Goal: Task Accomplishment & Management: Manage account settings

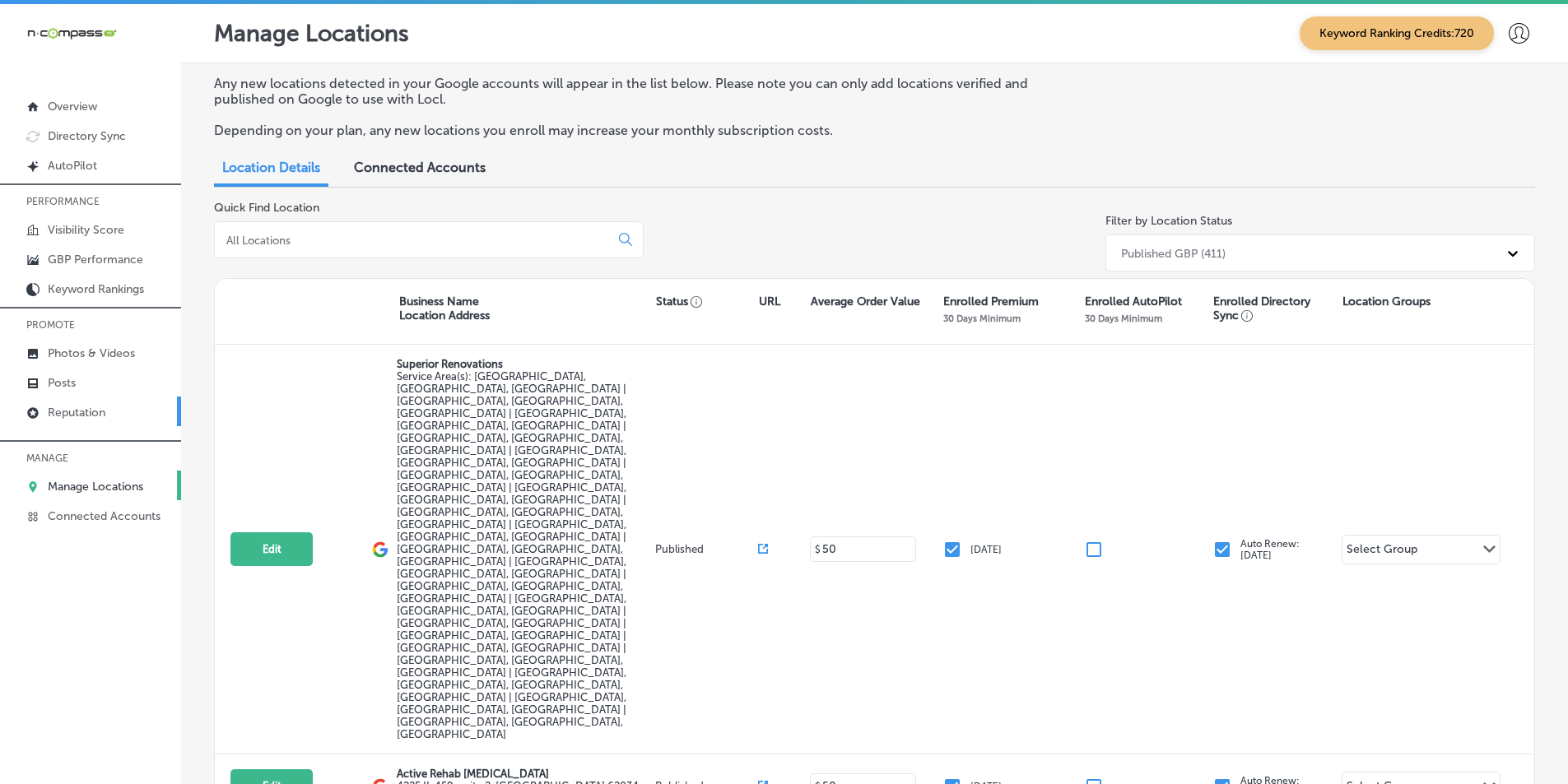
click at [67, 406] on p "Reputation" at bounding box center [76, 412] width 57 height 14
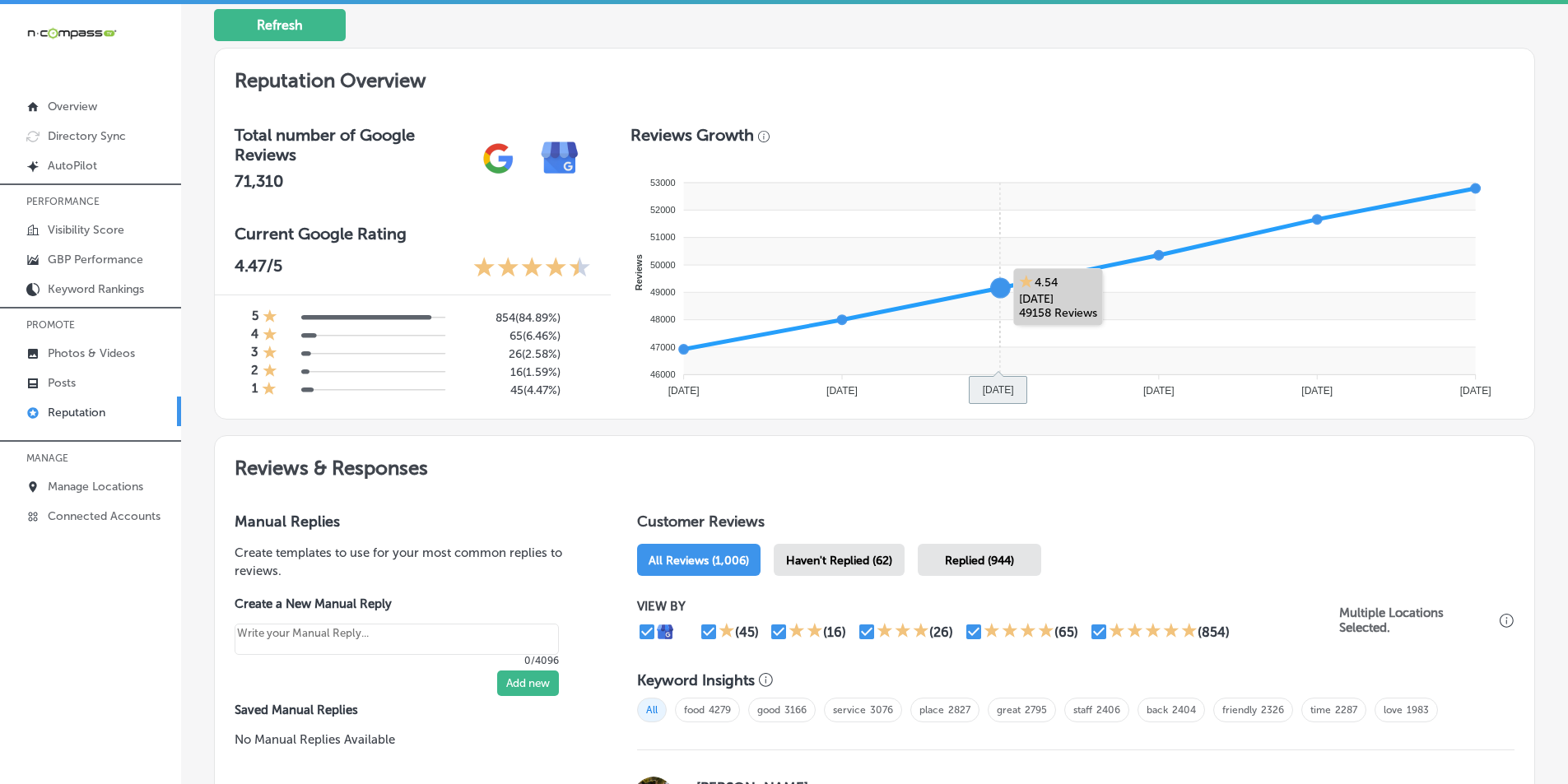
scroll to position [494, 0]
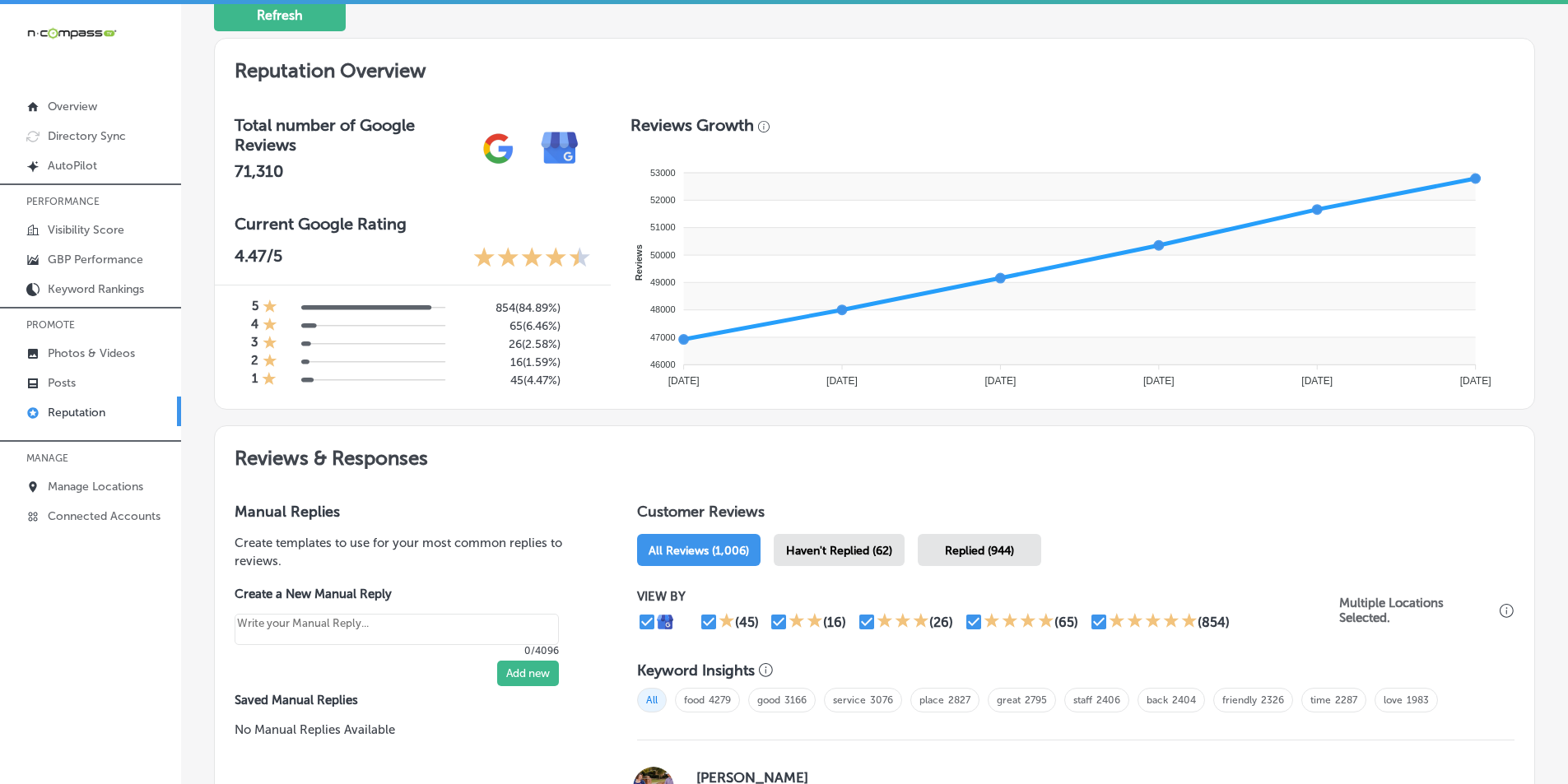
click at [764, 540] on div "Haven't Replied (62)" at bounding box center [839, 550] width 131 height 32
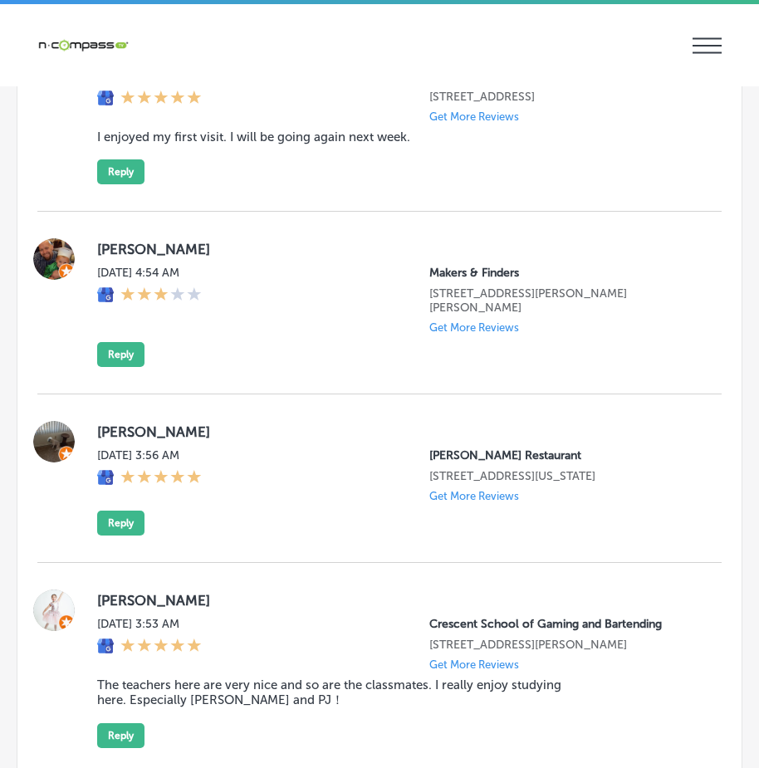
scroll to position [2695, 0]
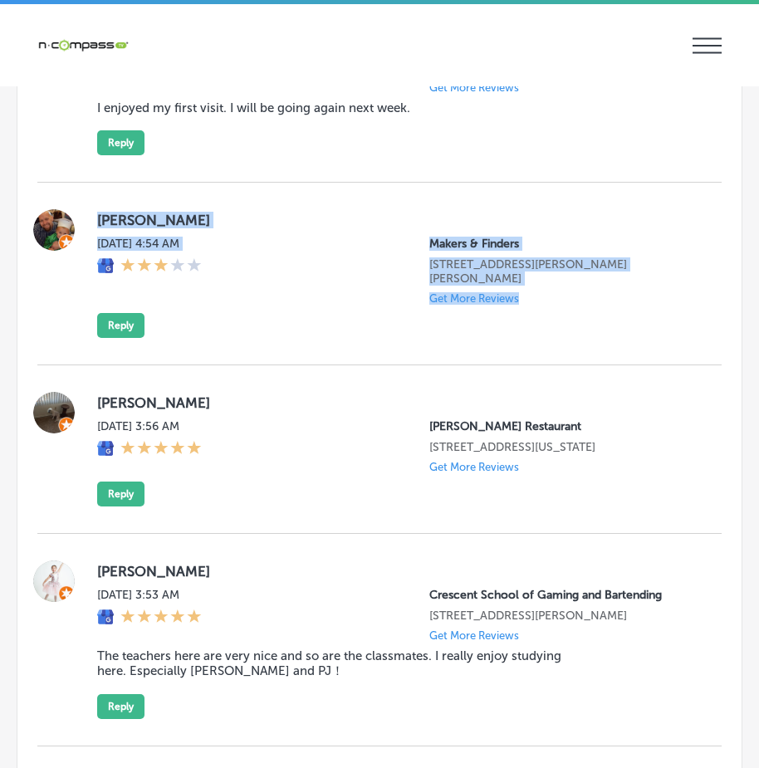
drag, startPoint x: 88, startPoint y: 241, endPoint x: 573, endPoint y: 360, distance: 499.4
click at [573, 360] on div "[PERSON_NAME][DATE] 4:54 AM Makers & Finders [STREET_ADDRESS][PERSON_NAME][PERS…" at bounding box center [379, 274] width 684 height 183
copy div "[PERSON_NAME][DATE] 4:54 AM Makers & Finders [STREET_ADDRESS][PERSON_NAME][PERS…"
click at [124, 338] on button "Reply" at bounding box center [120, 325] width 47 height 25
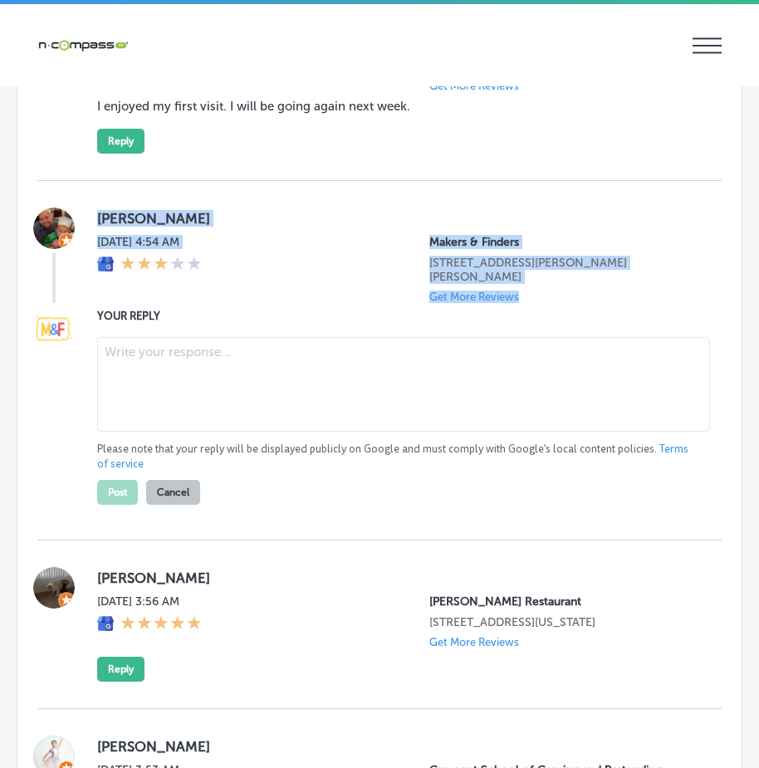
scroll to position [2693, 0]
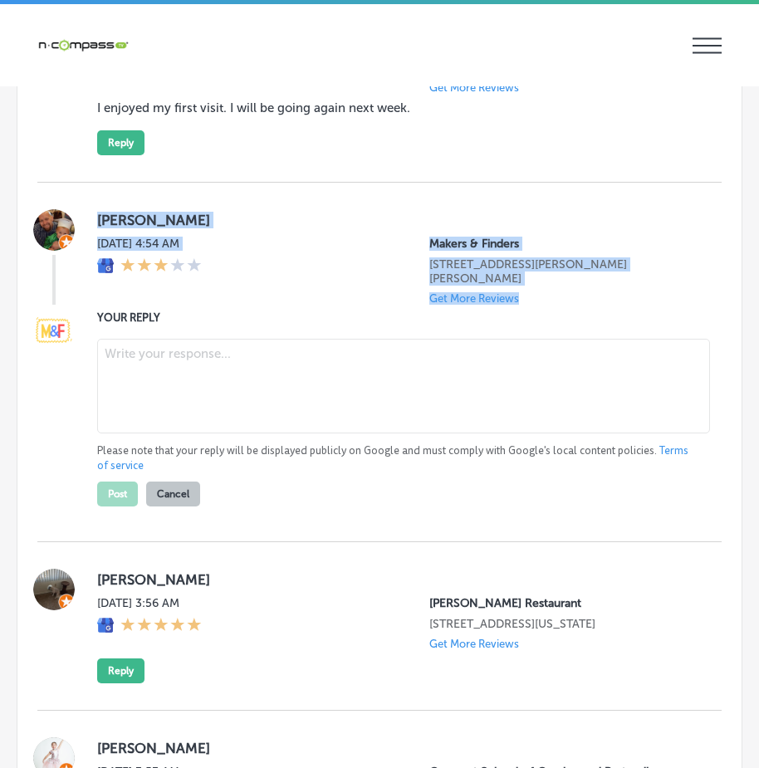
type textarea "x"
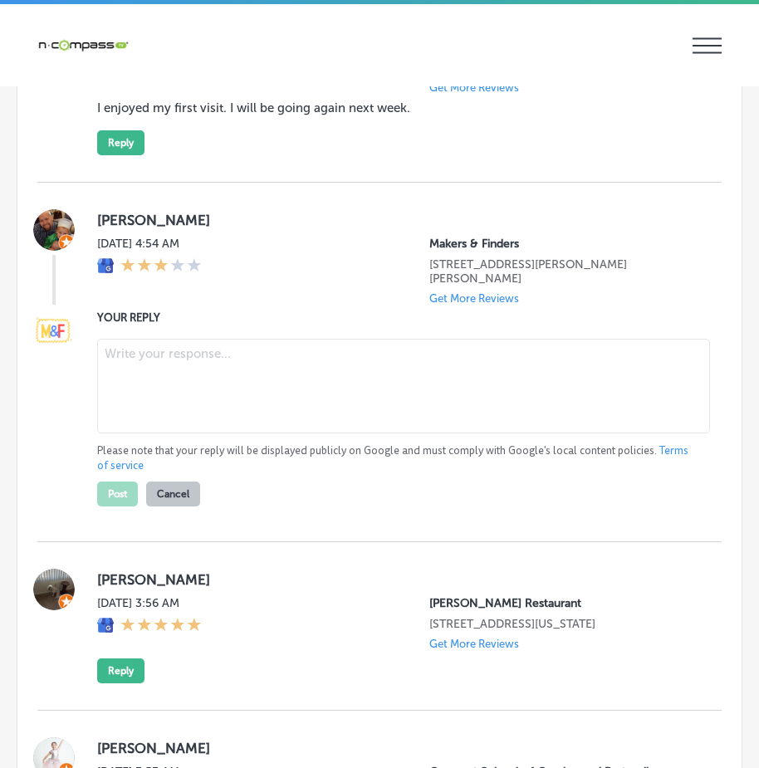
click at [185, 402] on textarea at bounding box center [403, 386] width 613 height 95
paste textarea "Hi [PERSON_NAME], we’re truly sorry to hear about your recent experience at Mak…"
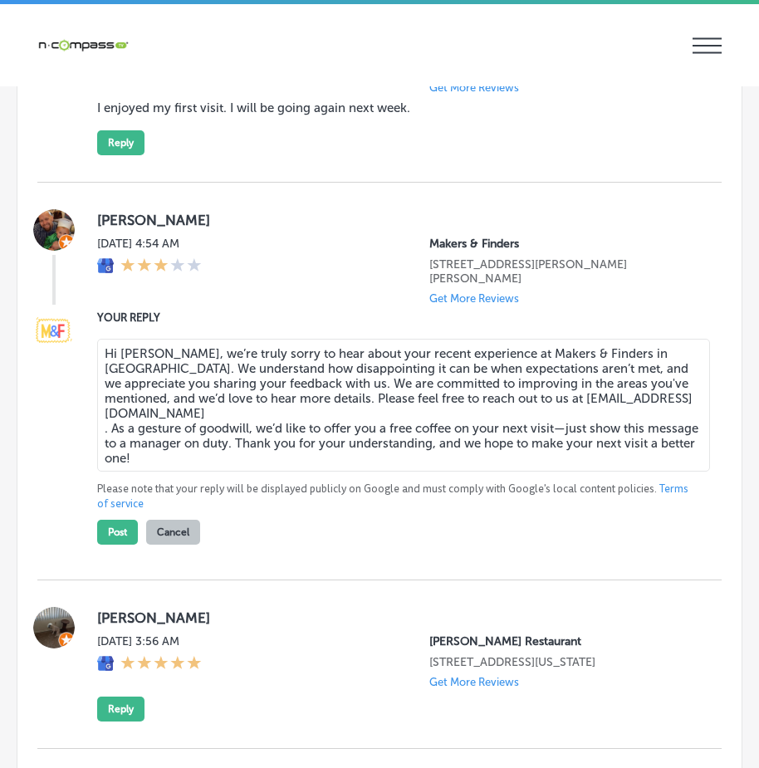
drag, startPoint x: 283, startPoint y: 427, endPoint x: 606, endPoint y: 433, distance: 323.0
click at [606, 433] on textarea "Hi [PERSON_NAME], we’re truly sorry to hear about your recent experience at Mak…" at bounding box center [403, 405] width 613 height 133
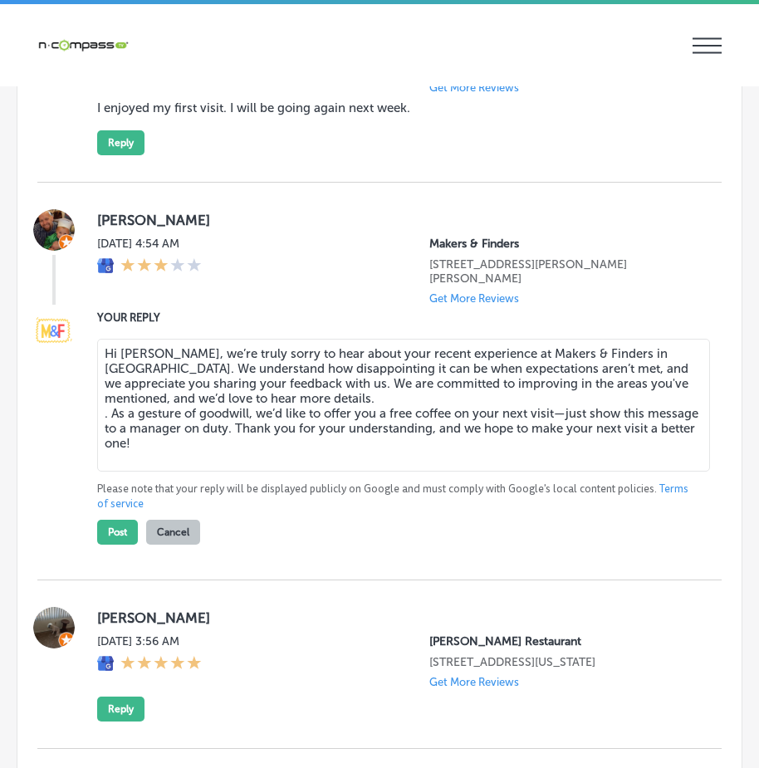
click at [110, 448] on textarea "Hi [PERSON_NAME], we’re truly sorry to hear about your recent experience at Mak…" at bounding box center [403, 405] width 613 height 133
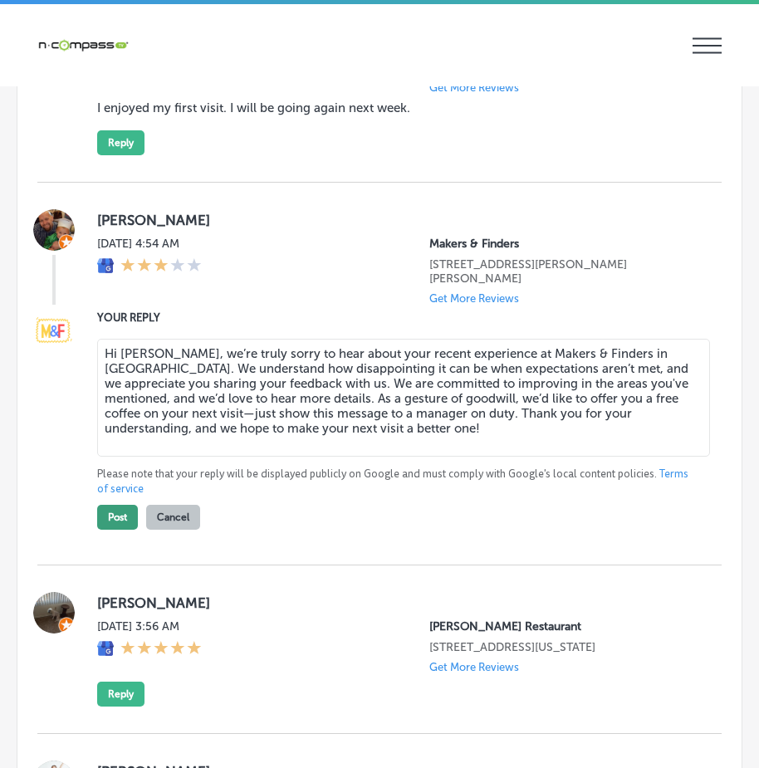
type textarea "Hi [PERSON_NAME], we’re truly sorry to hear about your recent experience at Mak…"
click at [110, 530] on button "Post" at bounding box center [117, 517] width 41 height 25
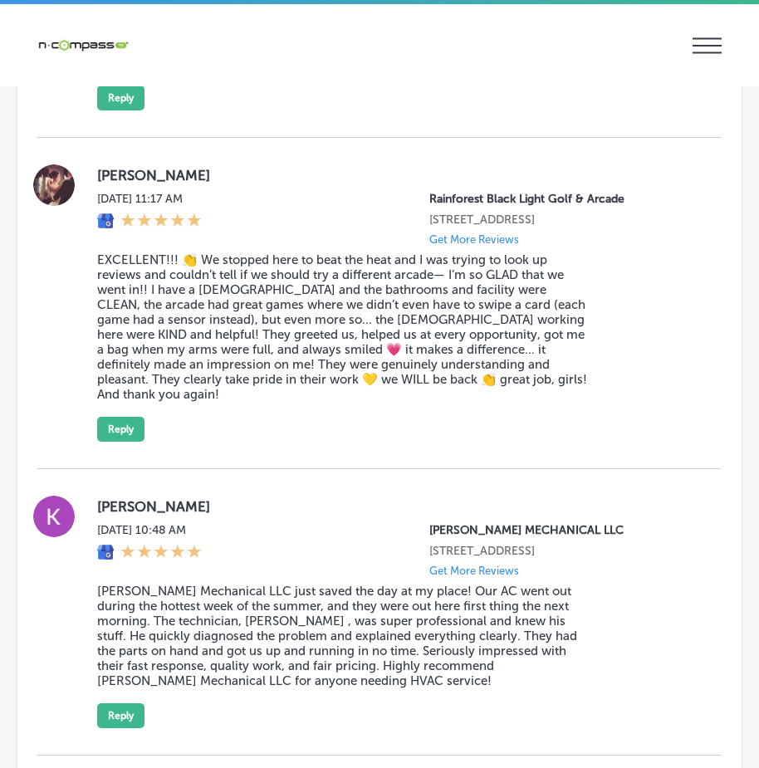
scroll to position [4769, 0]
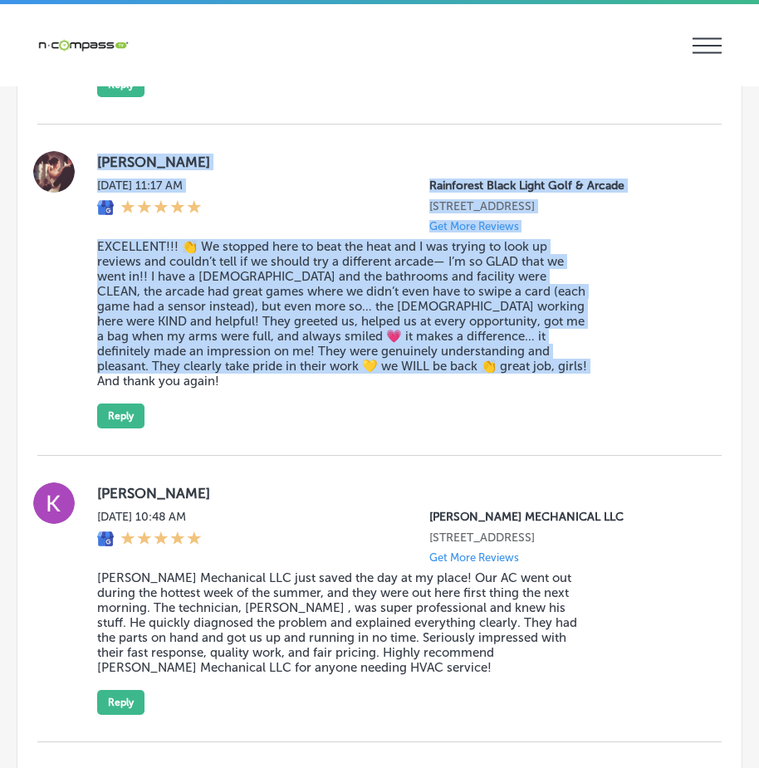
drag, startPoint x: 90, startPoint y: 213, endPoint x: 469, endPoint y: 443, distance: 443.7
click at [469, 443] on div "[PERSON_NAME][DATE] 11:17 AM Rainforest Black Light Golf & Arcade [STREET_ADDRE…" at bounding box center [379, 290] width 684 height 331
copy div "[PERSON_NAME][DATE] 11:17 AM Rainforest Black Light Golf & Arcade [STREET_ADDRE…"
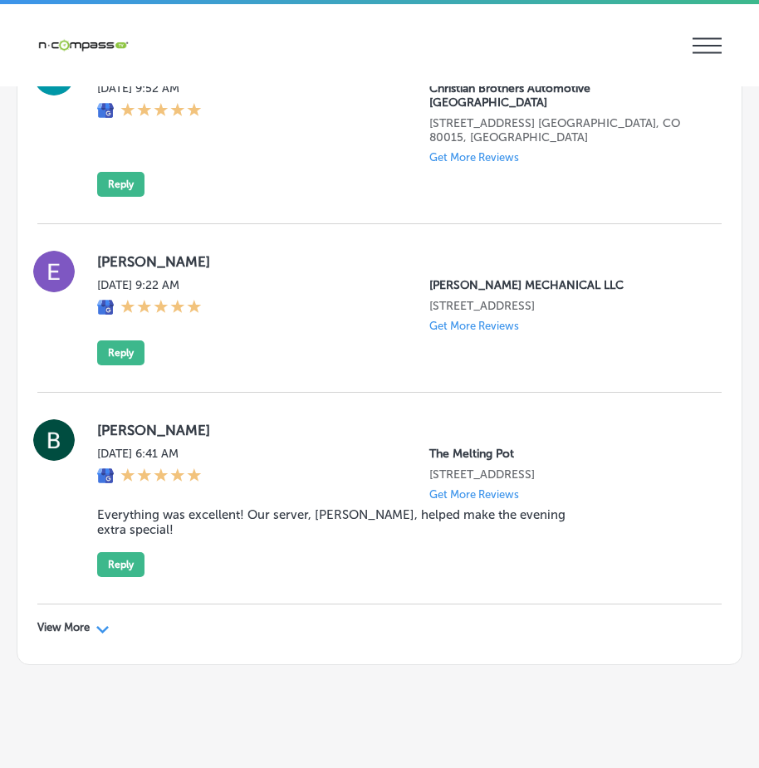
scroll to position [5531, 0]
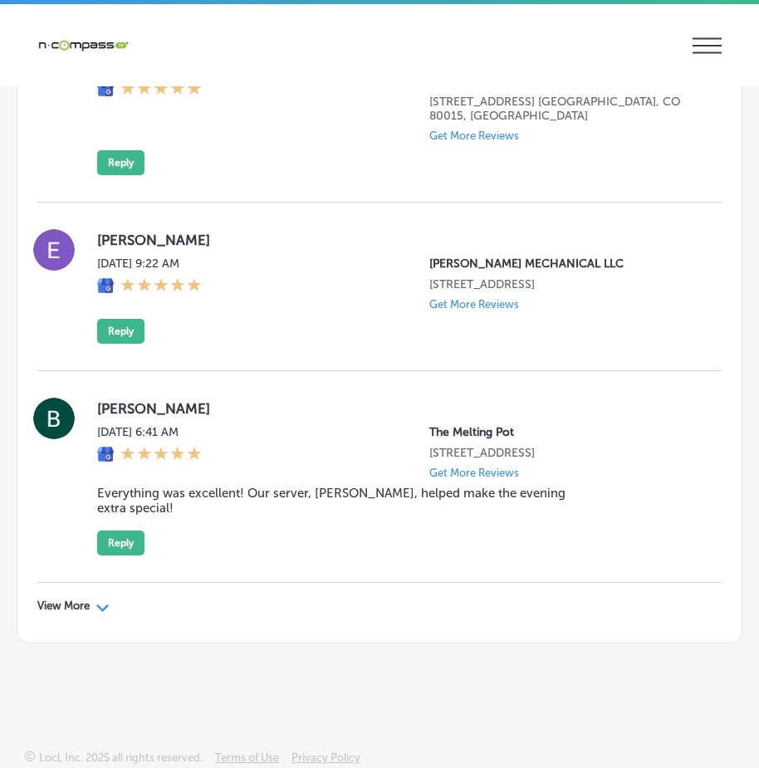
click at [96, 608] on div "View More Path Created with Sketch." at bounding box center [73, 605] width 72 height 13
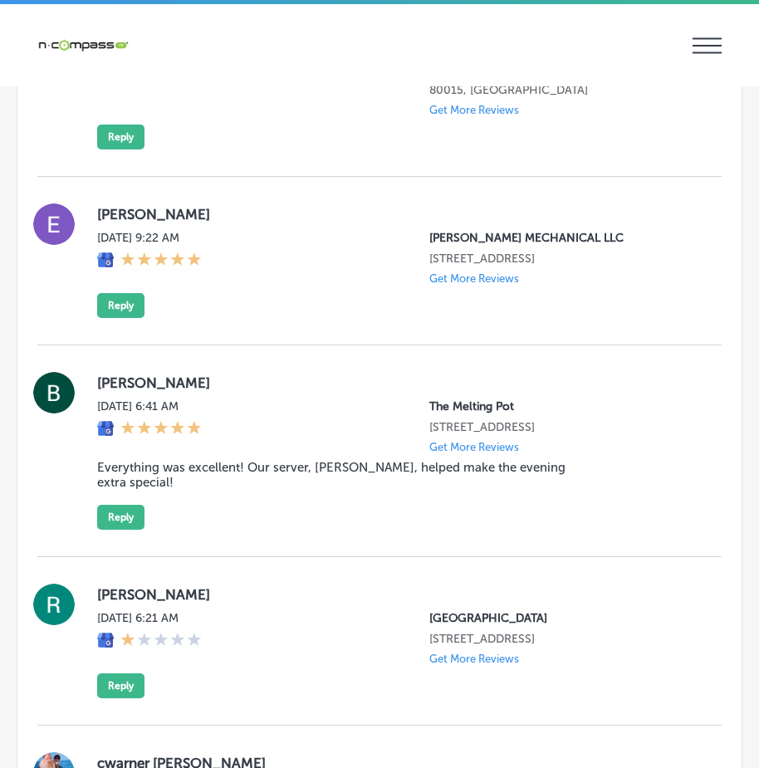
type textarea "x"
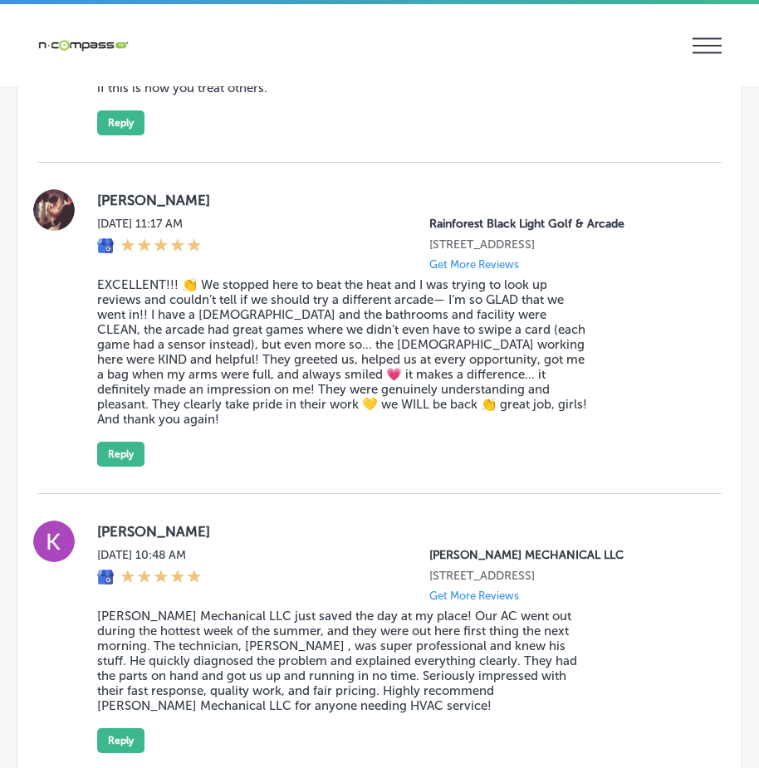
scroll to position [4784, 0]
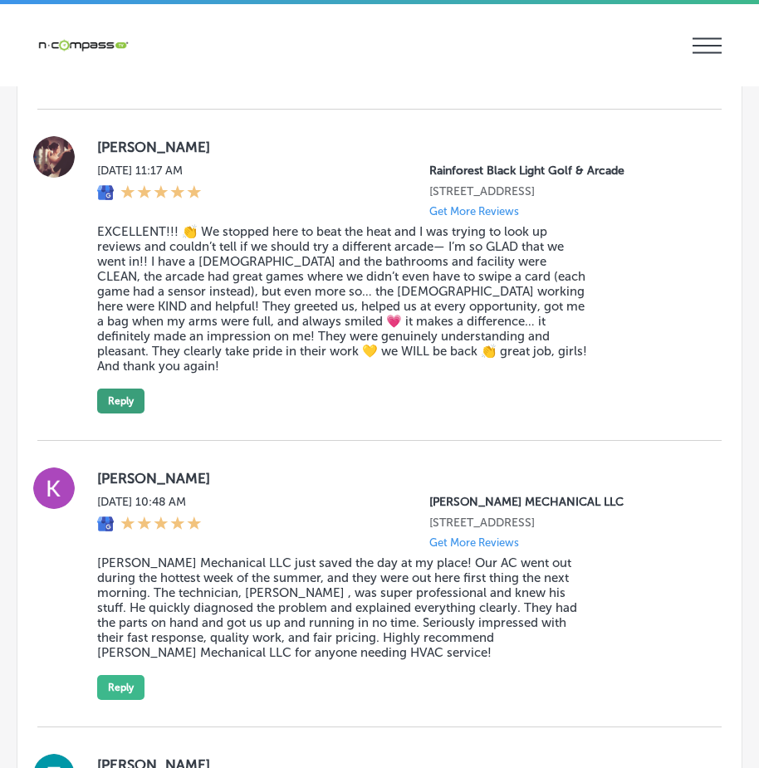
click at [129, 413] on button "Reply" at bounding box center [120, 401] width 47 height 25
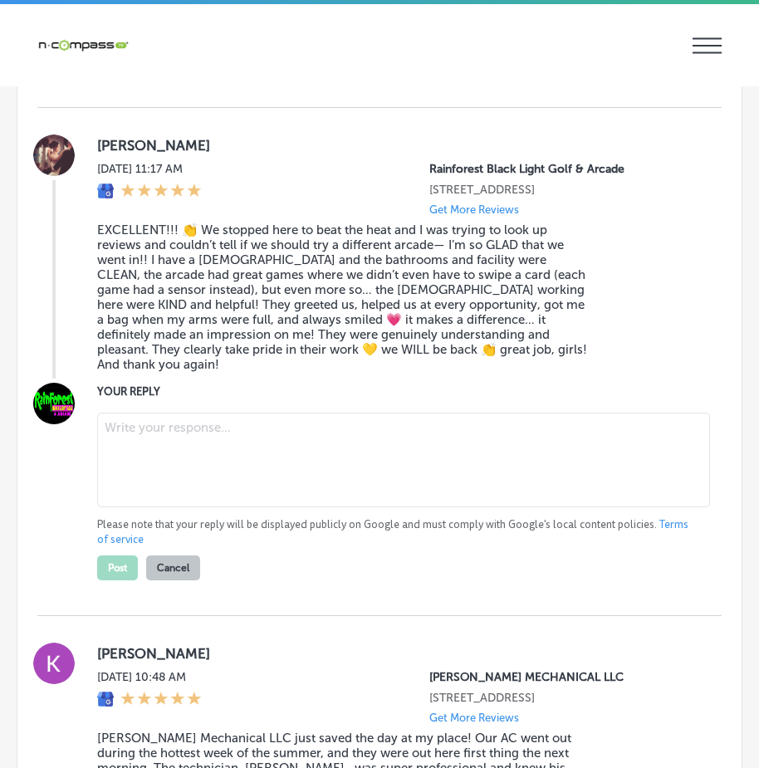
scroll to position [4782, 0]
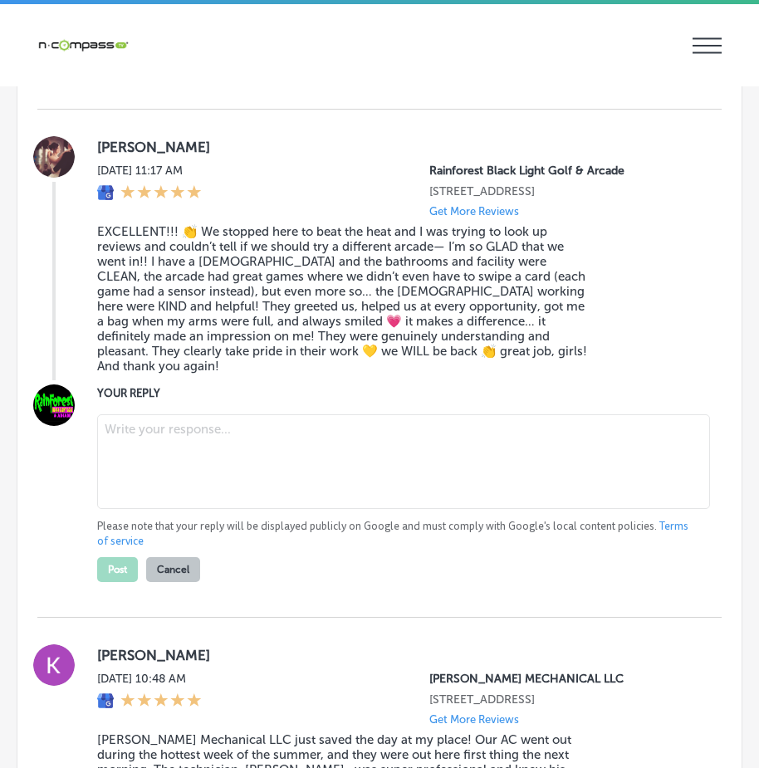
click at [189, 486] on textarea at bounding box center [403, 461] width 613 height 95
paste textarea "Thank you, [PERSON_NAME], for the wonderful review! We’re so happy to hear that…"
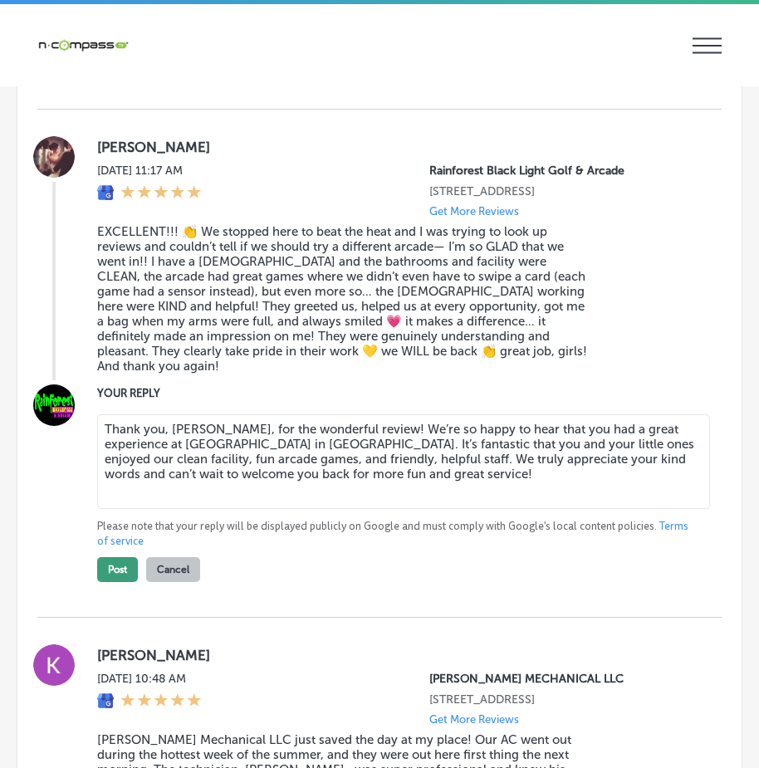
type textarea "Thank you, [PERSON_NAME], for the wonderful review! We’re so happy to hear that…"
click at [109, 582] on button "Post" at bounding box center [117, 569] width 41 height 25
type textarea "x"
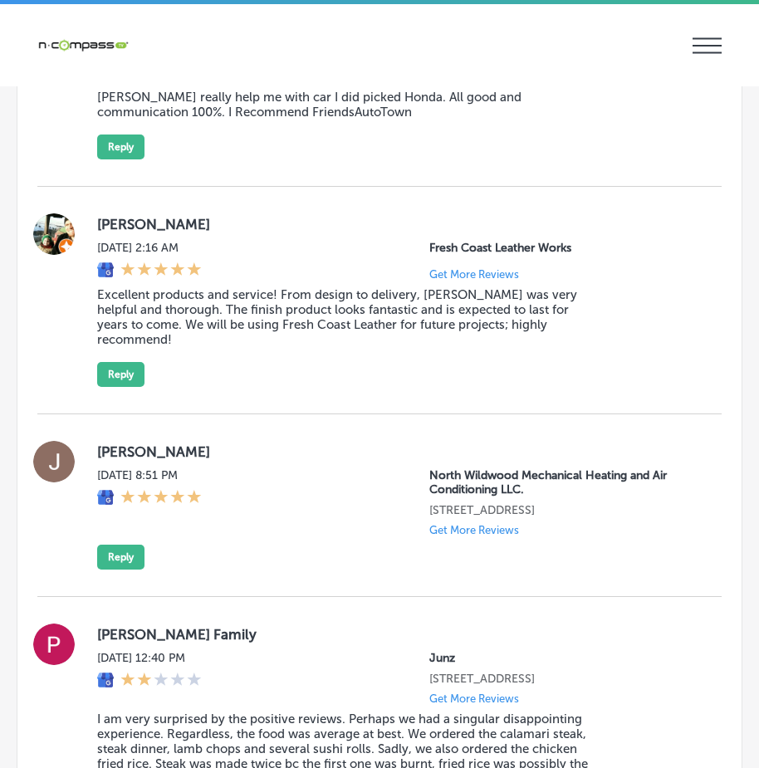
scroll to position [7356, 0]
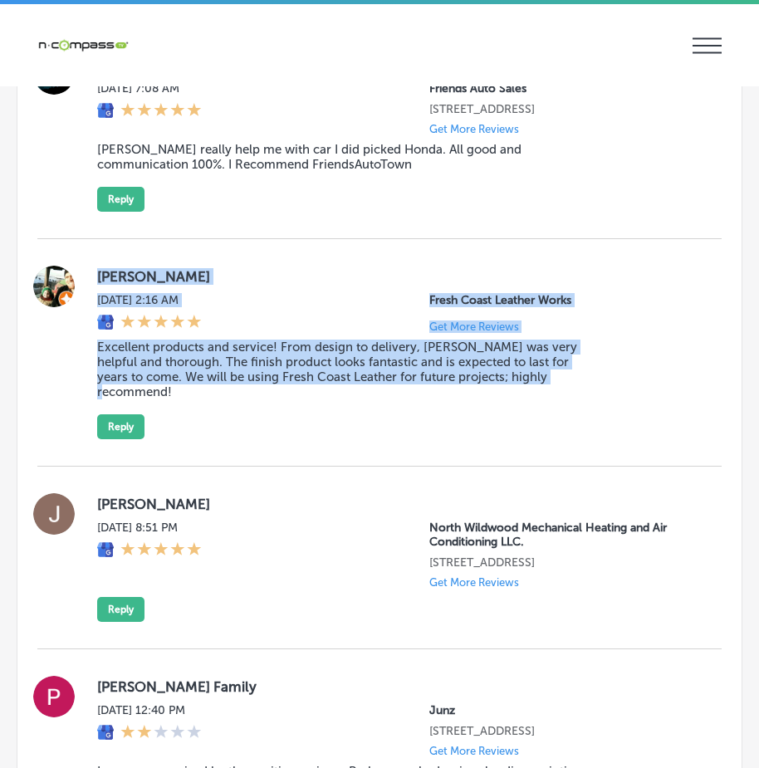
drag, startPoint x: 88, startPoint y: 329, endPoint x: 571, endPoint y: 468, distance: 503.0
click at [571, 439] on div "[PERSON_NAME][DATE] 2:16 AM Fresh Coast Leather Works Get More Reviews Excellen…" at bounding box center [379, 353] width 684 height 174
copy div "[PERSON_NAME][DATE] 2:16 AM Fresh Coast Leather Works Get More Reviews Excellen…"
click at [113, 439] on button "Reply" at bounding box center [120, 426] width 47 height 25
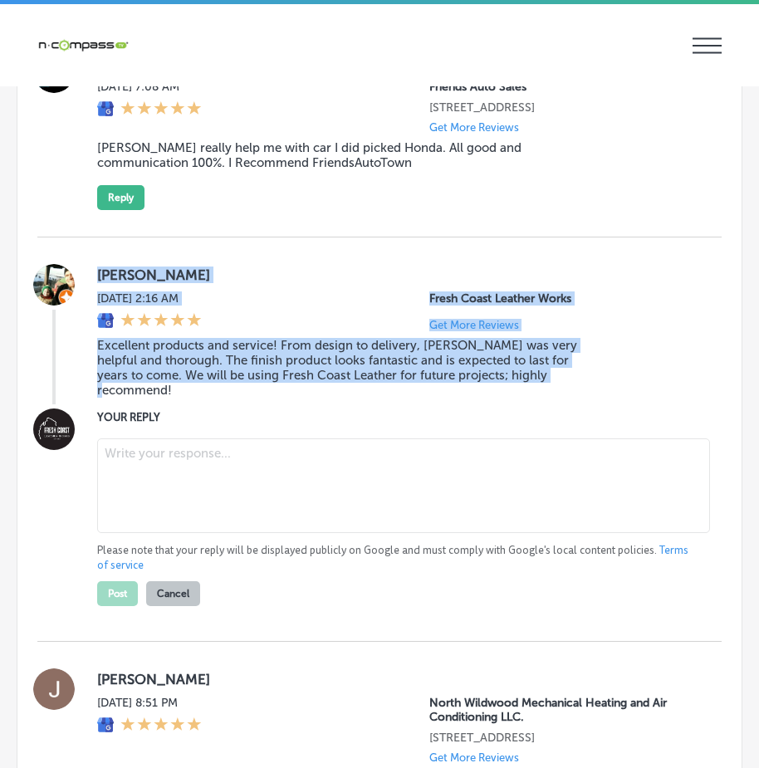
scroll to position [7355, 0]
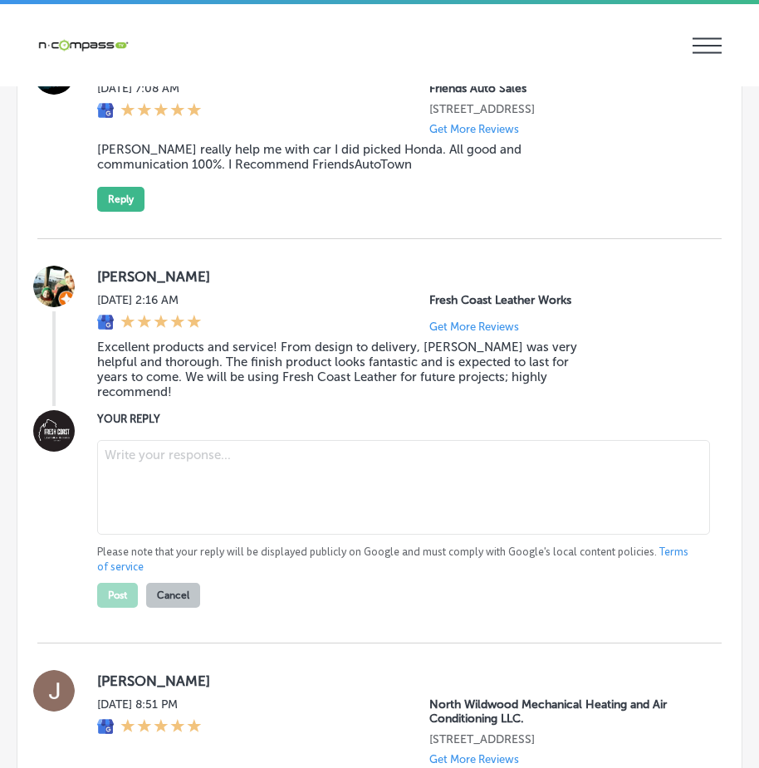
click at [135, 515] on textarea at bounding box center [403, 487] width 613 height 95
paste textarea "Thank you for the excellent review, [PERSON_NAME]! We’re thrilled to hear that …"
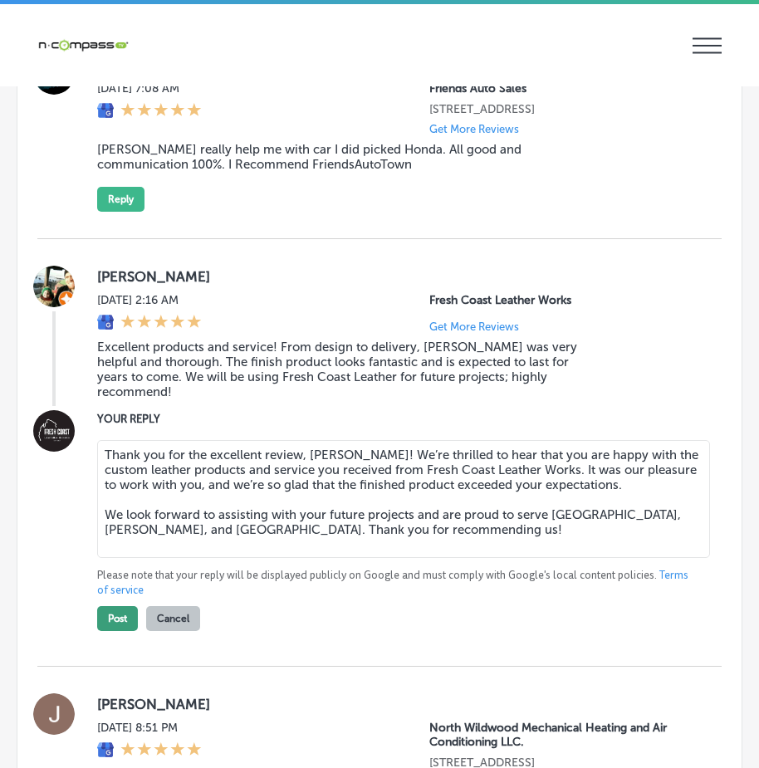
type textarea "Thank you for the excellent review, [PERSON_NAME]! We’re thrilled to hear that …"
click at [105, 631] on button "Post" at bounding box center [117, 618] width 41 height 25
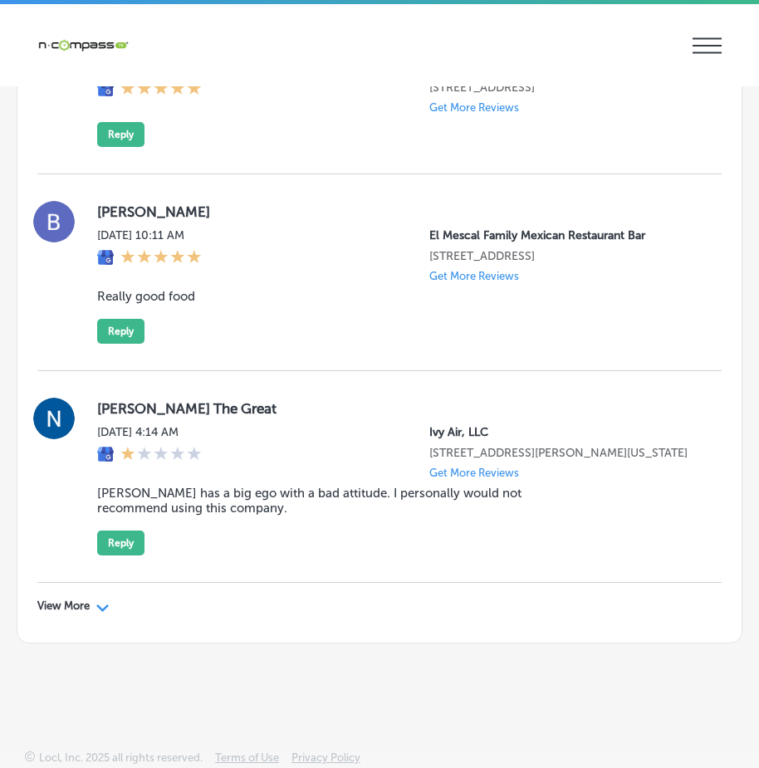
scroll to position [9299, 0]
click at [99, 601] on div "Path Created with Sketch." at bounding box center [102, 605] width 13 height 13
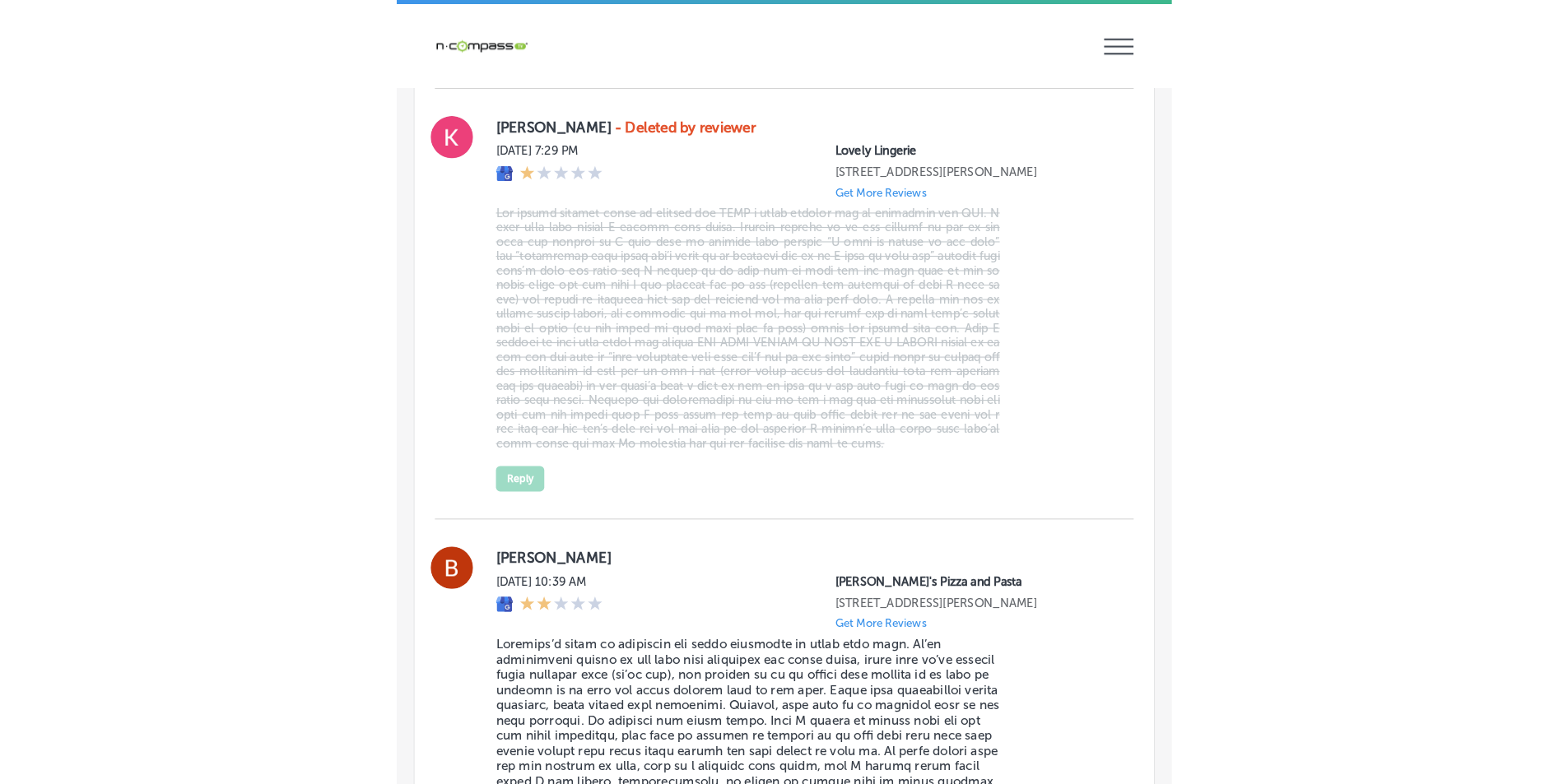
scroll to position [10534, 0]
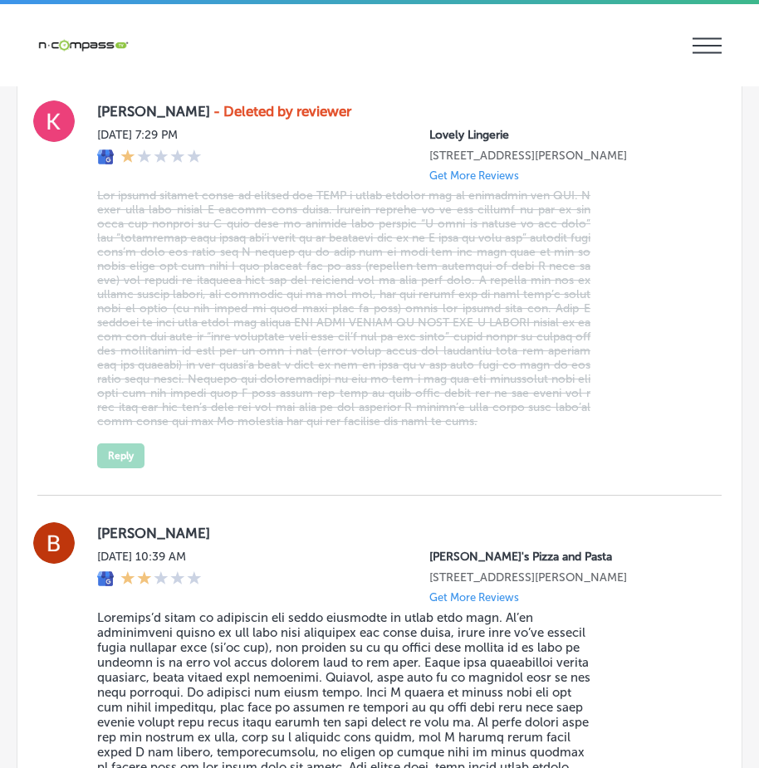
type textarea "x"
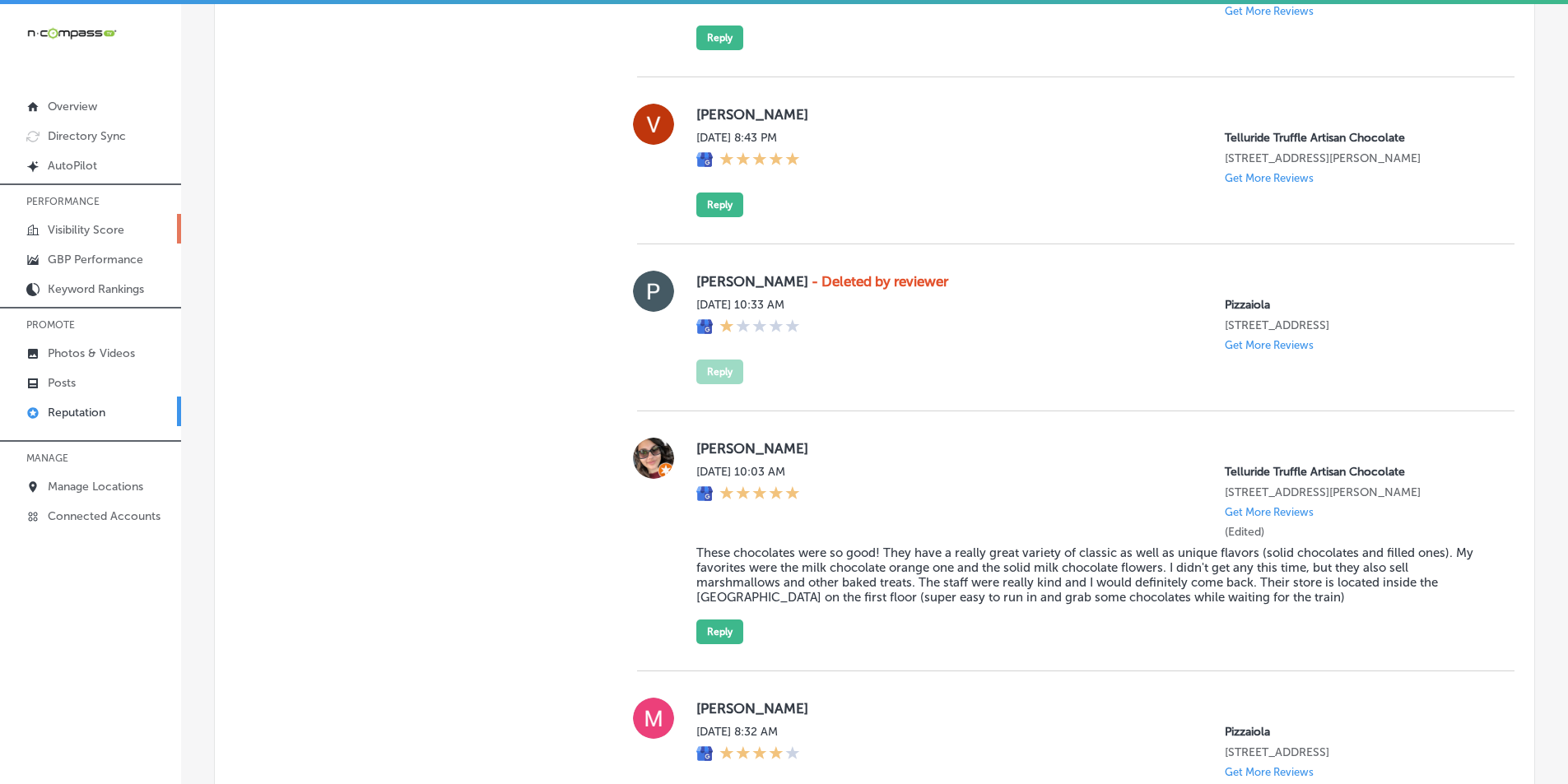
scroll to position [10518, 0]
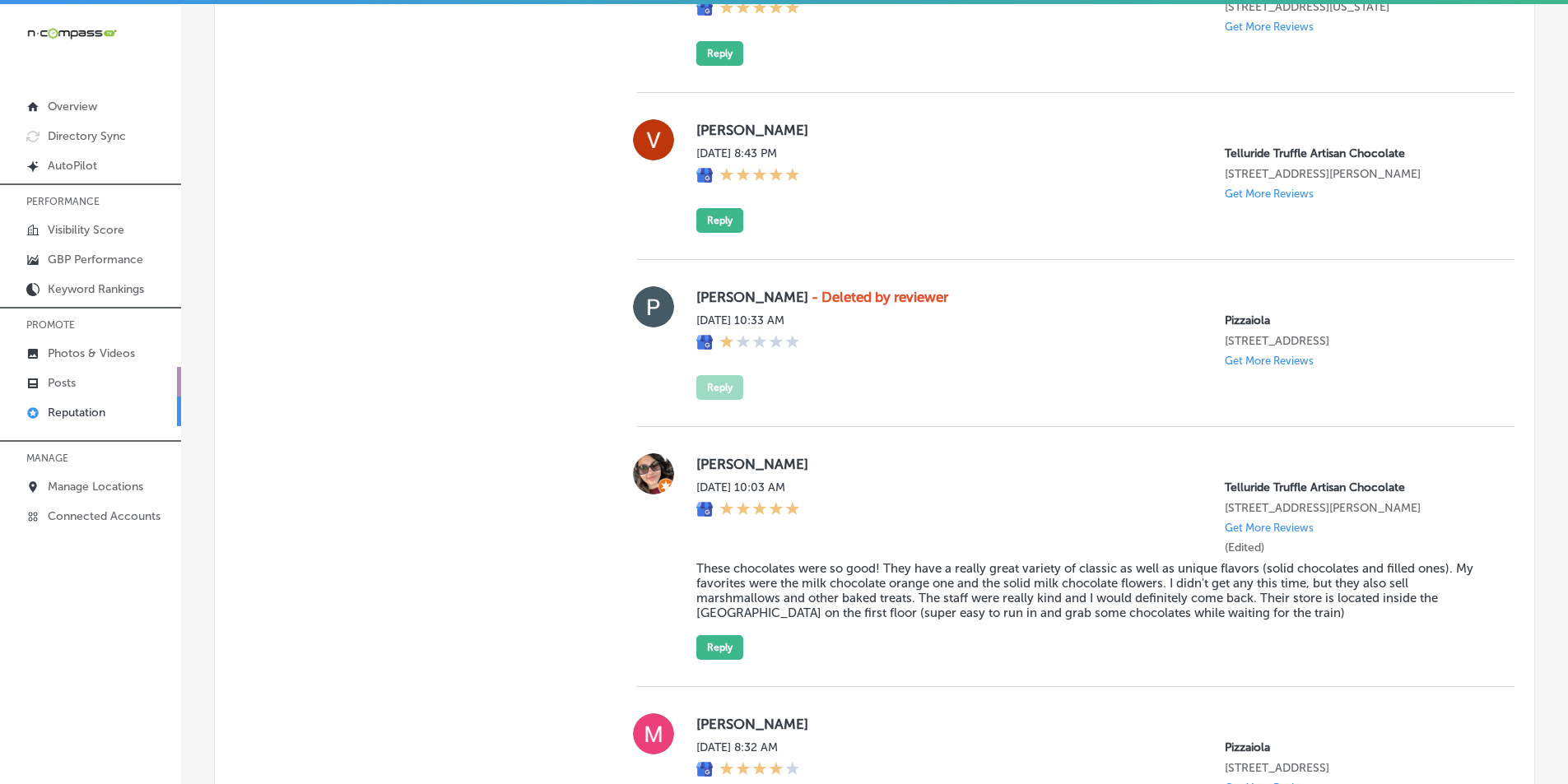
click at [79, 374] on link "Posts" at bounding box center [90, 382] width 181 height 30
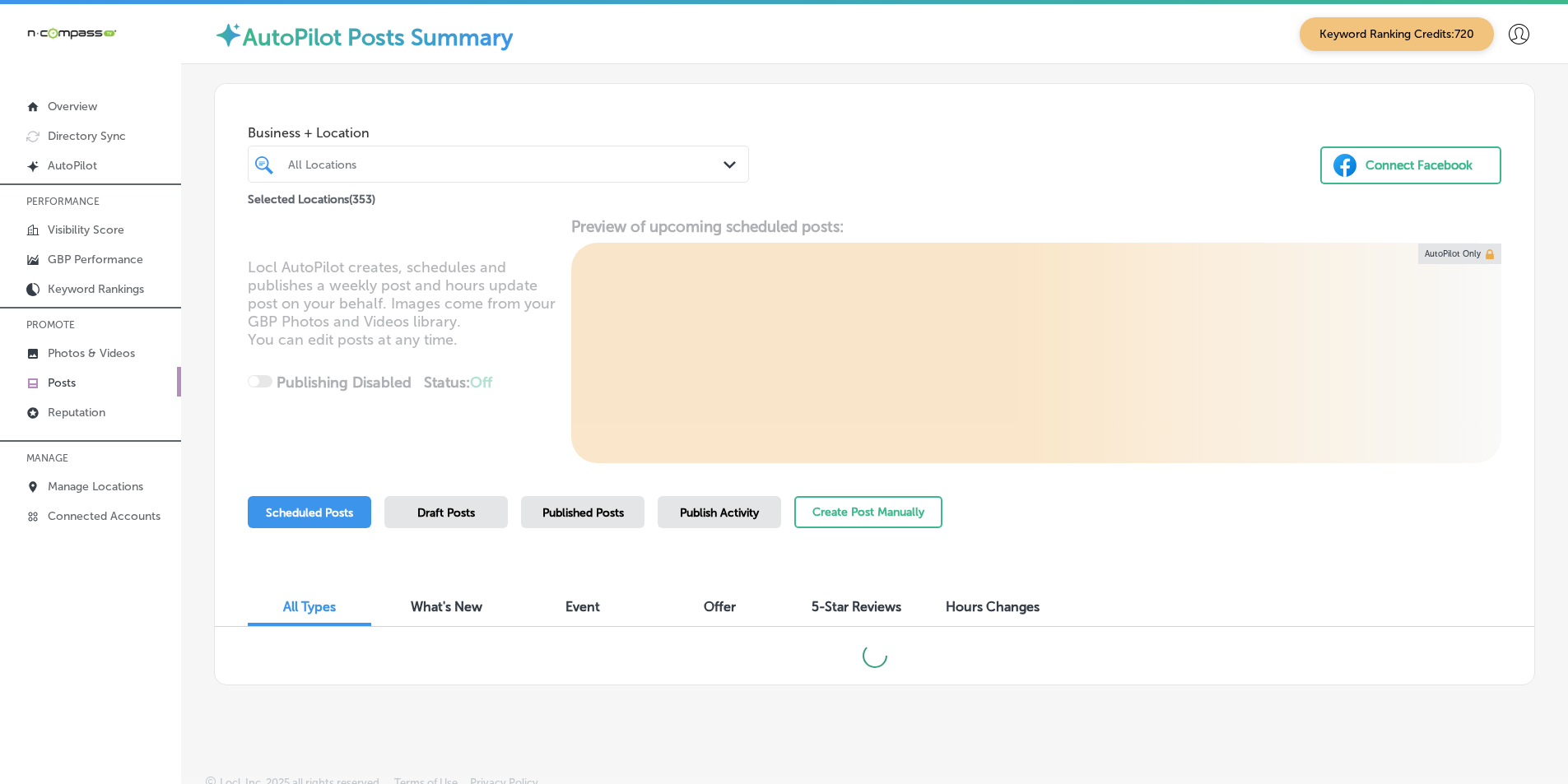
click at [80, 378] on link "Posts" at bounding box center [90, 382] width 181 height 30
click at [352, 162] on div "All Locations" at bounding box center [506, 165] width 437 height 14
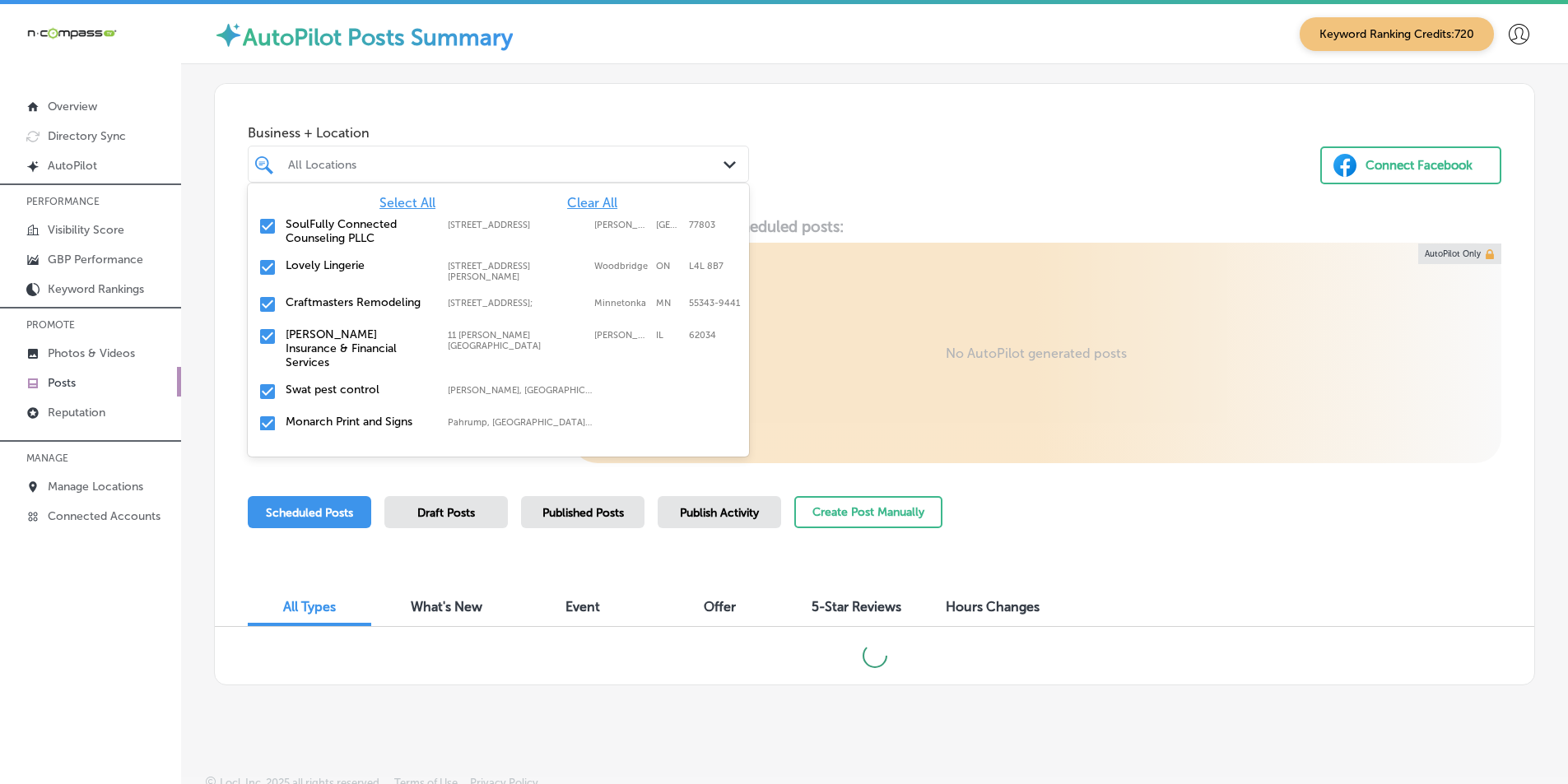
click at [579, 196] on span "Clear All" at bounding box center [592, 203] width 51 height 16
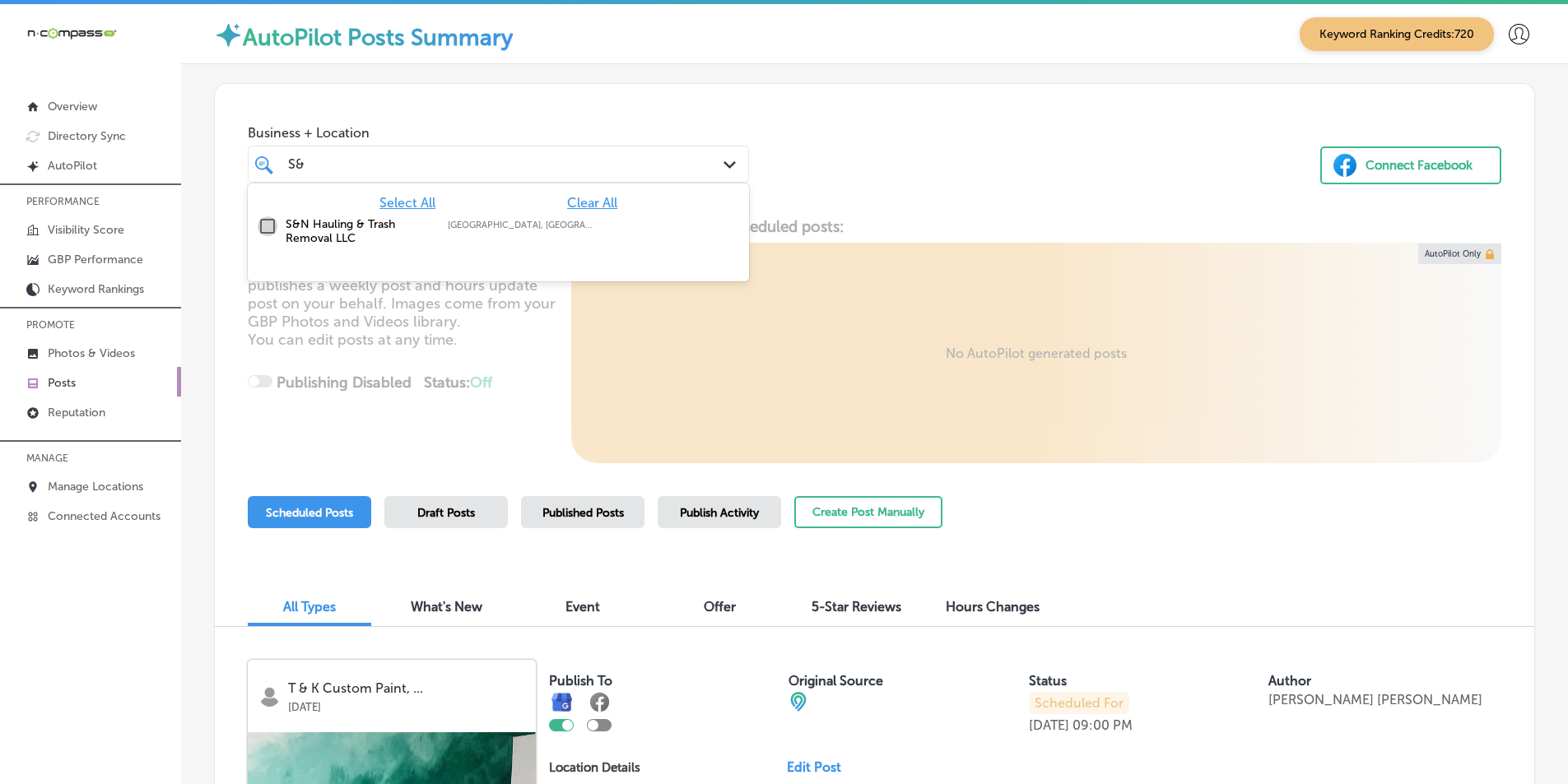
click at [263, 223] on input "checkbox" at bounding box center [268, 226] width 20 height 20
type input "S&"
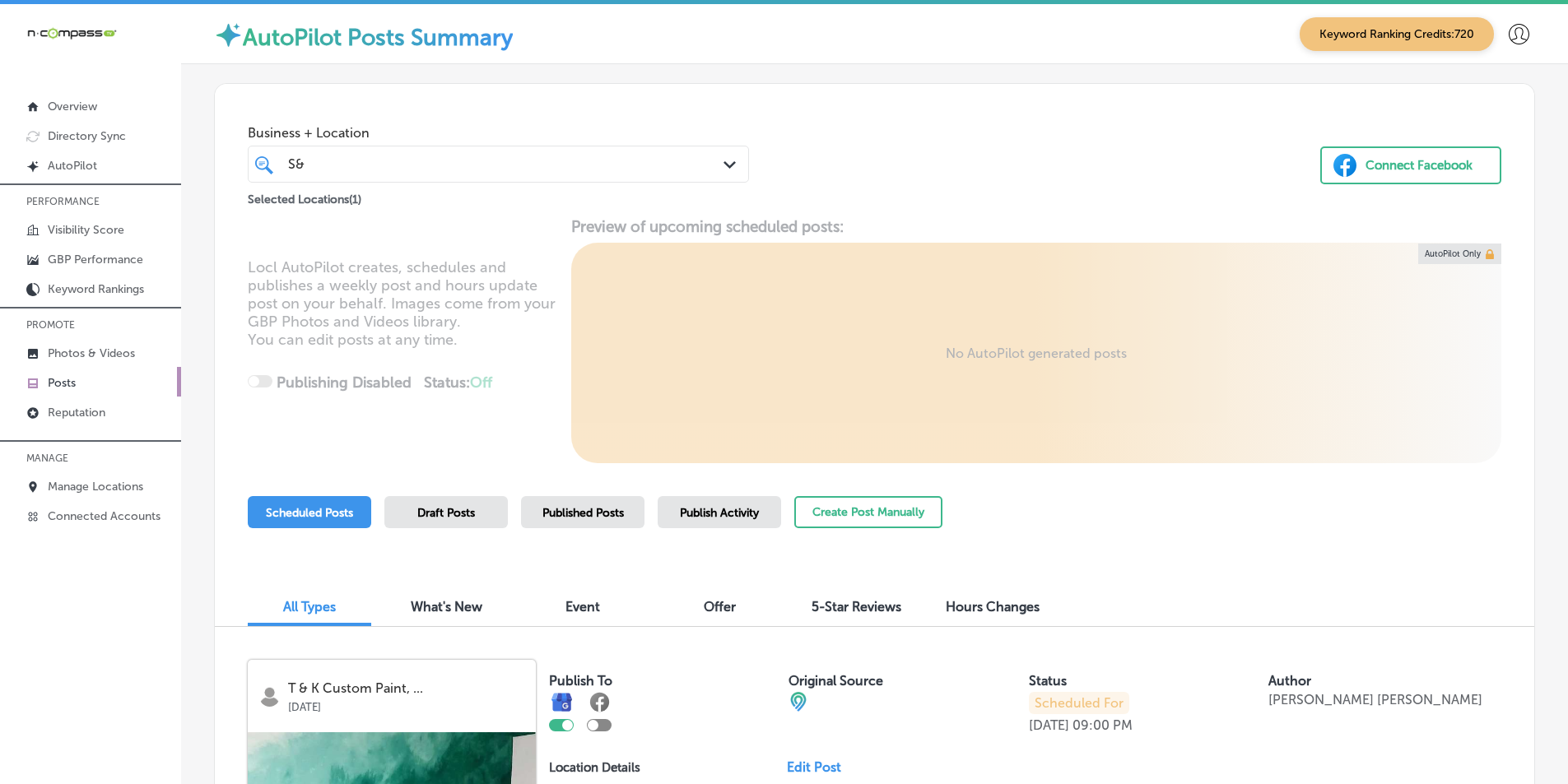
click at [756, 265] on div "Locl AutoPilot creates, schedules and publishes a weekly post and hours update …" at bounding box center [874, 340] width 1319 height 246
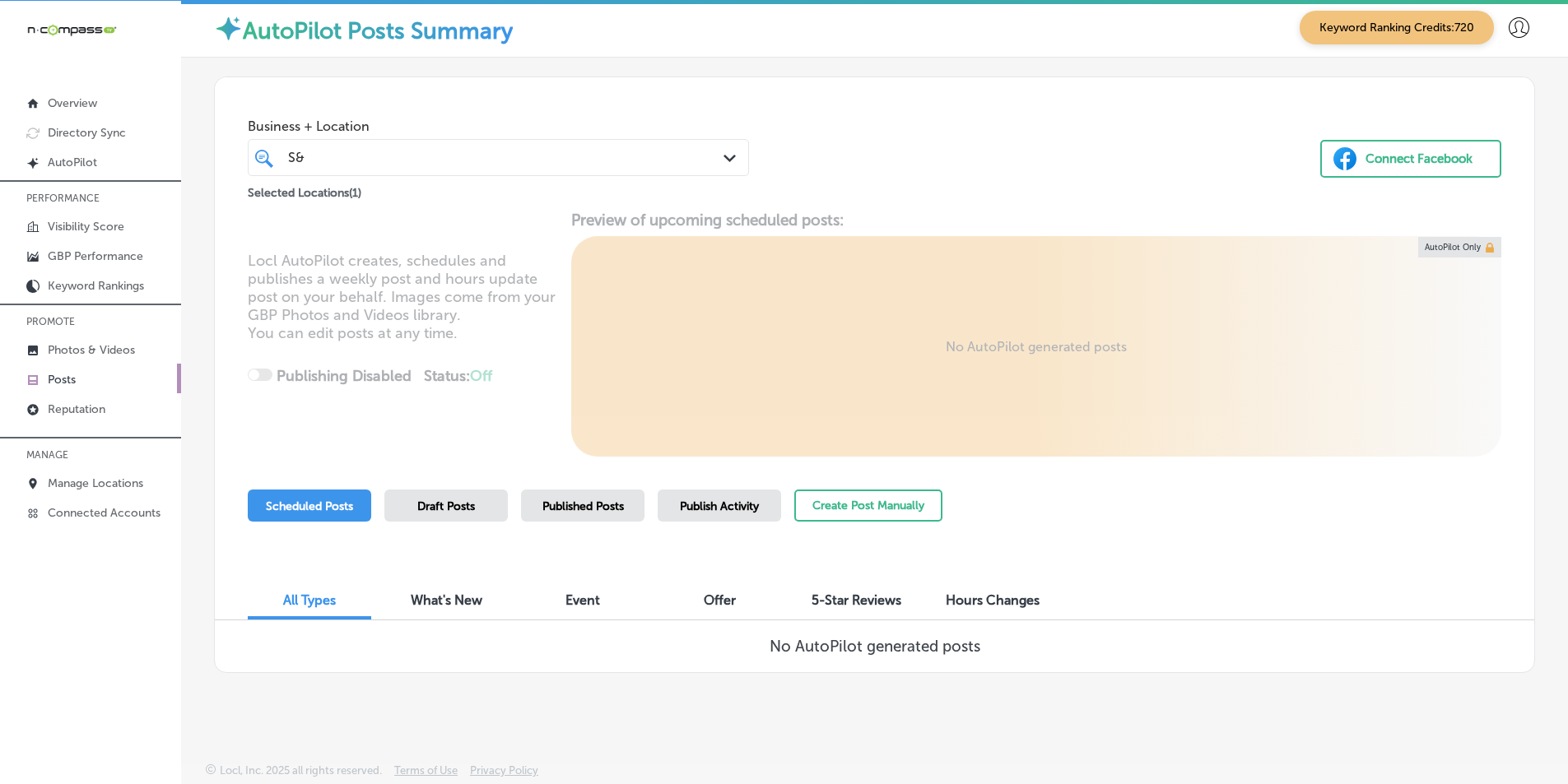
scroll to position [4, 0]
click at [324, 507] on span "Scheduled Posts" at bounding box center [309, 505] width 87 height 14
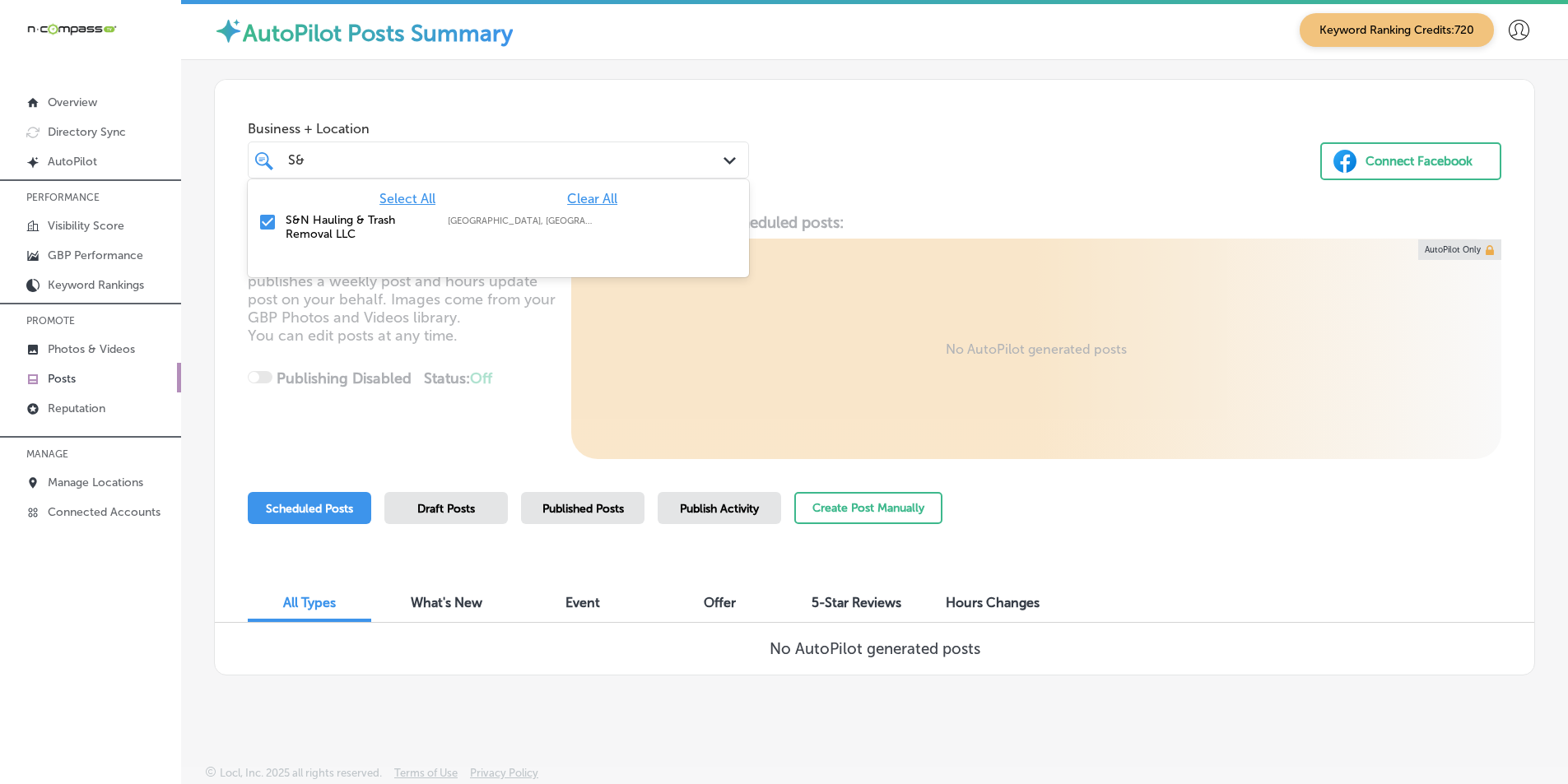
drag, startPoint x: 303, startPoint y: 158, endPoint x: 262, endPoint y: 160, distance: 41.0
click at [262, 160] on div "S& S& Path Created with Sketch." at bounding box center [499, 161] width 500 height 26
click at [266, 218] on input "checkbox" at bounding box center [268, 222] width 20 height 20
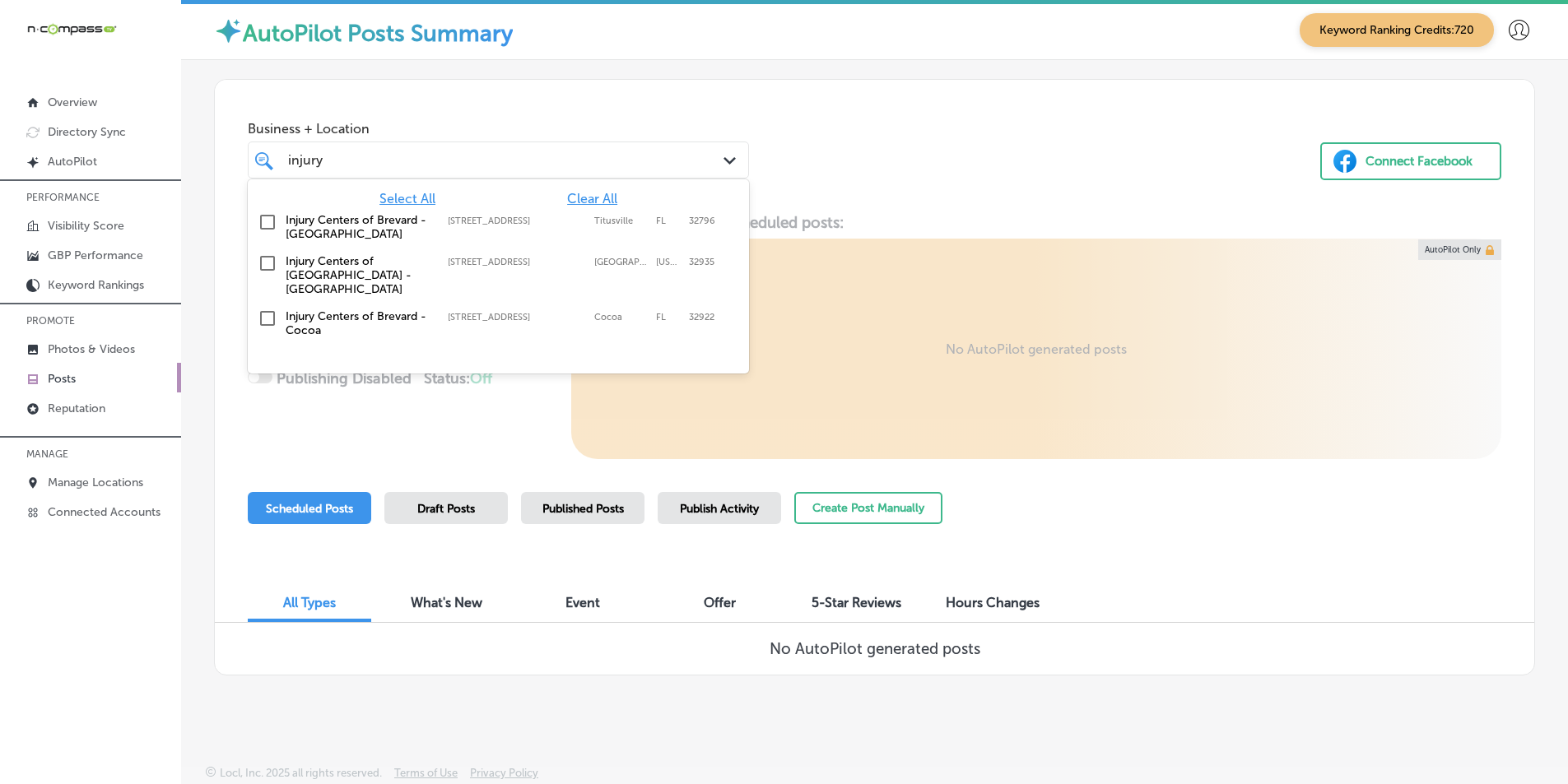
click at [270, 308] on input "checkbox" at bounding box center [268, 318] width 20 height 20
type input "injury"
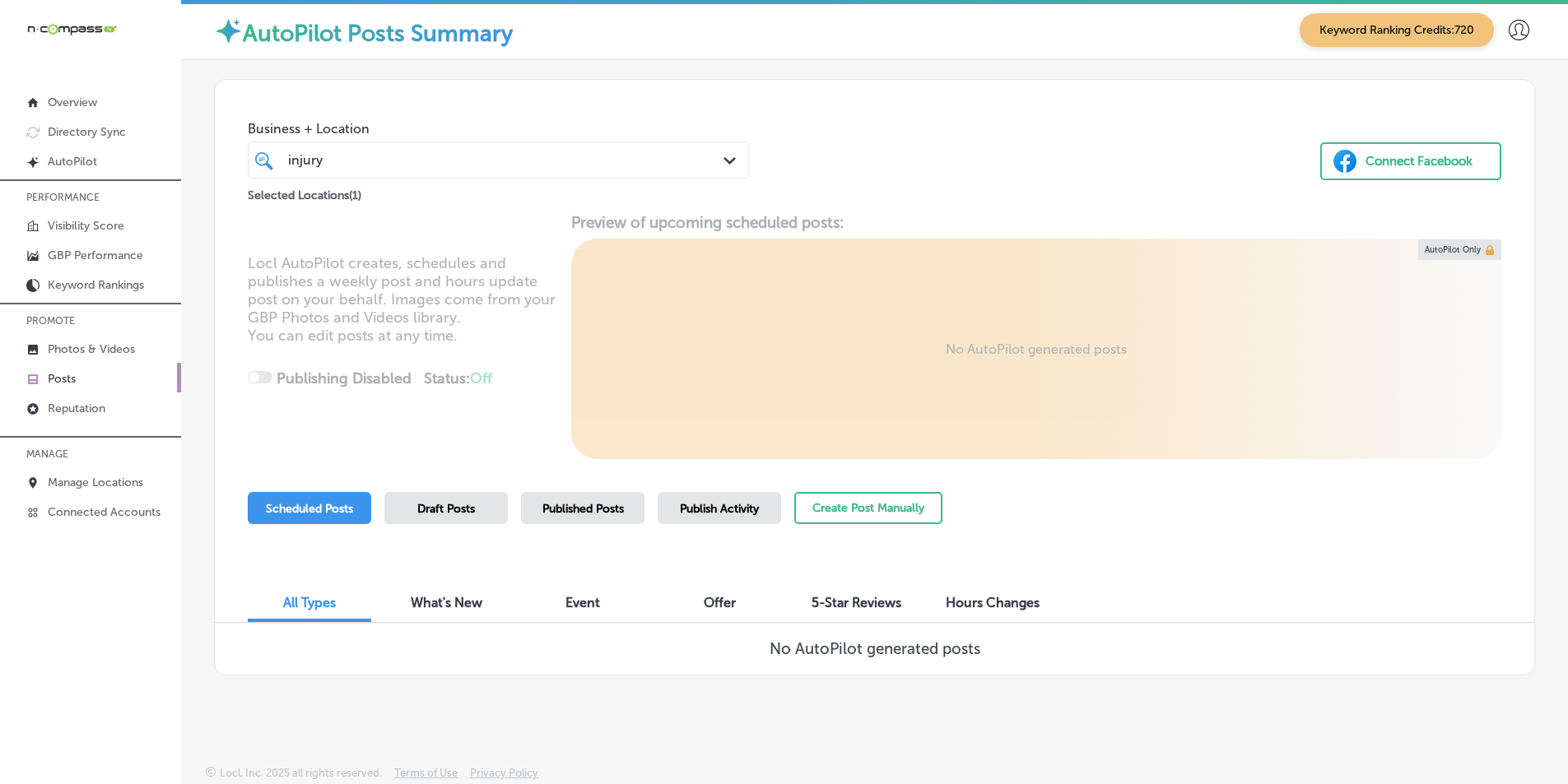
click at [764, 157] on div "Business + Location injury injury Path Created with Sketch. Selected Locations …" at bounding box center [874, 143] width 1319 height 125
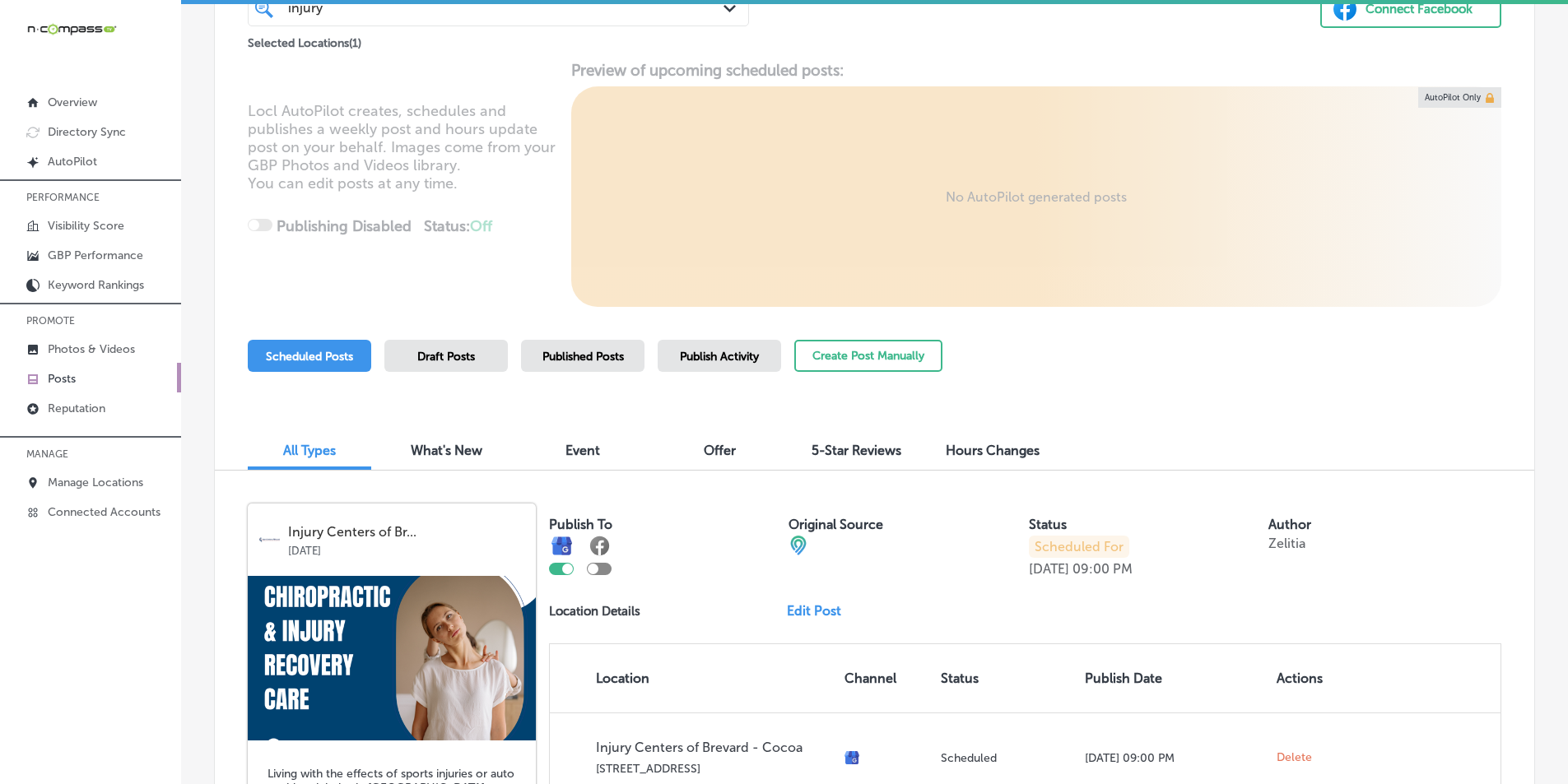
scroll to position [114, 0]
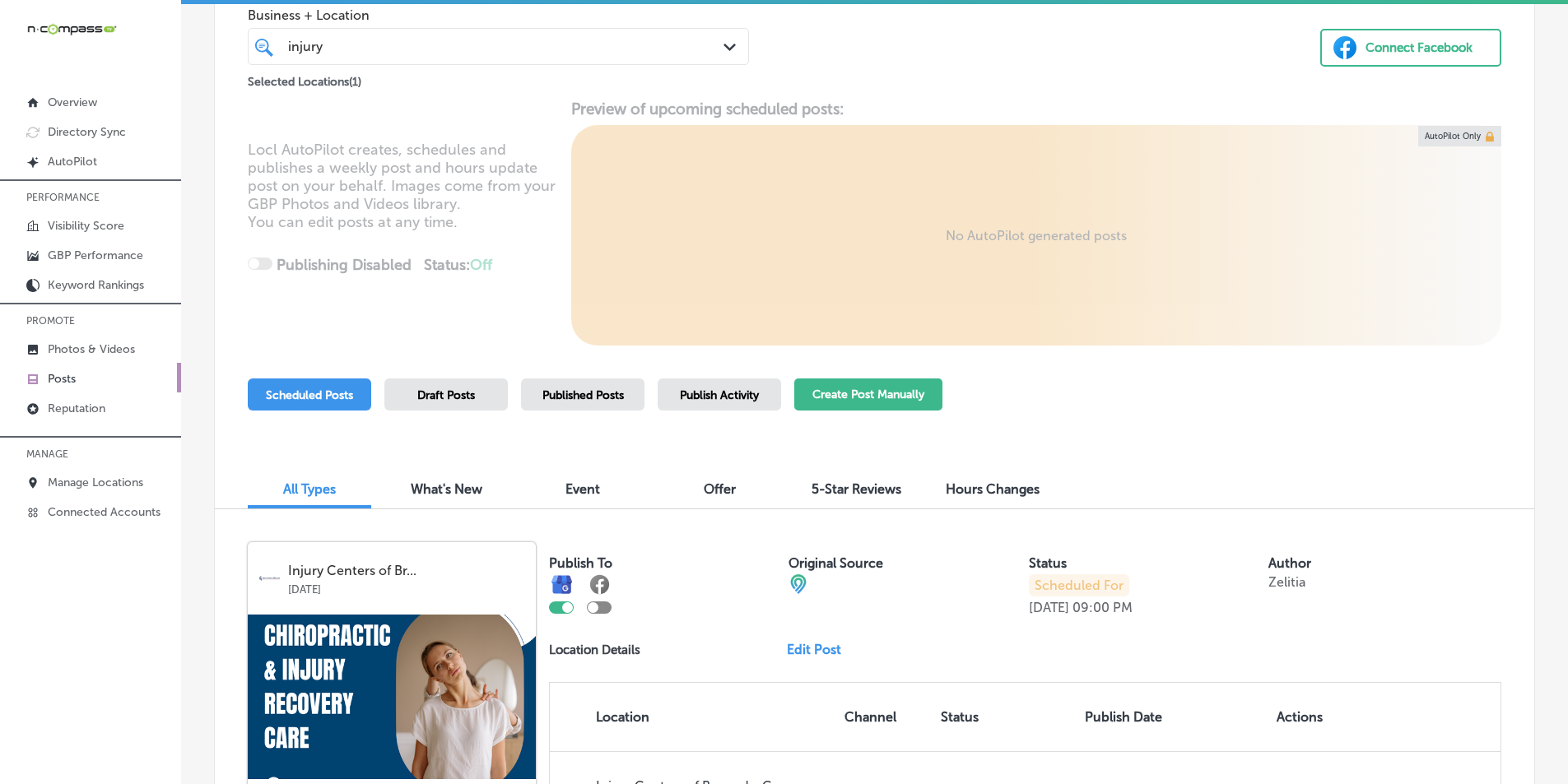
click at [764, 389] on button "Create Post Manually" at bounding box center [867, 394] width 148 height 32
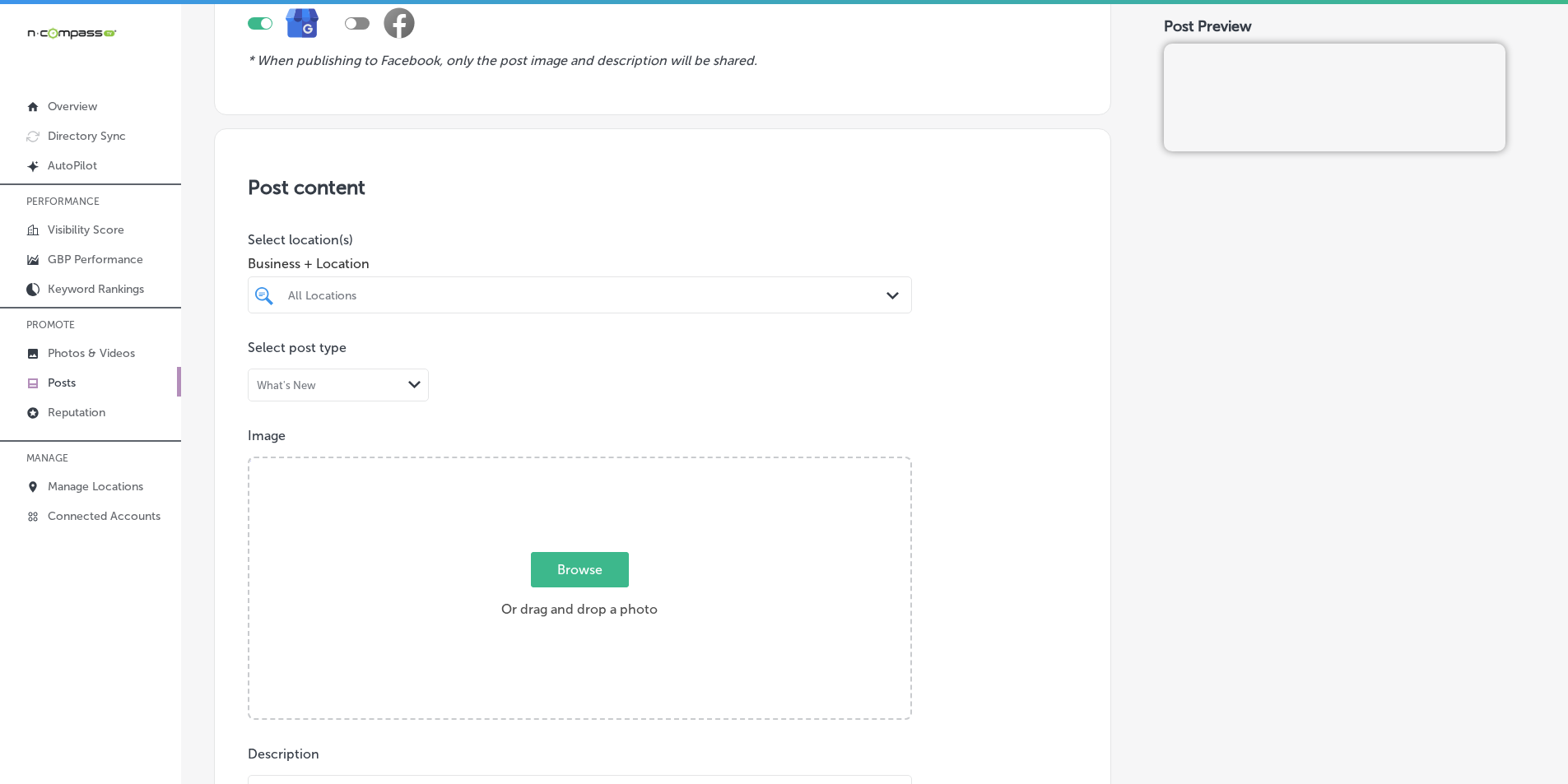
scroll to position [247, 0]
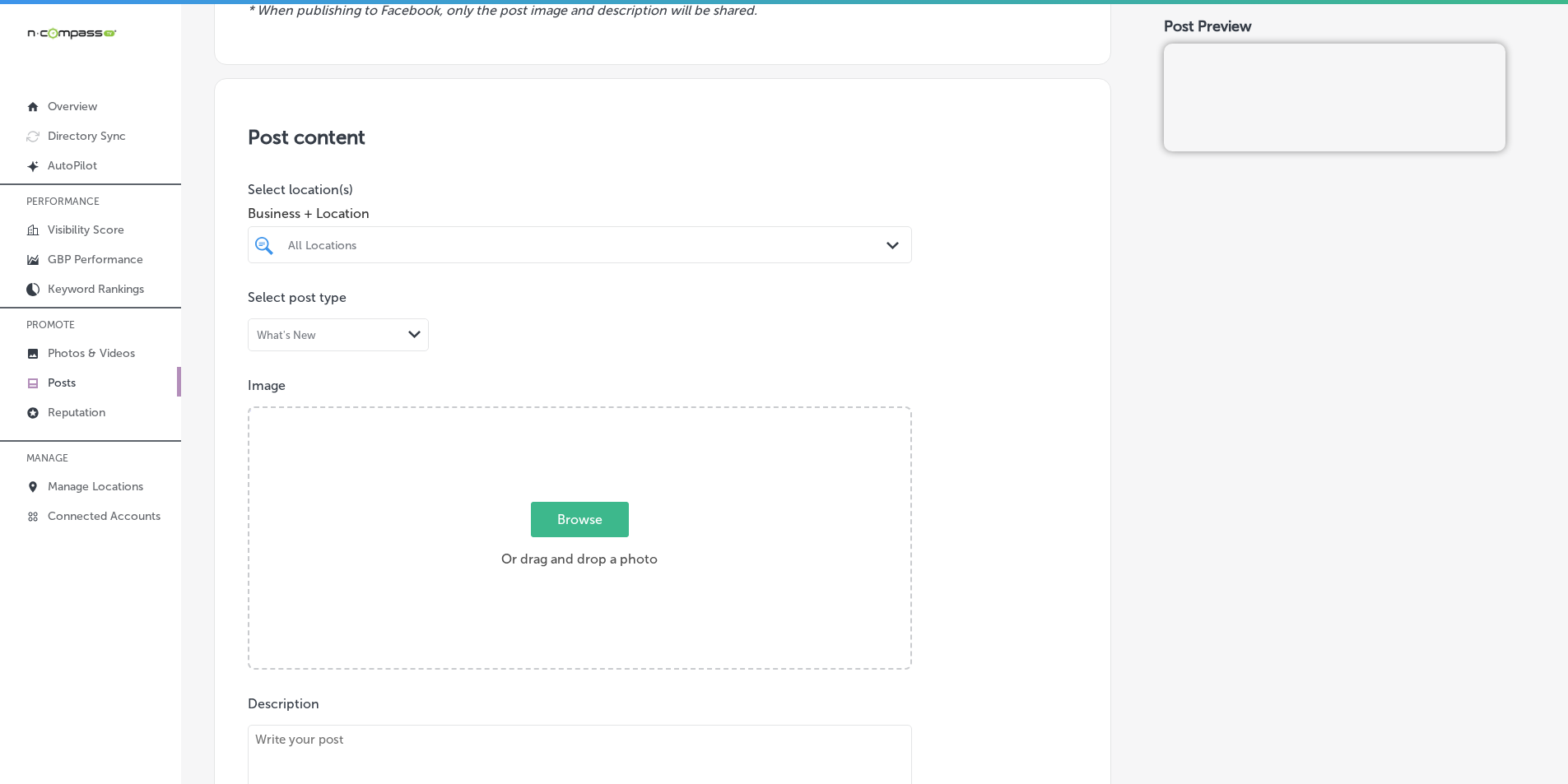
click at [764, 240] on div "All Locations" at bounding box center [588, 245] width 600 height 14
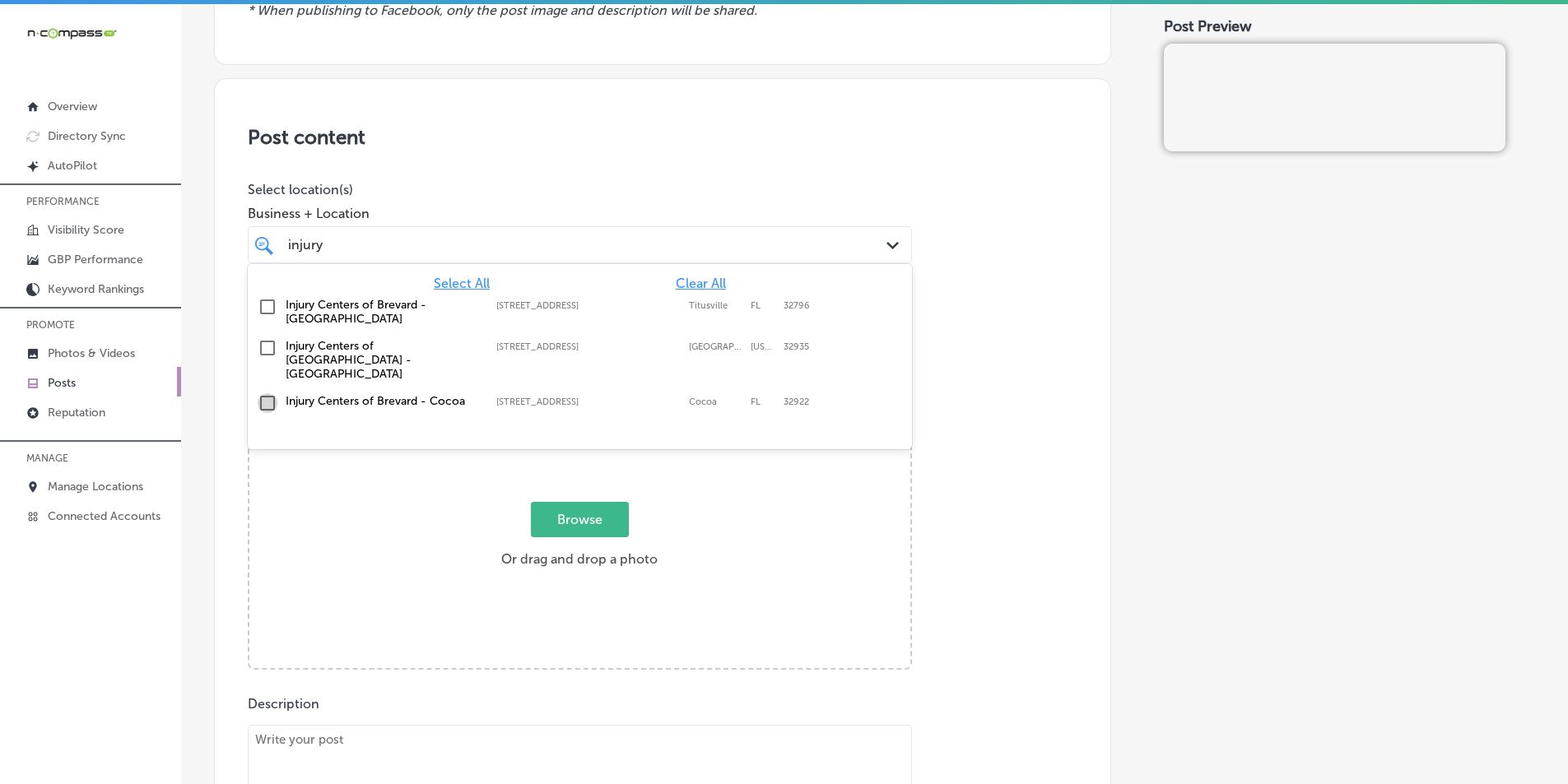
click at [268, 393] on input "checkbox" at bounding box center [268, 403] width 20 height 20
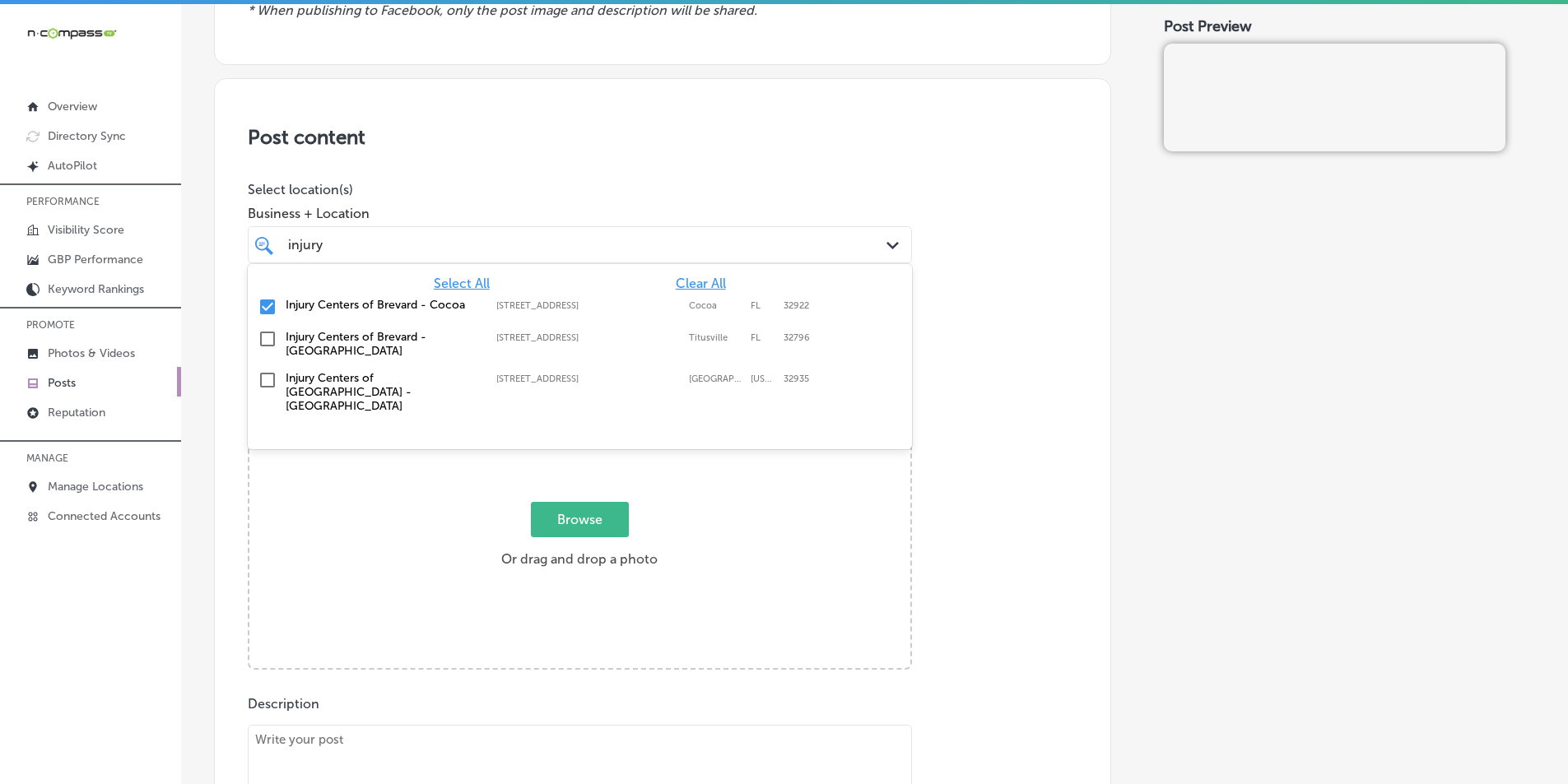
type input "injury"
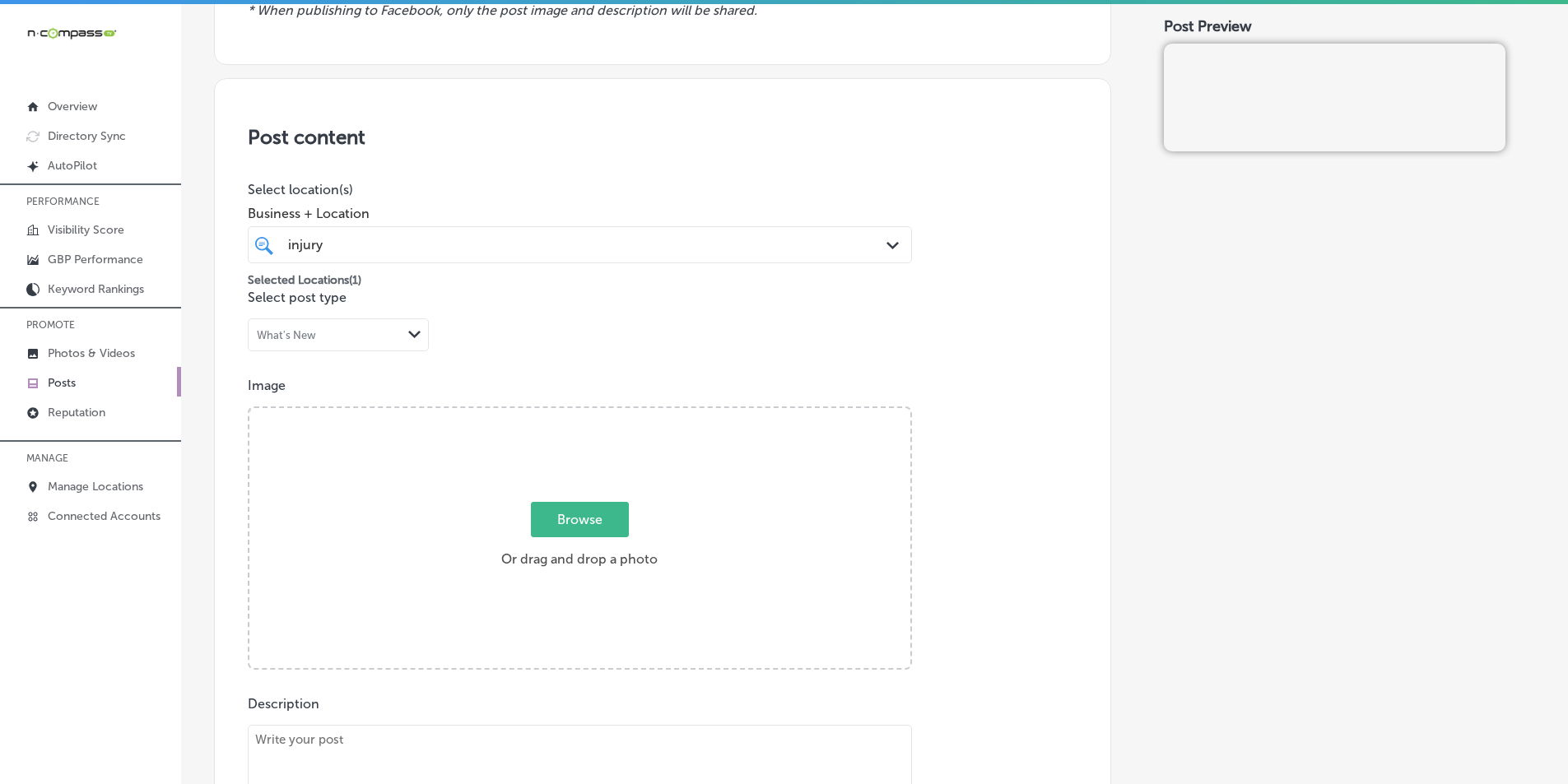
click at [764, 367] on div "Post content Select location(s) Business + Location injury injury Path Created …" at bounding box center [662, 599] width 897 height 1042
click at [437, 608] on div "Browse Or drag and drop a photo" at bounding box center [580, 540] width 661 height 264
click at [250, 408] on input "Browse Or drag and drop a photo" at bounding box center [580, 410] width 661 height 5
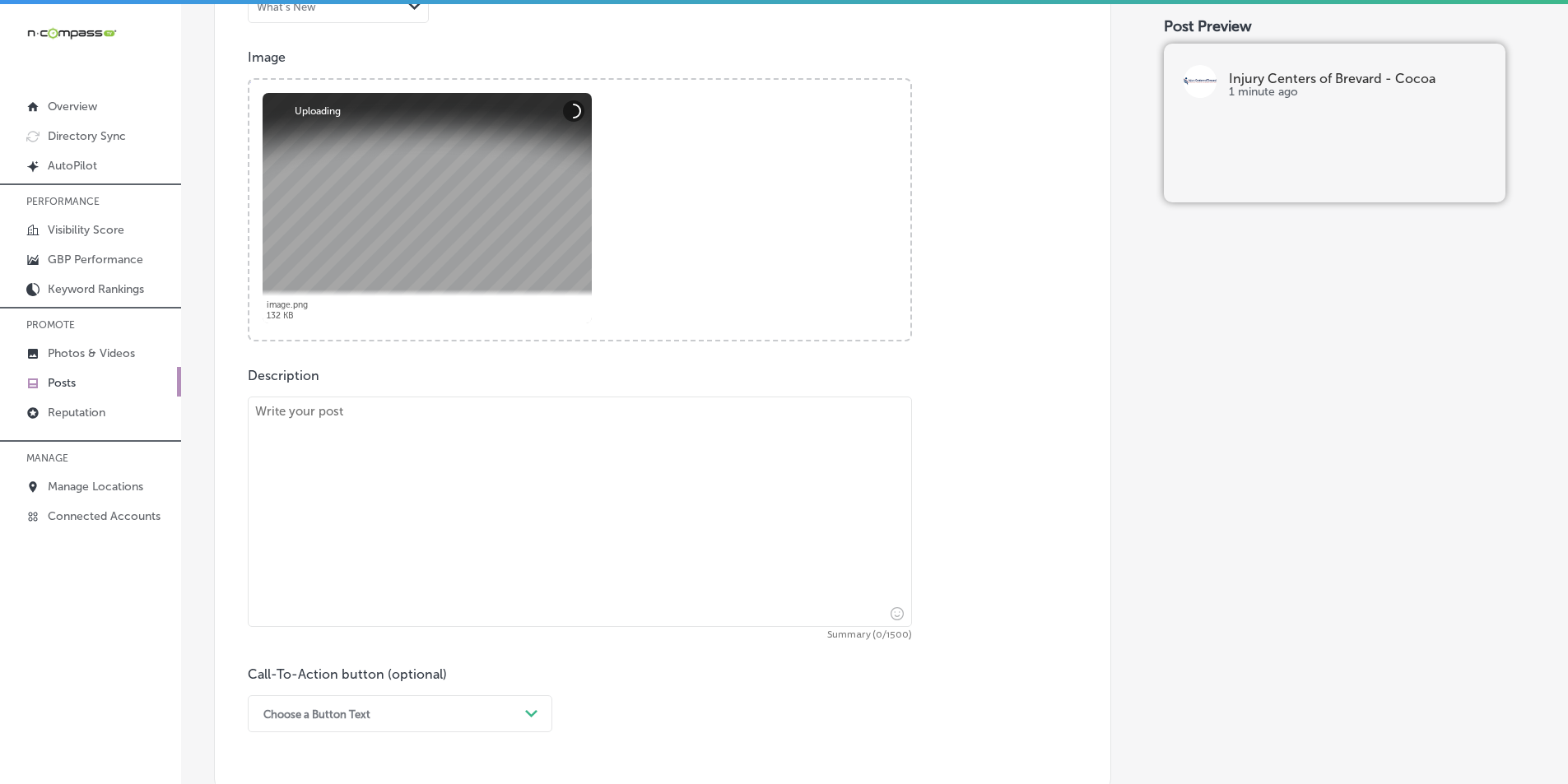
scroll to position [658, 0]
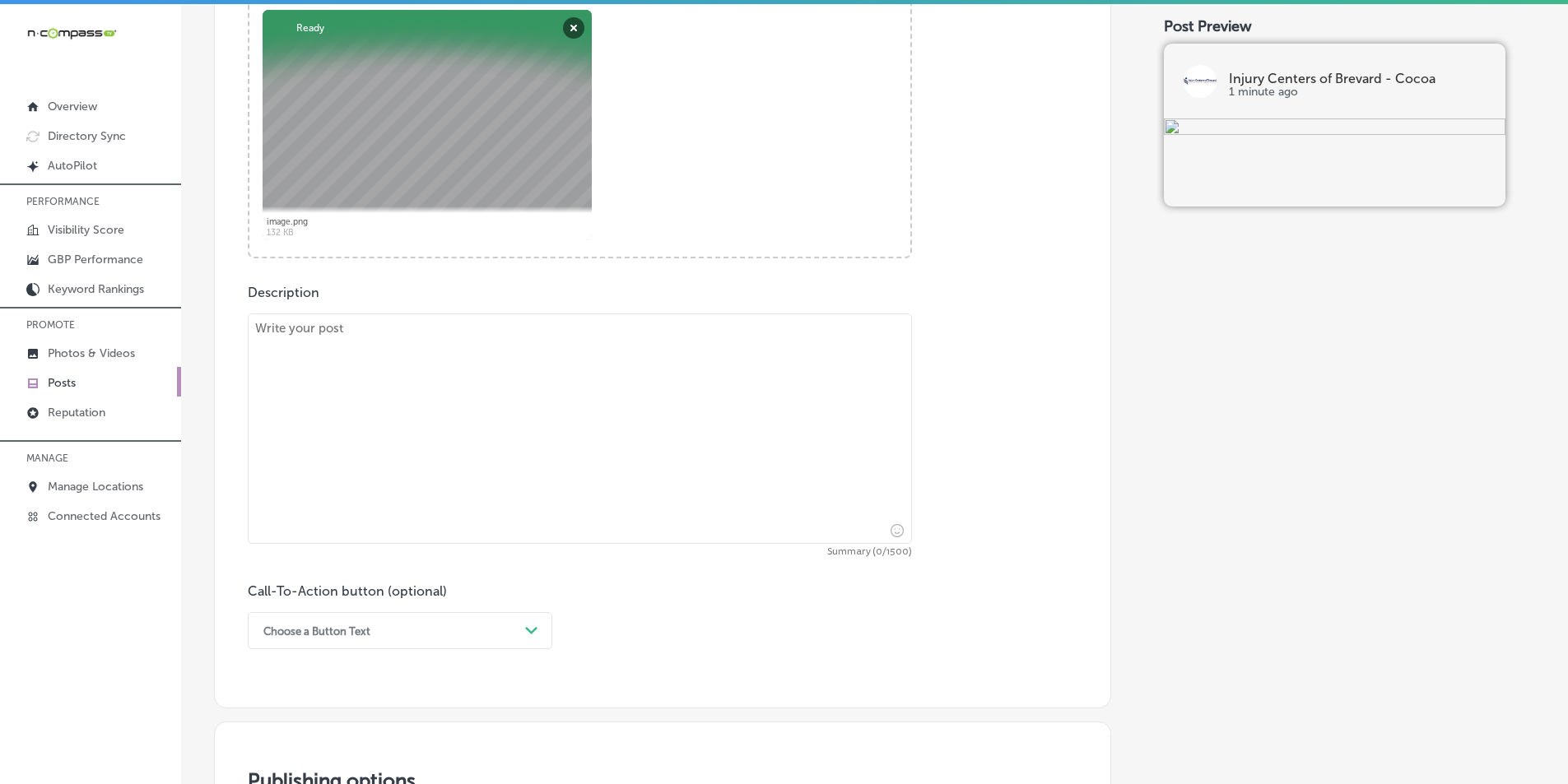
click at [391, 374] on textarea at bounding box center [580, 428] width 664 height 230
paste textarea "At Injury Centers of Brevard - Cocoa, we specialize in providing effective trea…"
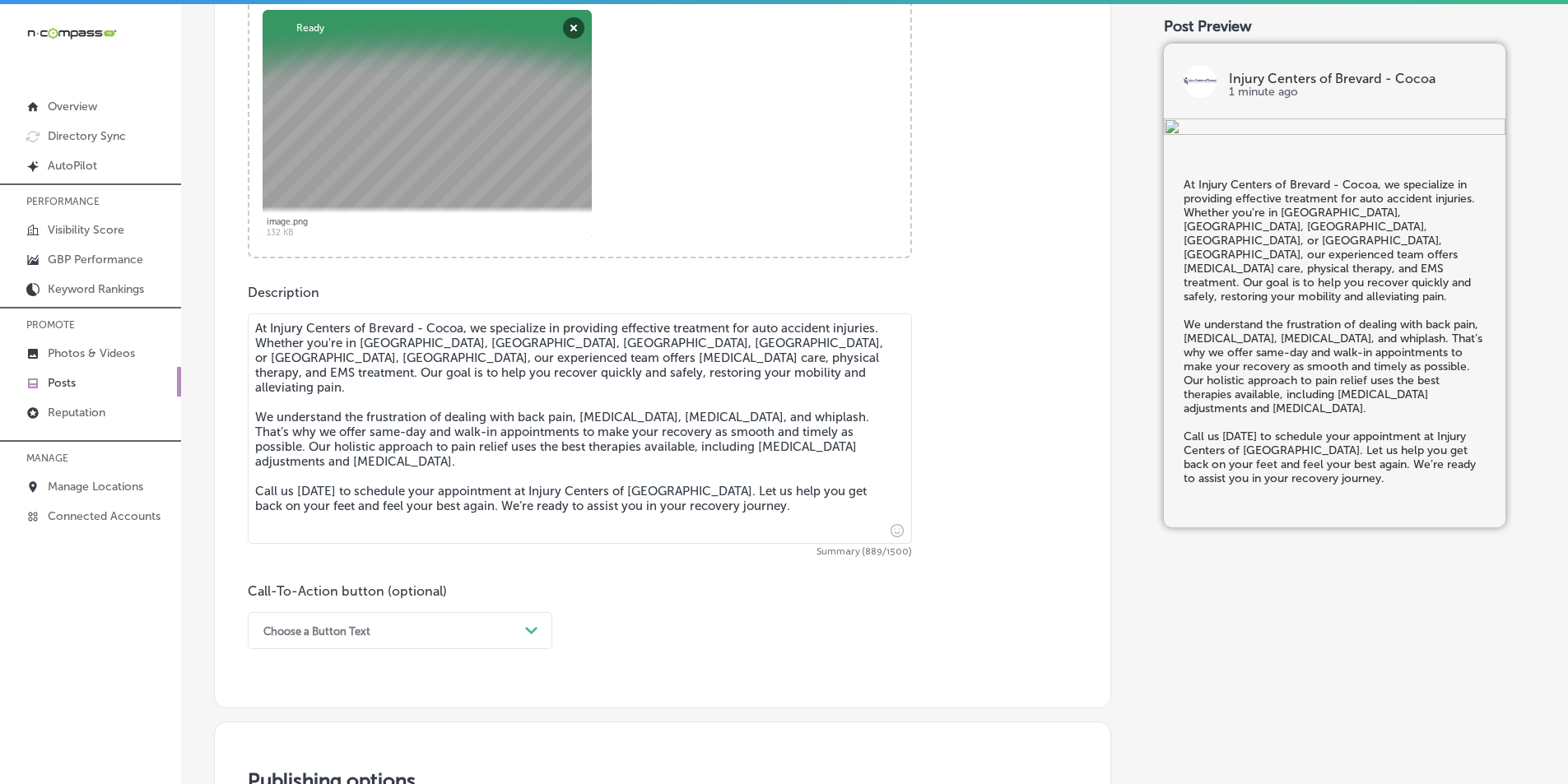
type textarea "At Injury Centers of Brevard - Cocoa, we specialize in providing effective trea…"
click at [536, 628] on div "Choose a Button Text Path Created with Sketch." at bounding box center [399, 630] width 304 height 37
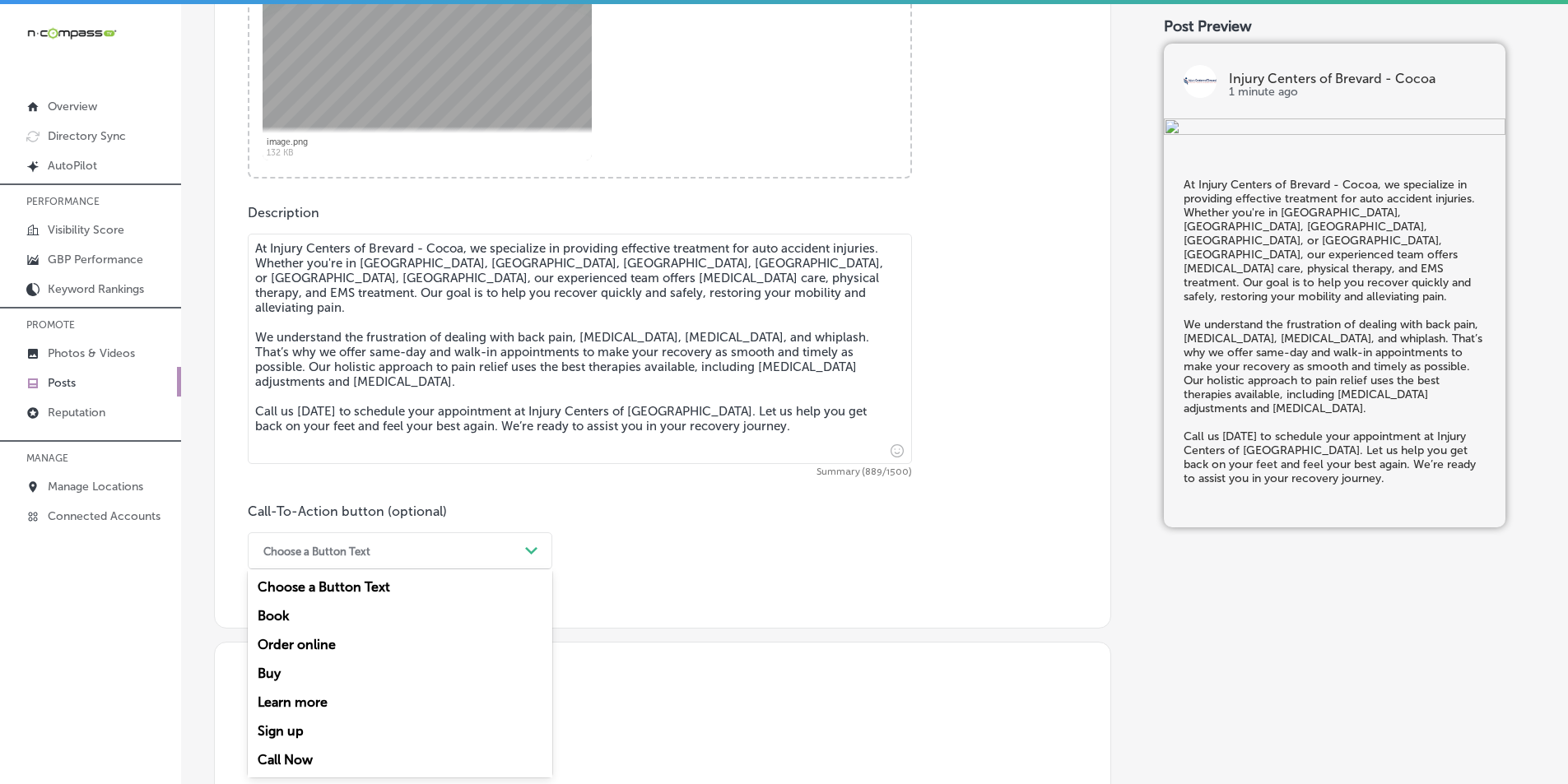
drag, startPoint x: 282, startPoint y: 758, endPoint x: 338, endPoint y: 716, distance: 70.0
click at [283, 757] on div "Call Now" at bounding box center [399, 759] width 304 height 29
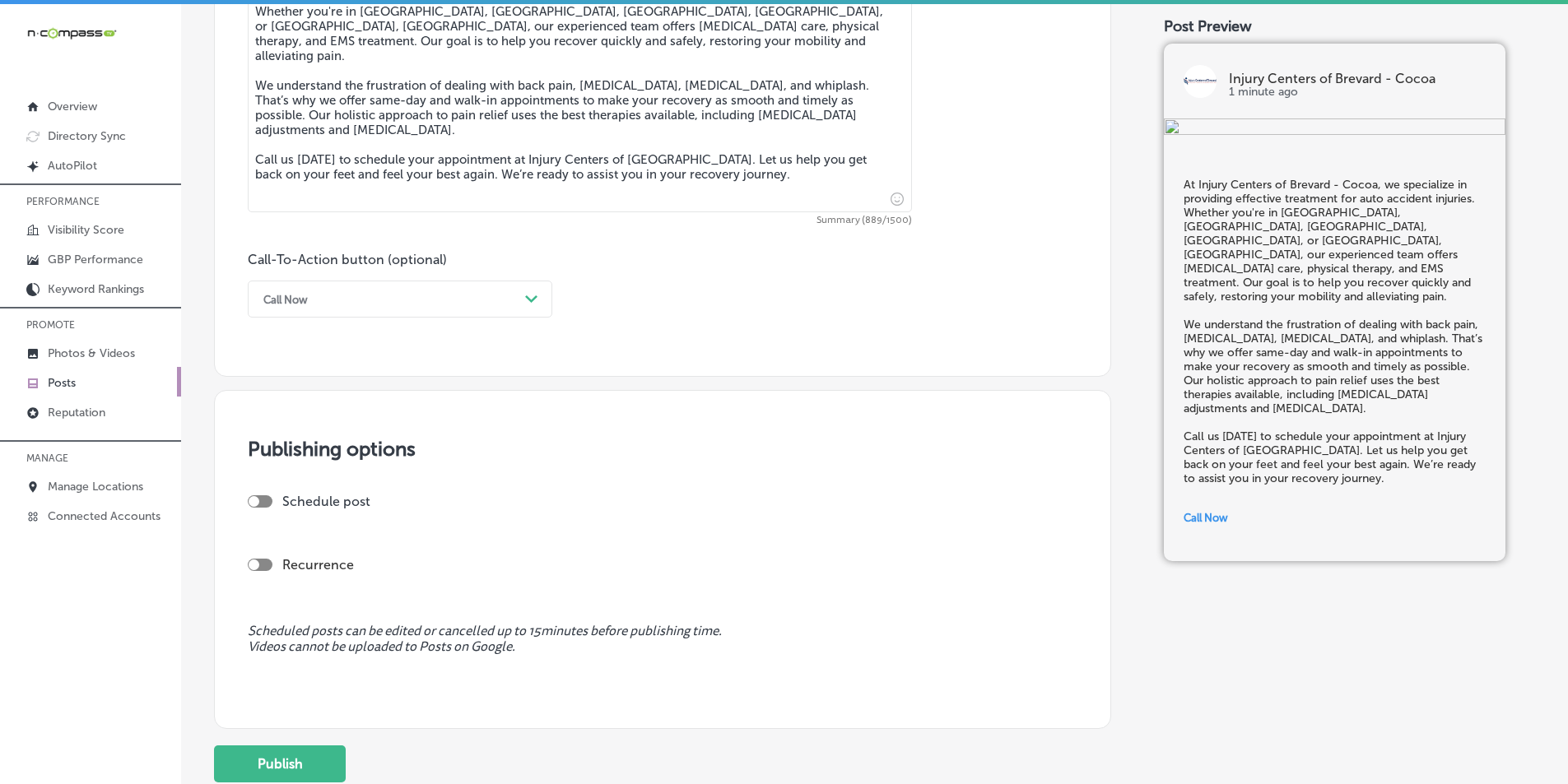
scroll to position [1067, 0]
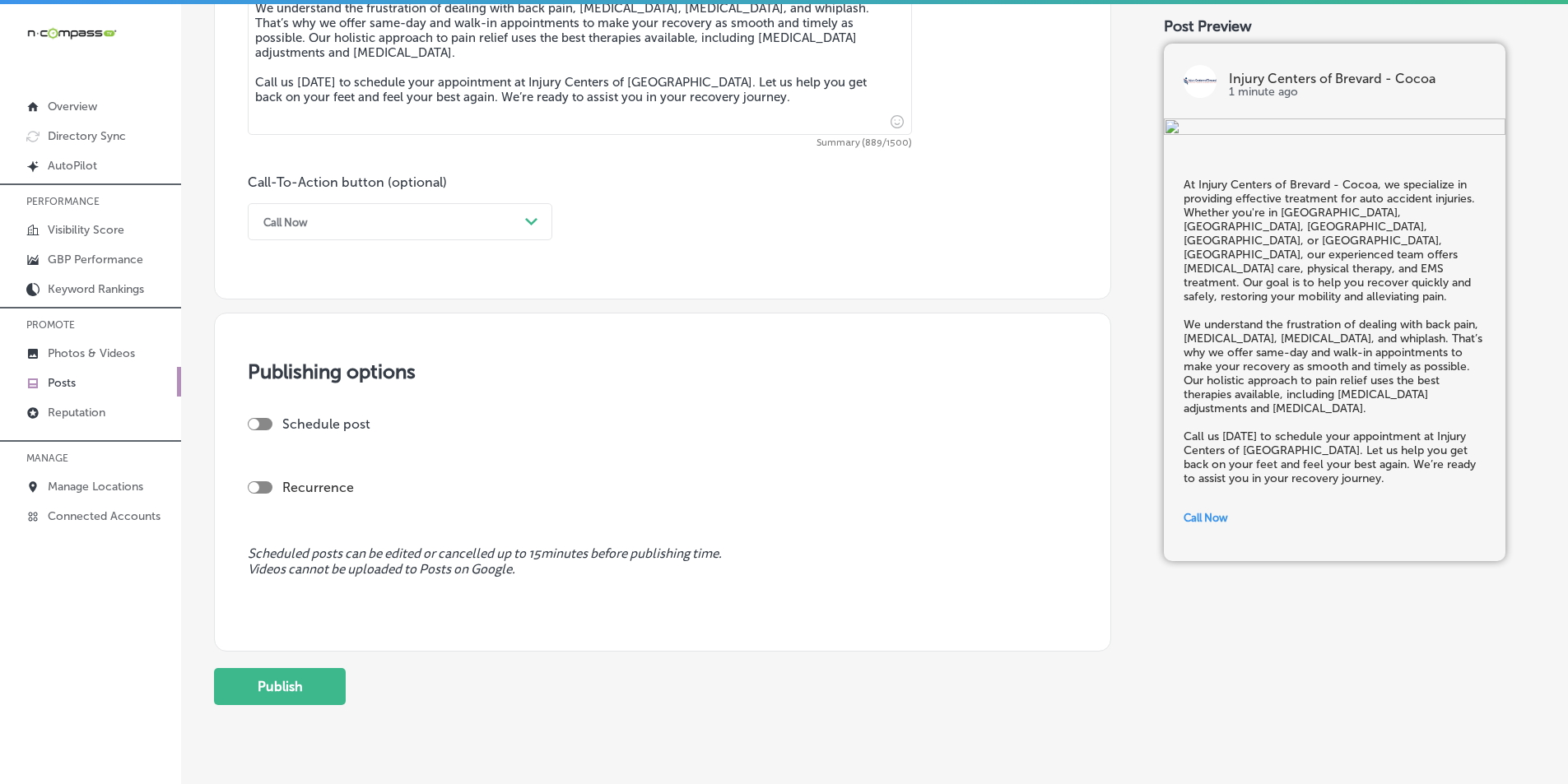
click at [256, 420] on div at bounding box center [254, 424] width 11 height 11
checkbox input "true"
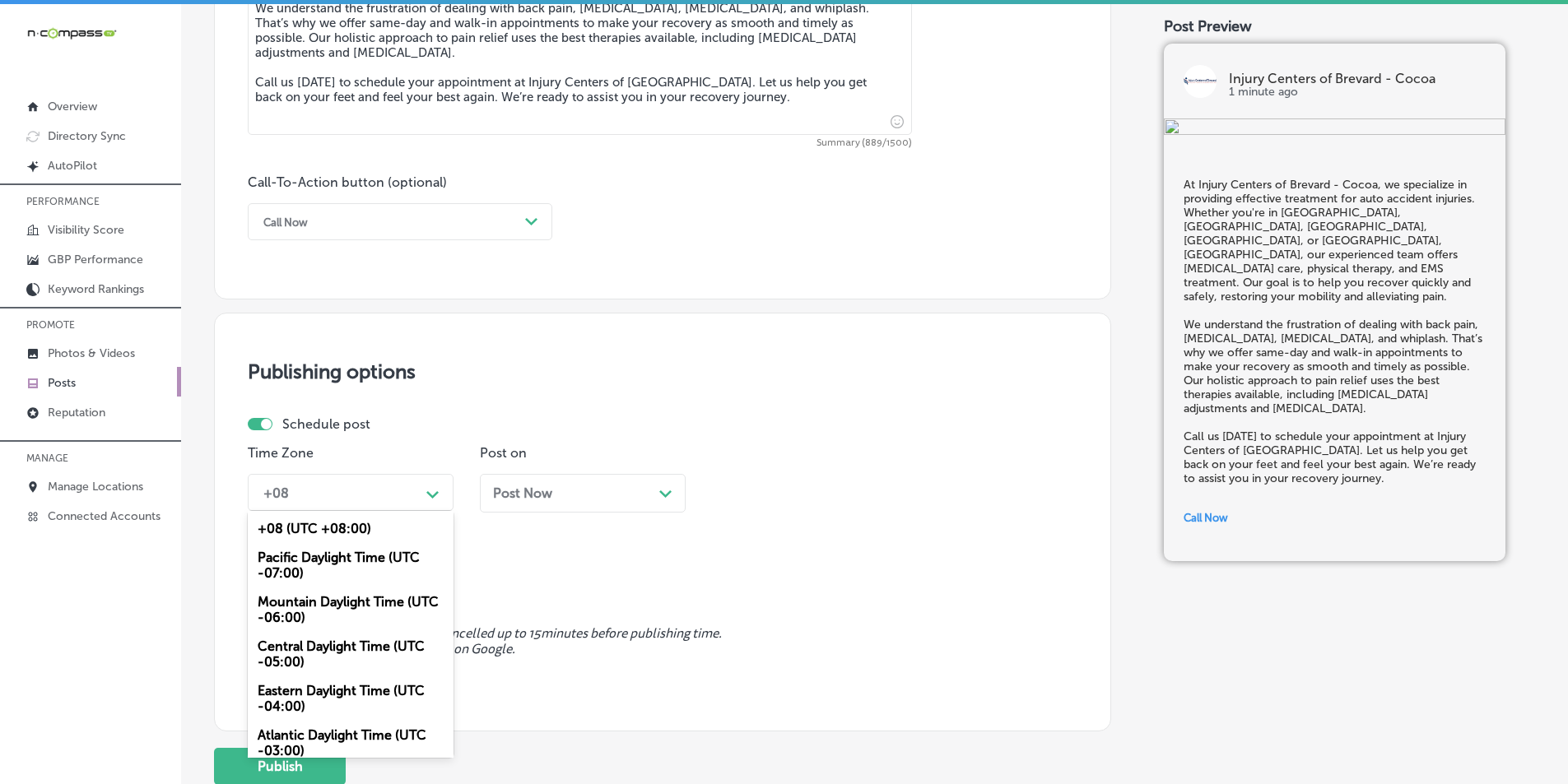
click at [439, 491] on div "Path Created with Sketch." at bounding box center [432, 493] width 13 height 13
drag, startPoint x: 298, startPoint y: 608, endPoint x: 331, endPoint y: 598, distance: 34.5
click at [300, 605] on div "Mountain Daylight Time (UTC -06:00)" at bounding box center [351, 610] width 206 height 45
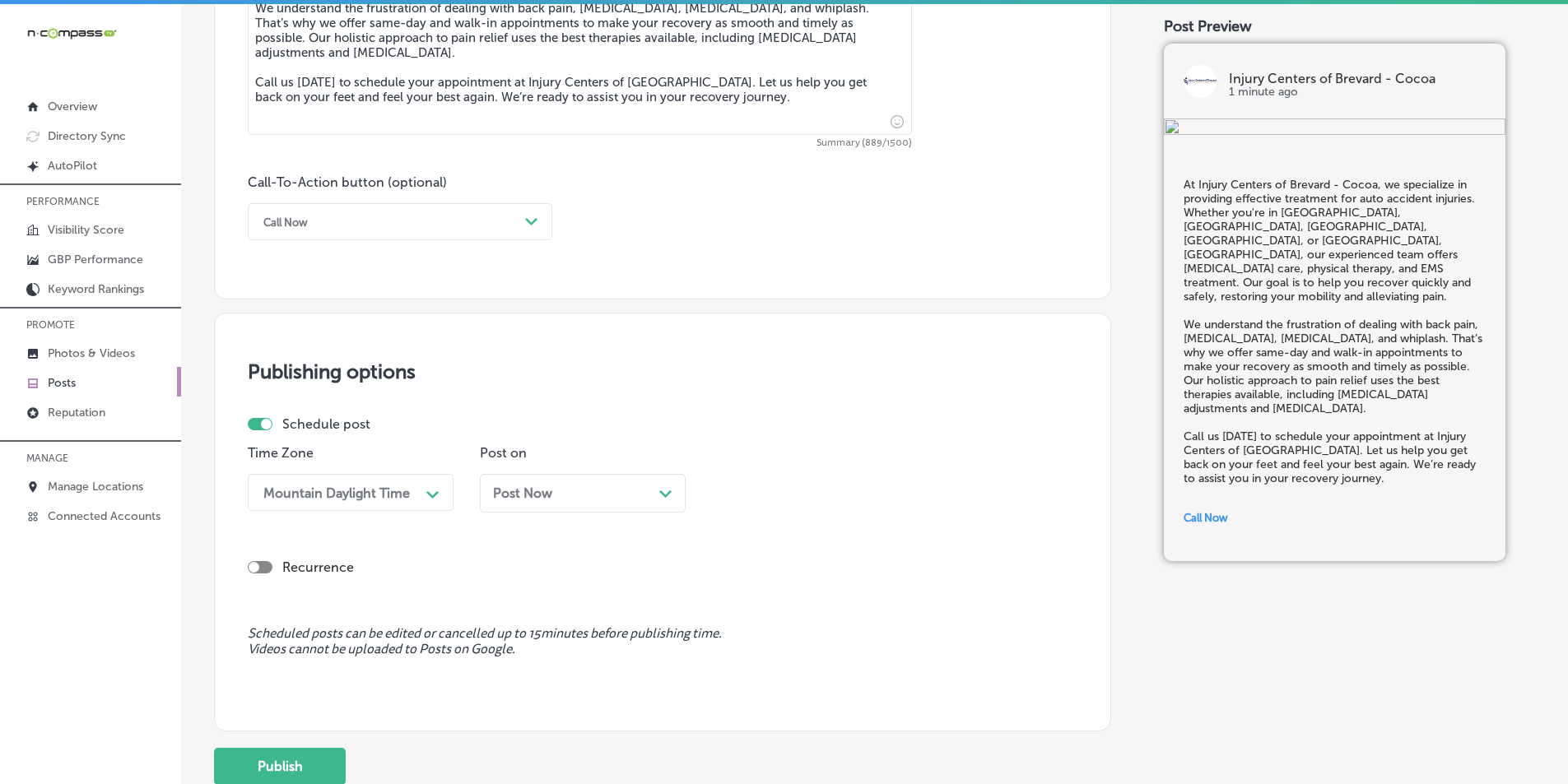
click at [672, 493] on div "Post Now Path Created with Sketch." at bounding box center [583, 493] width 206 height 39
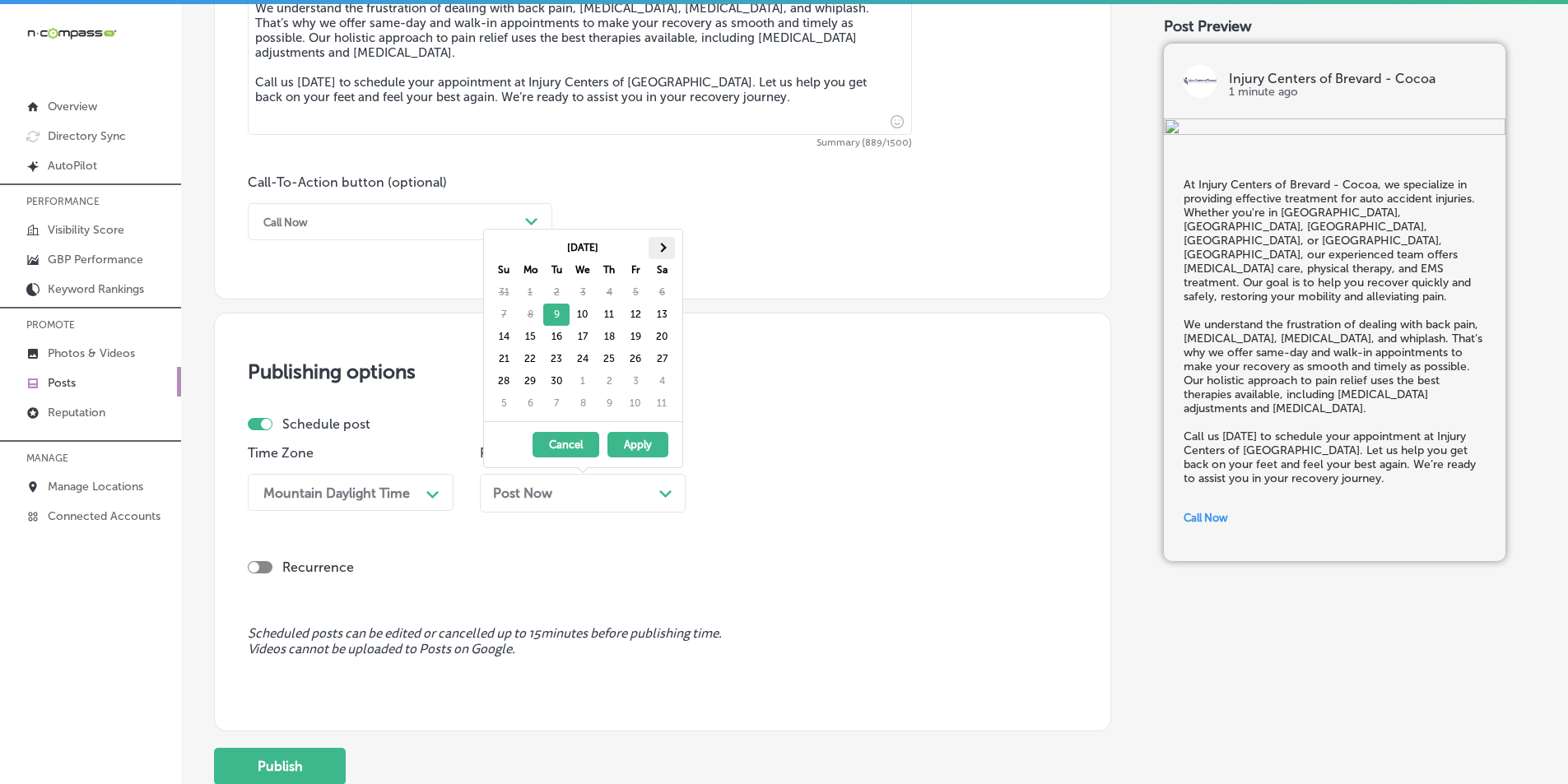
click at [664, 245] on th at bounding box center [661, 248] width 27 height 22
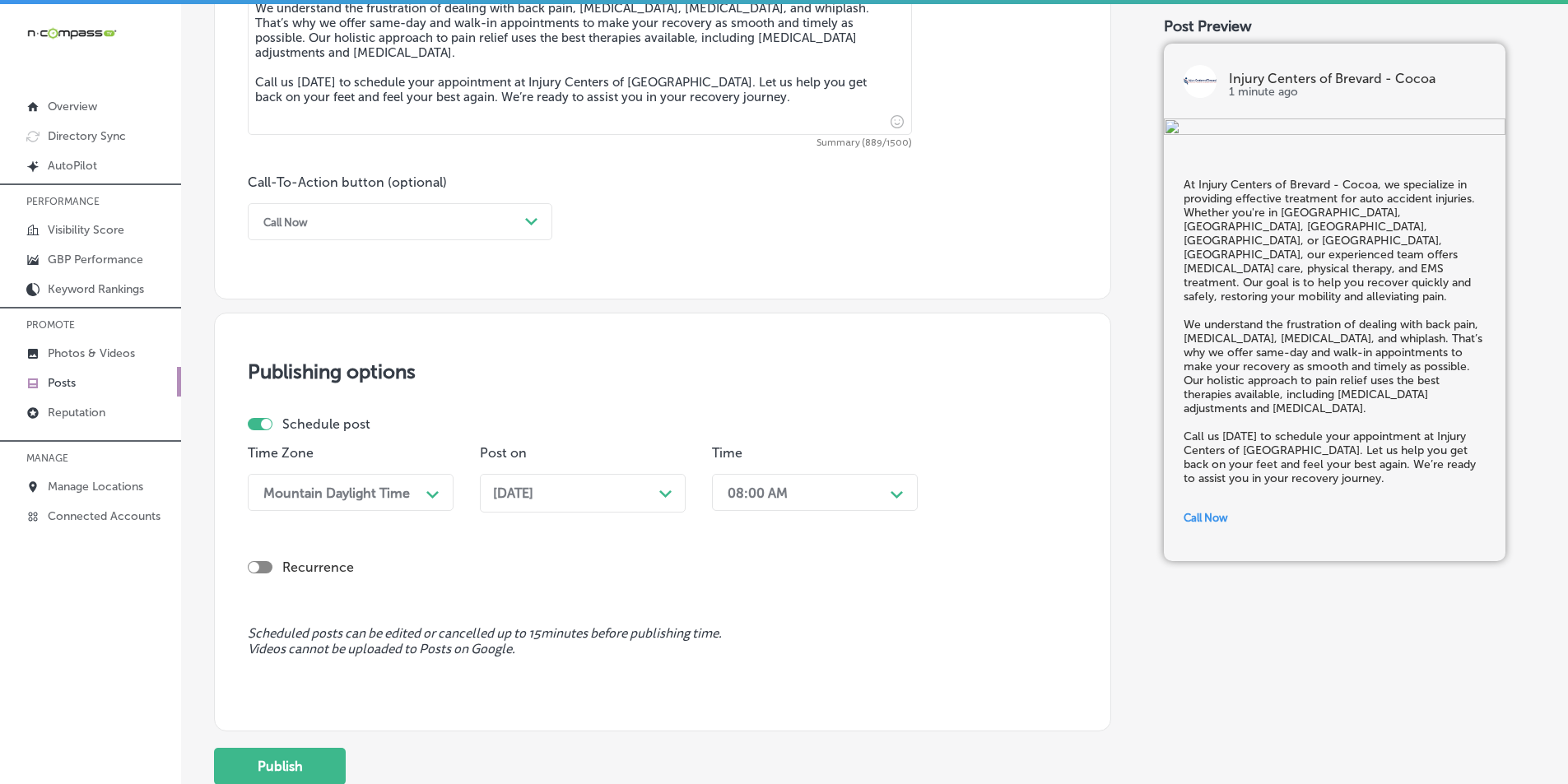
click at [764, 498] on div "Path Created with Sketch." at bounding box center [897, 493] width 27 height 27
click at [733, 589] on div "7:00 AM" at bounding box center [815, 594] width 206 height 29
click at [283, 760] on button "Publish" at bounding box center [280, 766] width 132 height 37
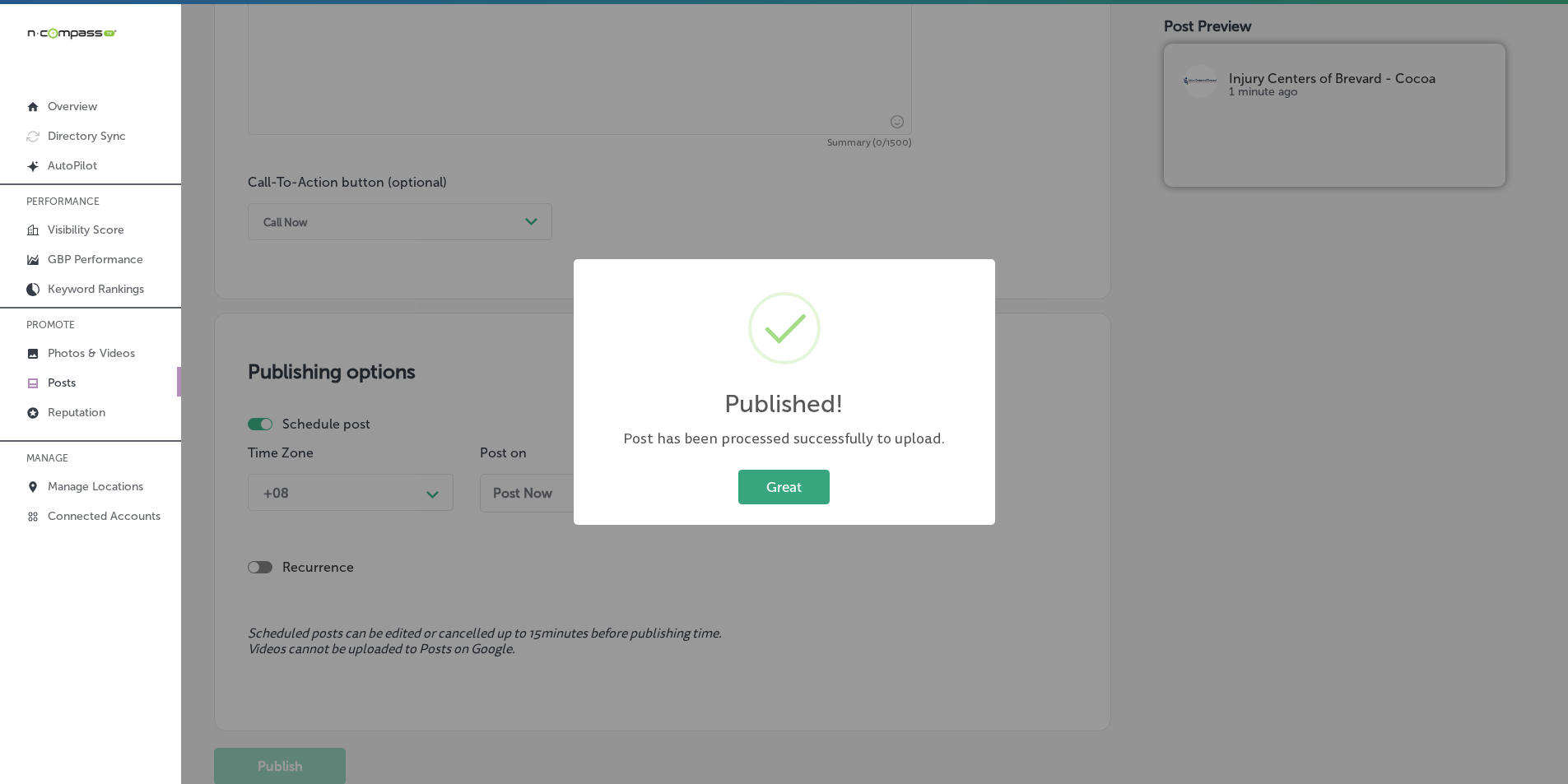
click at [764, 480] on button "Great" at bounding box center [784, 487] width 91 height 34
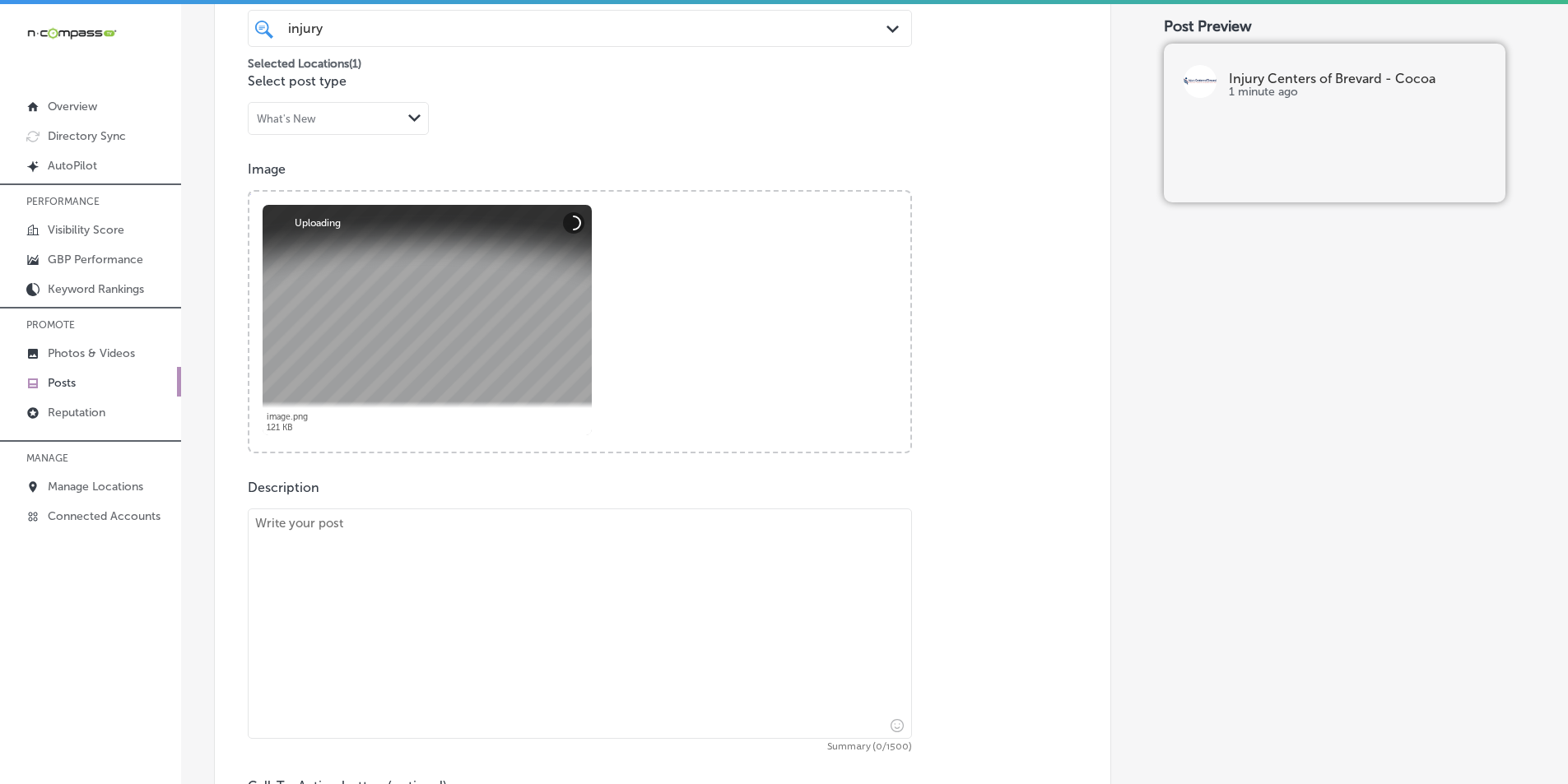
scroll to position [574, 0]
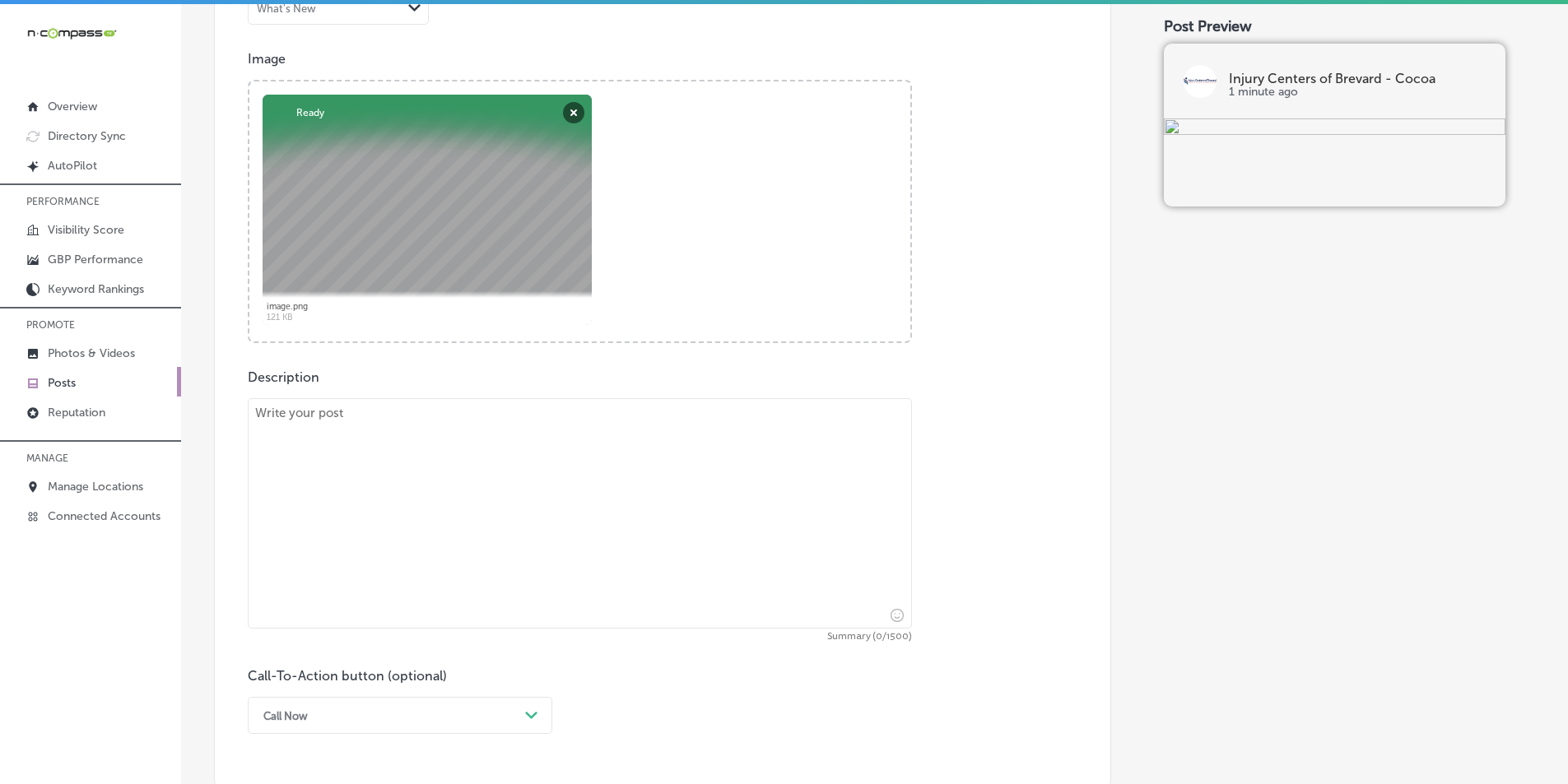
click at [369, 489] on textarea at bounding box center [580, 513] width 664 height 230
paste textarea "If you're dealing with pain from an auto accident injury, Injury Centers of Bre…"
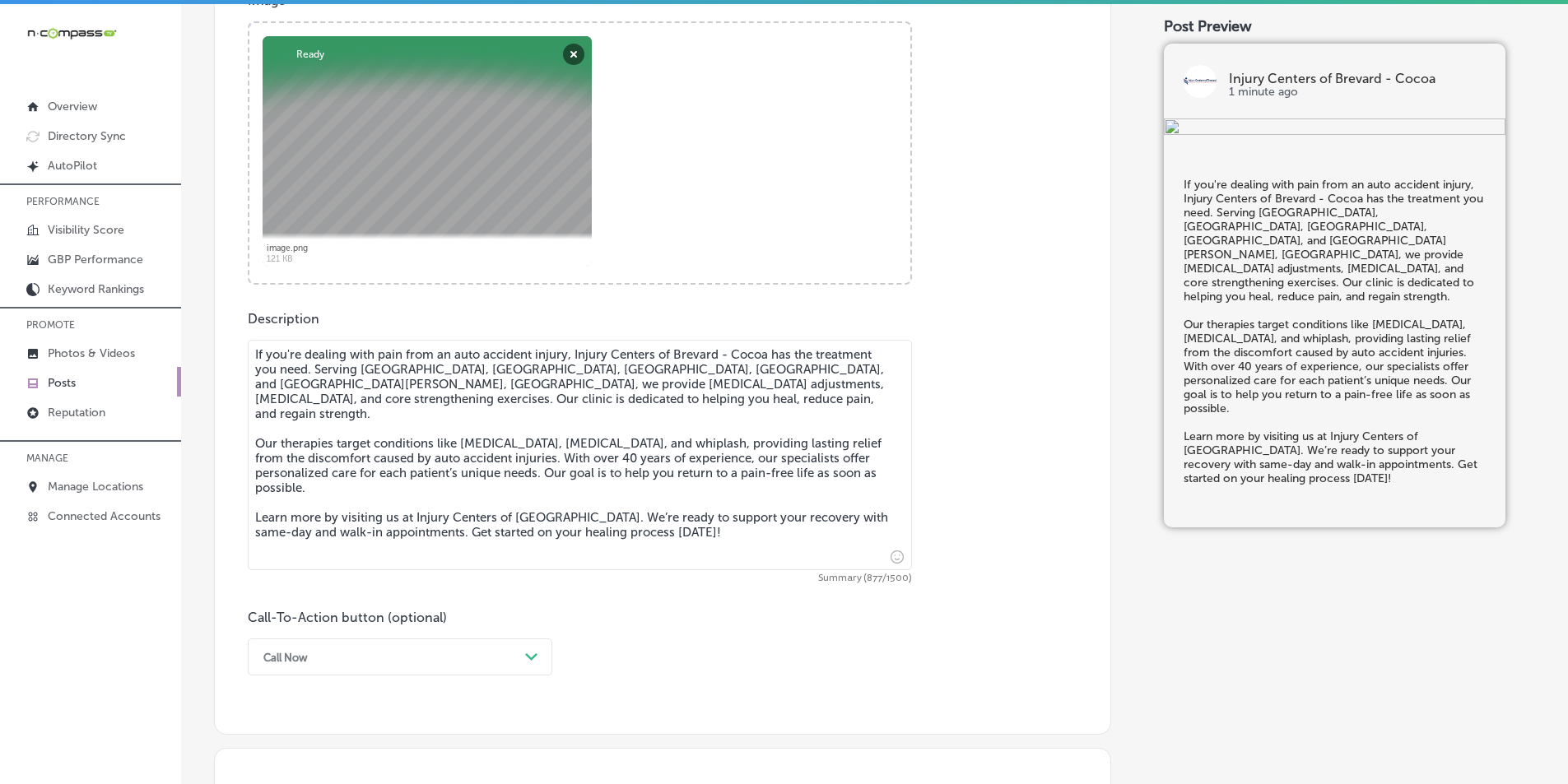
scroll to position [821, 0]
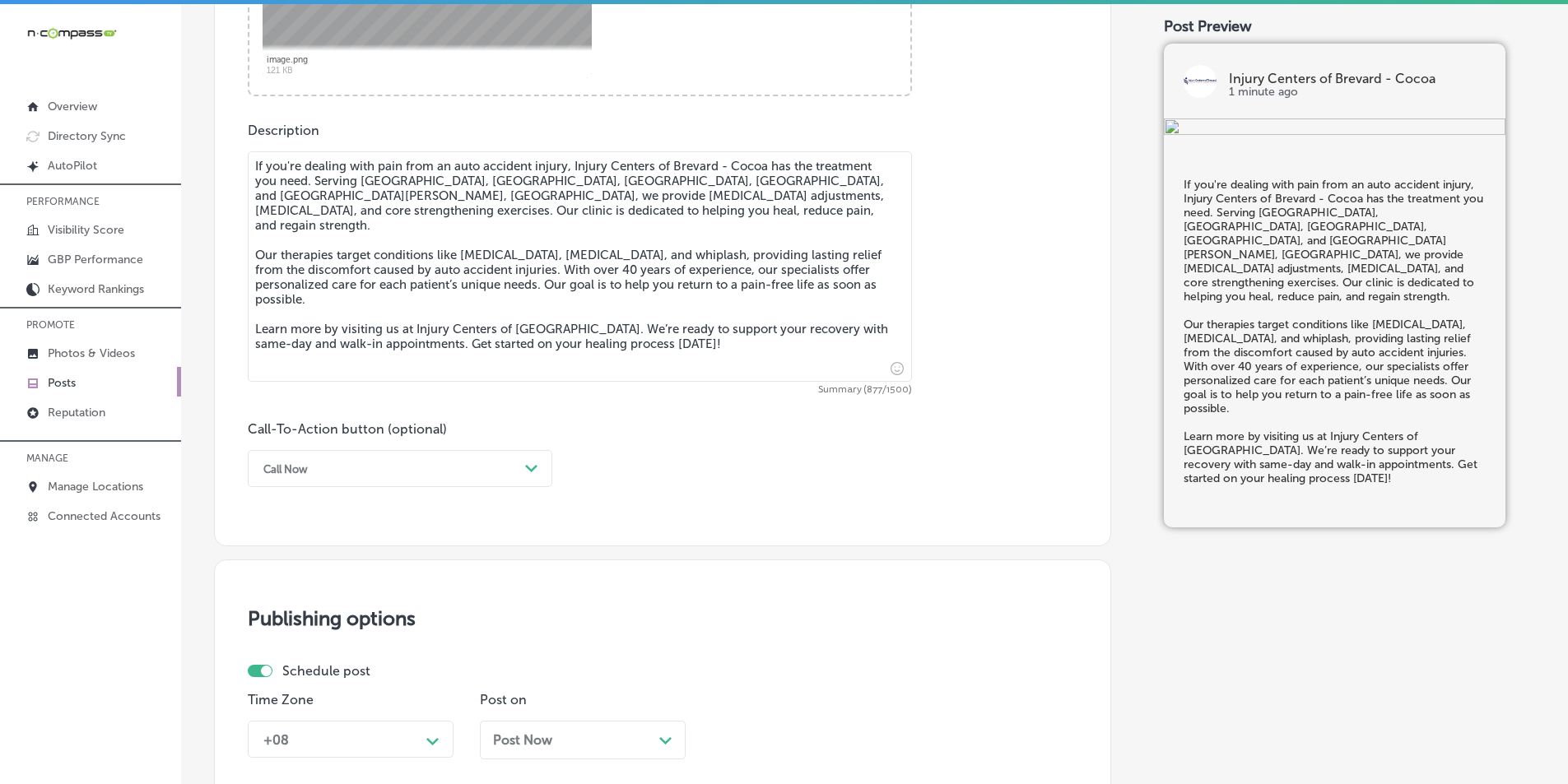
type textarea "If you're dealing with pain from an auto accident injury, Injury Centers of Bre…"
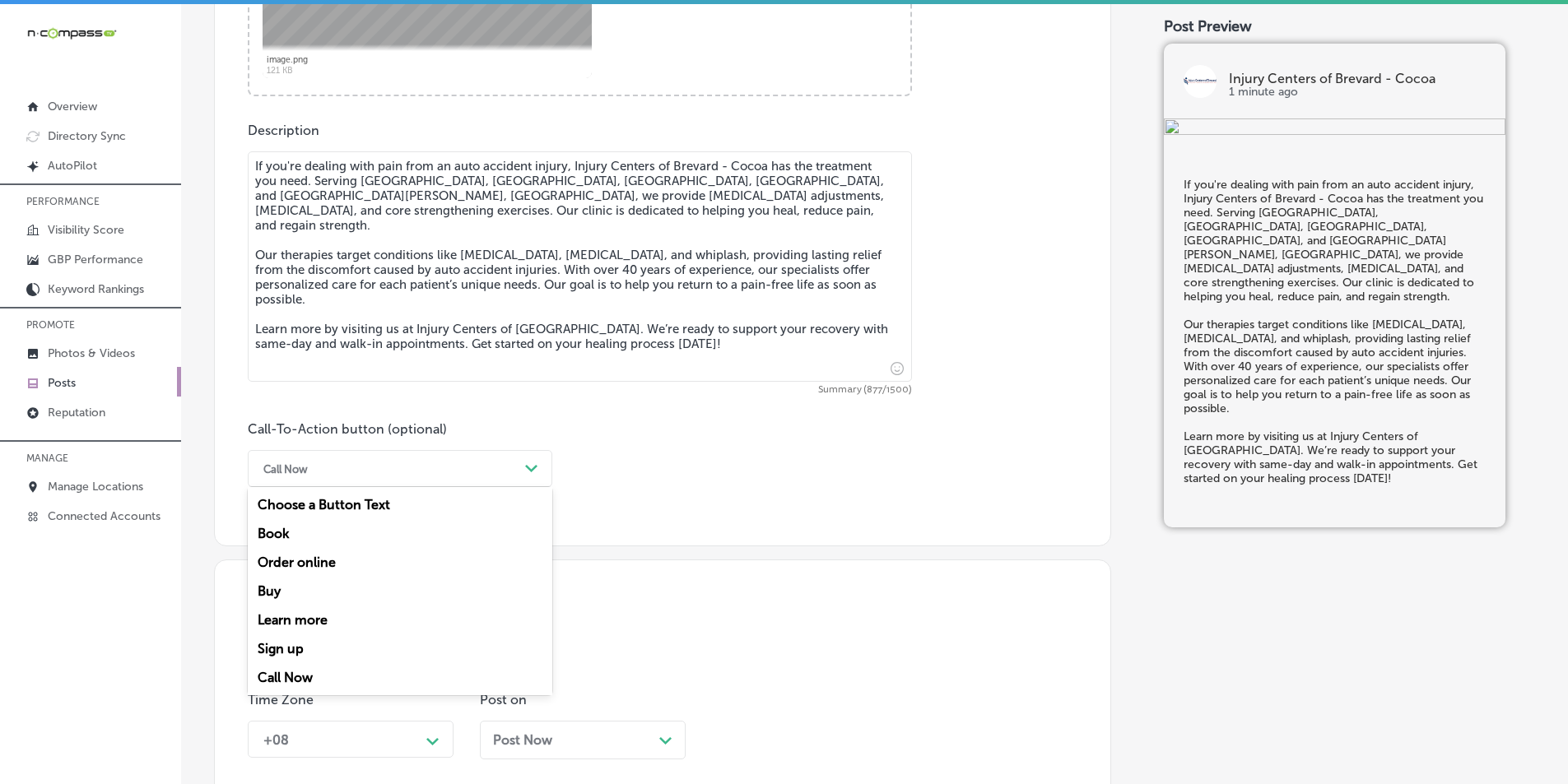
click at [525, 467] on icon "Path Created with Sketch." at bounding box center [531, 468] width 12 height 7
click at [311, 616] on div "Learn more" at bounding box center [399, 619] width 304 height 29
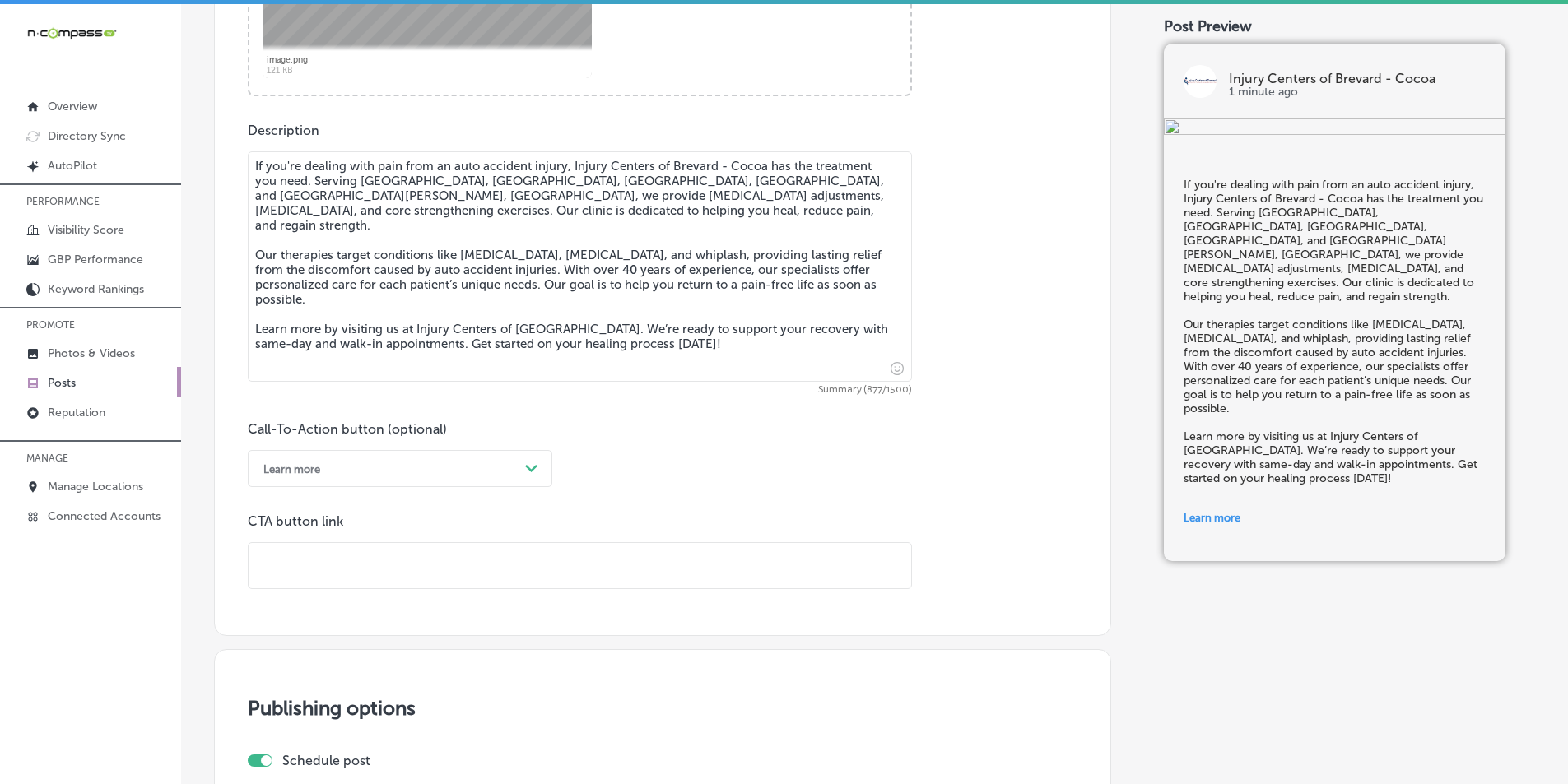
drag, startPoint x: 355, startPoint y: 553, endPoint x: 368, endPoint y: 484, distance: 70.2
click at [357, 542] on div at bounding box center [580, 565] width 664 height 47
click at [297, 561] on input "text" at bounding box center [580, 566] width 662 height 46
paste input "[URL][DOMAIN_NAME]"
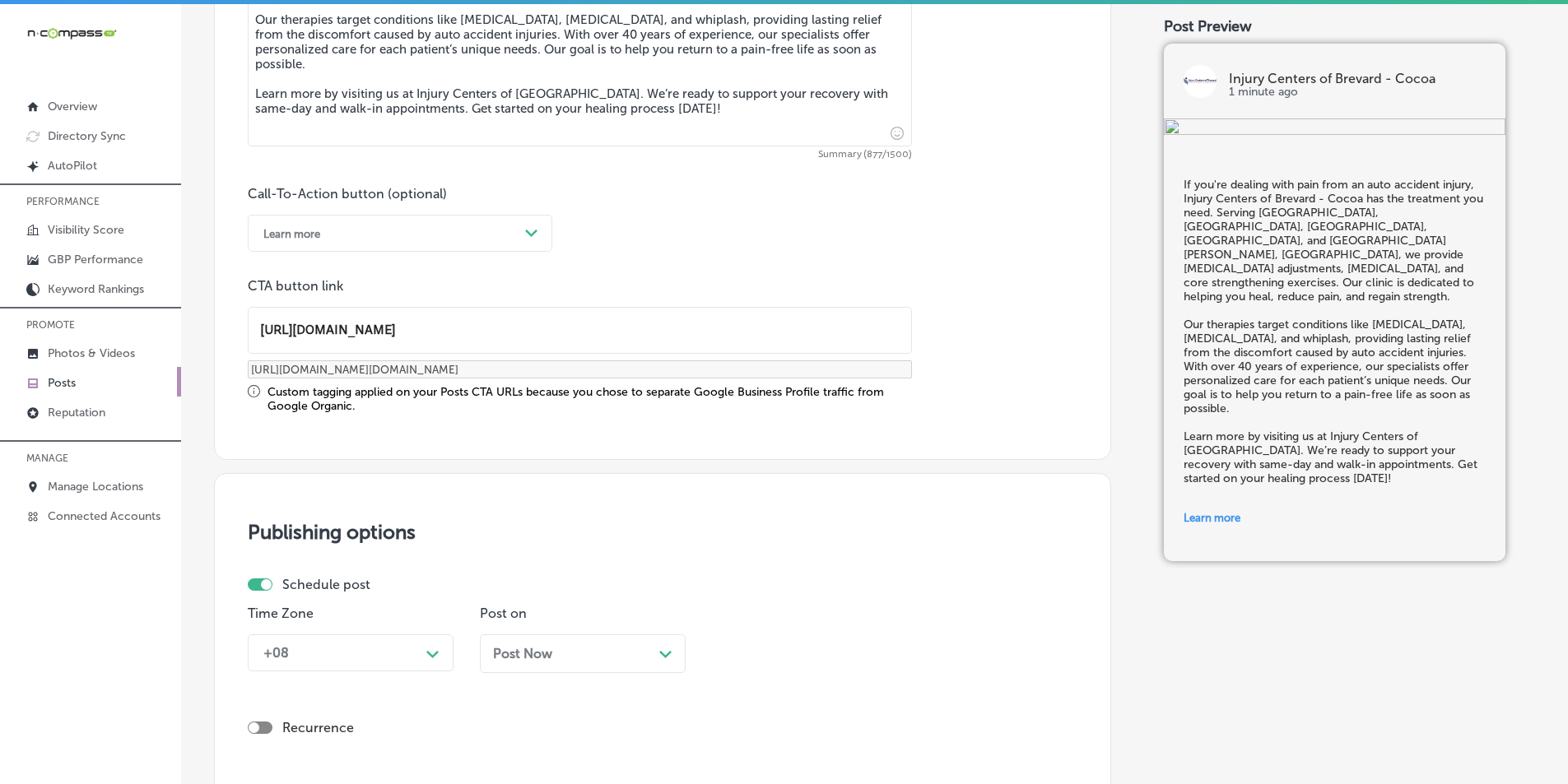
scroll to position [1067, 0]
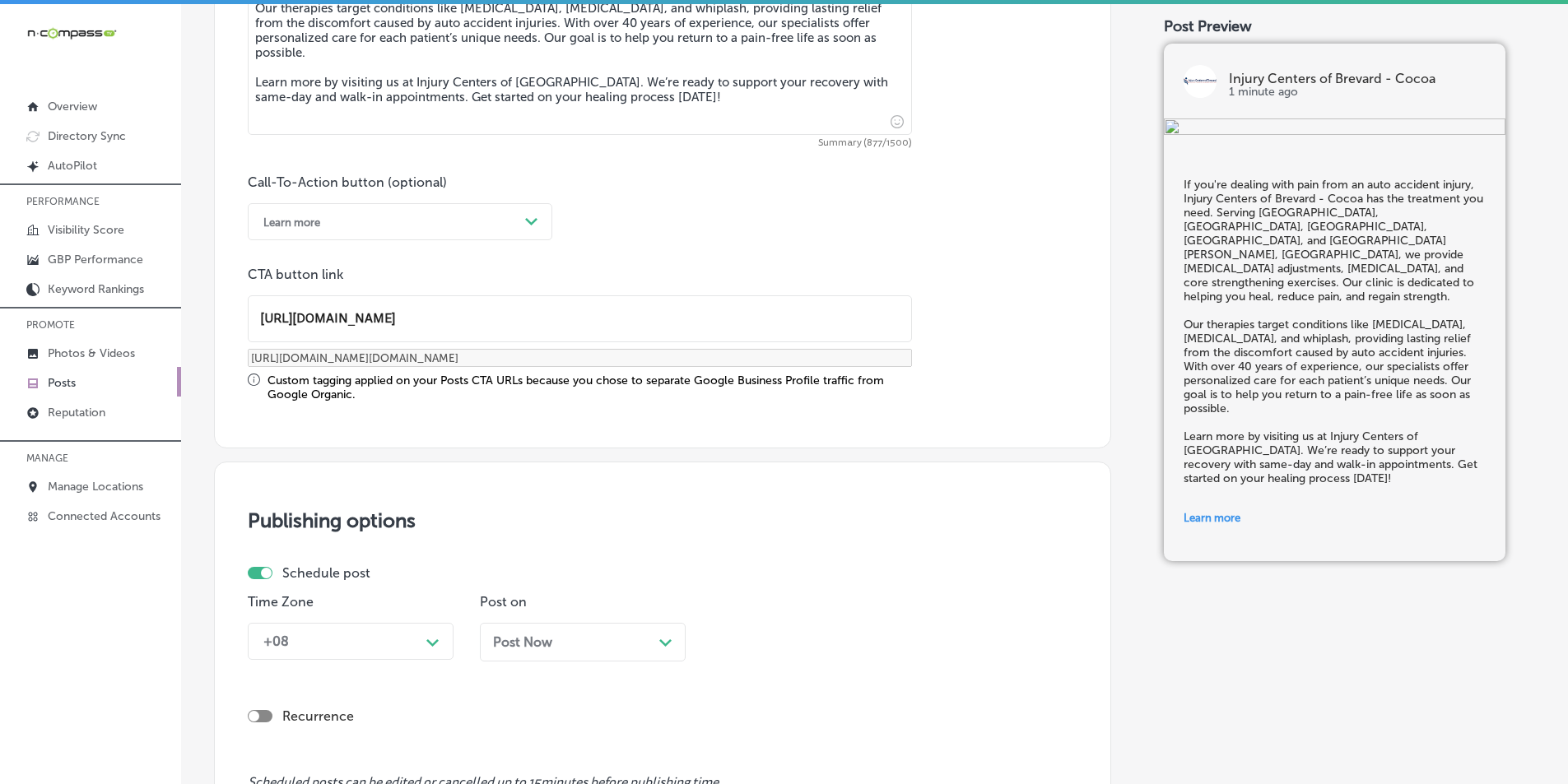
type input "[URL][DOMAIN_NAME]"
click at [436, 639] on div "+08 Path Created with Sketch." at bounding box center [351, 641] width 206 height 37
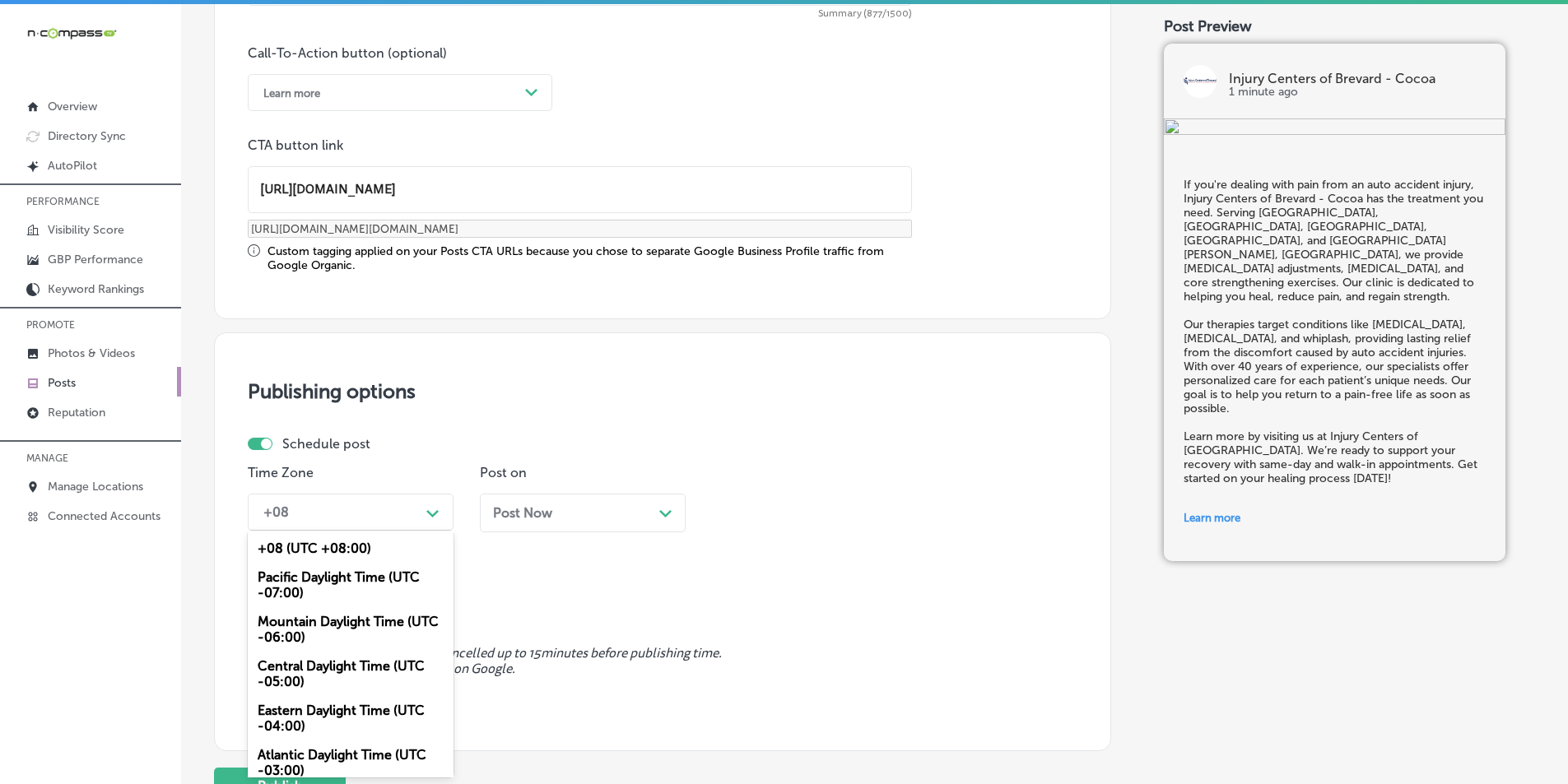
drag, startPoint x: 309, startPoint y: 622, endPoint x: 413, endPoint y: 594, distance: 107.7
click at [314, 621] on div "Mountain Daylight Time (UTC -06:00)" at bounding box center [351, 629] width 206 height 45
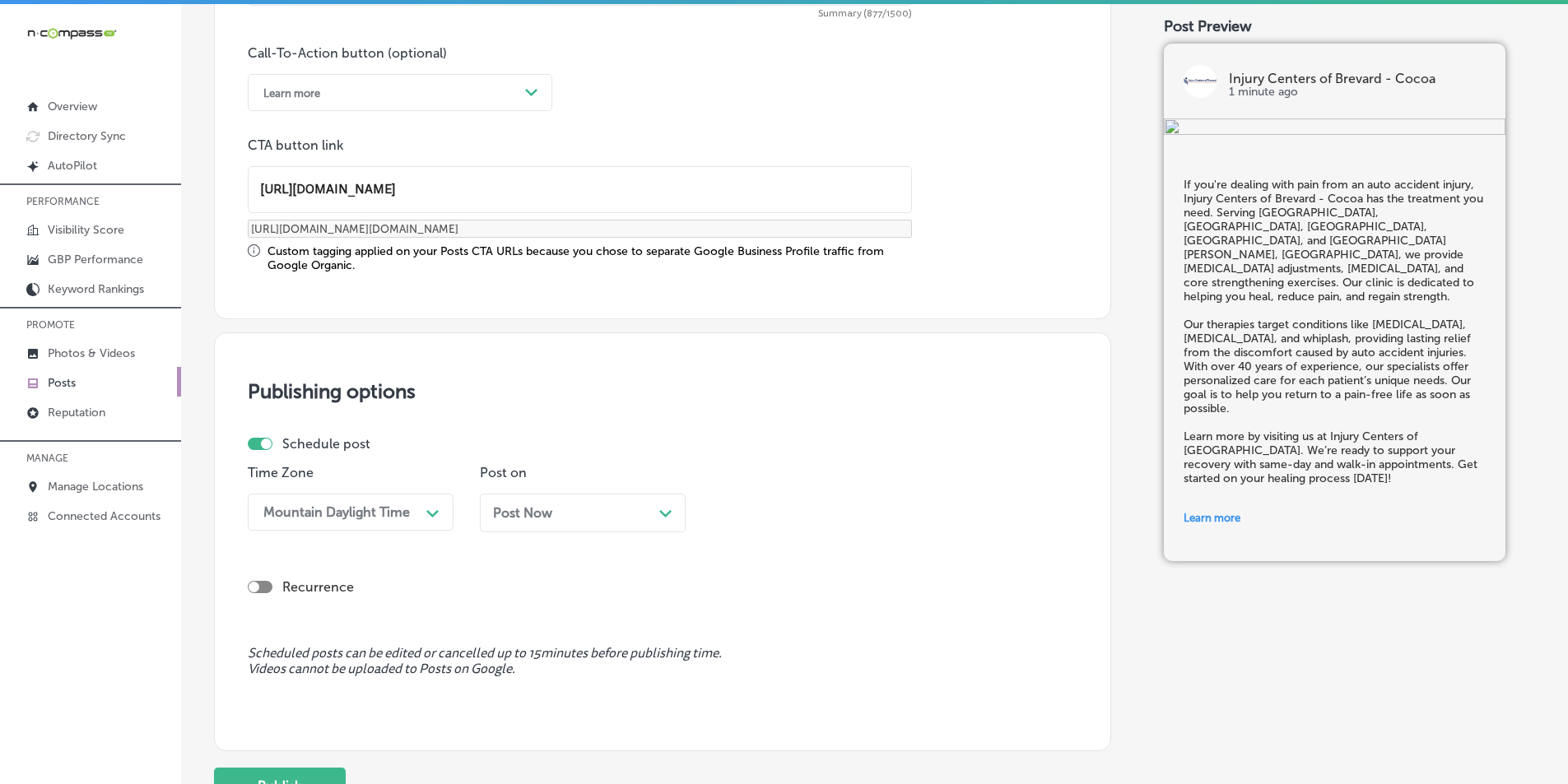
click at [666, 507] on div "Path Created with Sketch." at bounding box center [665, 511] width 13 height 13
click at [764, 503] on div "Path Created with Sketch." at bounding box center [897, 511] width 27 height 27
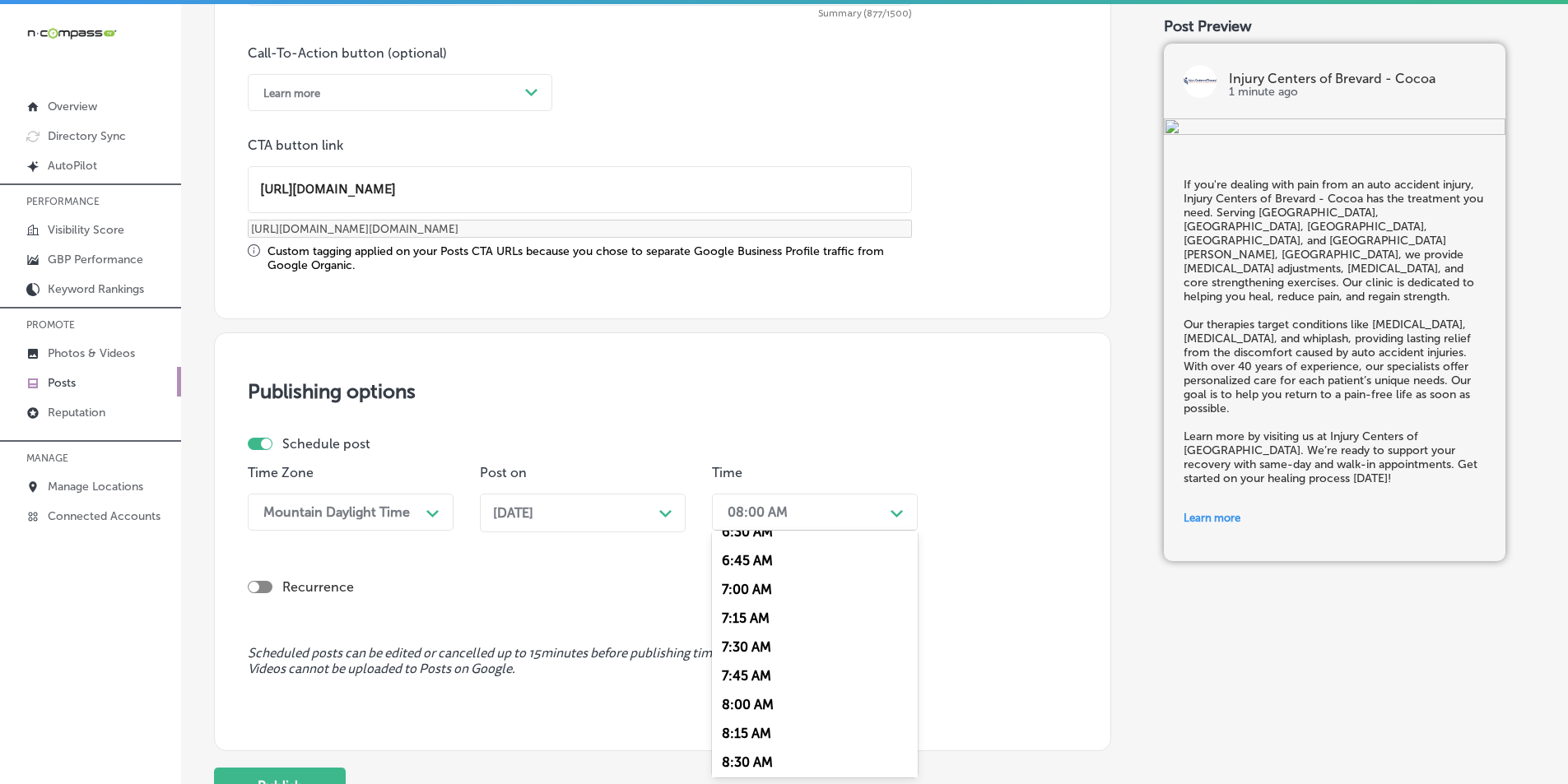
scroll to position [740, 0]
click at [733, 611] on div "7:00 AM" at bounding box center [815, 614] width 206 height 29
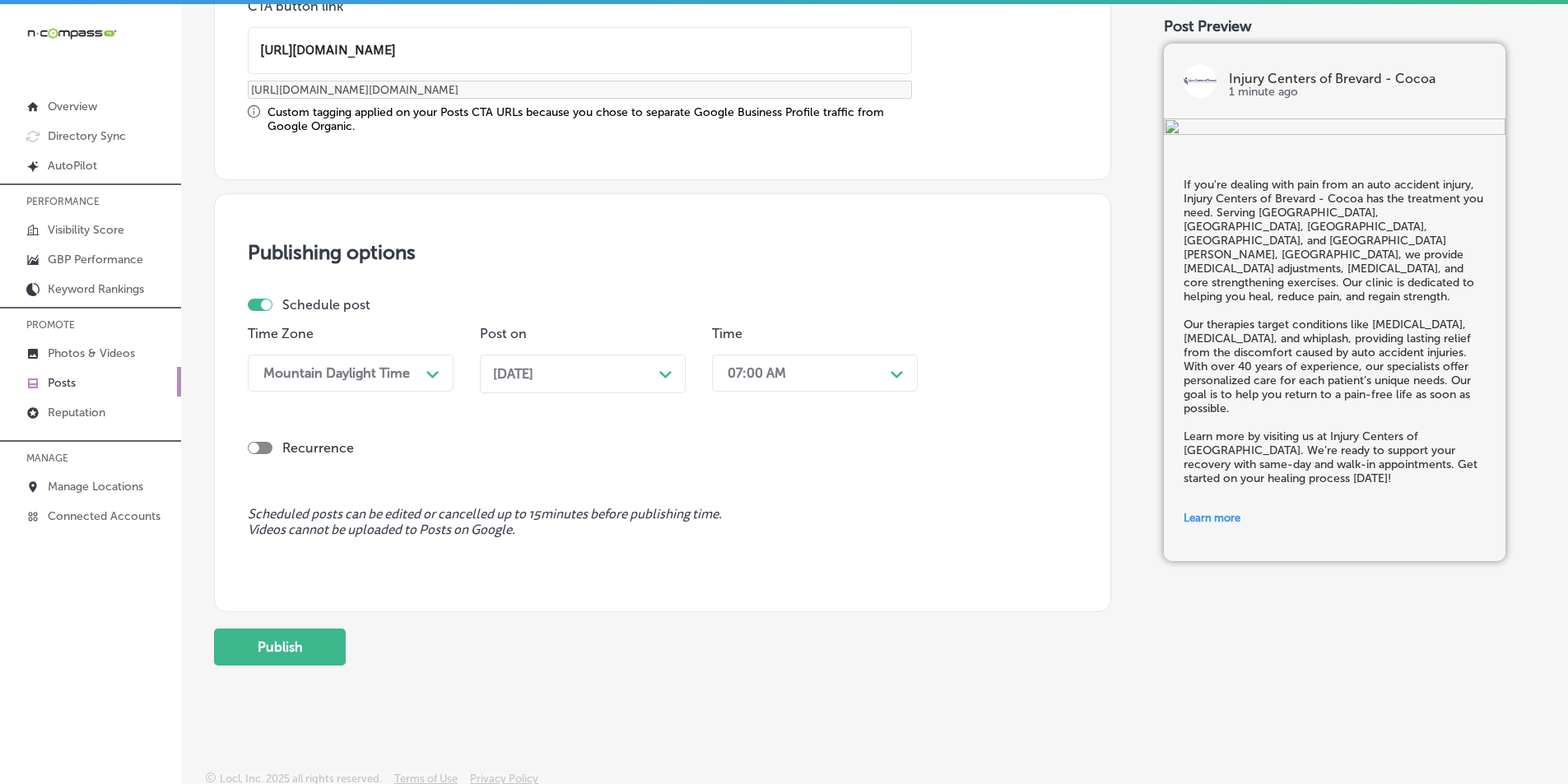
scroll to position [1341, 0]
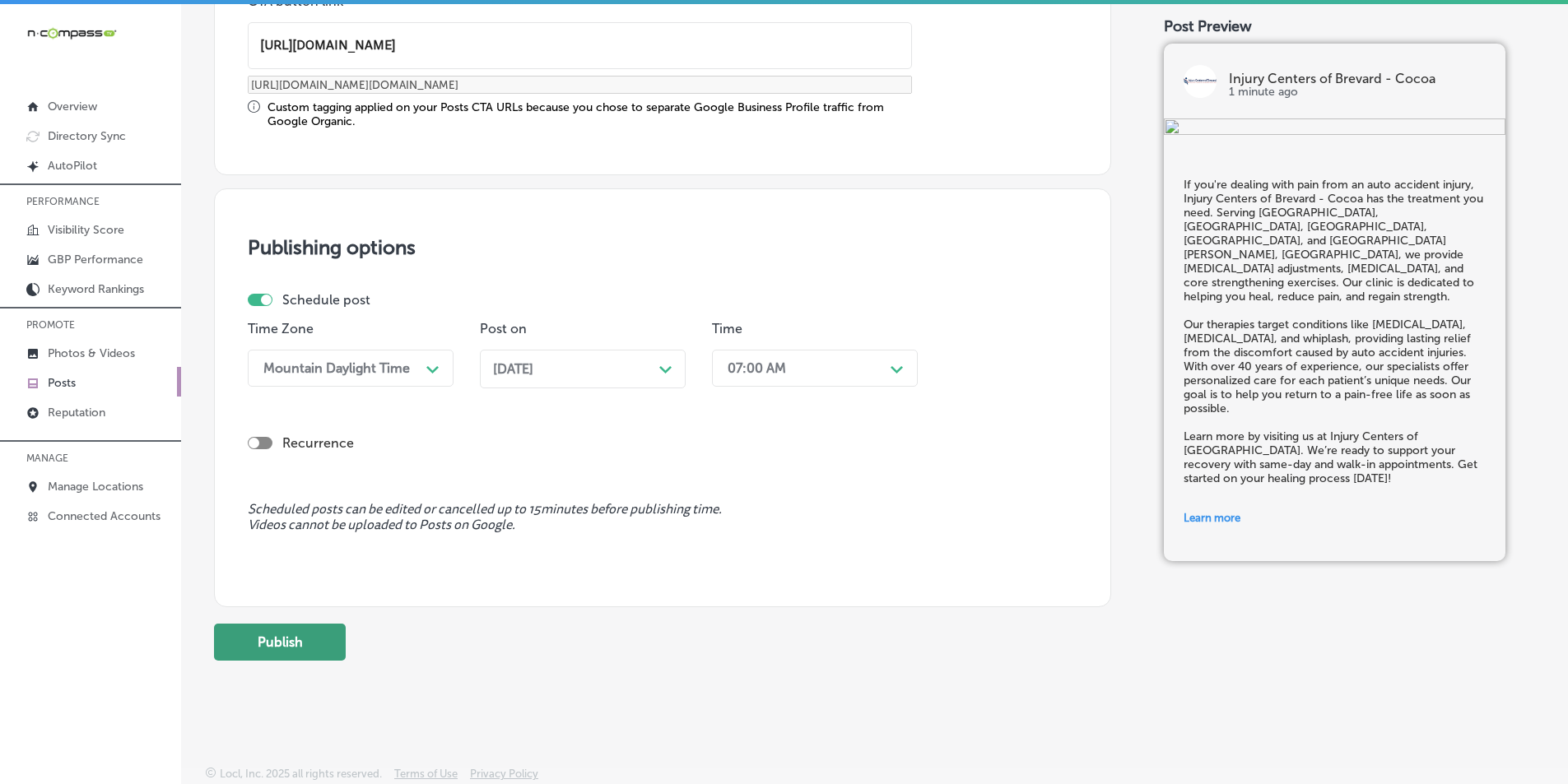
click at [288, 633] on button "Publish" at bounding box center [280, 641] width 132 height 37
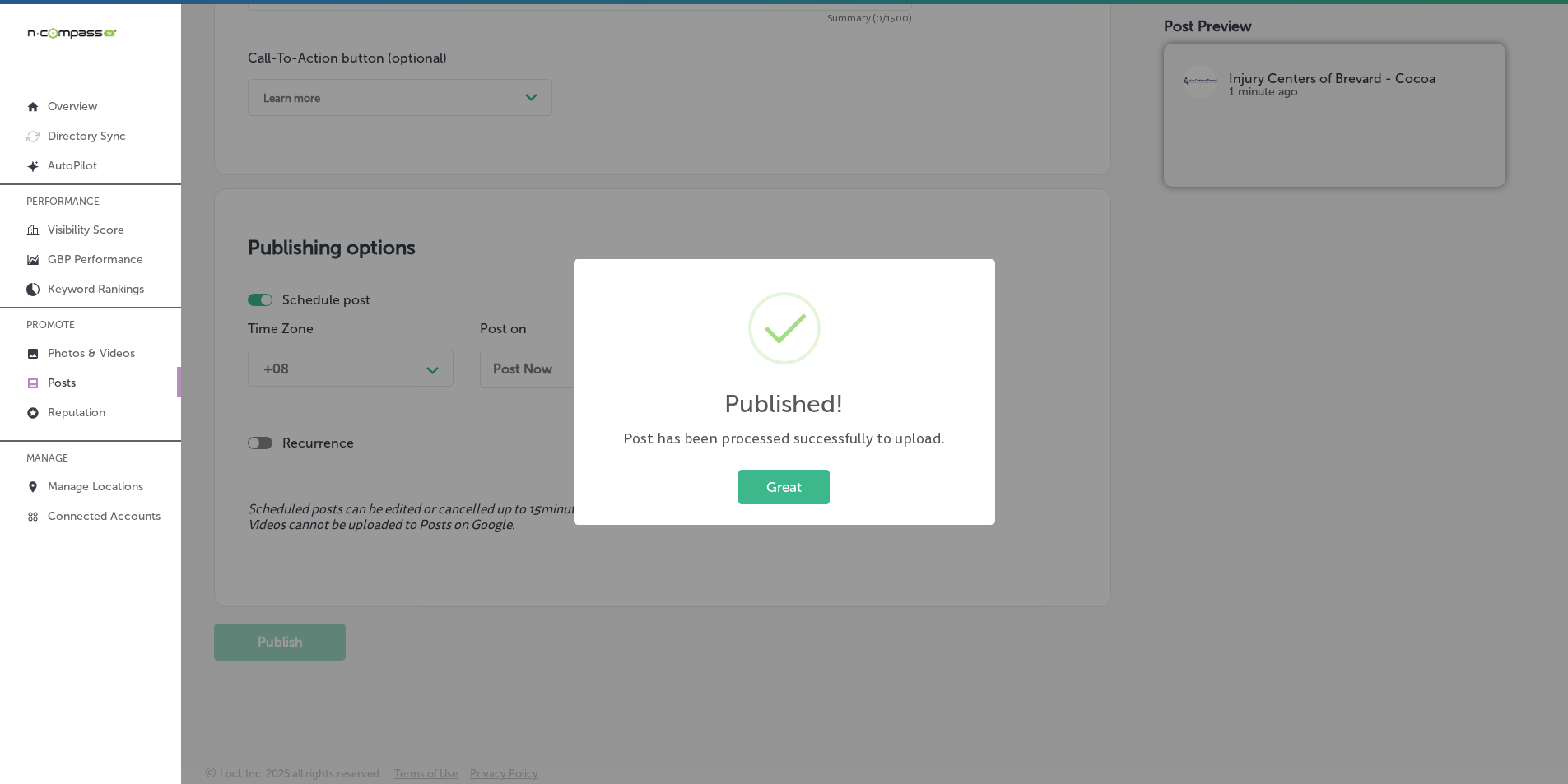
scroll to position [1191, 0]
drag, startPoint x: 777, startPoint y: 486, endPoint x: 770, endPoint y: 480, distance: 9.2
click at [764, 484] on button "Great" at bounding box center [784, 487] width 91 height 34
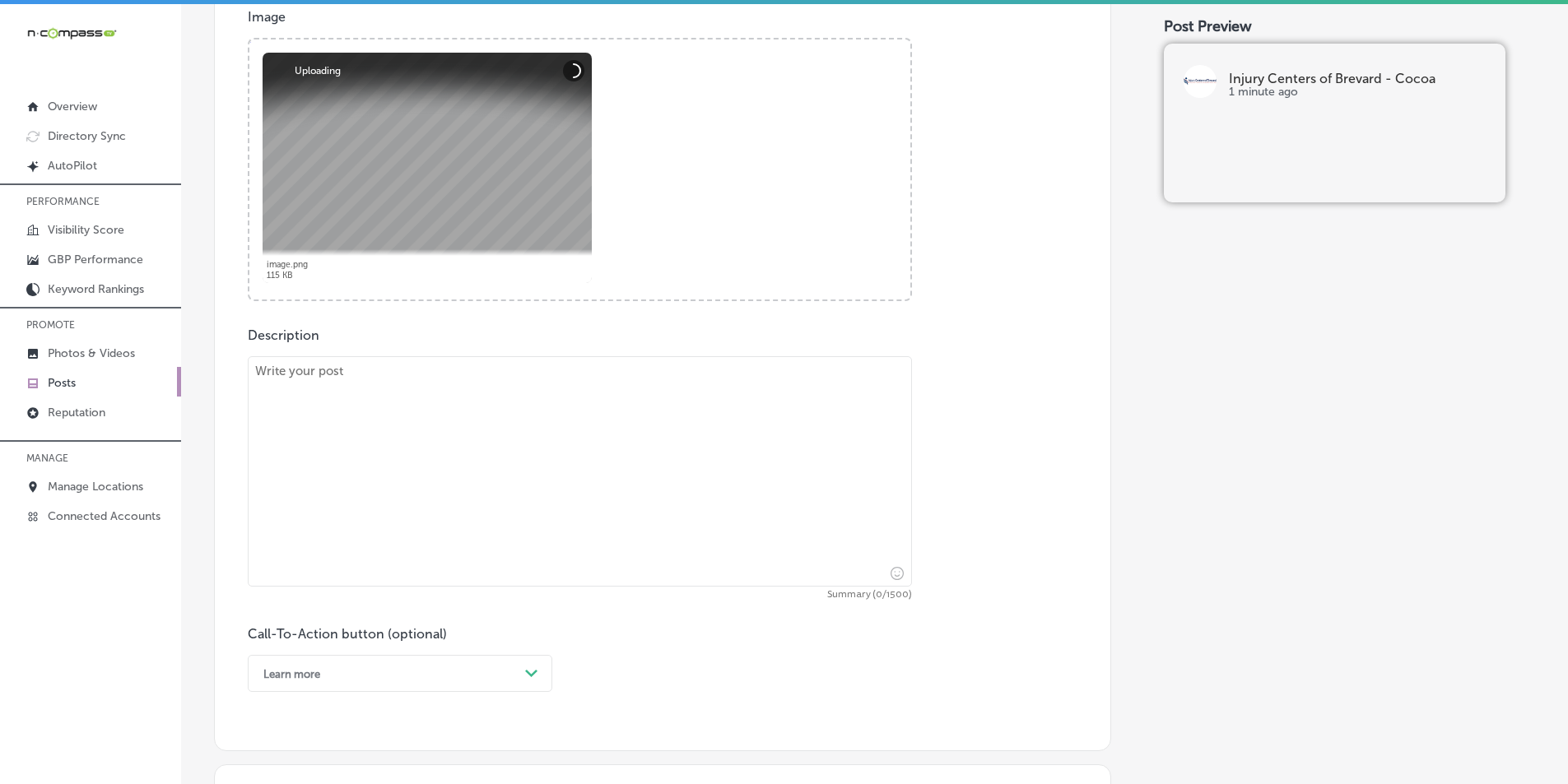
scroll to position [698, 0]
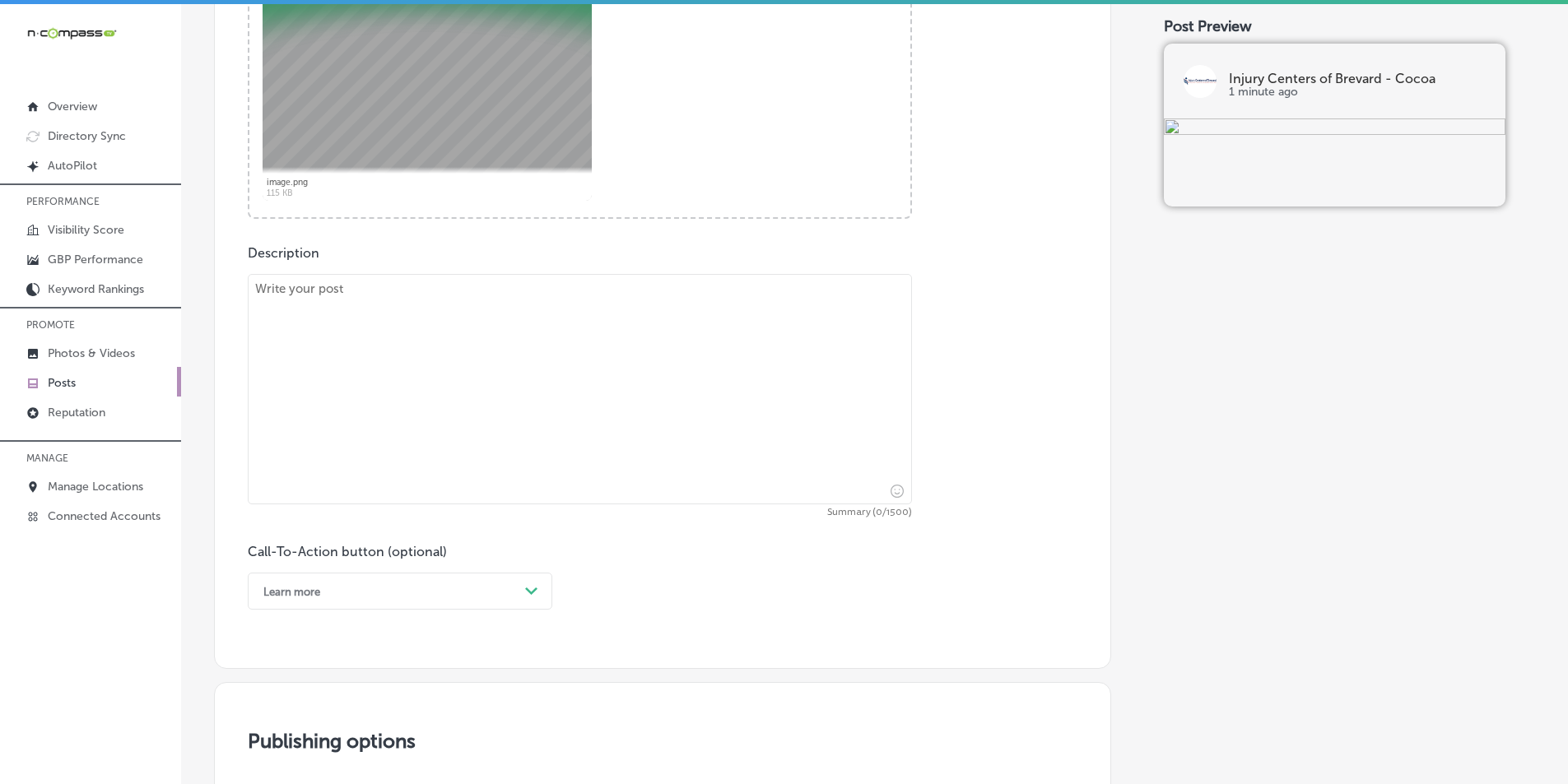
click at [400, 430] on textarea at bounding box center [580, 389] width 664 height 230
paste textarea "At Injury Centers of Brevard - Cocoa, we provide effective solutions for auto a…"
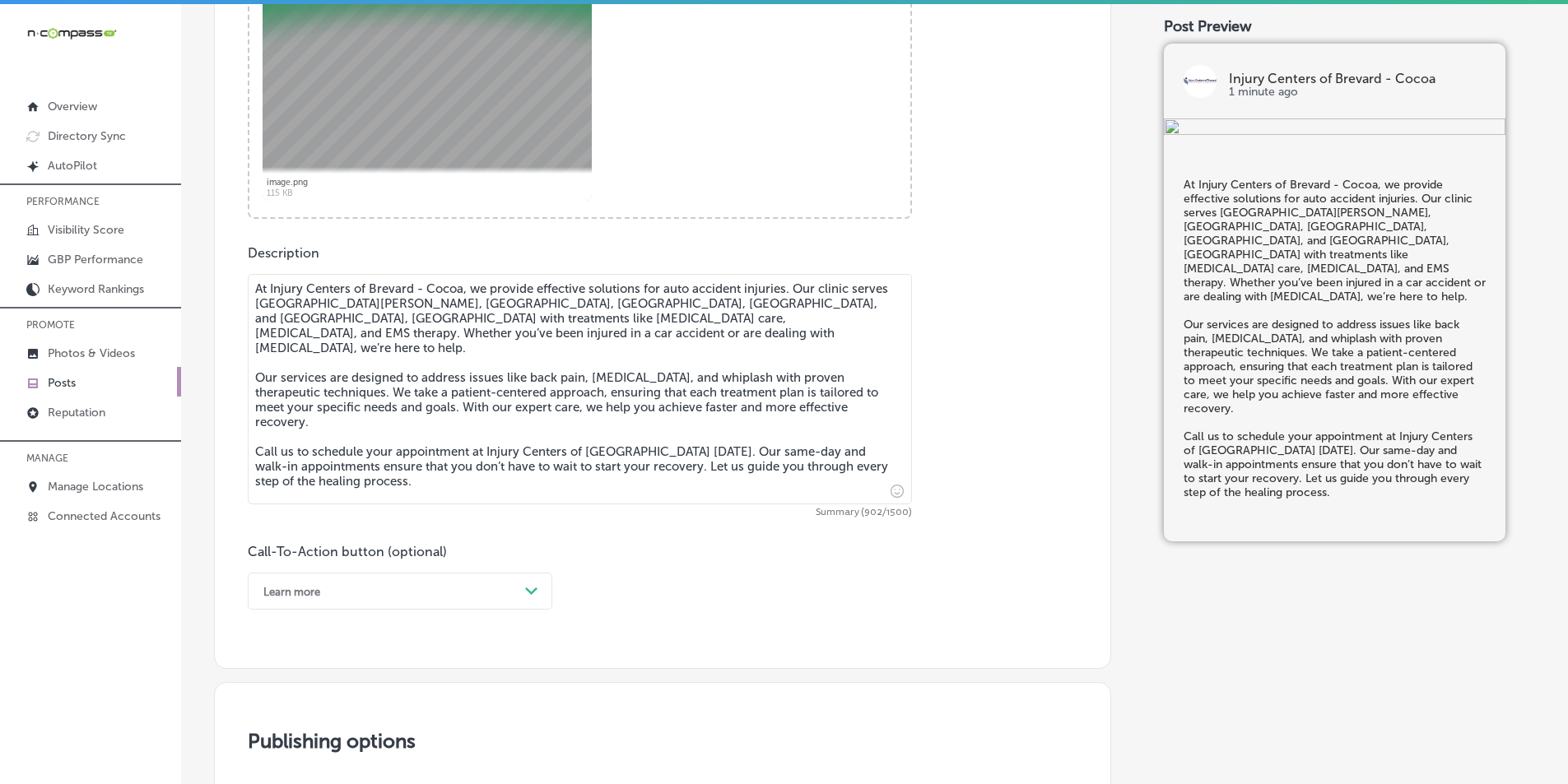
type textarea "At Injury Centers of Brevard - Cocoa, we provide effective solutions for auto a…"
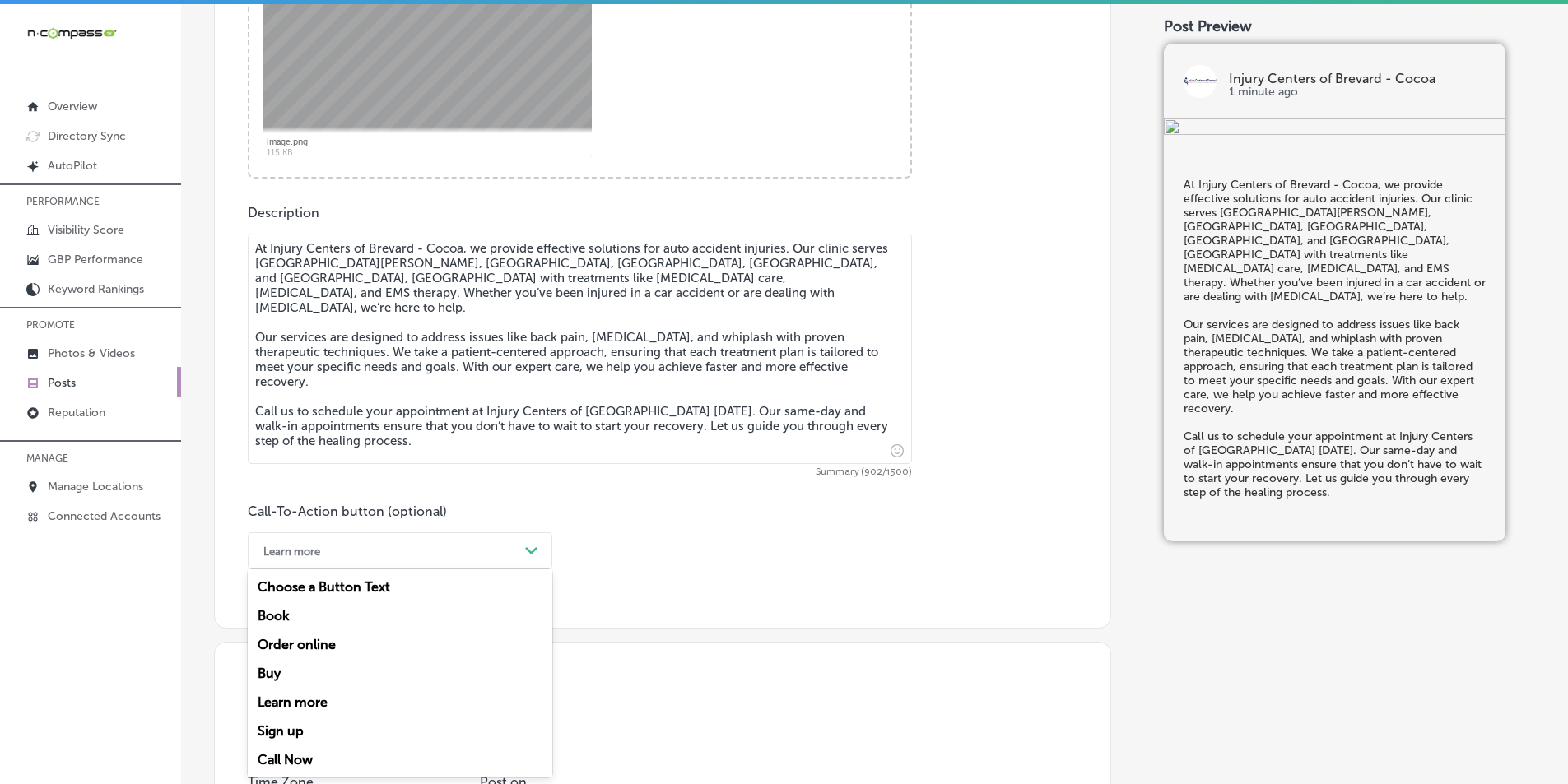
click at [525, 570] on div "option Learn more, selected. option Choose a Button Text focused, 1 of 7. 7 res…" at bounding box center [399, 550] width 304 height 37
drag, startPoint x: 288, startPoint y: 756, endPoint x: 295, endPoint y: 734, distance: 23.1
click at [288, 754] on div "Call Now" at bounding box center [399, 759] width 304 height 29
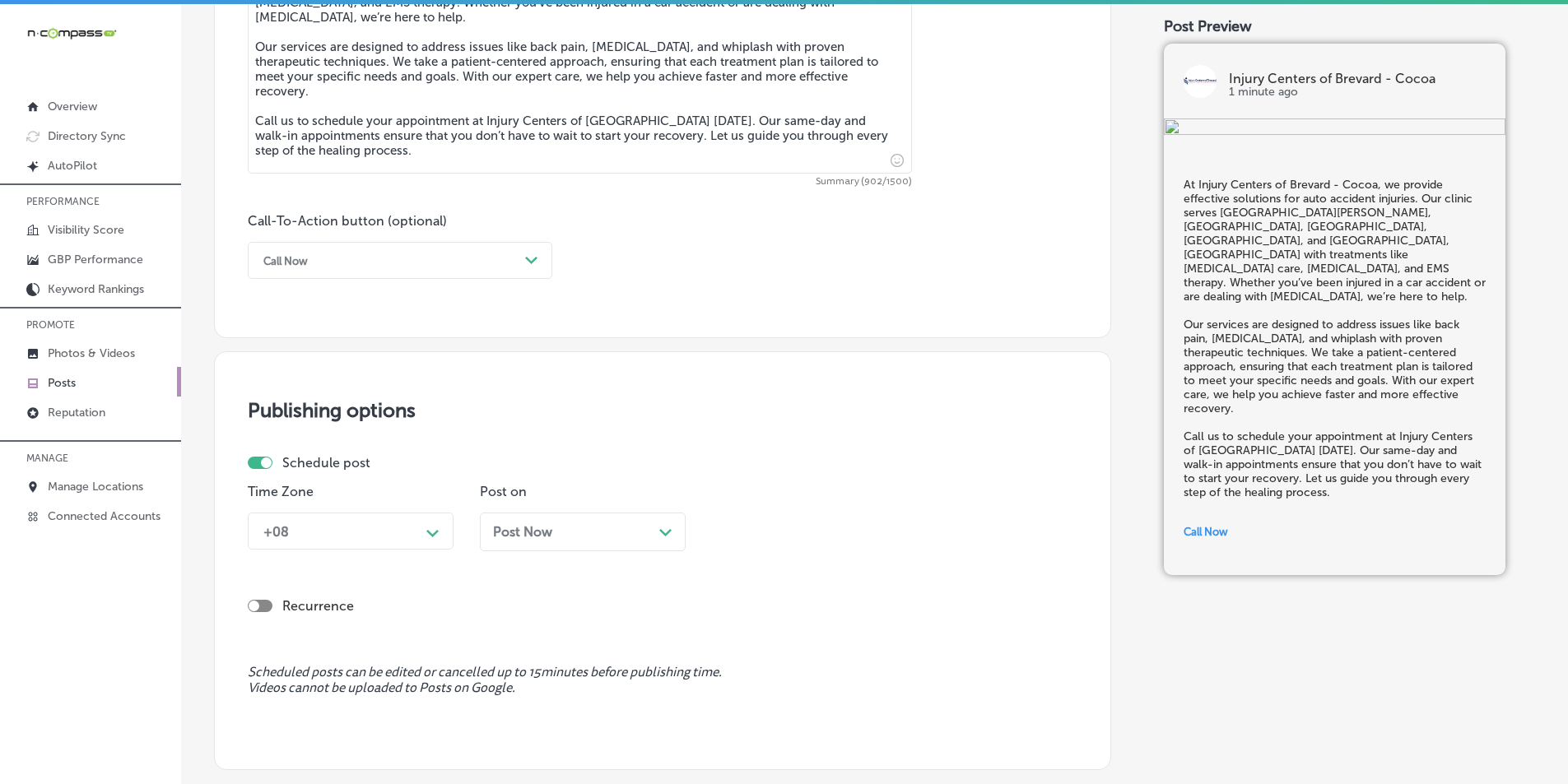
scroll to position [1067, 0]
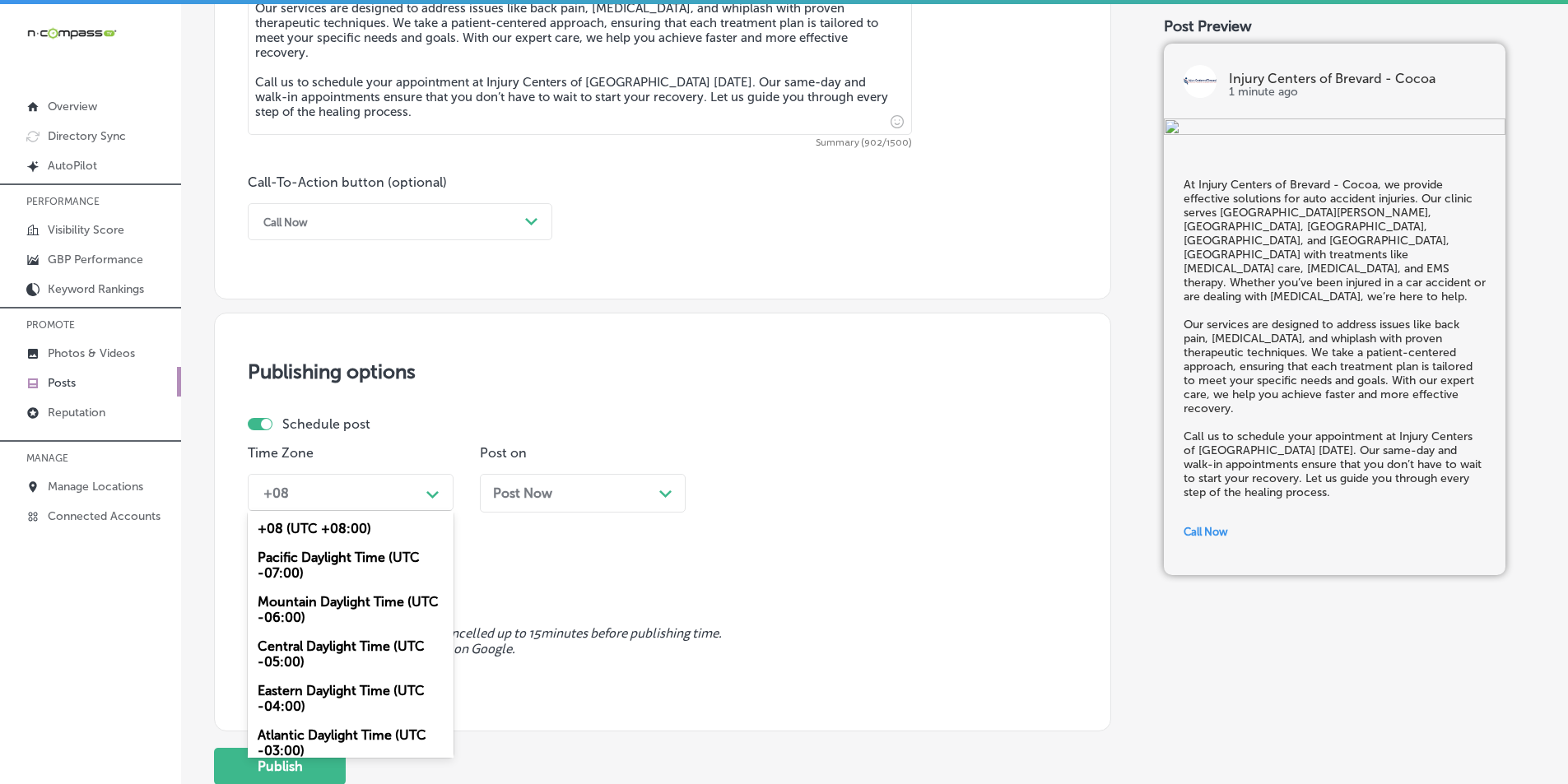
click at [434, 489] on div "Path Created with Sketch." at bounding box center [432, 493] width 13 height 13
drag, startPoint x: 328, startPoint y: 601, endPoint x: 381, endPoint y: 590, distance: 54.1
click at [329, 601] on div "Mountain Daylight Time (UTC -06:00)" at bounding box center [351, 610] width 206 height 45
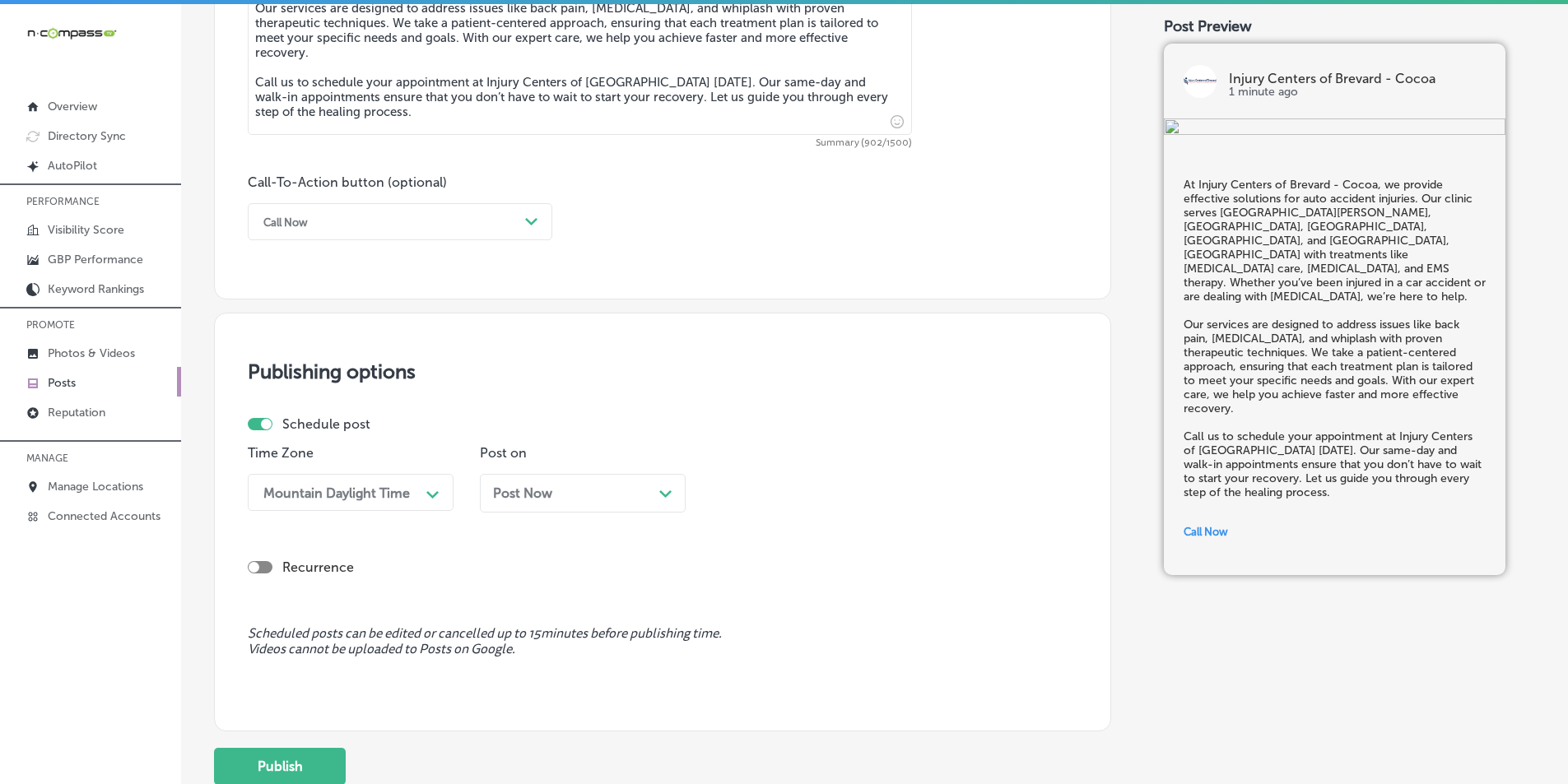
click at [671, 493] on icon "Path Created with Sketch." at bounding box center [665, 494] width 12 height 7
click at [764, 483] on div "Path Created with Sketch." at bounding box center [897, 493] width 27 height 27
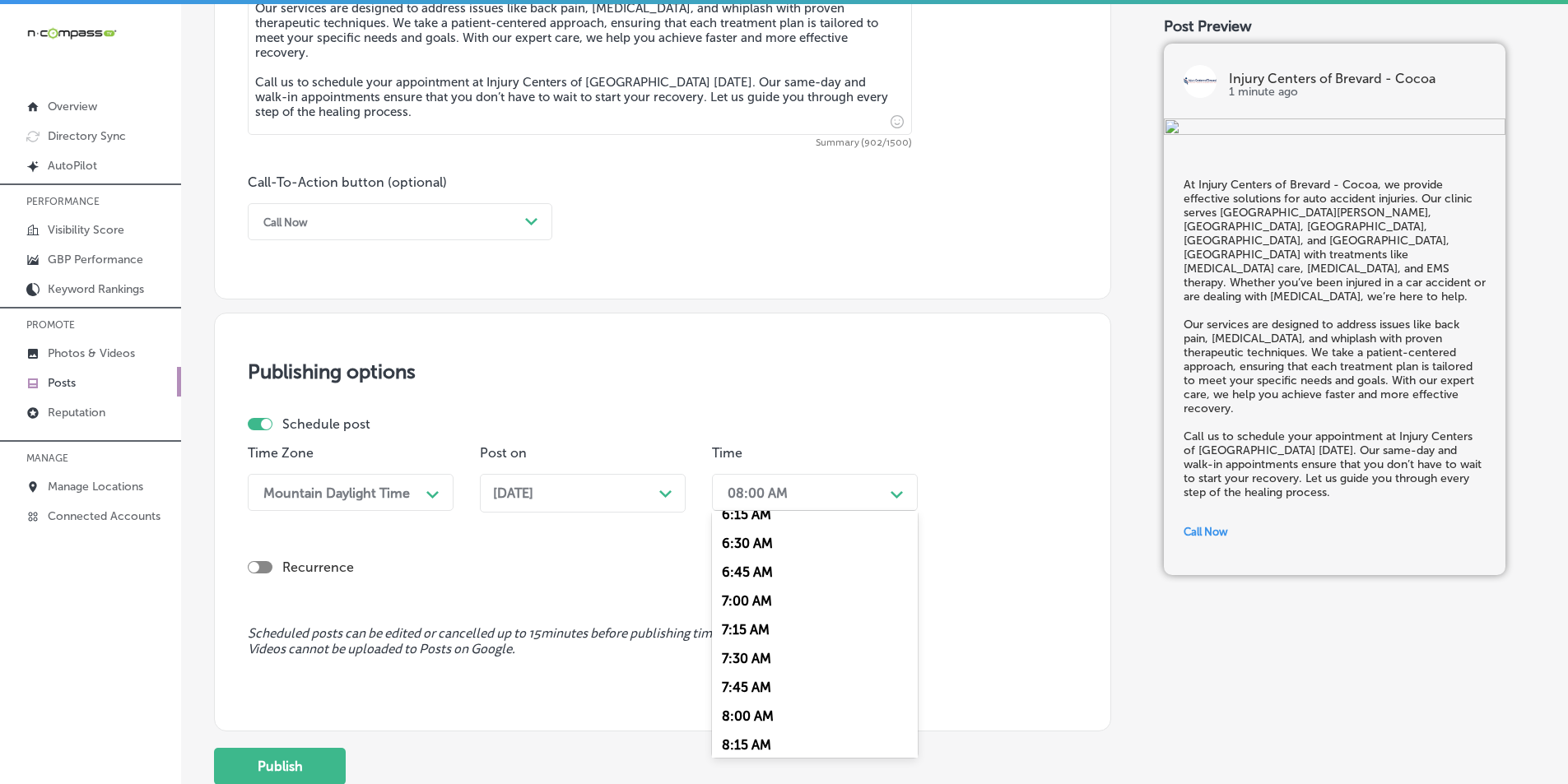
scroll to position [823, 0]
click at [740, 508] on div "08:00 AM Path Created with Sketch." at bounding box center [815, 492] width 206 height 37
click at [764, 485] on div "Path Created with Sketch." at bounding box center [897, 493] width 27 height 27
click at [737, 593] on div "7:00 AM" at bounding box center [815, 594] width 206 height 29
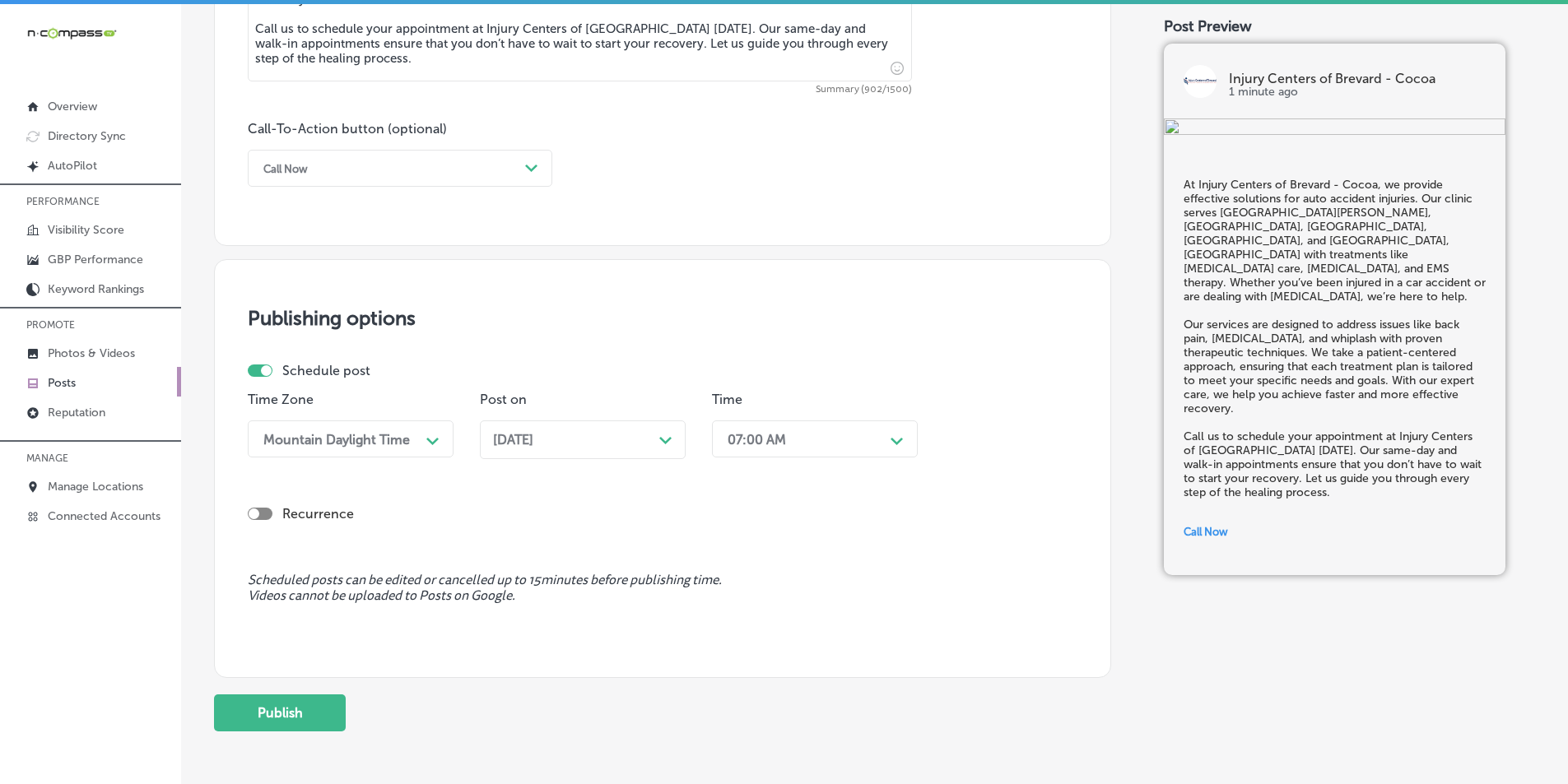
scroll to position [1191, 0]
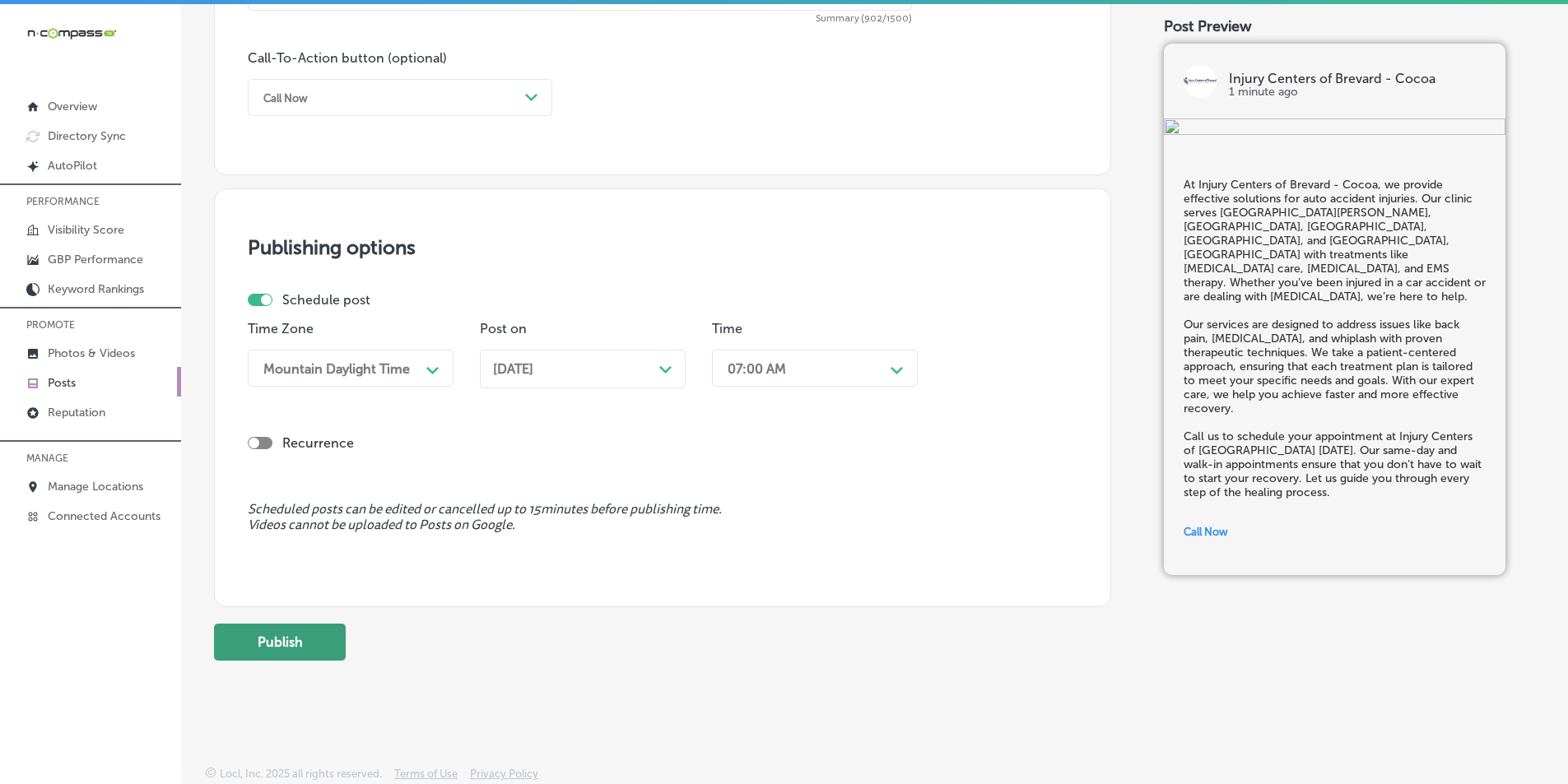
click at [268, 637] on button "Publish" at bounding box center [280, 641] width 132 height 37
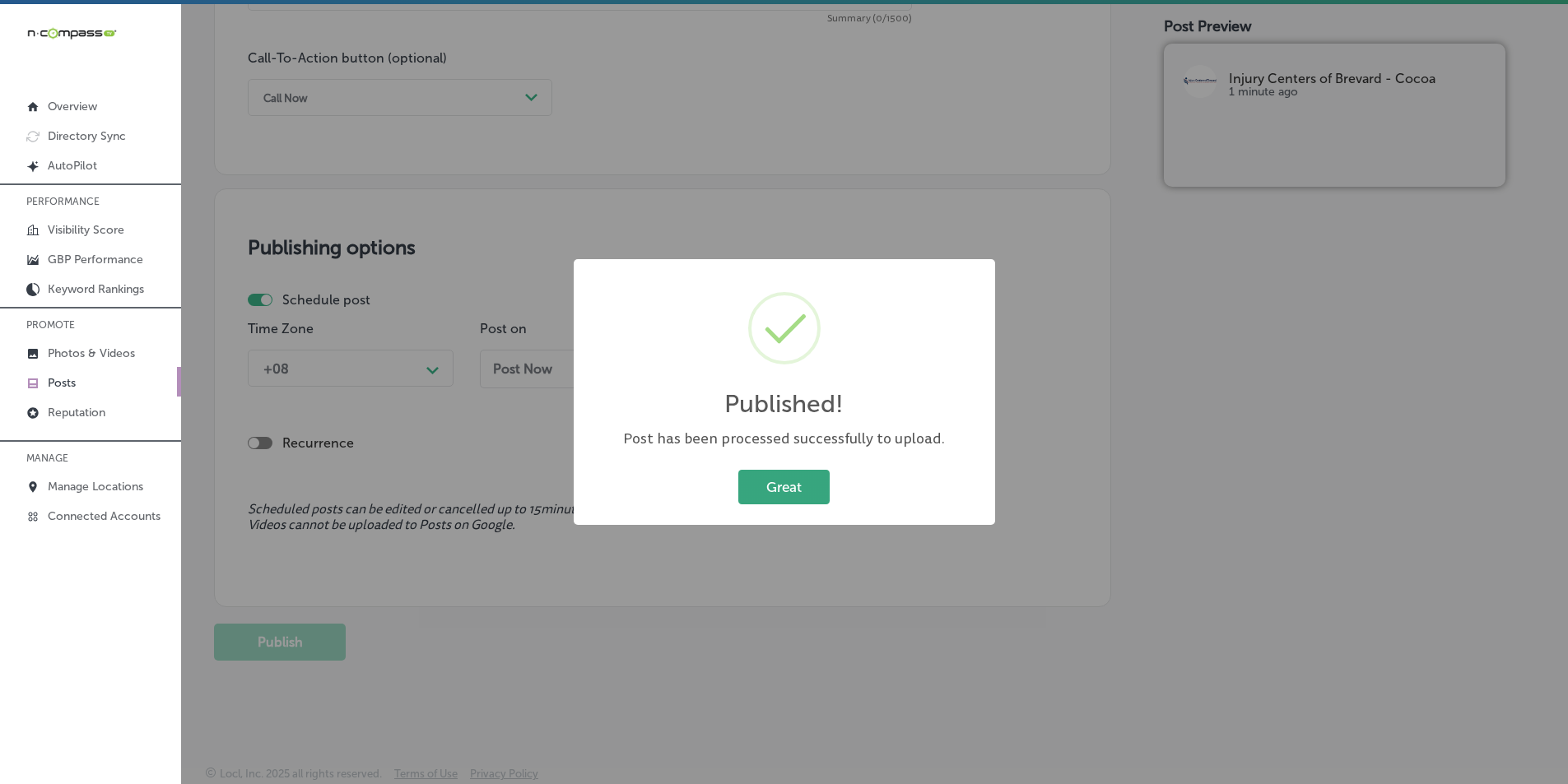
click at [764, 488] on button "Great" at bounding box center [784, 487] width 91 height 34
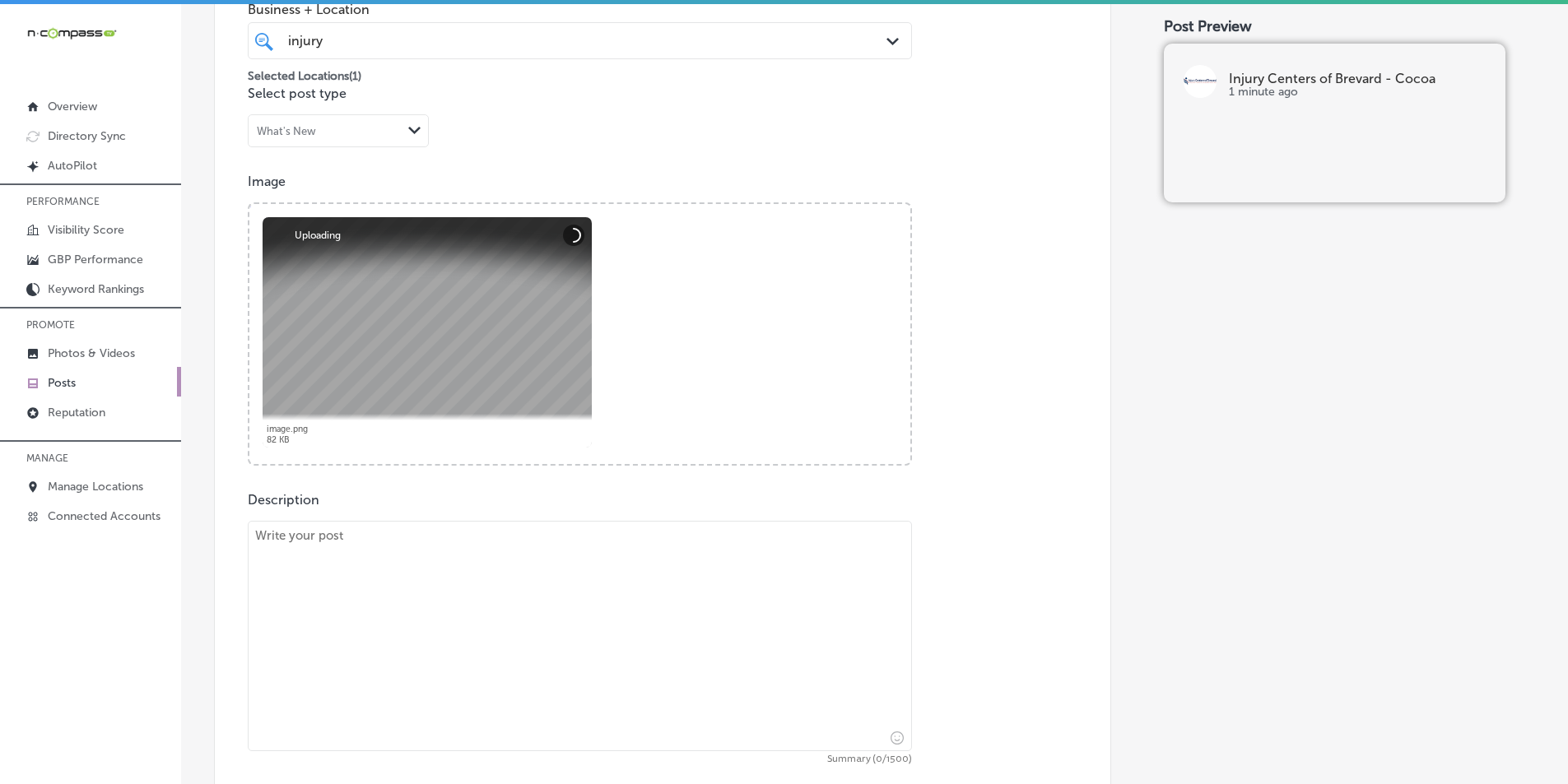
scroll to position [698, 0]
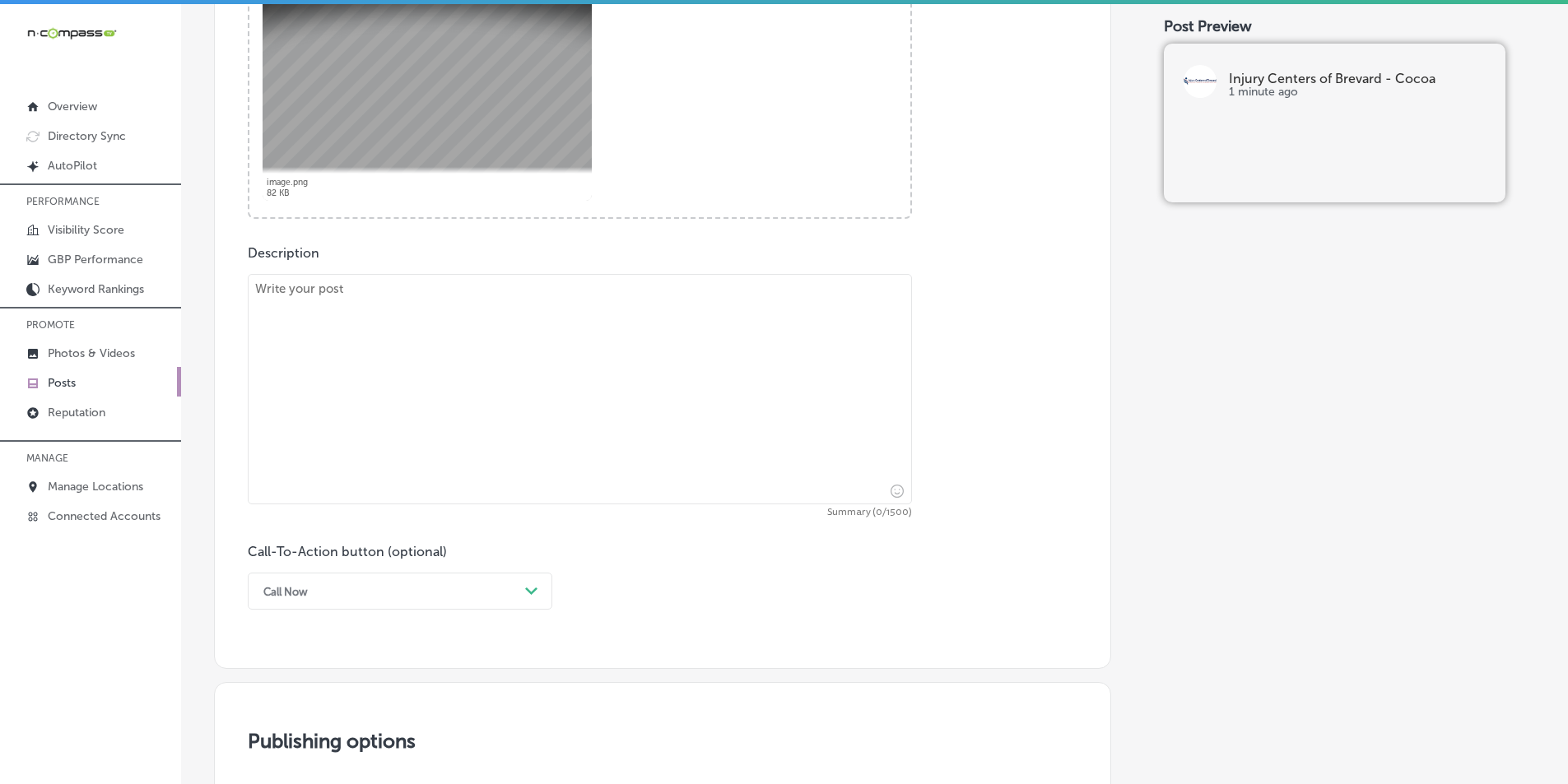
click at [457, 397] on textarea at bounding box center [580, 389] width 664 height 230
click at [481, 442] on textarea at bounding box center [580, 389] width 664 height 230
paste textarea "If you’ve recently been in an auto accident, Injury Centers of [GEOGRAPHIC_DATA…"
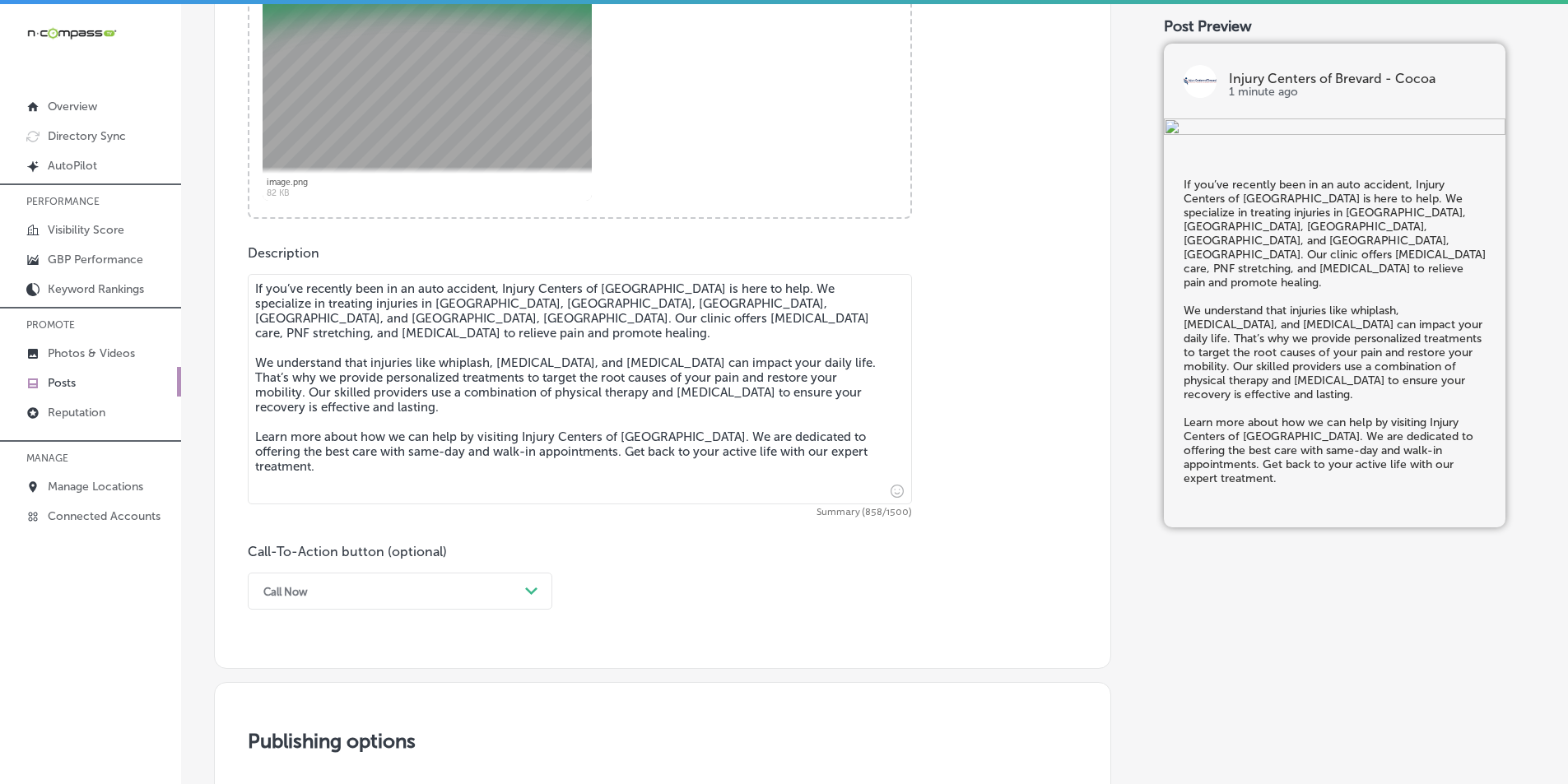
type textarea "If you’ve recently been in an auto accident, Injury Centers of [GEOGRAPHIC_DATA…"
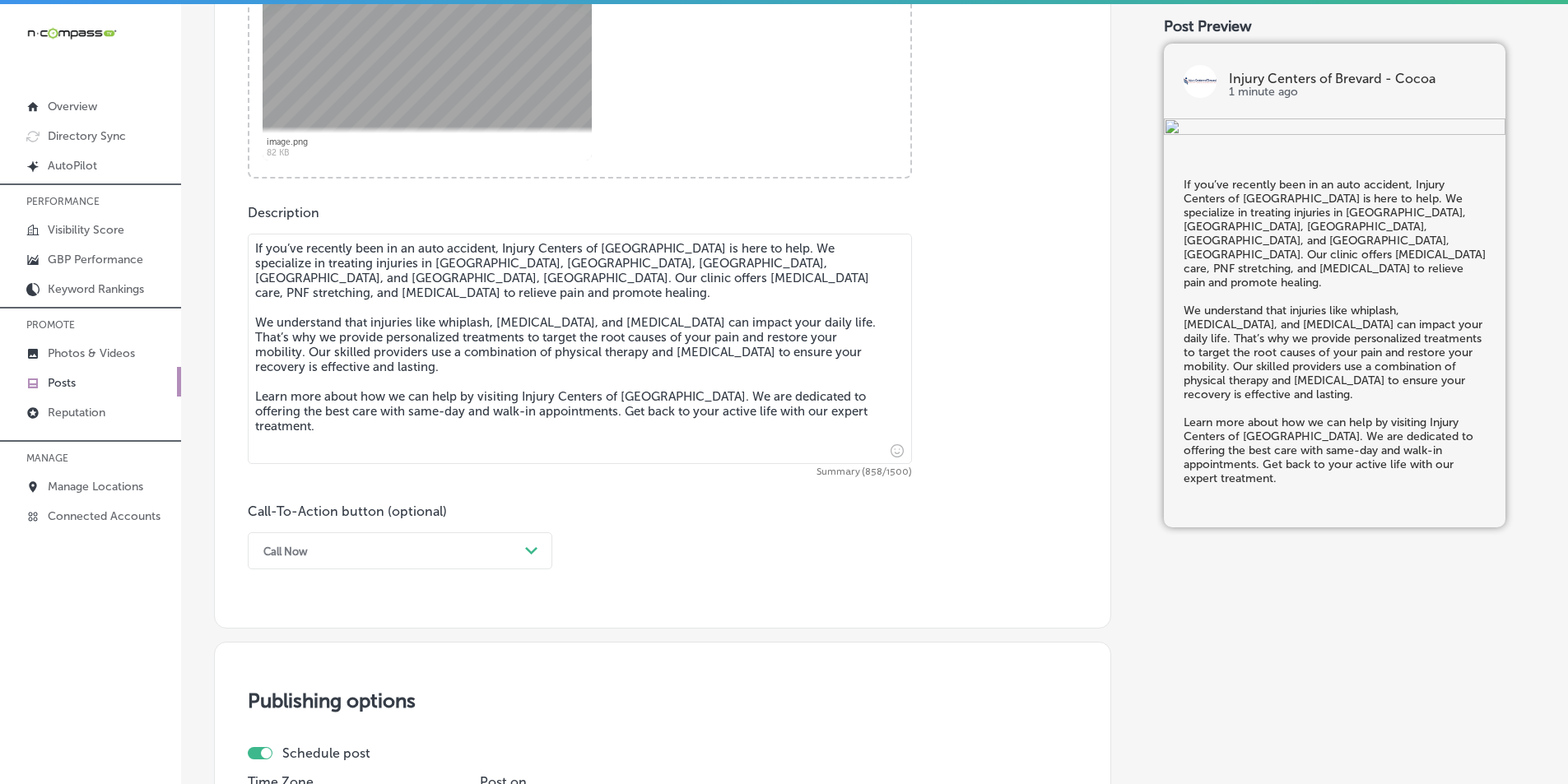
click at [531, 570] on div "Call Now Path Created with Sketch." at bounding box center [399, 550] width 304 height 37
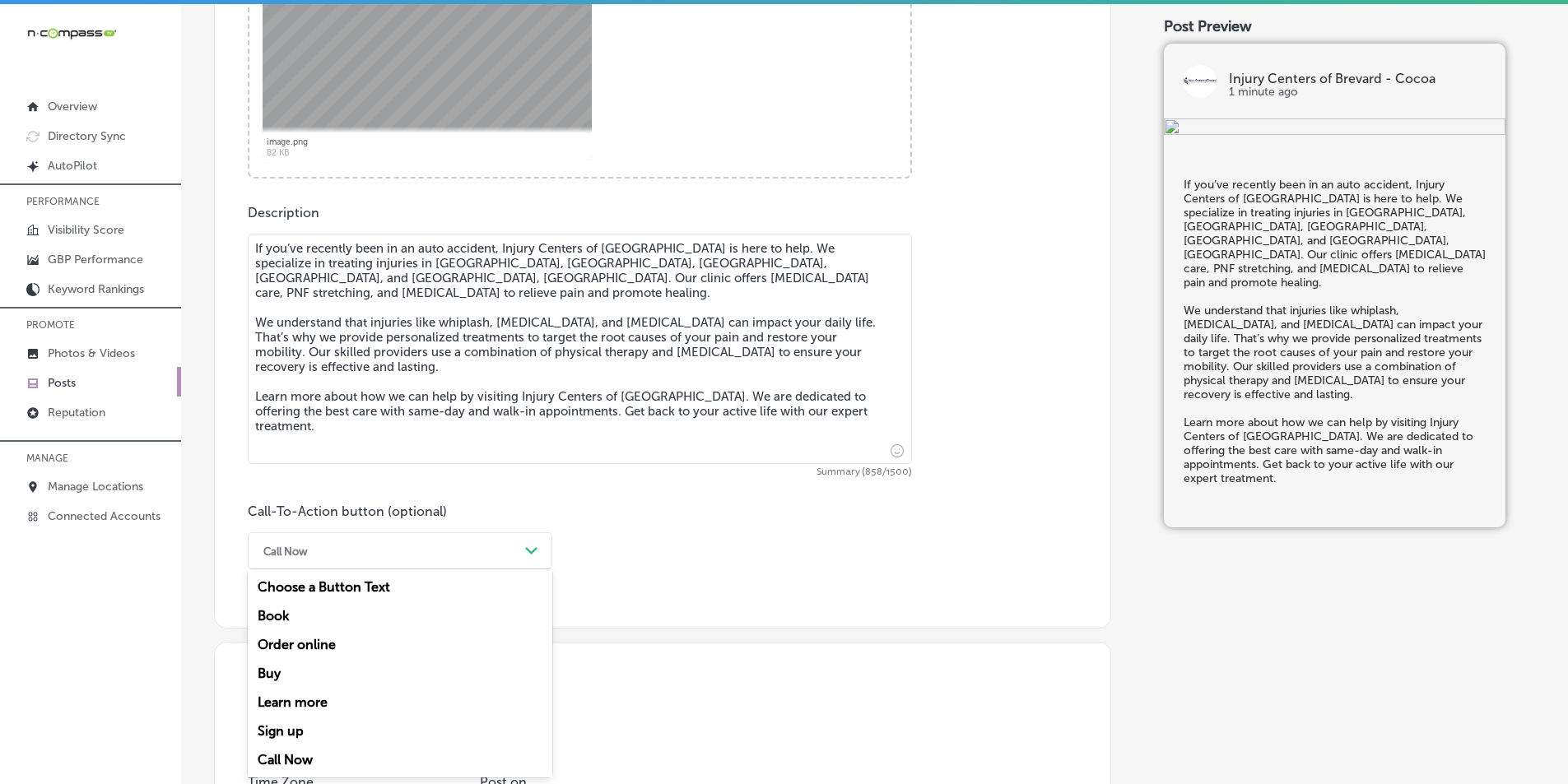
drag, startPoint x: 305, startPoint y: 701, endPoint x: 314, endPoint y: 698, distance: 9.5
click at [306, 701] on div "Learn more" at bounding box center [399, 702] width 304 height 29
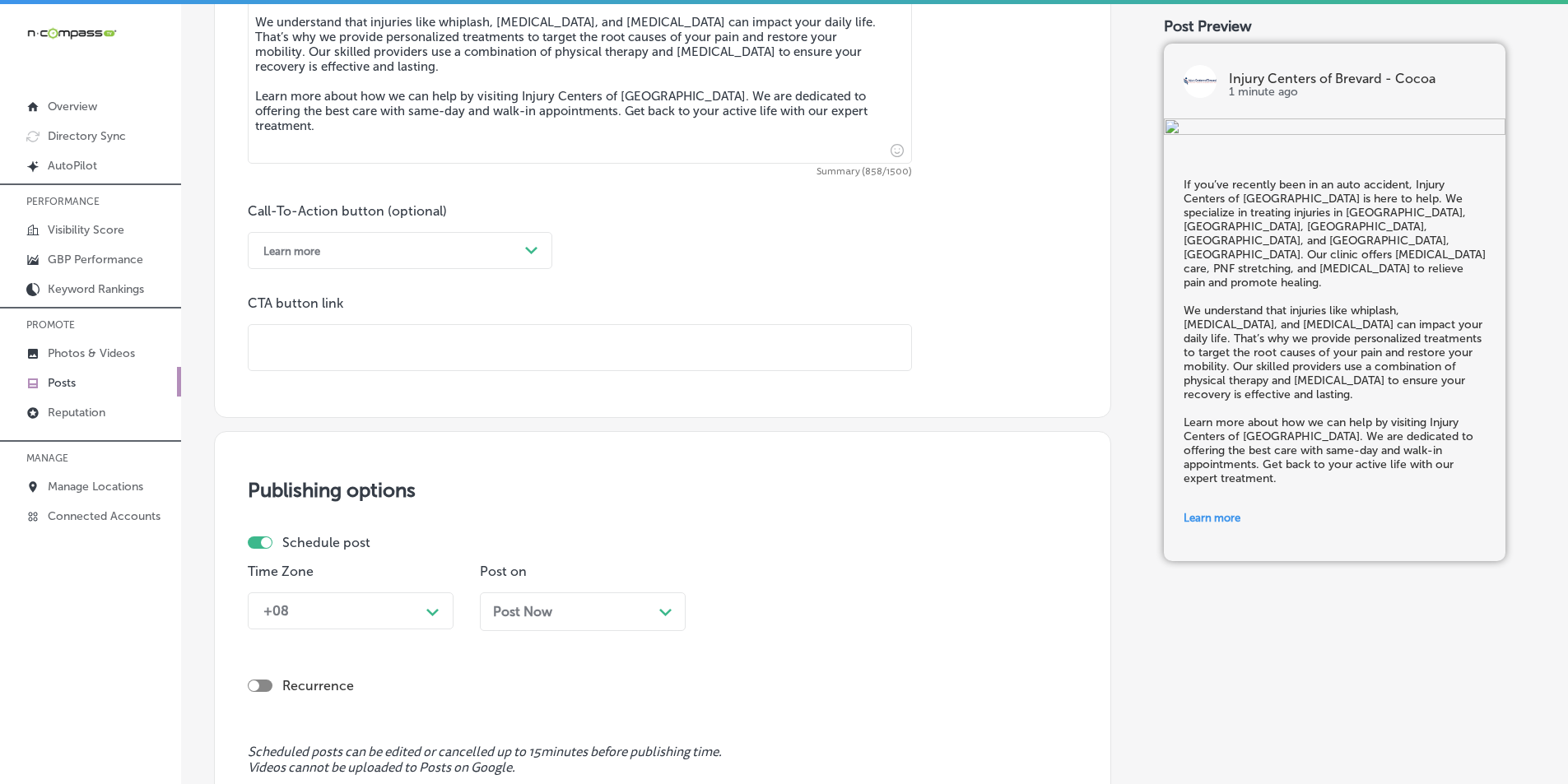
scroll to position [1067, 0]
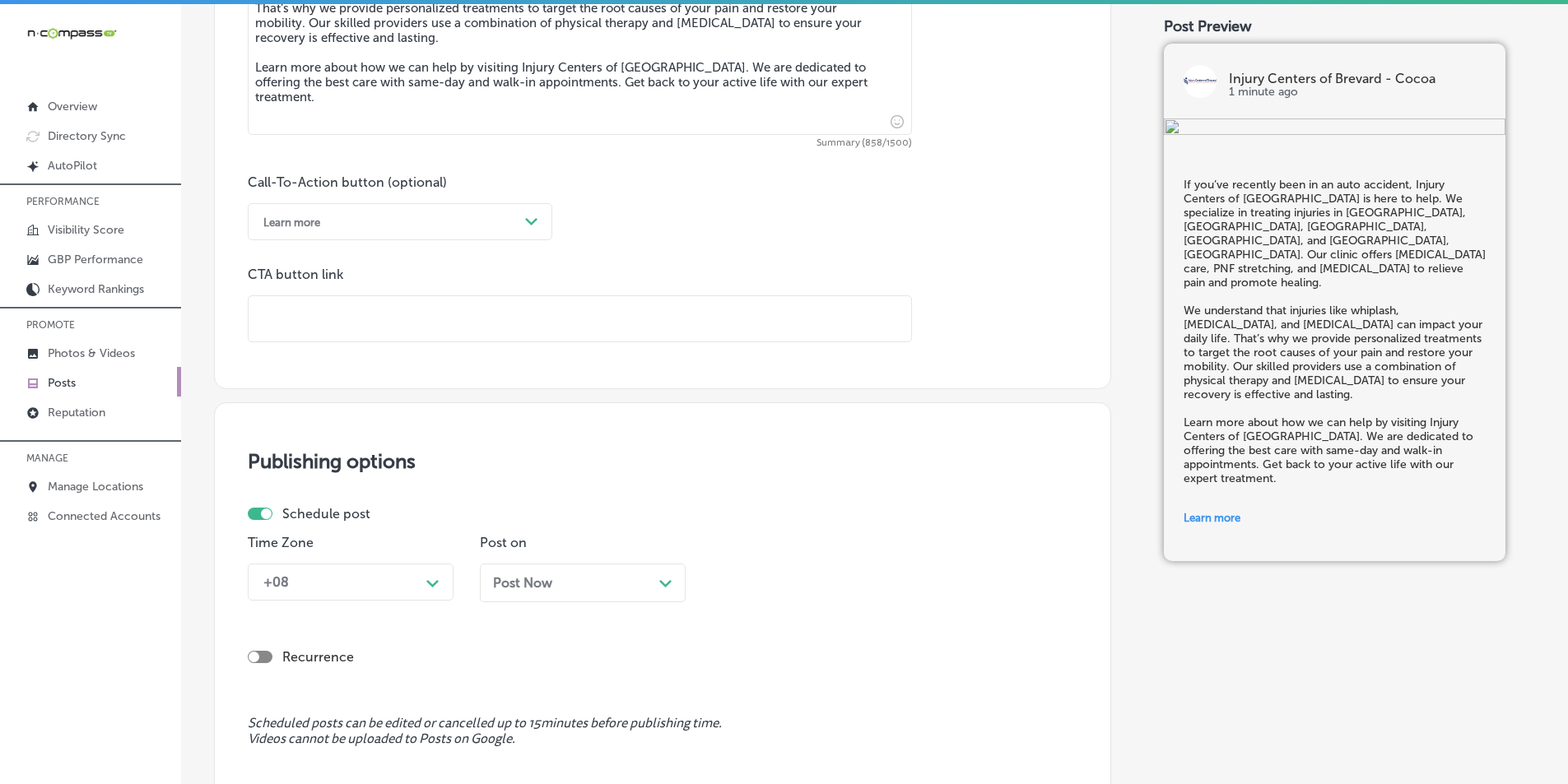
paste input "[URL][DOMAIN_NAME]"
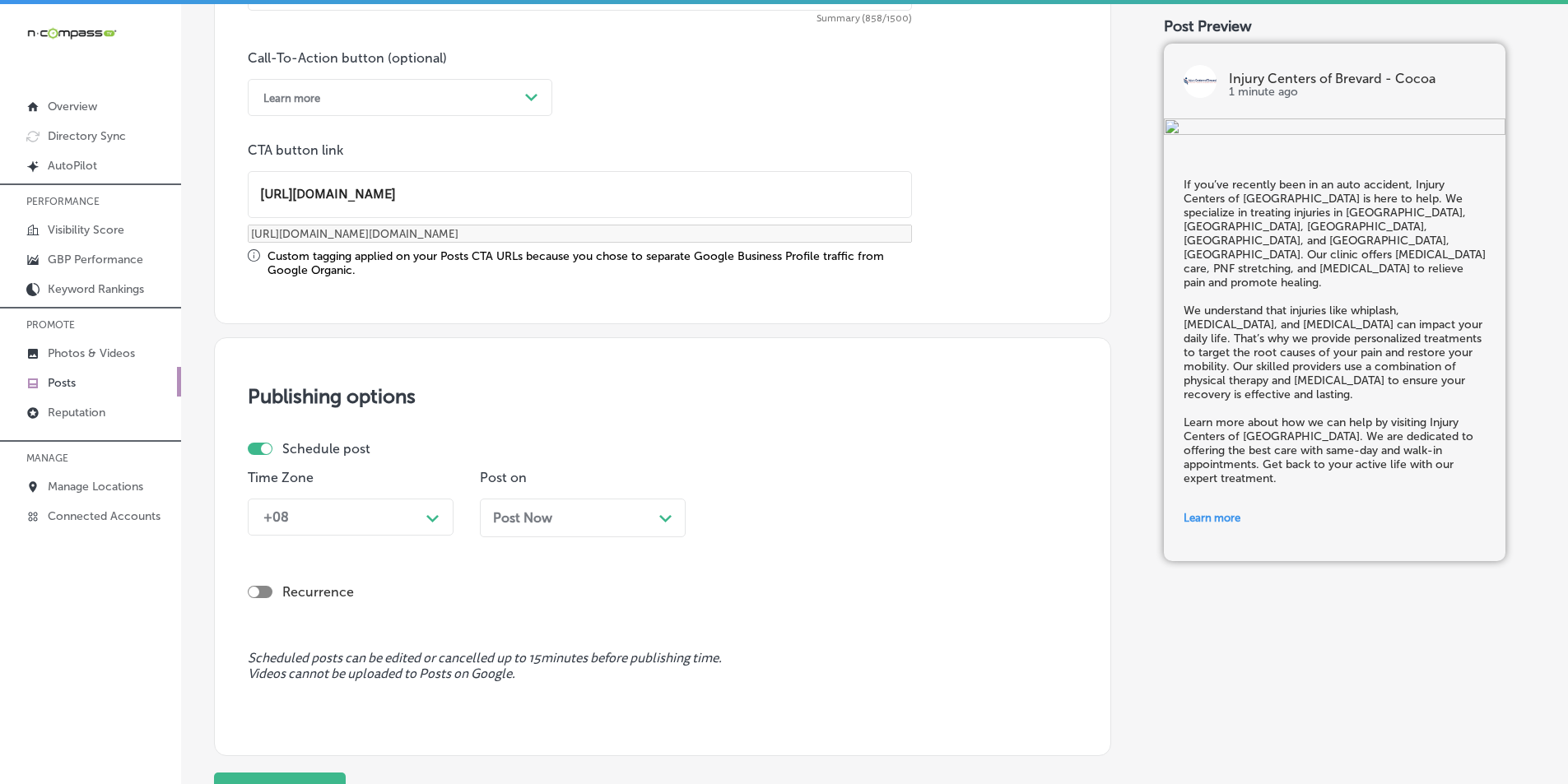
scroll to position [1232, 0]
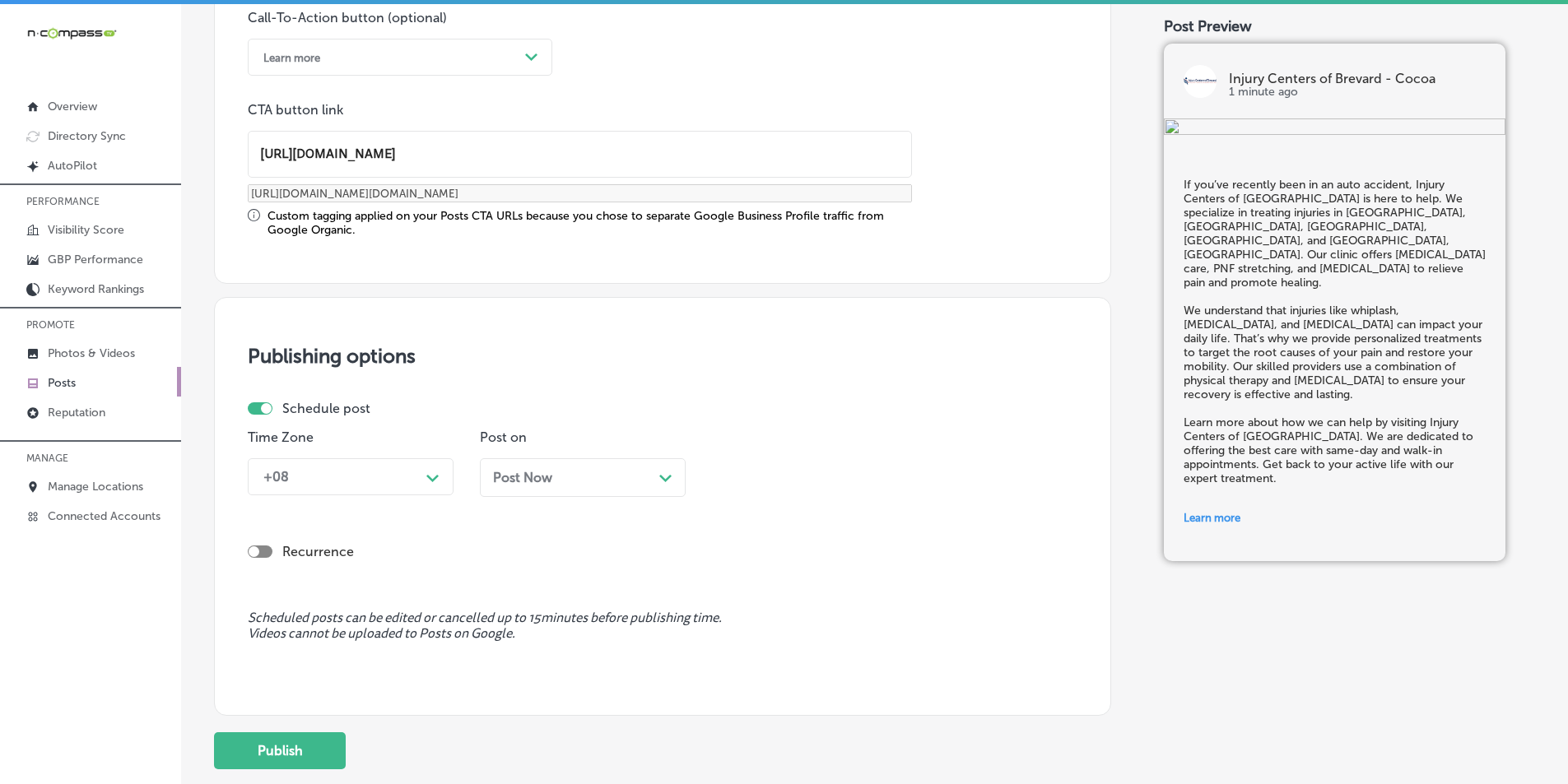
type input "[URL][DOMAIN_NAME]"
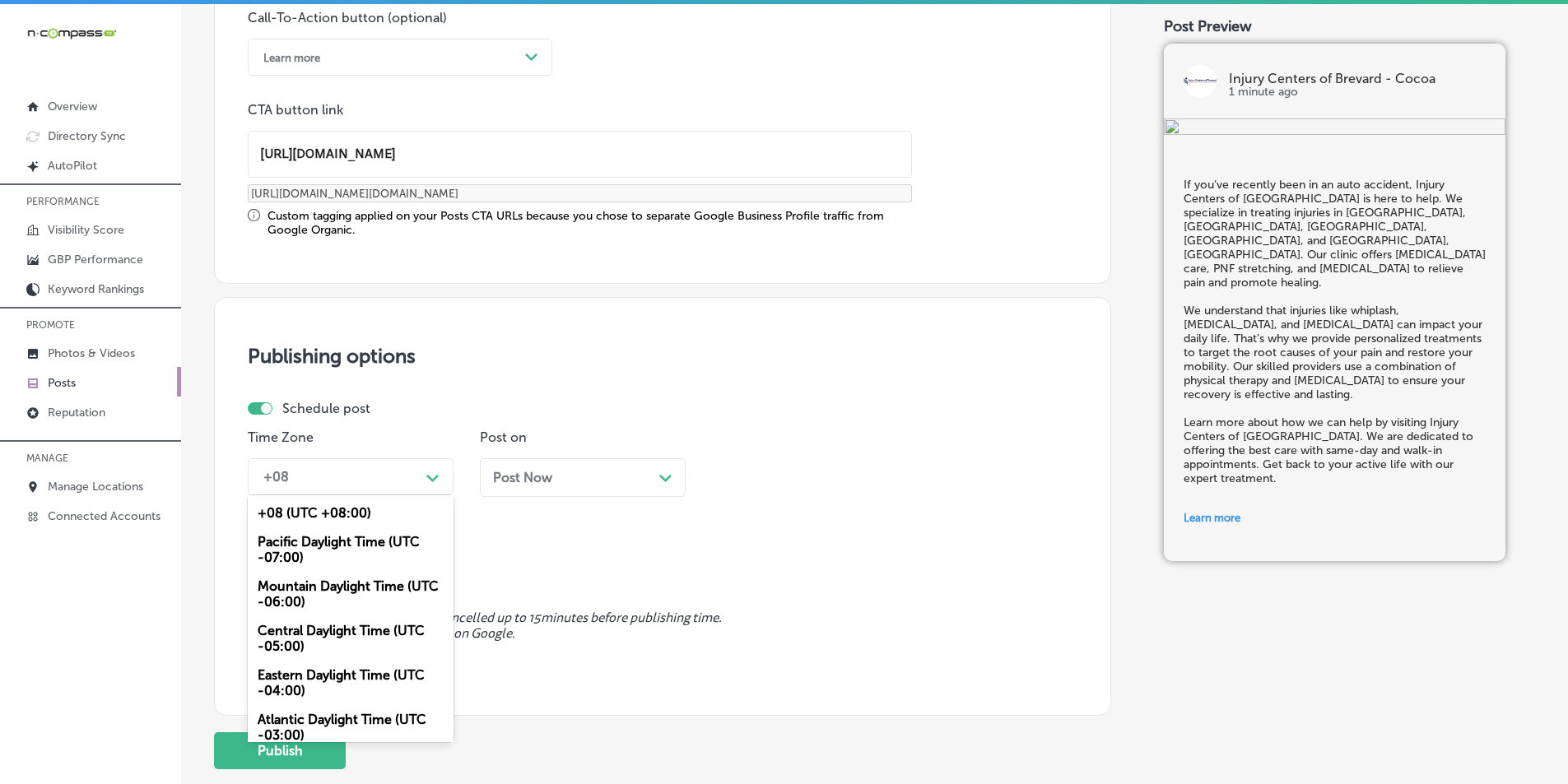
click at [432, 468] on div "Path Created with Sketch." at bounding box center [432, 476] width 27 height 27
click at [311, 585] on div "Mountain Daylight Time (UTC -06:00)" at bounding box center [351, 594] width 206 height 45
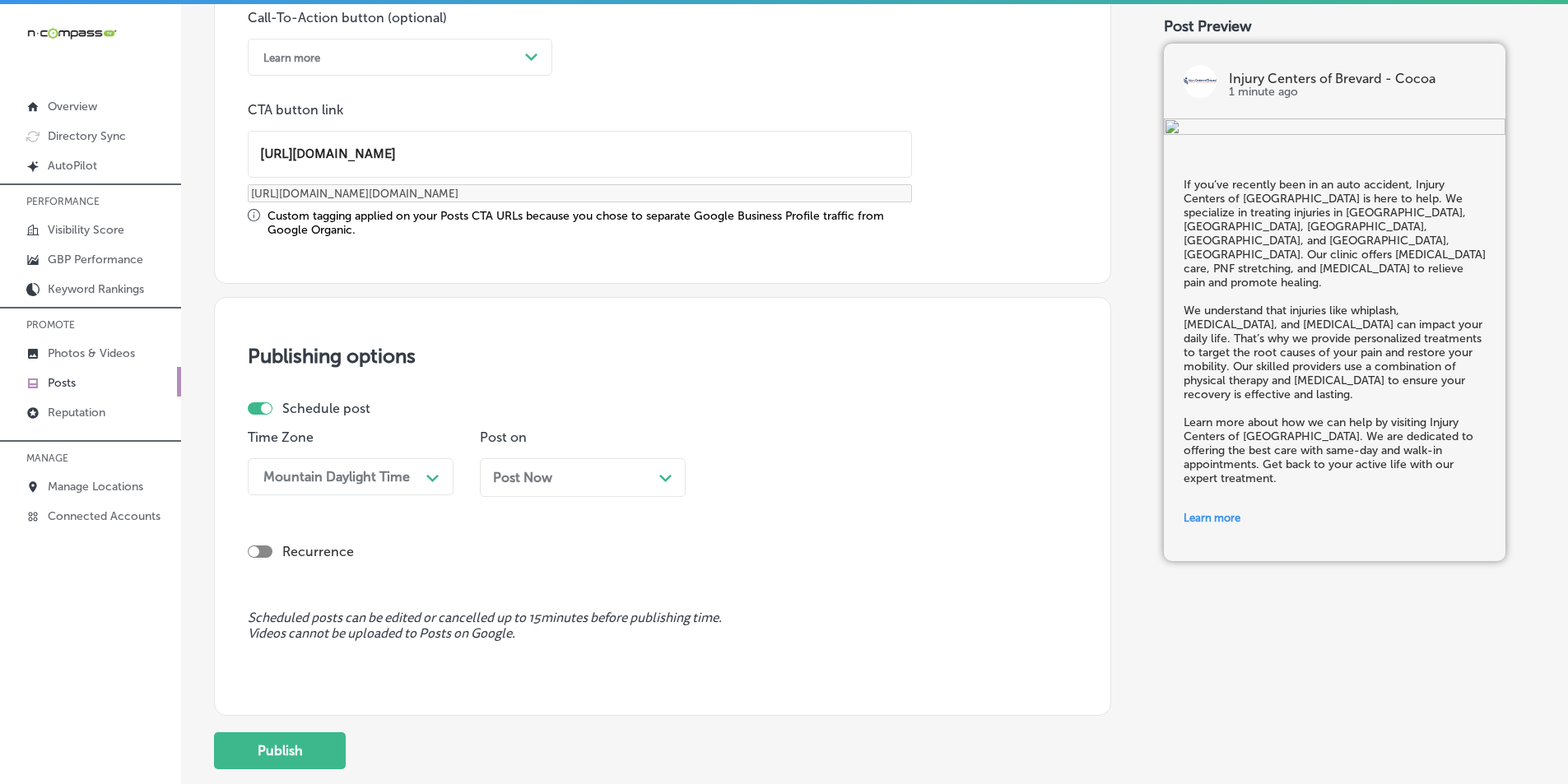
drag, startPoint x: 670, startPoint y: 471, endPoint x: 660, endPoint y: 479, distance: 12.8
click at [671, 471] on div "Path Created with Sketch." at bounding box center [665, 476] width 13 height 13
click at [280, 734] on button "Publish" at bounding box center [280, 750] width 132 height 37
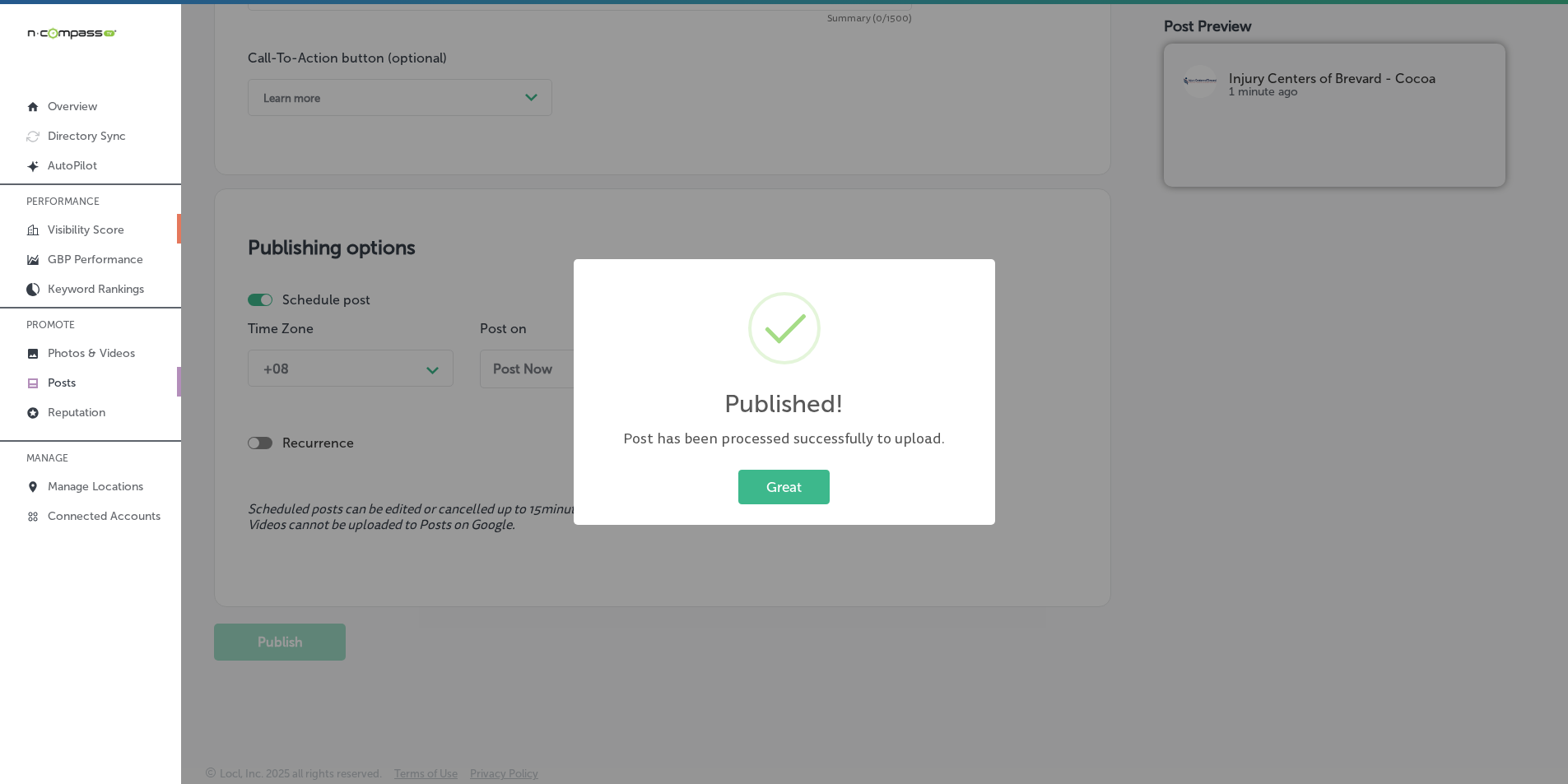
scroll to position [1191, 0]
click at [764, 482] on button "Great" at bounding box center [784, 487] width 91 height 34
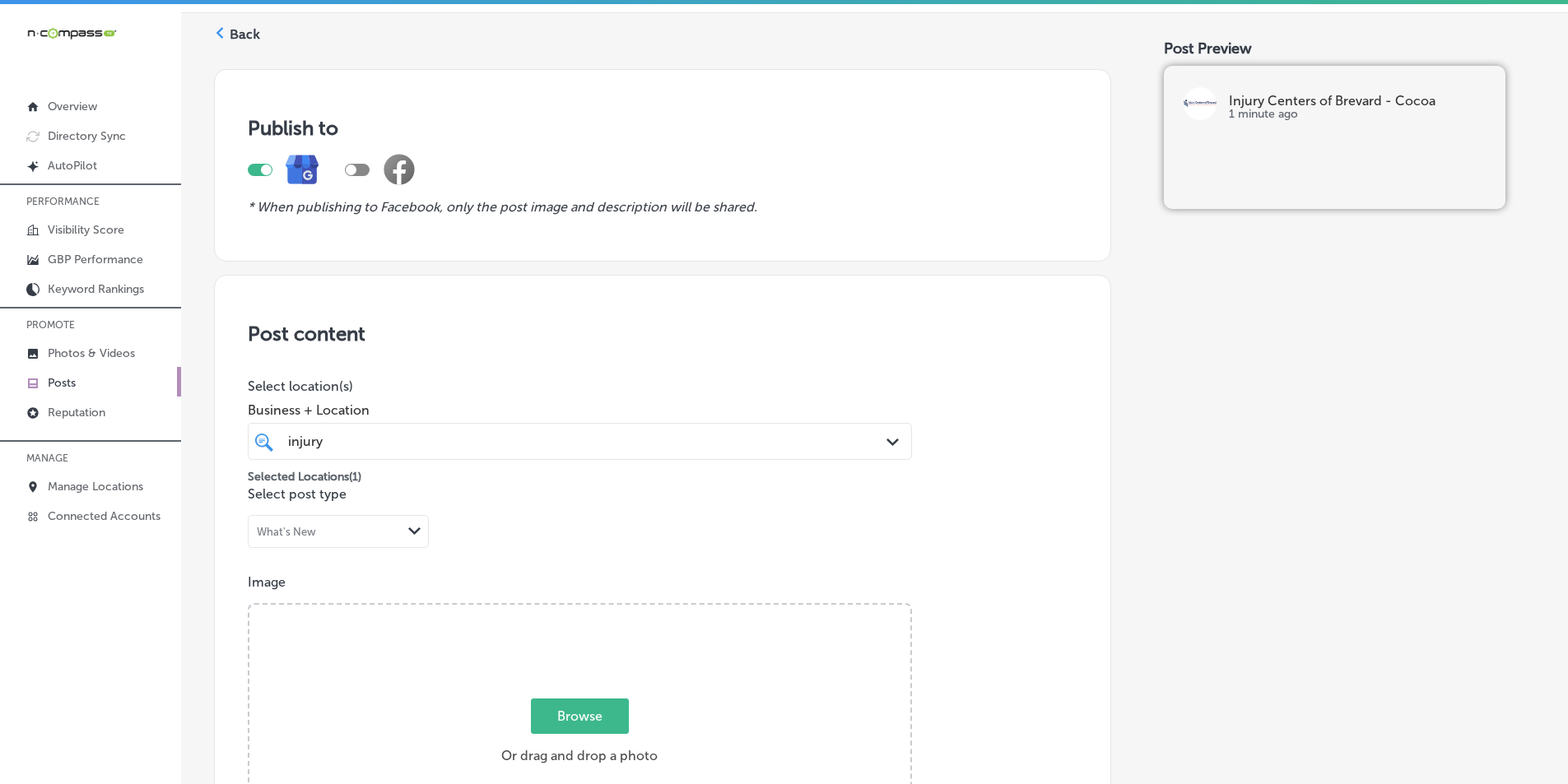
scroll to position [40, 0]
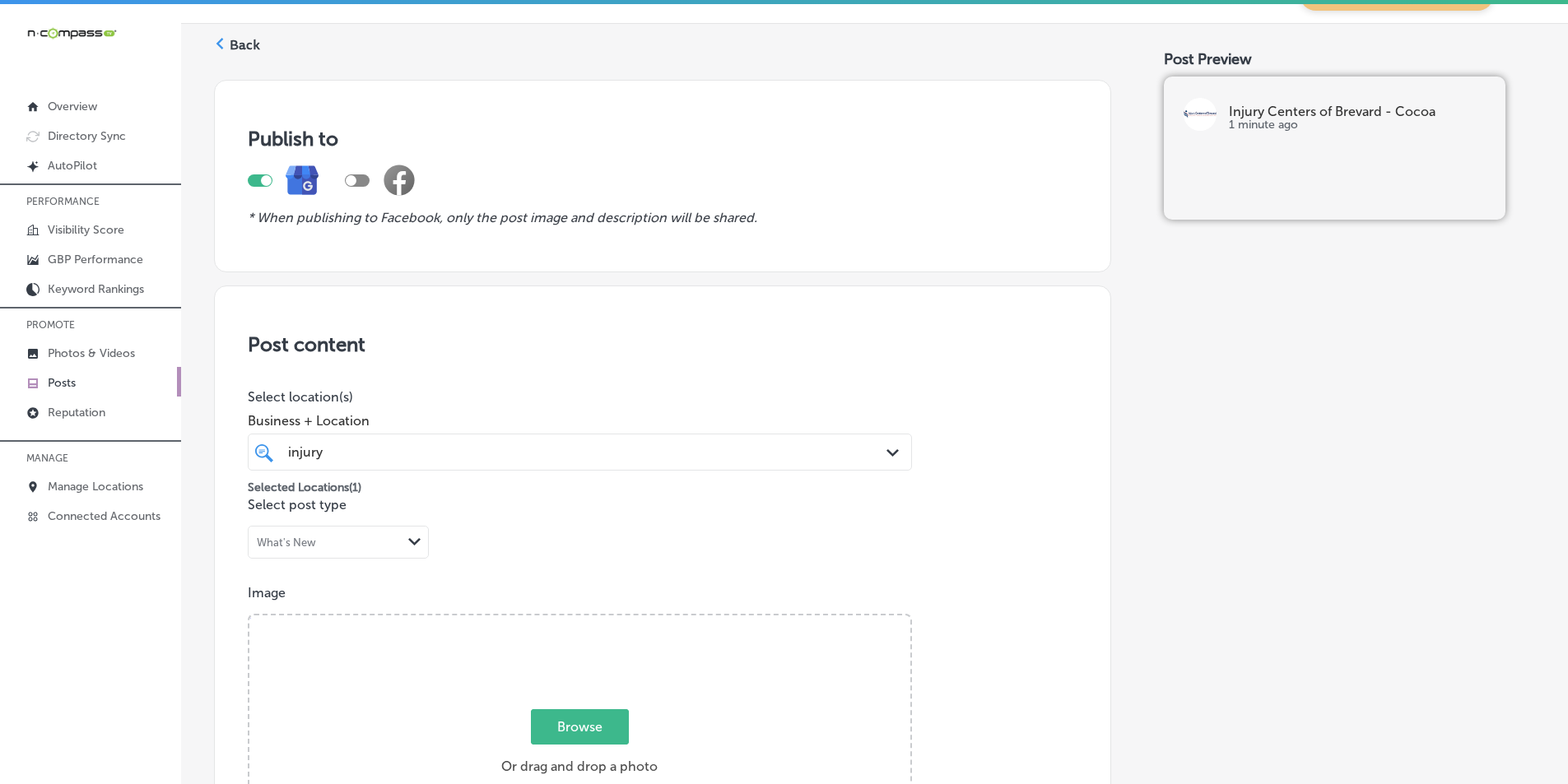
click at [218, 43] on polygon at bounding box center [219, 44] width 7 height 12
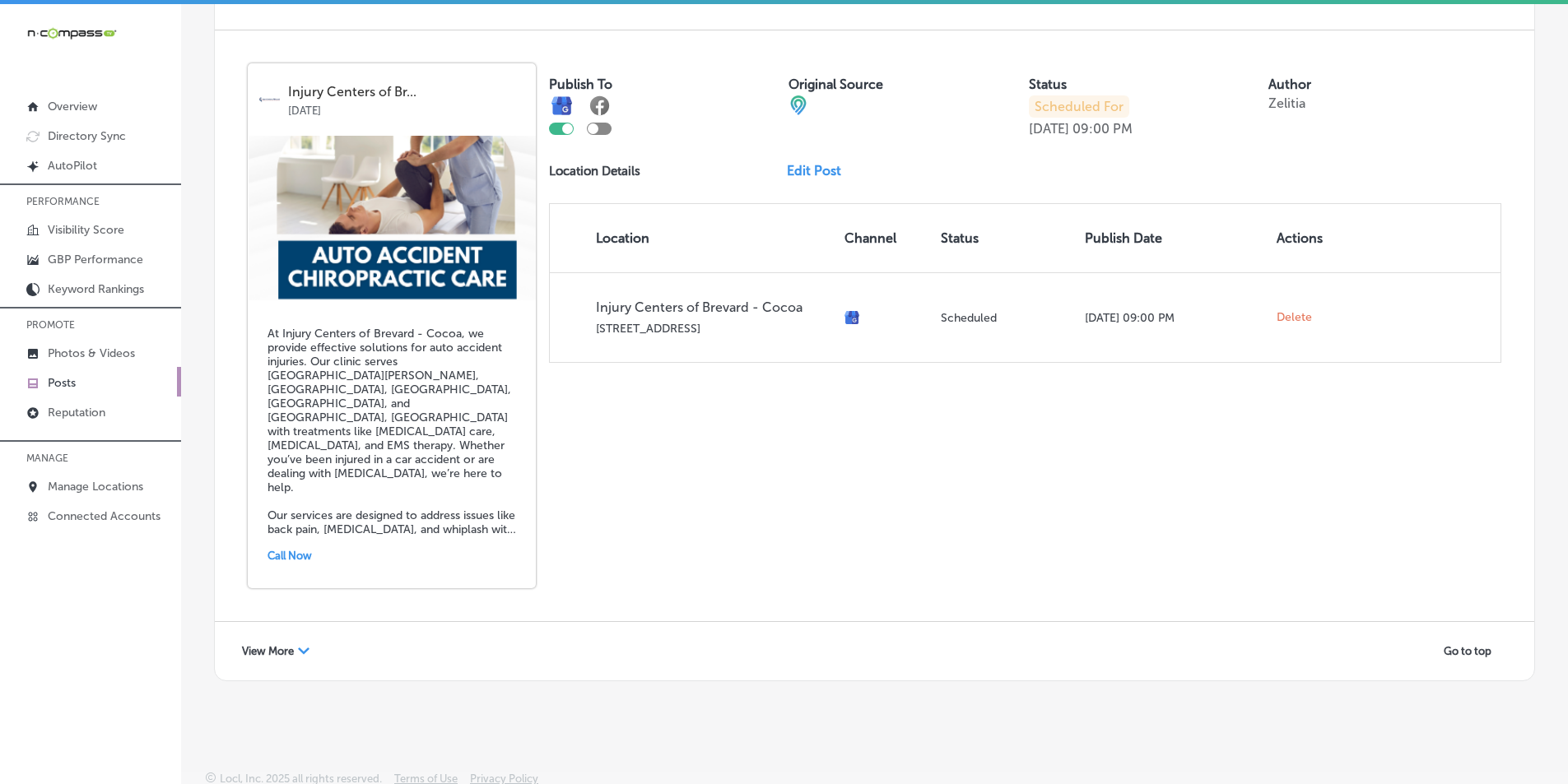
scroll to position [3560, 0]
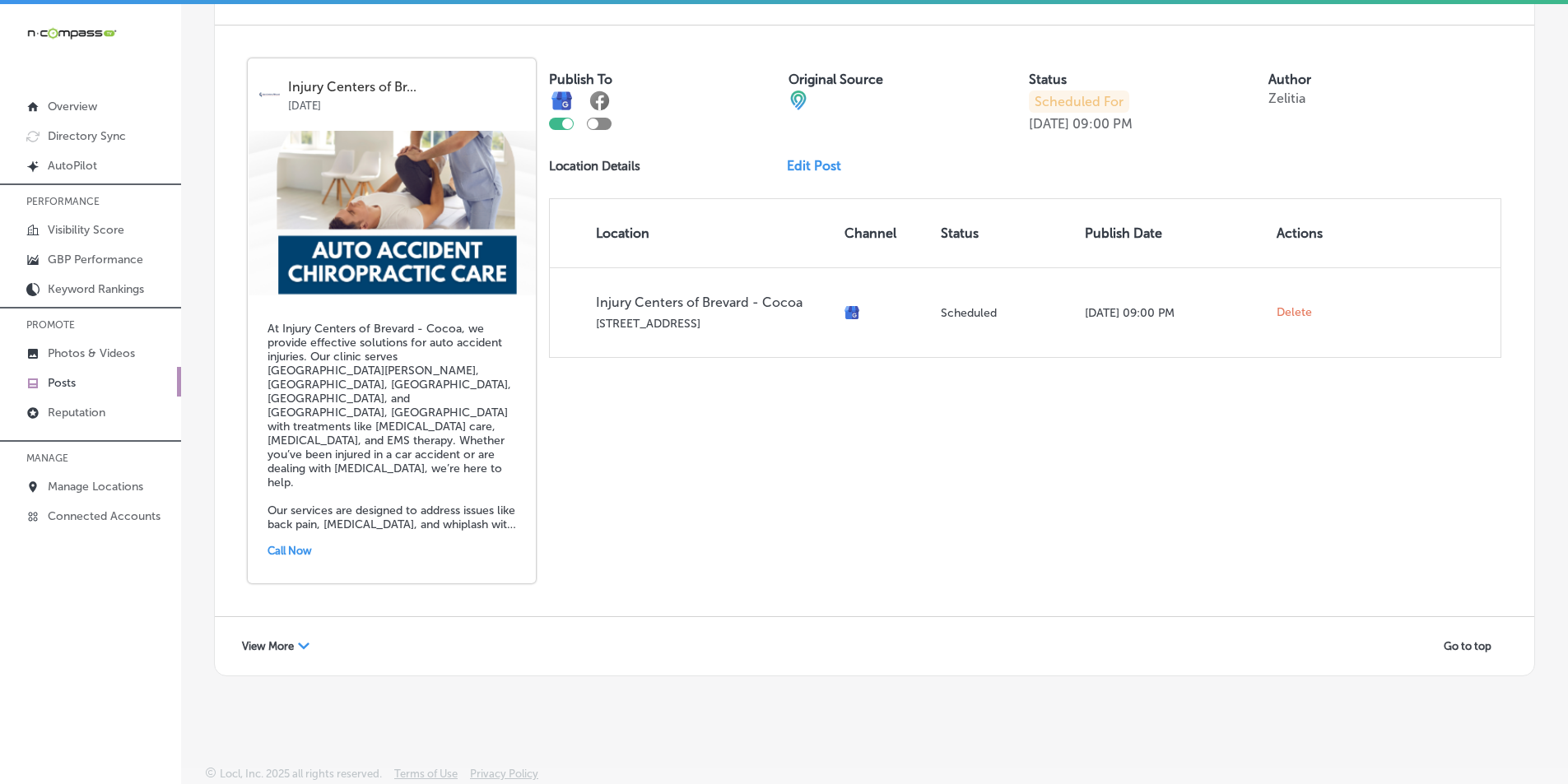
click at [296, 642] on div "View More Path Created with Sketch." at bounding box center [276, 646] width 89 height 26
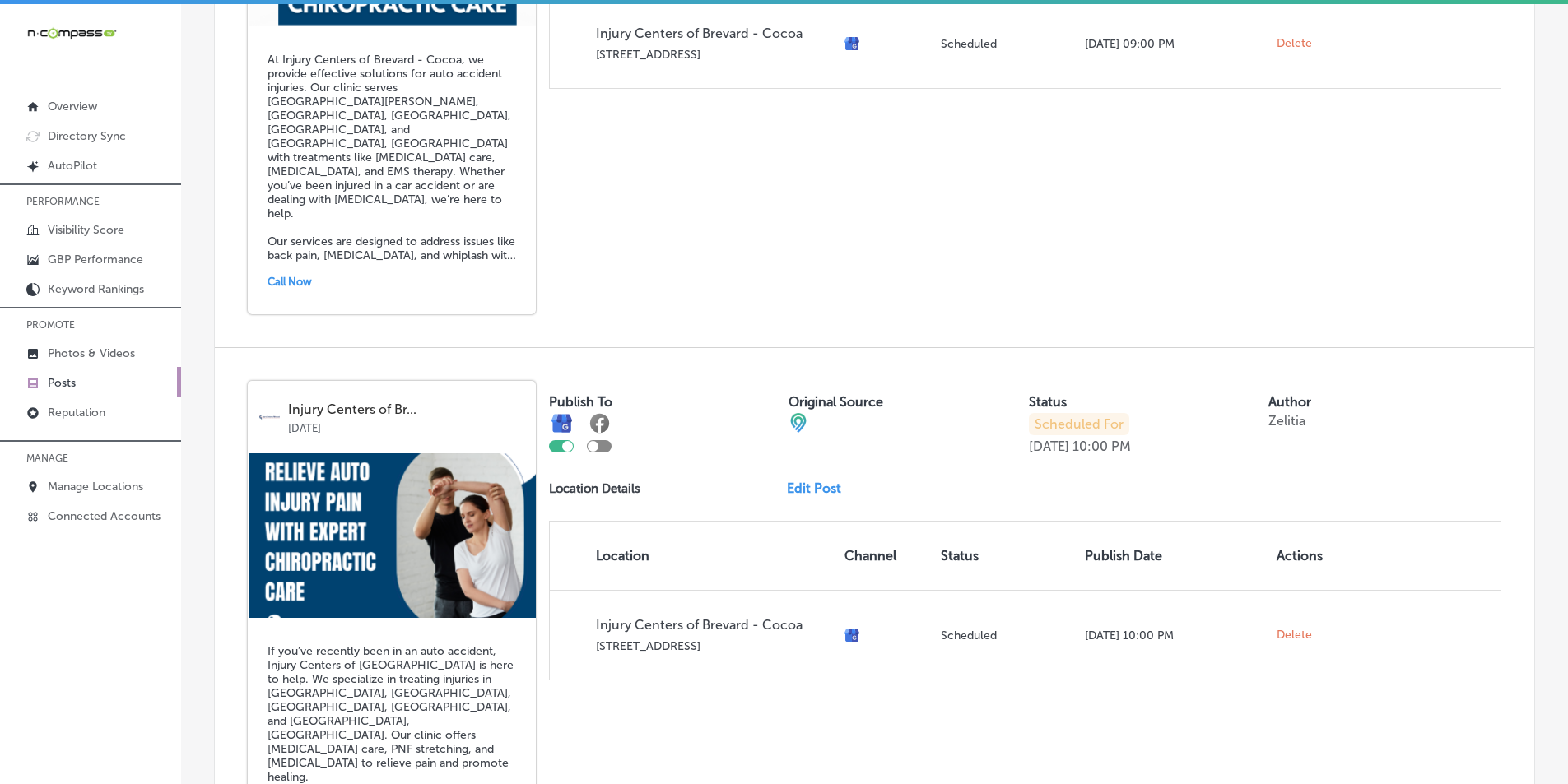
scroll to position [3889, 0]
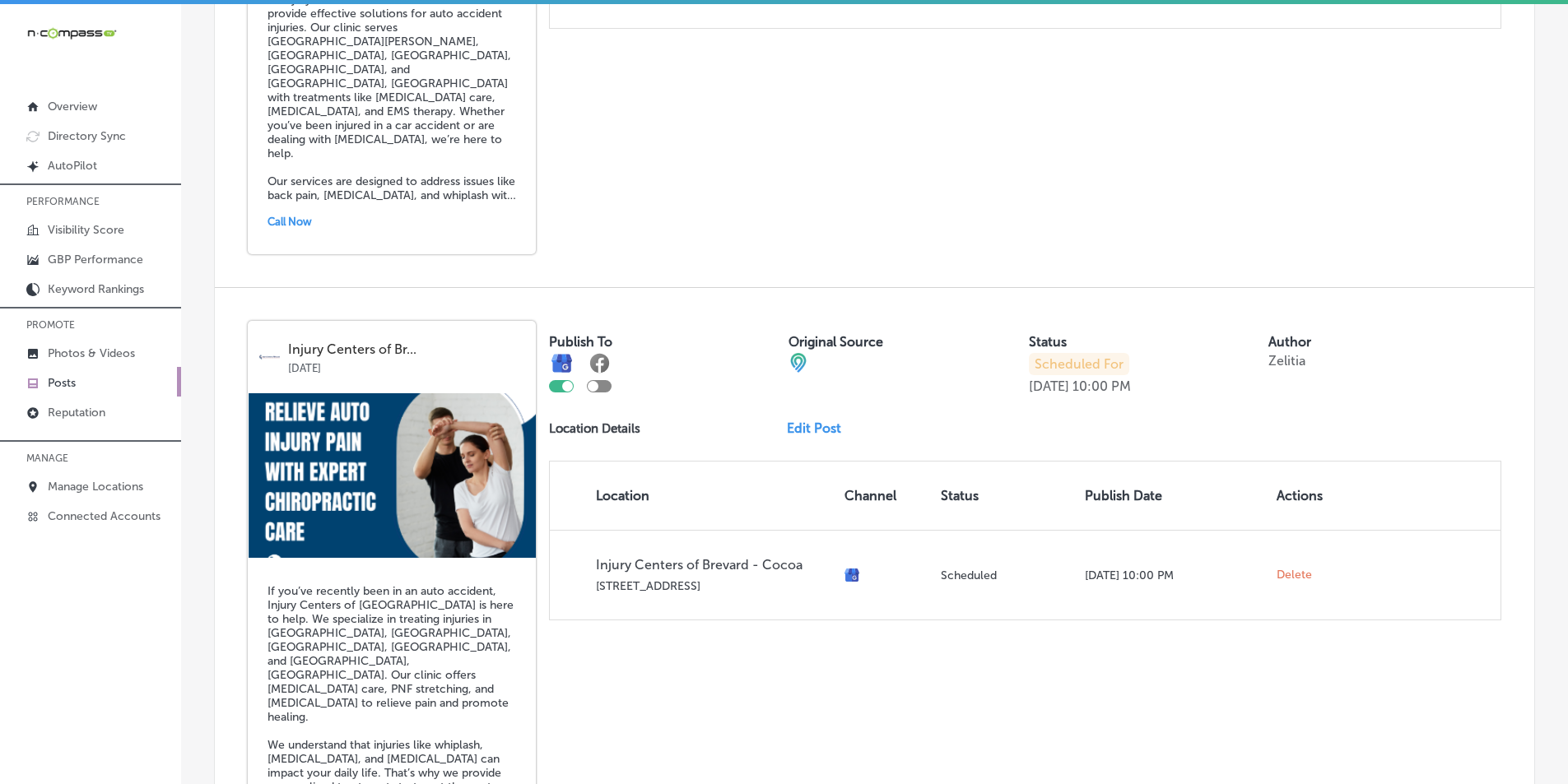
click at [764, 420] on link "Edit Post" at bounding box center [821, 428] width 67 height 16
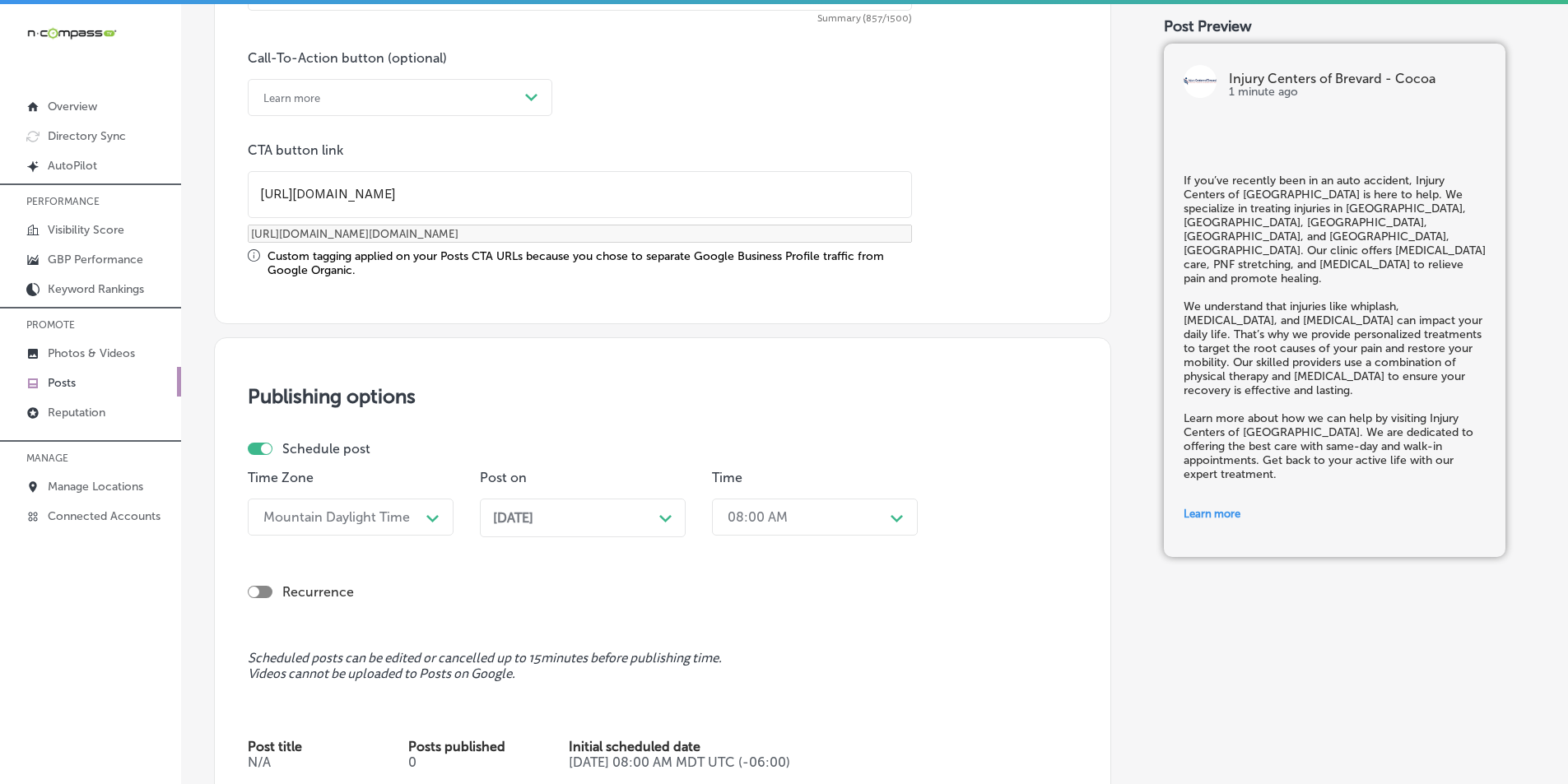
scroll to position [1234, 0]
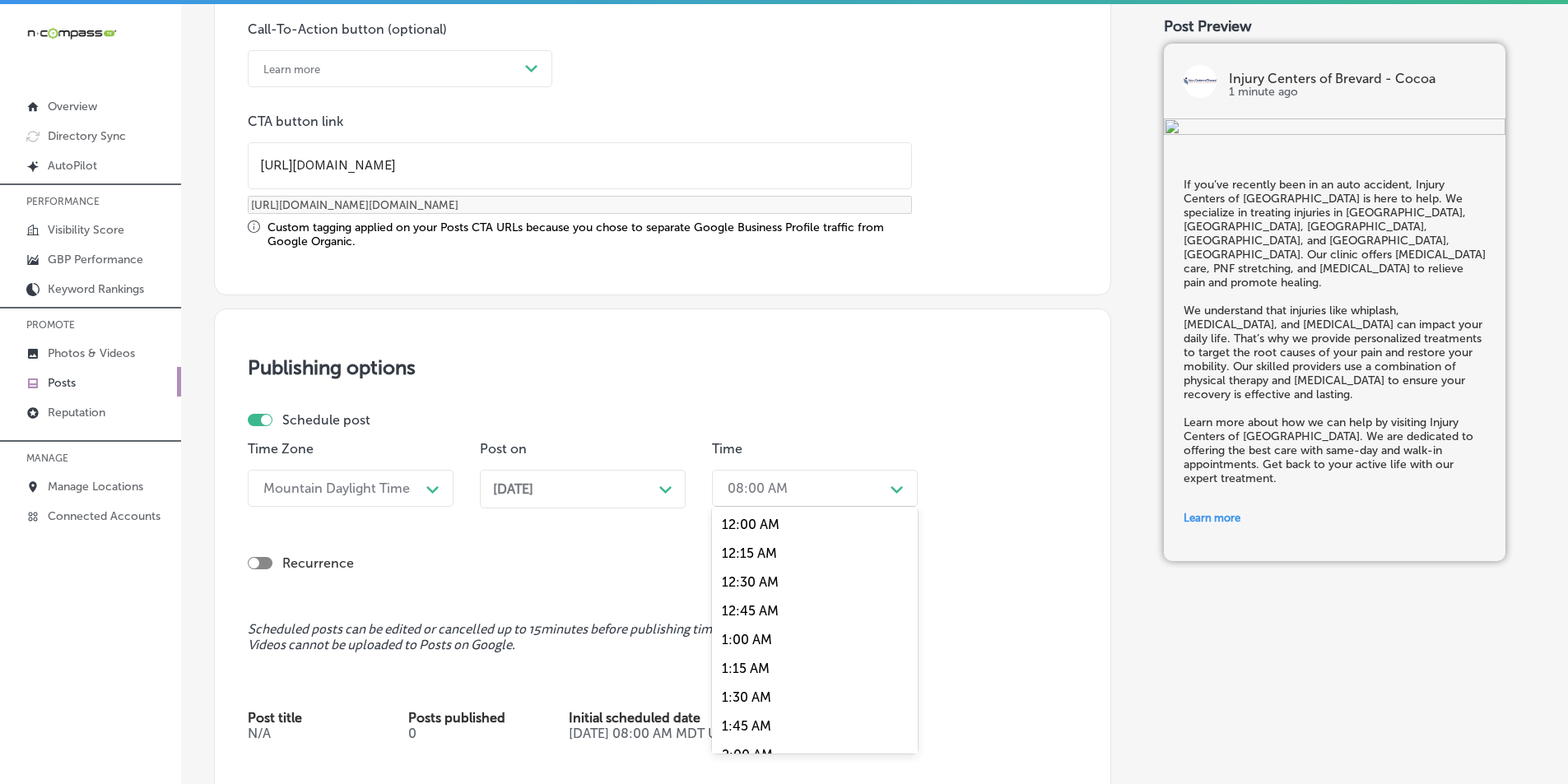
click at [764, 488] on div "Path Created with Sketch." at bounding box center [897, 488] width 27 height 27
click at [738, 589] on div "7:00 AM" at bounding box center [815, 590] width 206 height 29
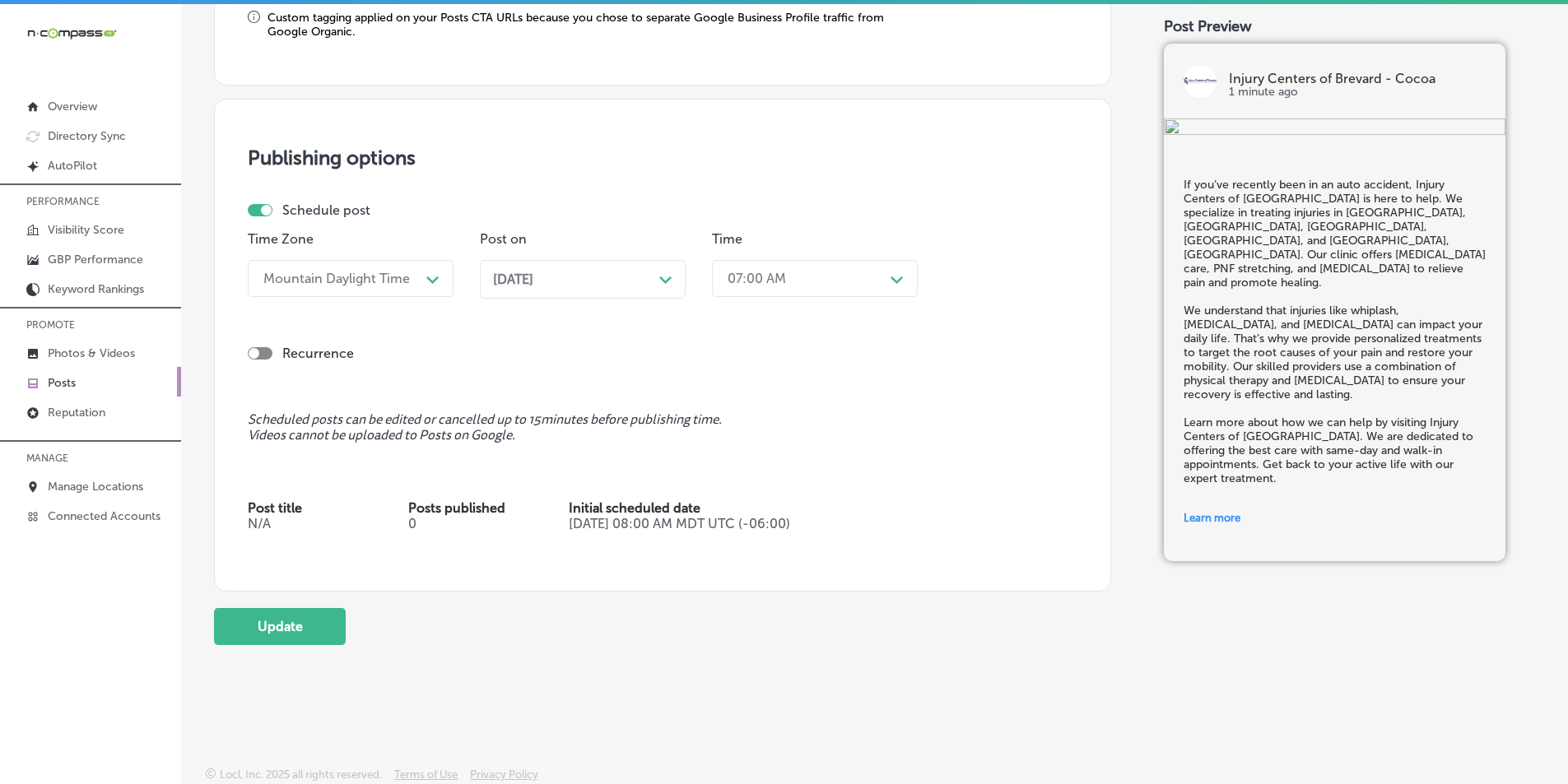
scroll to position [1445, 0]
click at [287, 619] on button "Update" at bounding box center [280, 625] width 132 height 37
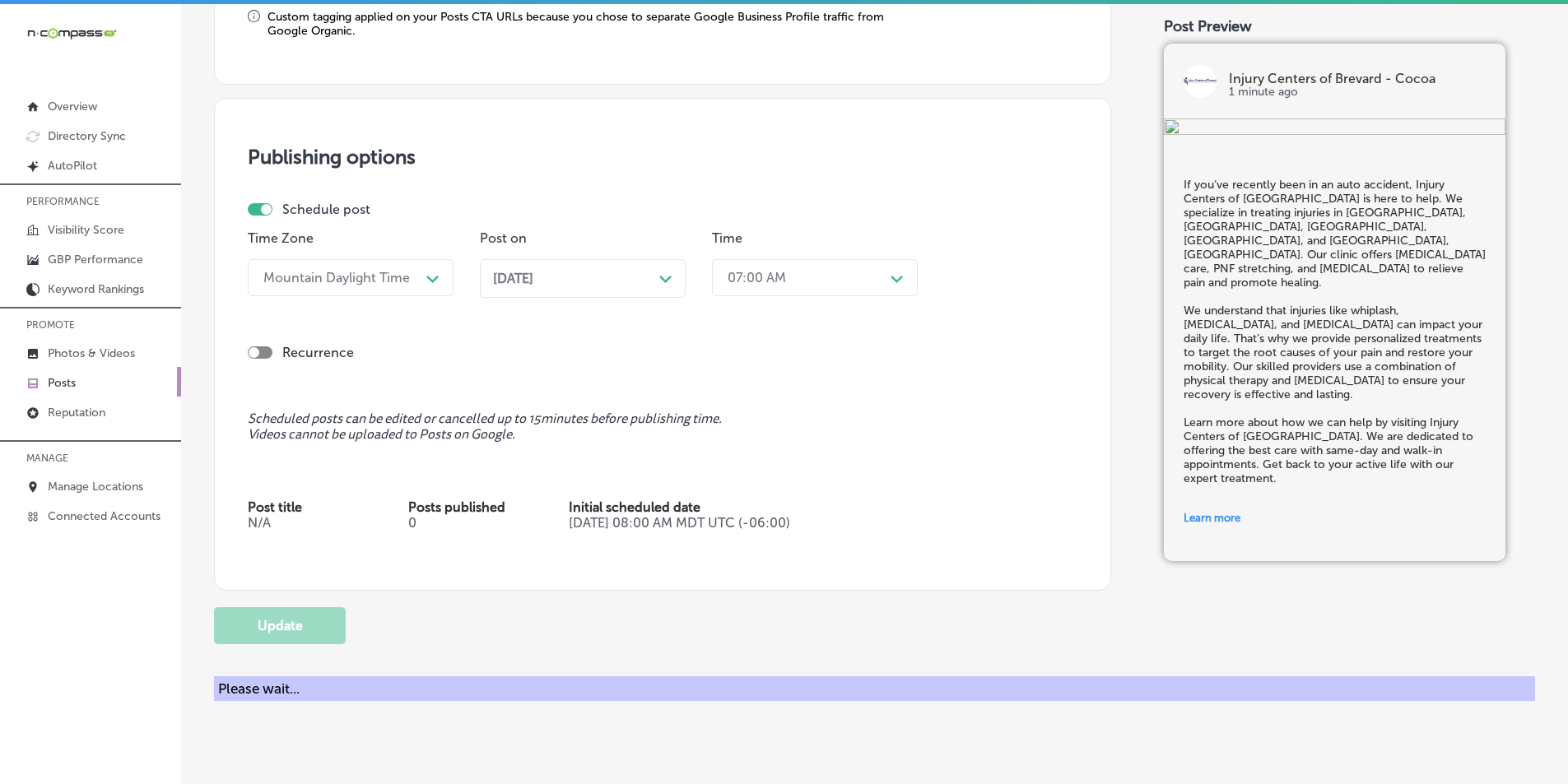
checkbox input "true"
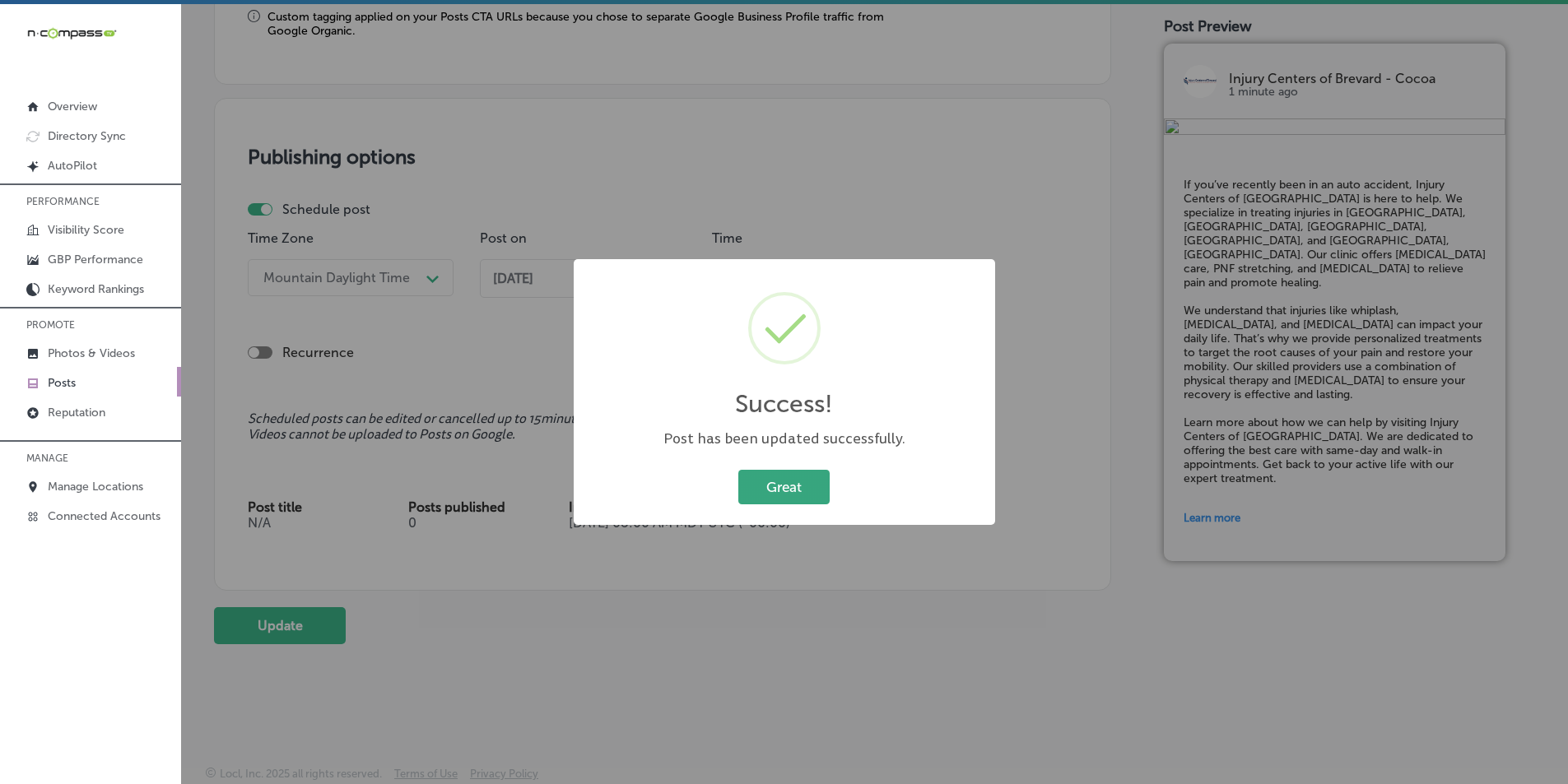
click at [753, 486] on button "Great" at bounding box center [784, 487] width 91 height 34
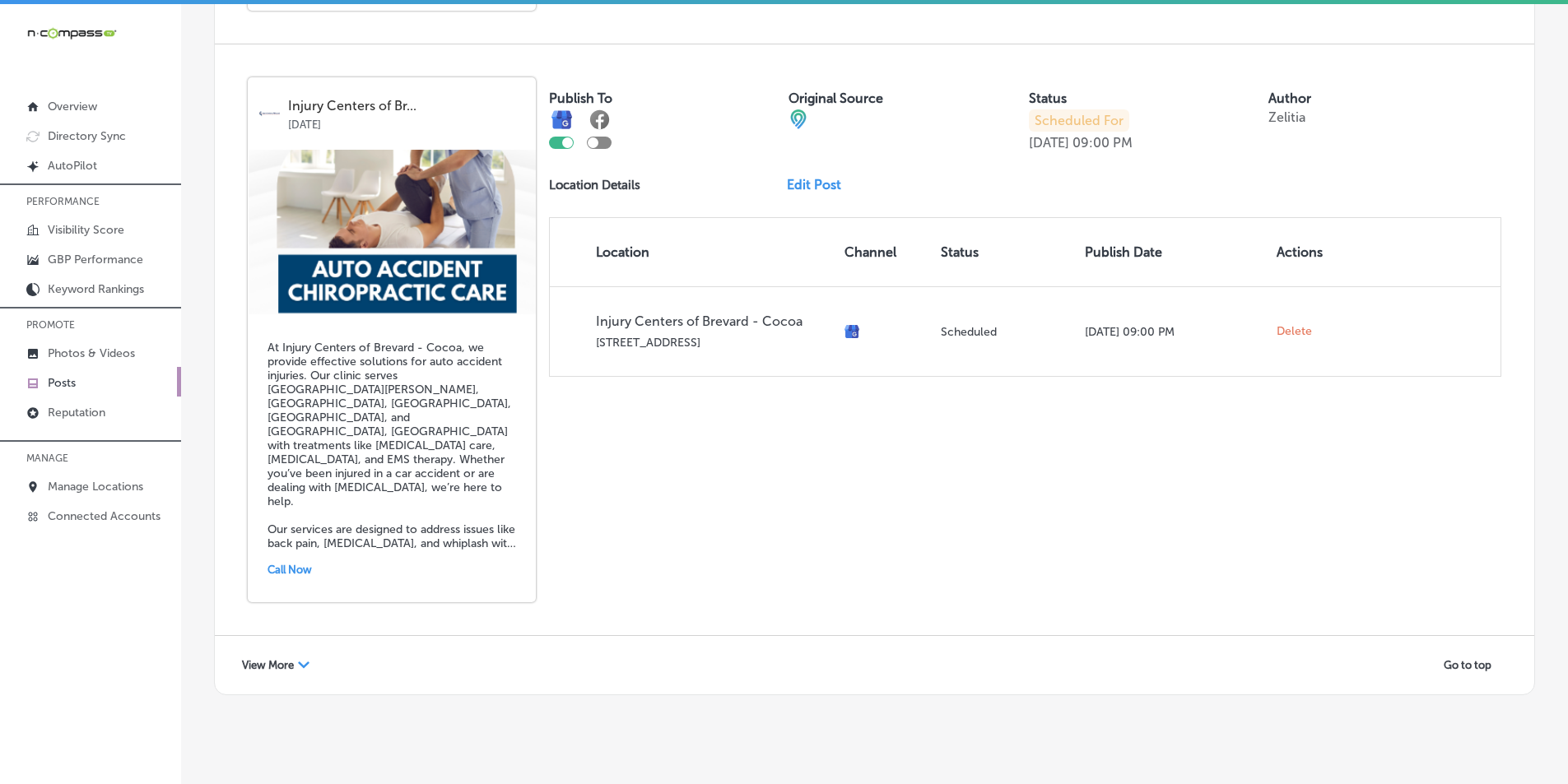
scroll to position [3560, 0]
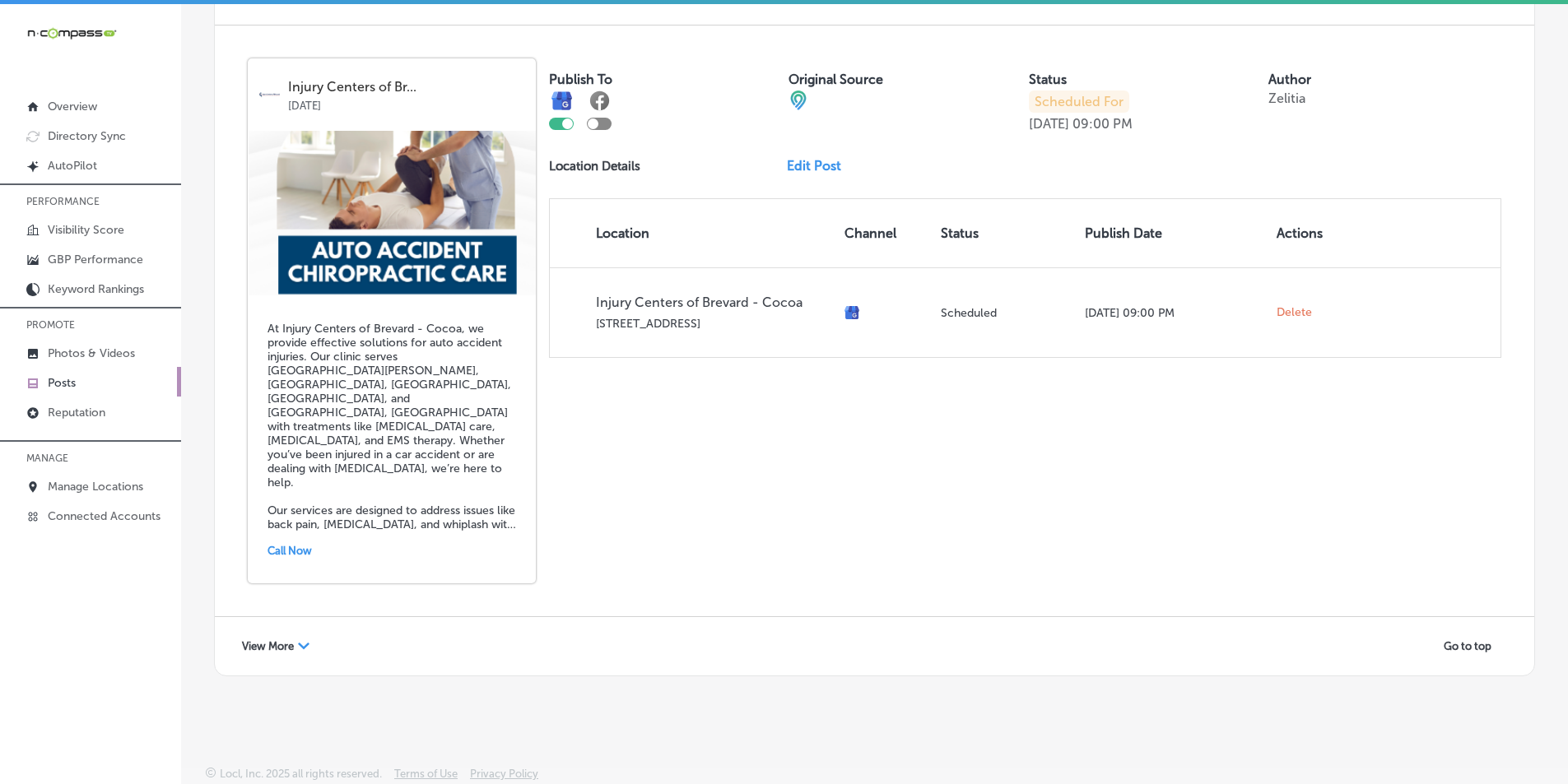
click at [283, 643] on span "View More" at bounding box center [268, 646] width 52 height 12
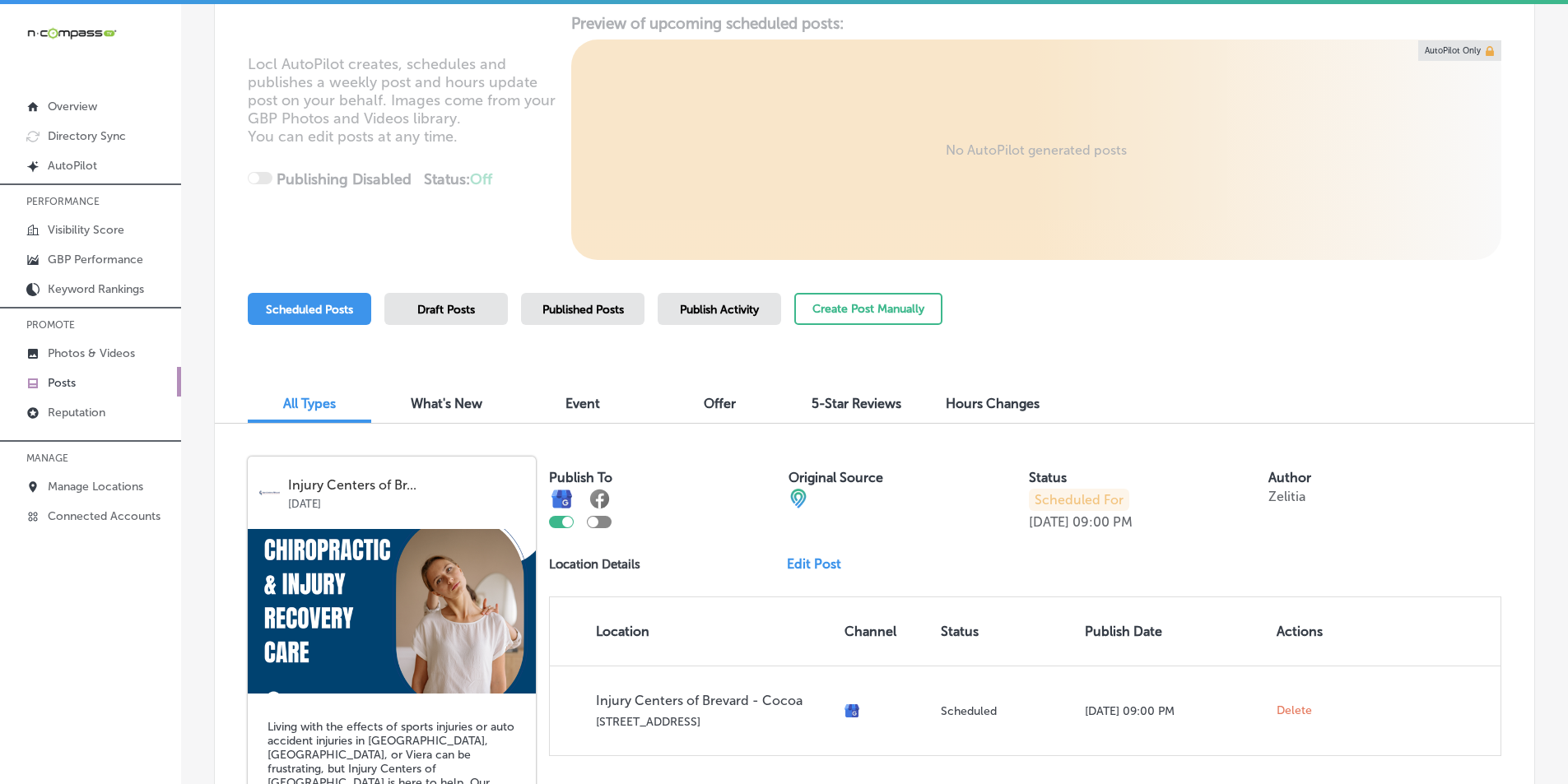
scroll to position [186, 0]
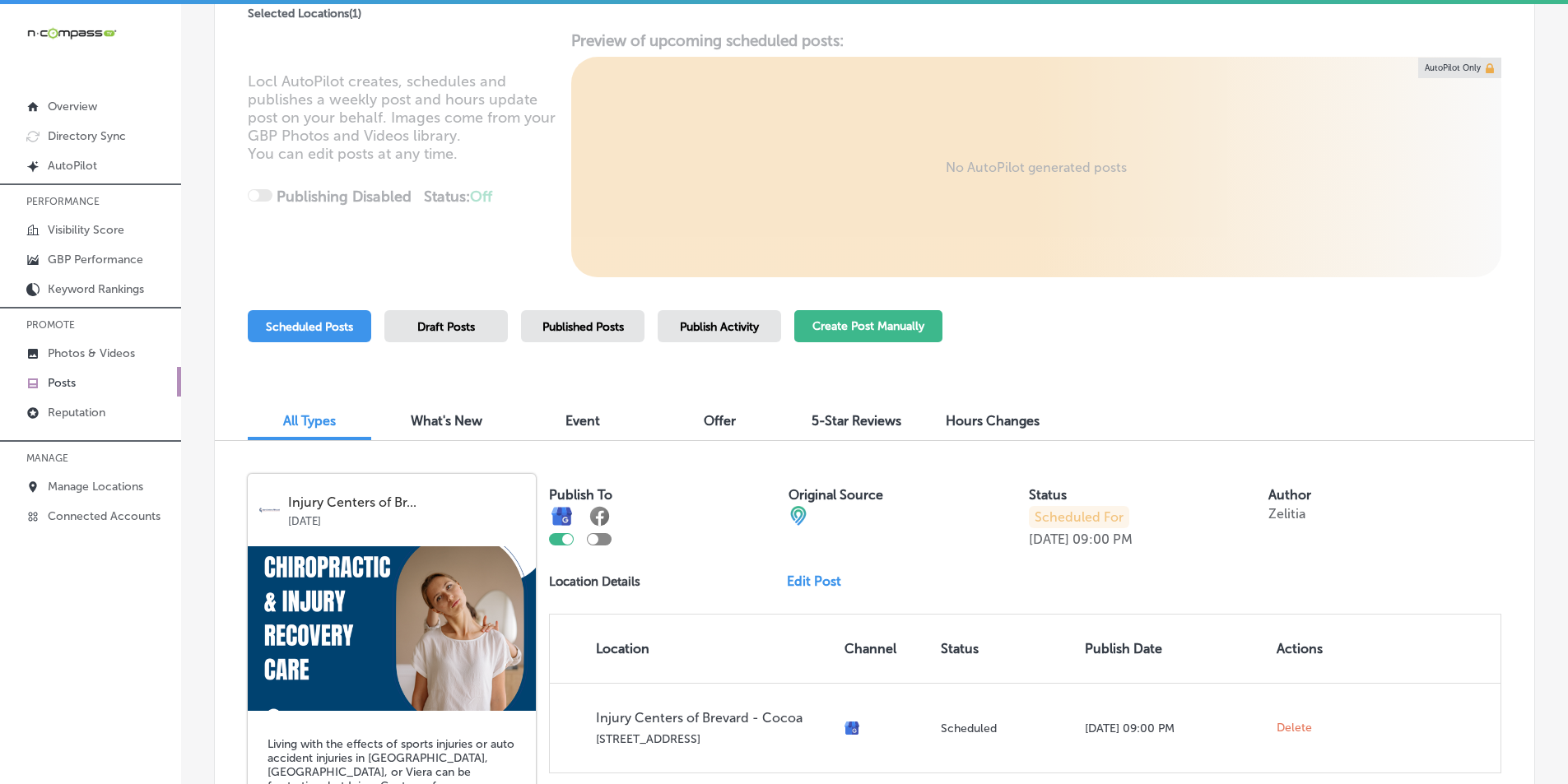
click at [764, 321] on button "Create Post Manually" at bounding box center [867, 326] width 148 height 32
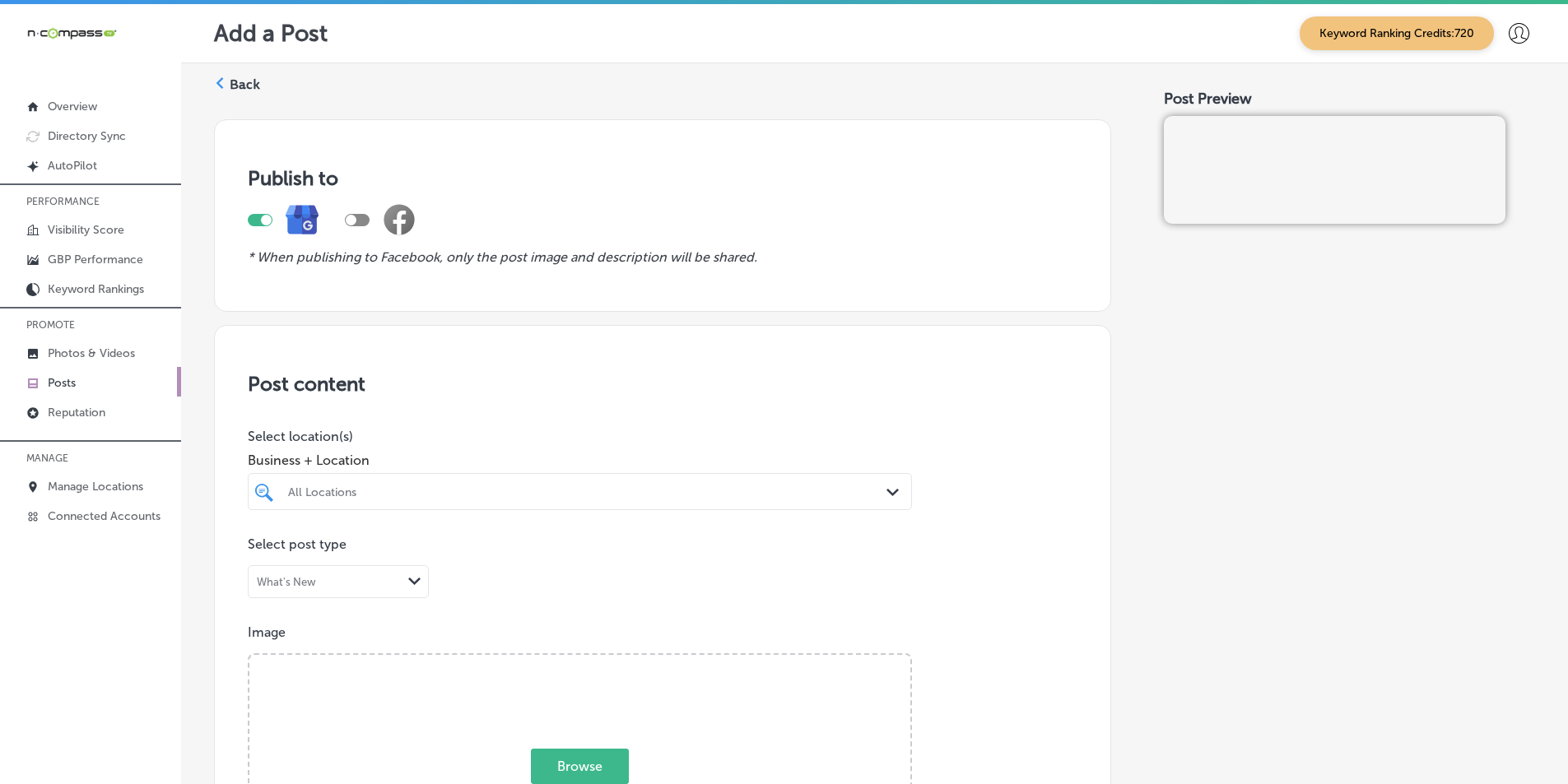
drag, startPoint x: 889, startPoint y: 489, endPoint x: 710, endPoint y: 503, distance: 179.5
click at [764, 489] on icon "Path Created with Sketch." at bounding box center [892, 492] width 12 height 7
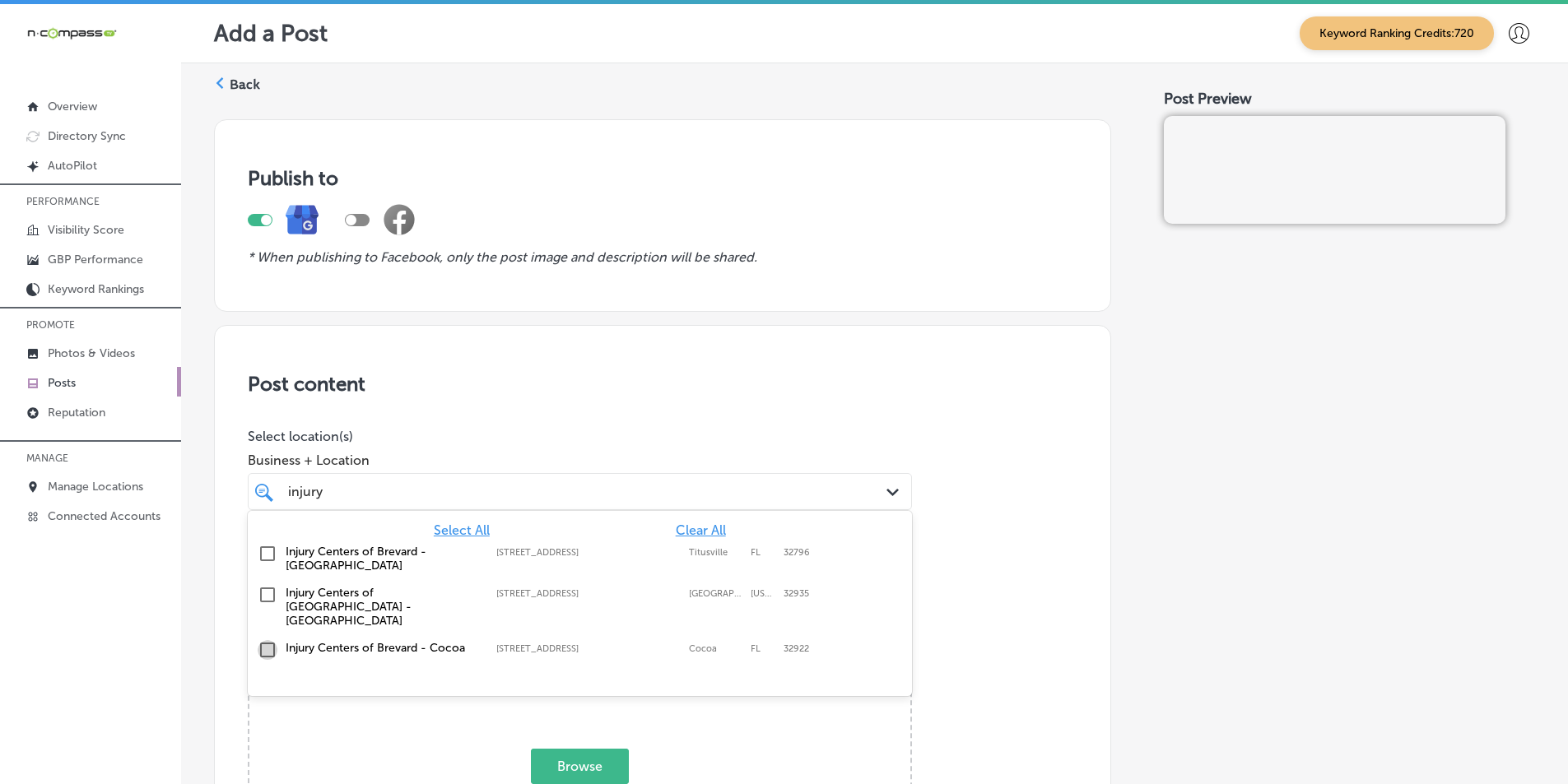
click at [266, 640] on input "checkbox" at bounding box center [268, 650] width 20 height 20
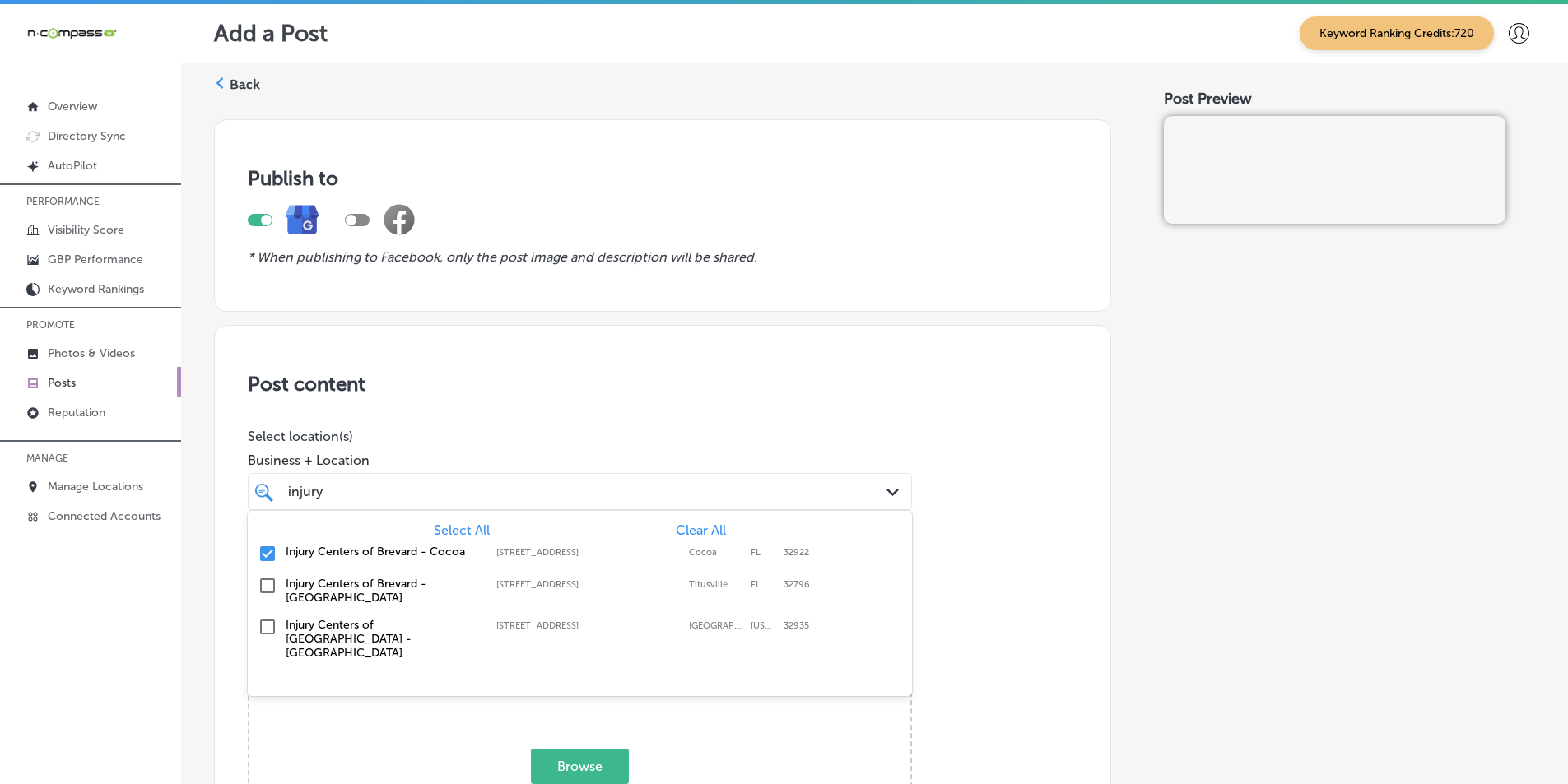
type input "injury"
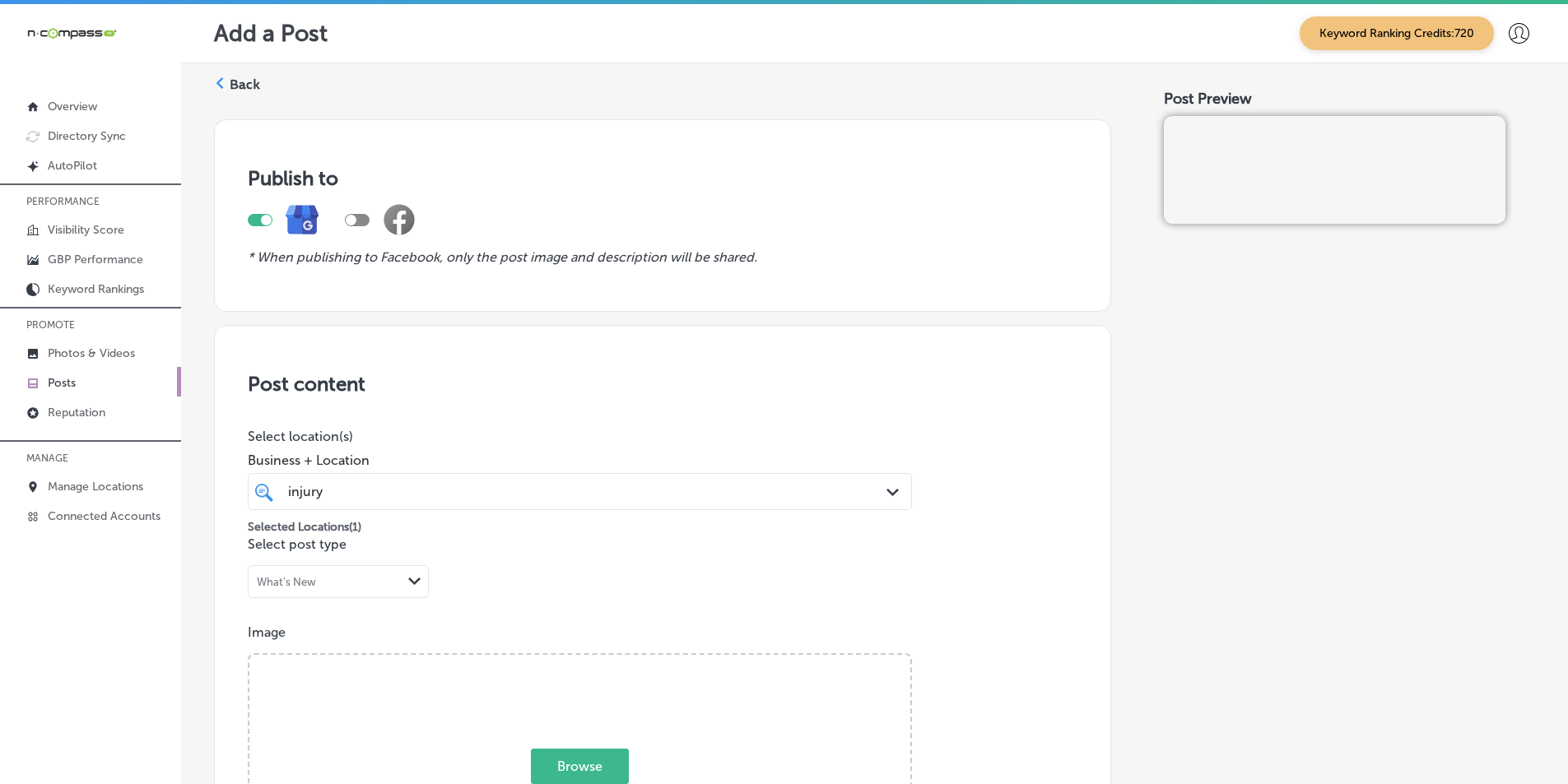
click at [764, 549] on p "Select post type" at bounding box center [662, 544] width 830 height 16
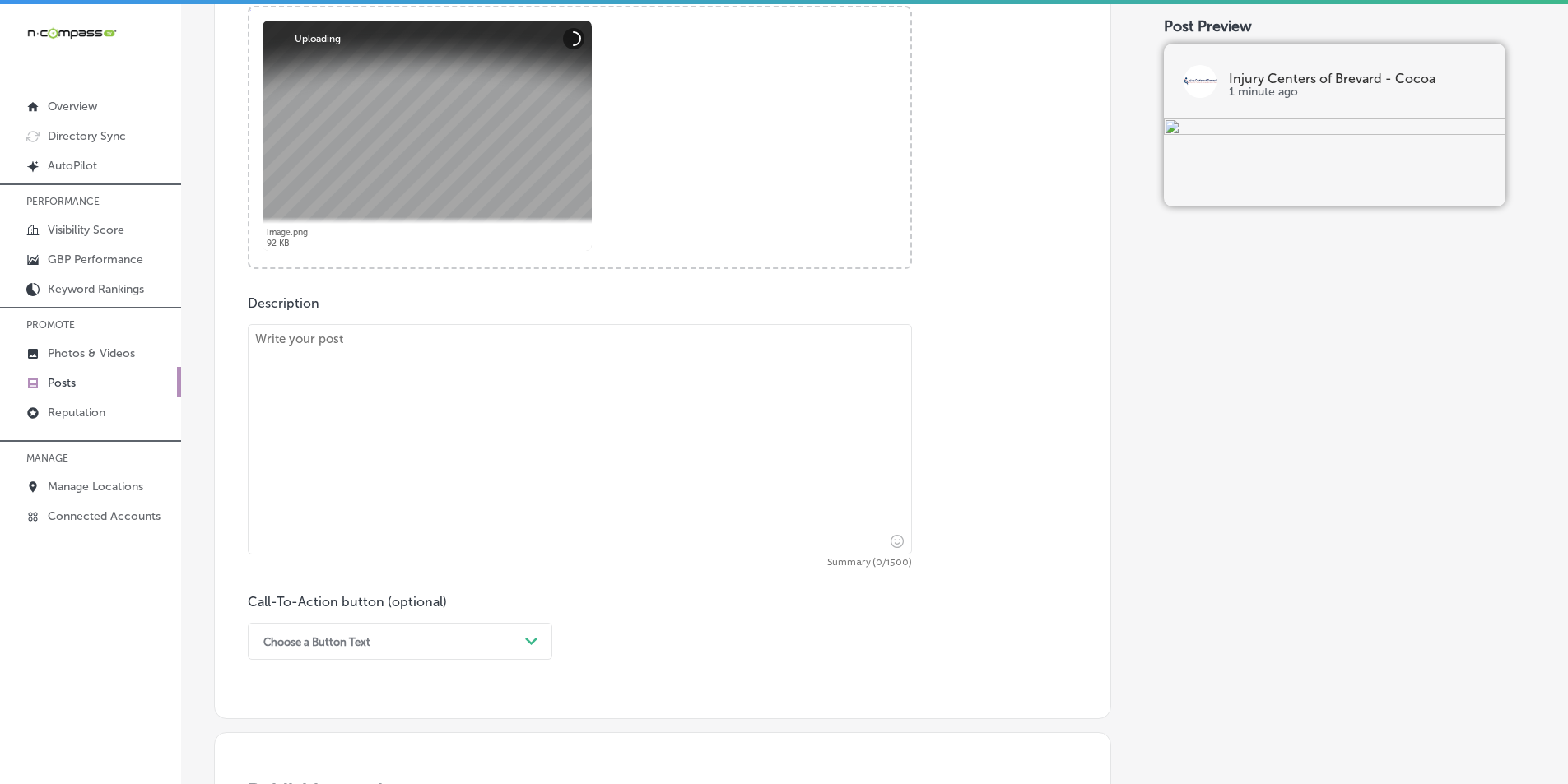
scroll to position [658, 0]
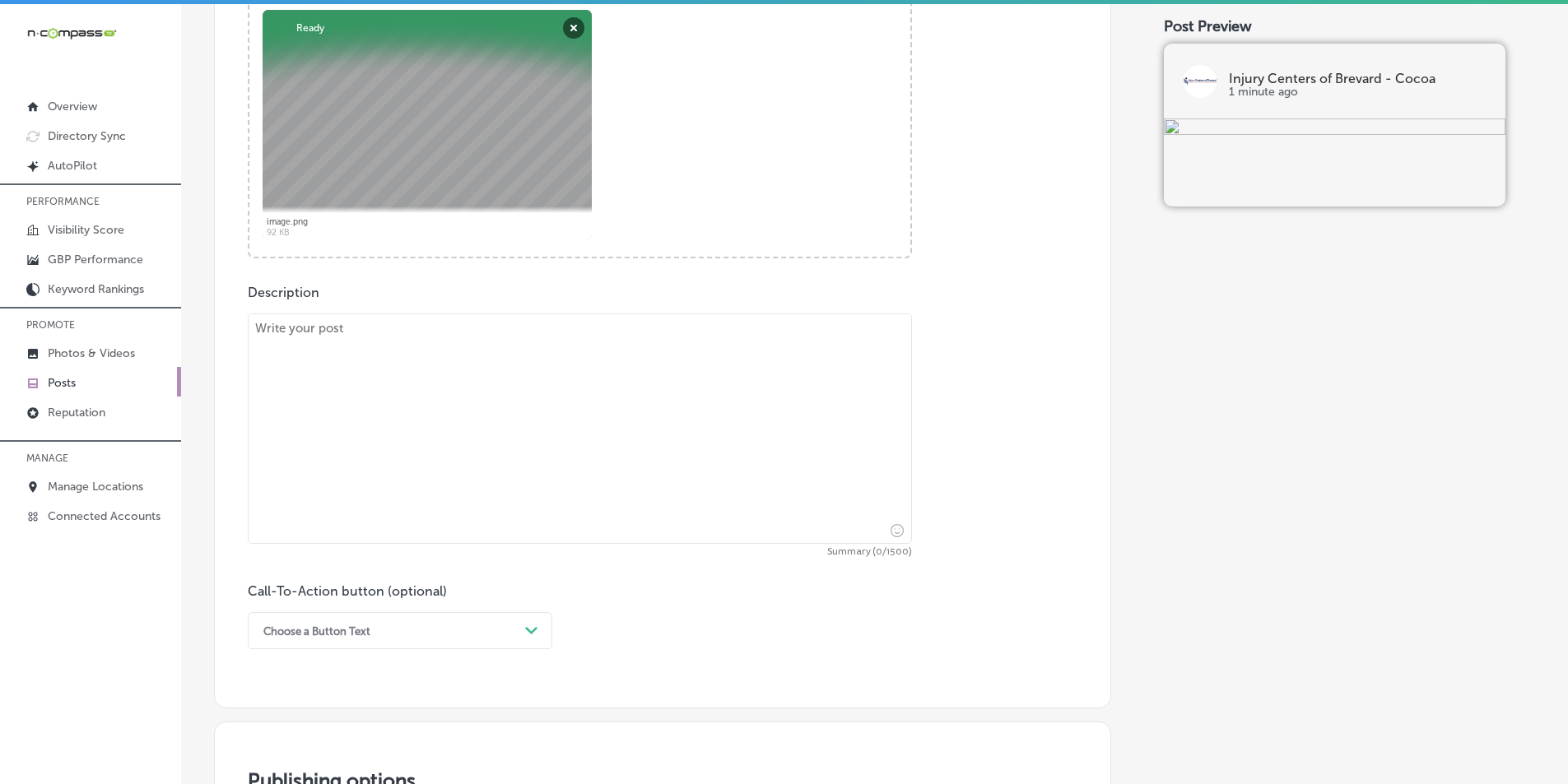
click at [315, 381] on textarea at bounding box center [580, 428] width 664 height 230
paste textarea "At Injury Centers of Brevard - Cocoa, we focus on providing comprehensive care …"
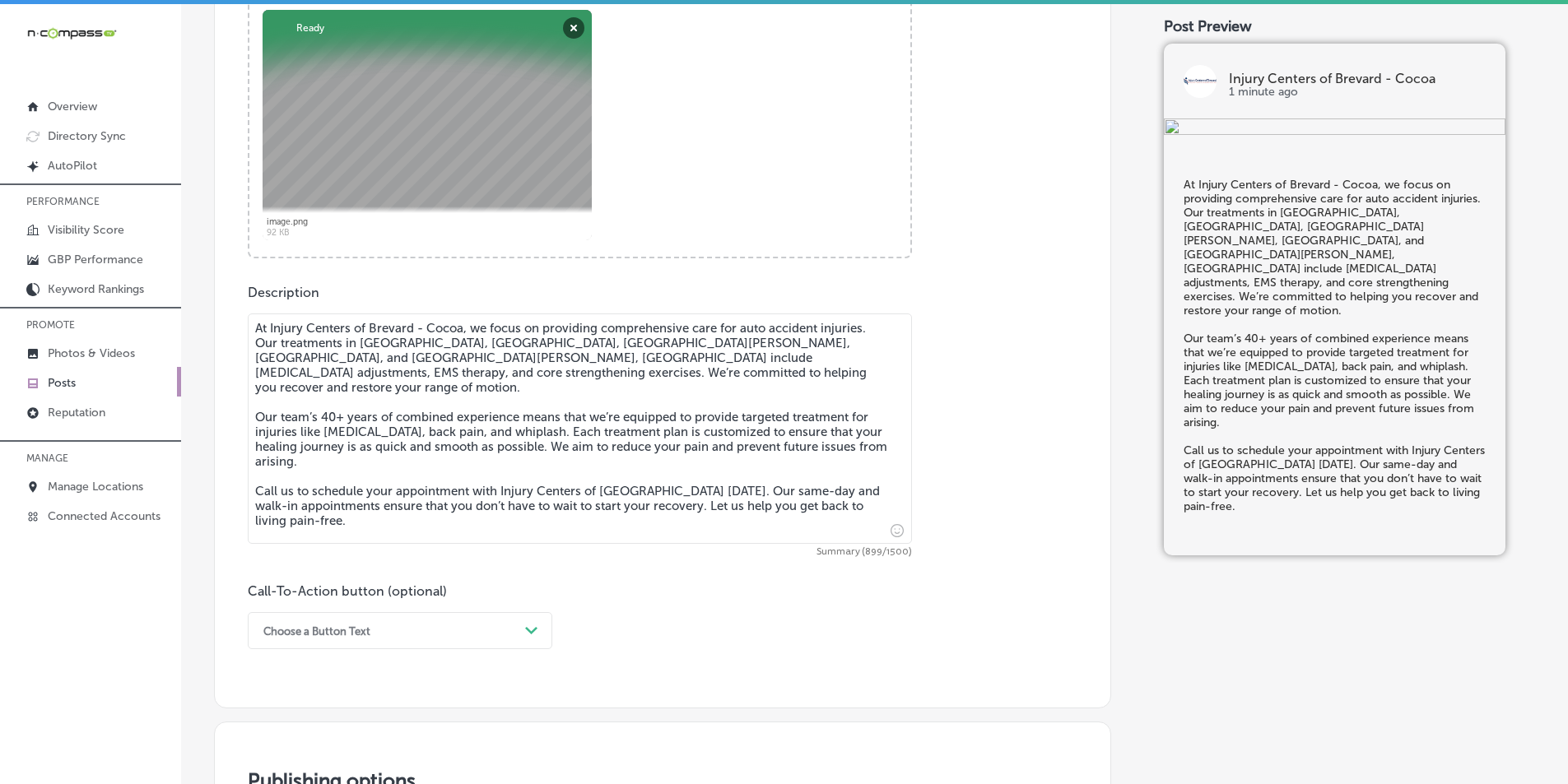
type textarea "At Injury Centers of Brevard - Cocoa, we focus on providing comprehensive care …"
click at [531, 622] on div "Choose a Button Text Path Created with Sketch." at bounding box center [399, 630] width 304 height 37
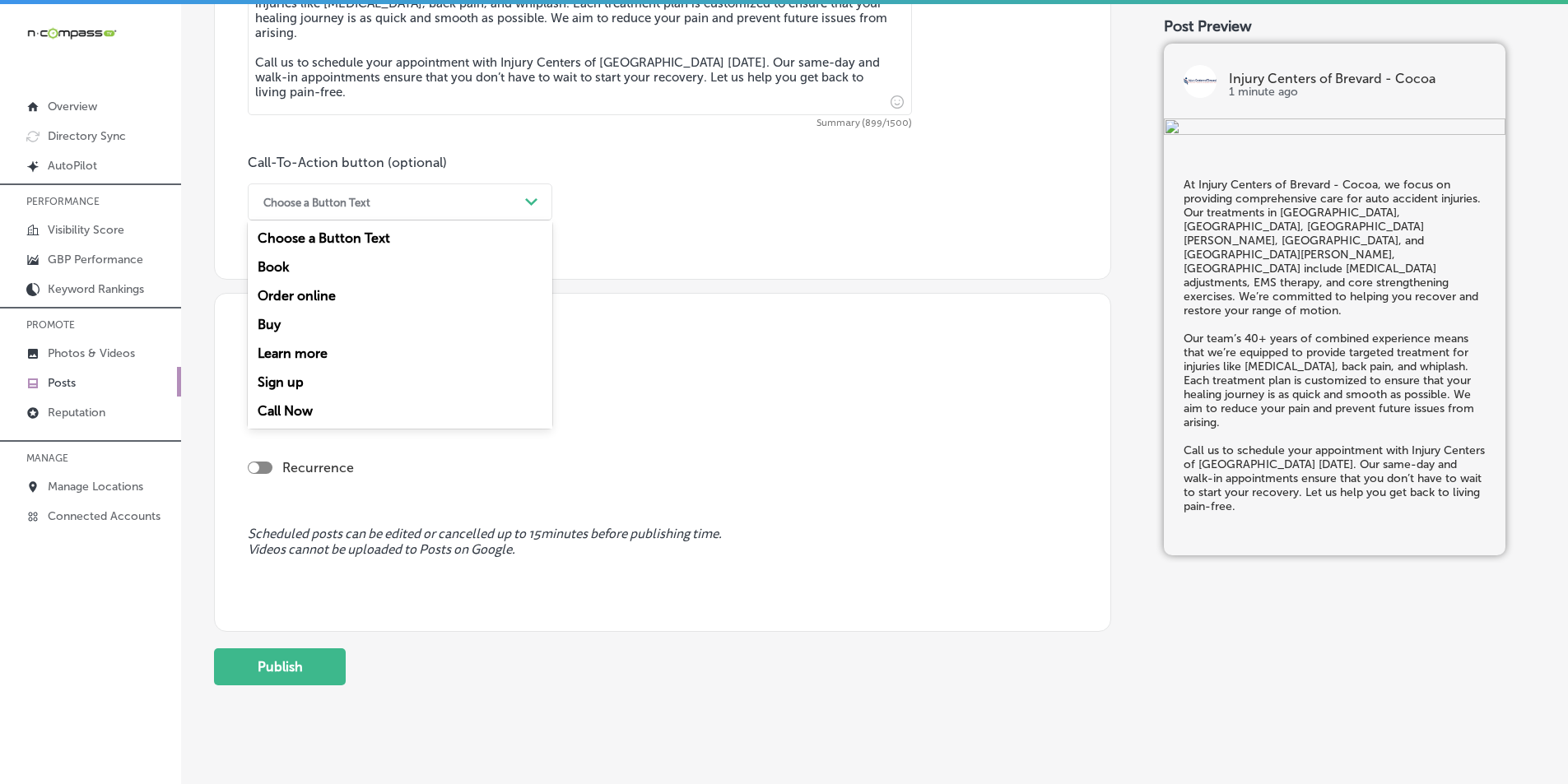
scroll to position [1112, 0]
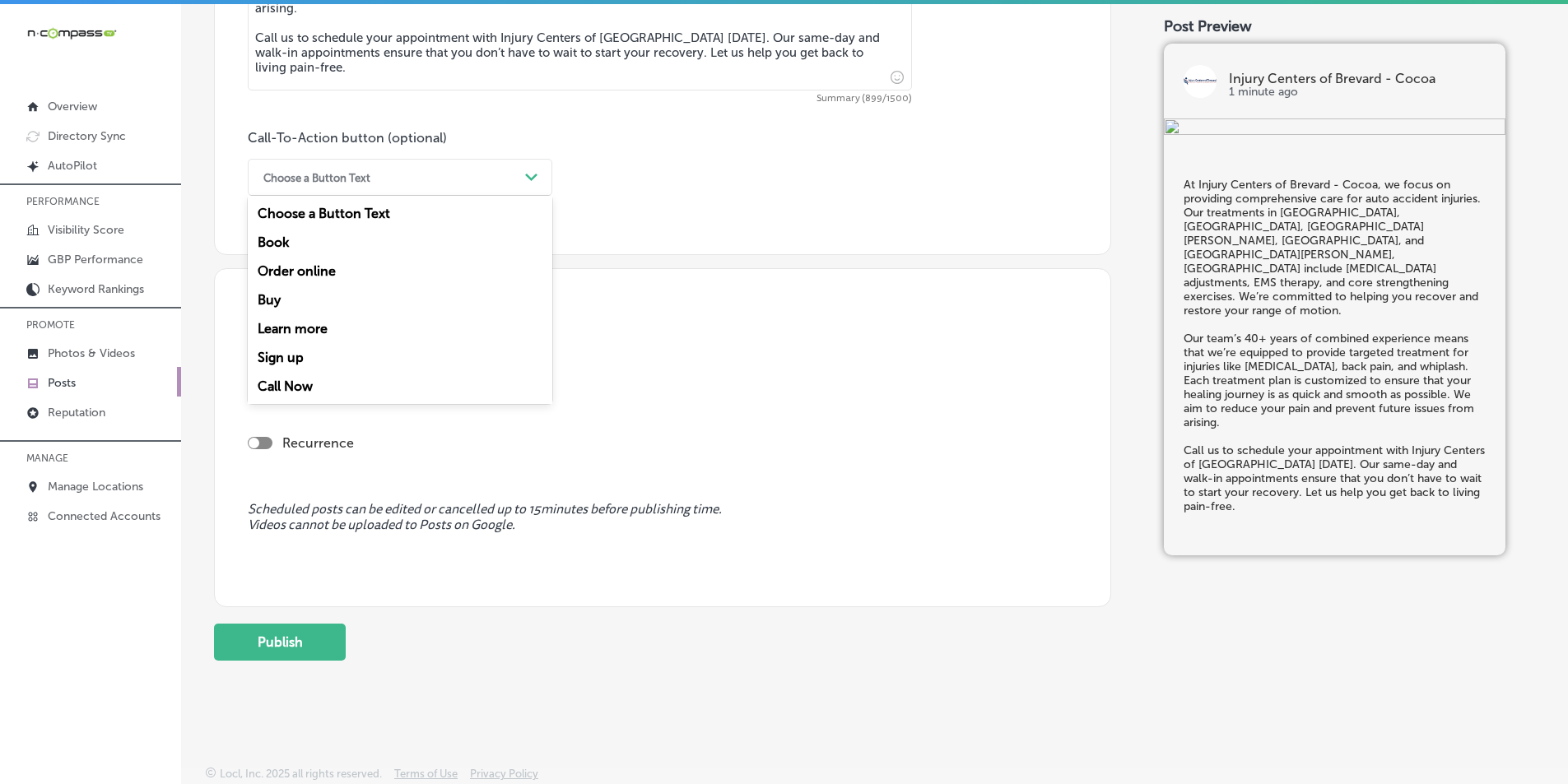
click at [278, 385] on div "Call Now" at bounding box center [399, 386] width 304 height 29
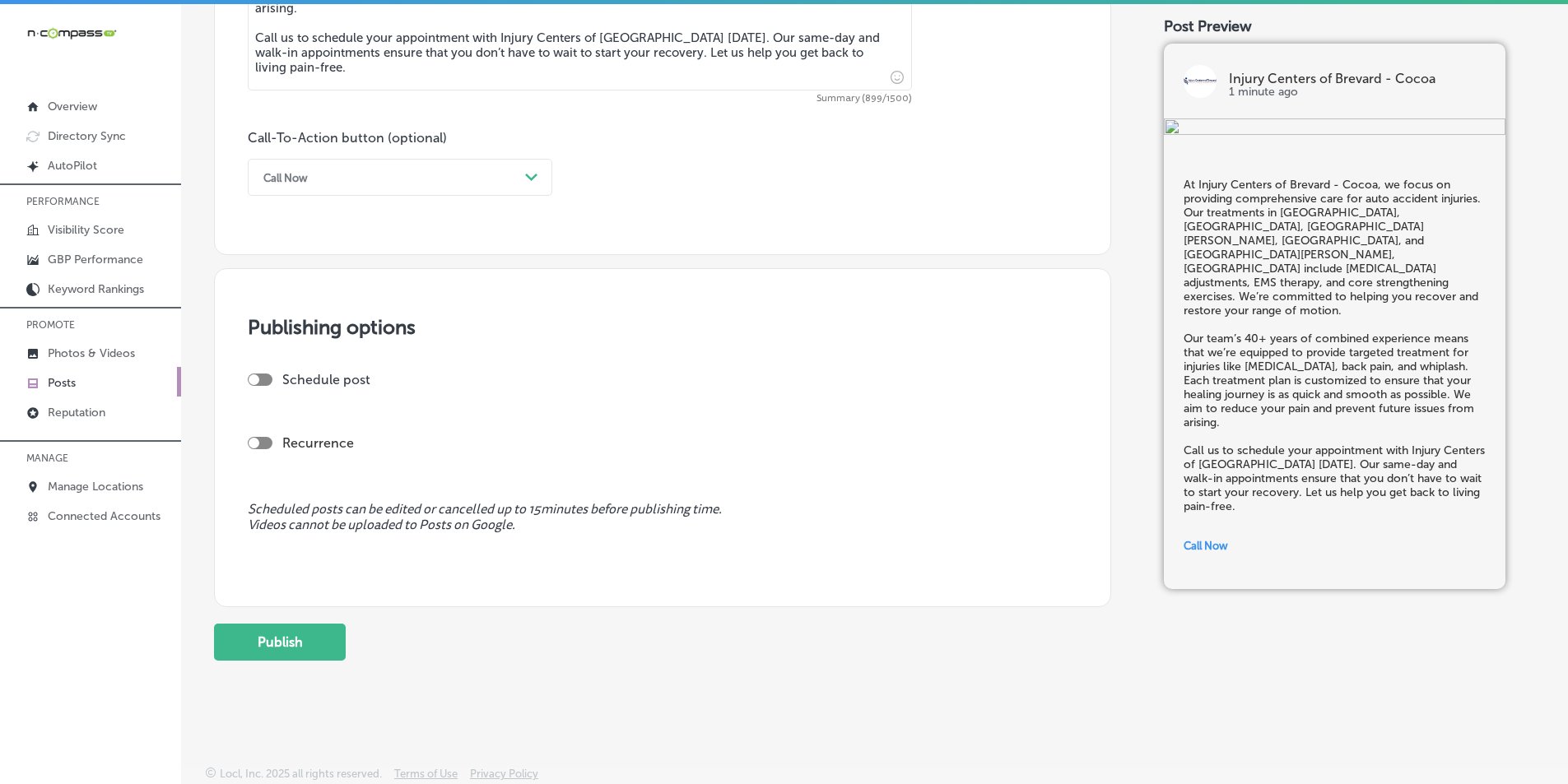
click at [263, 376] on div at bounding box center [260, 380] width 25 height 12
checkbox input "true"
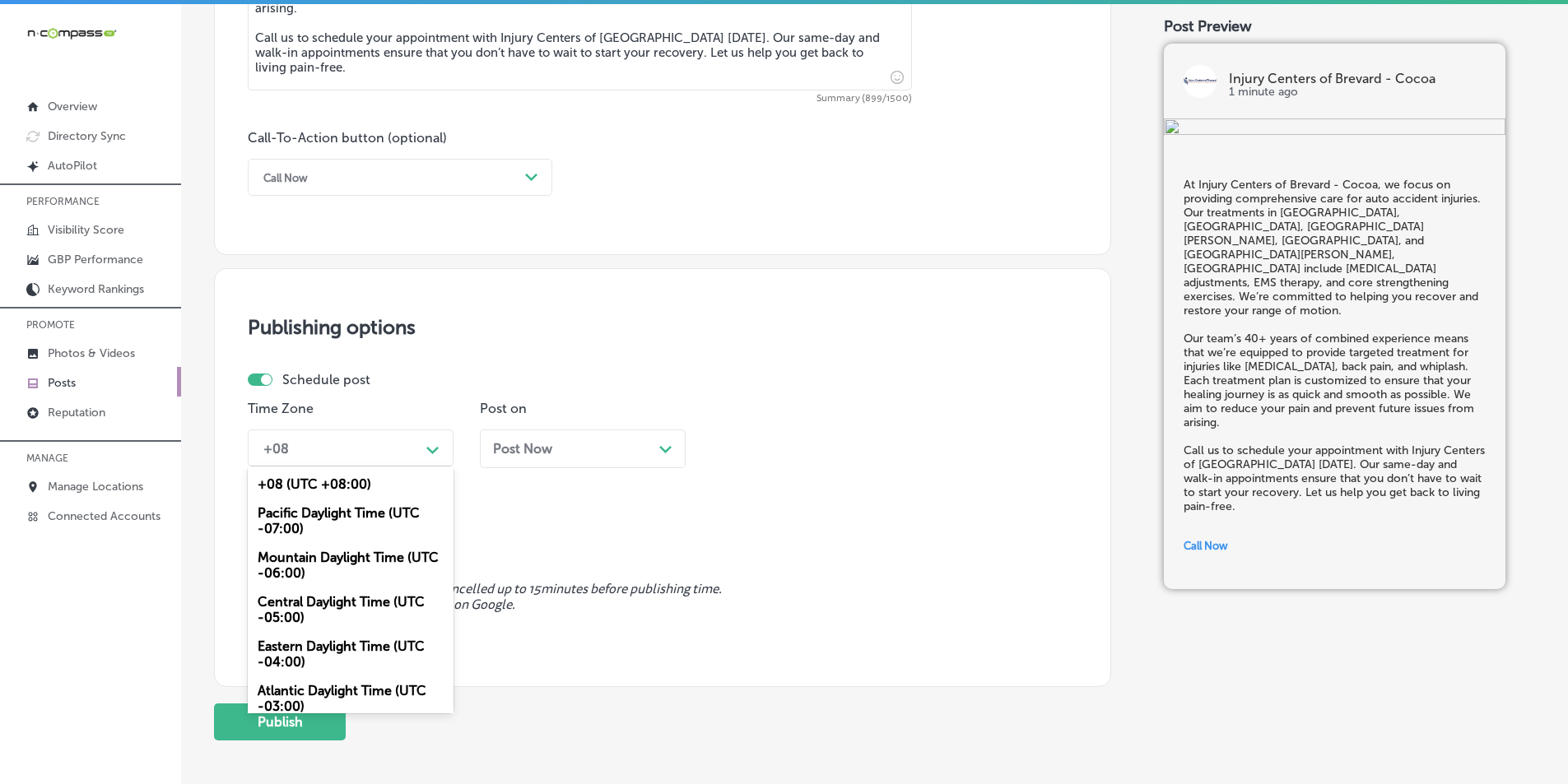
click at [439, 449] on div "Path Created with Sketch." at bounding box center [432, 448] width 13 height 13
drag, startPoint x: 311, startPoint y: 559, endPoint x: 468, endPoint y: 526, distance: 160.4
click at [312, 559] on div "Mountain Daylight Time (UTC -06:00)" at bounding box center [351, 565] width 206 height 45
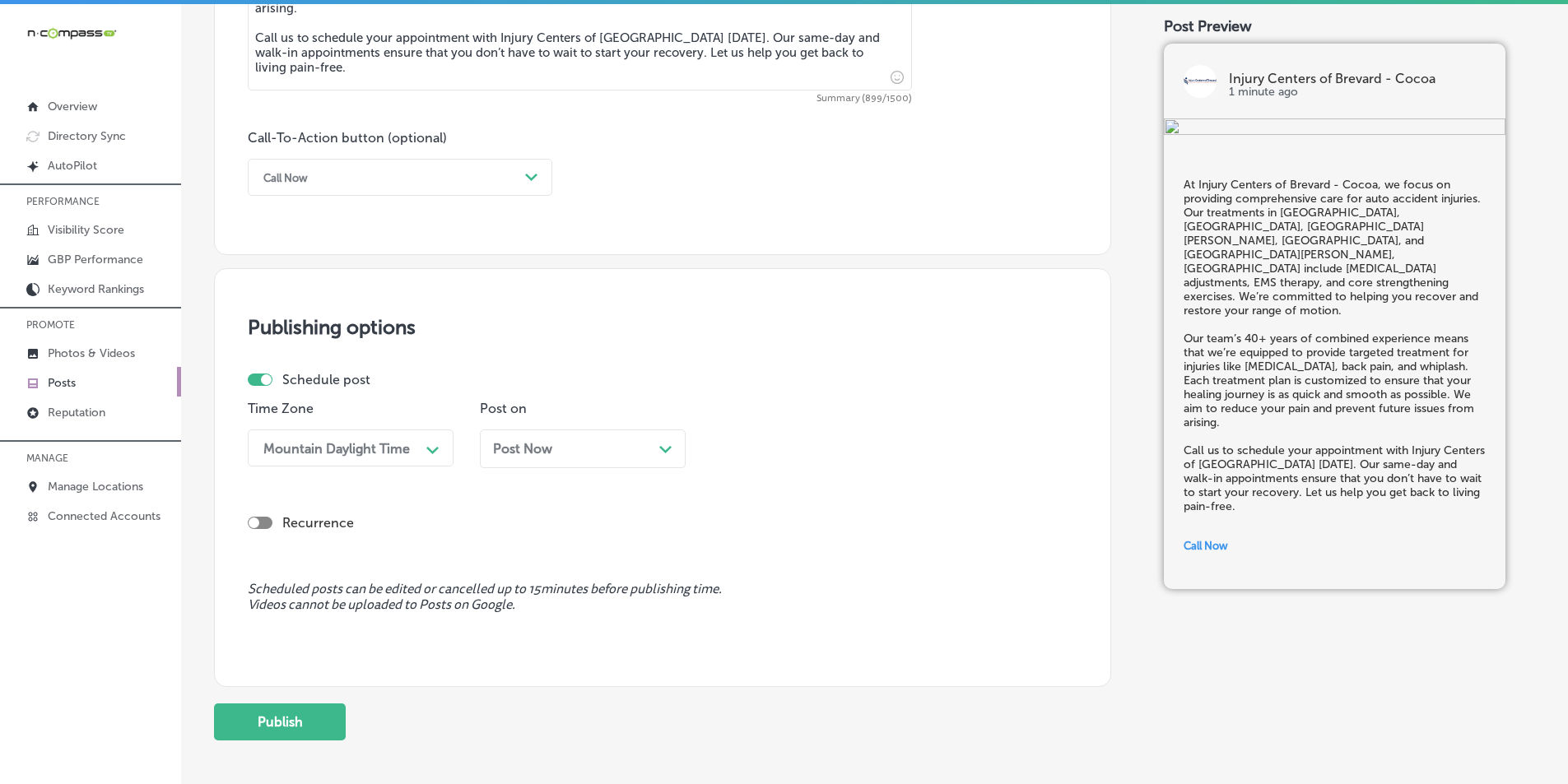
click at [663, 448] on icon "Path Created with Sketch." at bounding box center [665, 449] width 12 height 7
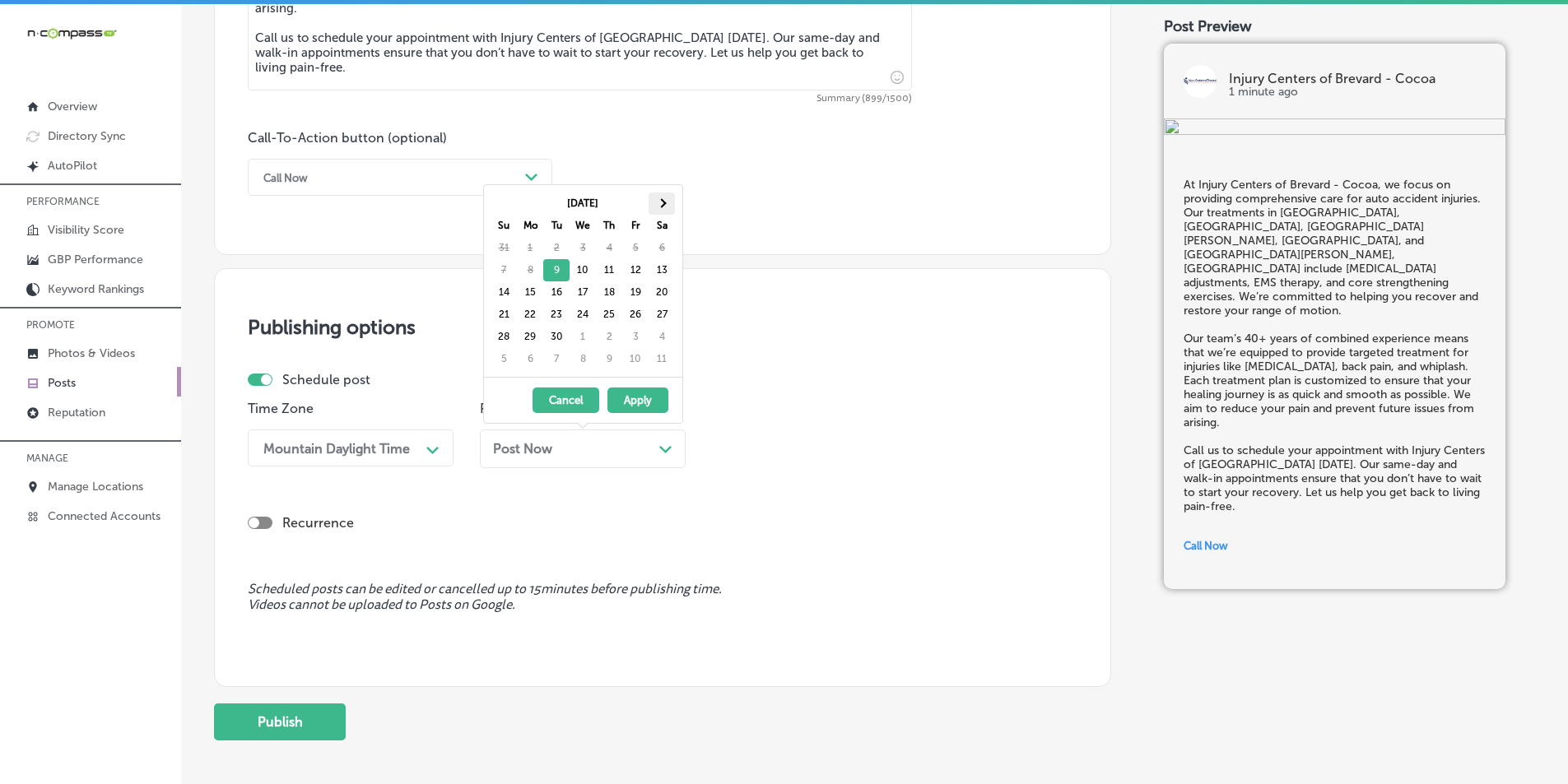
click at [665, 202] on span at bounding box center [661, 202] width 9 height 9
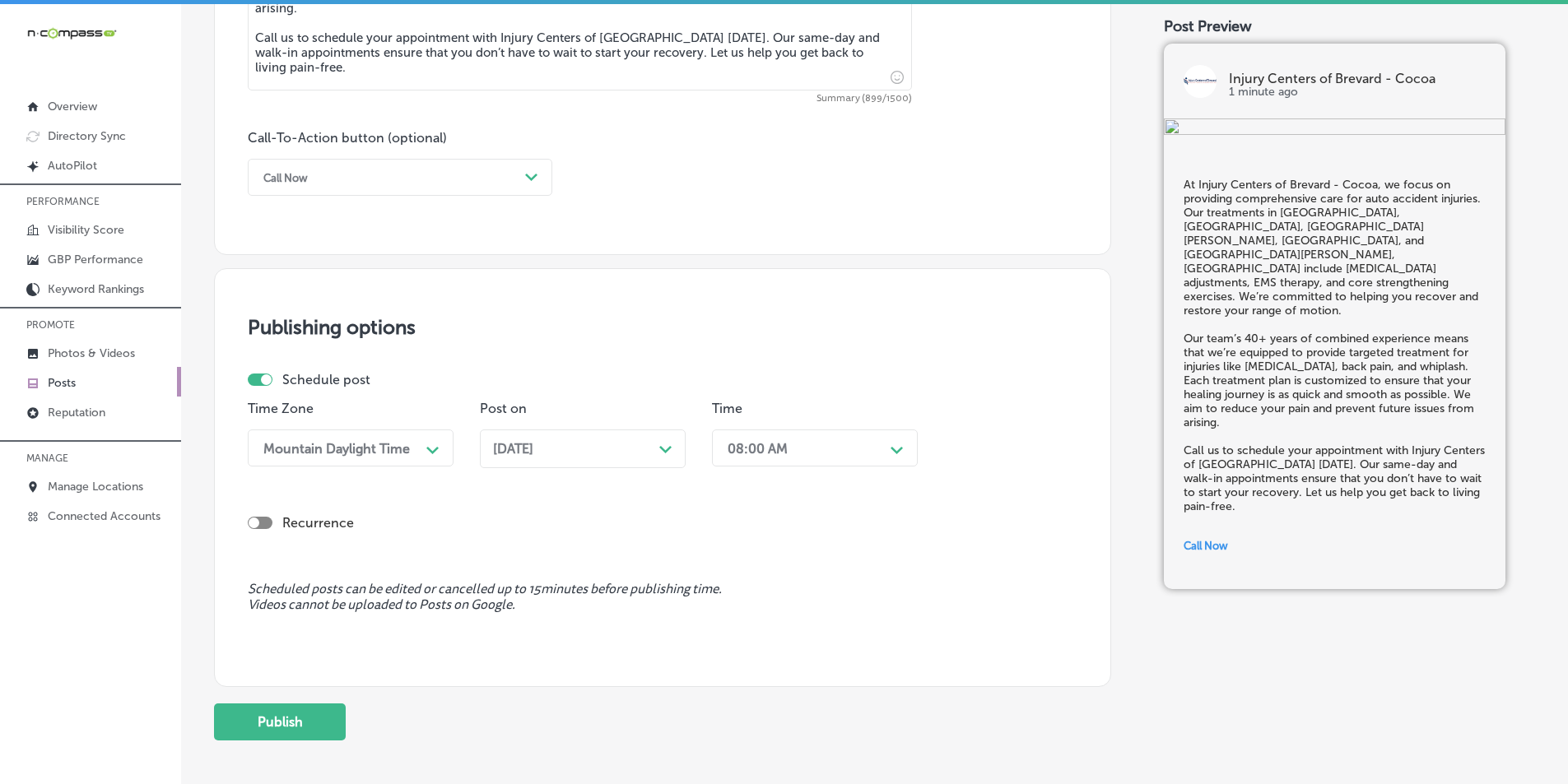
click at [764, 445] on div "Path Created with Sketch." at bounding box center [896, 448] width 13 height 13
click at [747, 624] on div "7:00 AM" at bounding box center [815, 632] width 206 height 29
click at [309, 719] on button "Publish" at bounding box center [280, 722] width 132 height 37
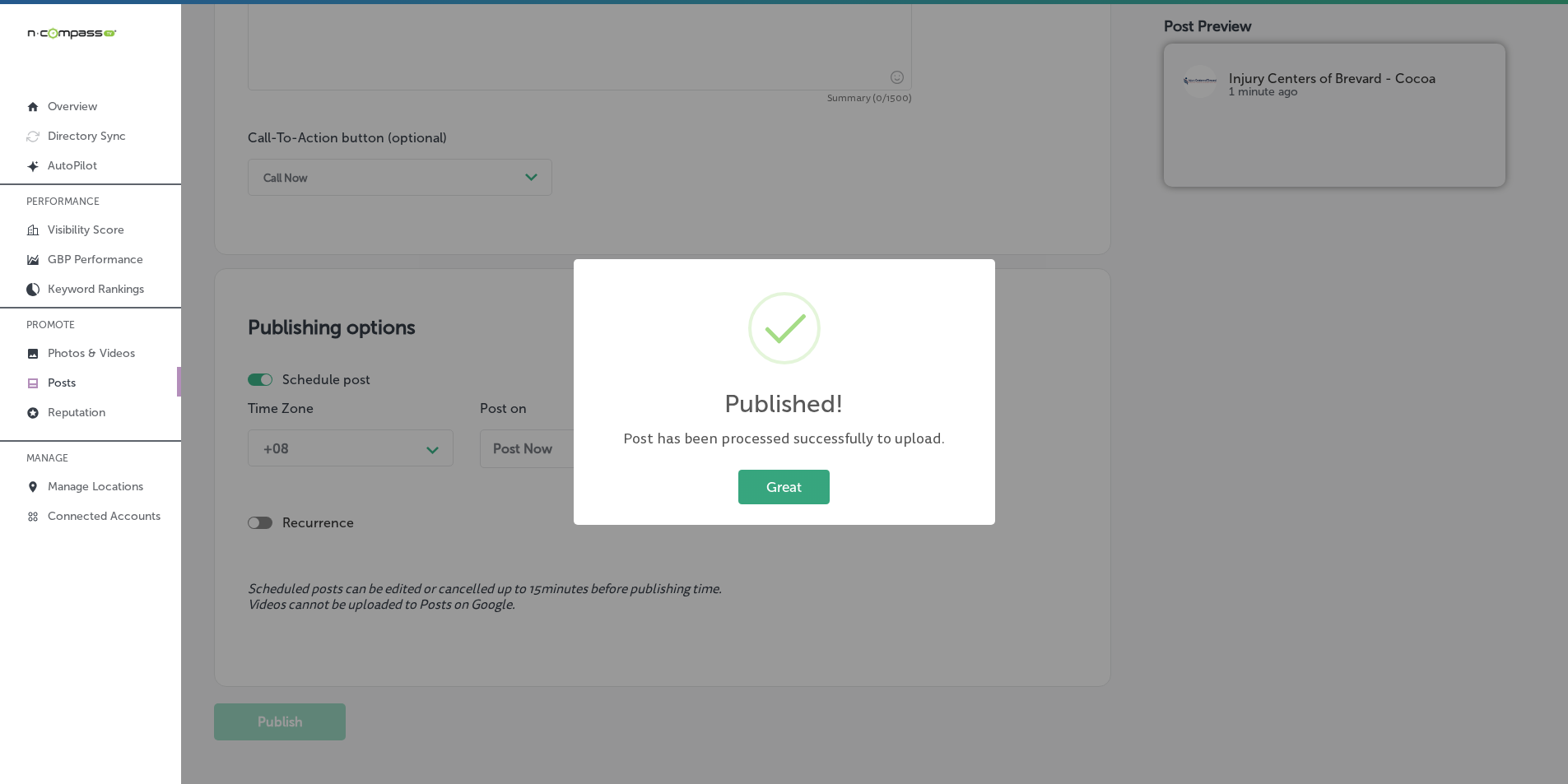
click at [764, 482] on button "Great" at bounding box center [784, 487] width 91 height 34
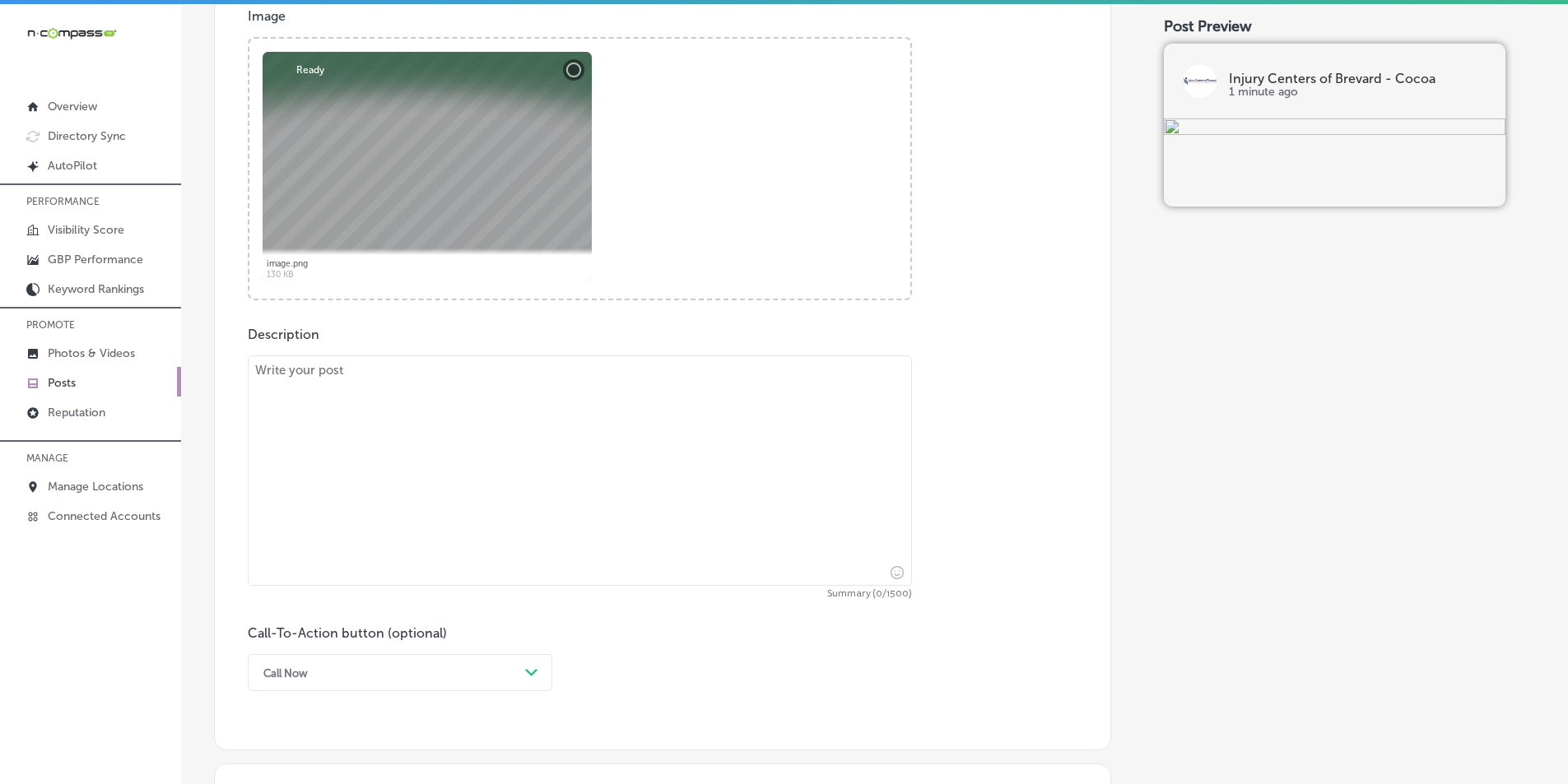
scroll to position [618, 0]
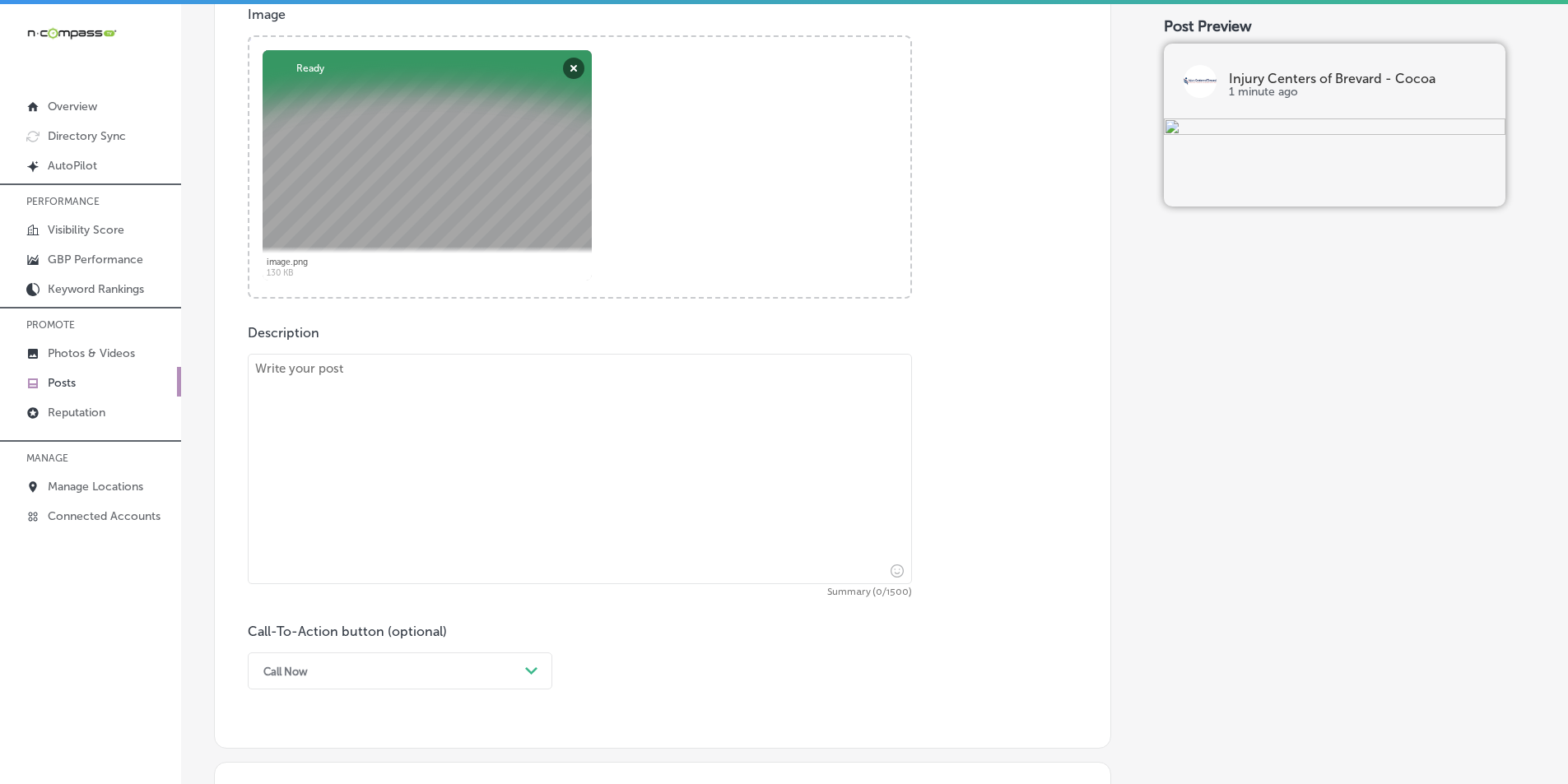
click at [373, 410] on textarea at bounding box center [580, 469] width 664 height 230
paste textarea "If you’ve been injured in an auto accident, Injury Centers of [GEOGRAPHIC_DATA]…"
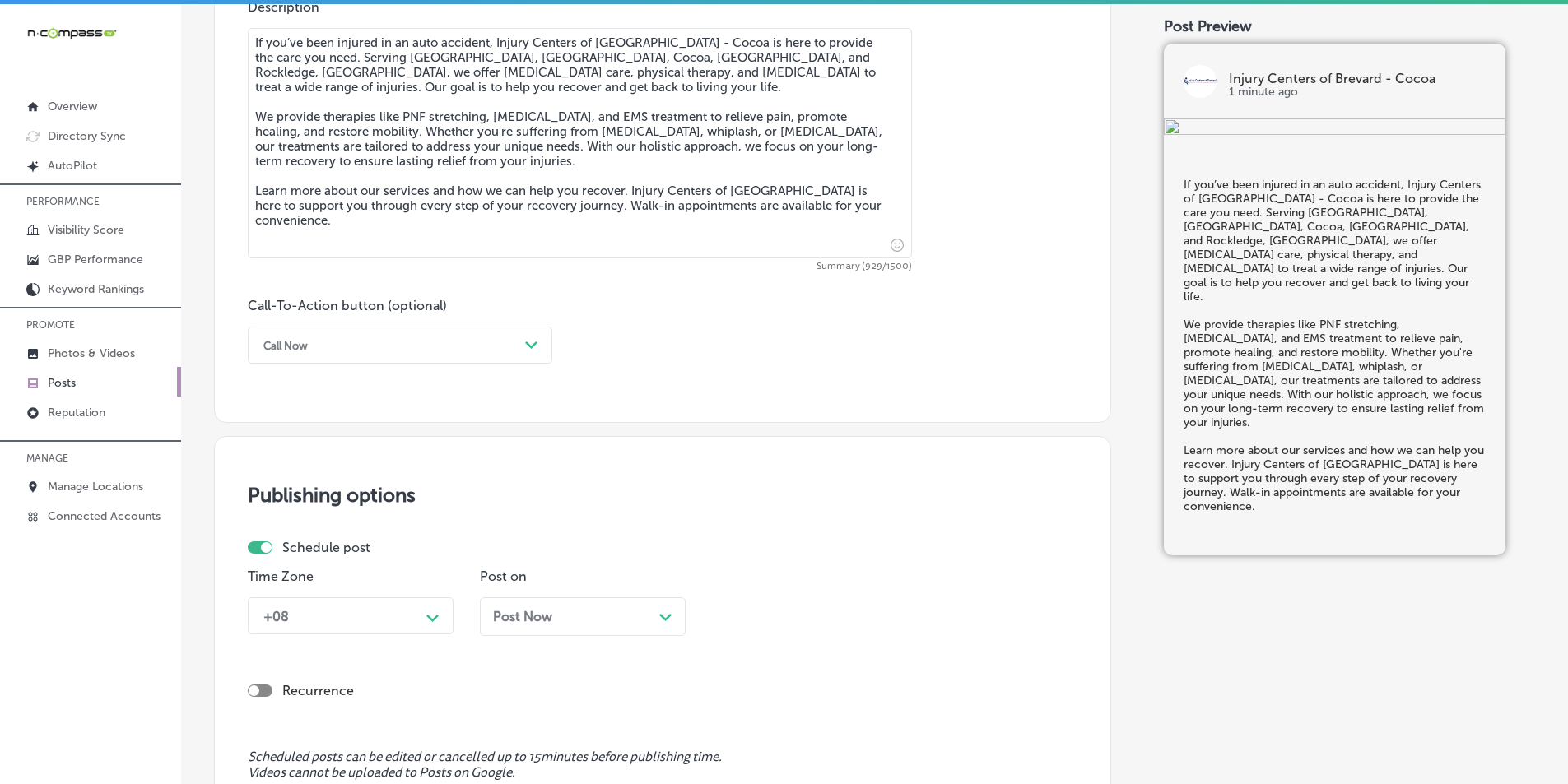
scroll to position [948, 0]
type textarea "If you’ve been injured in an auto accident, Injury Centers of [GEOGRAPHIC_DATA]…"
click at [535, 341] on polygon at bounding box center [531, 341] width 12 height 7
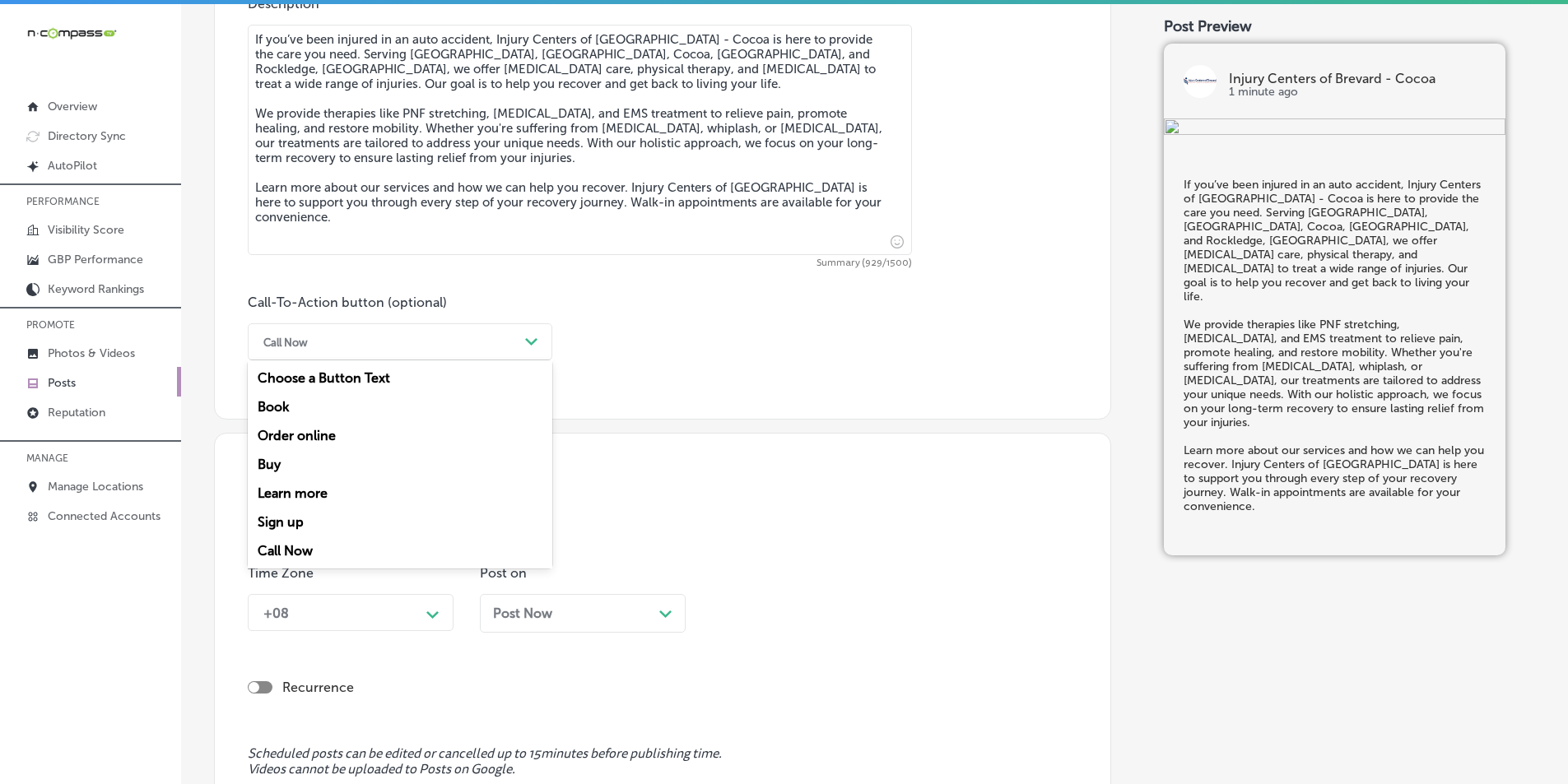
drag, startPoint x: 280, startPoint y: 488, endPoint x: 286, endPoint y: 478, distance: 11.7
click at [281, 488] on div "Learn more" at bounding box center [399, 493] width 304 height 29
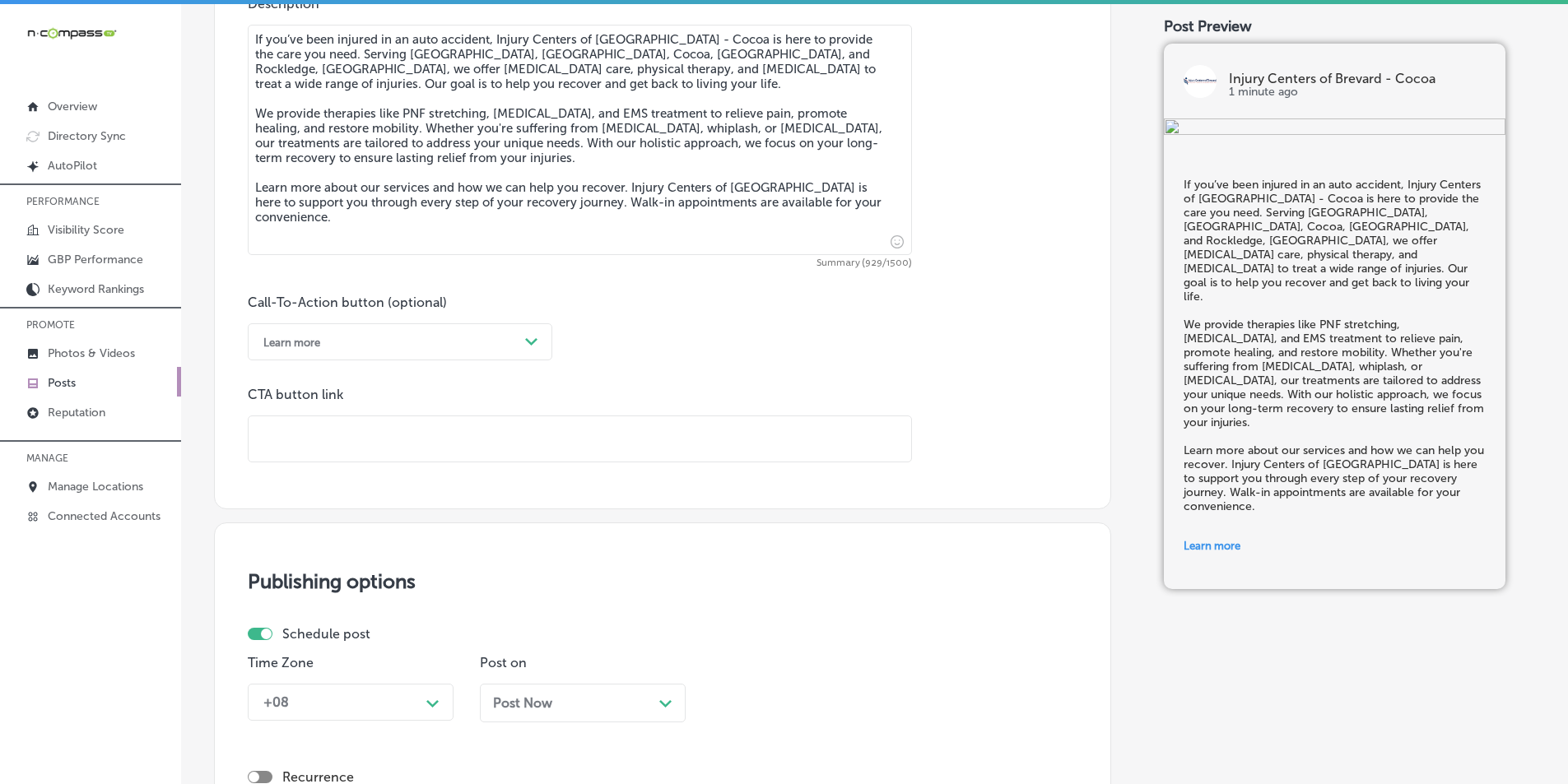
click at [297, 420] on input "text" at bounding box center [580, 439] width 662 height 46
click at [353, 445] on input "text" at bounding box center [580, 439] width 662 height 46
paste input "[URL][DOMAIN_NAME]"
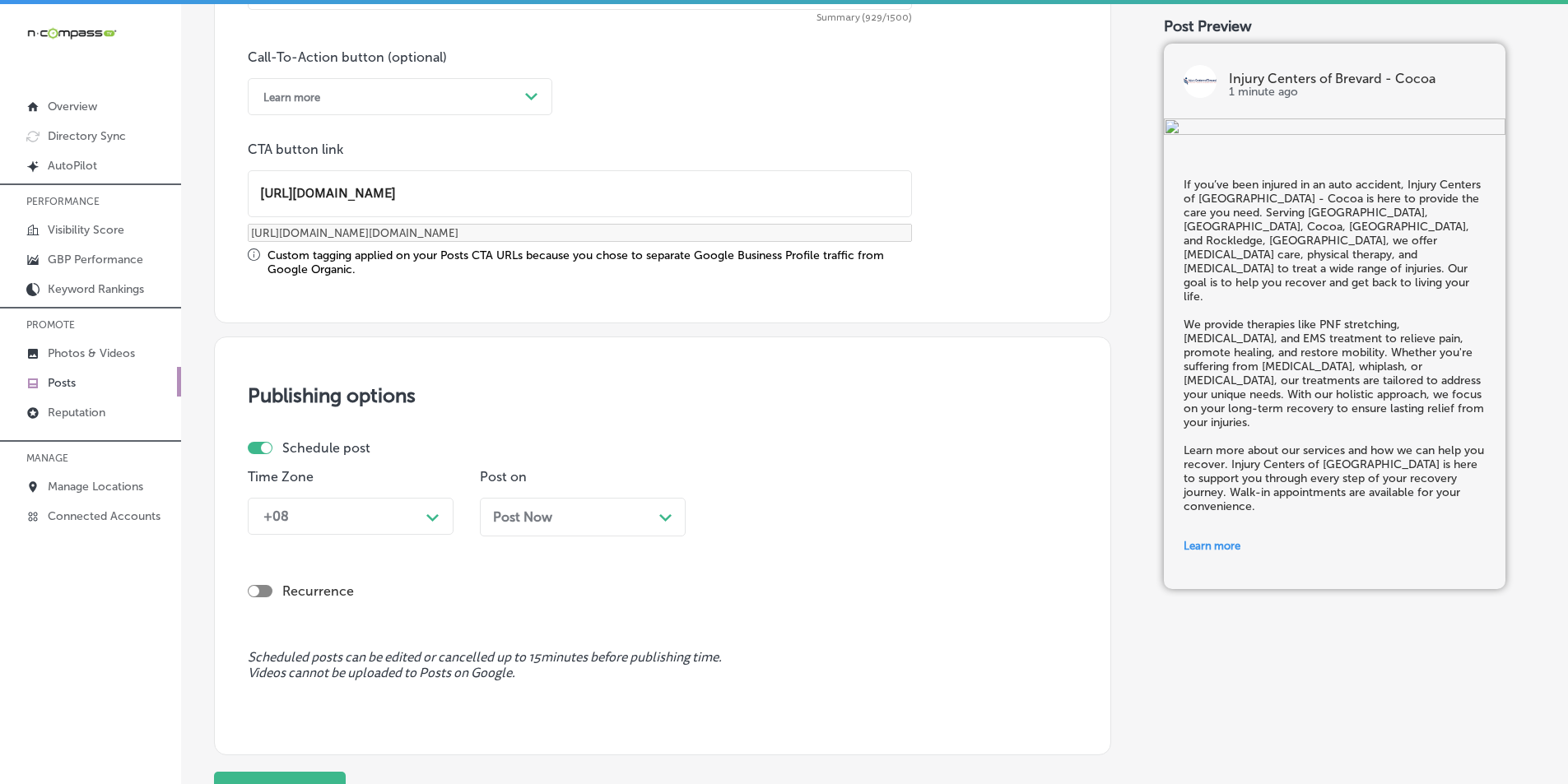
scroll to position [1194, 0]
type input "[URL][DOMAIN_NAME]"
click at [443, 512] on div "Path Created with Sketch." at bounding box center [432, 514] width 27 height 27
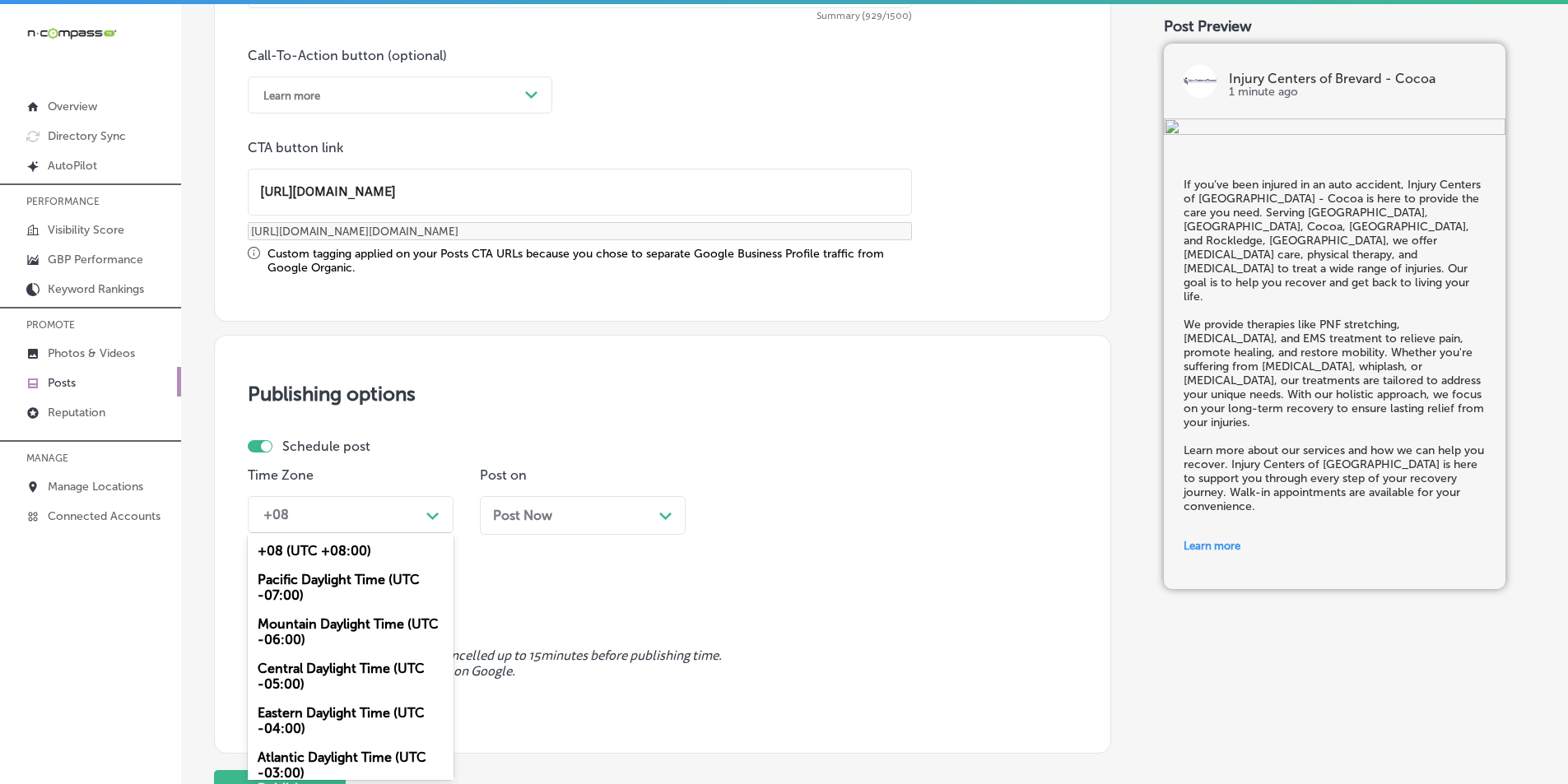
drag, startPoint x: 306, startPoint y: 621, endPoint x: 428, endPoint y: 593, distance: 125.2
click at [308, 621] on div "Mountain Daylight Time (UTC -06:00)" at bounding box center [351, 631] width 206 height 45
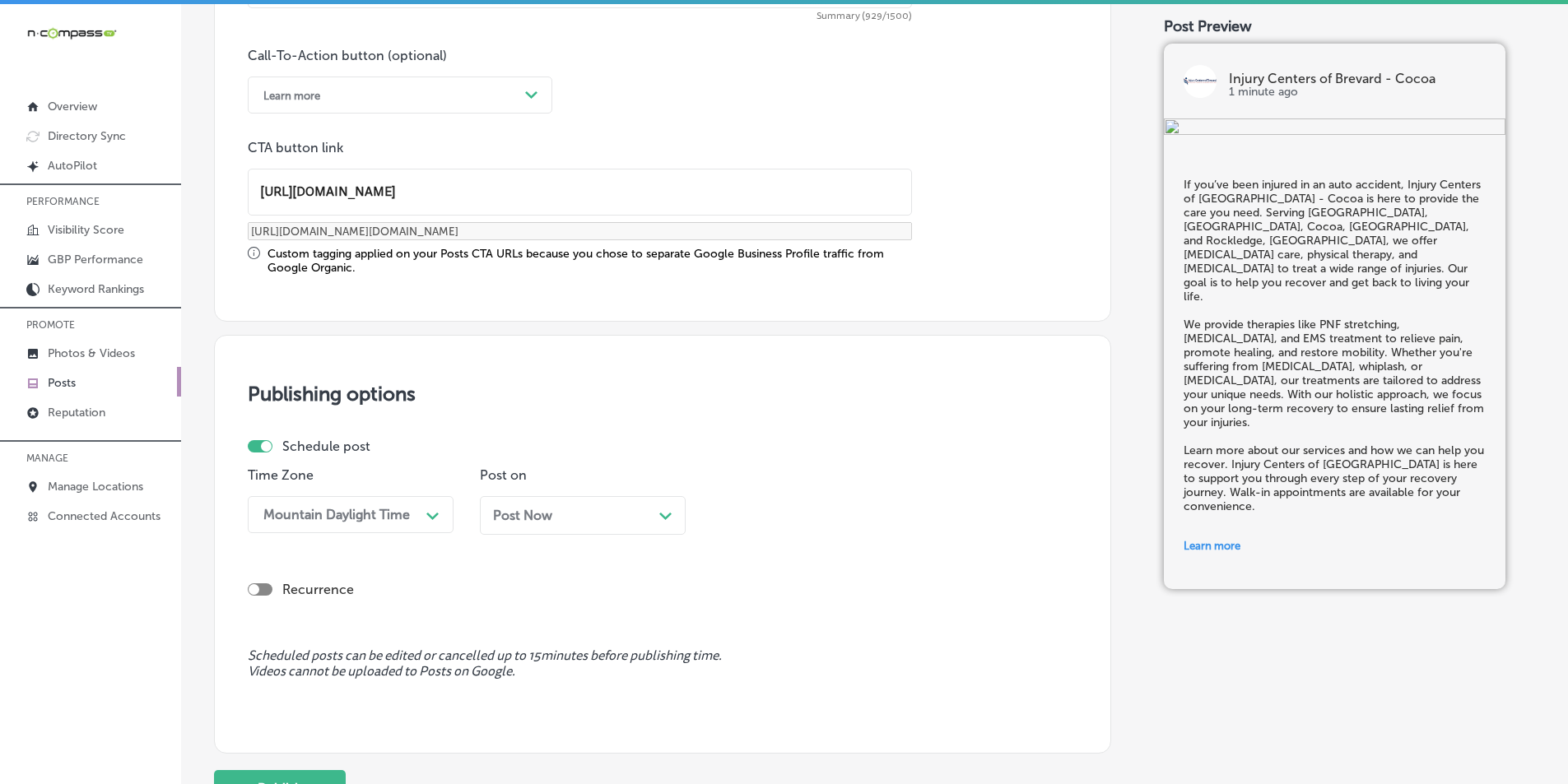
click at [664, 515] on icon "Path Created with Sketch." at bounding box center [665, 515] width 12 height 7
click at [764, 503] on div "Path Created with Sketch." at bounding box center [897, 514] width 27 height 27
click at [662, 512] on icon "Path Created with Sketch." at bounding box center [665, 515] width 12 height 7
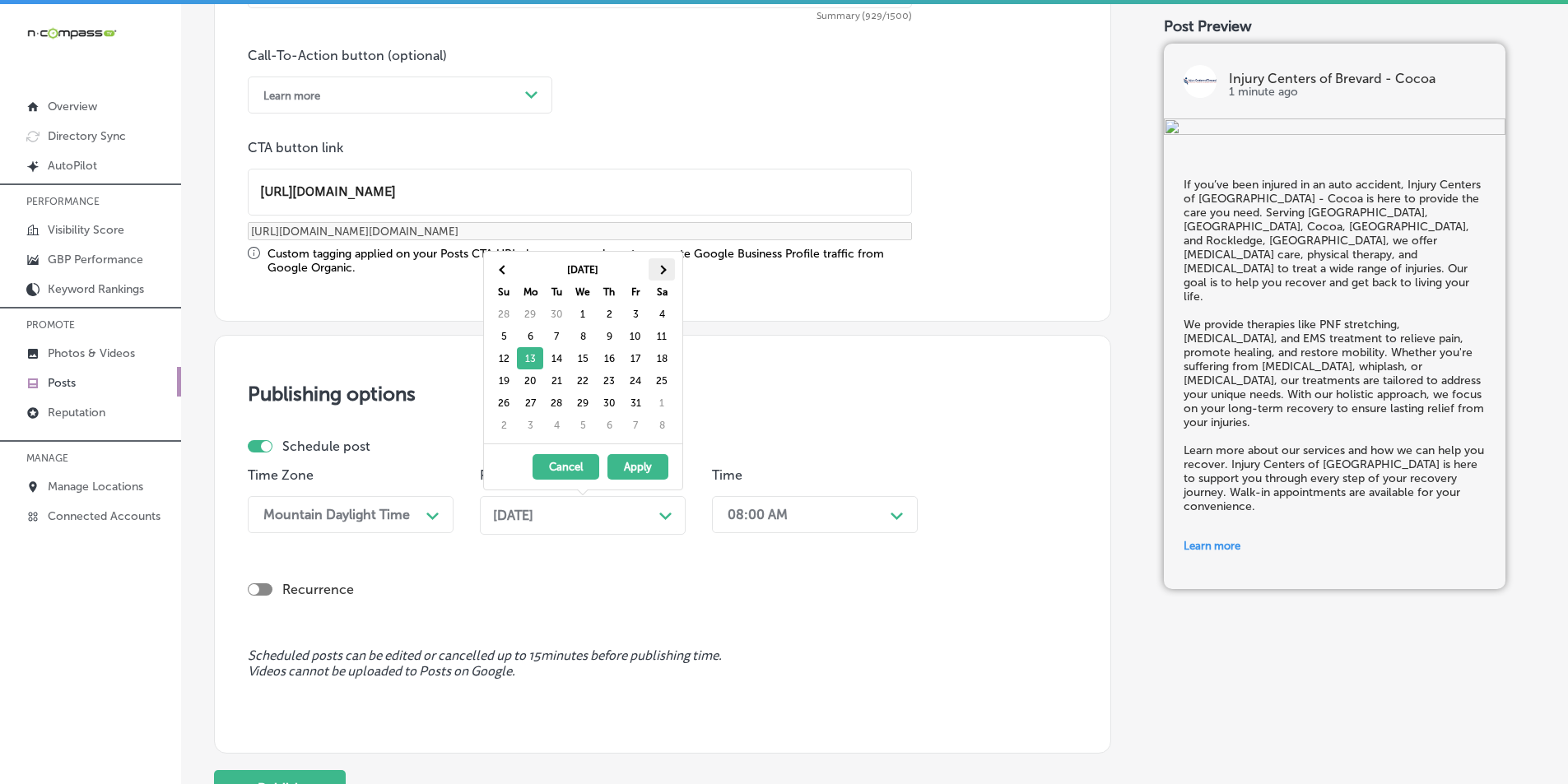
click at [668, 266] on th at bounding box center [661, 270] width 27 height 22
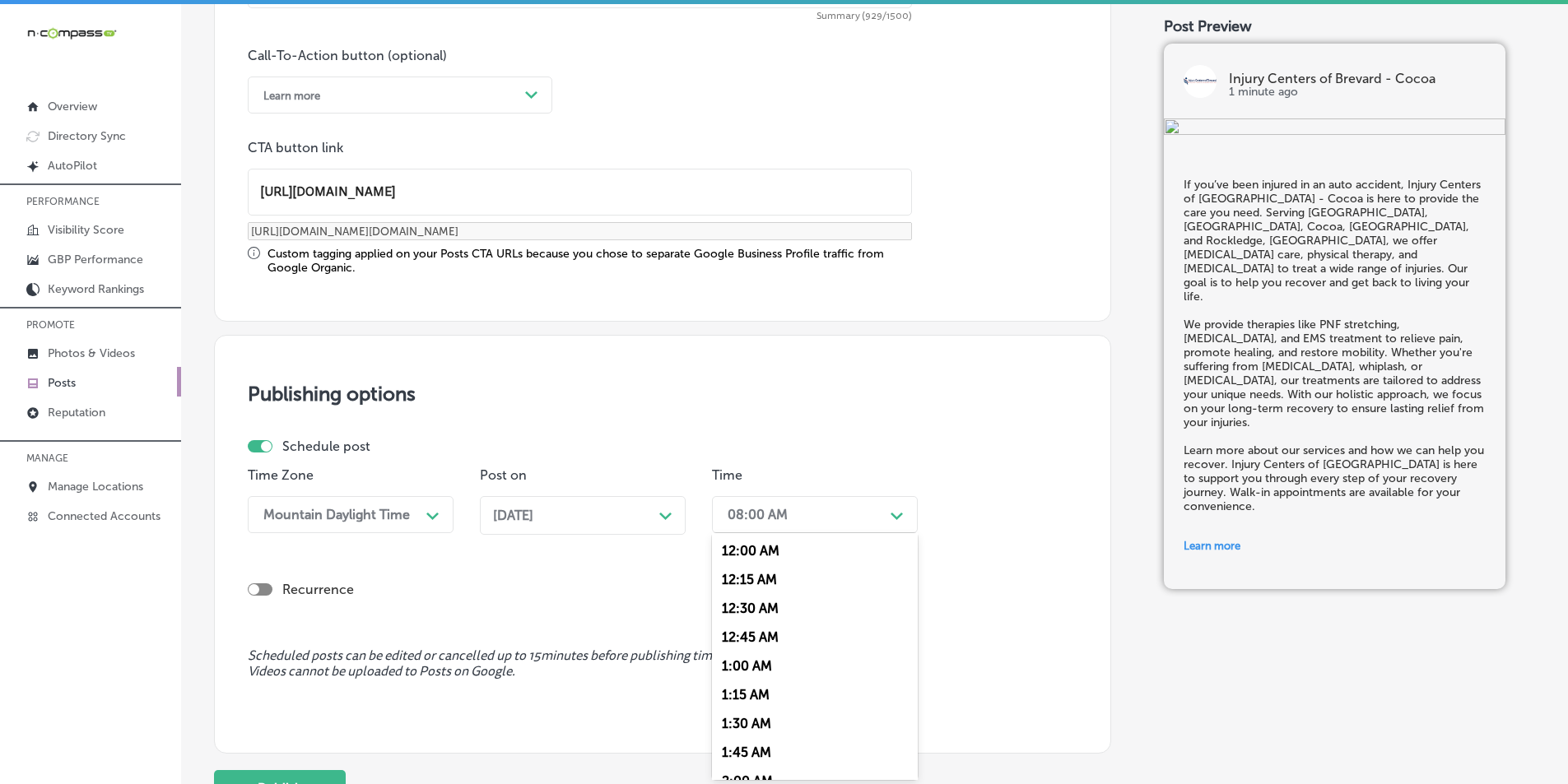
click at [764, 513] on div "08:00 AM" at bounding box center [802, 514] width 165 height 29
drag, startPoint x: 738, startPoint y: 694, endPoint x: 740, endPoint y: 539, distance: 155.0
click at [738, 693] on div "7:00 AM" at bounding box center [815, 699] width 206 height 29
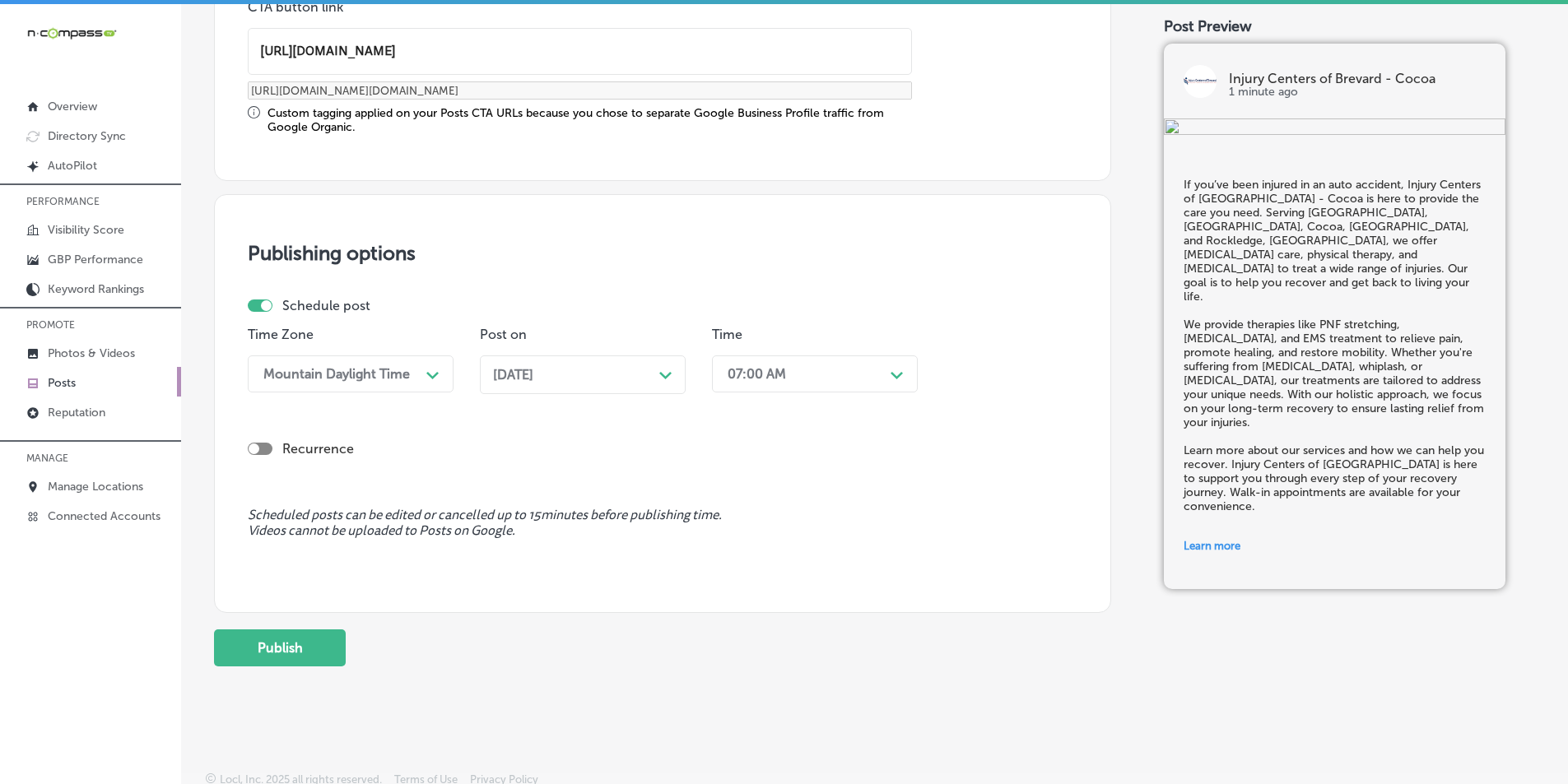
scroll to position [1341, 0]
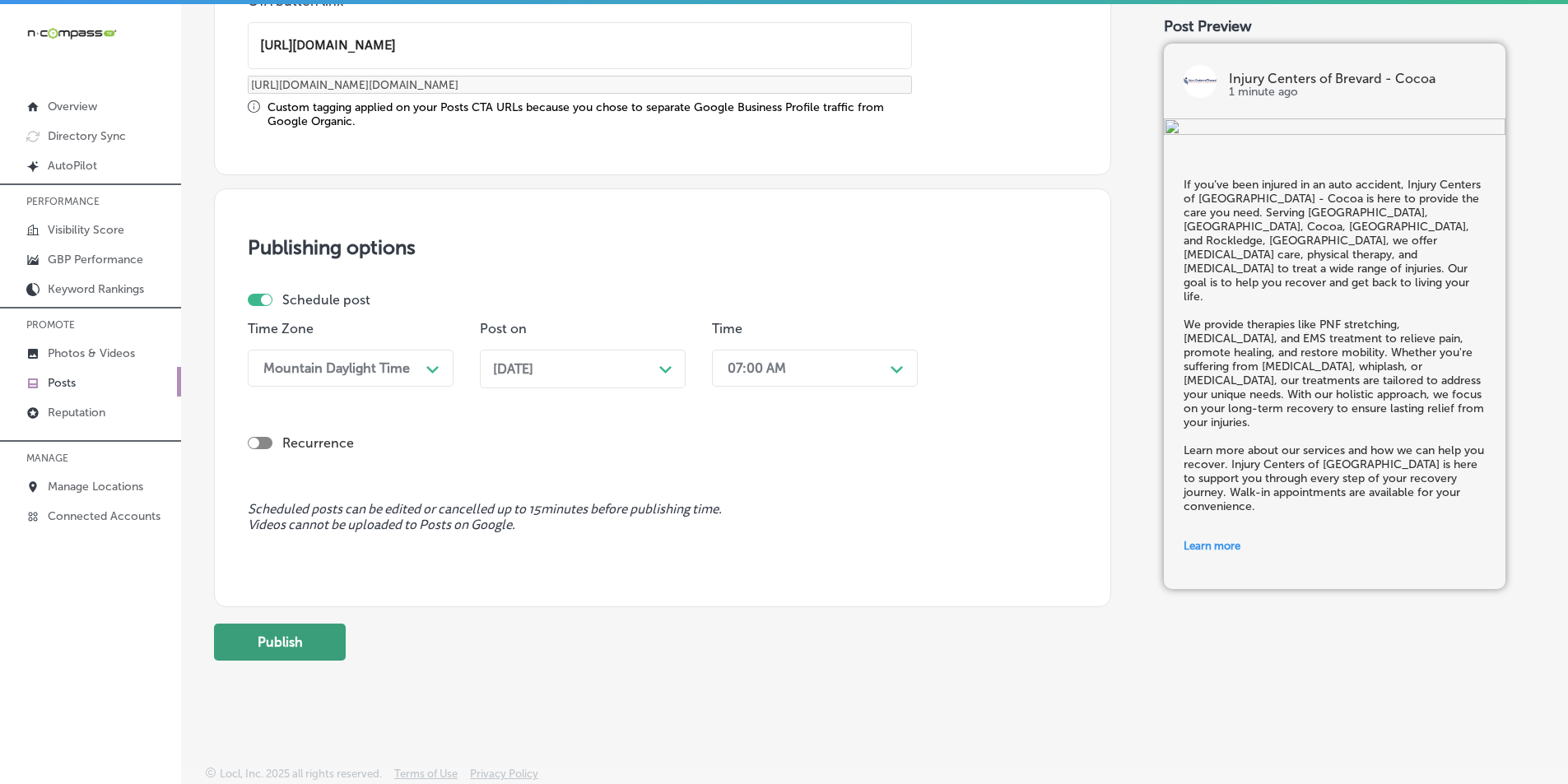
click at [270, 639] on button "Publish" at bounding box center [280, 641] width 132 height 37
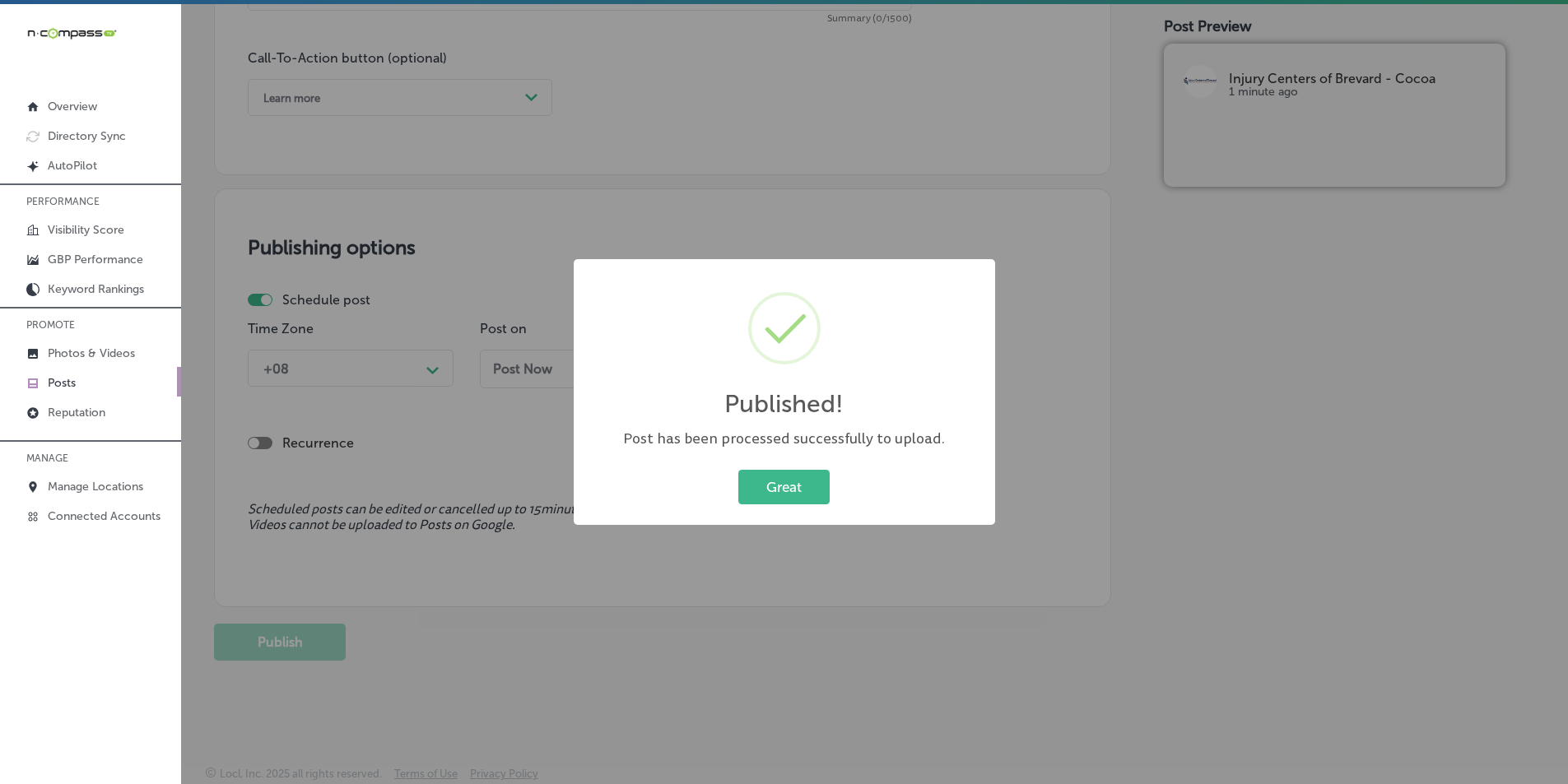
scroll to position [1191, 0]
click at [764, 478] on button "Great" at bounding box center [784, 487] width 91 height 34
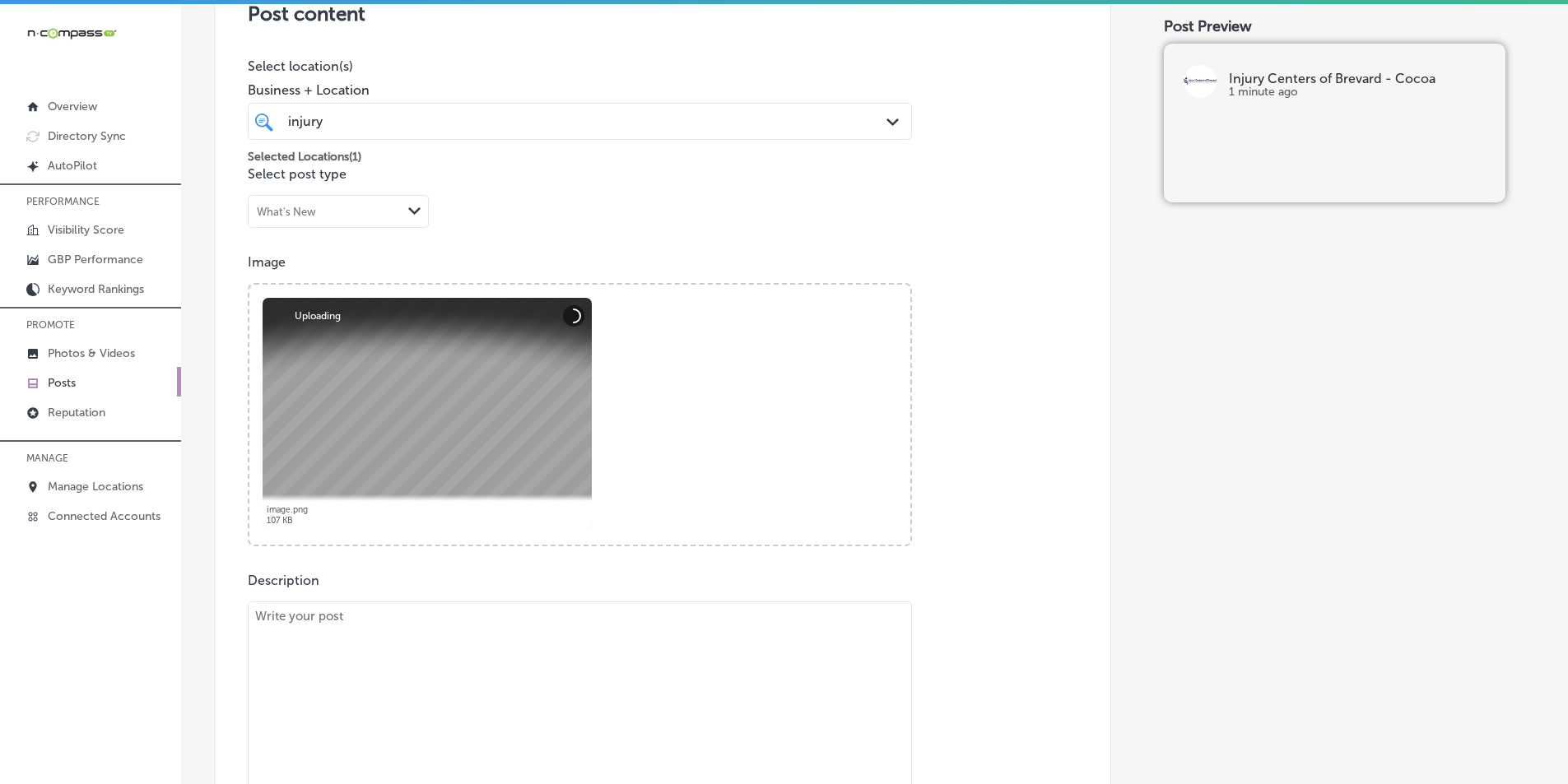
scroll to position [451, 0]
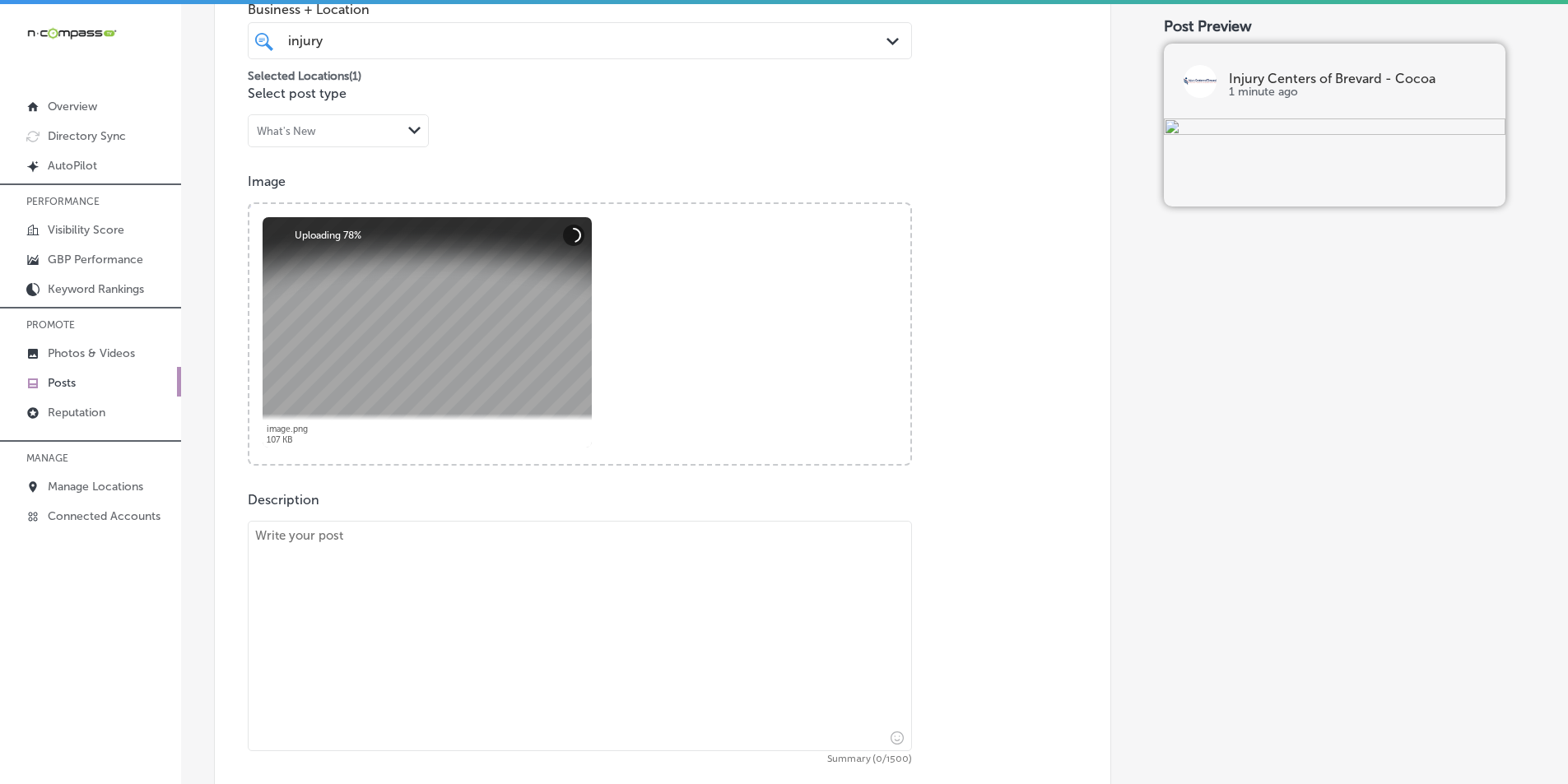
click at [466, 574] on textarea at bounding box center [580, 636] width 664 height 230
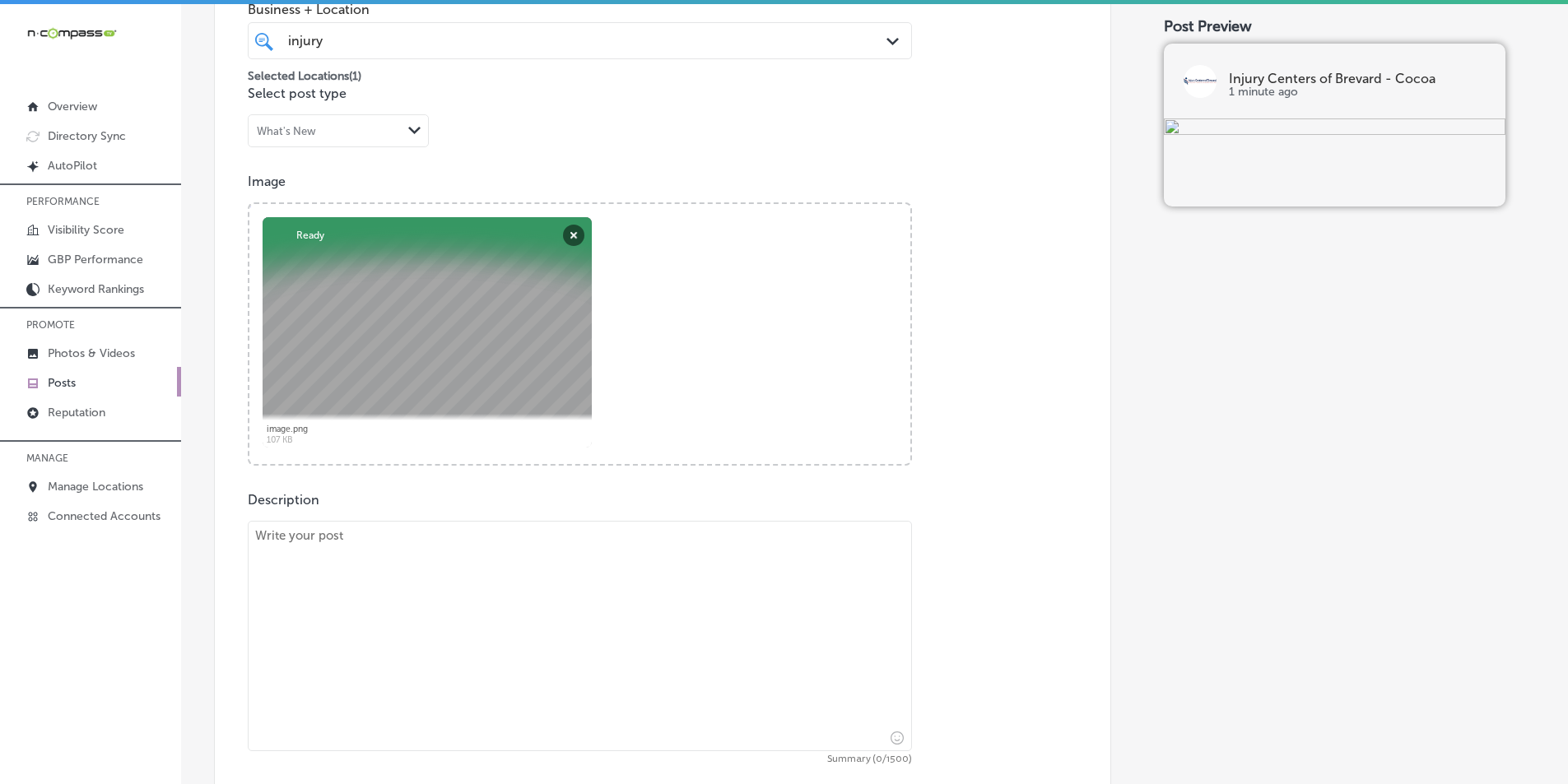
paste textarea "At Injury Centers of Brevard - Cocoa, we offer expert care for auto accident in…"
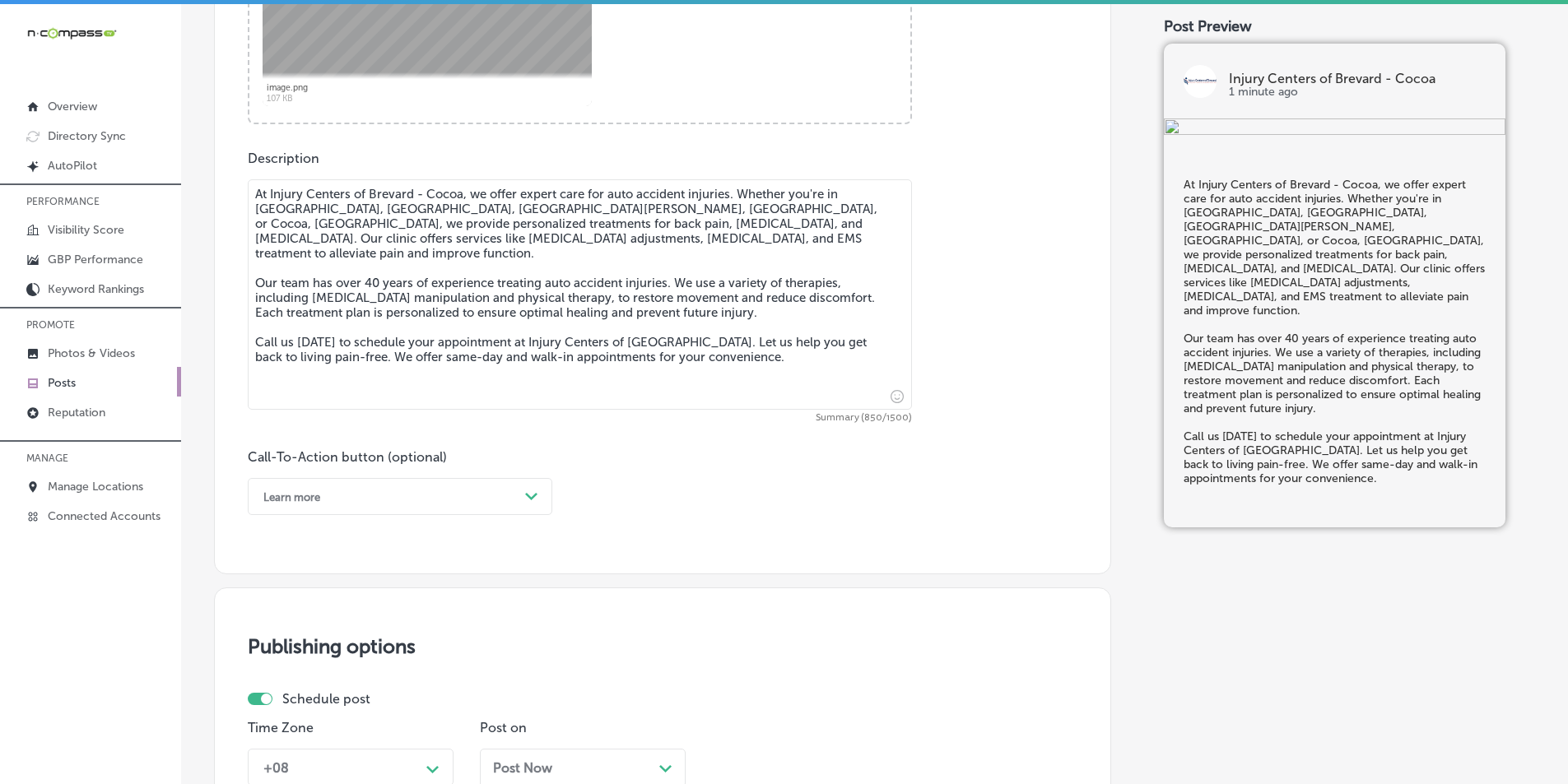
scroll to position [862, 0]
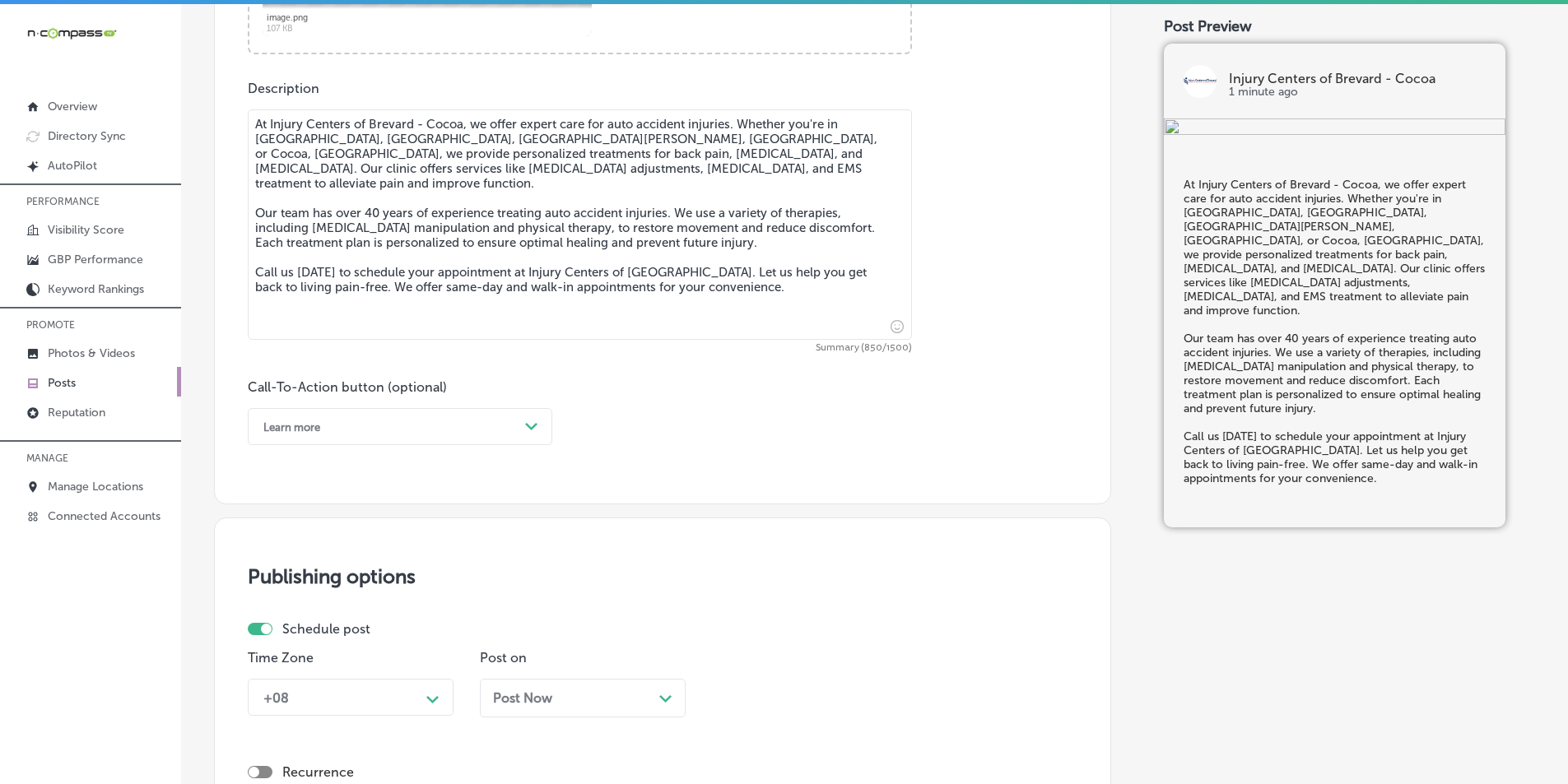
type textarea "At Injury Centers of Brevard - Cocoa, we offer expert care for auto accident in…"
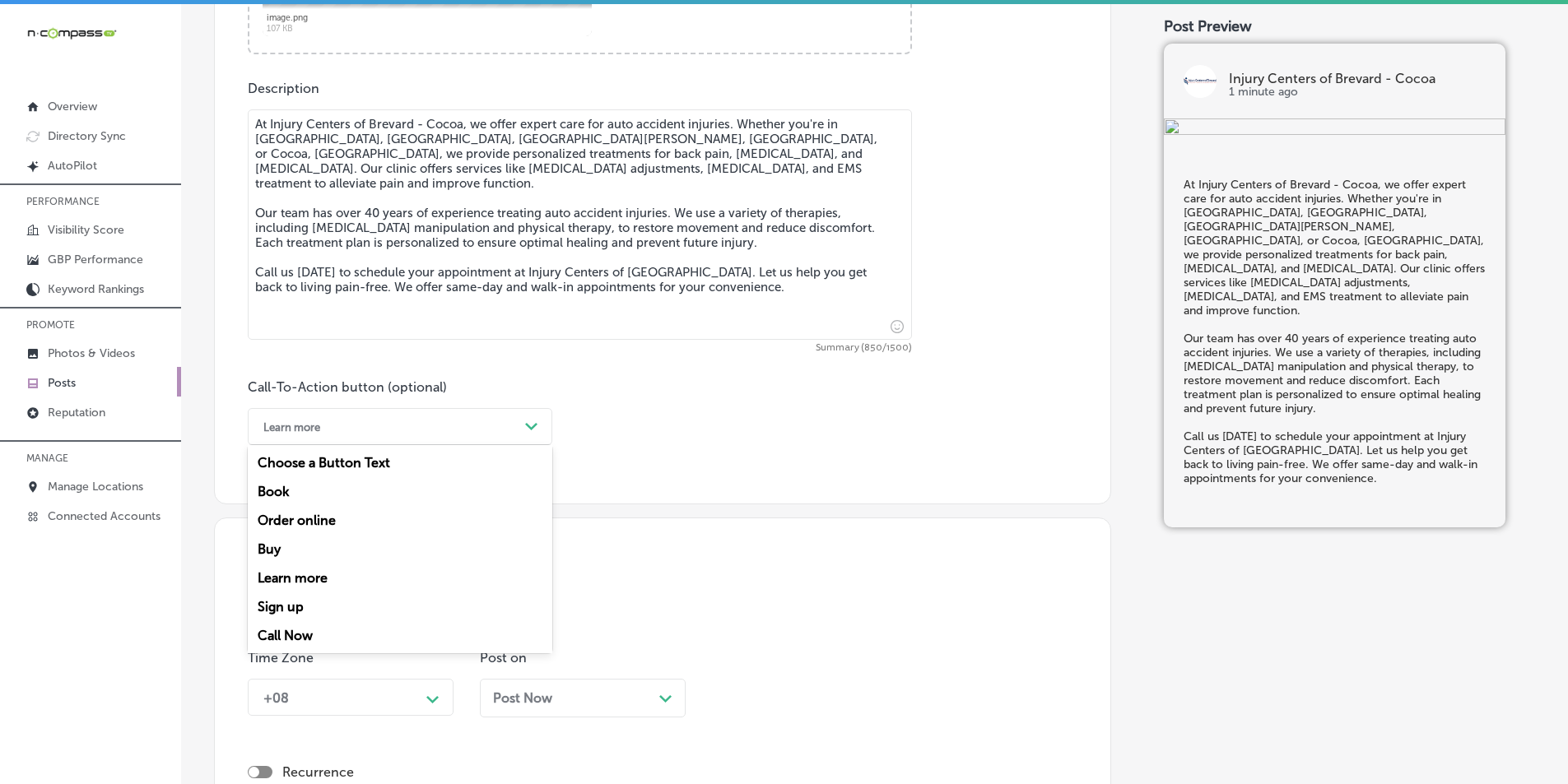
click at [535, 429] on icon "Path Created with Sketch." at bounding box center [531, 426] width 12 height 7
click at [309, 626] on div "Call Now" at bounding box center [399, 635] width 304 height 29
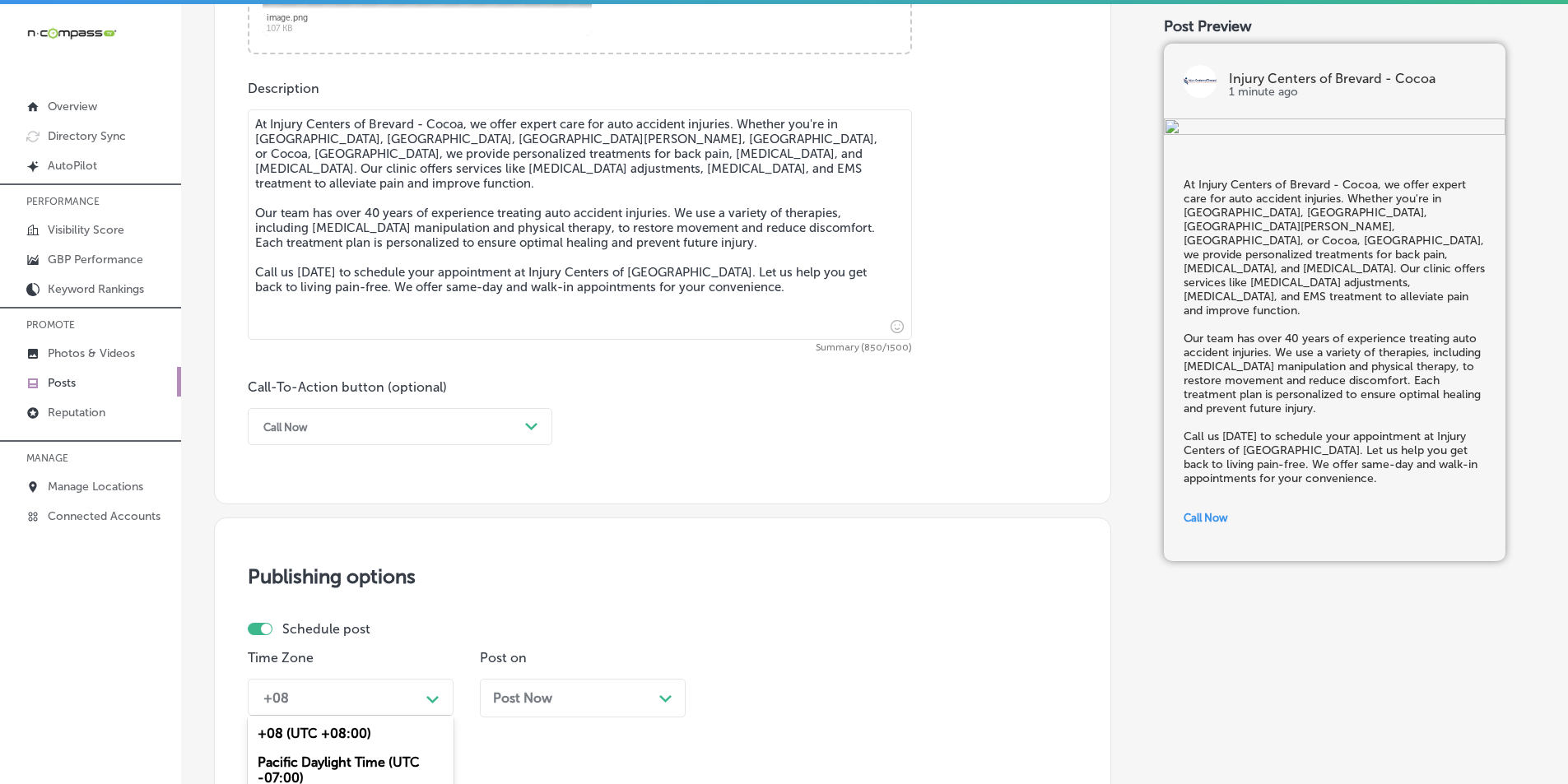
scroll to position [1048, 0]
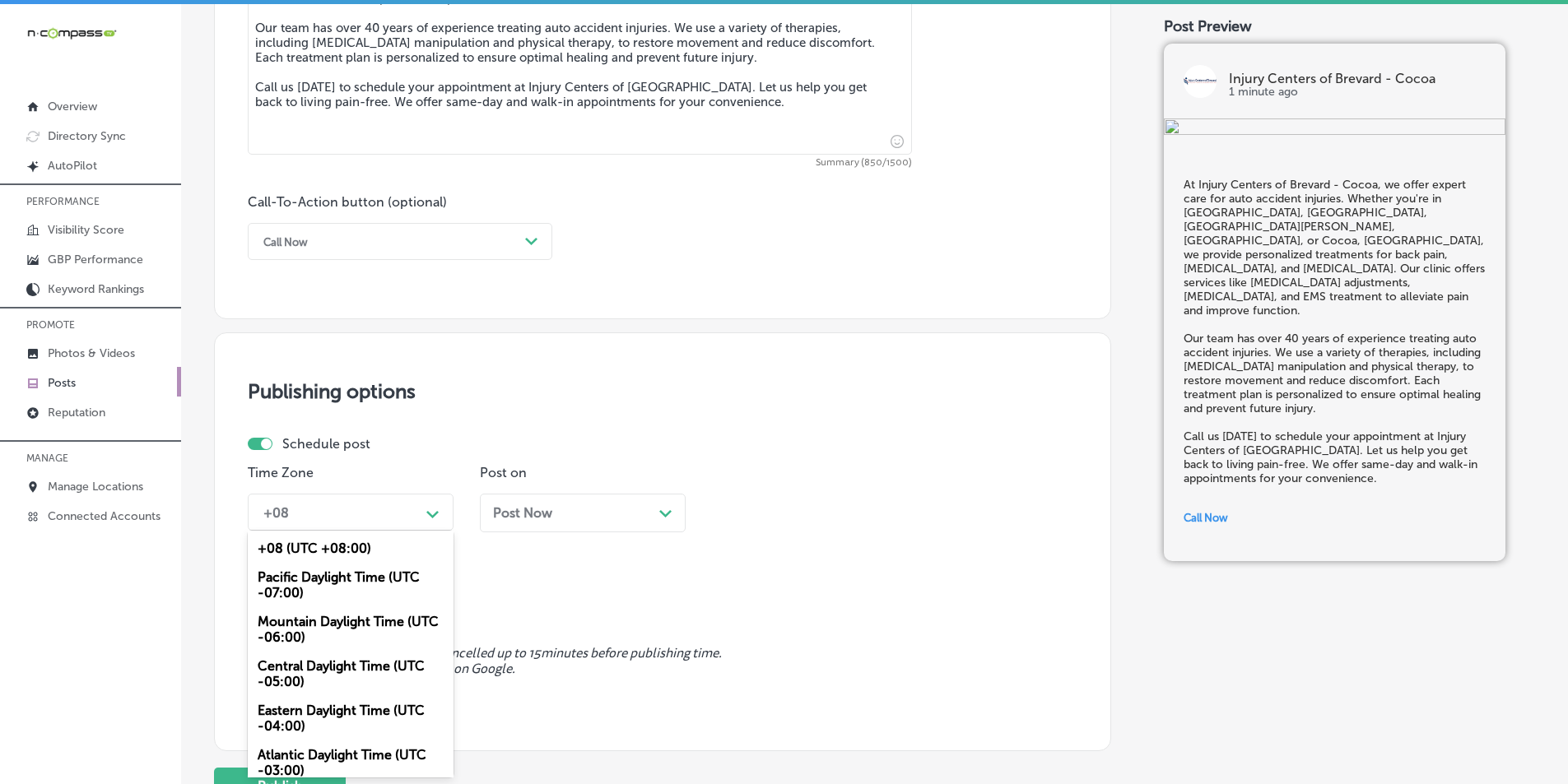
drag, startPoint x: 430, startPoint y: 696, endPoint x: 420, endPoint y: 691, distance: 11.2
click at [431, 531] on div "option Mountain Daylight Time (UTC -06:00), selected. option Eastern Daylight T…" at bounding box center [351, 511] width 206 height 37
click at [333, 627] on div "Mountain Daylight Time (UTC -06:00)" at bounding box center [351, 629] width 206 height 45
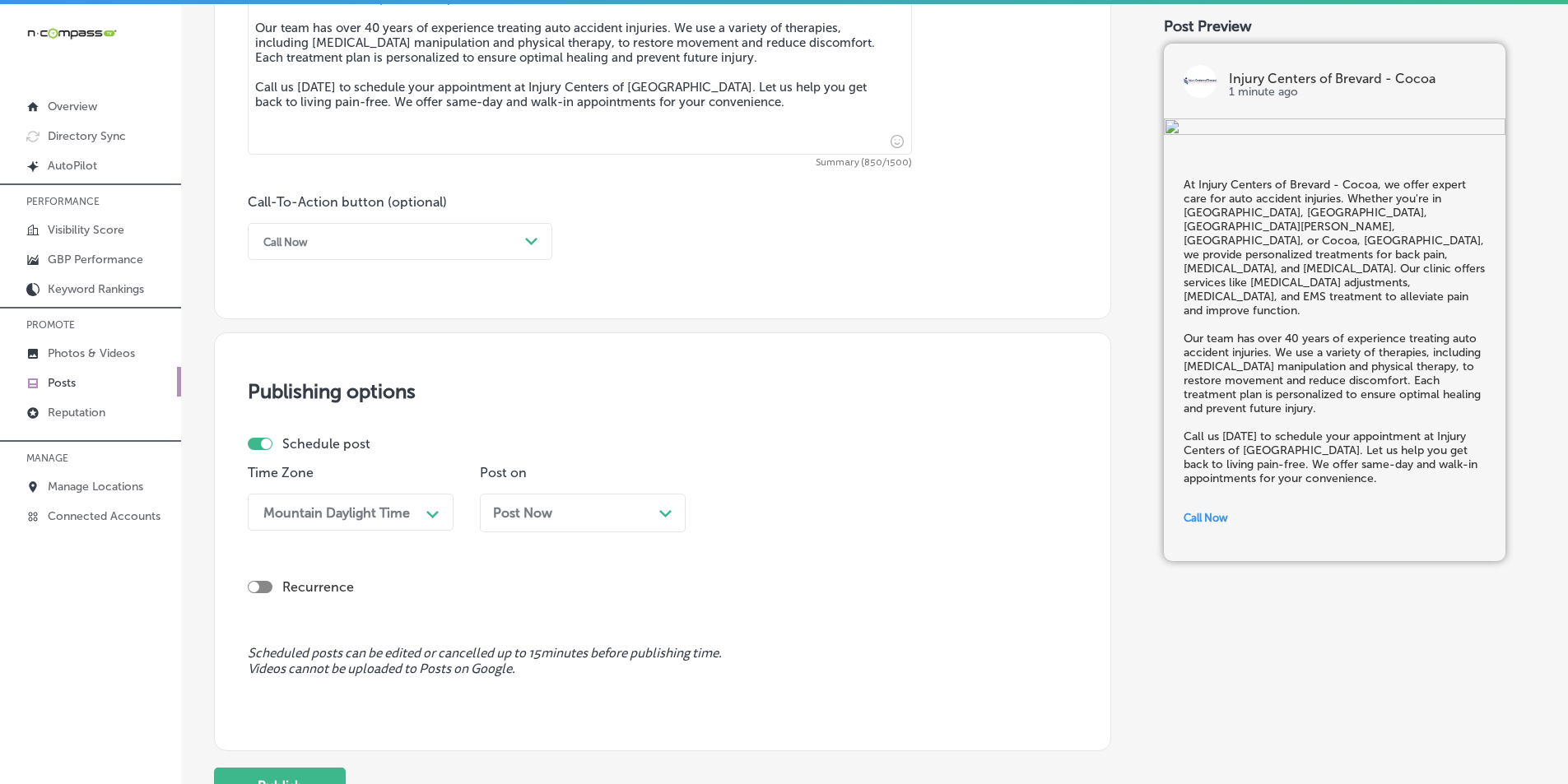
click at [672, 513] on div "Path Created with Sketch." at bounding box center [665, 511] width 13 height 13
click at [764, 507] on div "Path Created with Sketch." at bounding box center [897, 512] width 27 height 27
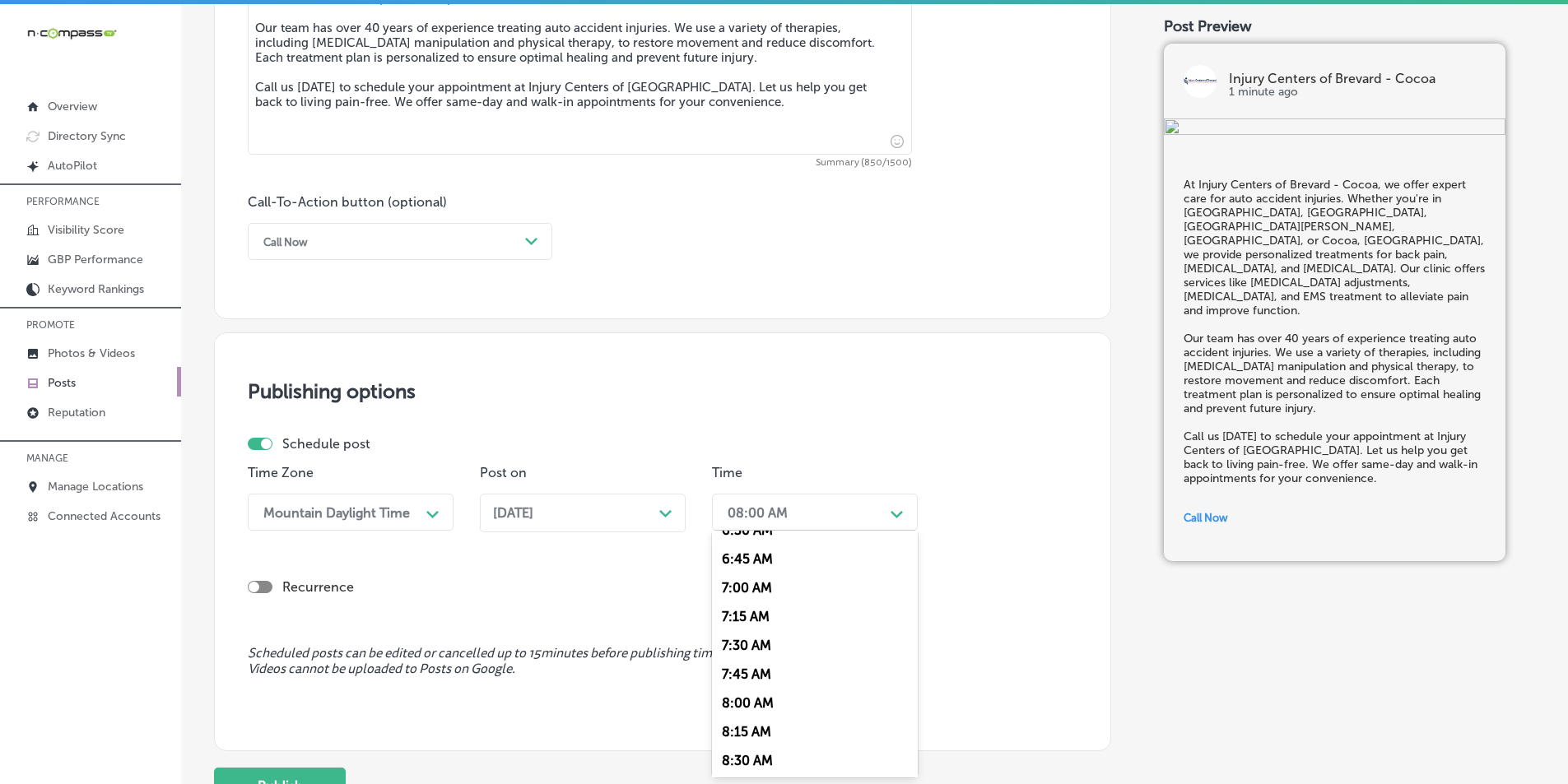
scroll to position [740, 0]
click at [744, 609] on div "7:00 AM" at bounding box center [815, 614] width 206 height 29
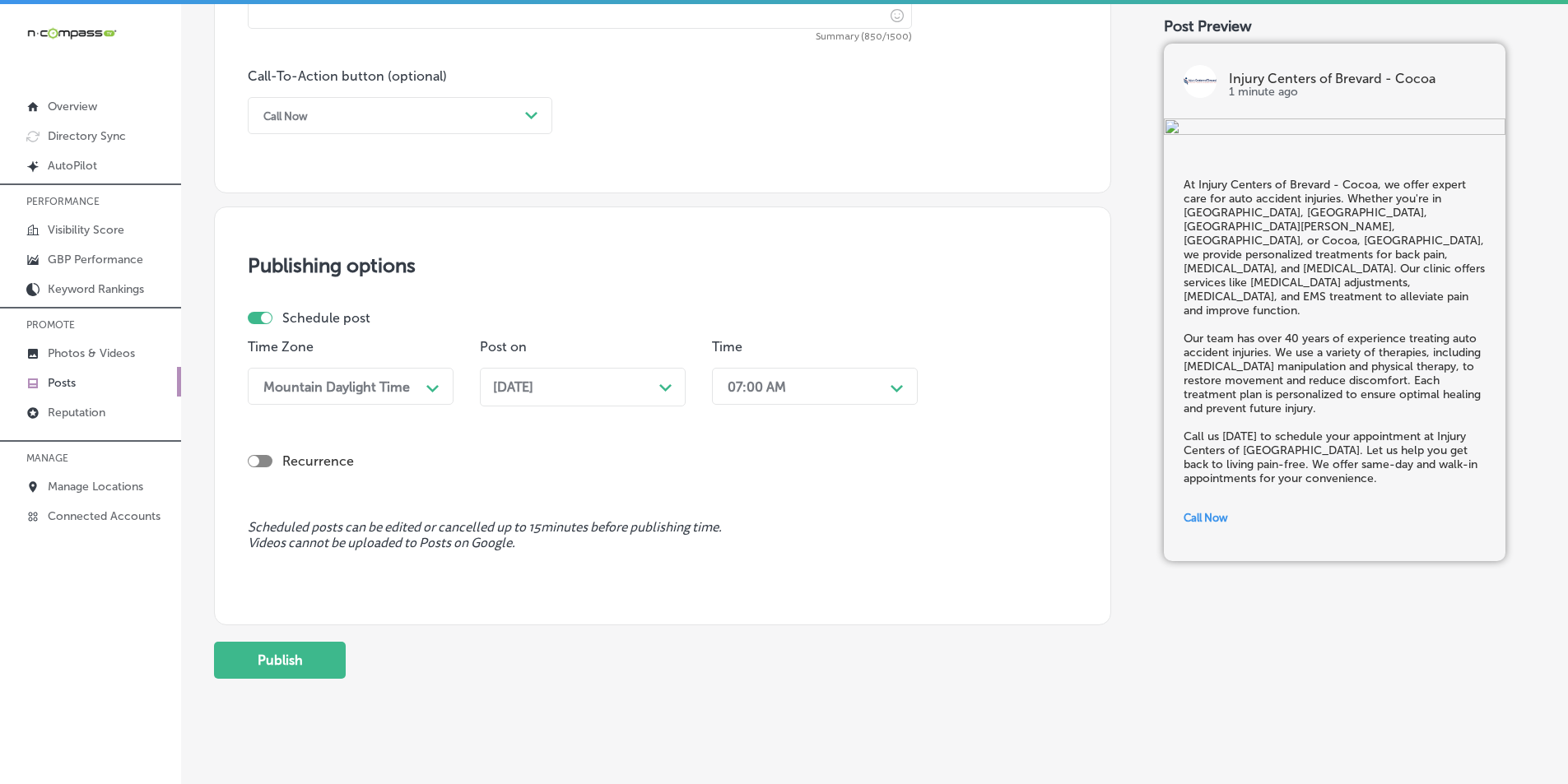
scroll to position [1191, 0]
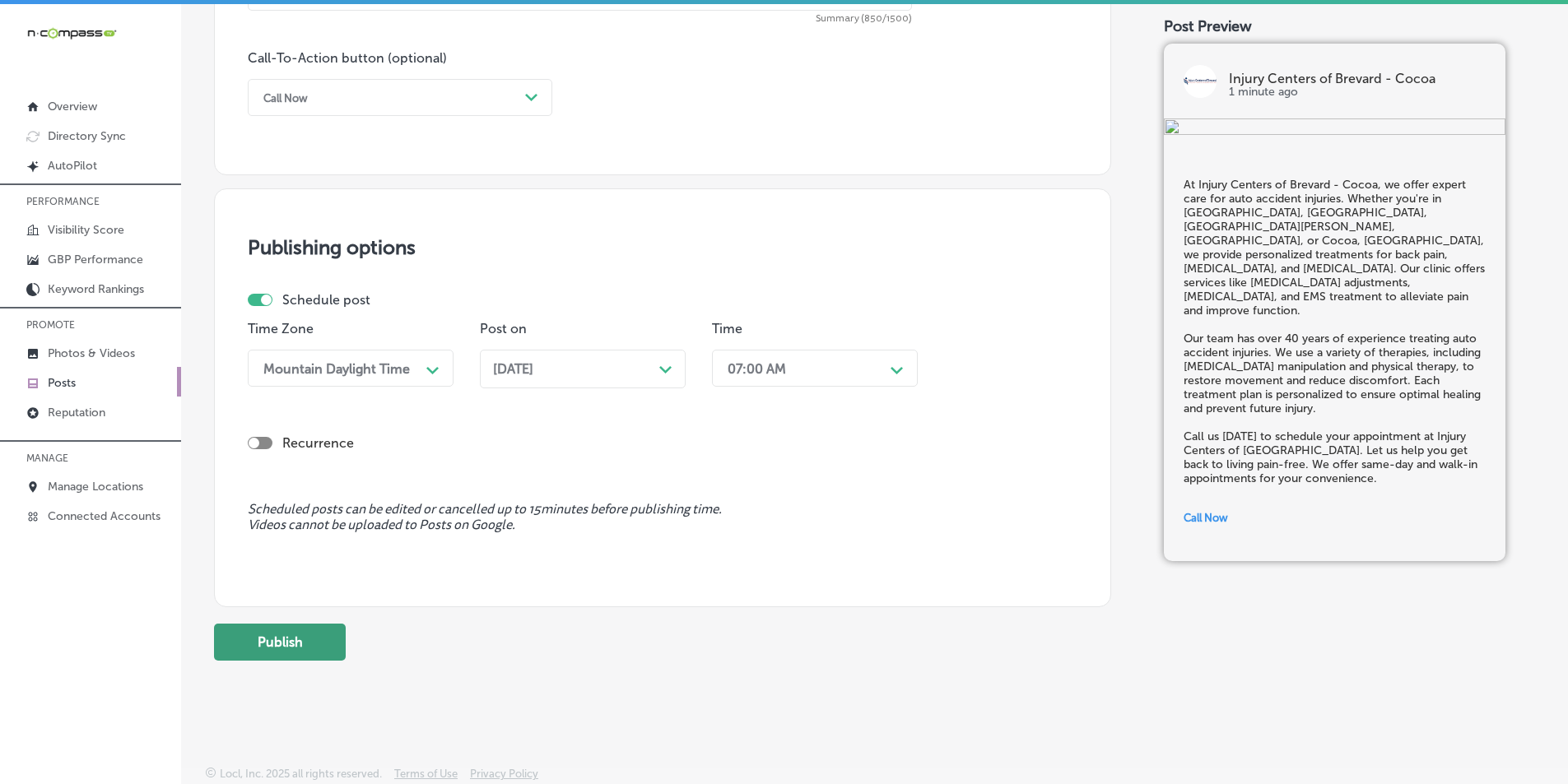
click at [273, 637] on button "Publish" at bounding box center [280, 641] width 132 height 37
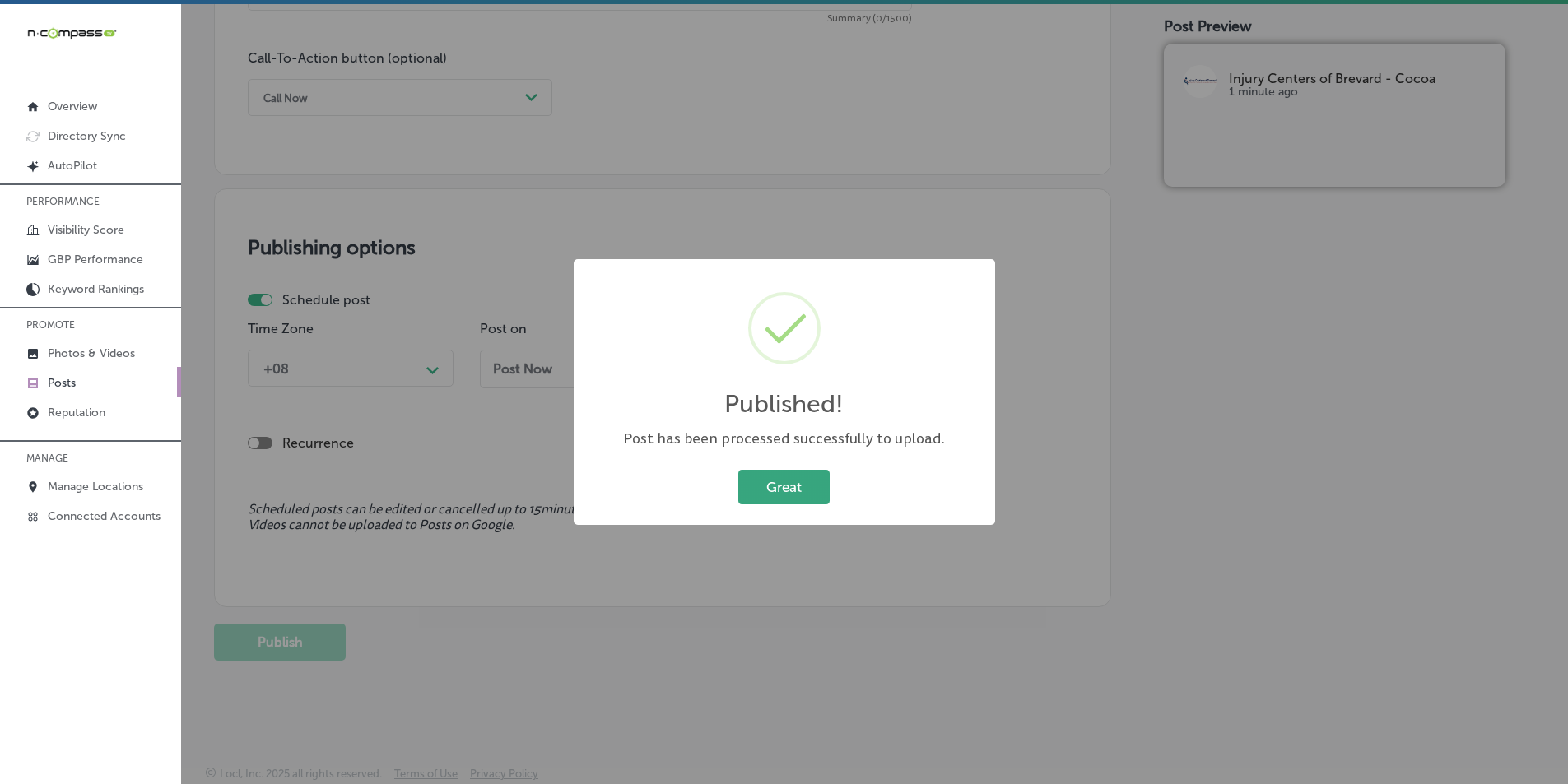
click at [764, 483] on button "Great" at bounding box center [784, 487] width 91 height 34
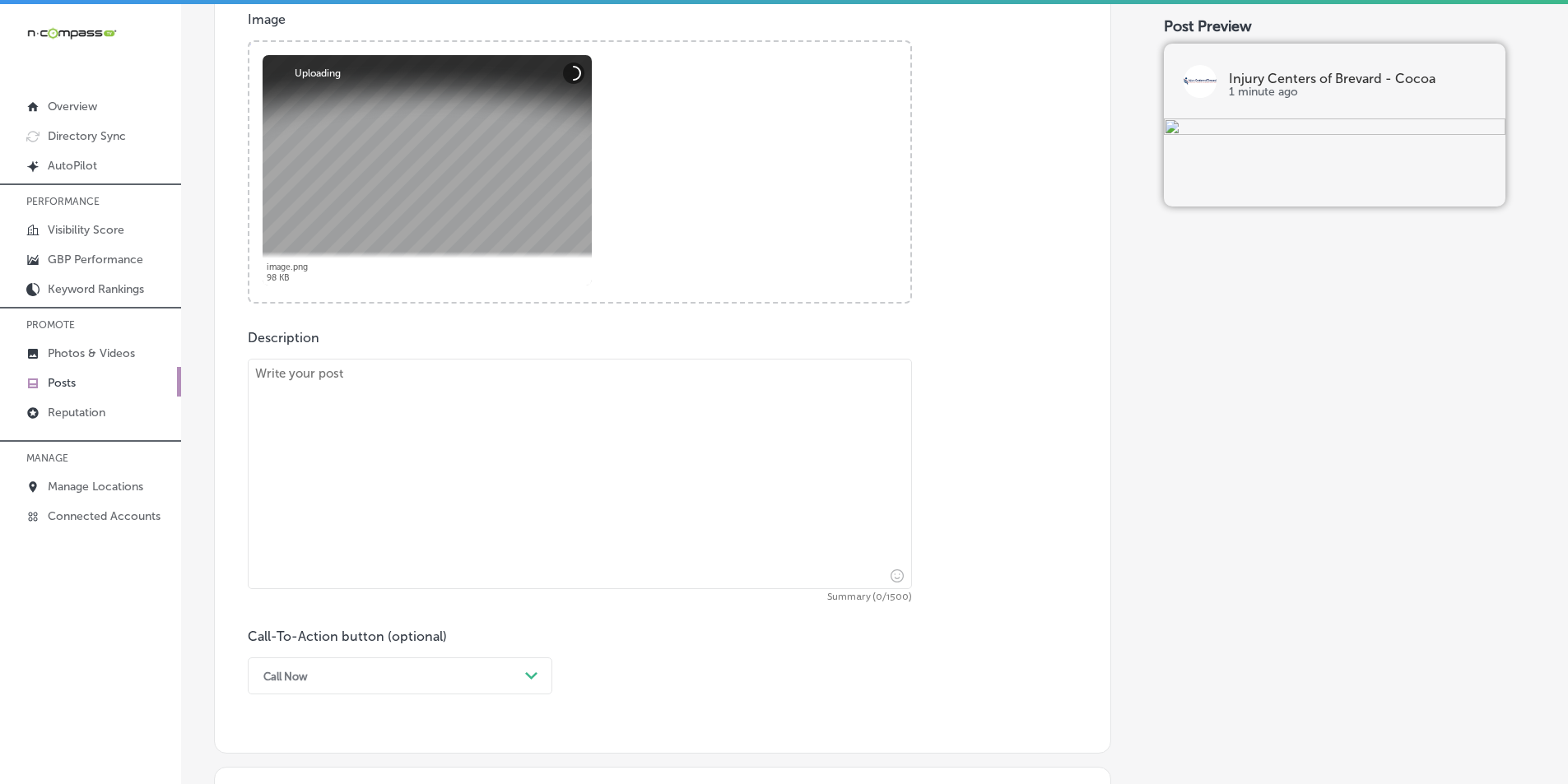
scroll to position [616, 0]
click at [437, 424] on textarea at bounding box center [580, 472] width 664 height 230
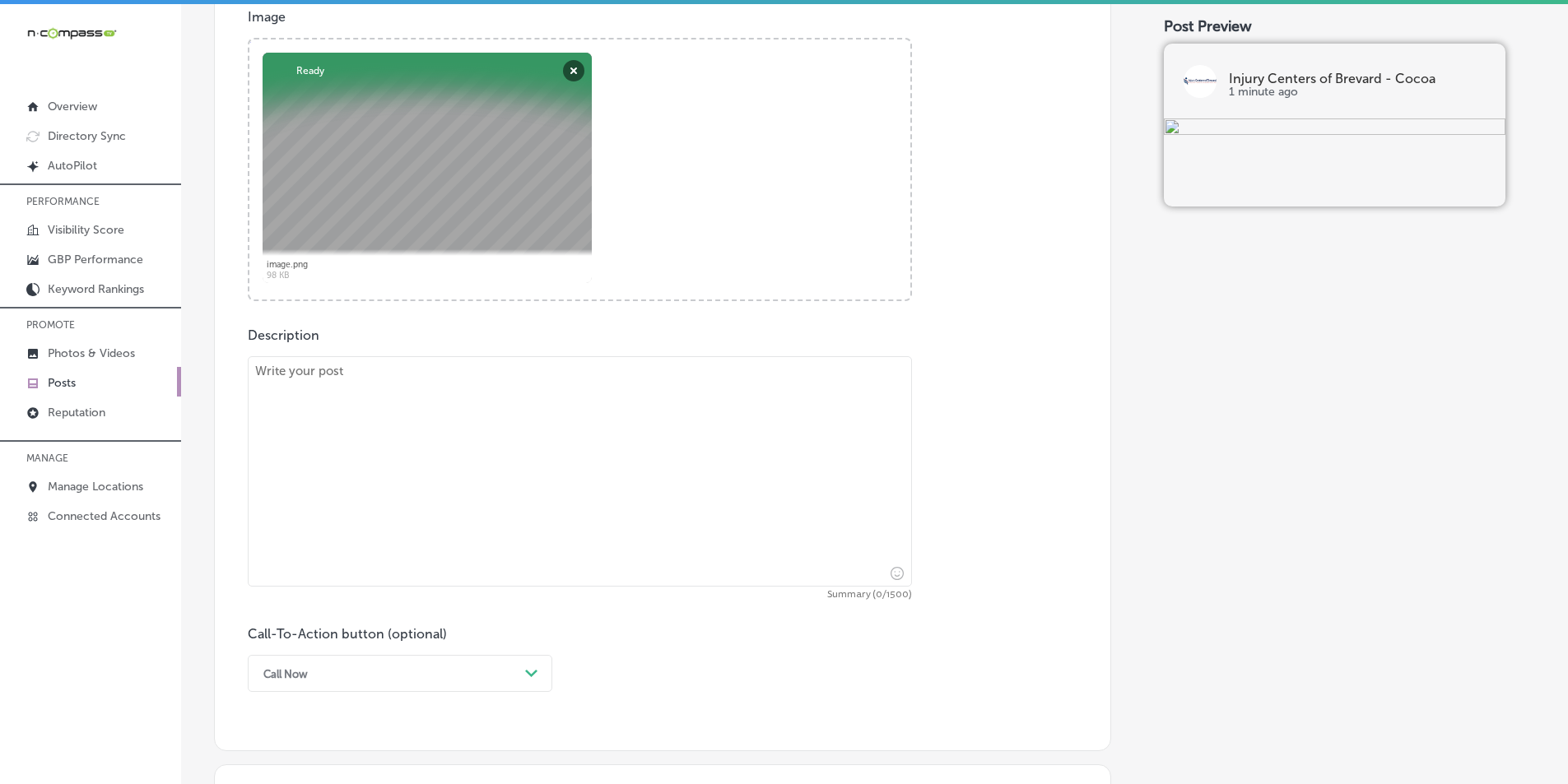
click at [418, 473] on textarea at bounding box center [580, 472] width 664 height 230
paste textarea "Dealing with pain from an auto accident injury? At Injury Centers of [GEOGRAPHI…"
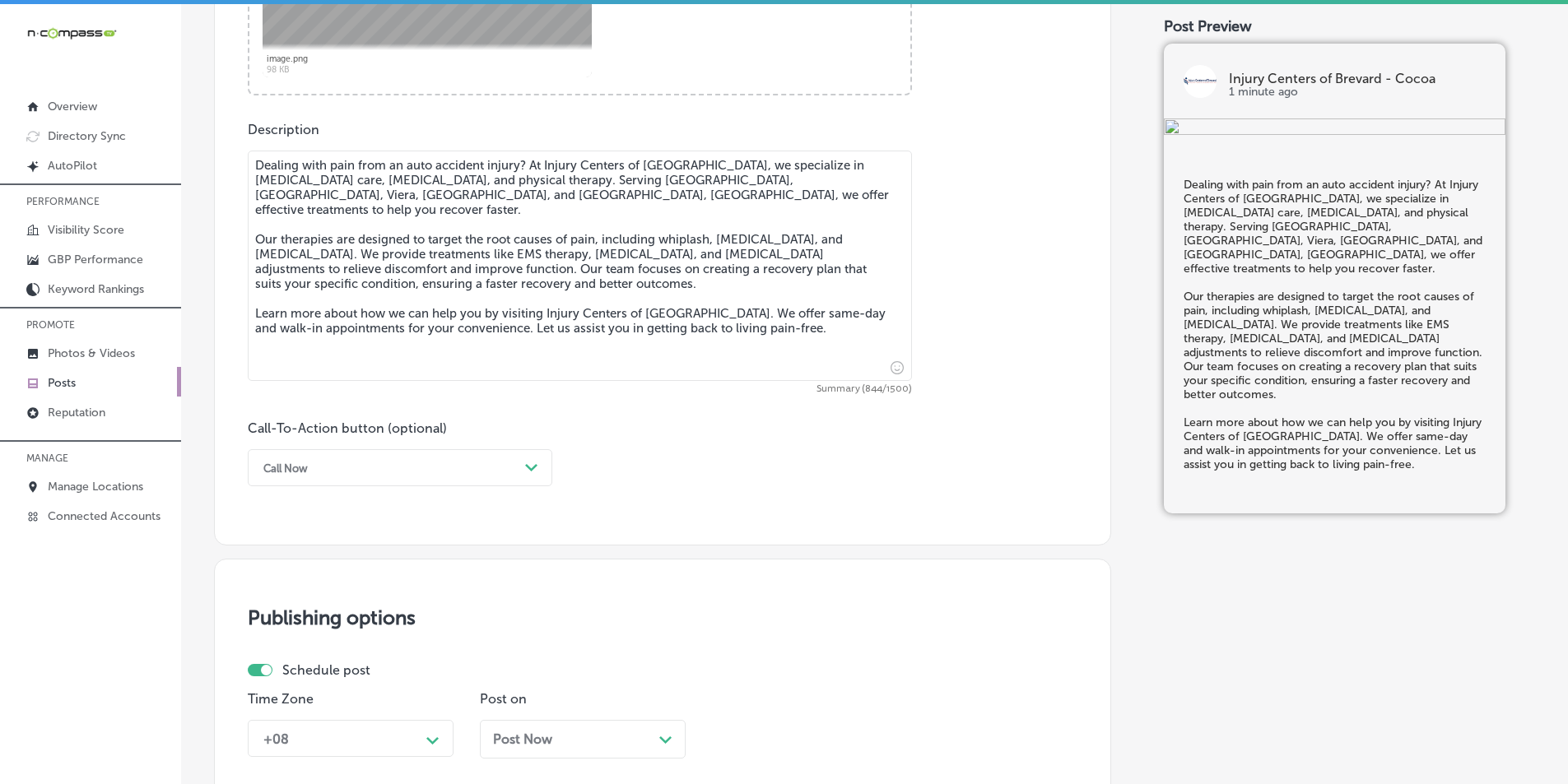
scroll to position [862, 0]
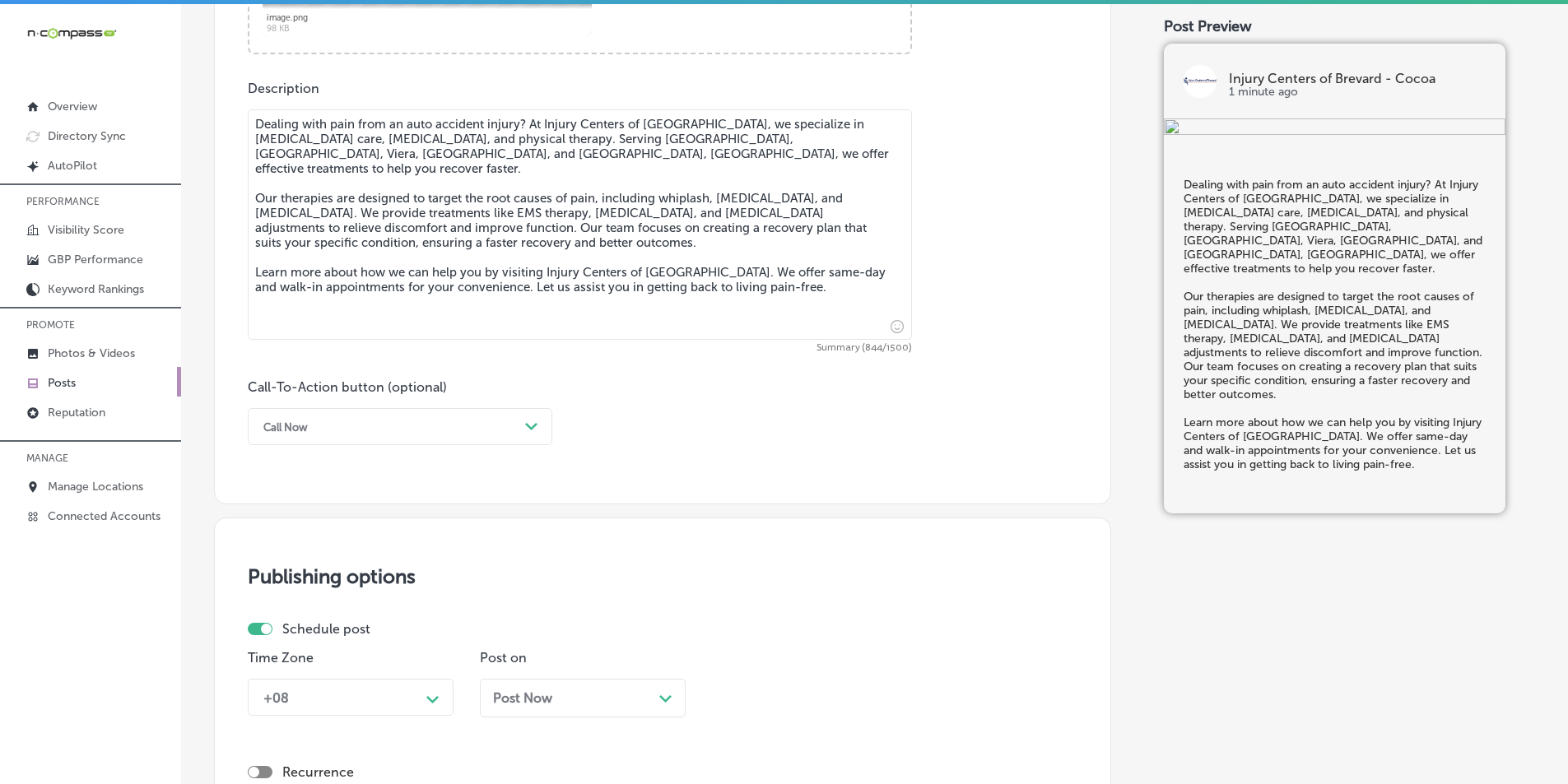
type textarea "Dealing with pain from an auto accident injury? At Injury Centers of [GEOGRAPHI…"
click at [535, 429] on icon "Path Created with Sketch." at bounding box center [531, 426] width 12 height 7
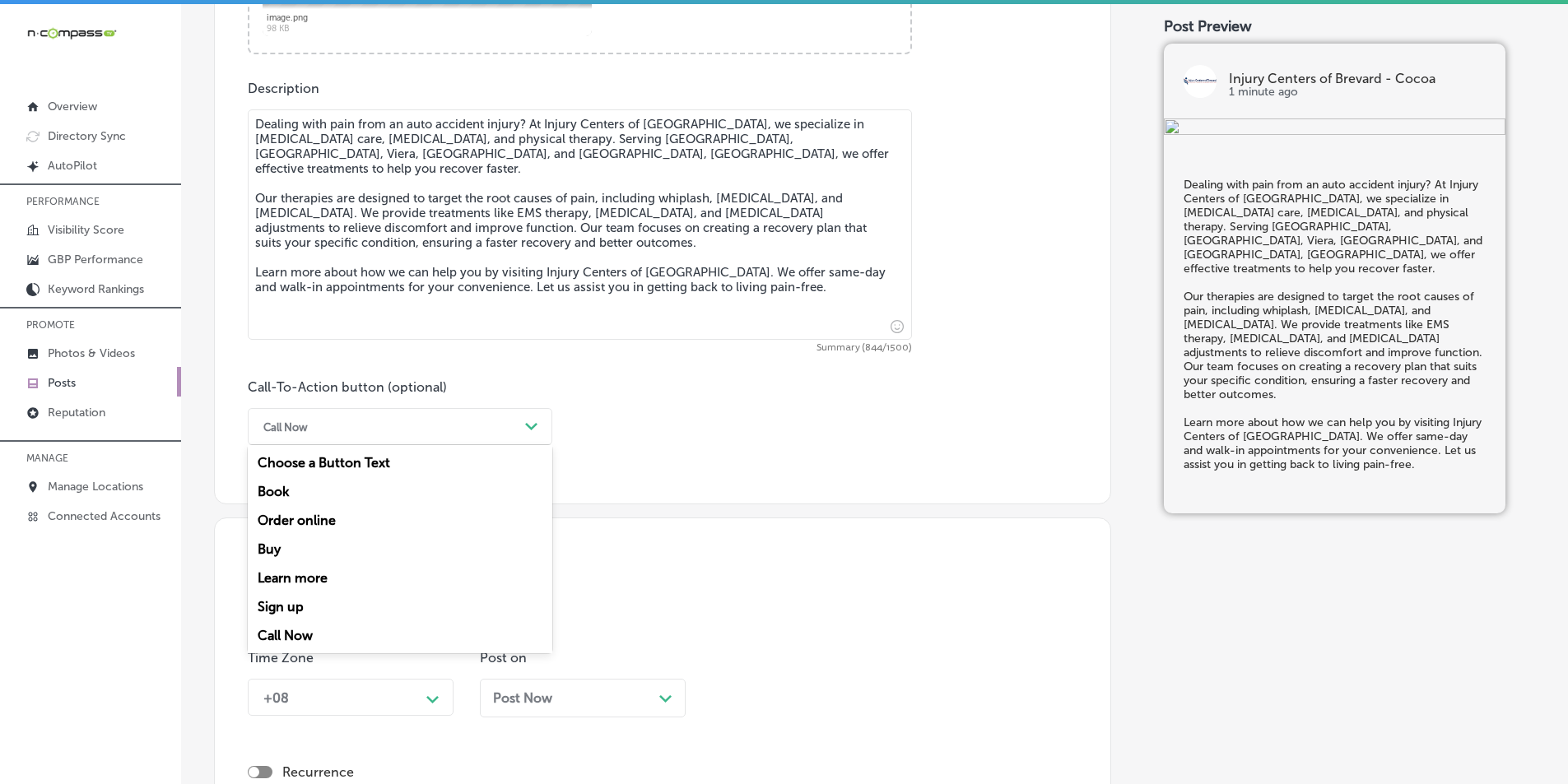
click at [298, 573] on div "Learn more" at bounding box center [399, 578] width 304 height 29
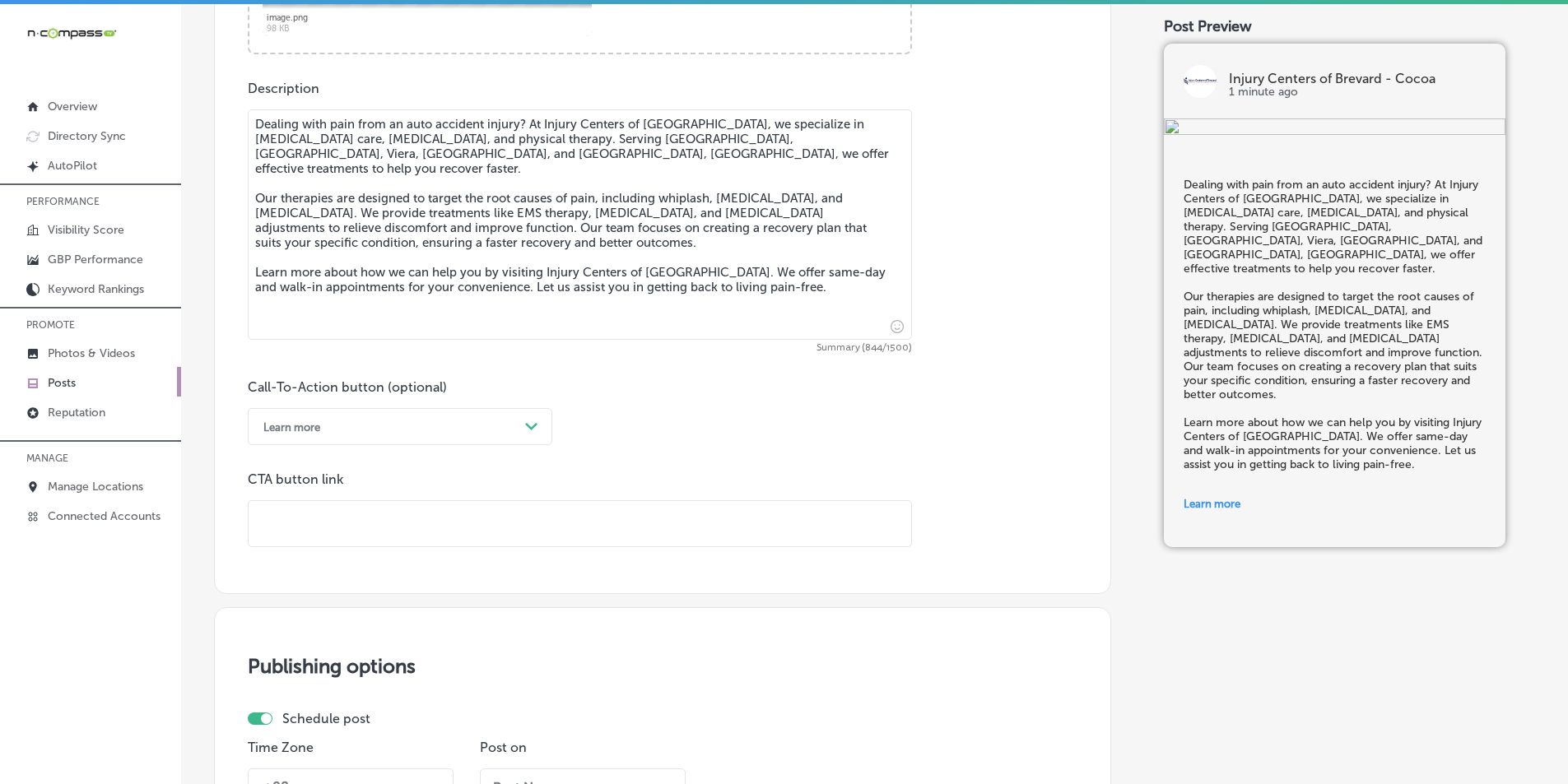
click at [419, 524] on input "text" at bounding box center [580, 524] width 662 height 46
paste input "[URL][DOMAIN_NAME]"
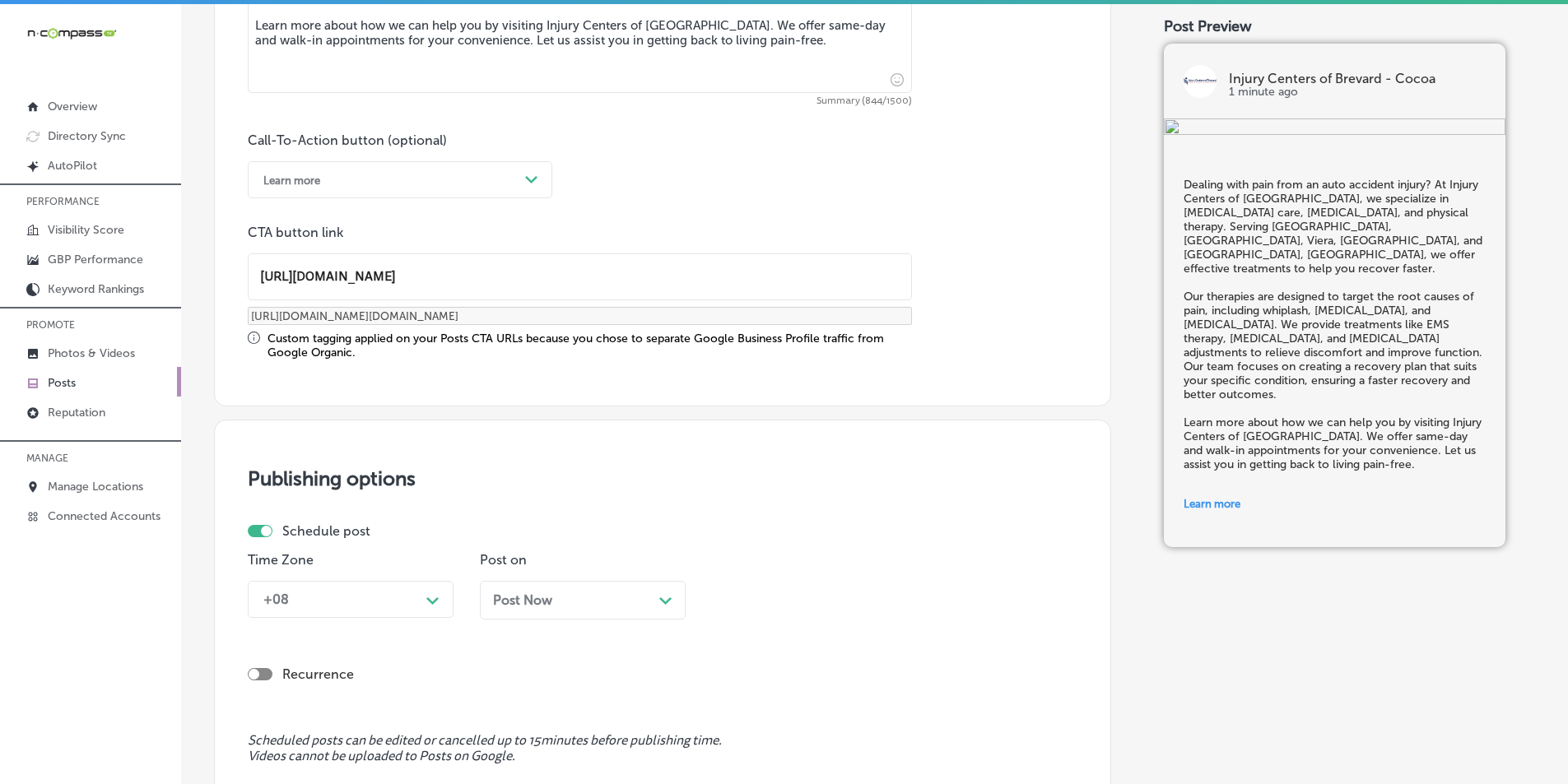
scroll to position [1191, 0]
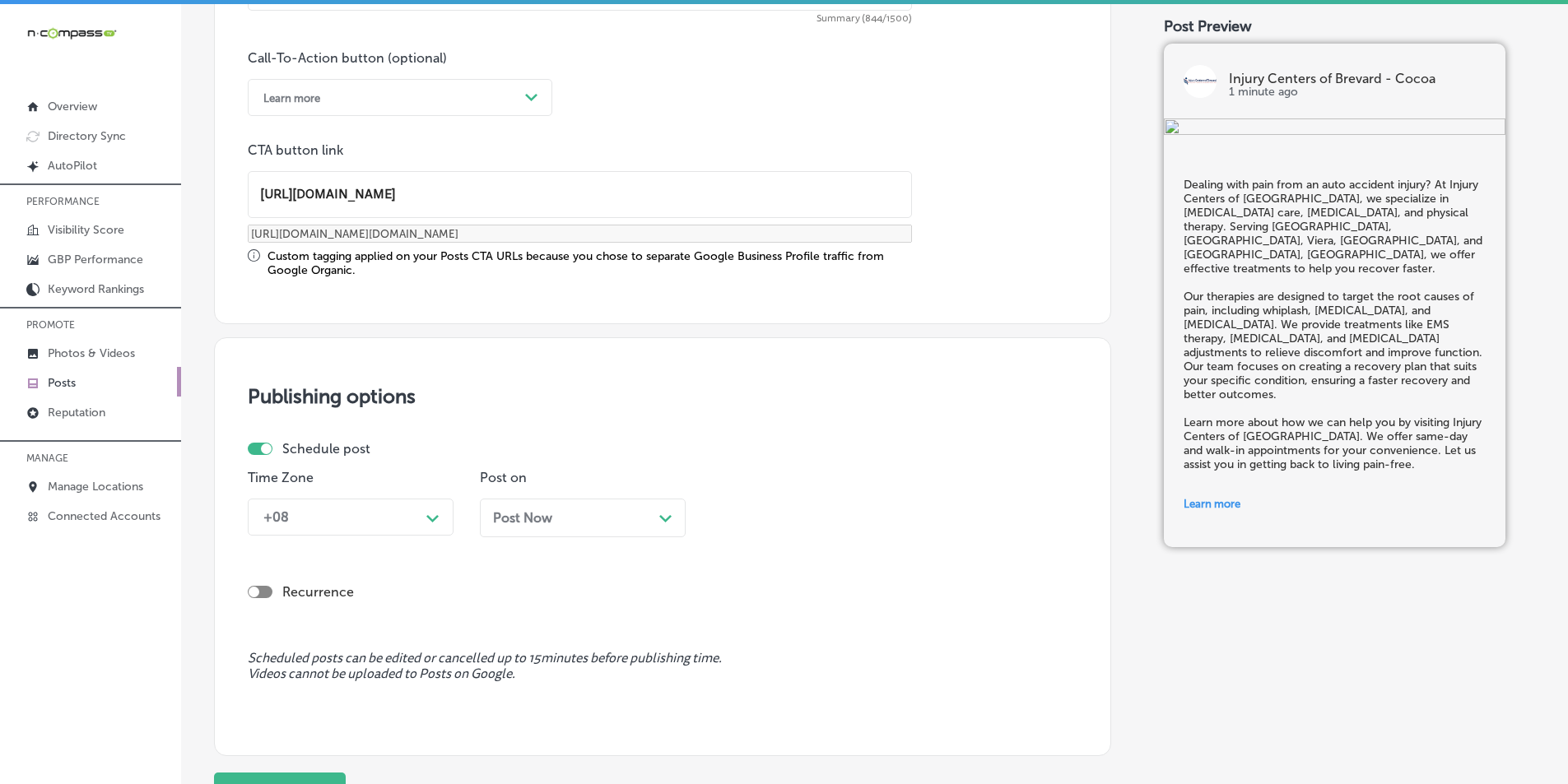
type input "[URL][DOMAIN_NAME]"
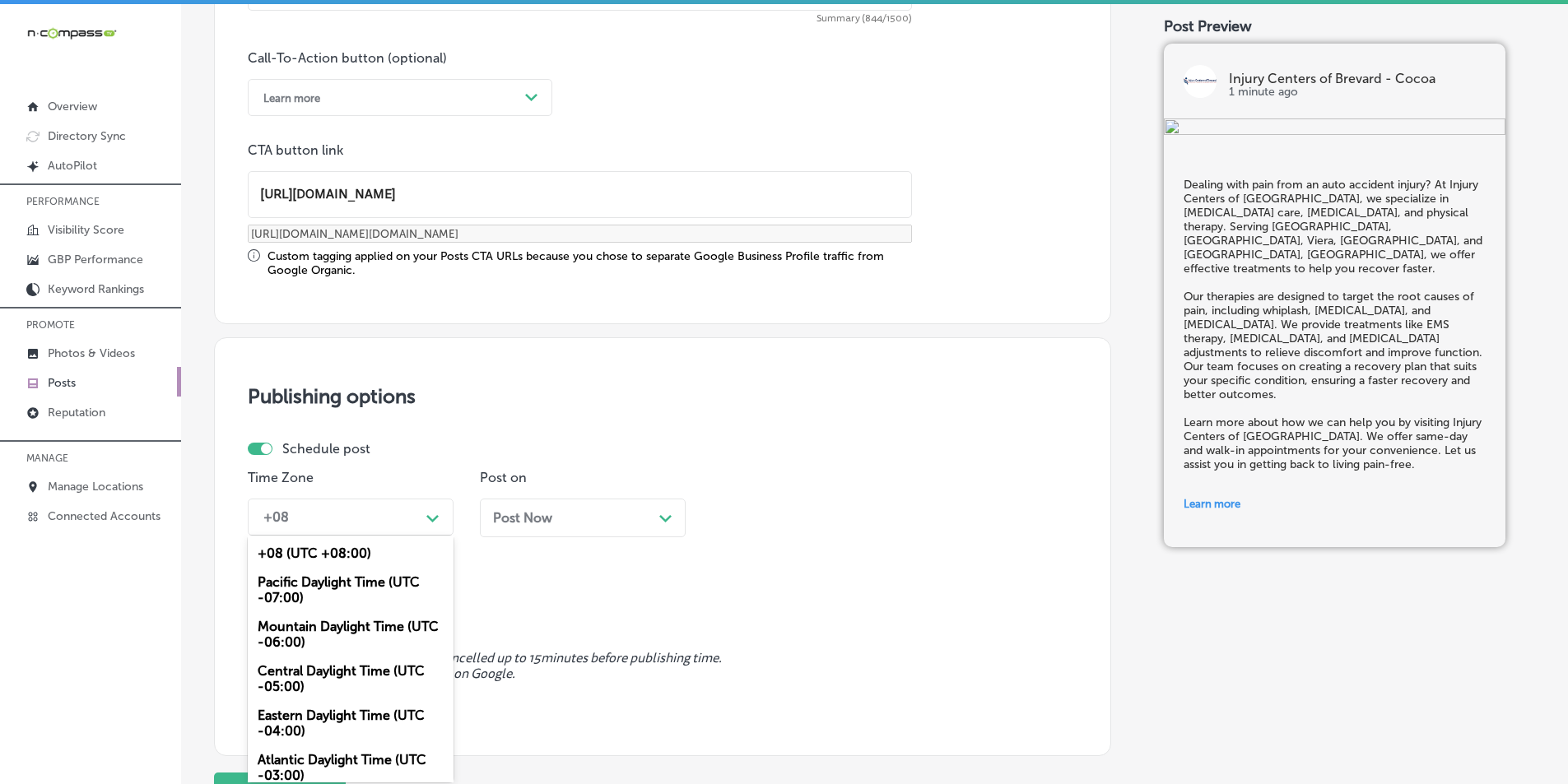
drag, startPoint x: 437, startPoint y: 519, endPoint x: 429, endPoint y: 521, distance: 8.2
click at [436, 519] on icon "Path Created with Sketch." at bounding box center [432, 518] width 12 height 7
drag, startPoint x: 331, startPoint y: 625, endPoint x: 419, endPoint y: 609, distance: 89.4
click at [333, 625] on div "Mountain Daylight Time (UTC -06:00)" at bounding box center [351, 634] width 206 height 45
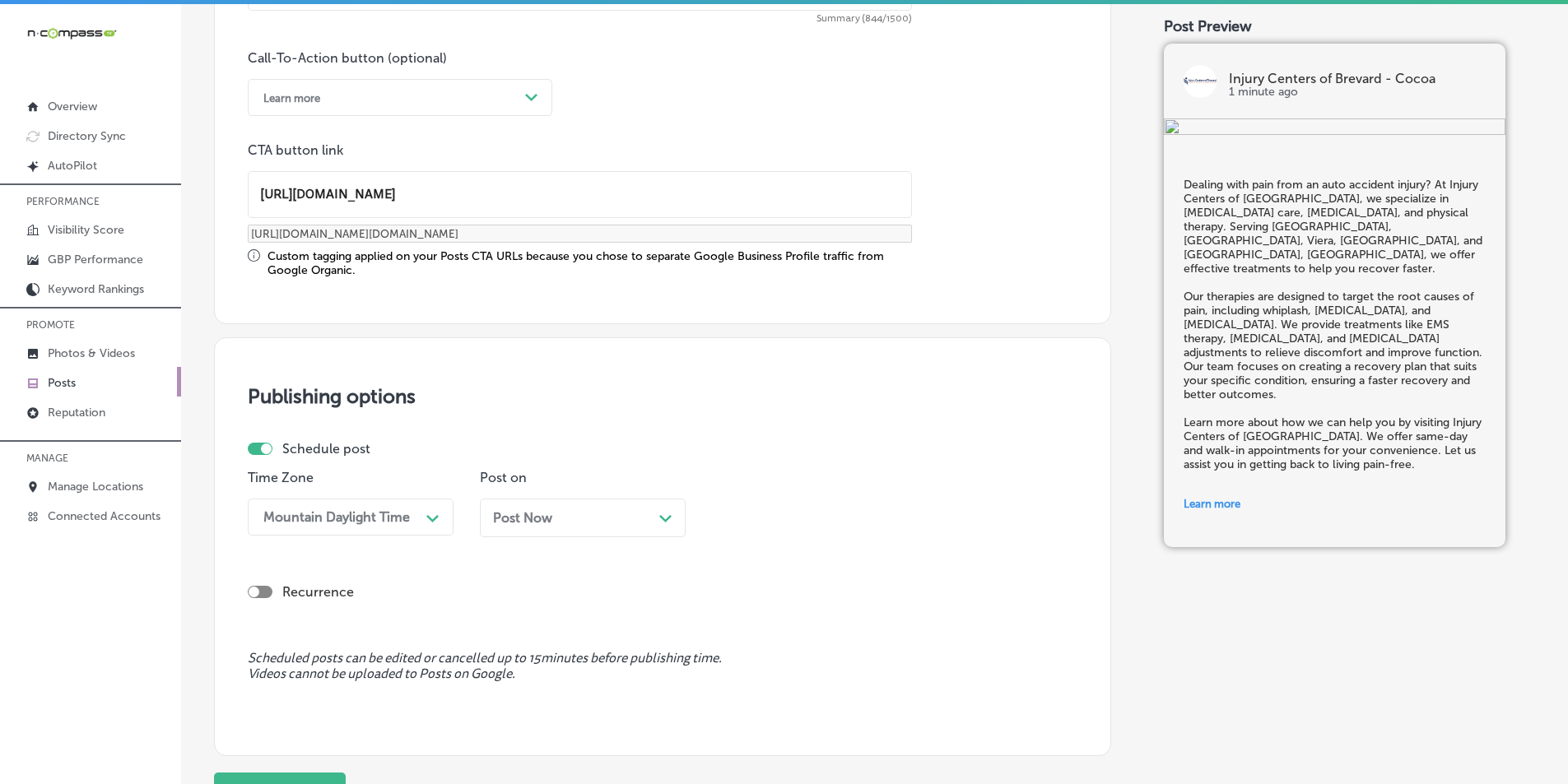
drag, startPoint x: 667, startPoint y: 514, endPoint x: 649, endPoint y: 522, distance: 19.7
click at [666, 515] on icon "Path Created with Sketch." at bounding box center [665, 518] width 12 height 7
click at [764, 511] on div "Path Created with Sketch." at bounding box center [896, 516] width 13 height 13
drag, startPoint x: 731, startPoint y: 701, endPoint x: 743, endPoint y: 691, distance: 15.6
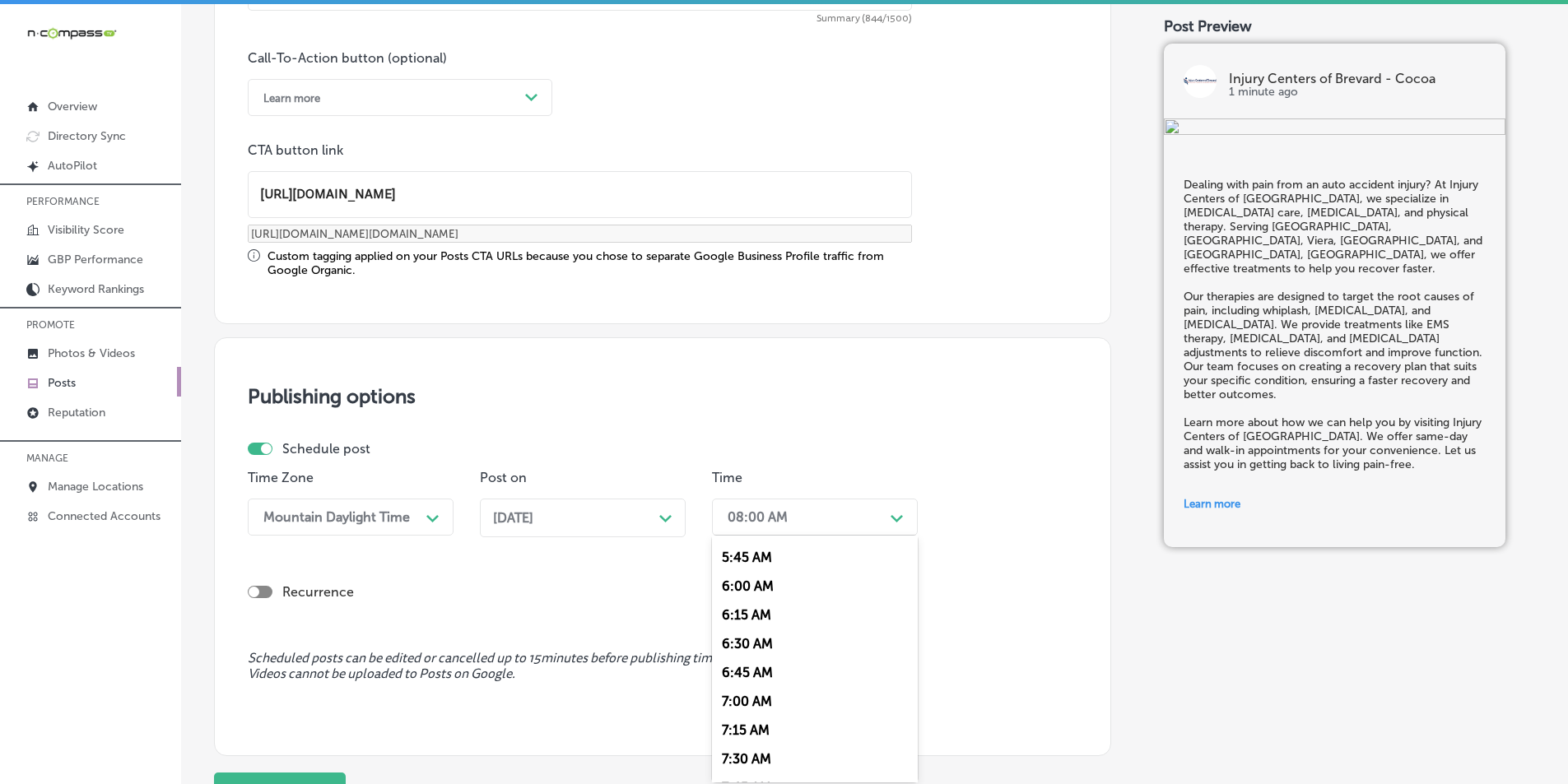
click at [732, 700] on div "7:00 AM" at bounding box center [815, 701] width 206 height 29
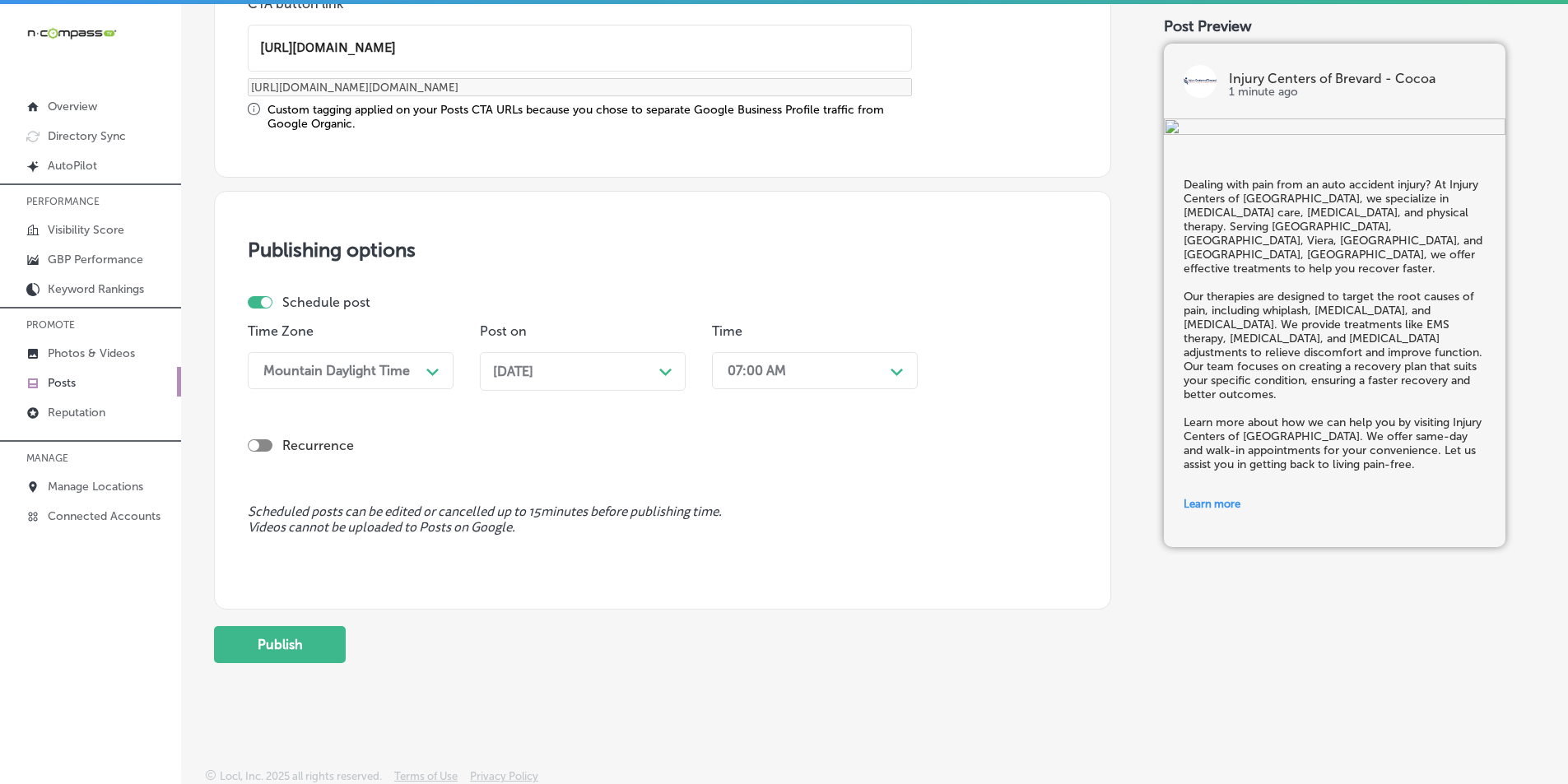
scroll to position [1341, 0]
click at [284, 642] on button "Publish" at bounding box center [280, 641] width 132 height 37
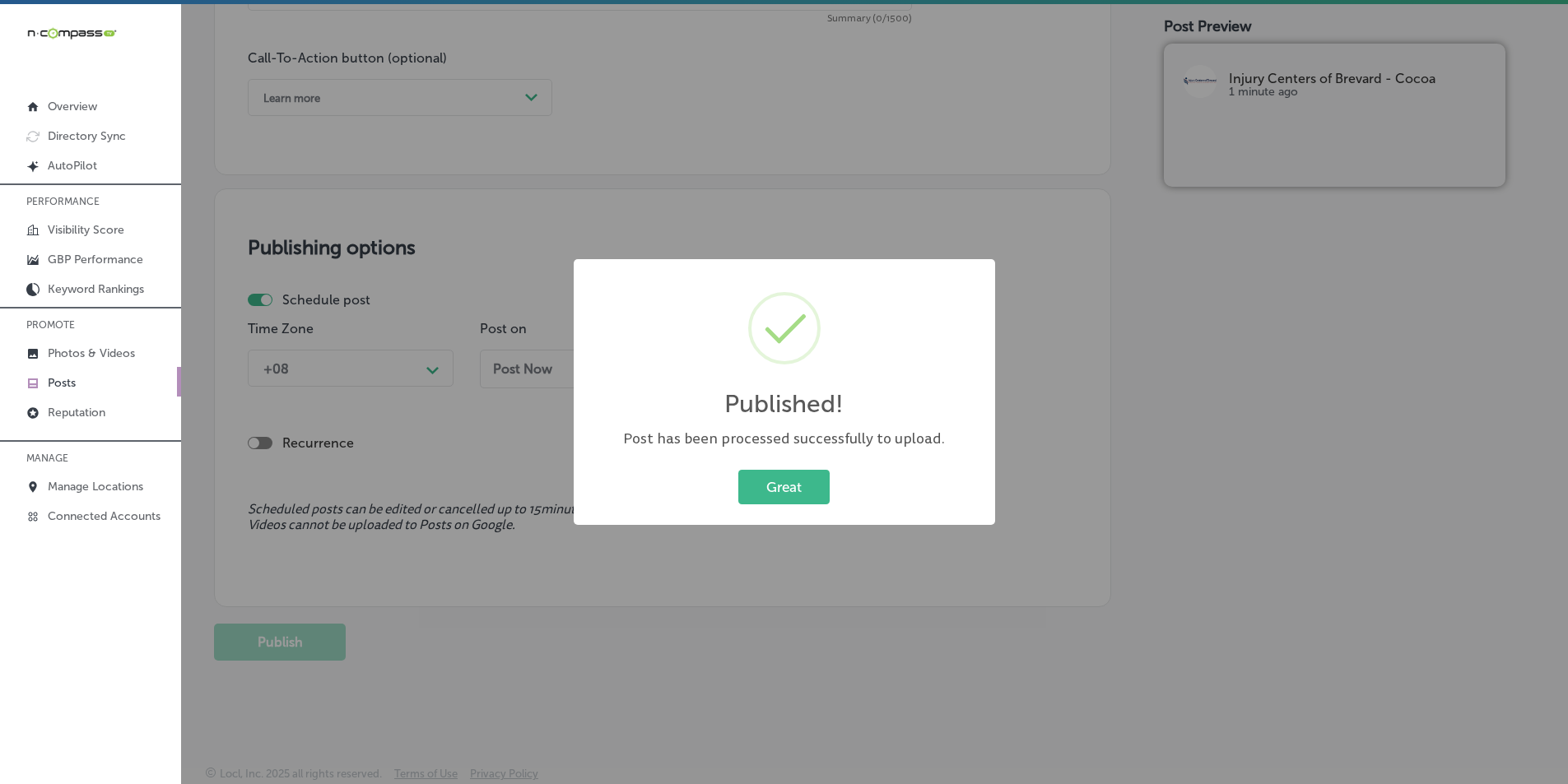
scroll to position [1191, 0]
click at [764, 483] on button "Great" at bounding box center [784, 487] width 91 height 34
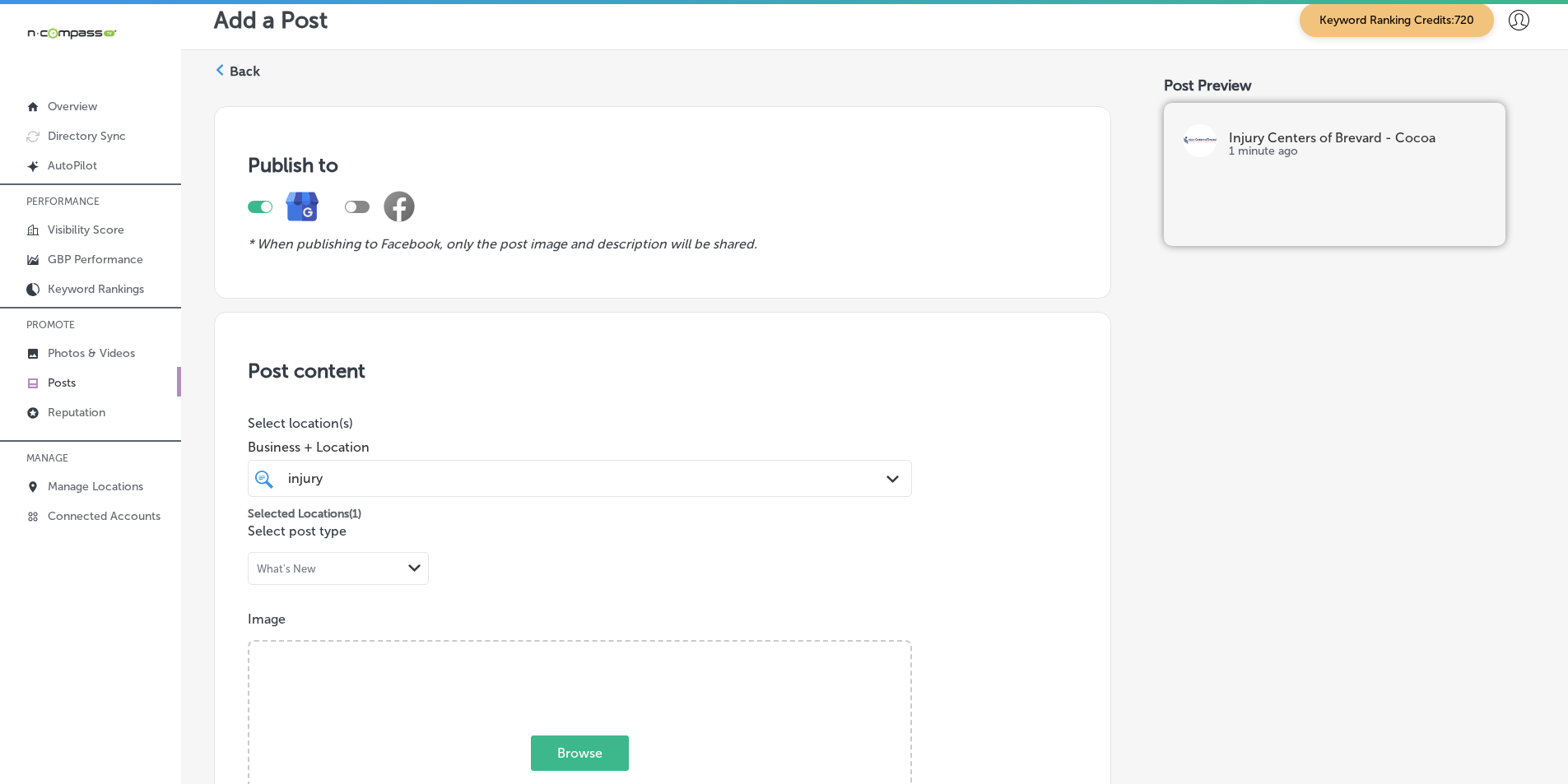
scroll to position [0, 0]
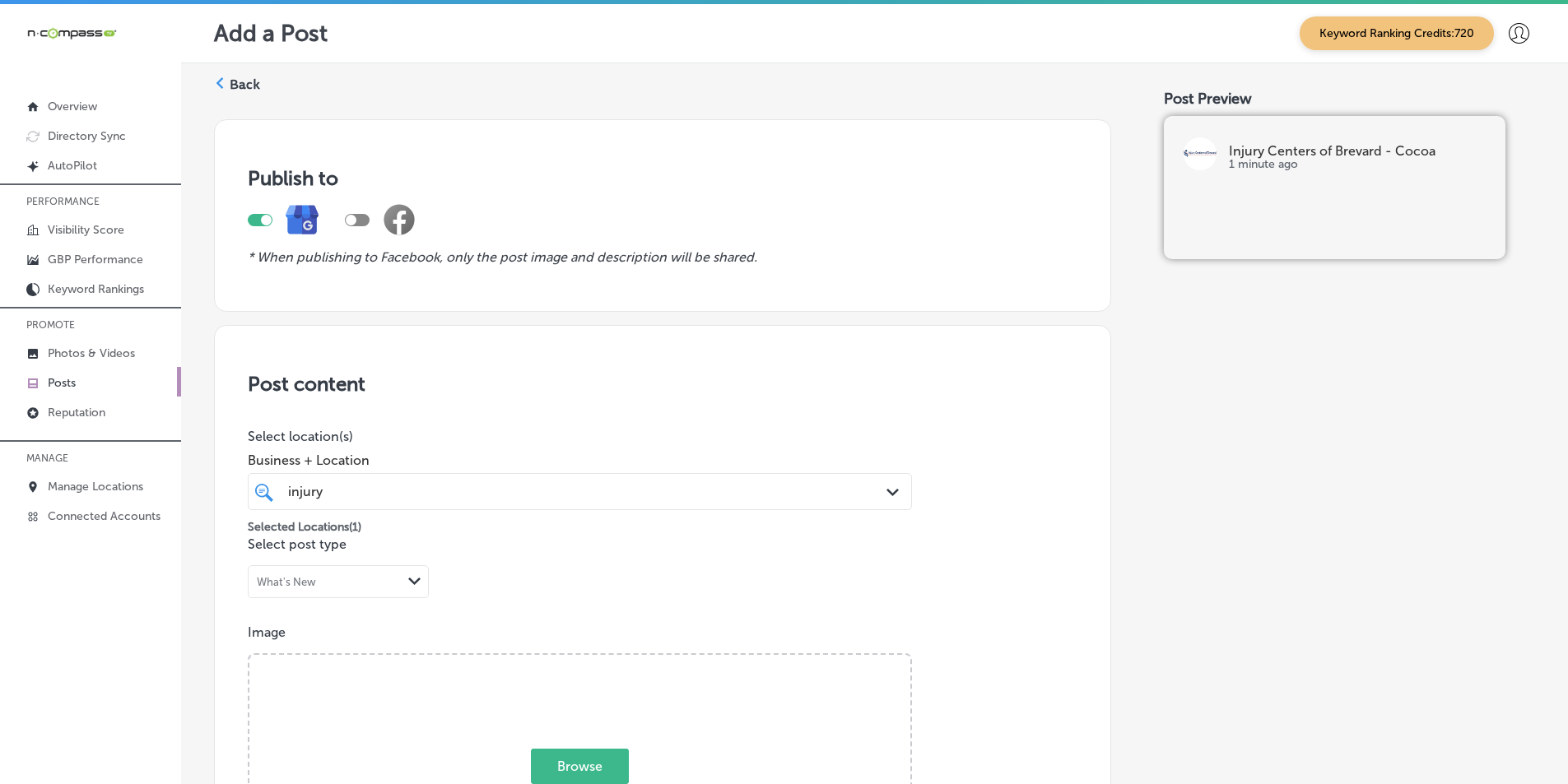
click at [220, 78] on icon at bounding box center [220, 83] width 12 height 12
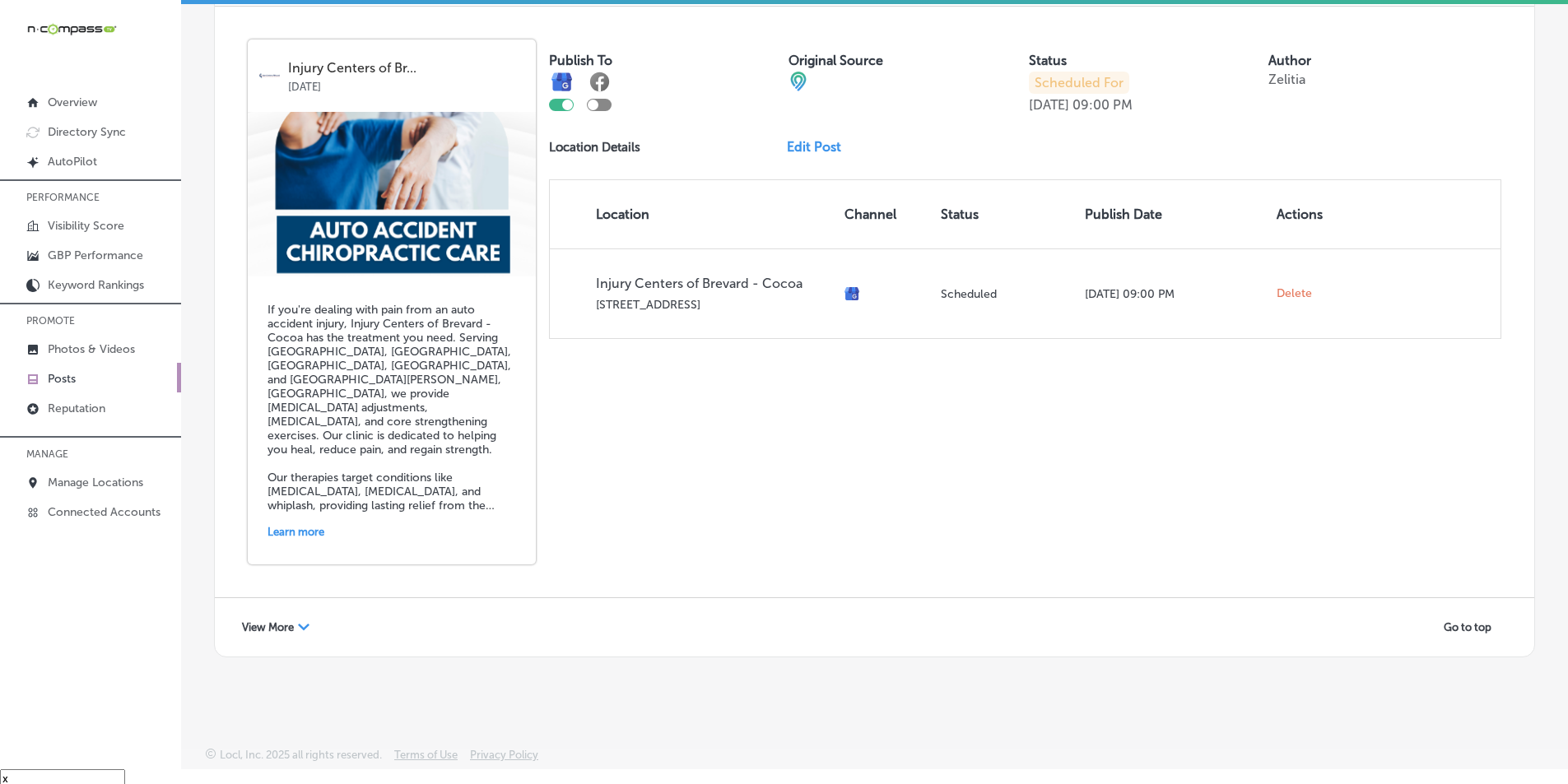
scroll to position [24, 0]
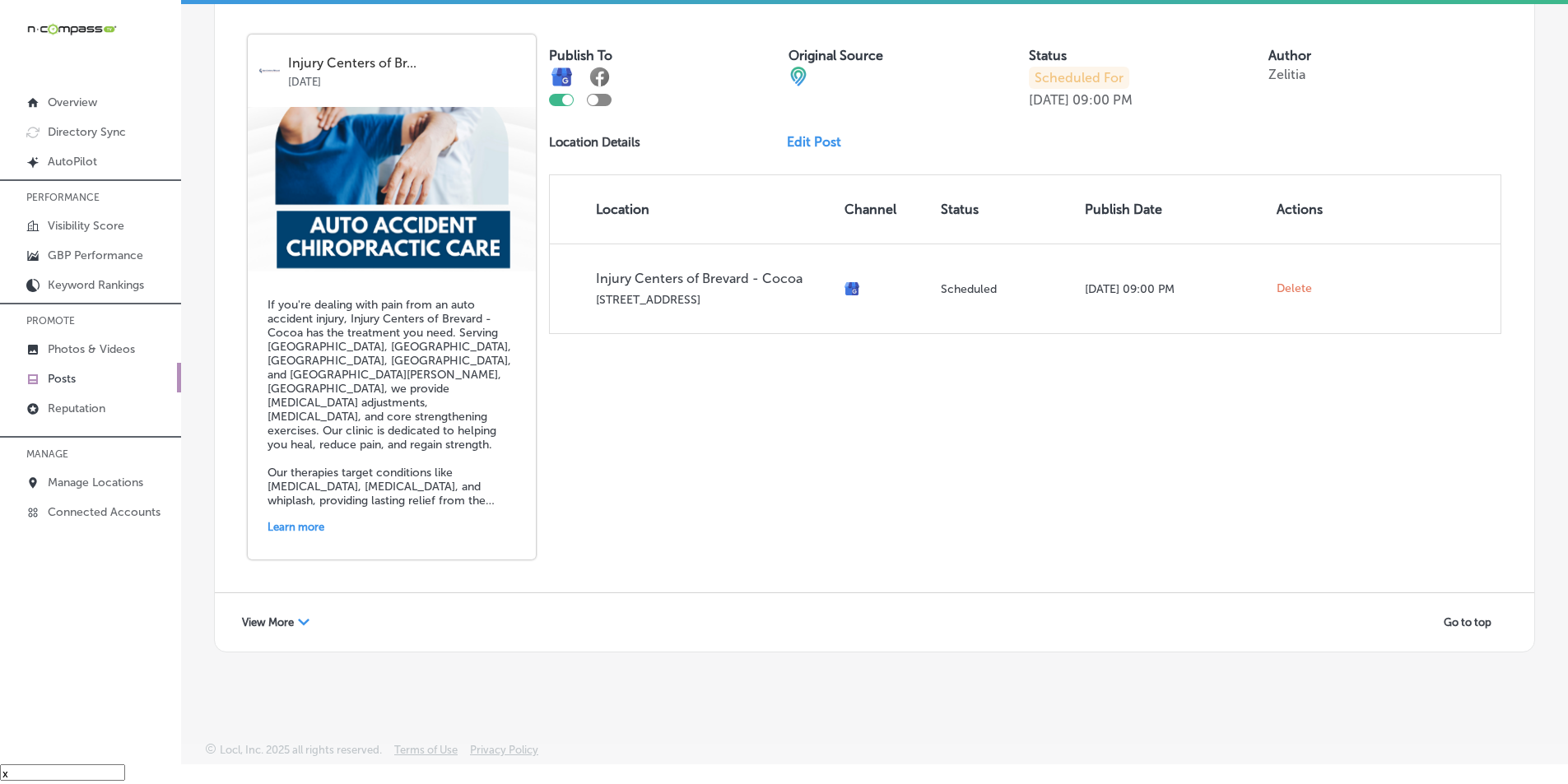
click at [293, 619] on span "View More" at bounding box center [268, 622] width 52 height 12
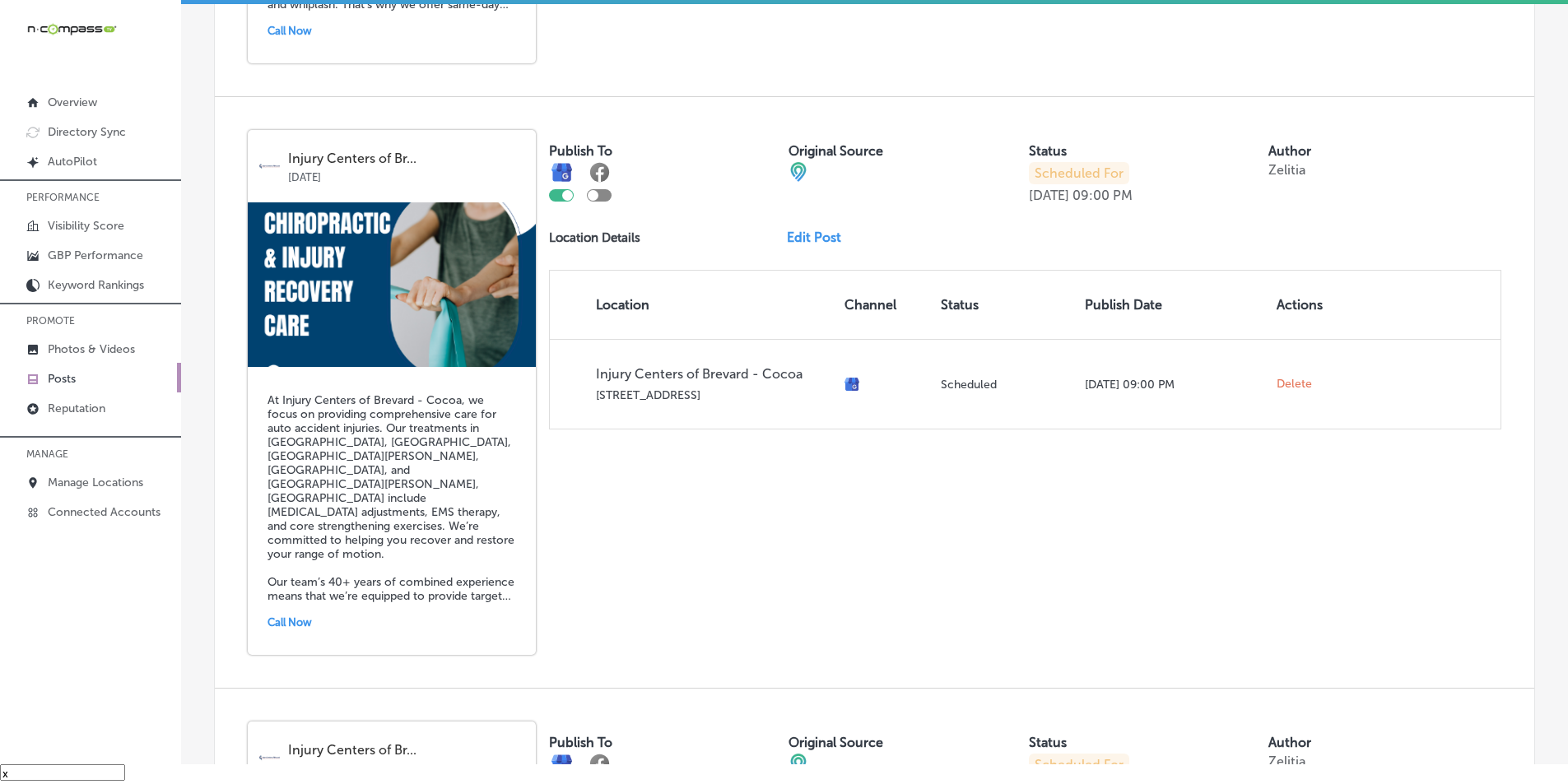
scroll to position [2897, 0]
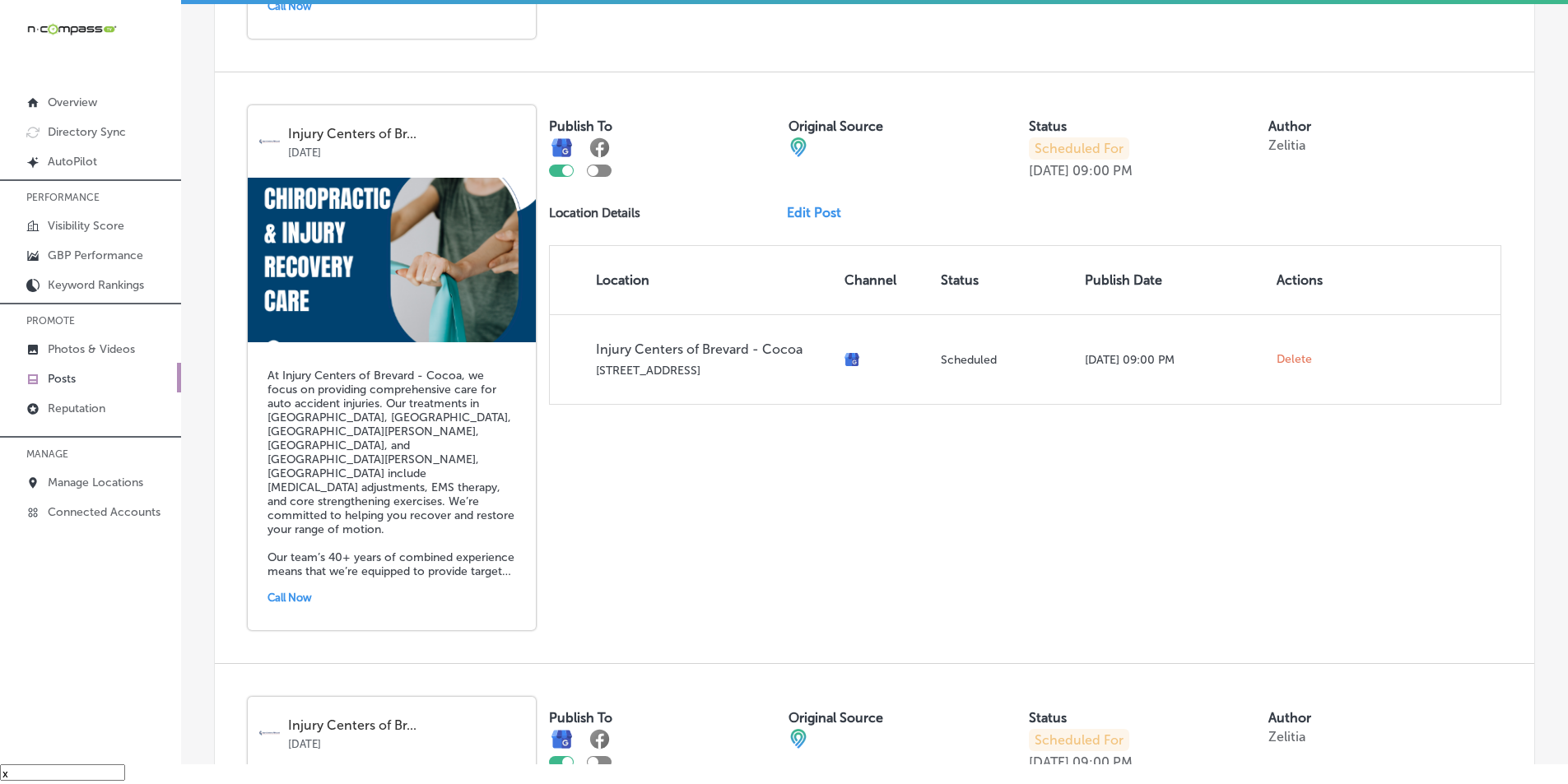
click at [764, 205] on link "Edit Post" at bounding box center [821, 213] width 67 height 16
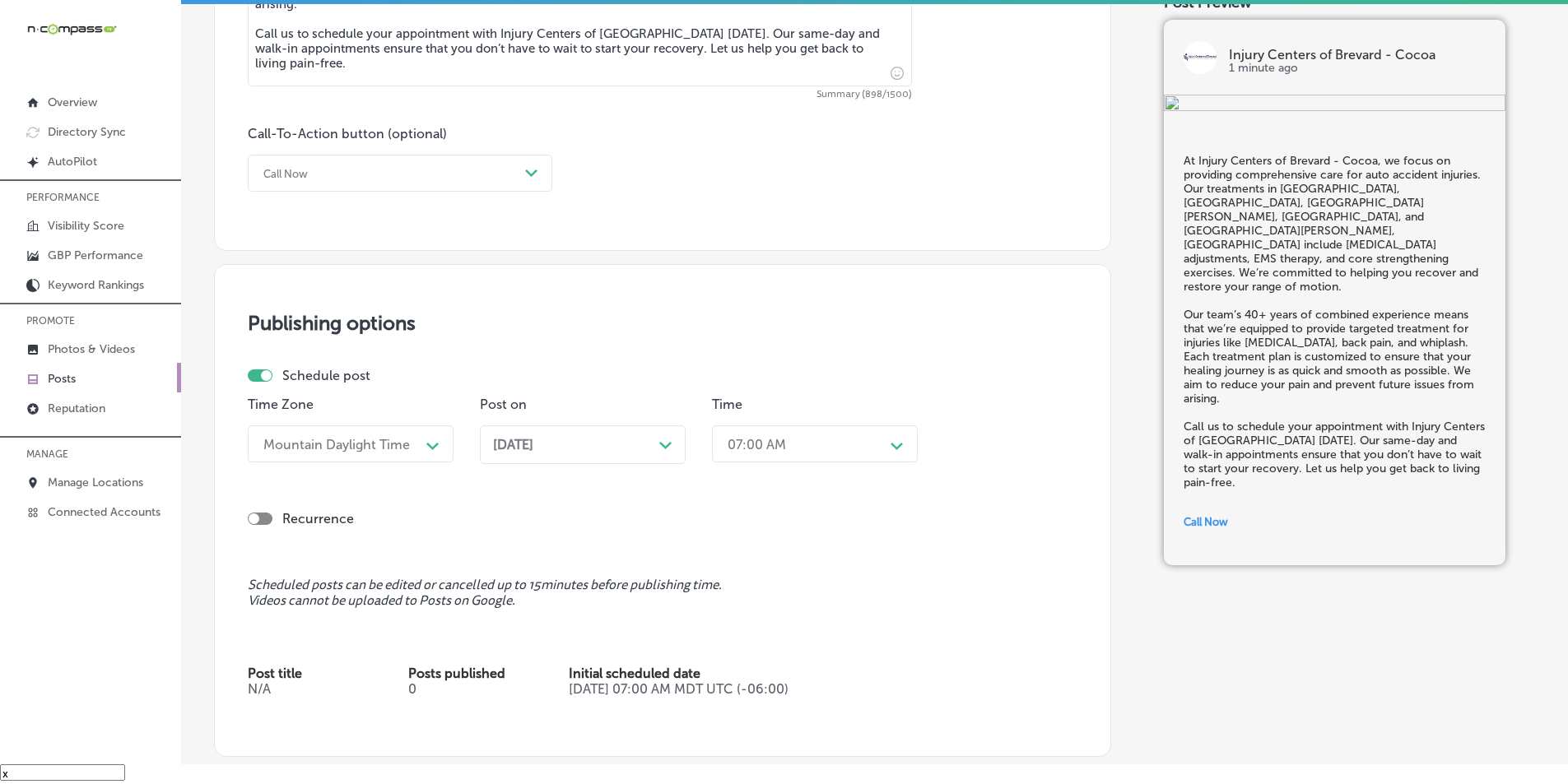
scroll to position [1152, 0]
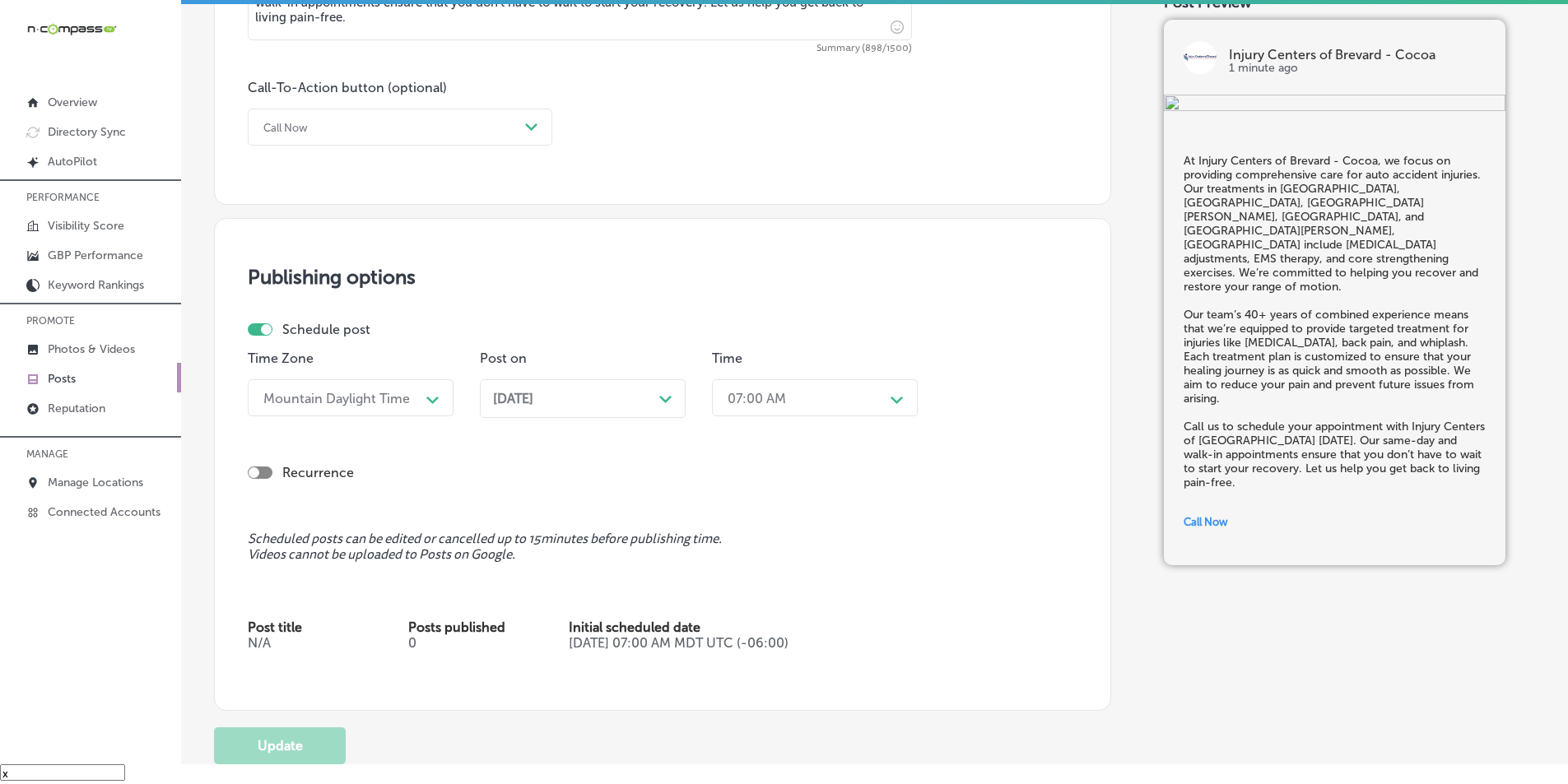
click at [662, 400] on icon "Path Created with Sketch." at bounding box center [665, 398] width 12 height 7
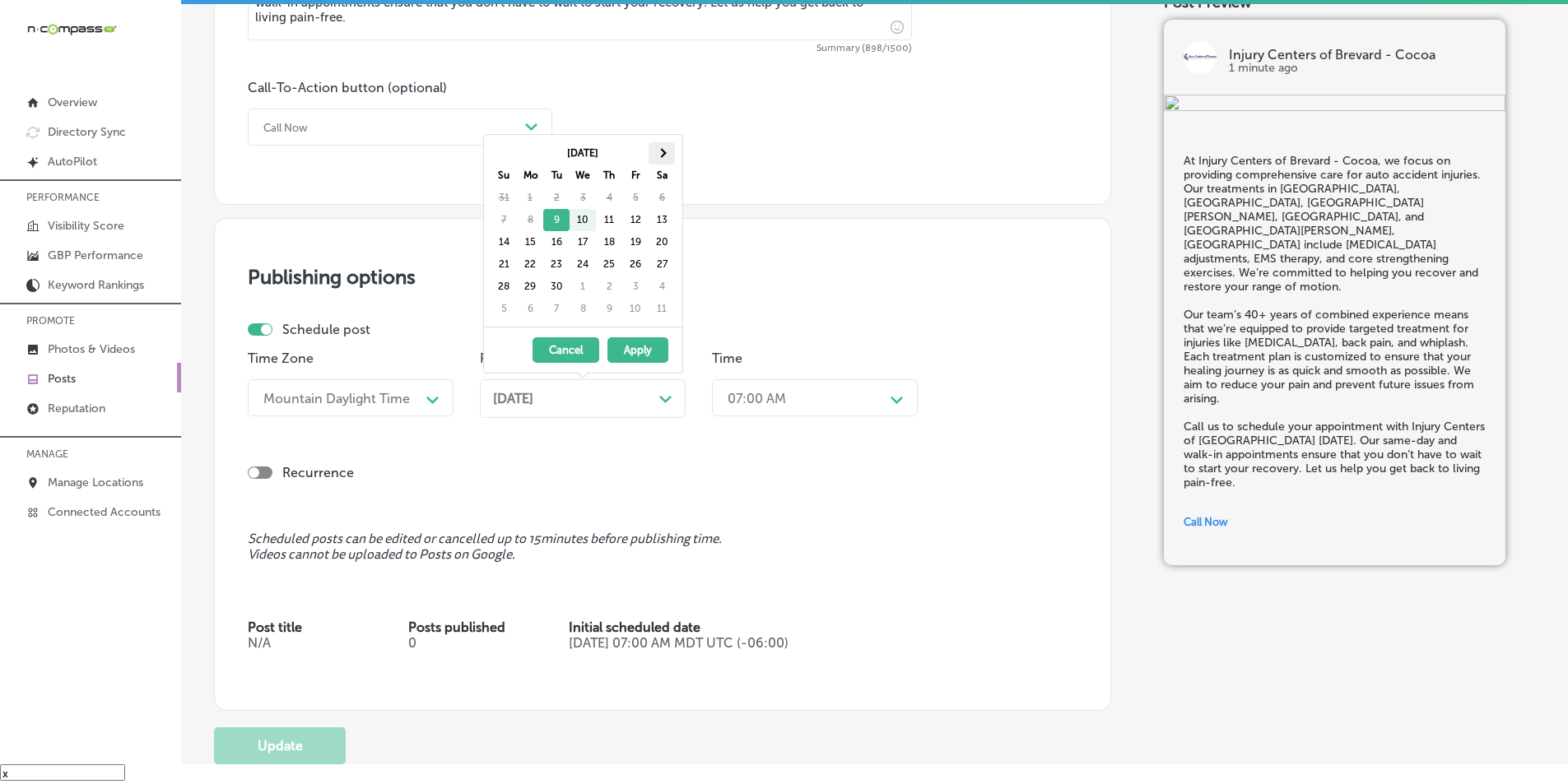
click at [665, 152] on span at bounding box center [661, 152] width 9 height 9
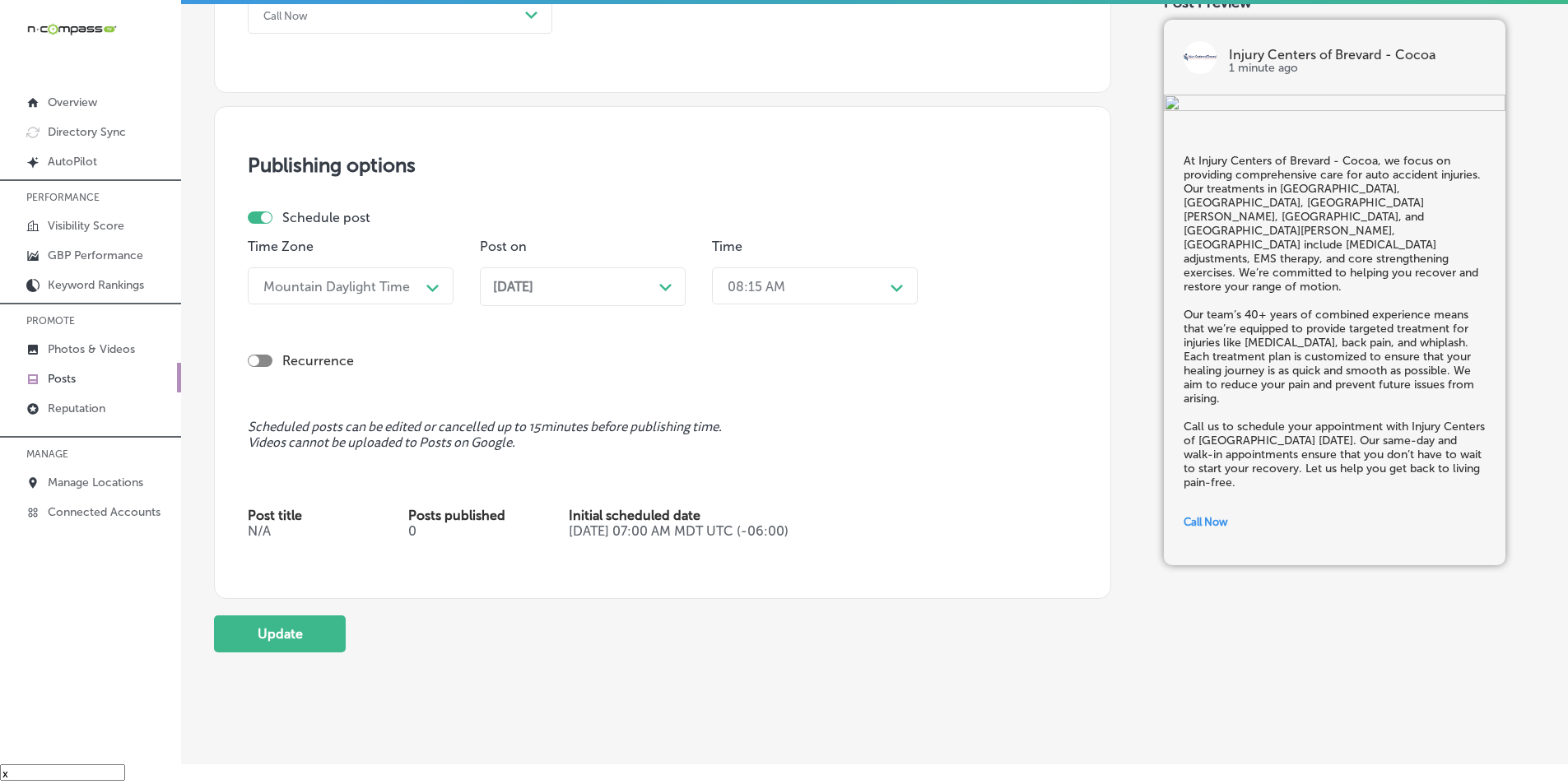
scroll to position [1296, 0]
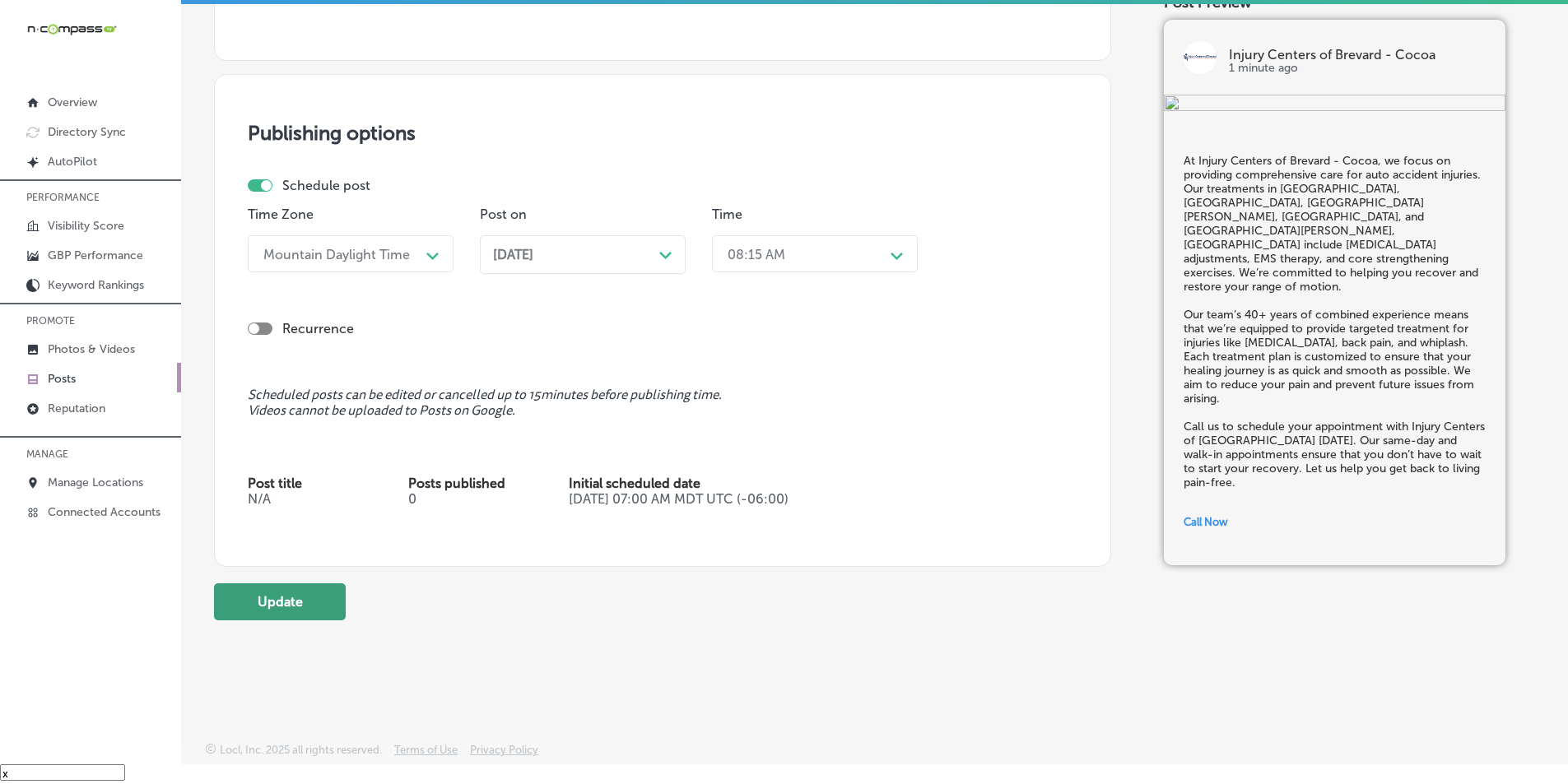
click at [298, 599] on button "Update" at bounding box center [280, 602] width 132 height 37
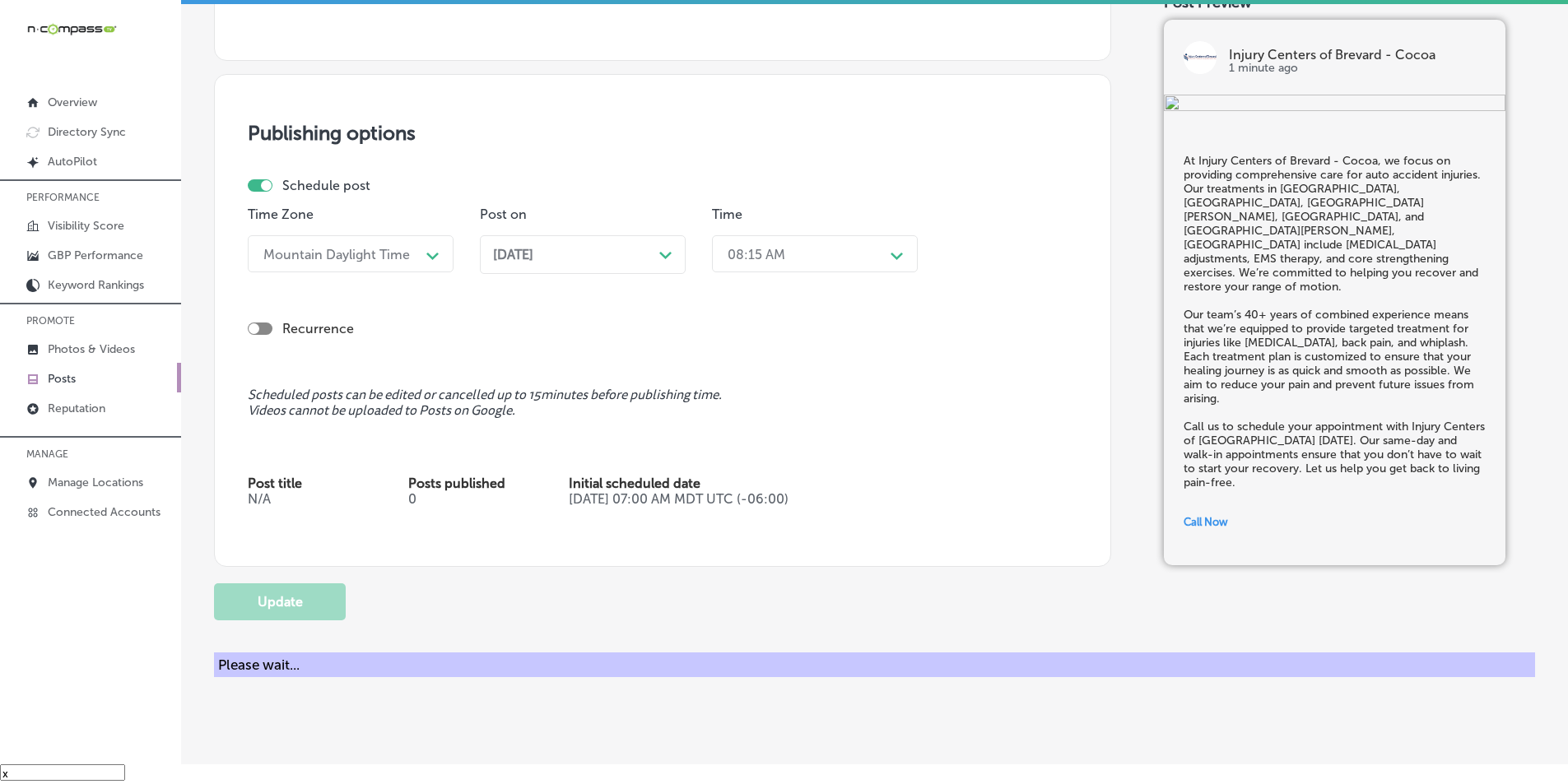
checkbox input "true"
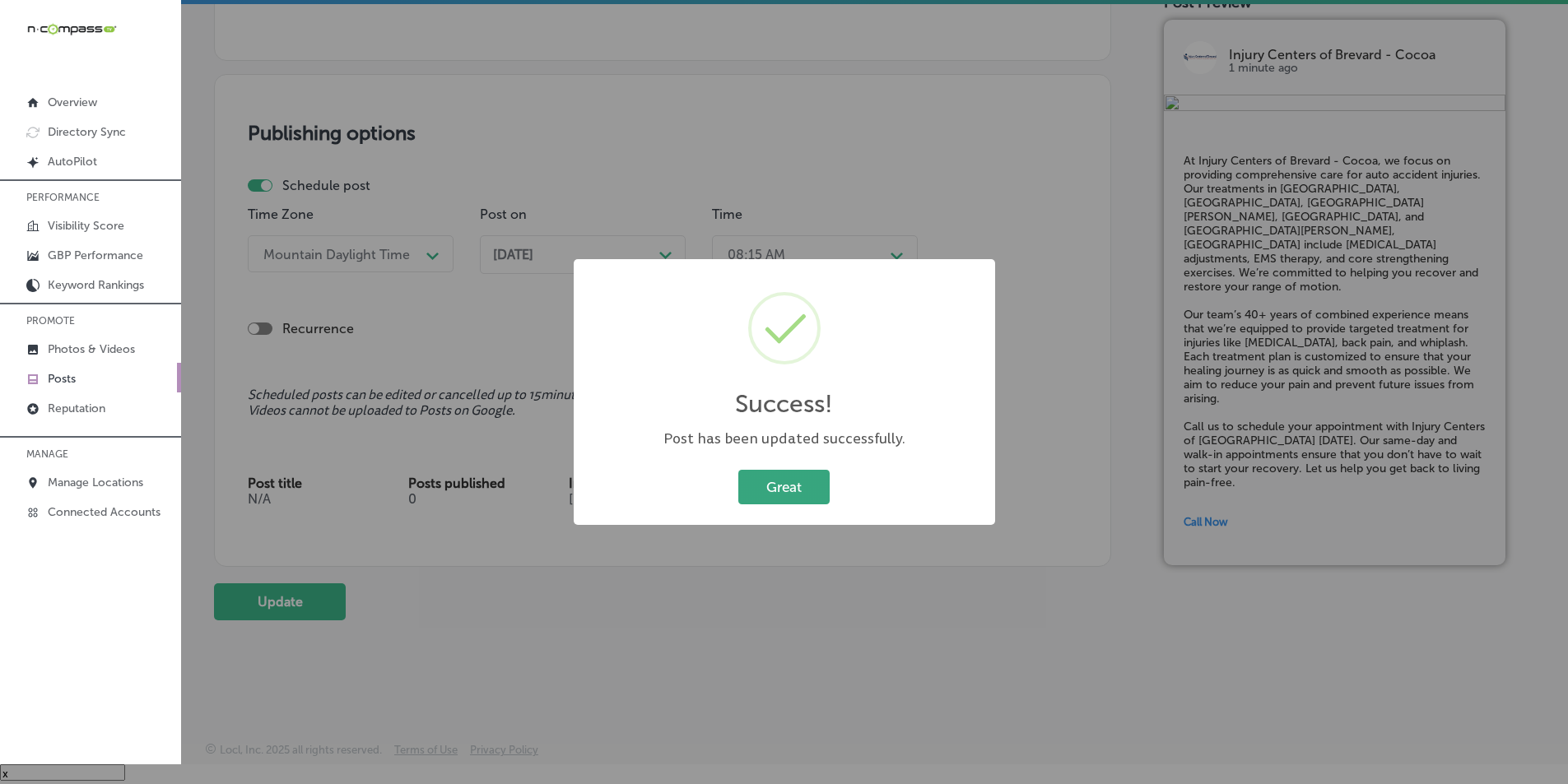
click at [764, 489] on button "Great" at bounding box center [784, 487] width 91 height 34
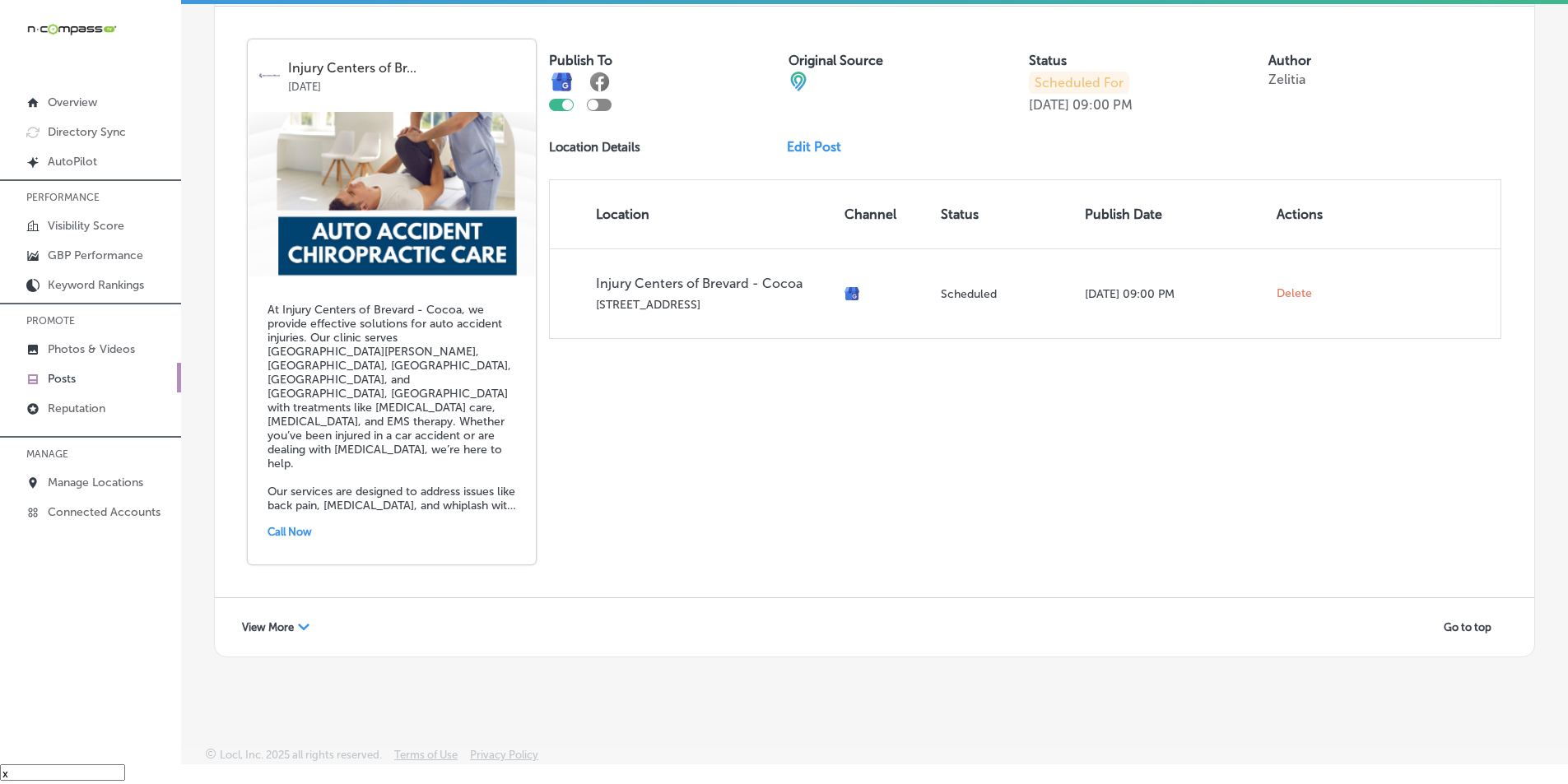
scroll to position [3560, 0]
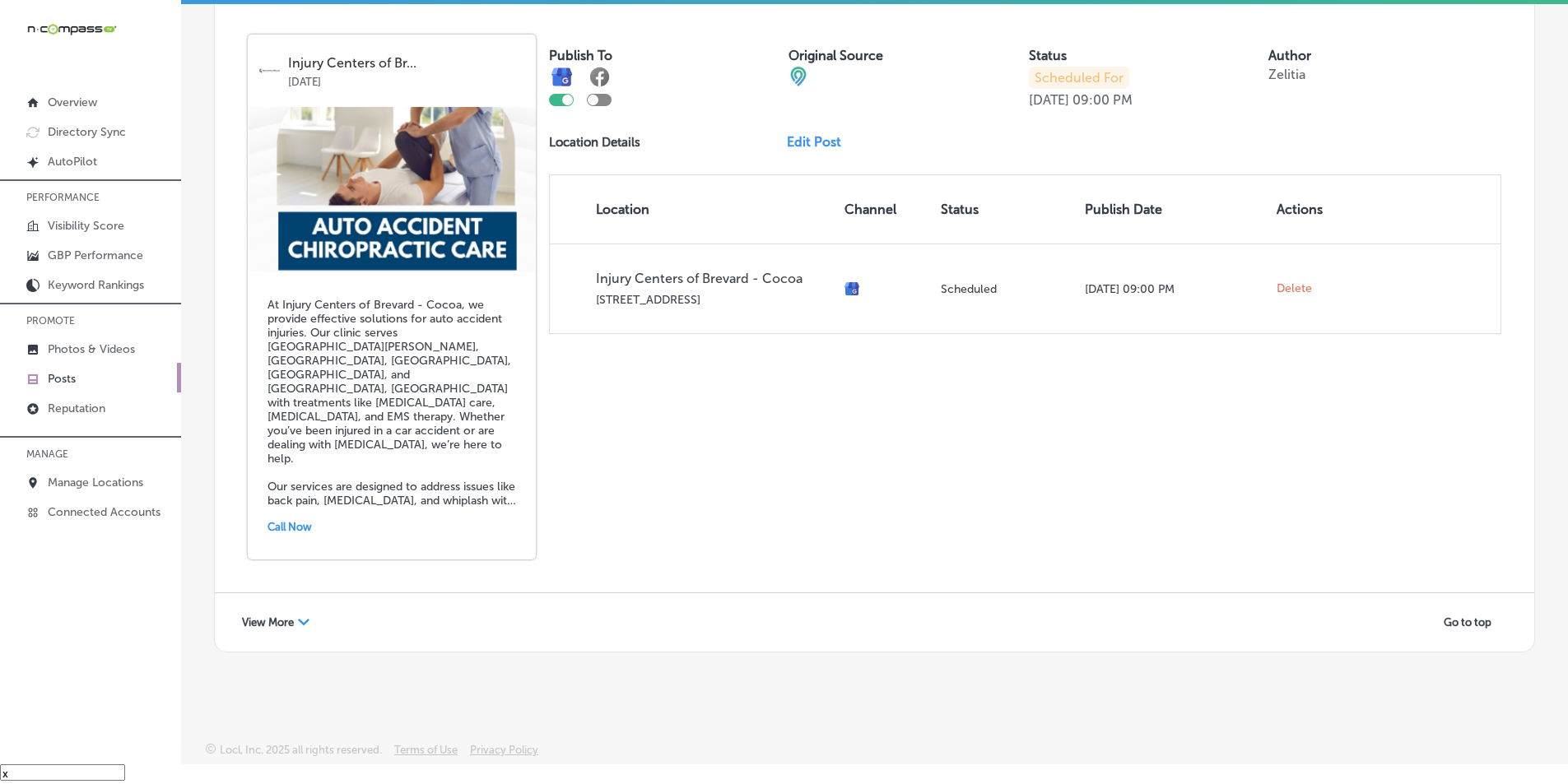
click at [291, 615] on div "View More Path Created with Sketch." at bounding box center [276, 622] width 89 height 26
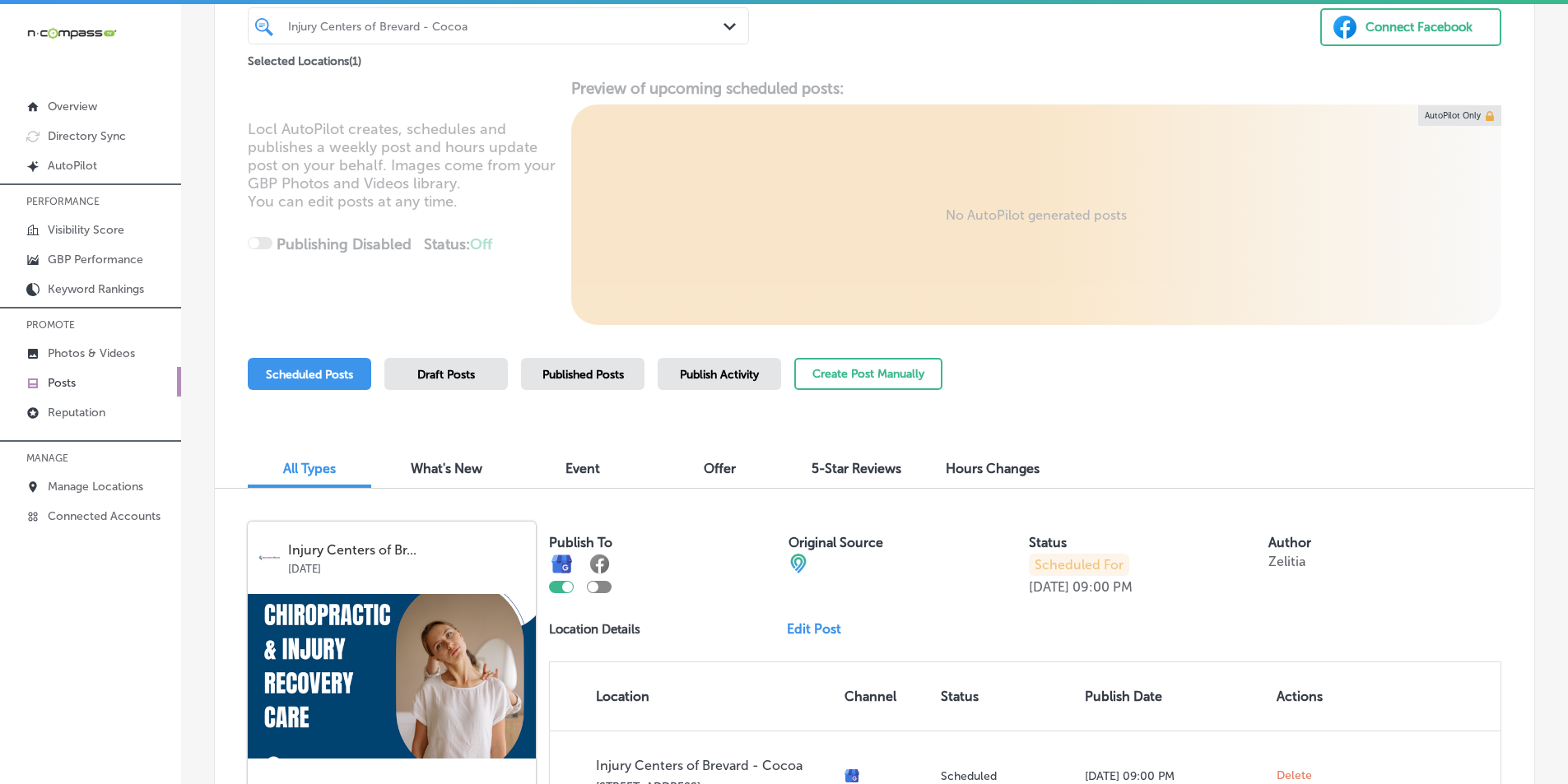
scroll to position [0, 0]
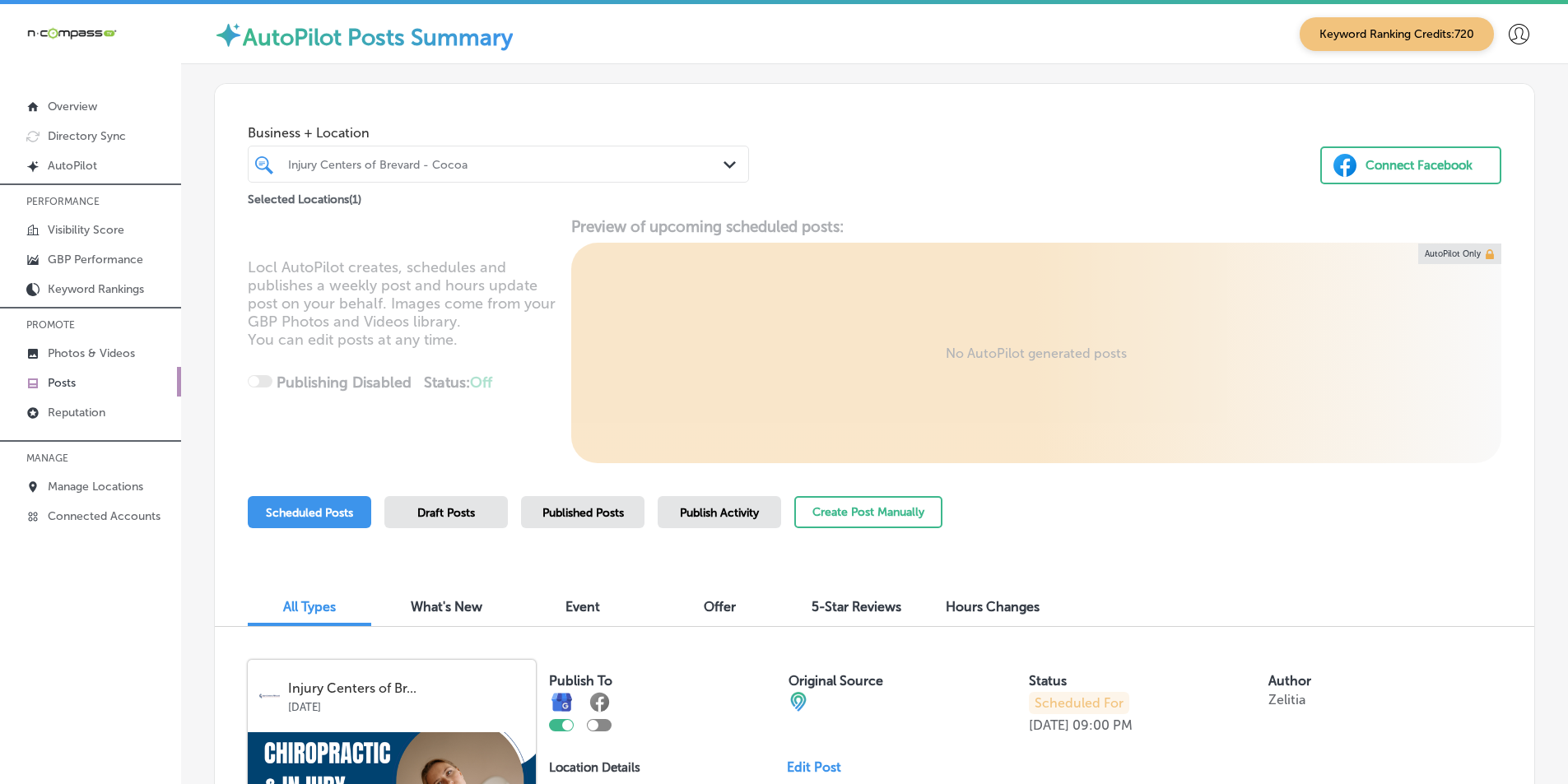
click at [576, 172] on div at bounding box center [477, 164] width 382 height 22
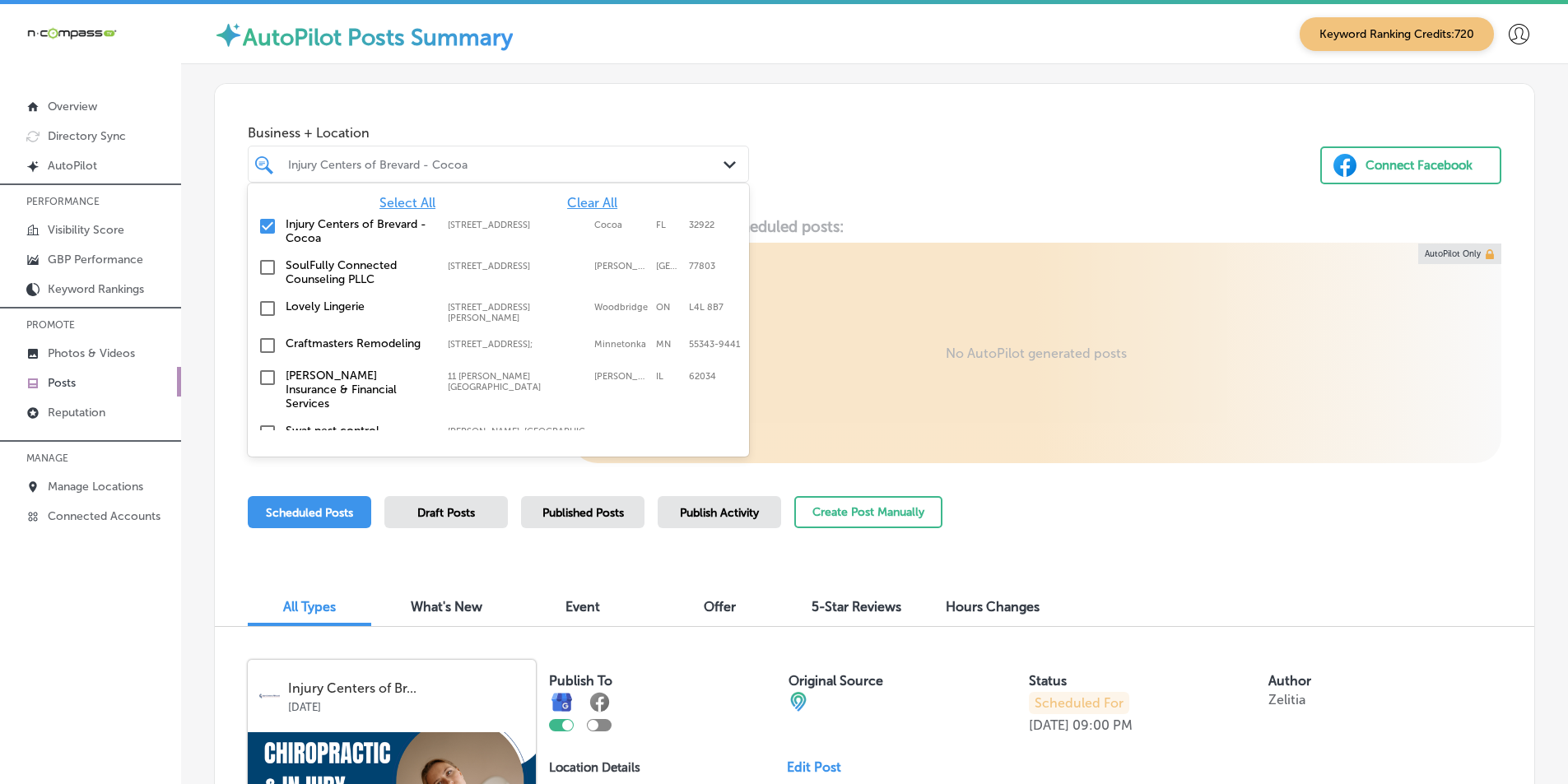
click at [494, 166] on div "Injury Centers of Brevard - Cocoa" at bounding box center [506, 165] width 437 height 14
click at [473, 168] on div "Injury Centers of Brevard - Cocoa" at bounding box center [506, 165] width 437 height 14
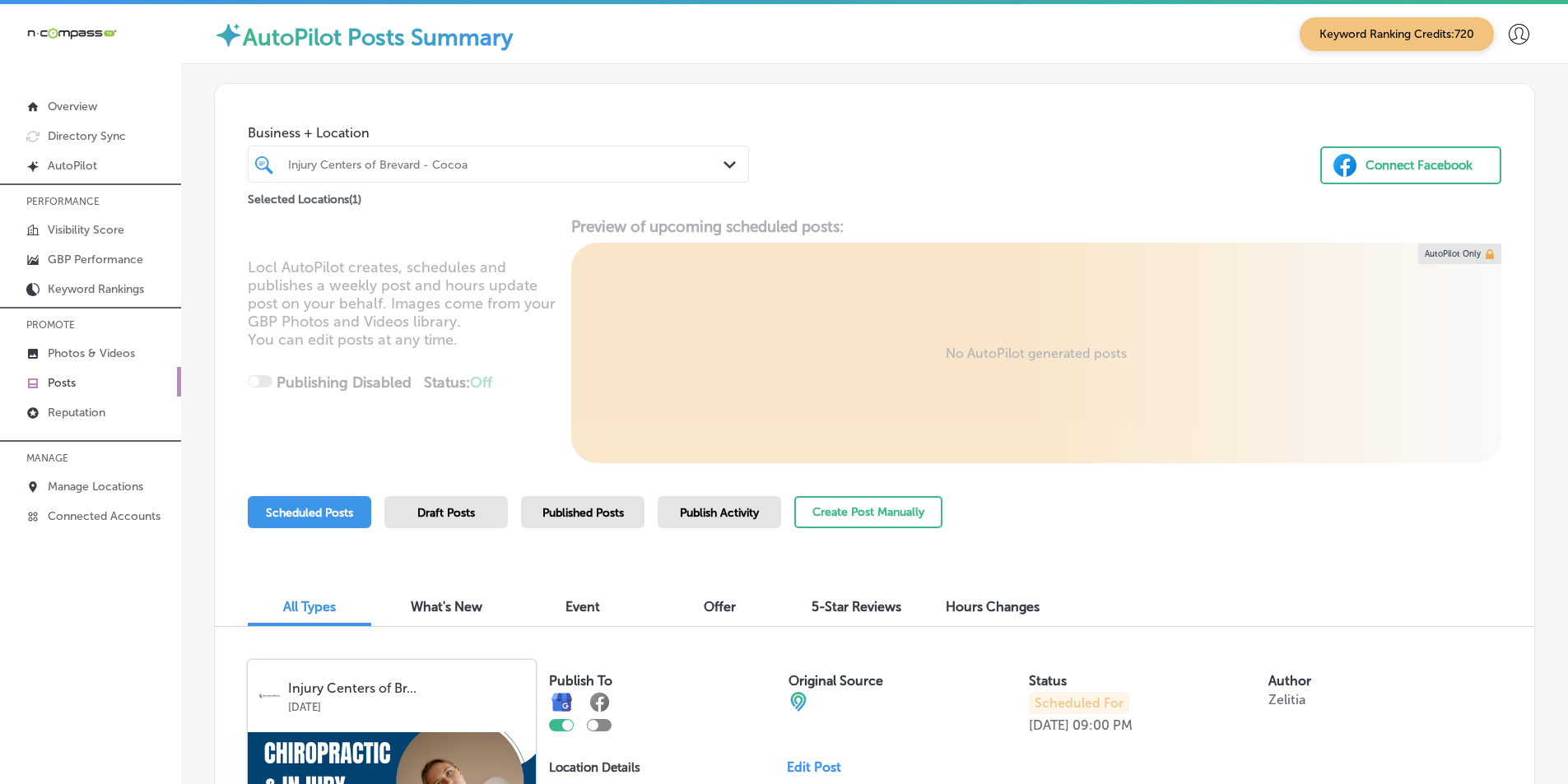
click at [485, 168] on div "Injury Centers of Brevard - Cocoa" at bounding box center [506, 165] width 437 height 14
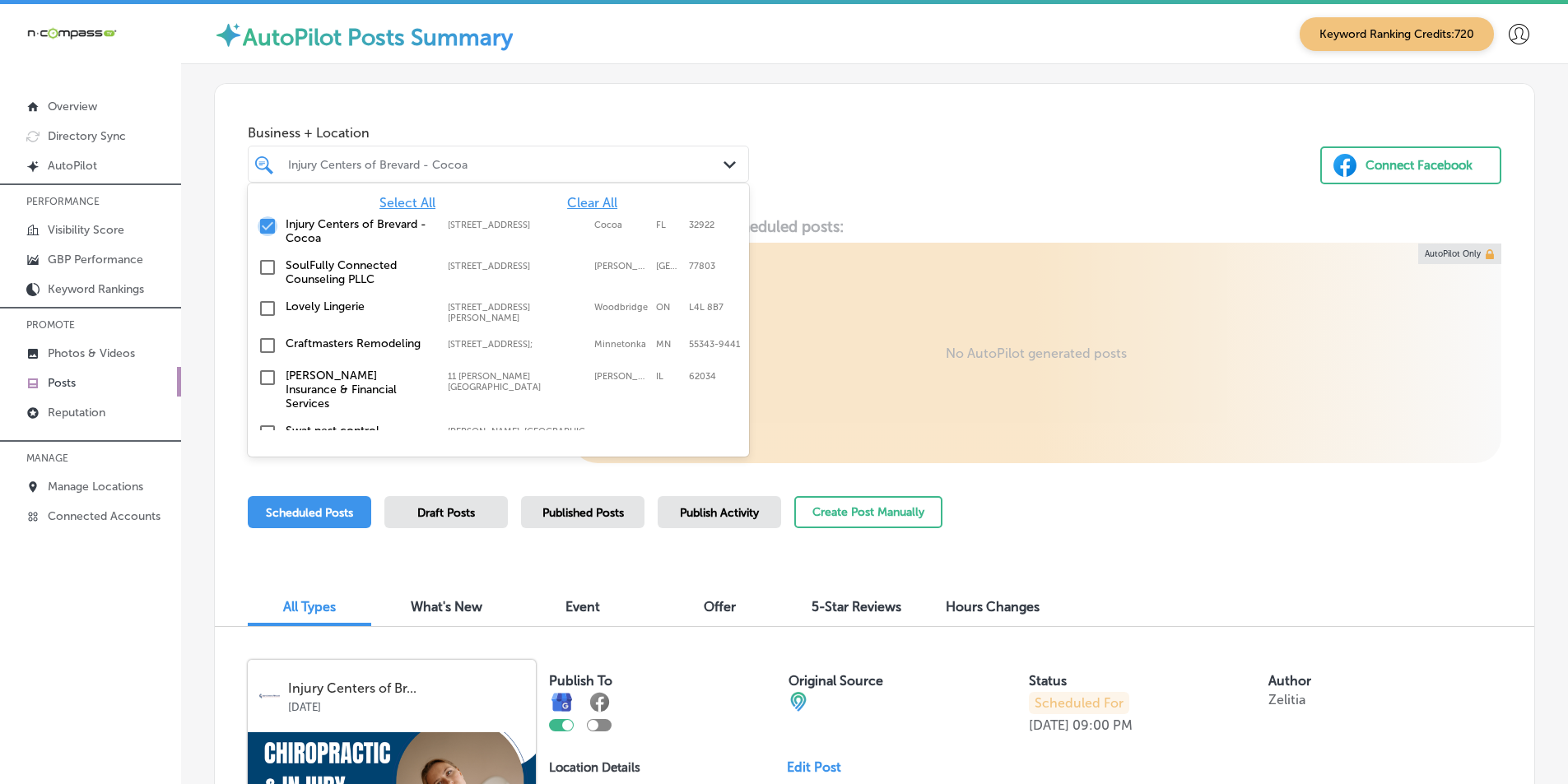
click at [266, 225] on input "checkbox" at bounding box center [268, 226] width 20 height 20
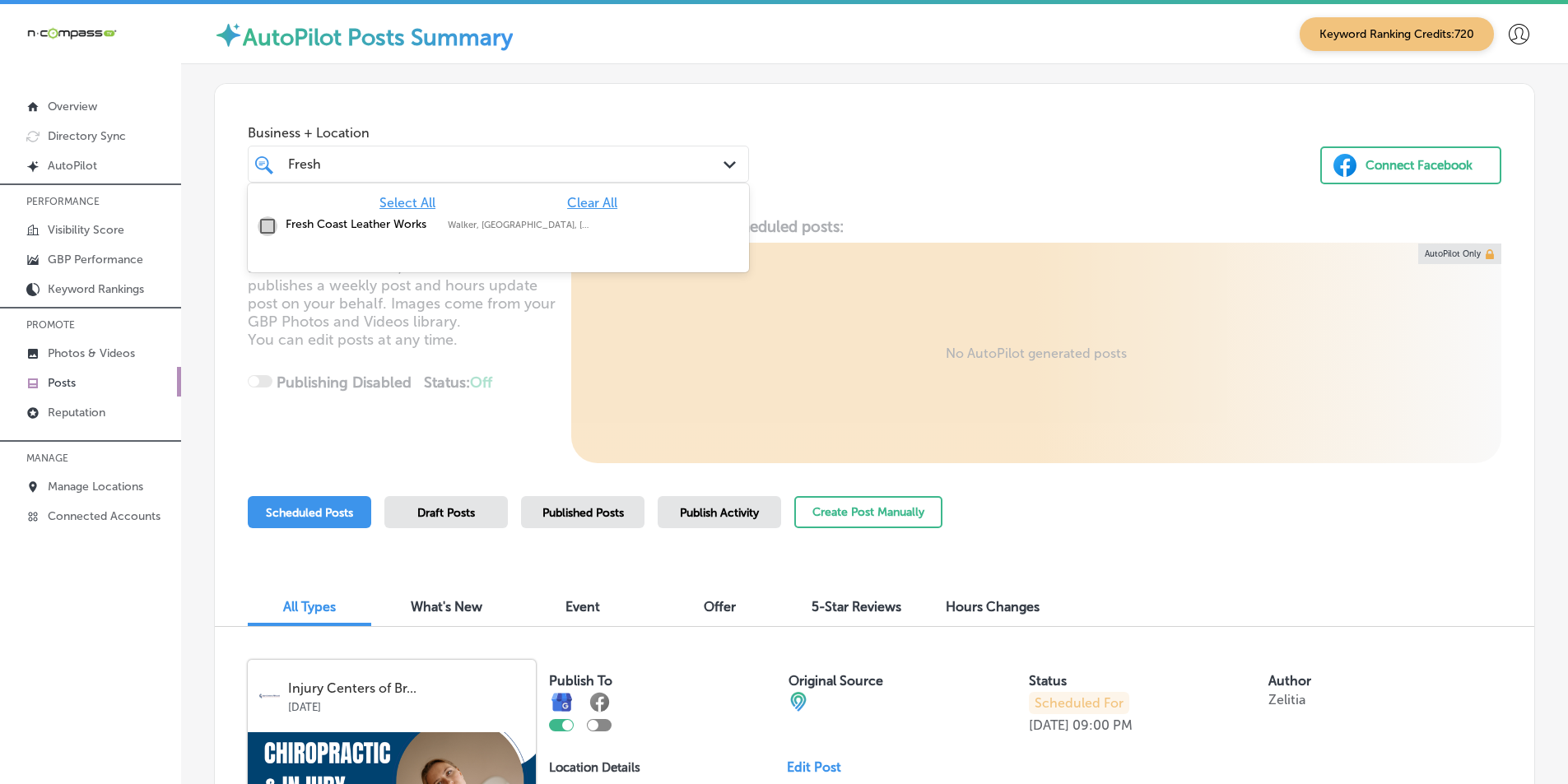
click at [268, 225] on input "checkbox" at bounding box center [268, 226] width 20 height 20
click at [764, 182] on div "Business + Location option focused, 2 of 354. 2 results available for search te…" at bounding box center [874, 147] width 1319 height 125
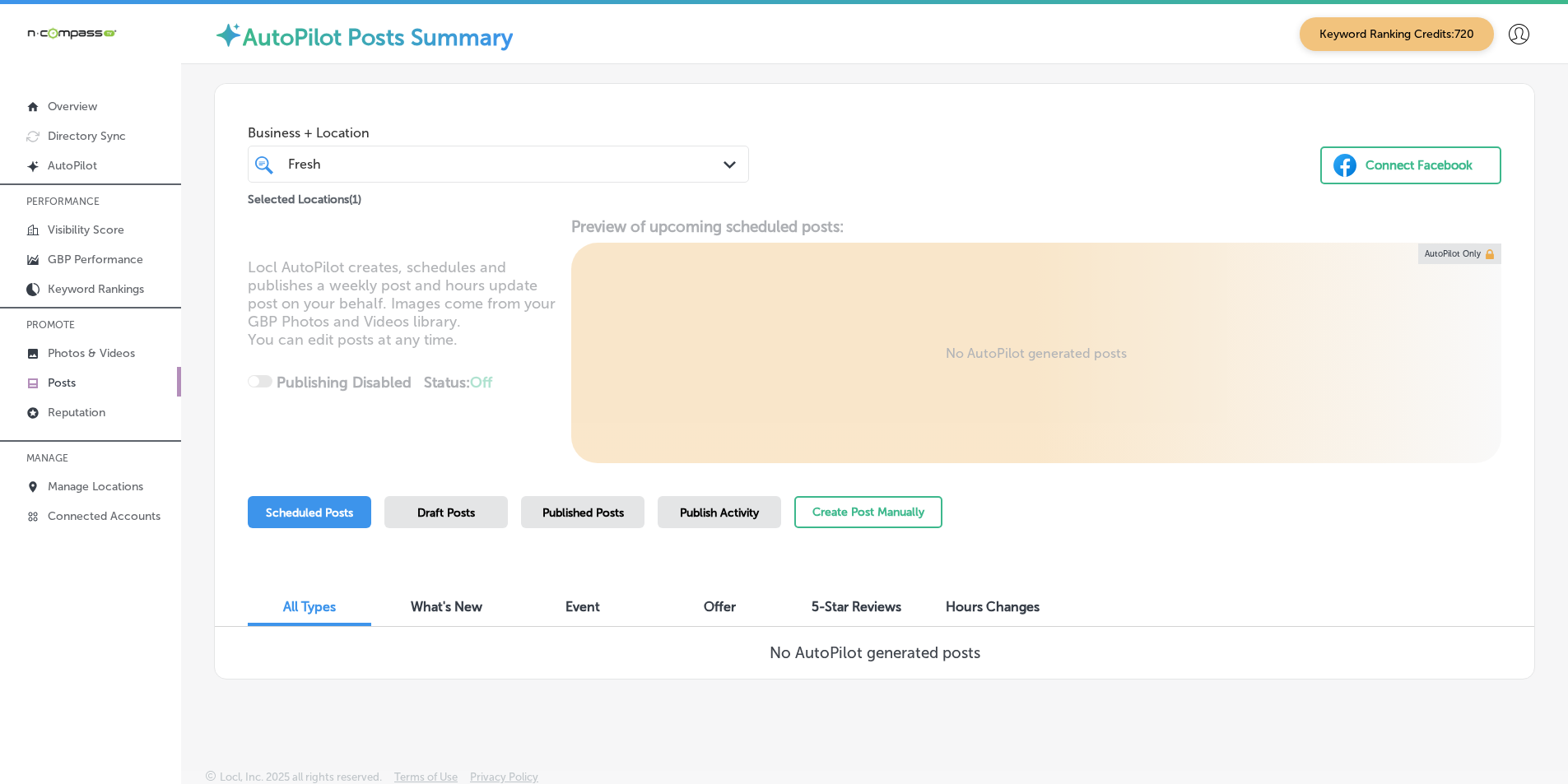
click at [725, 166] on polygon at bounding box center [729, 165] width 12 height 7
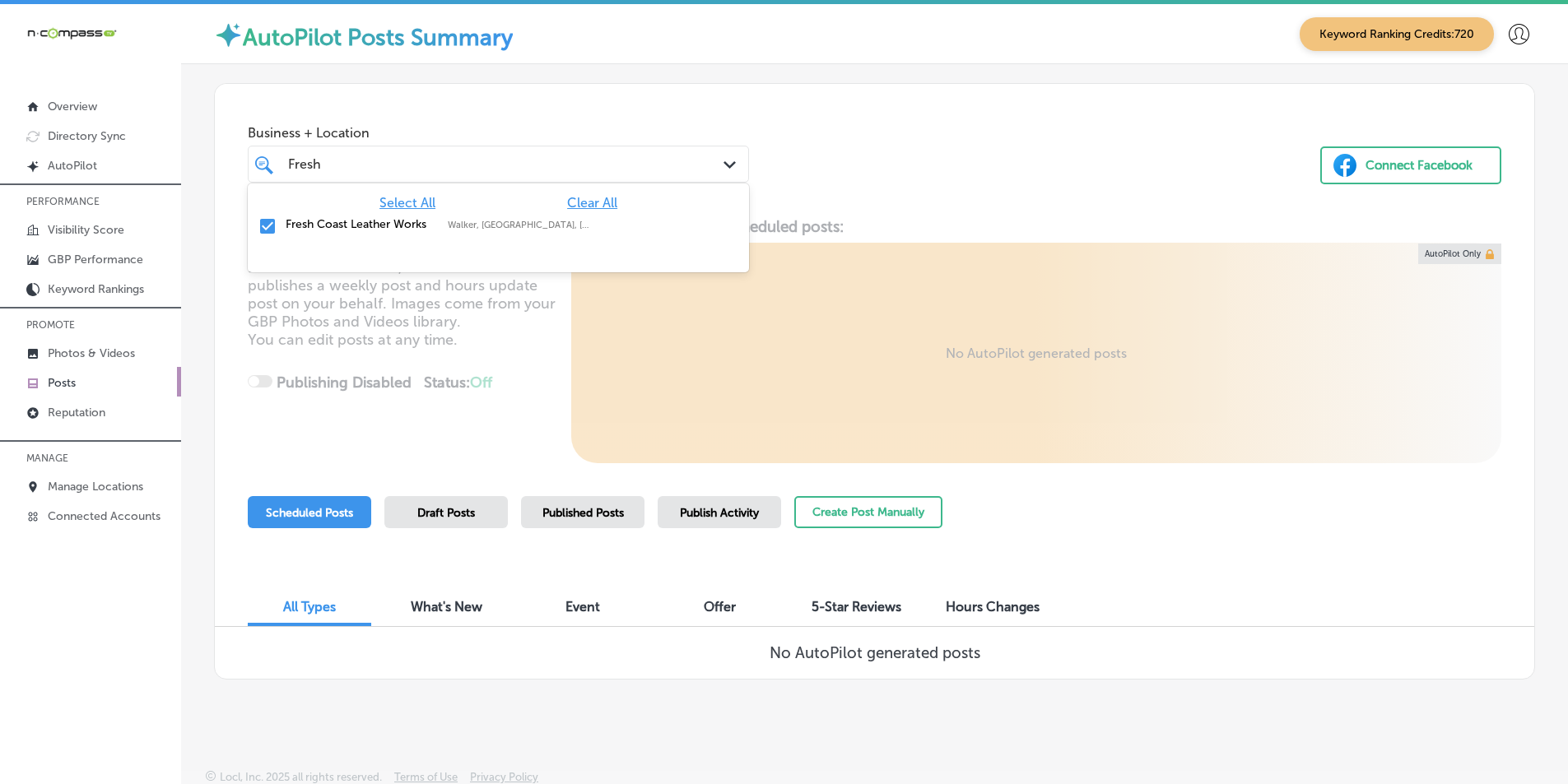
click at [265, 221] on input "checkbox" at bounding box center [268, 226] width 20 height 20
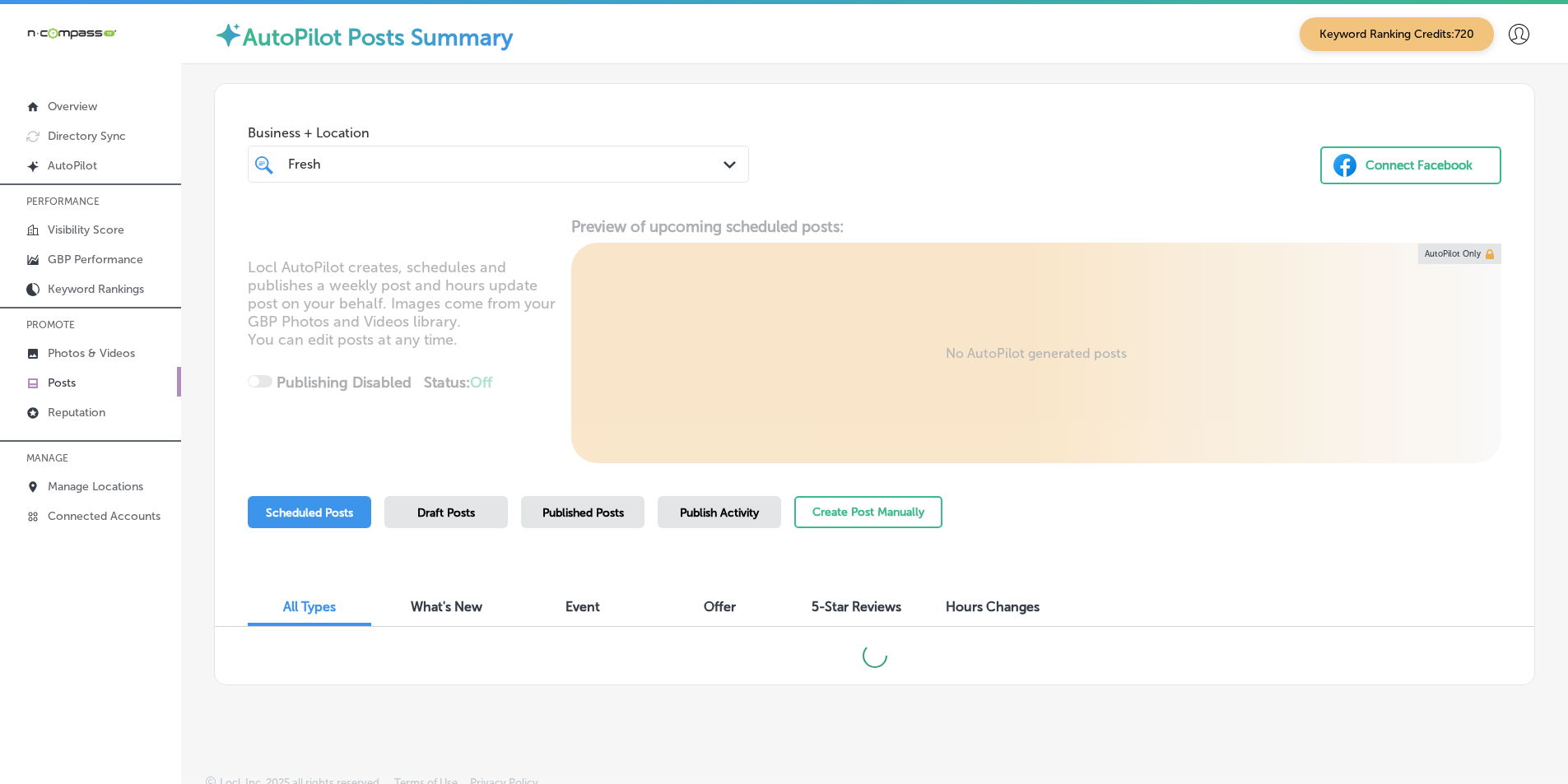
drag, startPoint x: 363, startPoint y: 166, endPoint x: 316, endPoint y: 166, distance: 47.0
click at [310, 166] on div "Fresh Fresh" at bounding box center [477, 164] width 382 height 22
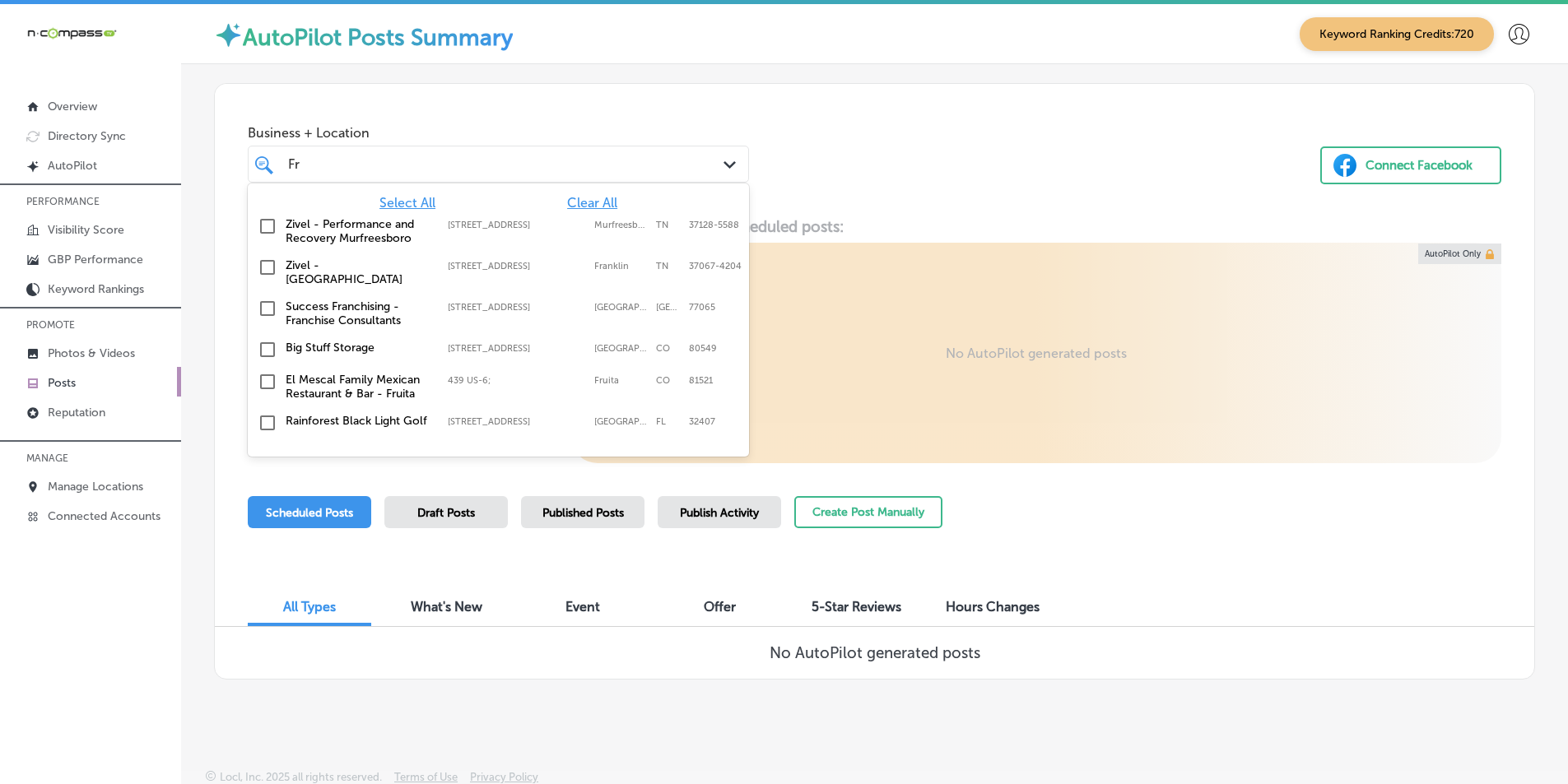
type input "F"
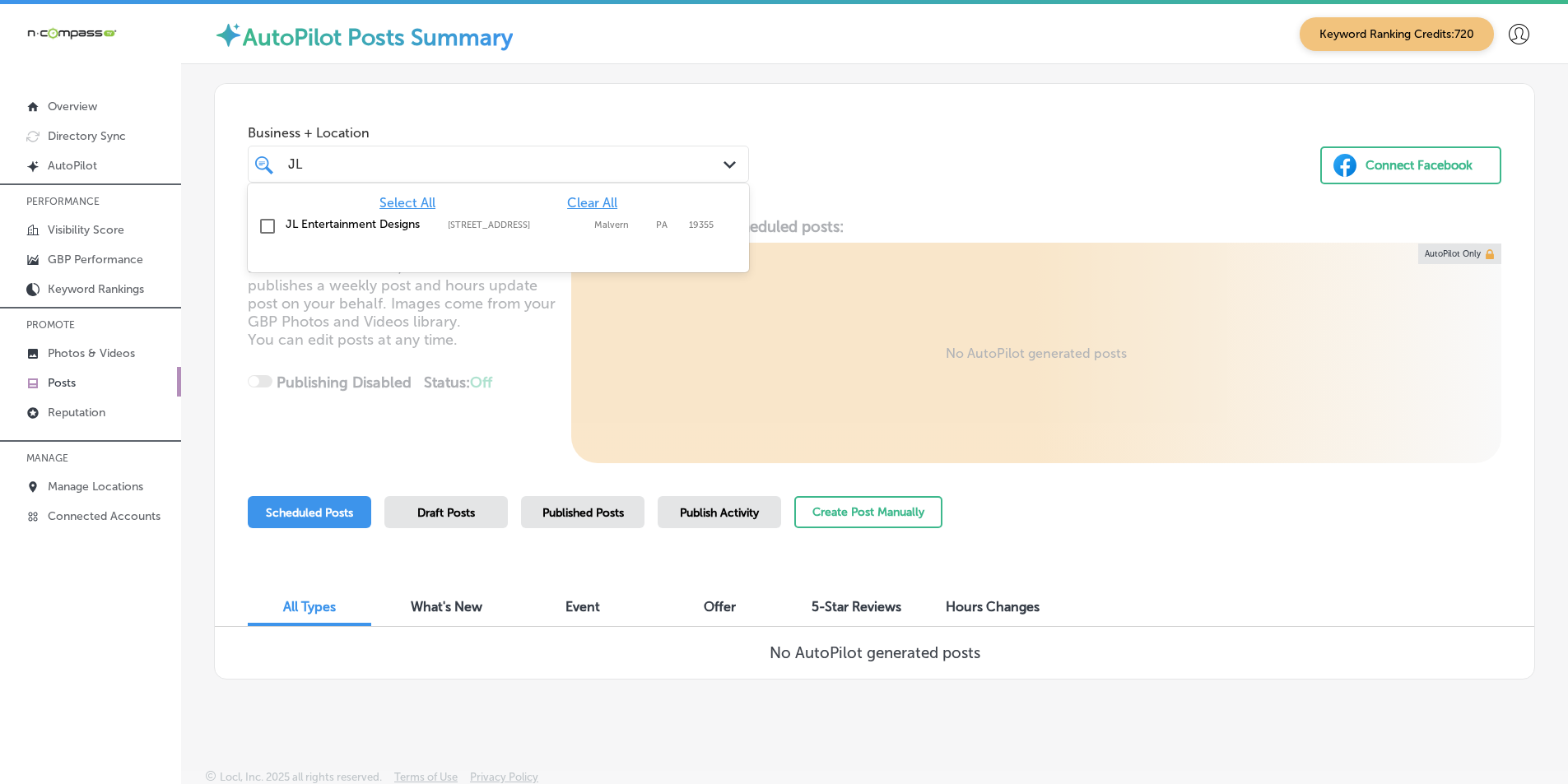
click at [265, 225] on input "checkbox" at bounding box center [268, 226] width 20 height 20
type input "JL"
click at [764, 144] on div "Business + Location option [STREET_ADDRESS]. option [STREET_ADDRESS]. 2 results…" at bounding box center [874, 147] width 1319 height 125
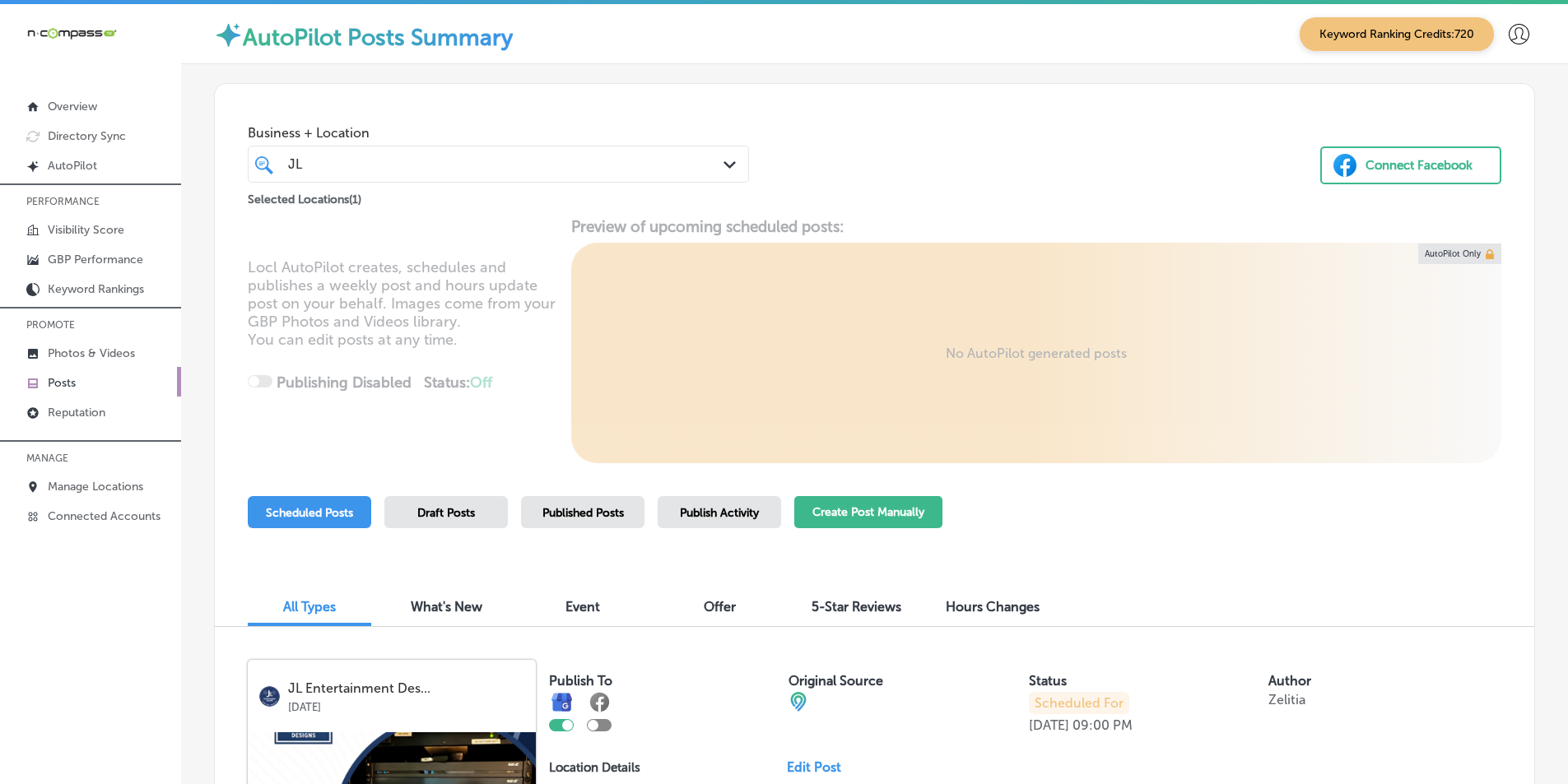
click at [764, 507] on button "Create Post Manually" at bounding box center [867, 512] width 148 height 32
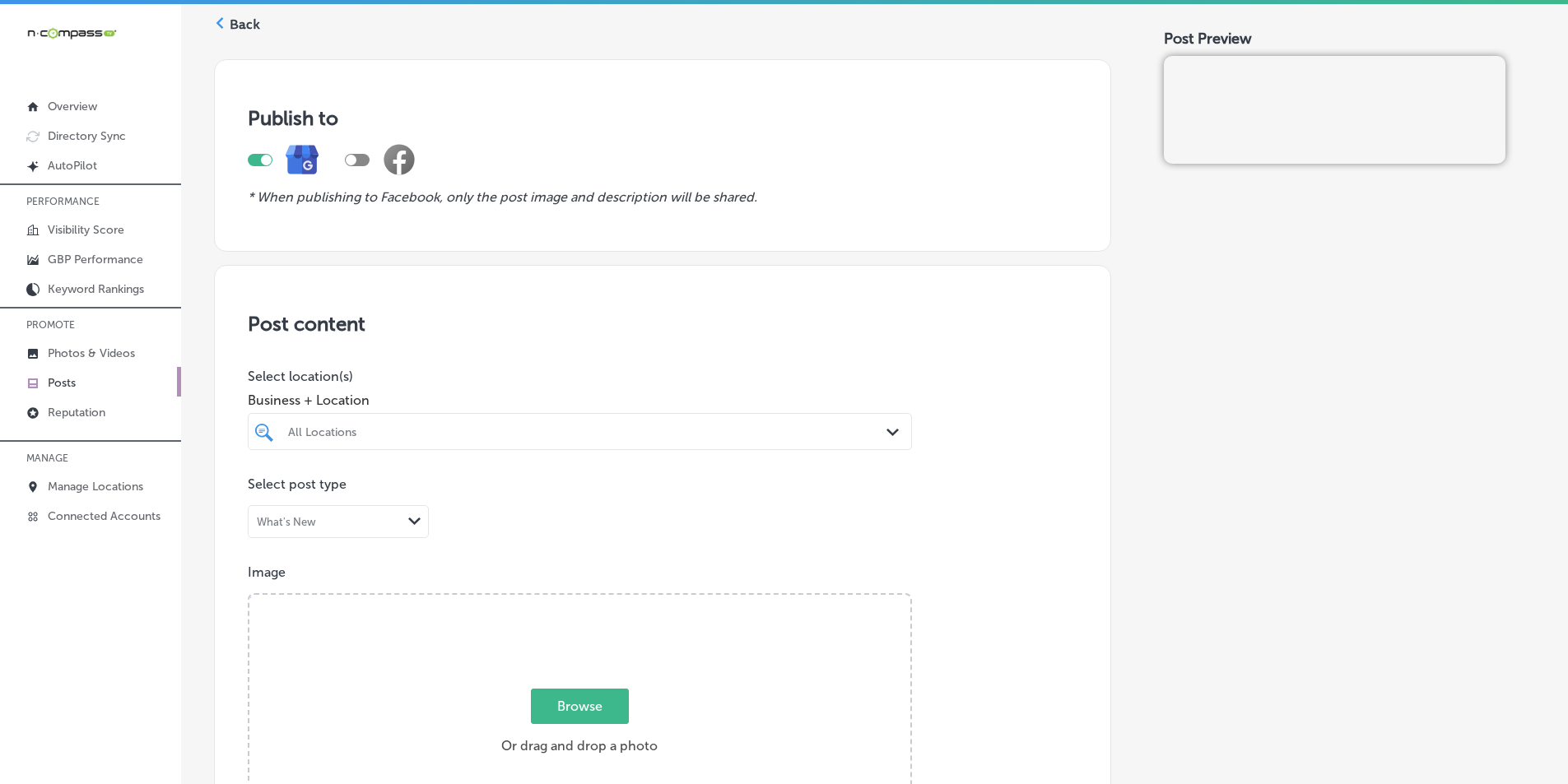
scroll to position [247, 0]
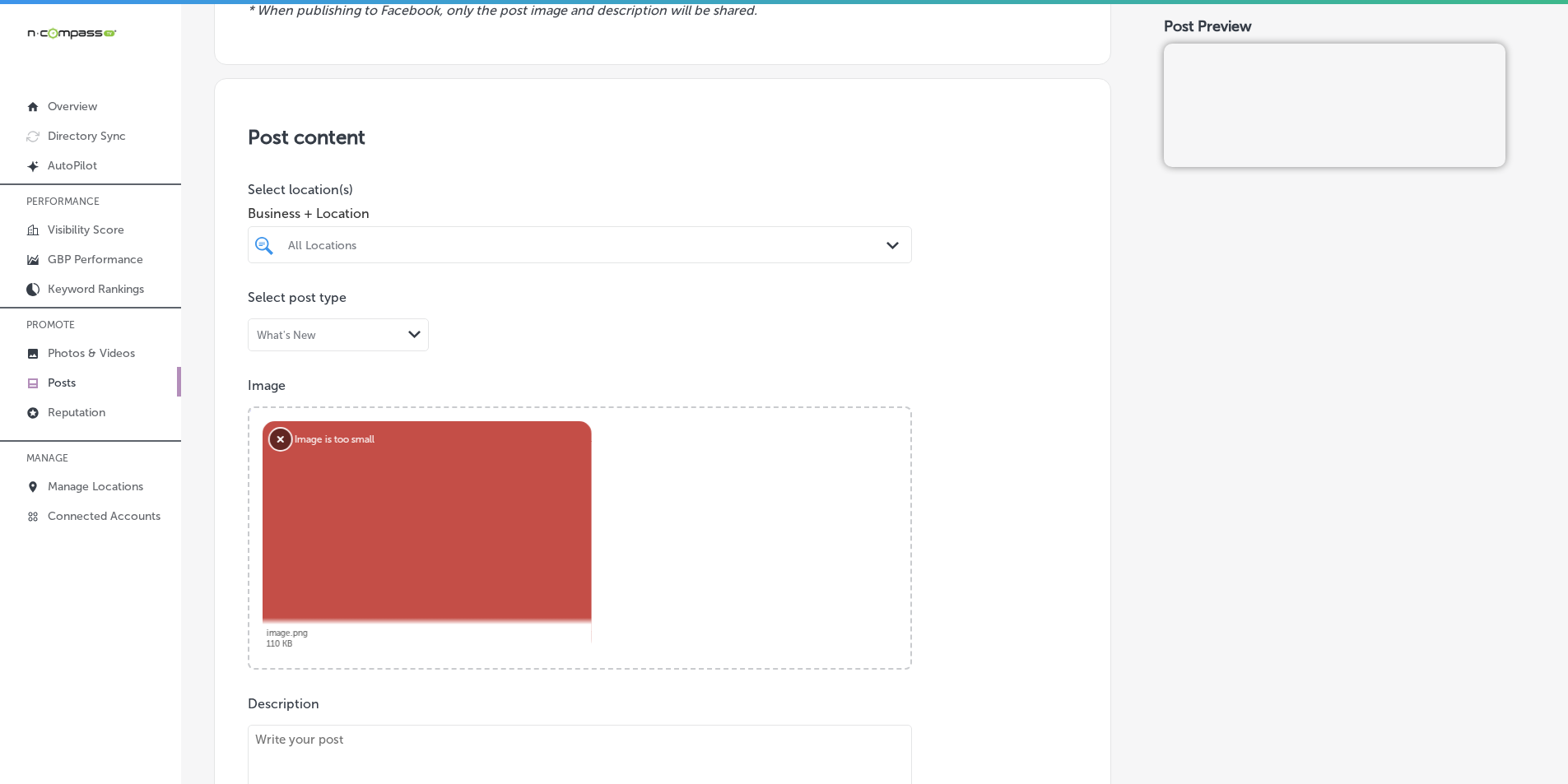
click at [275, 439] on button "Remove" at bounding box center [280, 440] width 22 height 22
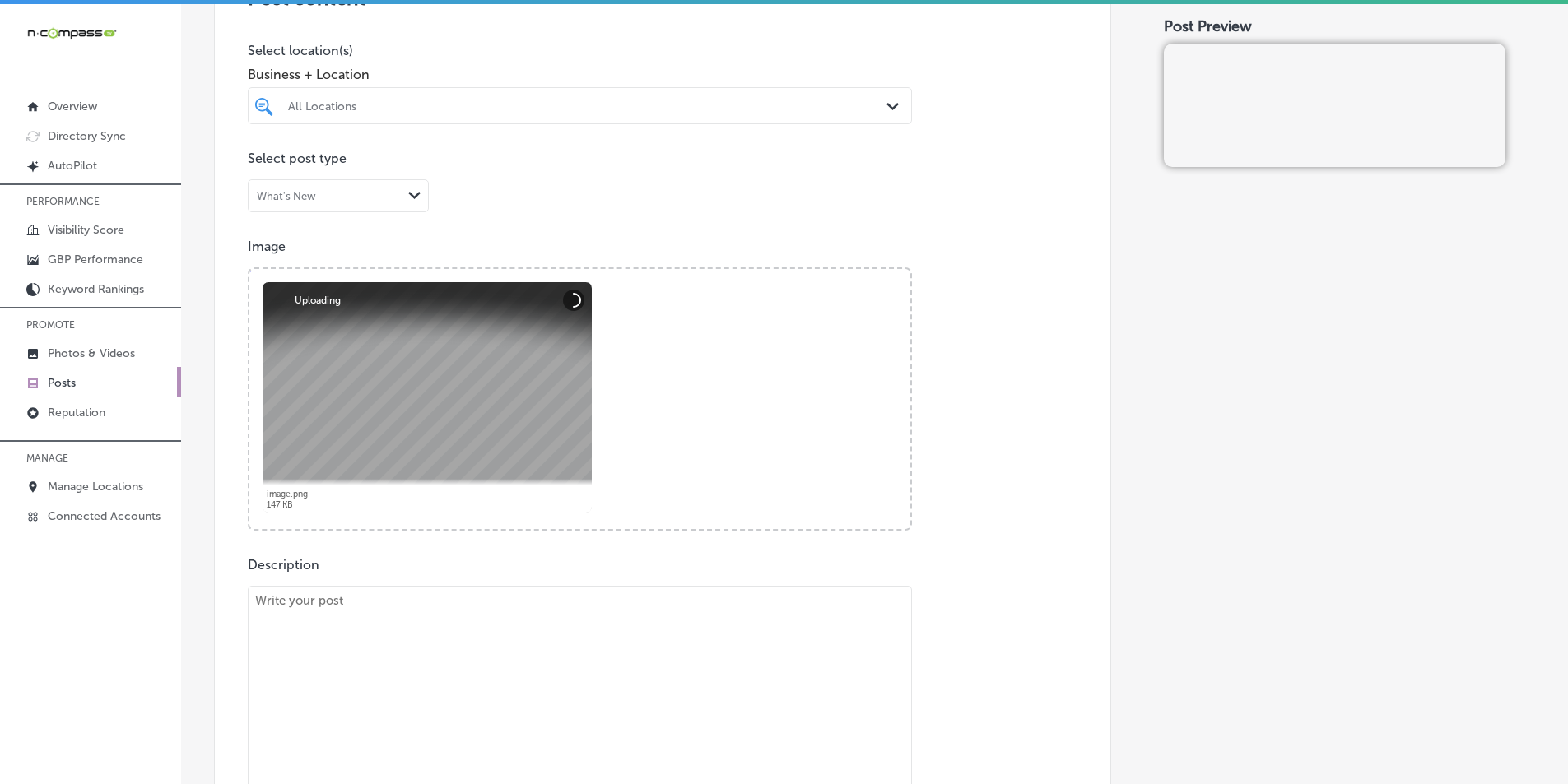
scroll to position [411, 0]
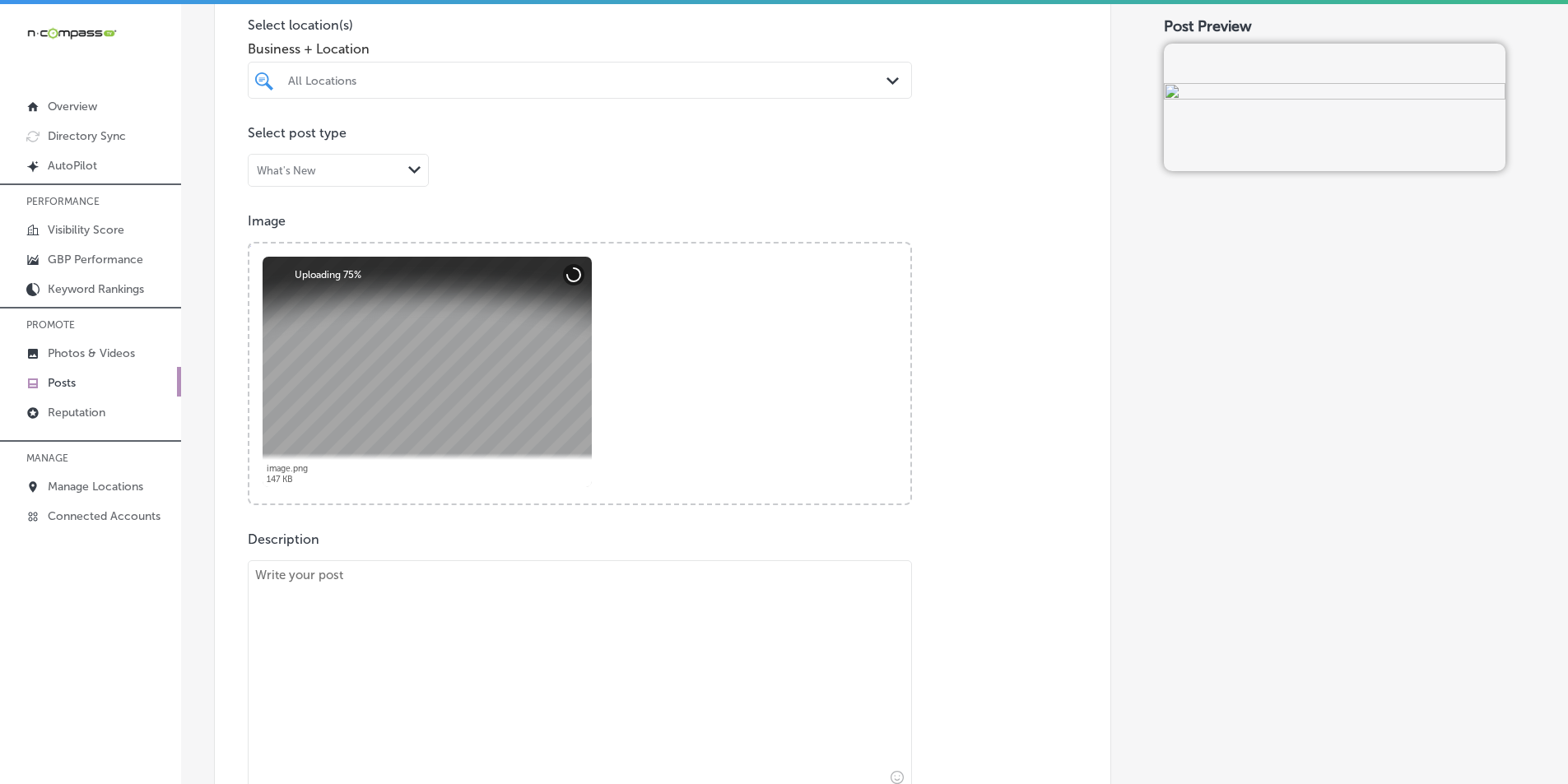
click at [764, 85] on div "Path Created with Sketch." at bounding box center [895, 81] width 18 height 18
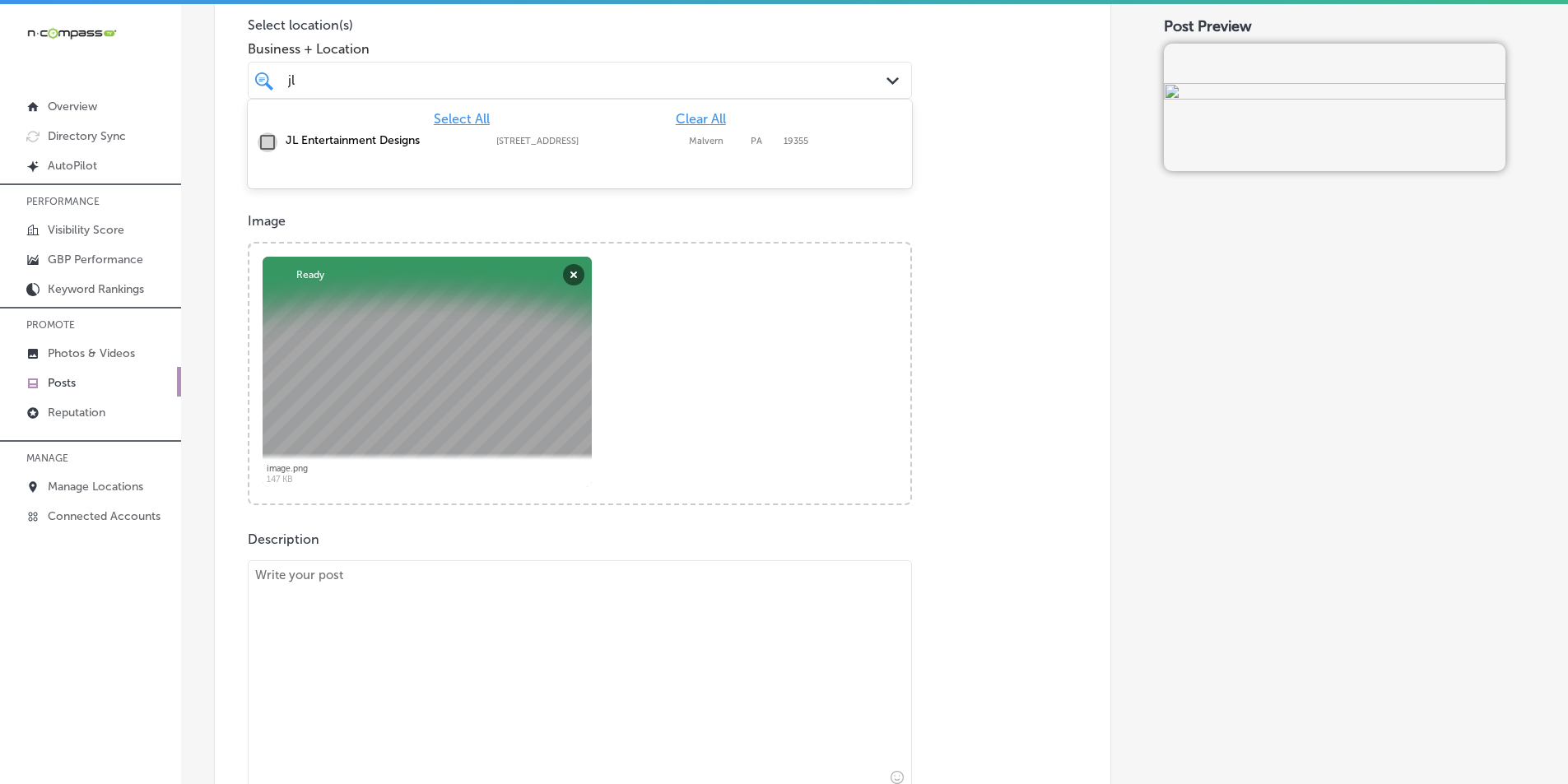
click at [265, 141] on input "checkbox" at bounding box center [268, 143] width 20 height 20
type input "jl"
click at [764, 198] on div "Post content Select location(s) Business + Location option [STREET_ADDRESS]. op…" at bounding box center [662, 434] width 897 height 1042
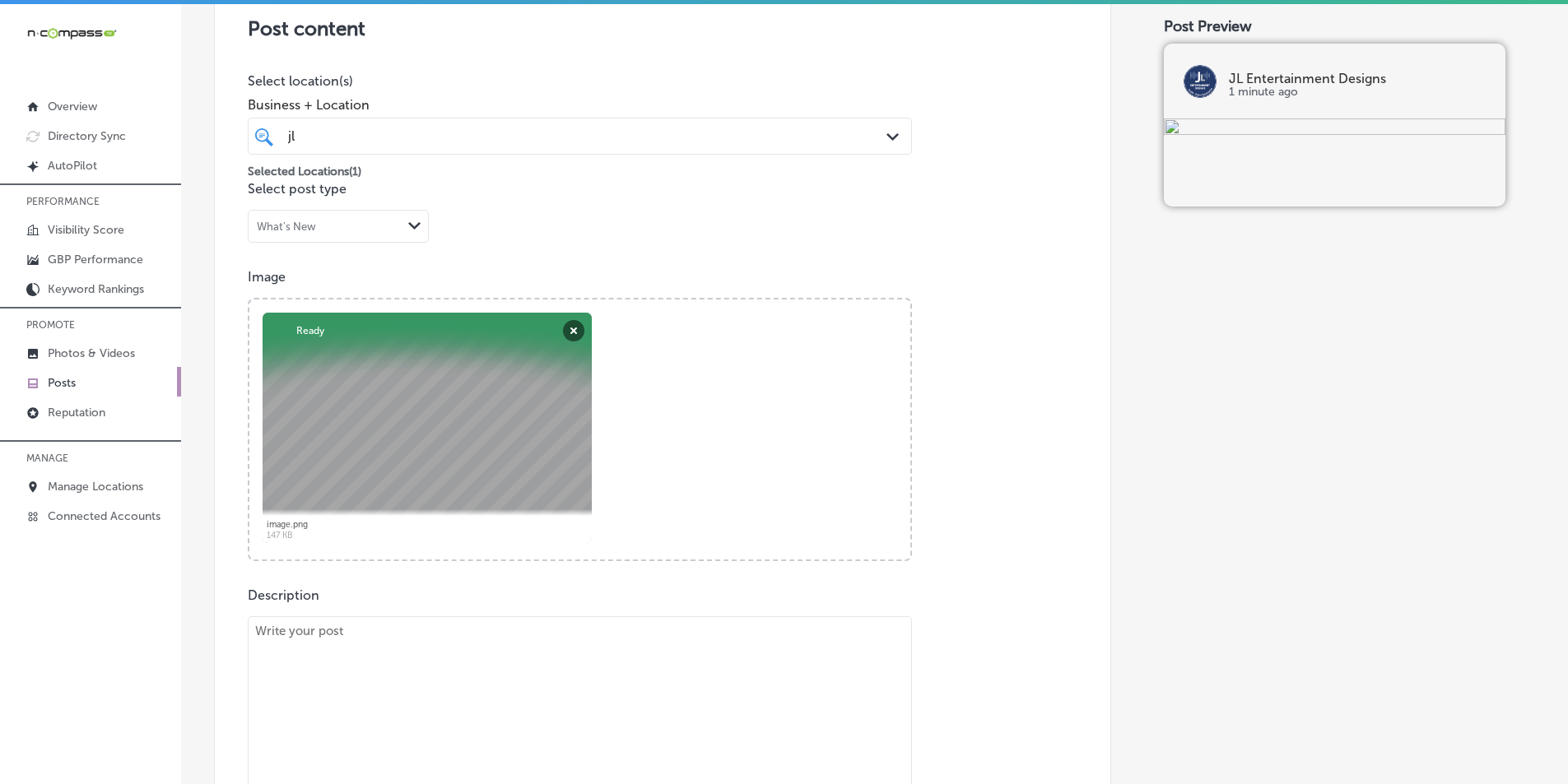
scroll to position [329, 0]
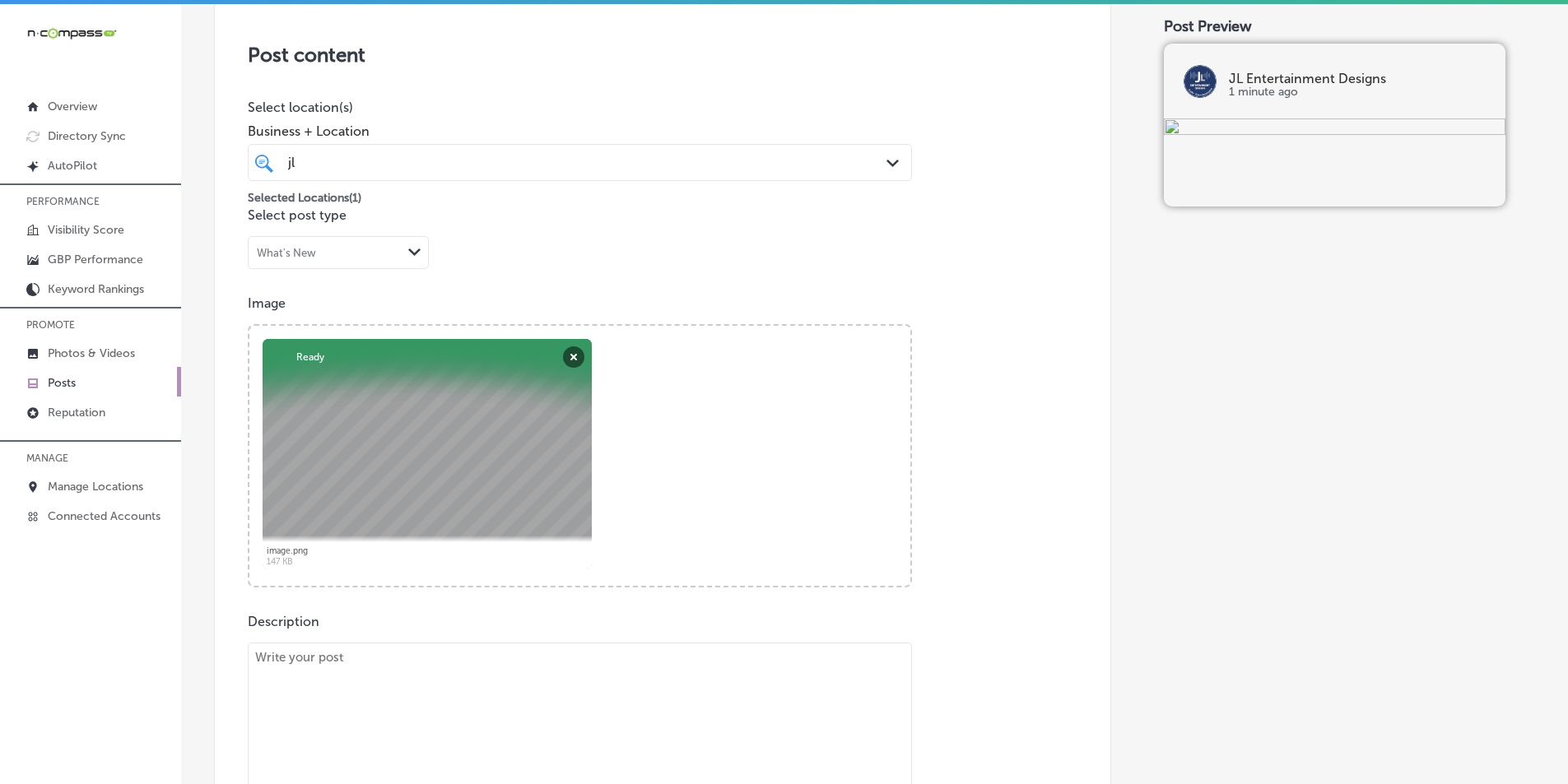
click at [764, 155] on div "jl jl" at bounding box center [550, 163] width 527 height 22
click at [764, 274] on div "Post content Select location(s) Business + Location jl jl Path Created with Ske…" at bounding box center [662, 516] width 897 height 1042
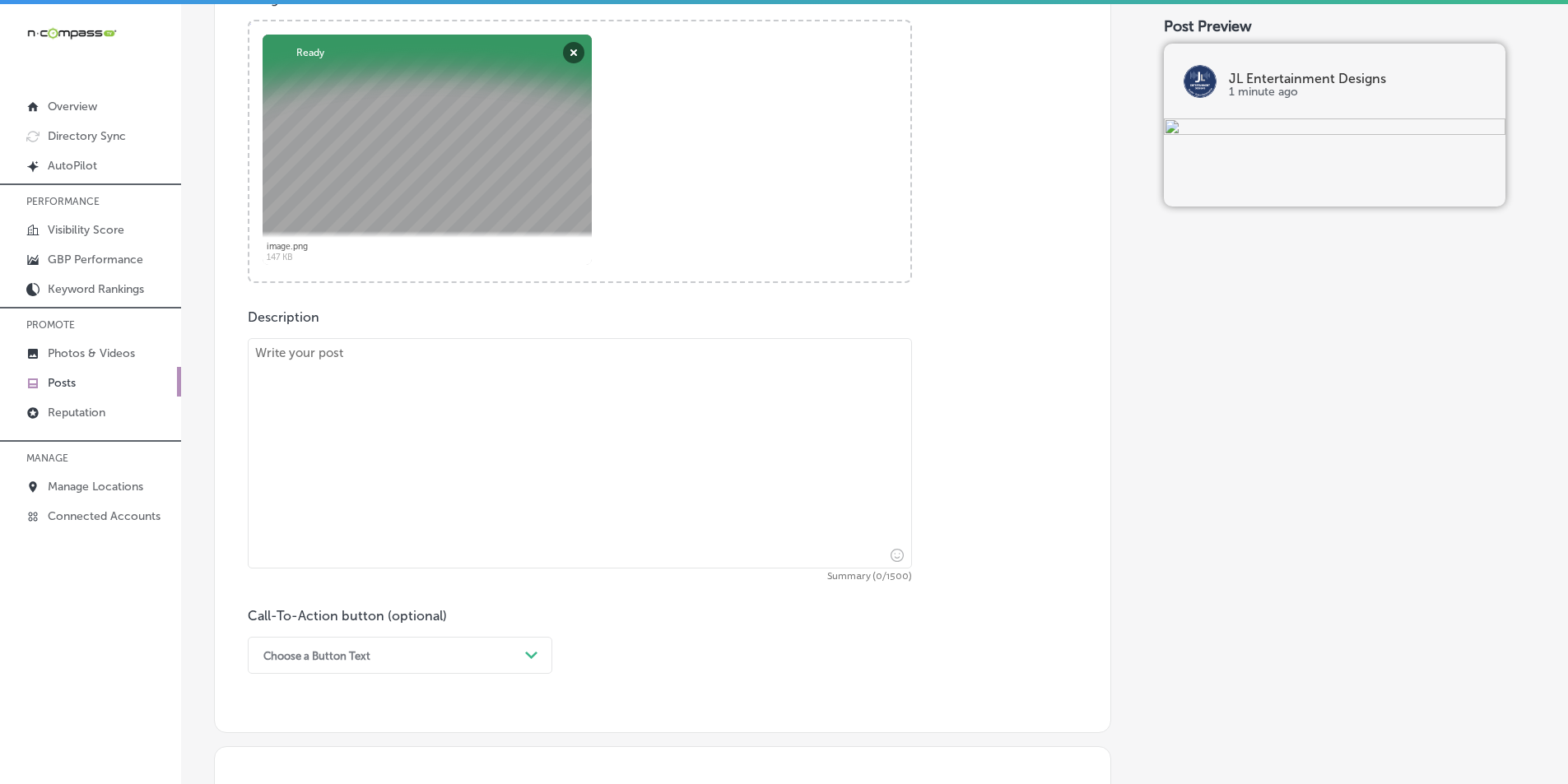
scroll to position [658, 0]
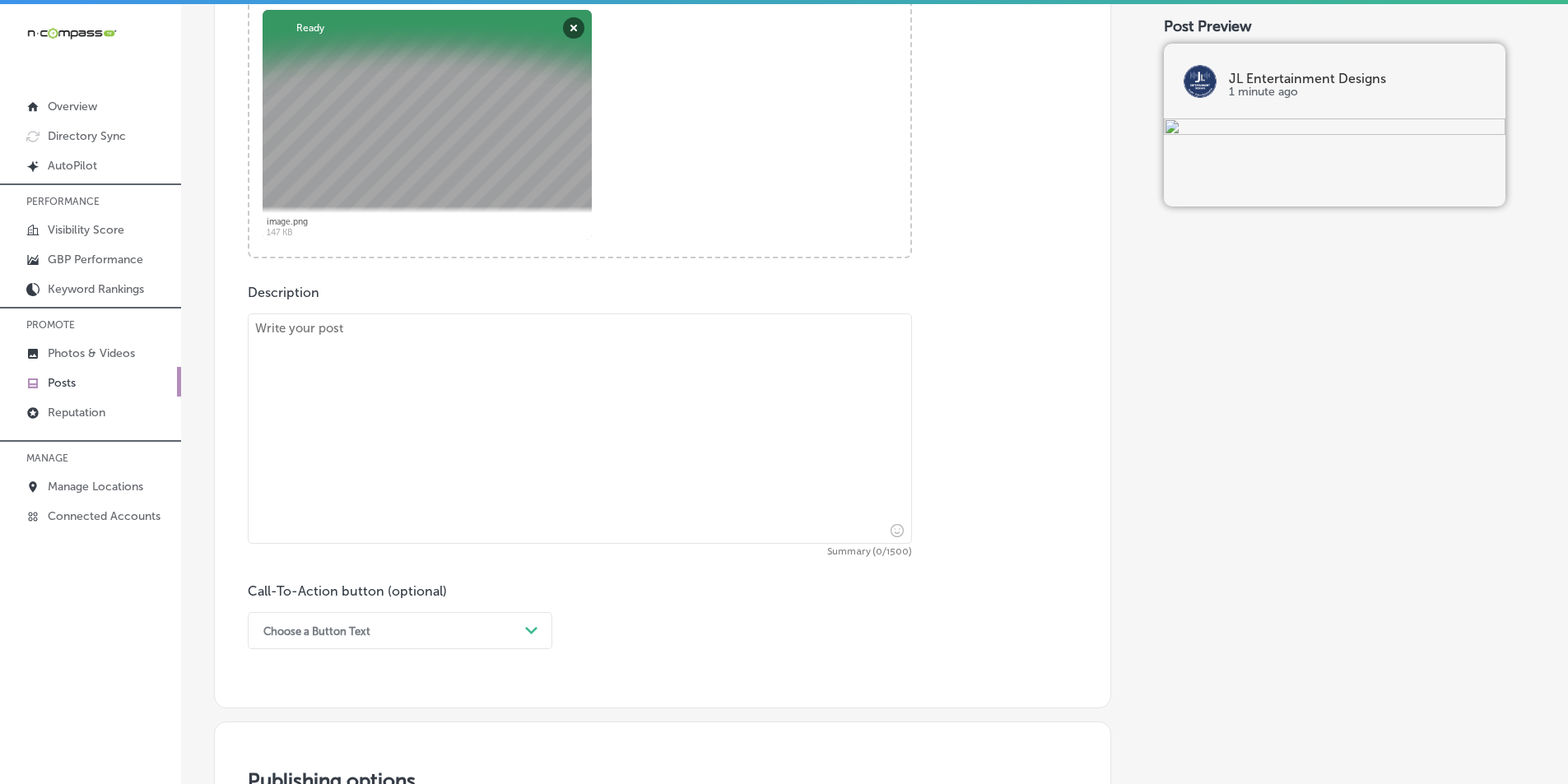
drag, startPoint x: 435, startPoint y: 359, endPoint x: 446, endPoint y: 192, distance: 167.4
click at [431, 352] on textarea at bounding box center [580, 428] width 664 height 230
drag, startPoint x: 359, startPoint y: 363, endPoint x: 350, endPoint y: 367, distance: 9.8
click at [360, 363] on textarea at bounding box center [580, 428] width 664 height 230
paste textarea "Transform your outdoor living space with a custom outdoor TV installation from …"
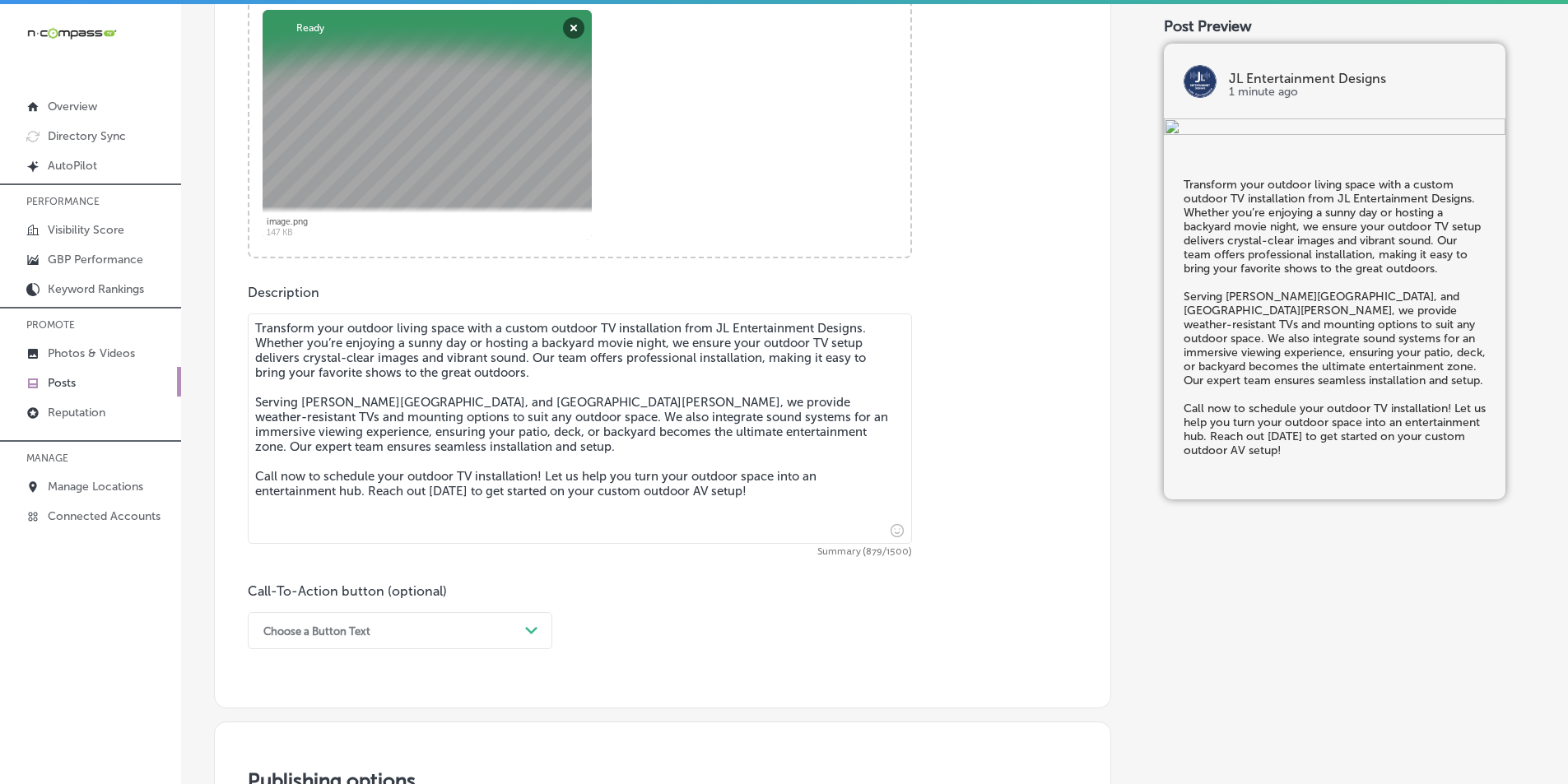
type textarea "Transform your outdoor living space with a custom outdoor TV installation from …"
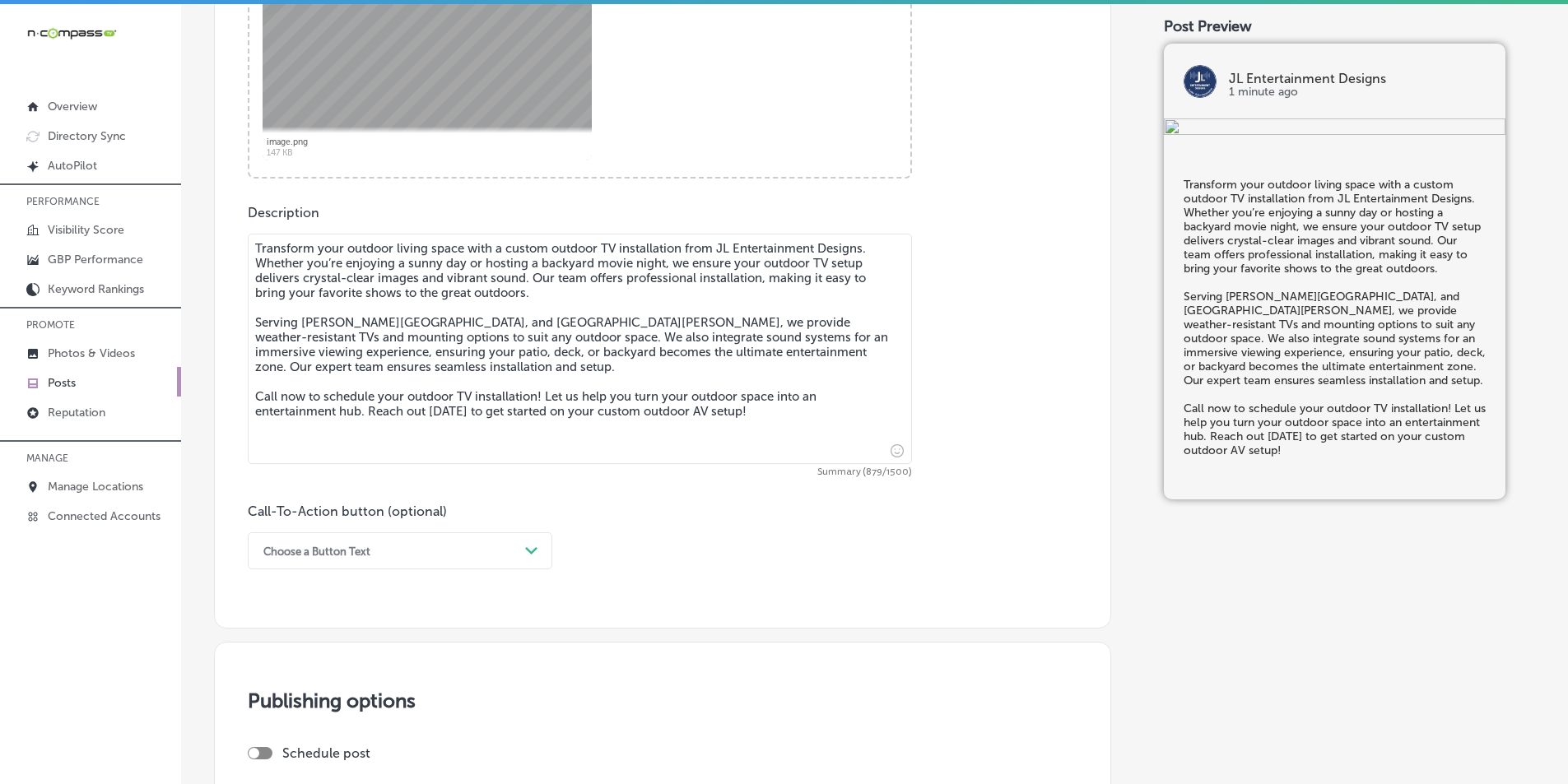
click at [531, 570] on div "Choose a Button Text Path Created with Sketch." at bounding box center [399, 550] width 304 height 37
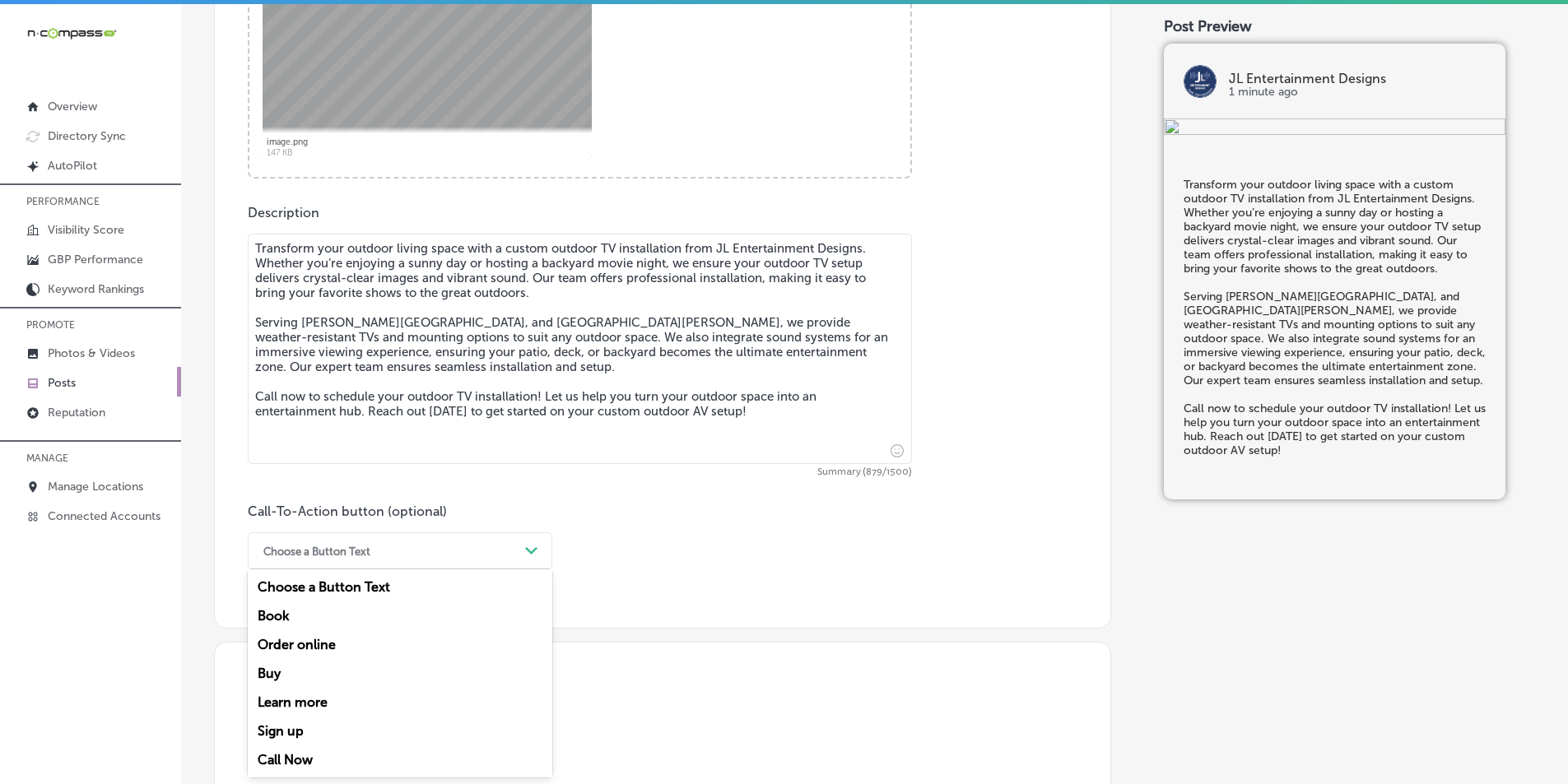
drag, startPoint x: 280, startPoint y: 756, endPoint x: 375, endPoint y: 715, distance: 103.5
click at [281, 756] on div "Call Now" at bounding box center [399, 759] width 304 height 29
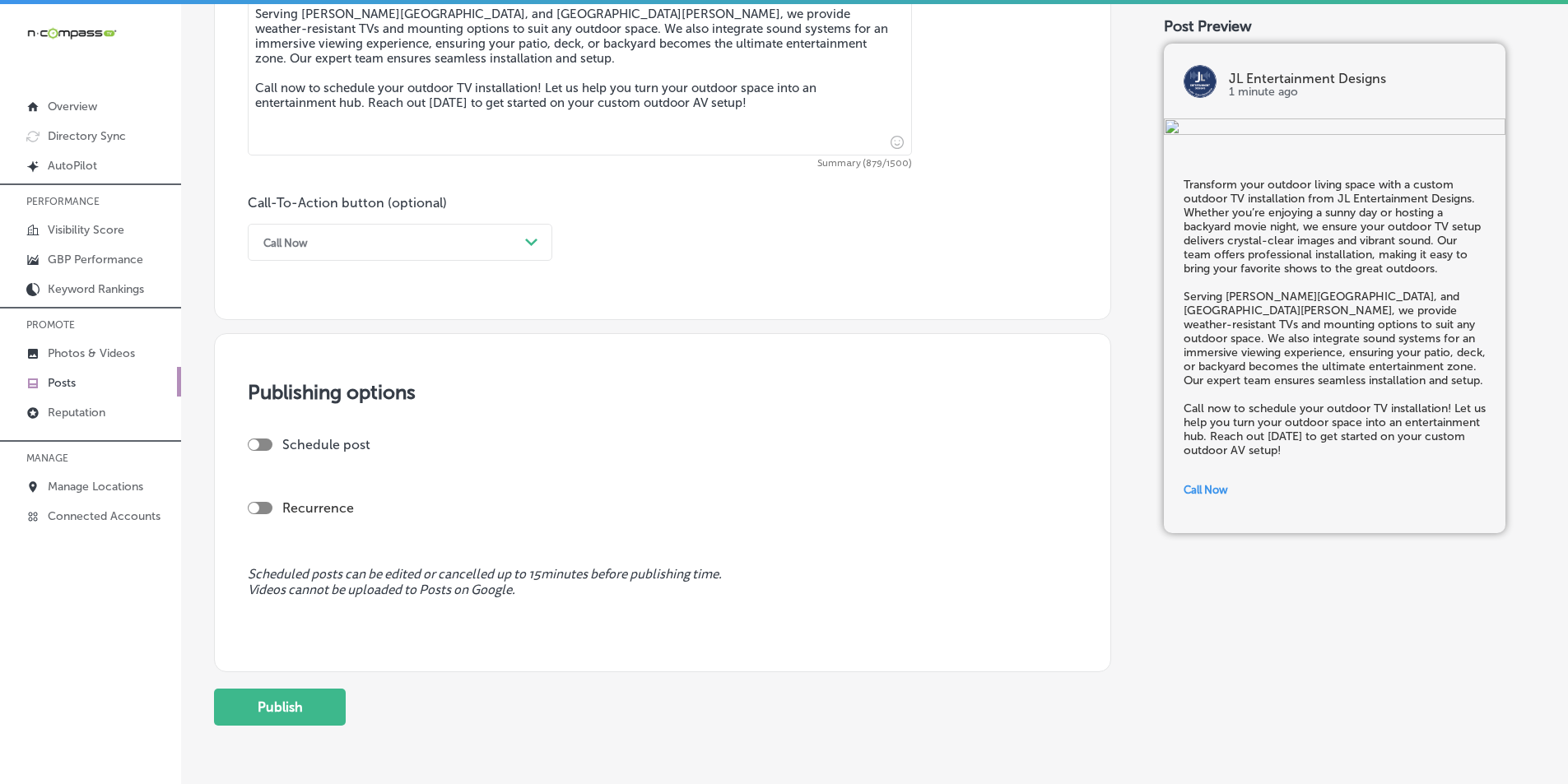
scroll to position [1067, 0]
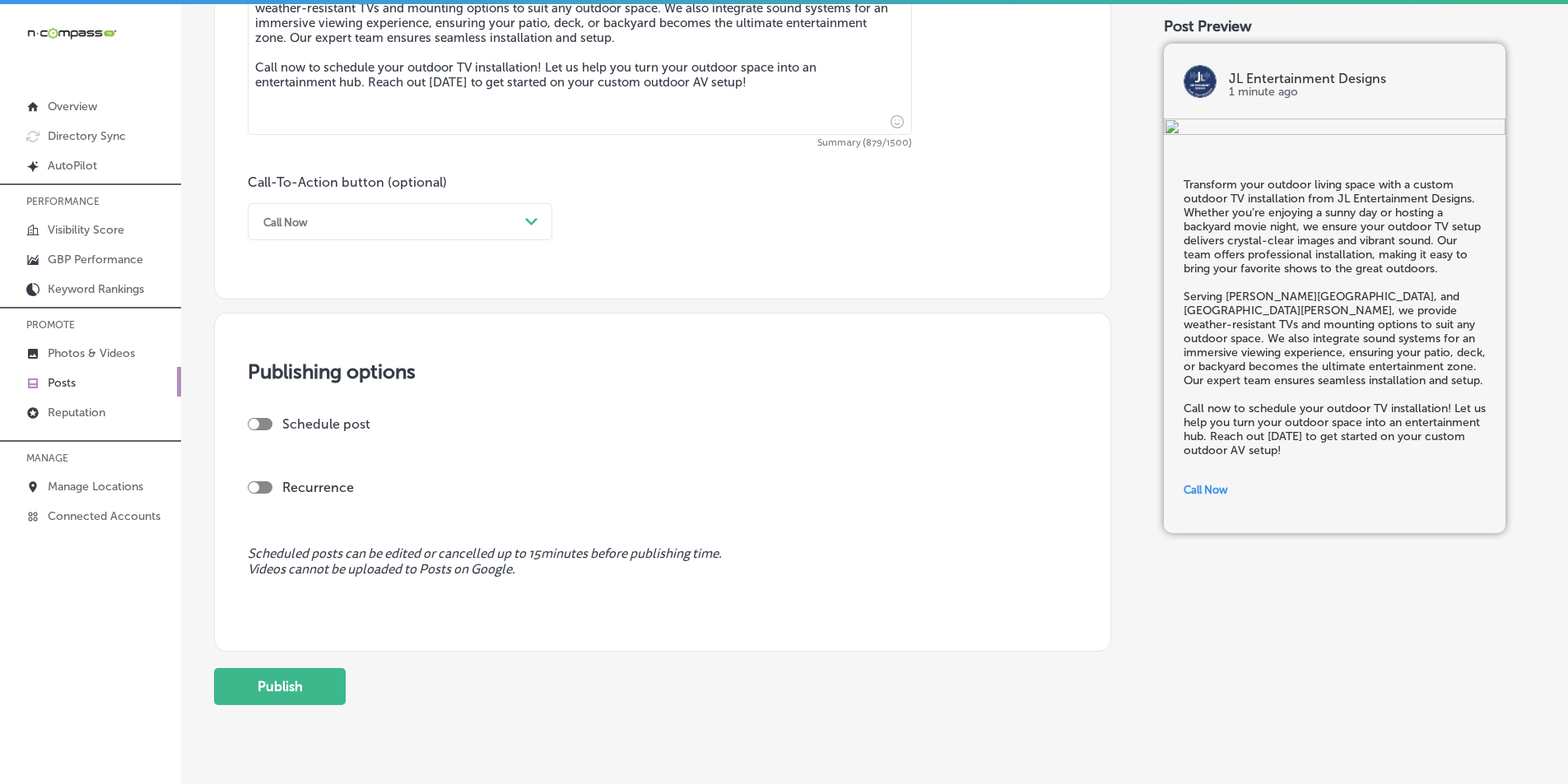
click at [260, 419] on div at bounding box center [260, 424] width 25 height 12
checkbox input "true"
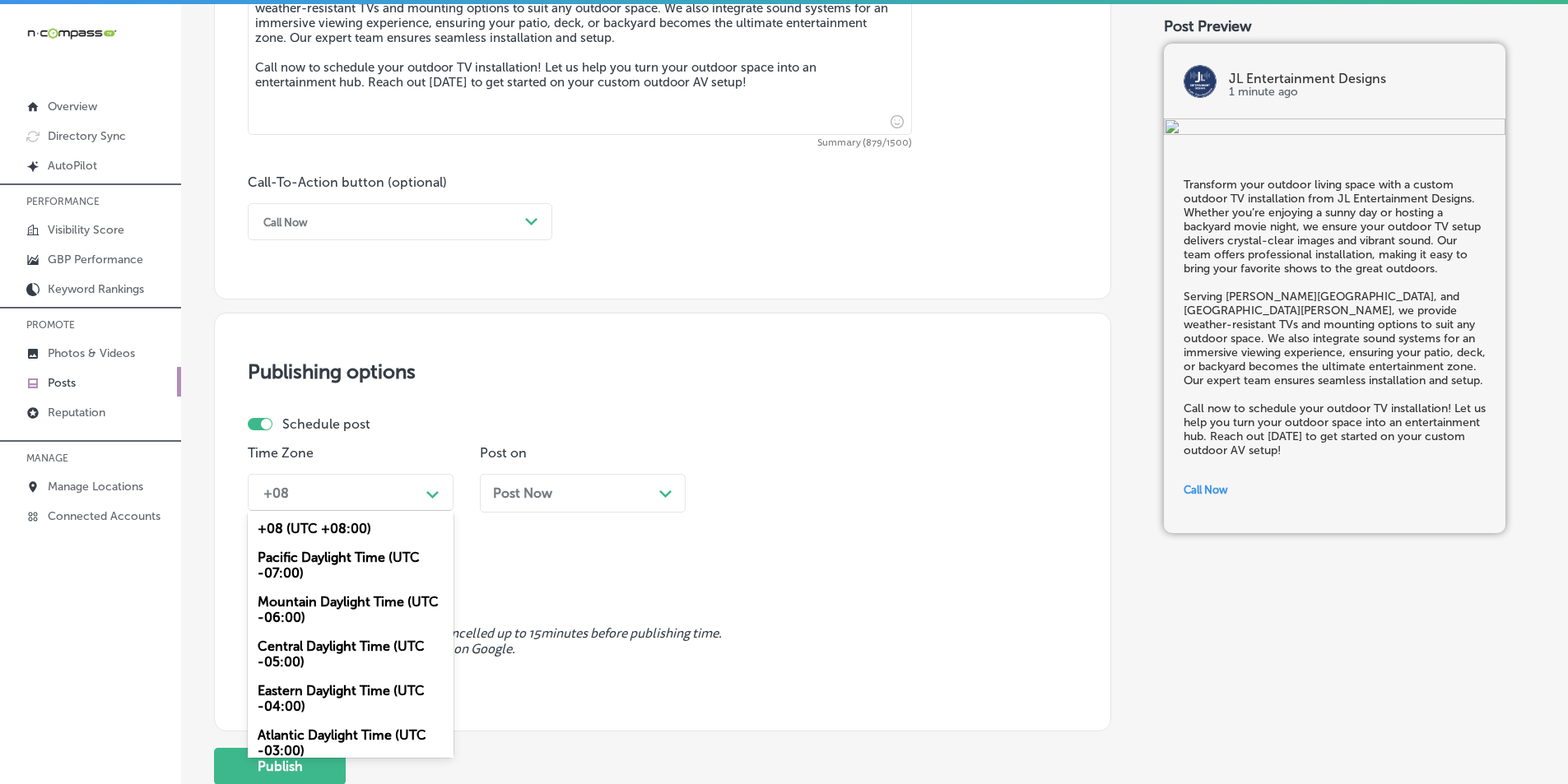
click at [441, 486] on div "Path Created with Sketch." at bounding box center [432, 493] width 27 height 27
drag, startPoint x: 336, startPoint y: 599, endPoint x: 393, endPoint y: 585, distance: 58.7
click at [337, 598] on div "Mountain Daylight Time (UTC -06:00)" at bounding box center [351, 610] width 206 height 45
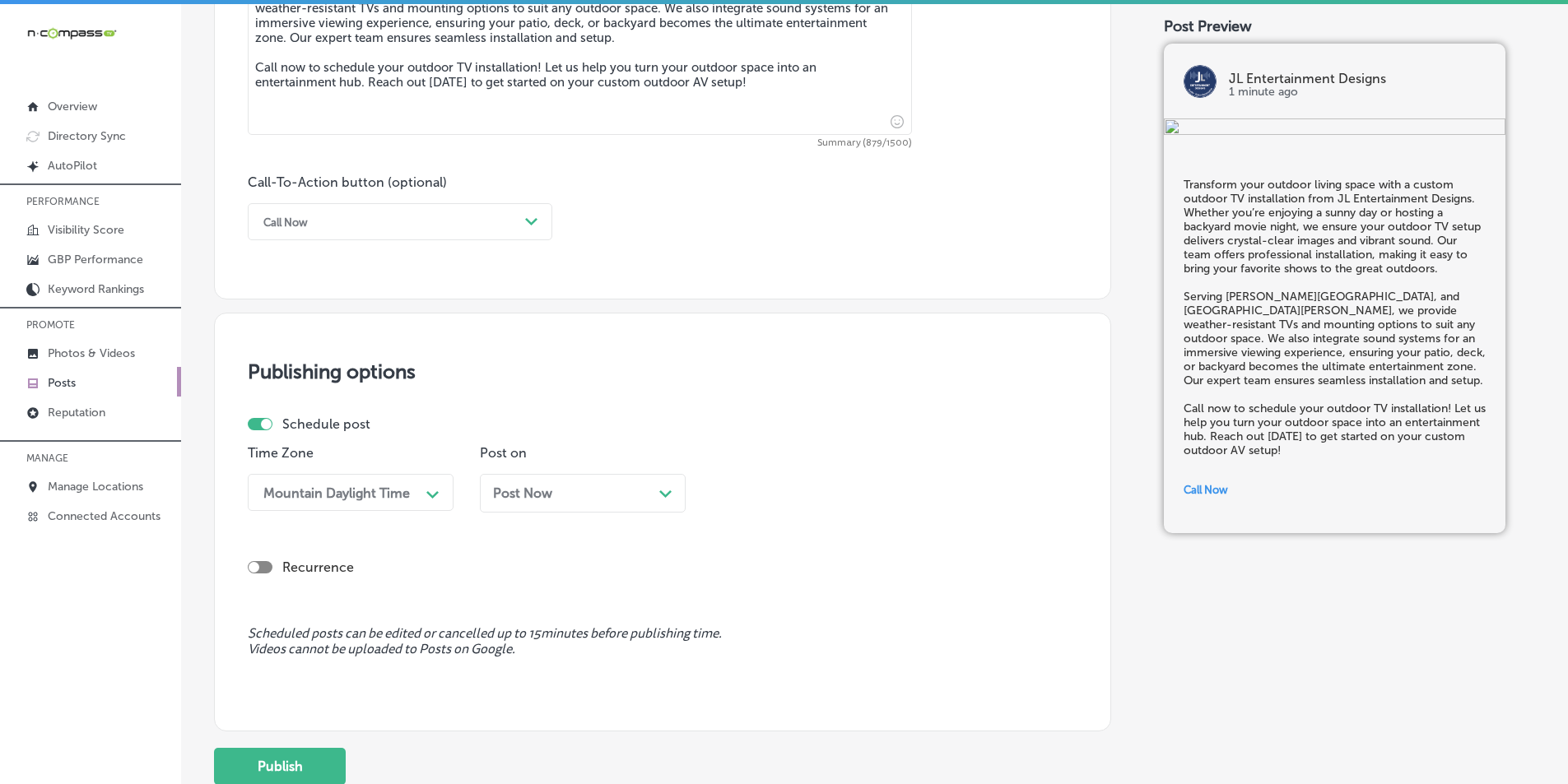
click at [664, 491] on icon "Path Created with Sketch." at bounding box center [665, 494] width 12 height 7
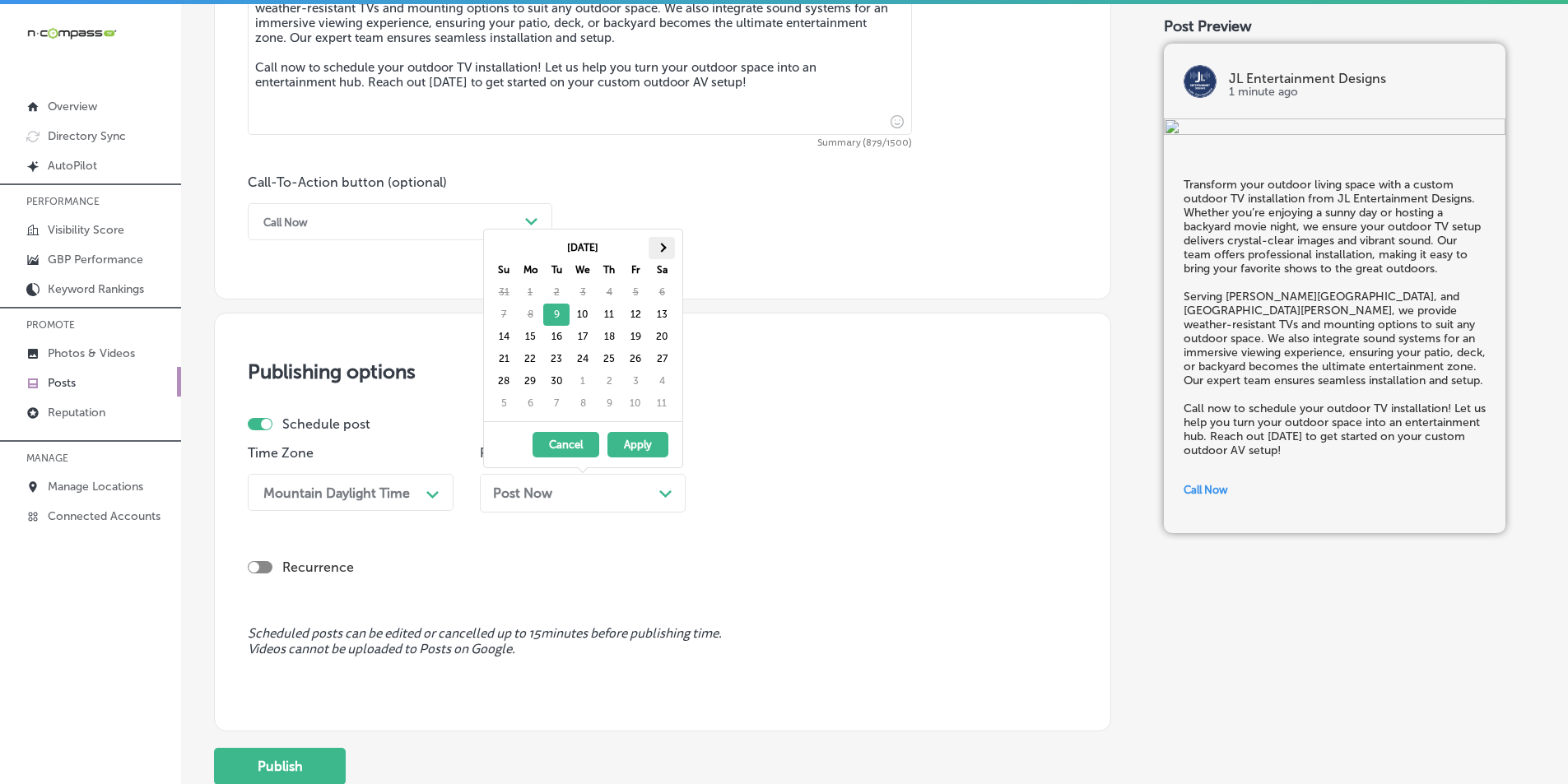
click at [664, 250] on span at bounding box center [661, 247] width 9 height 9
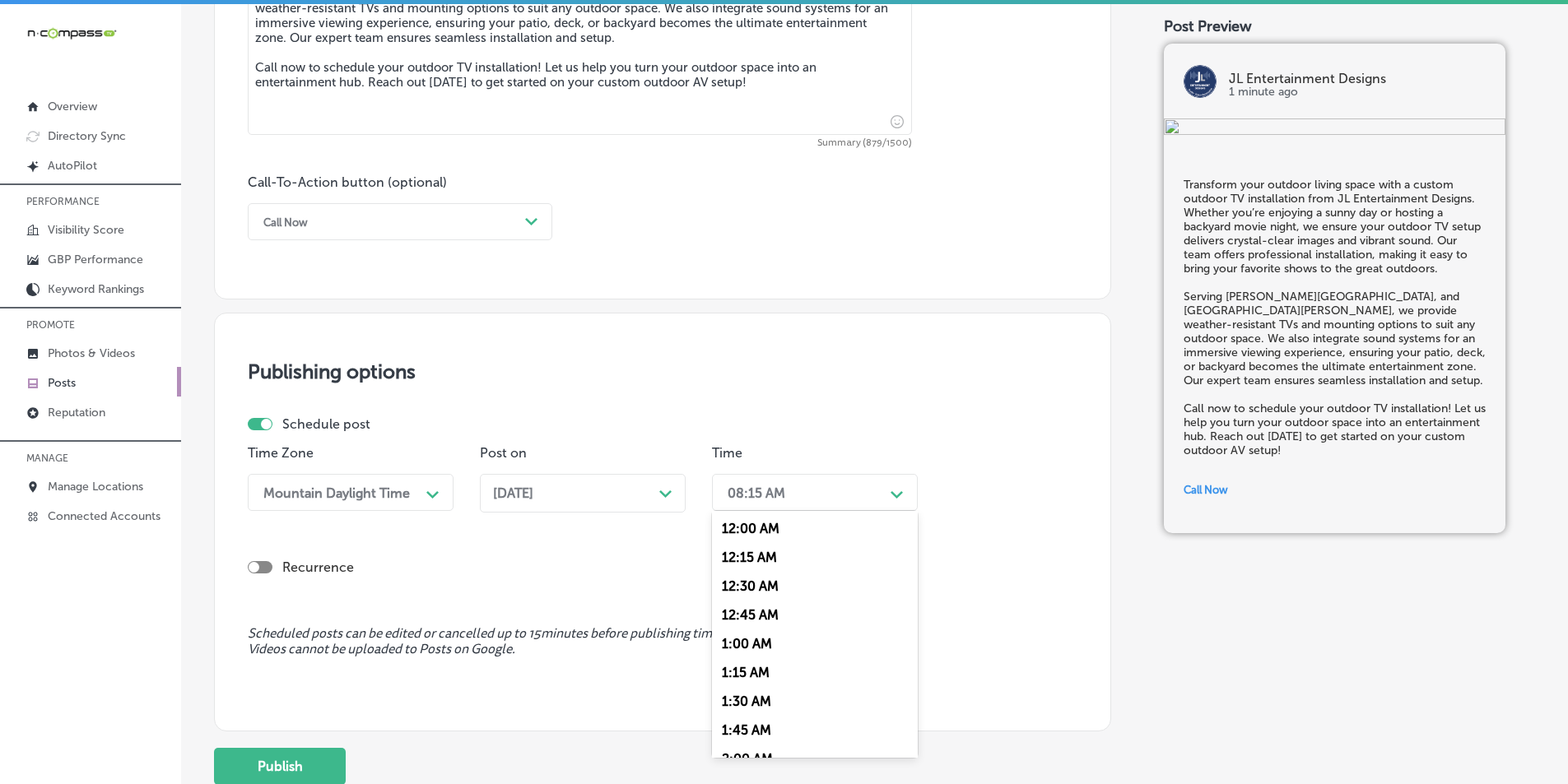
click at [764, 492] on polygon at bounding box center [896, 495] width 12 height 7
click at [739, 672] on div "7:00 AM" at bounding box center [815, 676] width 206 height 29
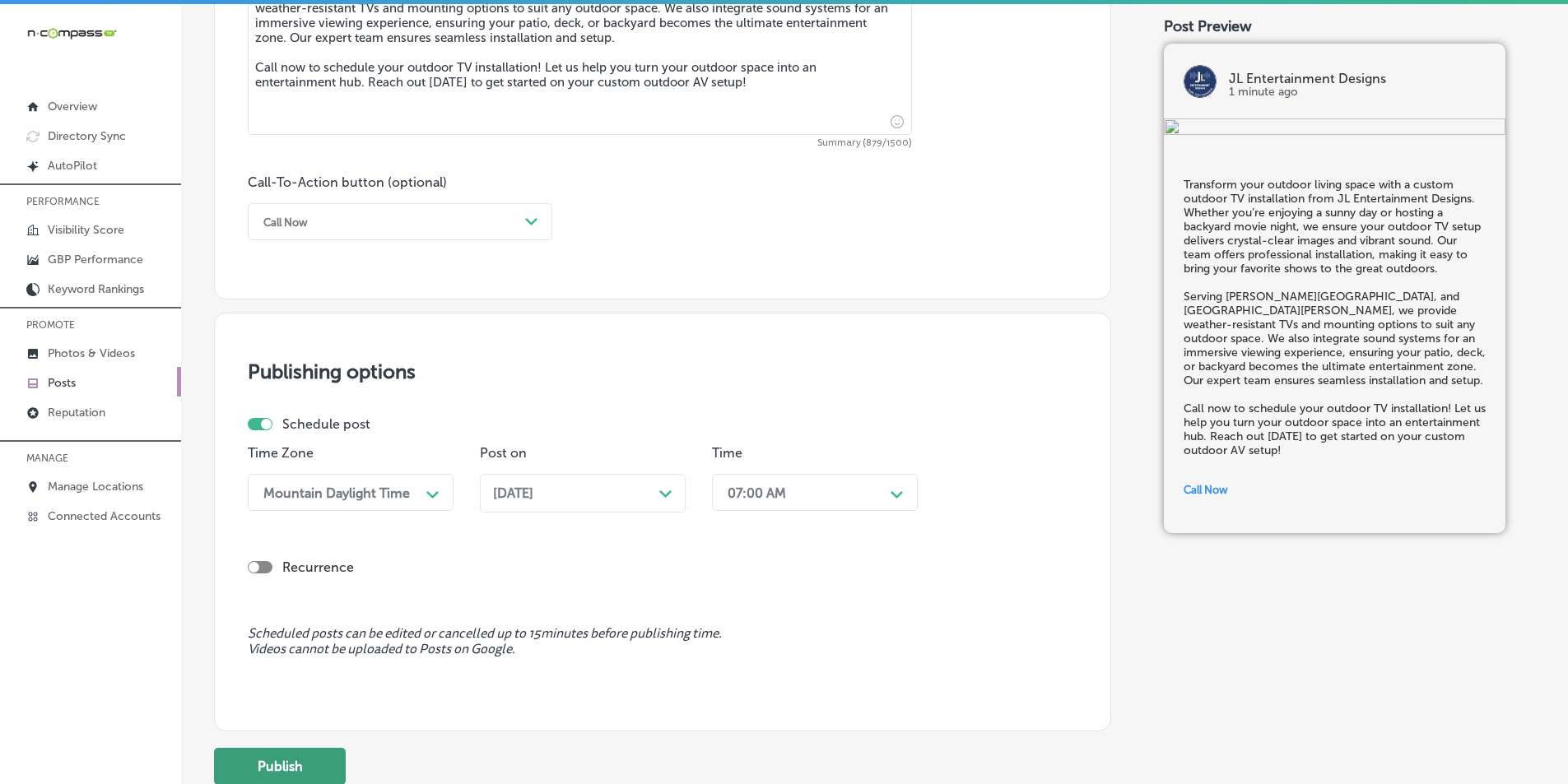
click at [269, 759] on button "Publish" at bounding box center [280, 766] width 132 height 37
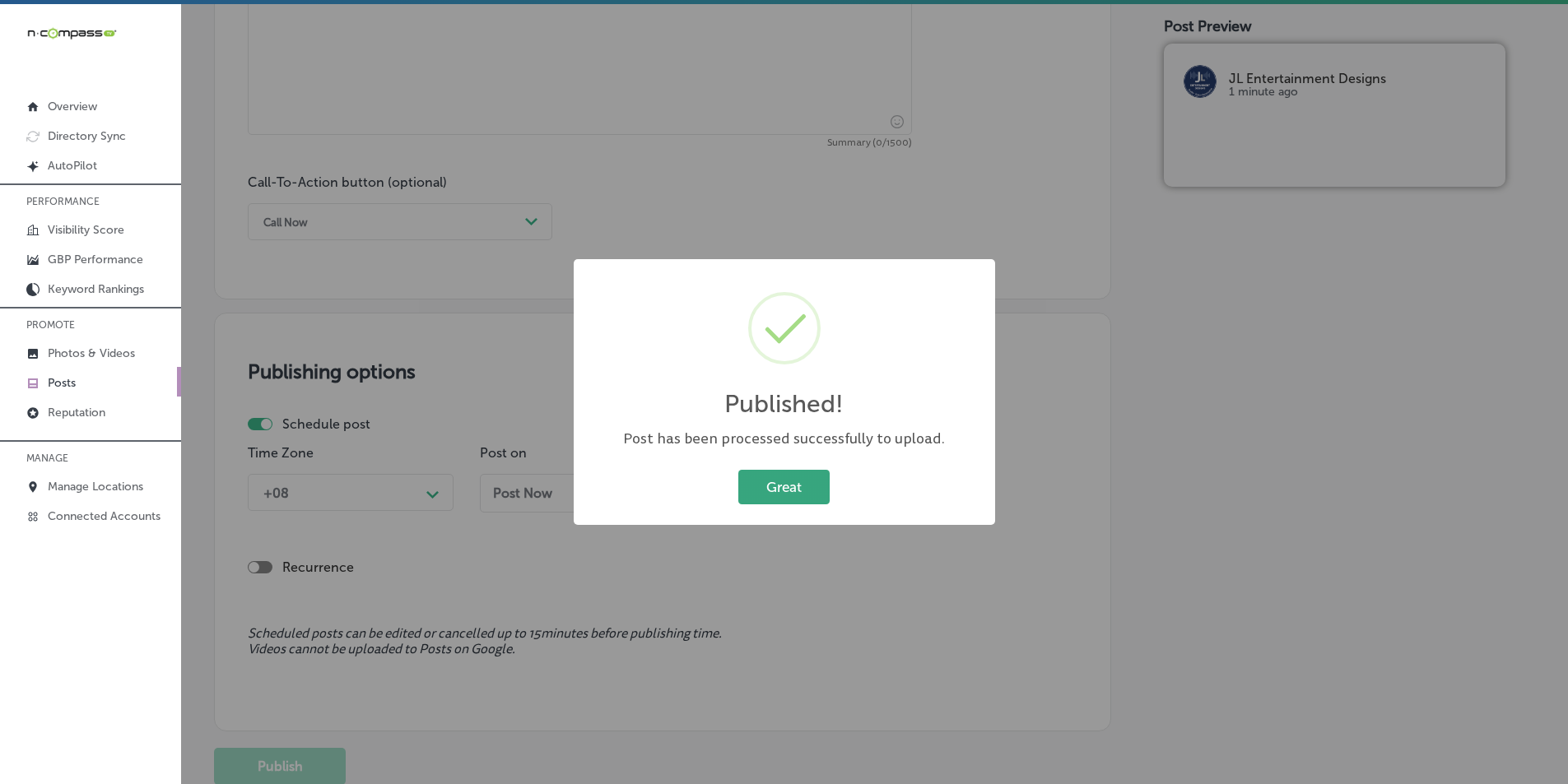
click at [764, 480] on button "Great" at bounding box center [784, 487] width 91 height 34
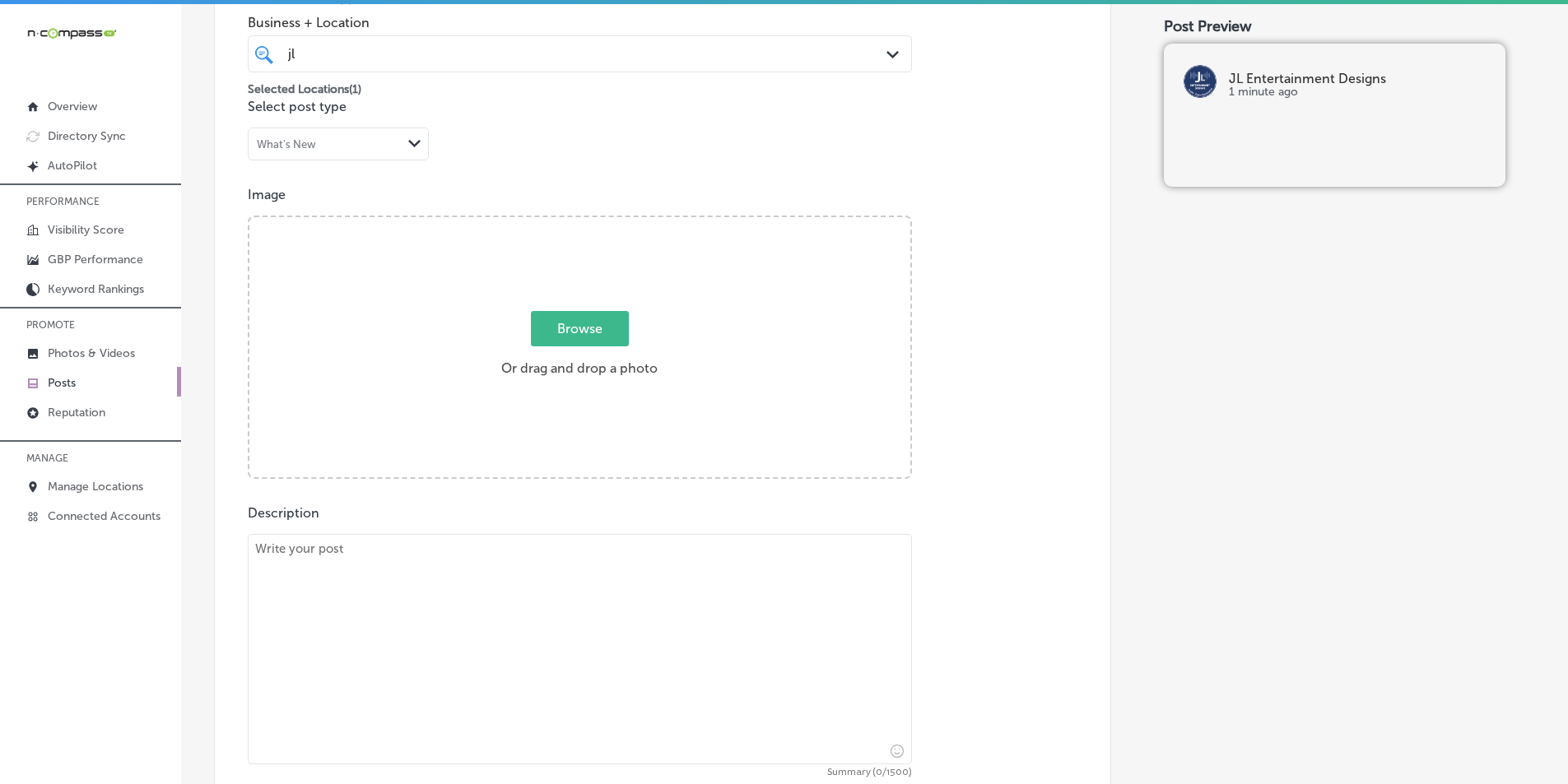
scroll to position [409, 0]
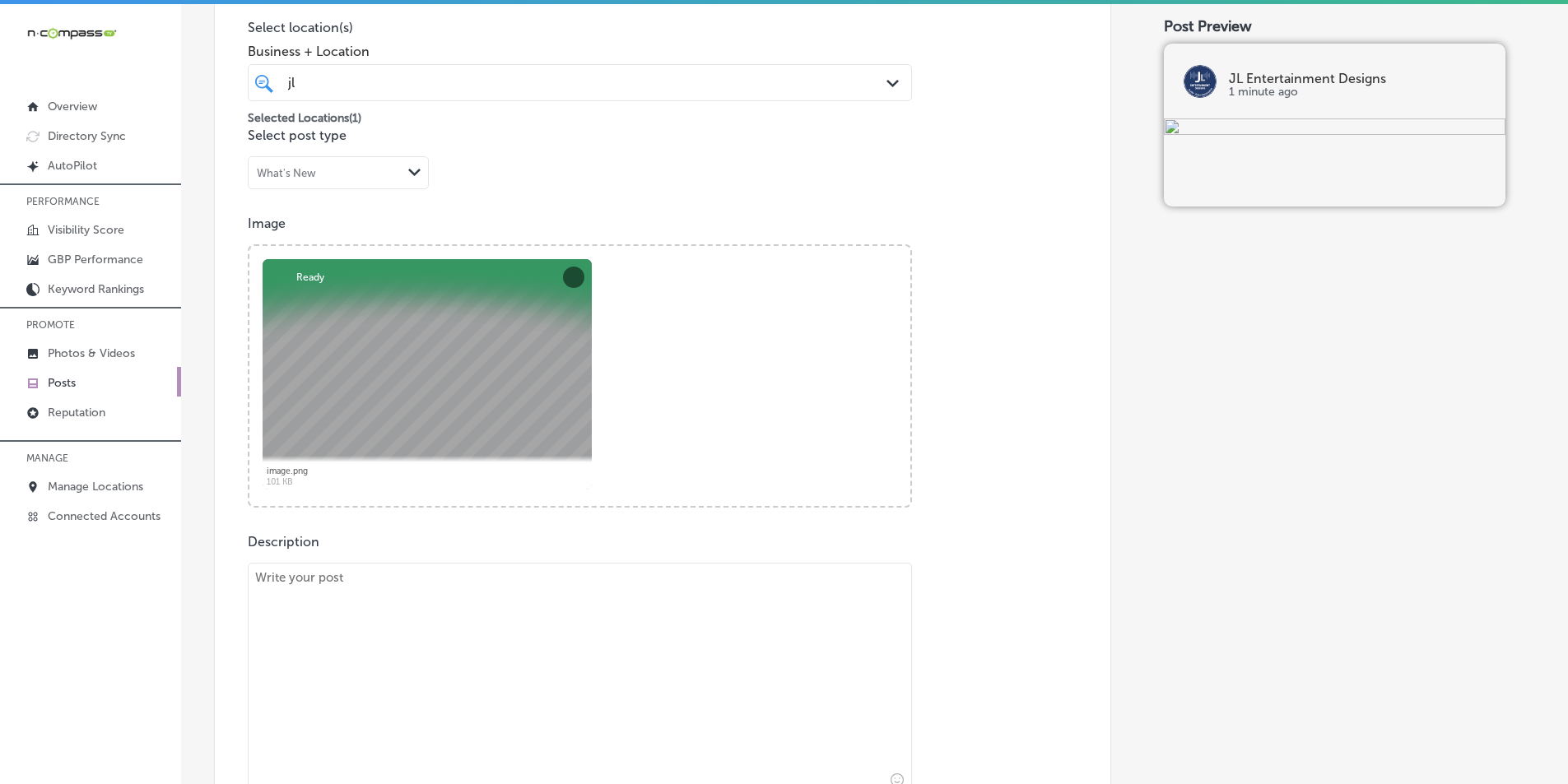
click at [336, 600] on textarea at bounding box center [580, 678] width 664 height 230
paste textarea "Imagine controlling your home’s lighting, entertainment, temperature, and secur…"
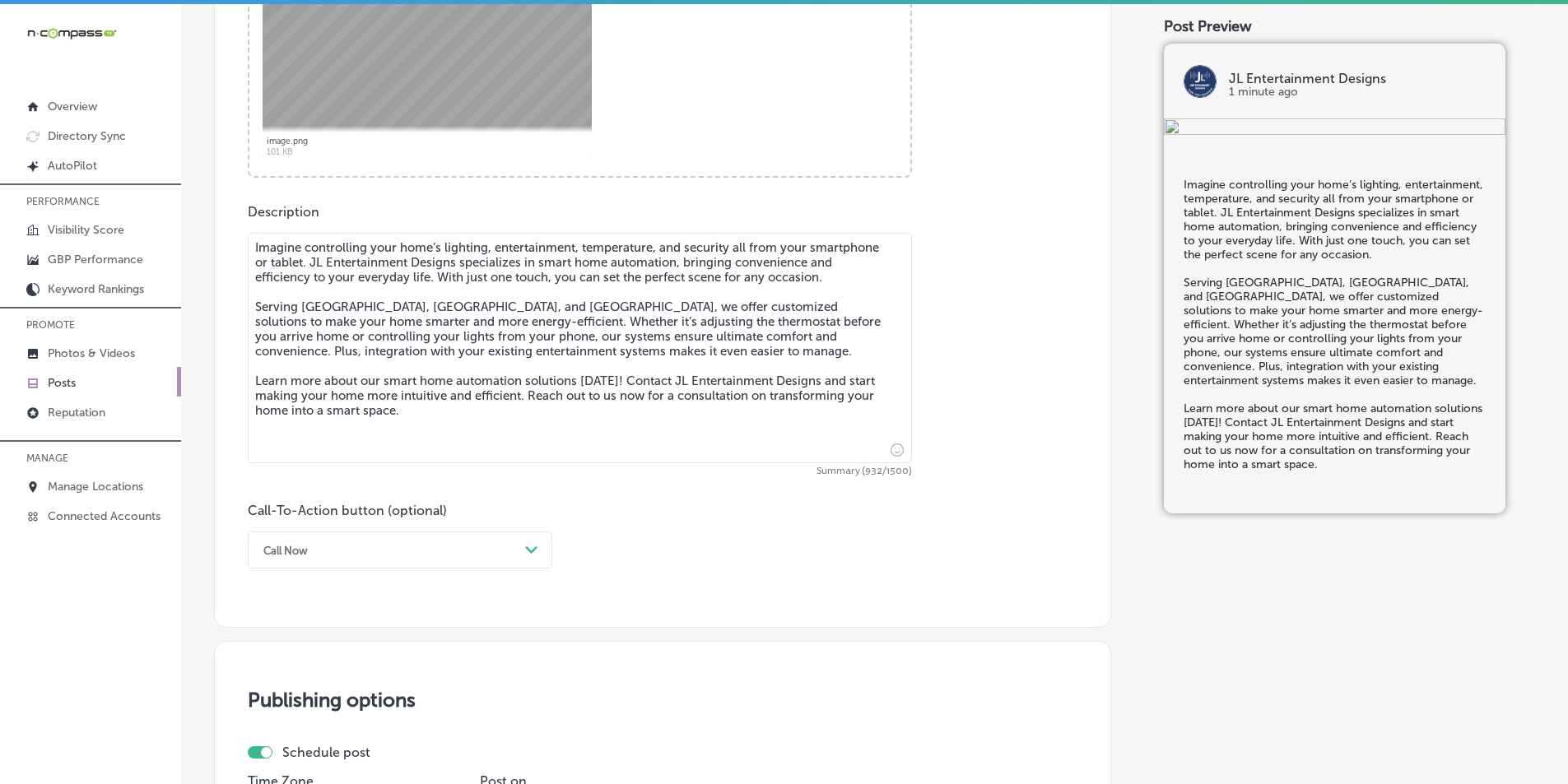
scroll to position [821, 0]
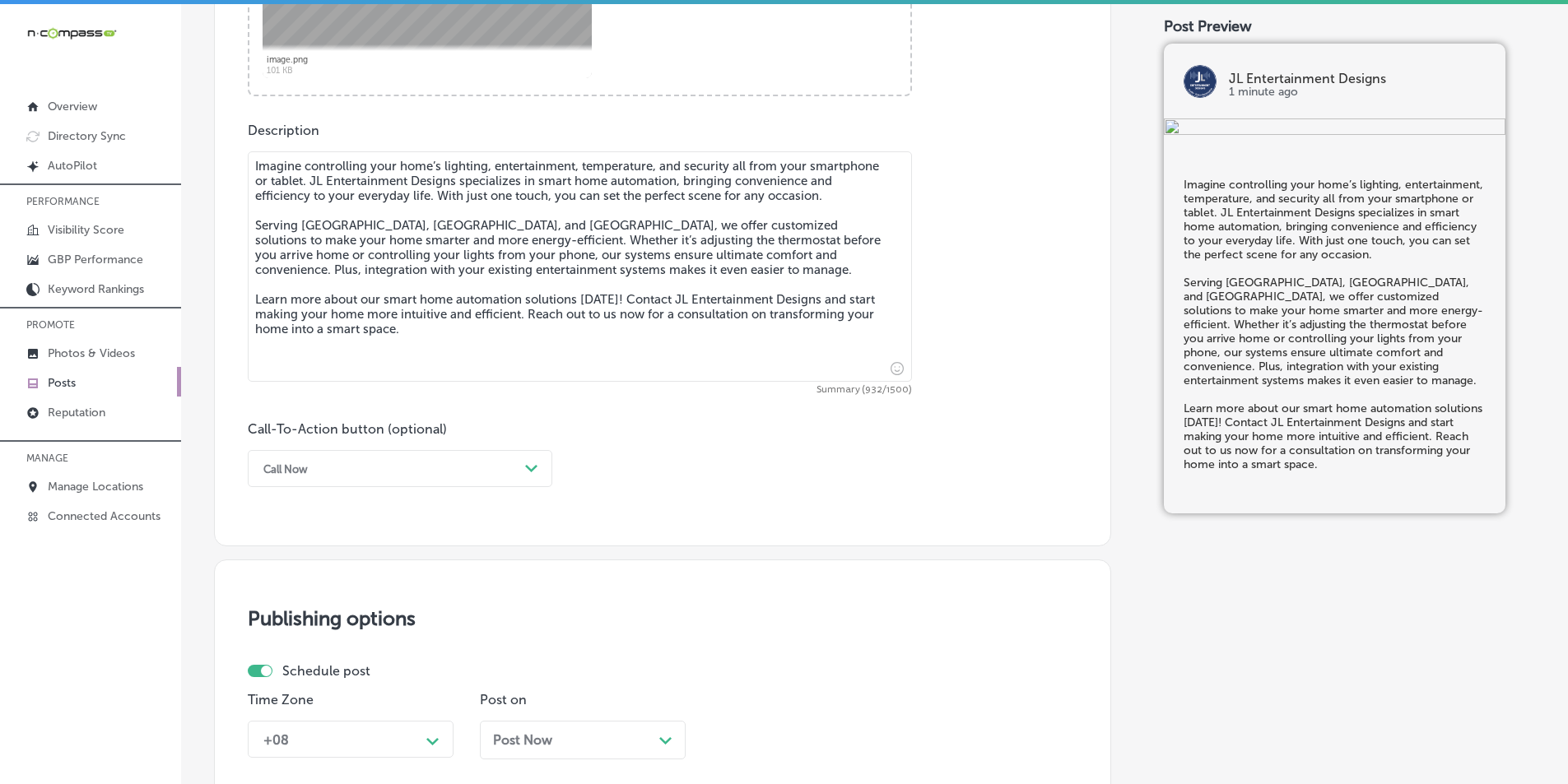
type textarea "Imagine controlling your home’s lighting, entertainment, temperature, and secur…"
click at [540, 465] on div "Path Created with Sketch." at bounding box center [531, 469] width 27 height 27
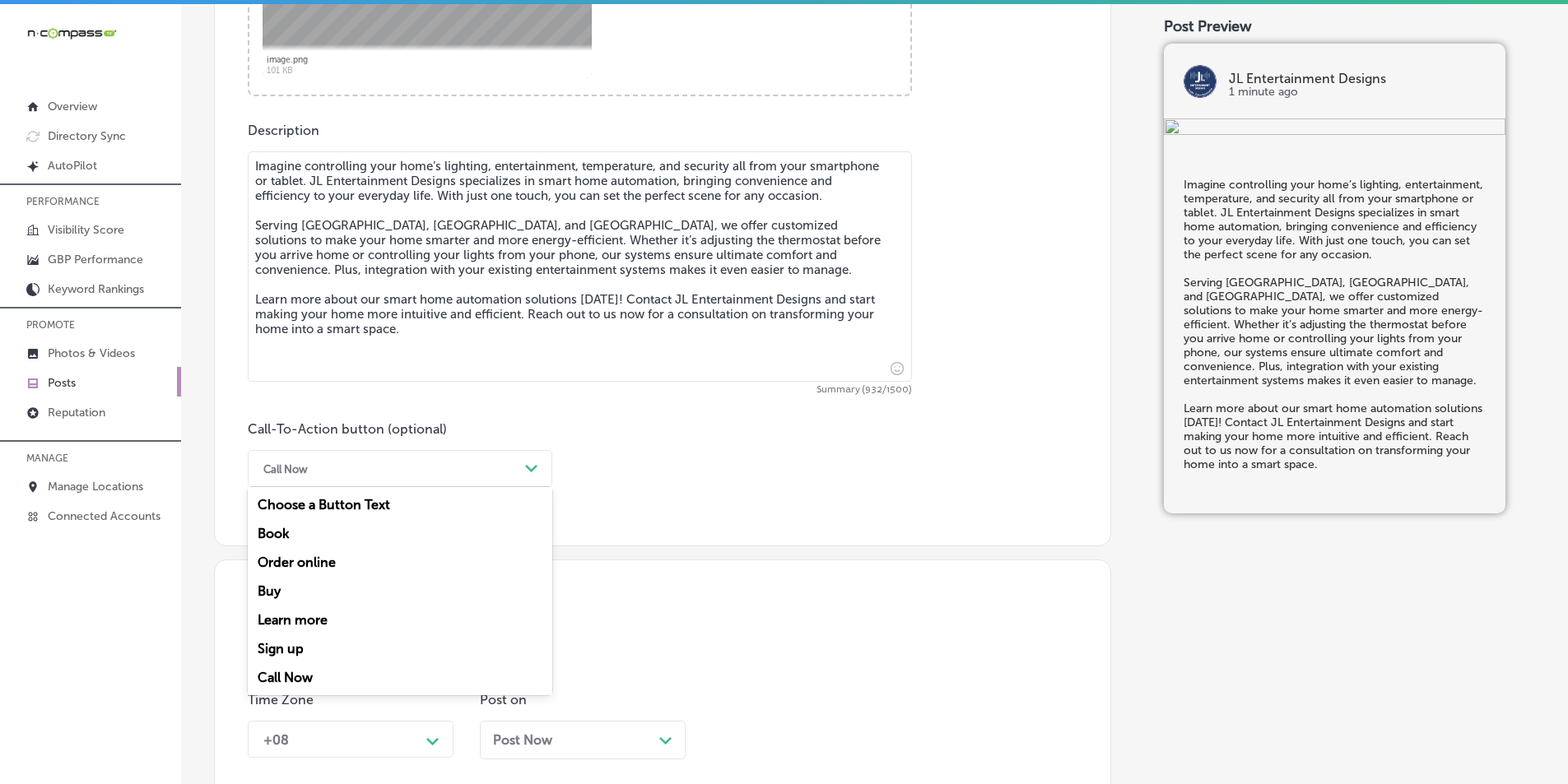
drag, startPoint x: 288, startPoint y: 616, endPoint x: 293, endPoint y: 607, distance: 10.3
click at [289, 615] on div "Learn more" at bounding box center [399, 619] width 304 height 29
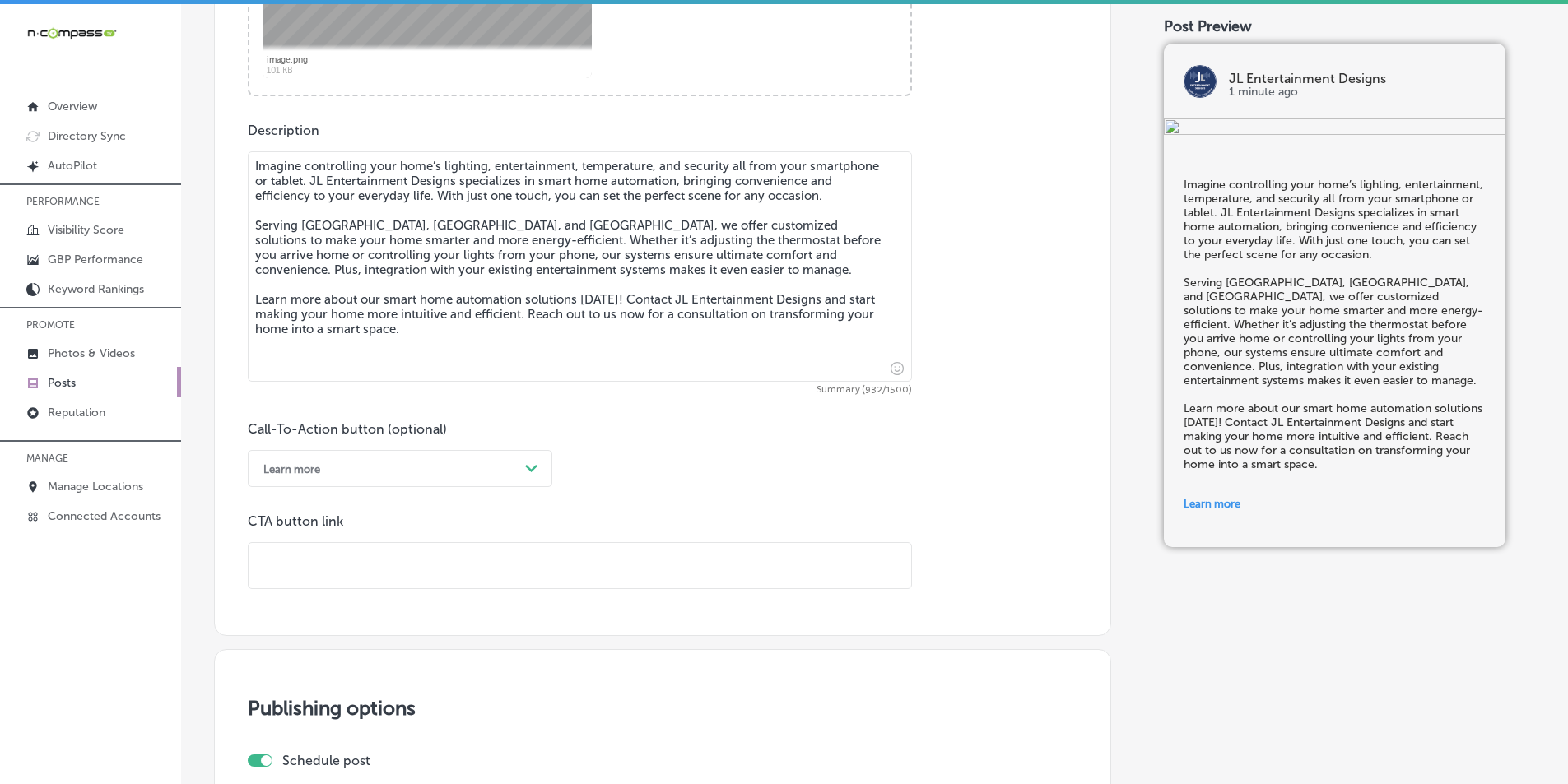
drag, startPoint x: 369, startPoint y: 560, endPoint x: 378, endPoint y: 543, distance: 19.2
click at [371, 555] on input "text" at bounding box center [580, 566] width 662 height 46
paste input "[URL][DOMAIN_NAME]"
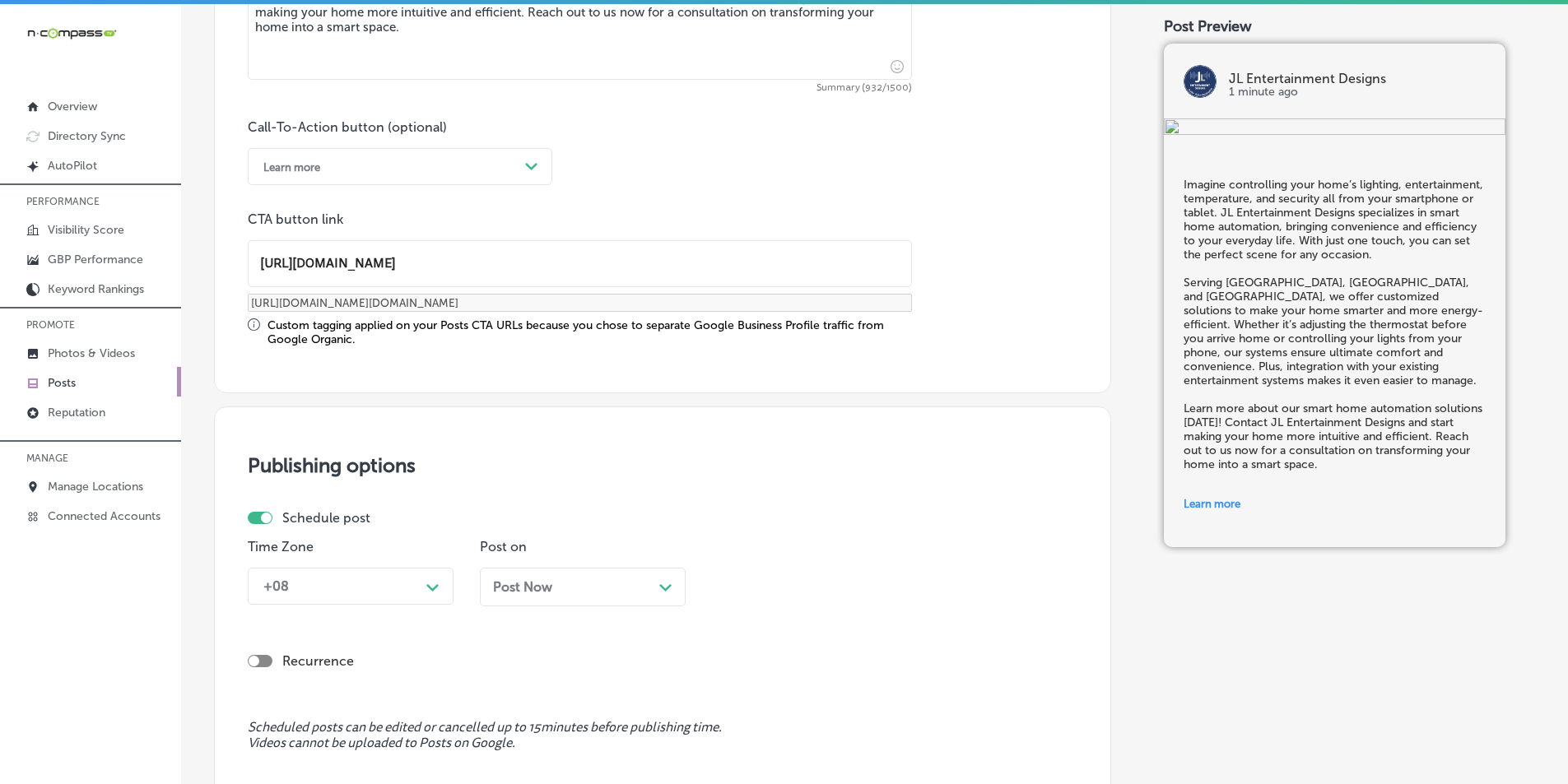
scroll to position [1232, 0]
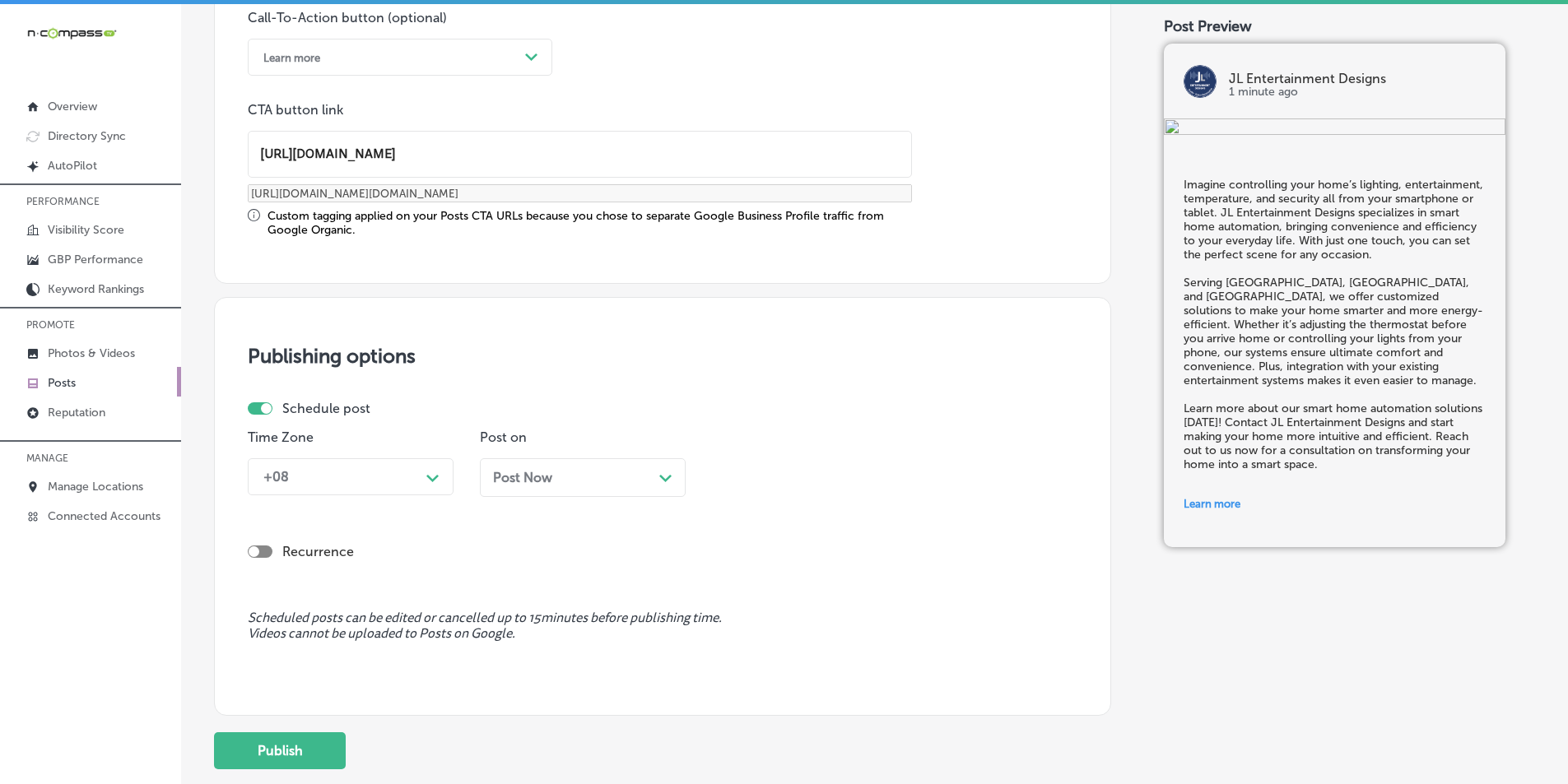
type input "[URL][DOMAIN_NAME]"
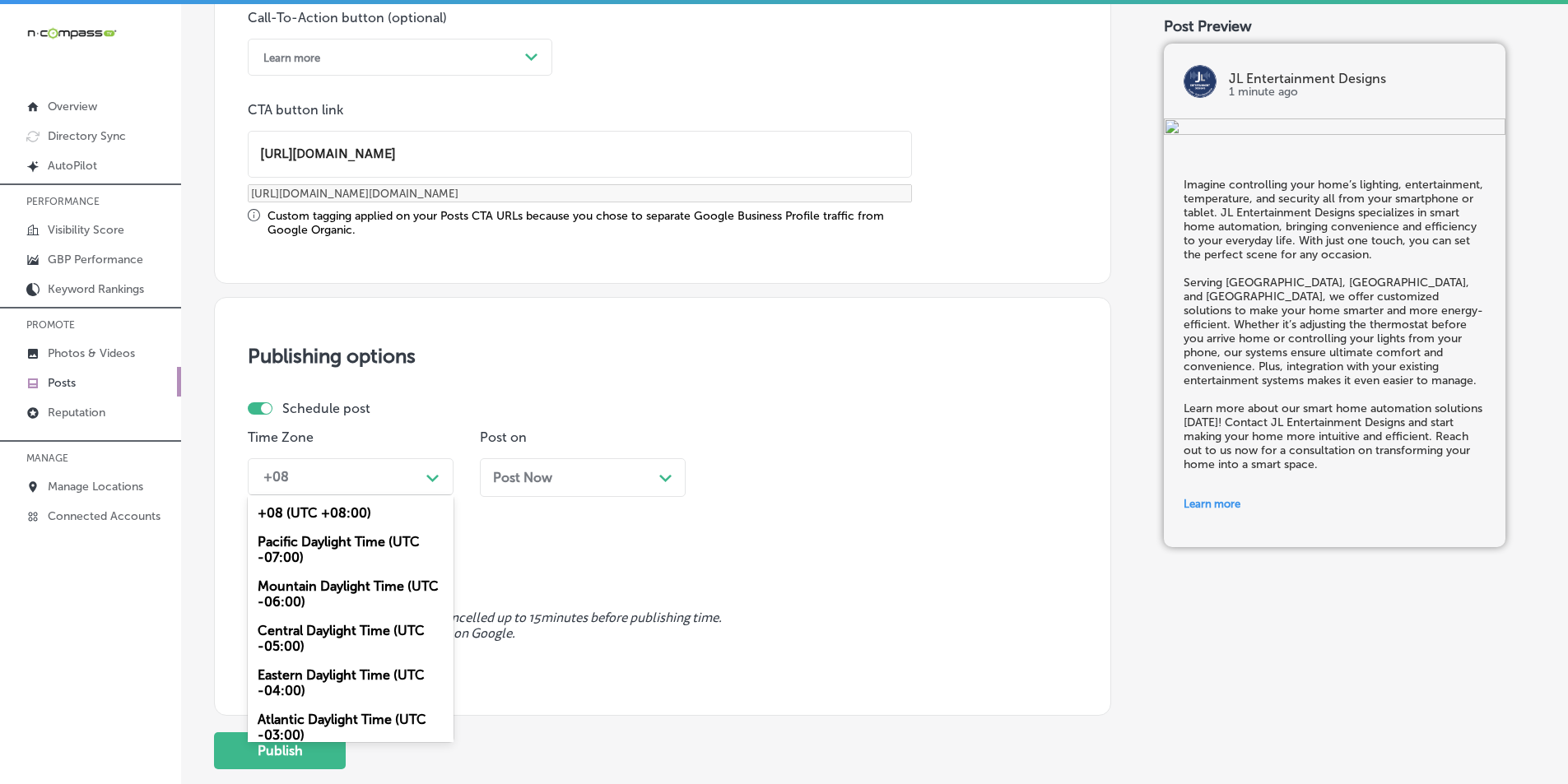
click at [428, 480] on icon "Path Created with Sketch." at bounding box center [432, 478] width 12 height 7
click at [309, 589] on div "Mountain Daylight Time (UTC -06:00)" at bounding box center [351, 594] width 206 height 45
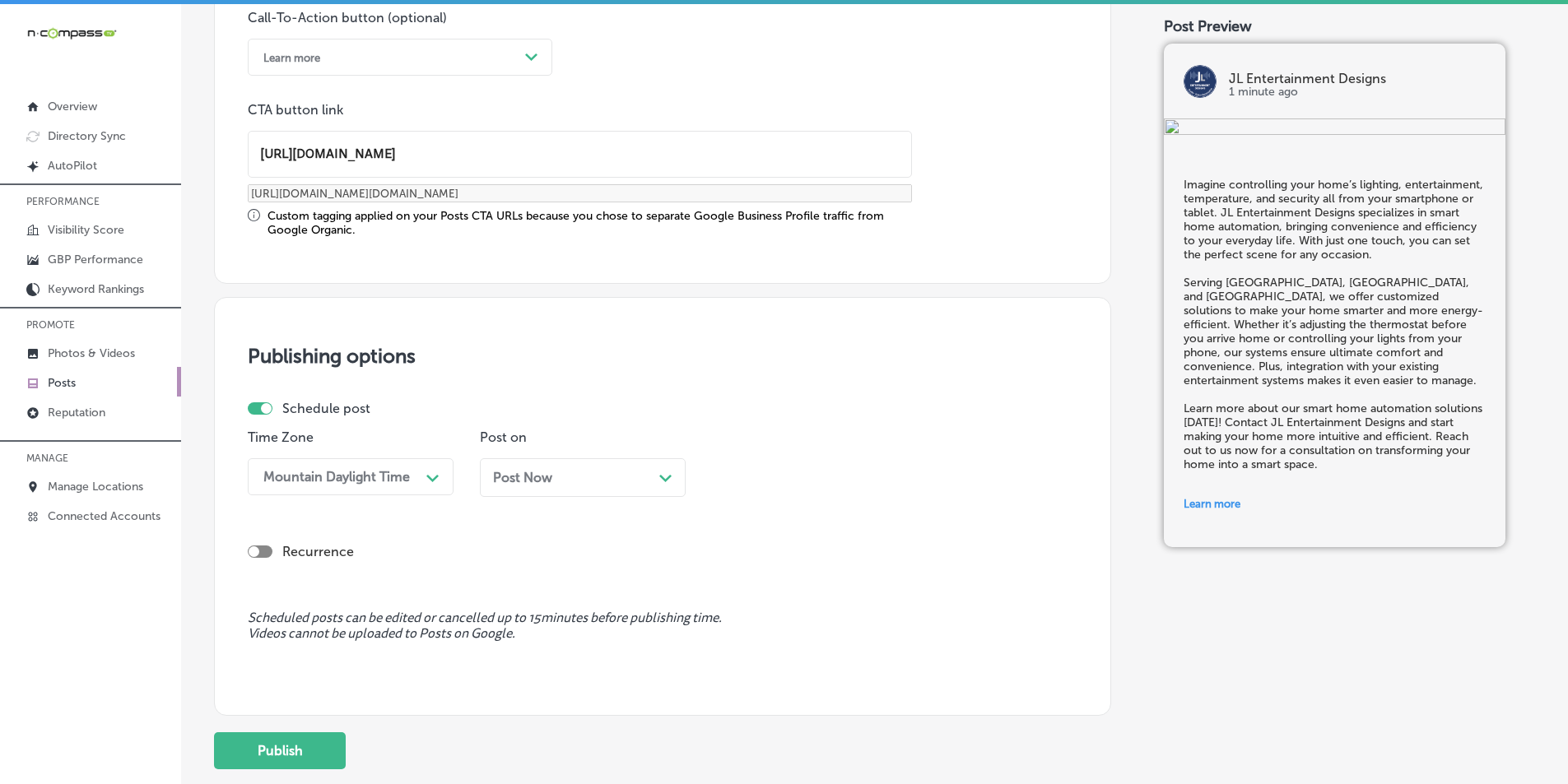
click at [659, 478] on icon "Path Created with Sketch." at bounding box center [665, 478] width 12 height 7
click at [764, 475] on icon "Path Created with Sketch." at bounding box center [896, 478] width 12 height 7
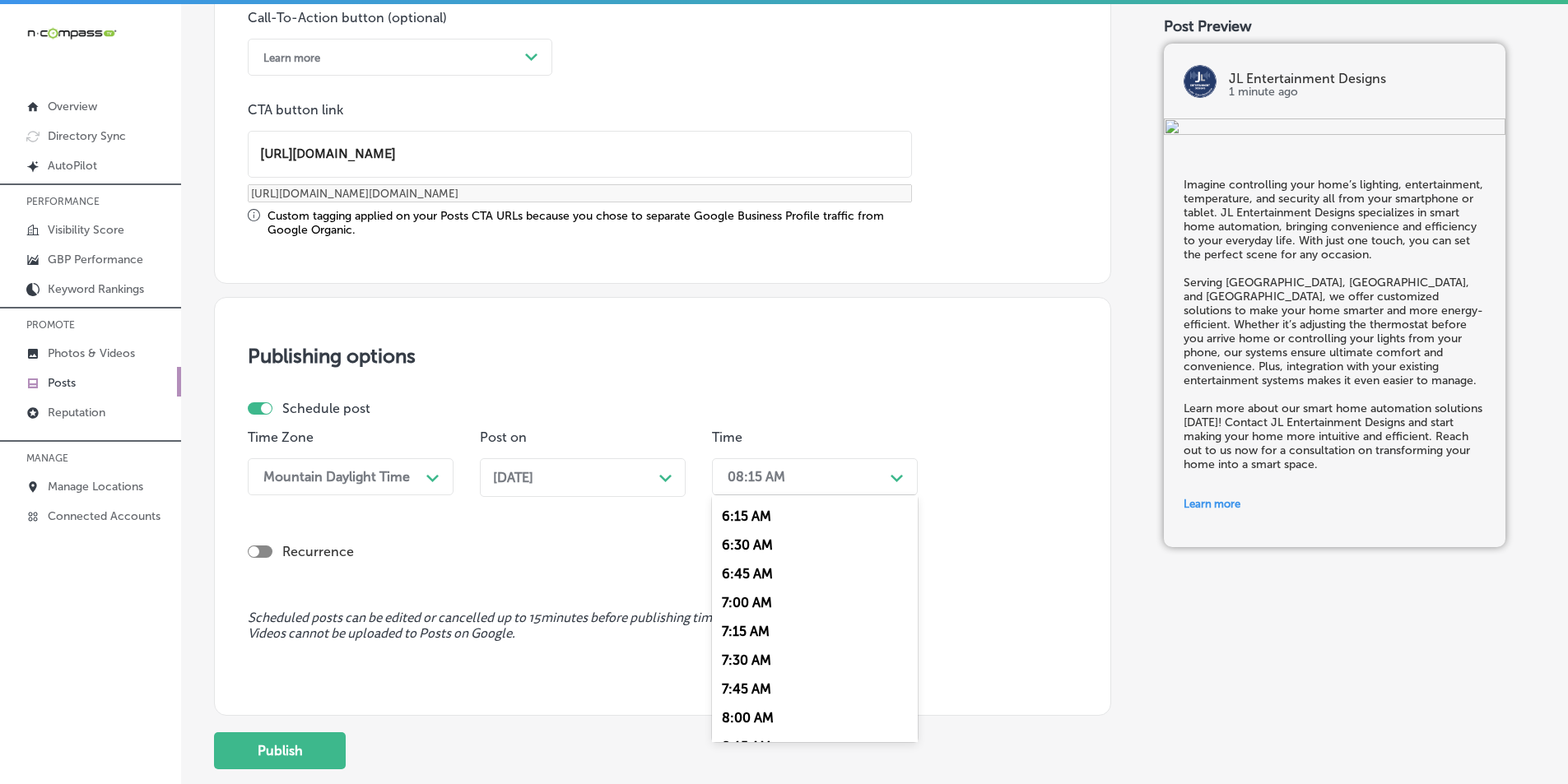
scroll to position [740, 0]
click at [743, 574] on div "7:00 AM" at bounding box center [815, 579] width 206 height 29
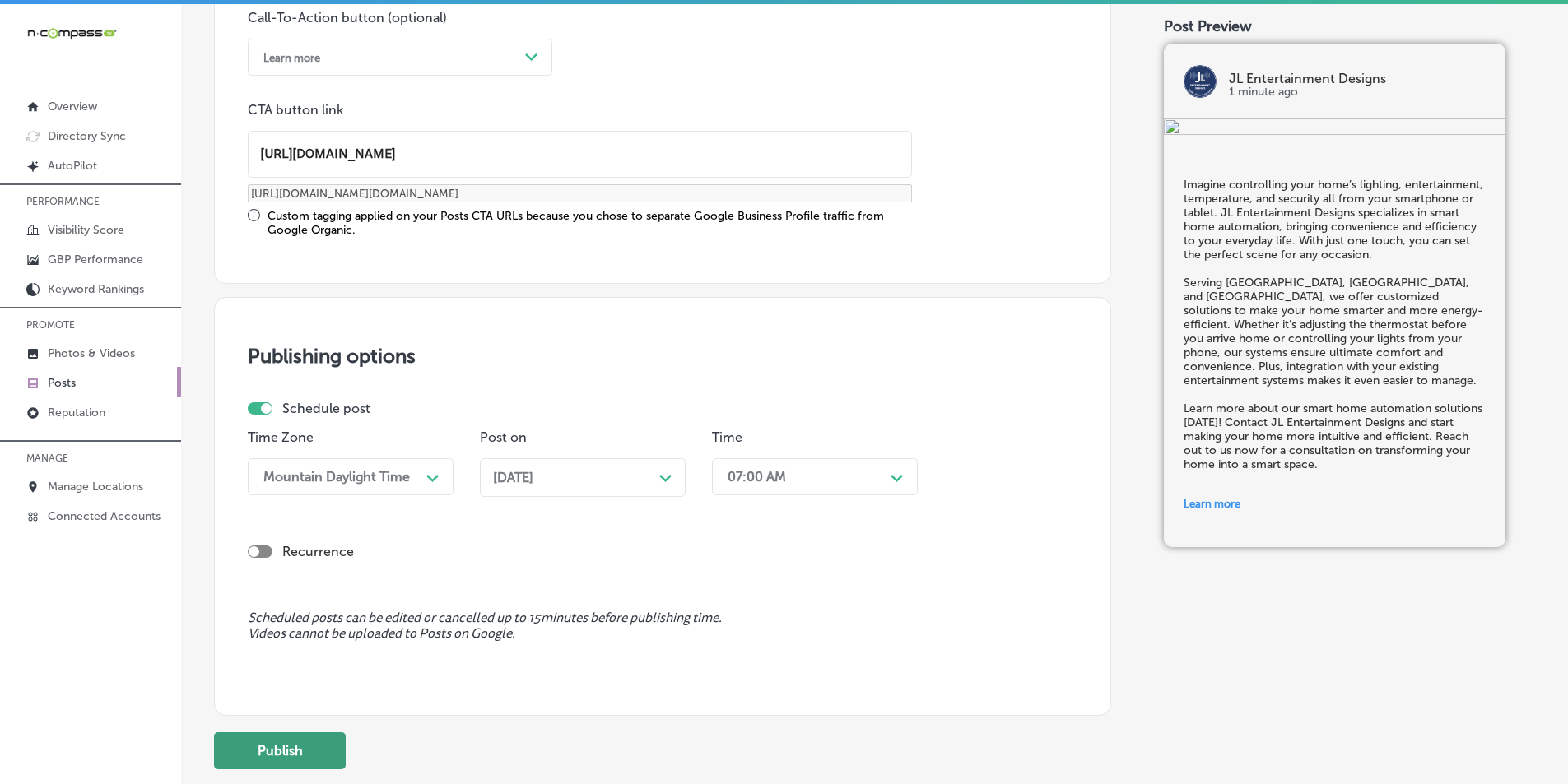
click at [286, 745] on button "Publish" at bounding box center [280, 750] width 132 height 37
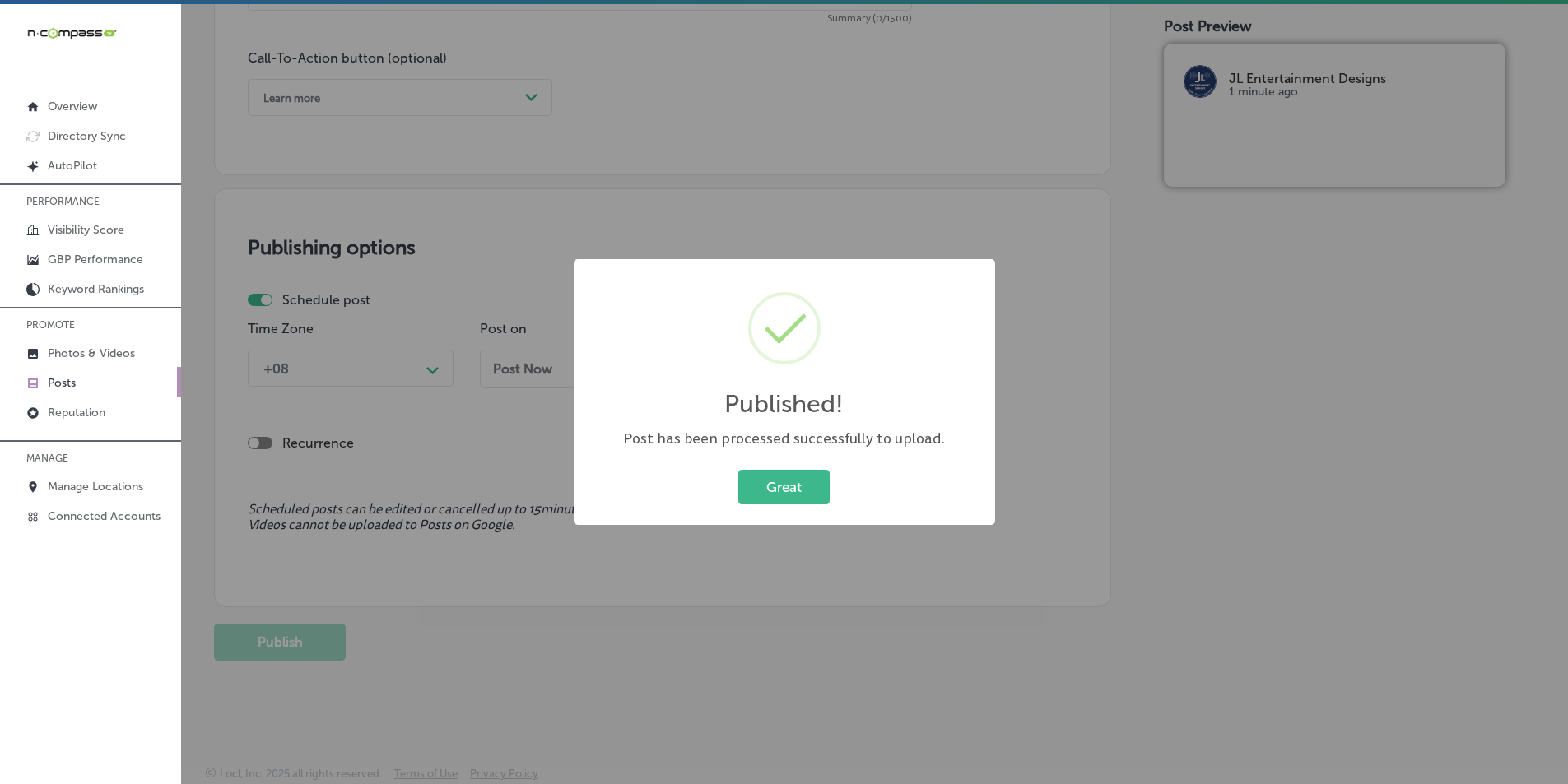
scroll to position [1191, 0]
click at [764, 476] on button "Great" at bounding box center [784, 487] width 91 height 34
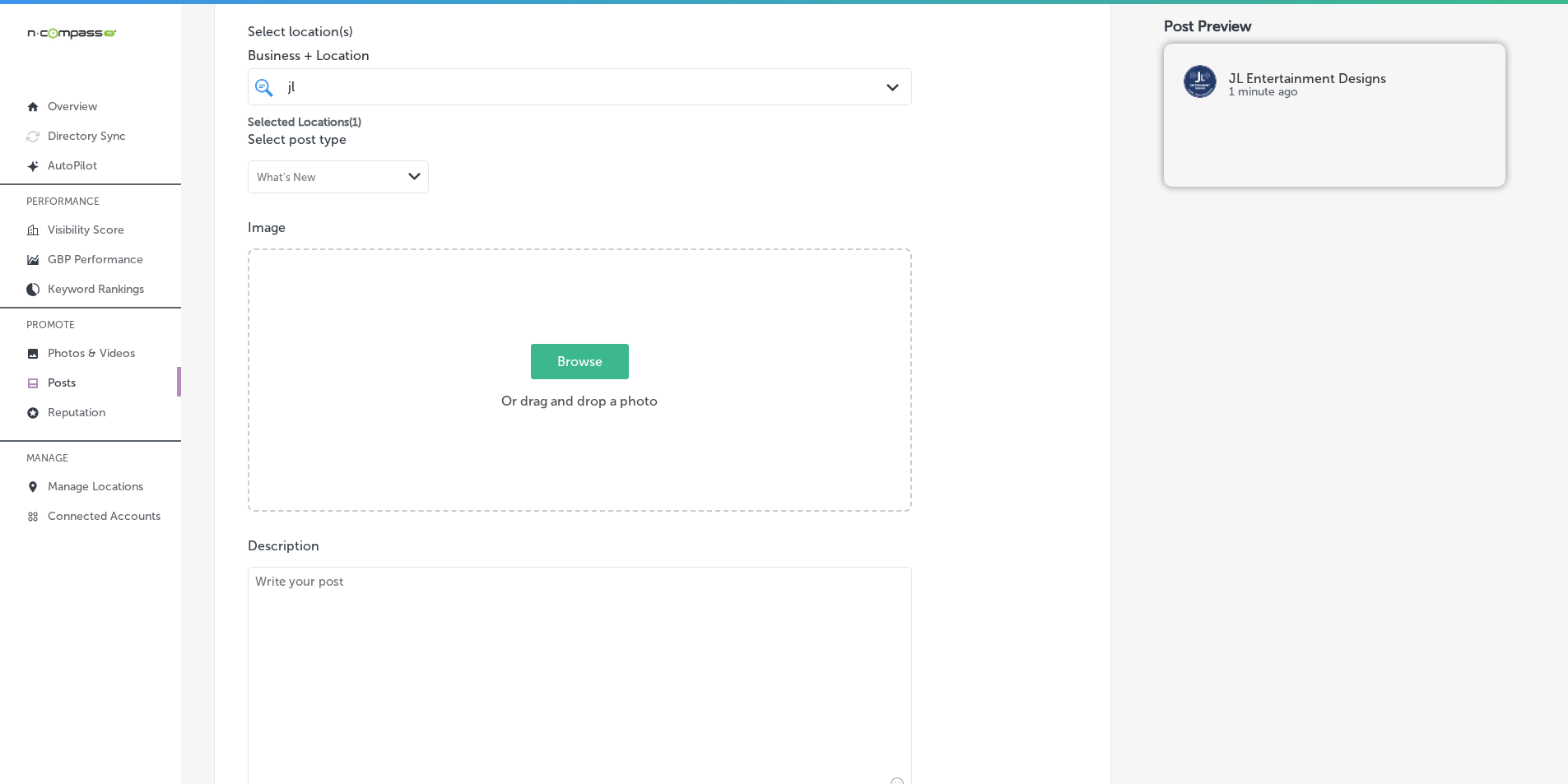
scroll to position [369, 0]
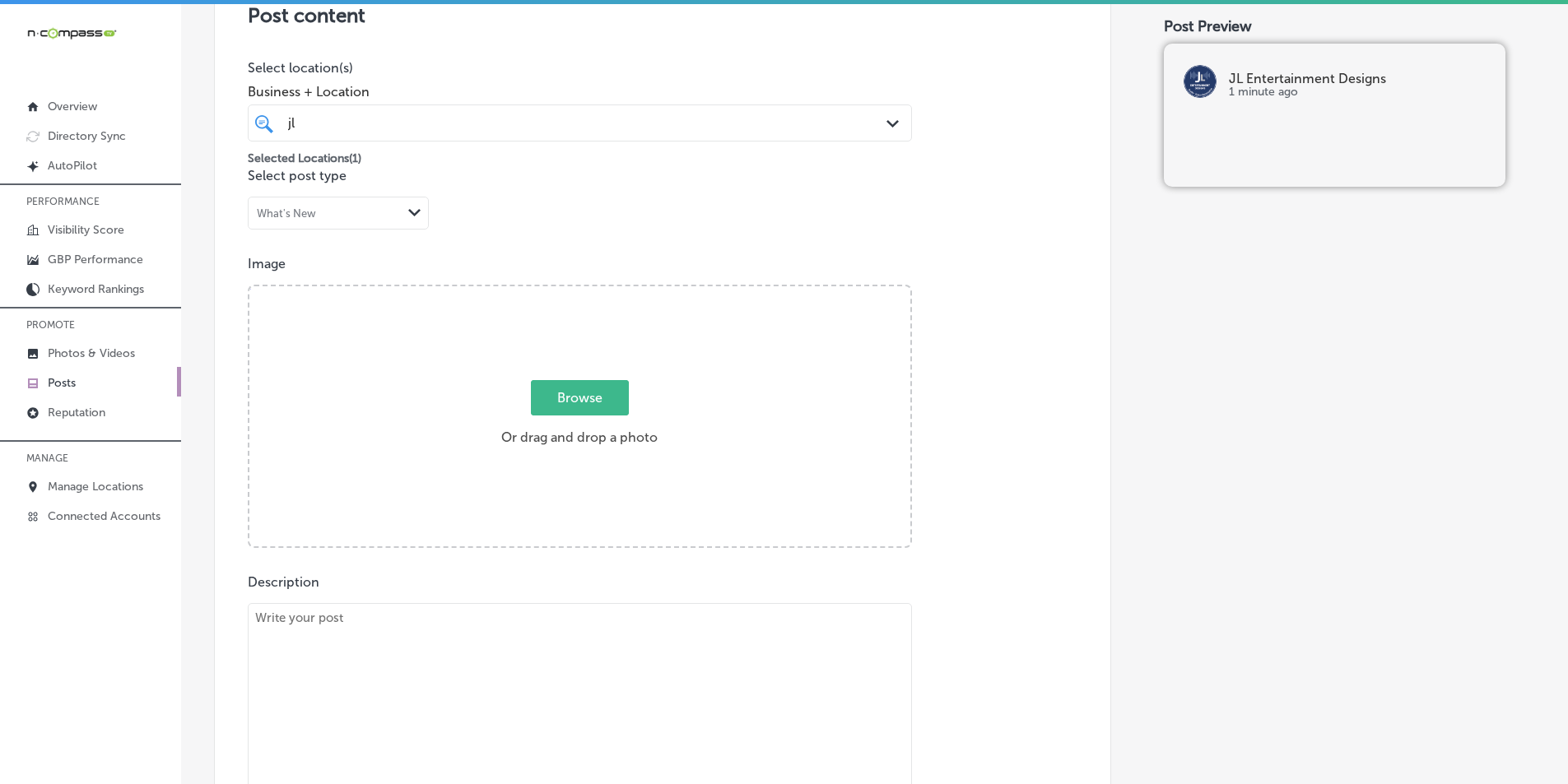
click at [446, 382] on div "Browse Or drag and drop a photo" at bounding box center [580, 418] width 661 height 264
click at [250, 286] on input "Browse Or drag and drop a photo" at bounding box center [580, 288] width 661 height 5
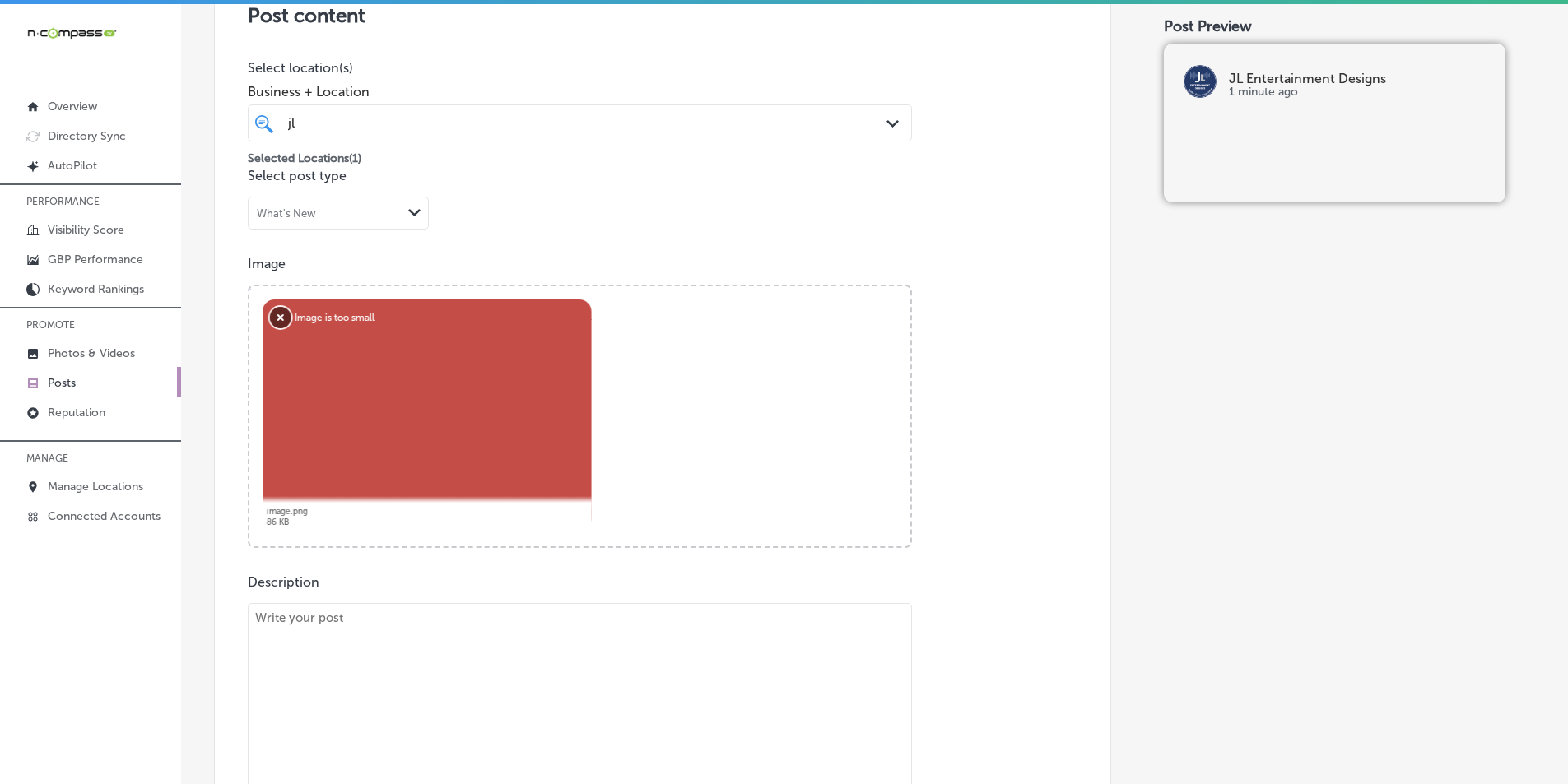
drag, startPoint x: 281, startPoint y: 313, endPoint x: 226, endPoint y: 169, distance: 154.1
click at [280, 308] on button "Remove" at bounding box center [280, 318] width 22 height 22
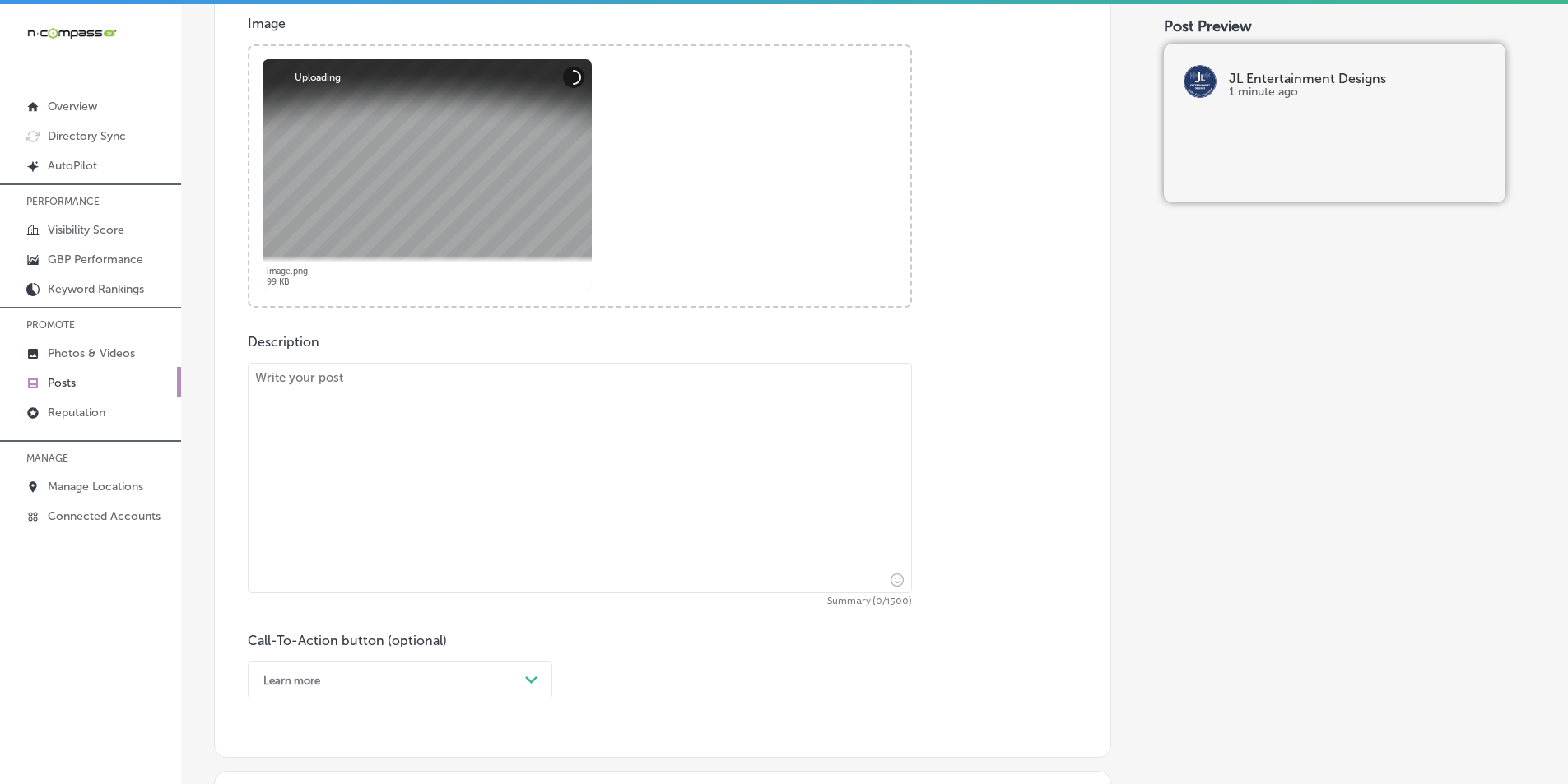
scroll to position [616, 0]
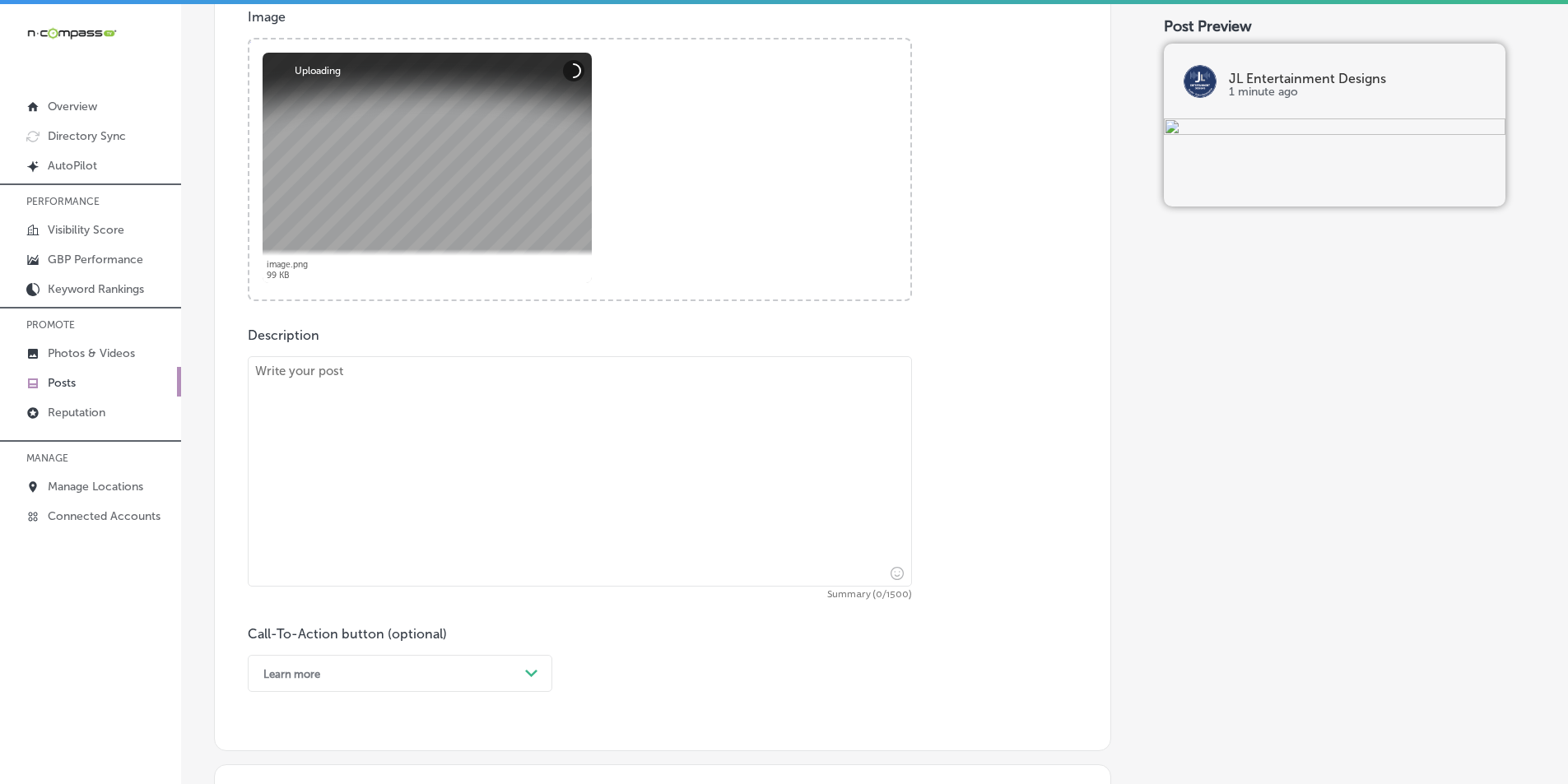
click at [391, 410] on textarea at bounding box center [580, 472] width 664 height 230
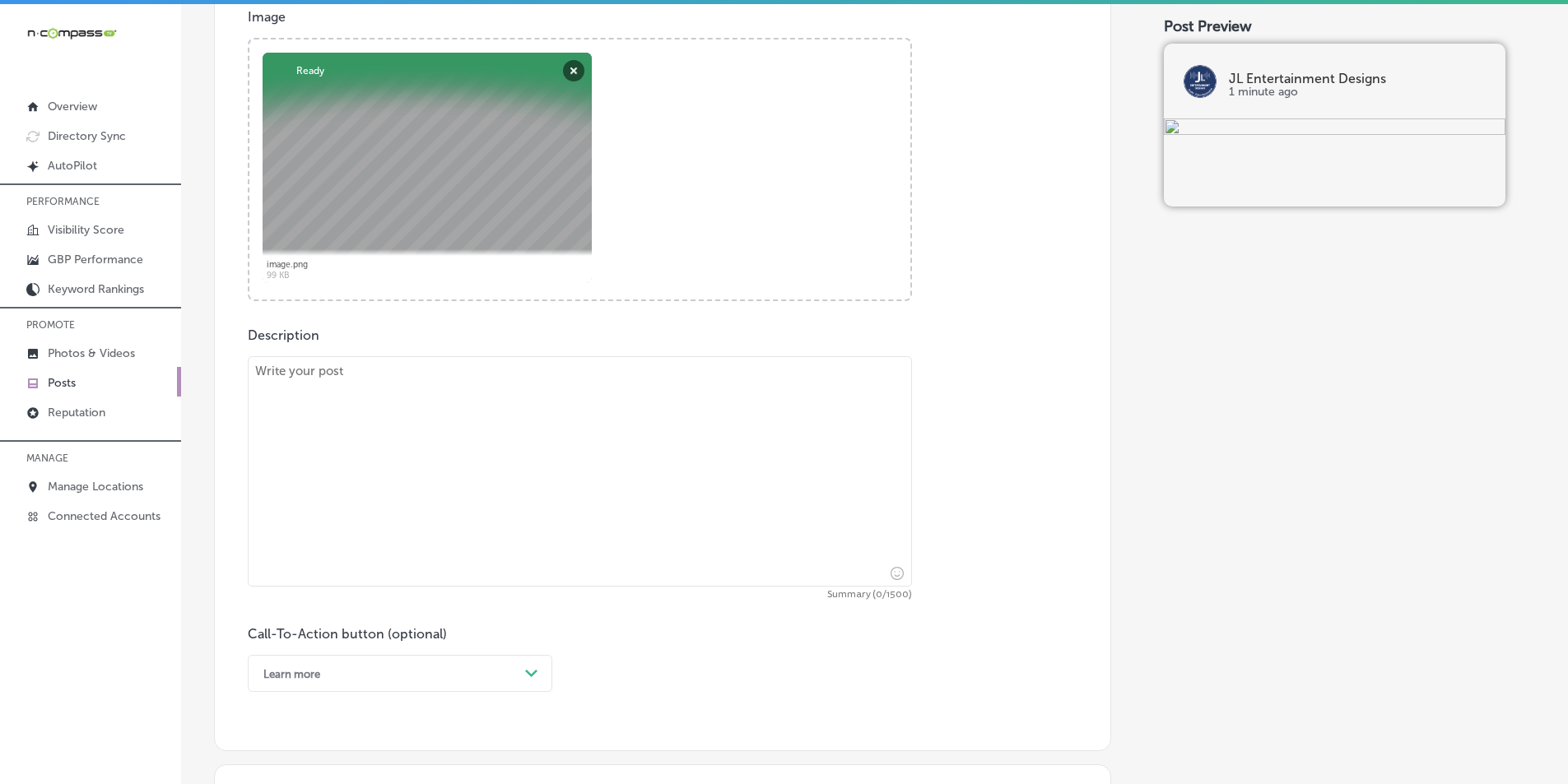
click at [285, 405] on textarea at bounding box center [580, 472] width 664 height 230
paste textarea "At JL Entertainment Designs, we design and install whole-home audio systems tha…"
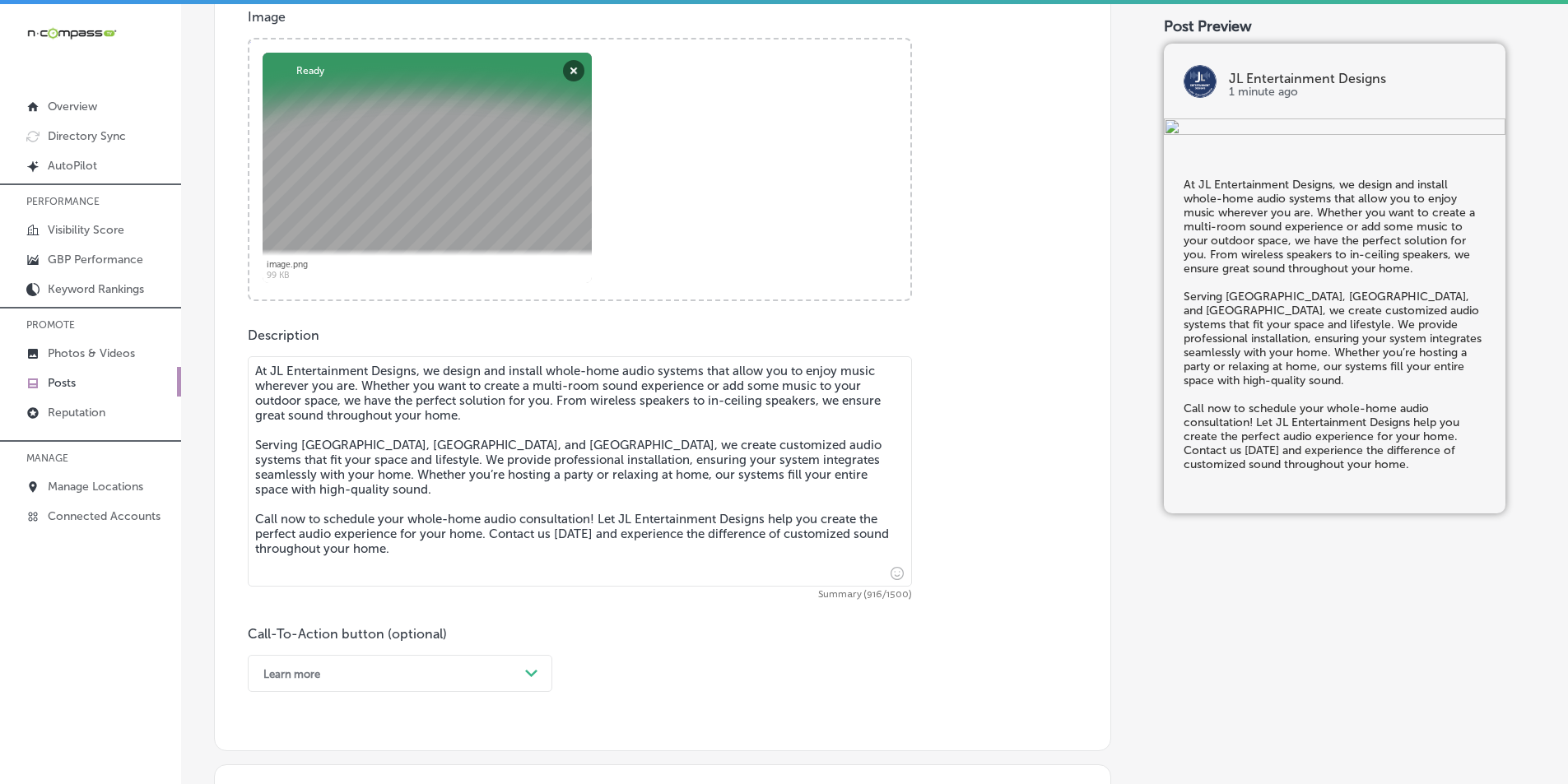
type textarea "At JL Entertainment Designs, we design and install whole-home audio systems tha…"
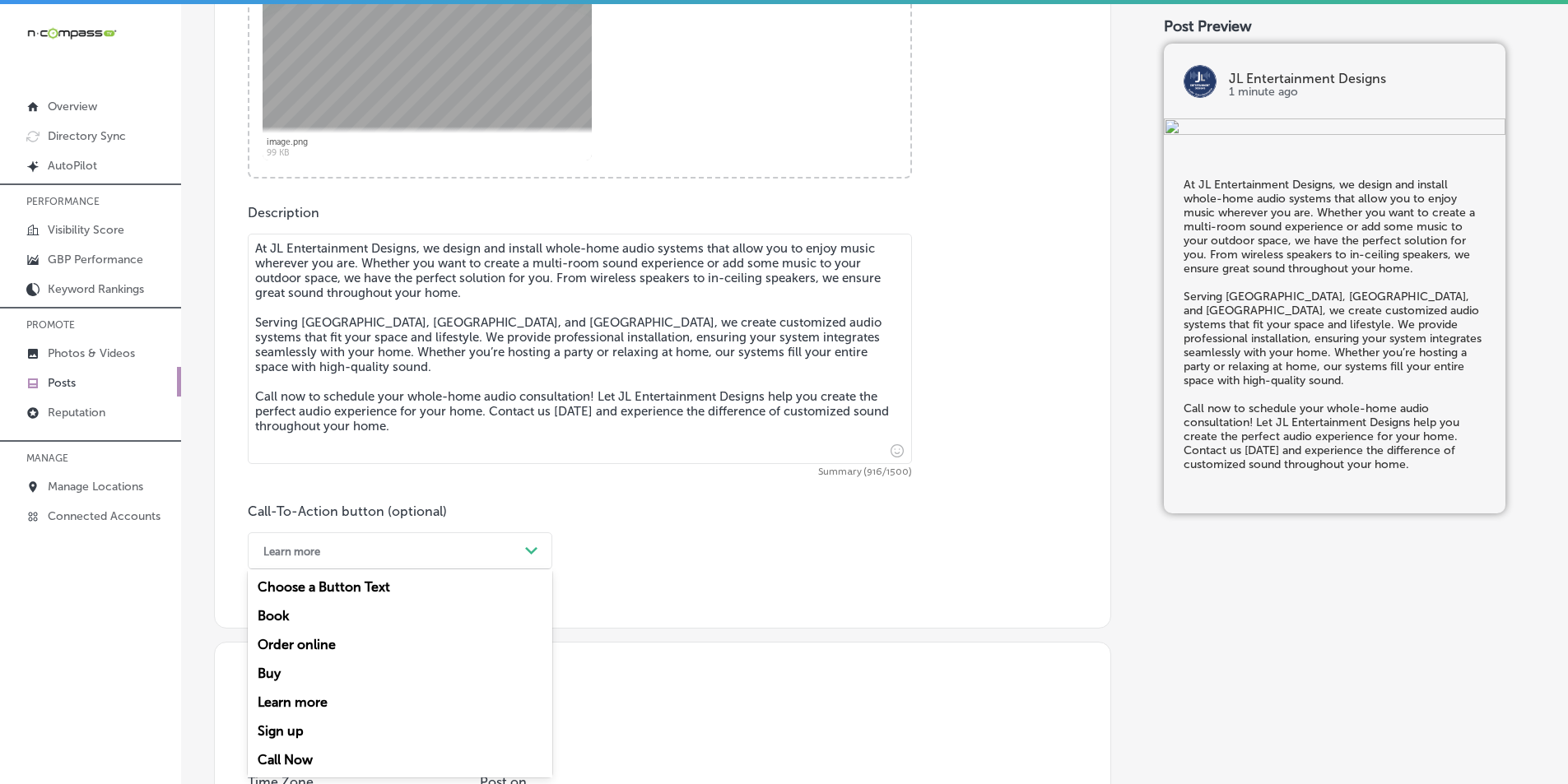
click at [537, 570] on div "option Learn more, selected. option Buy focused, 4 of 7. 7 results available. U…" at bounding box center [399, 550] width 304 height 37
click at [276, 757] on div "Call Now" at bounding box center [399, 759] width 304 height 29
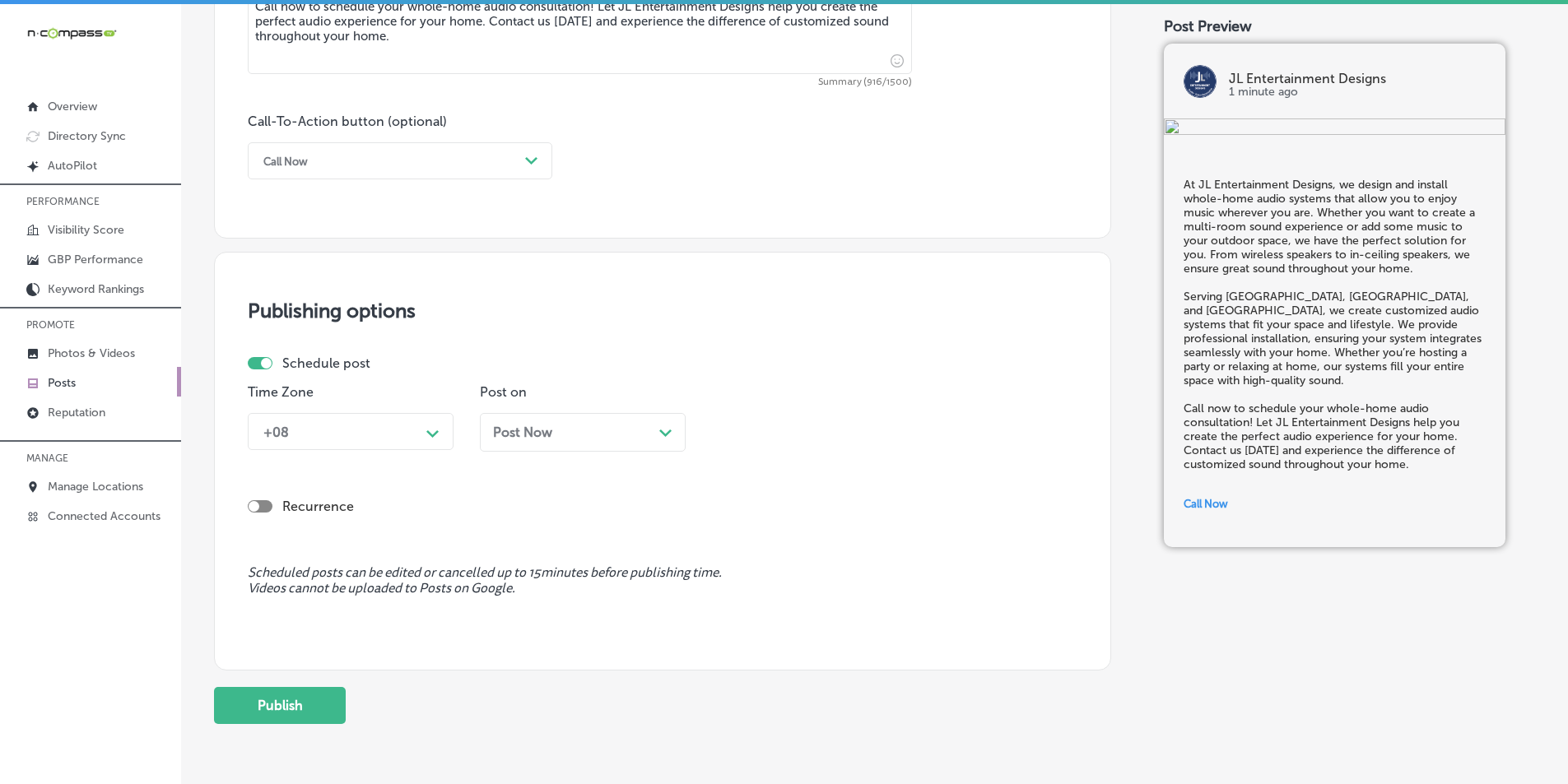
scroll to position [1150, 0]
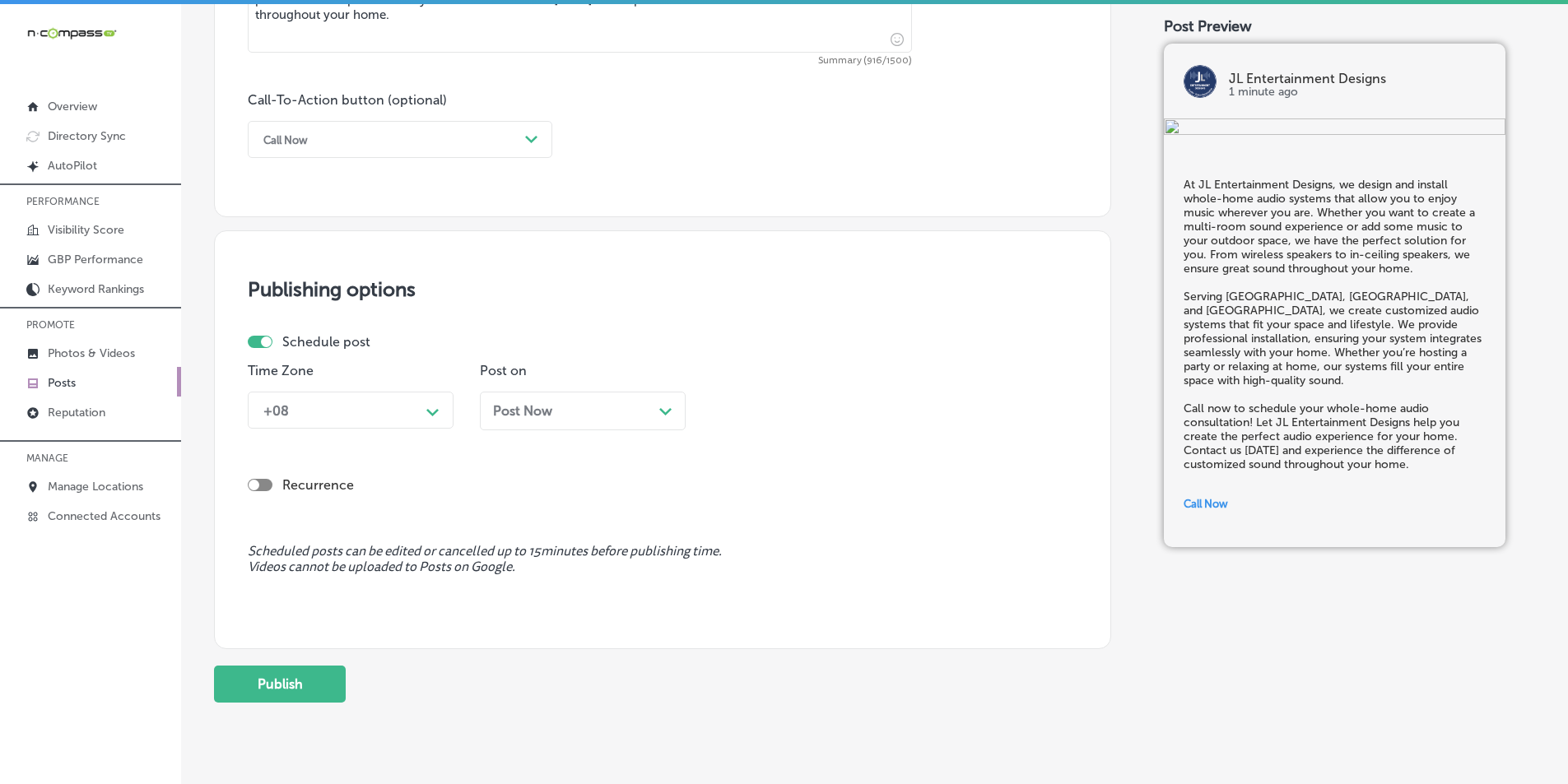
click at [434, 409] on icon "Path Created with Sketch." at bounding box center [432, 412] width 12 height 7
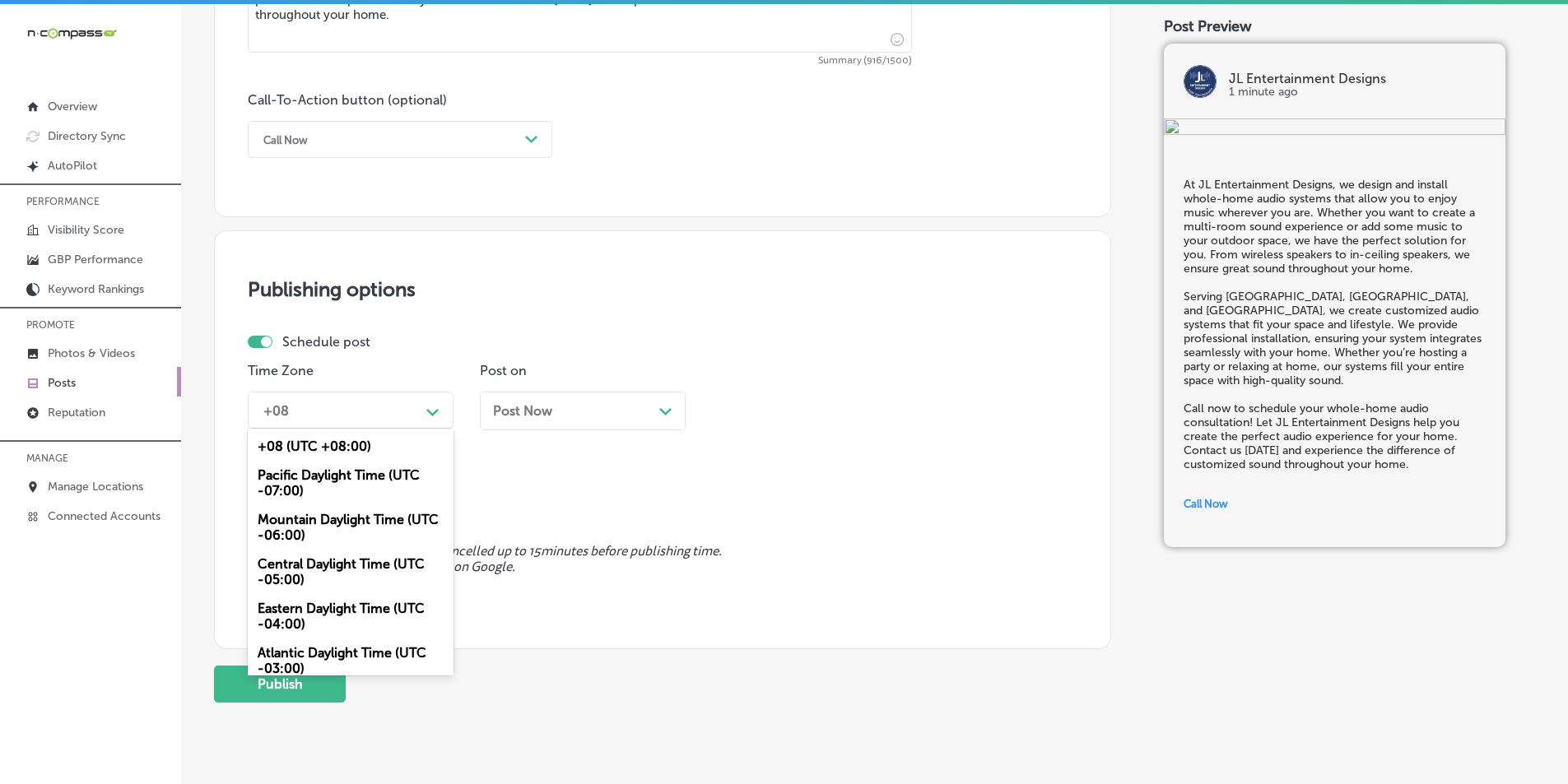
click at [317, 514] on div "Mountain Daylight Time (UTC -06:00)" at bounding box center [351, 527] width 206 height 45
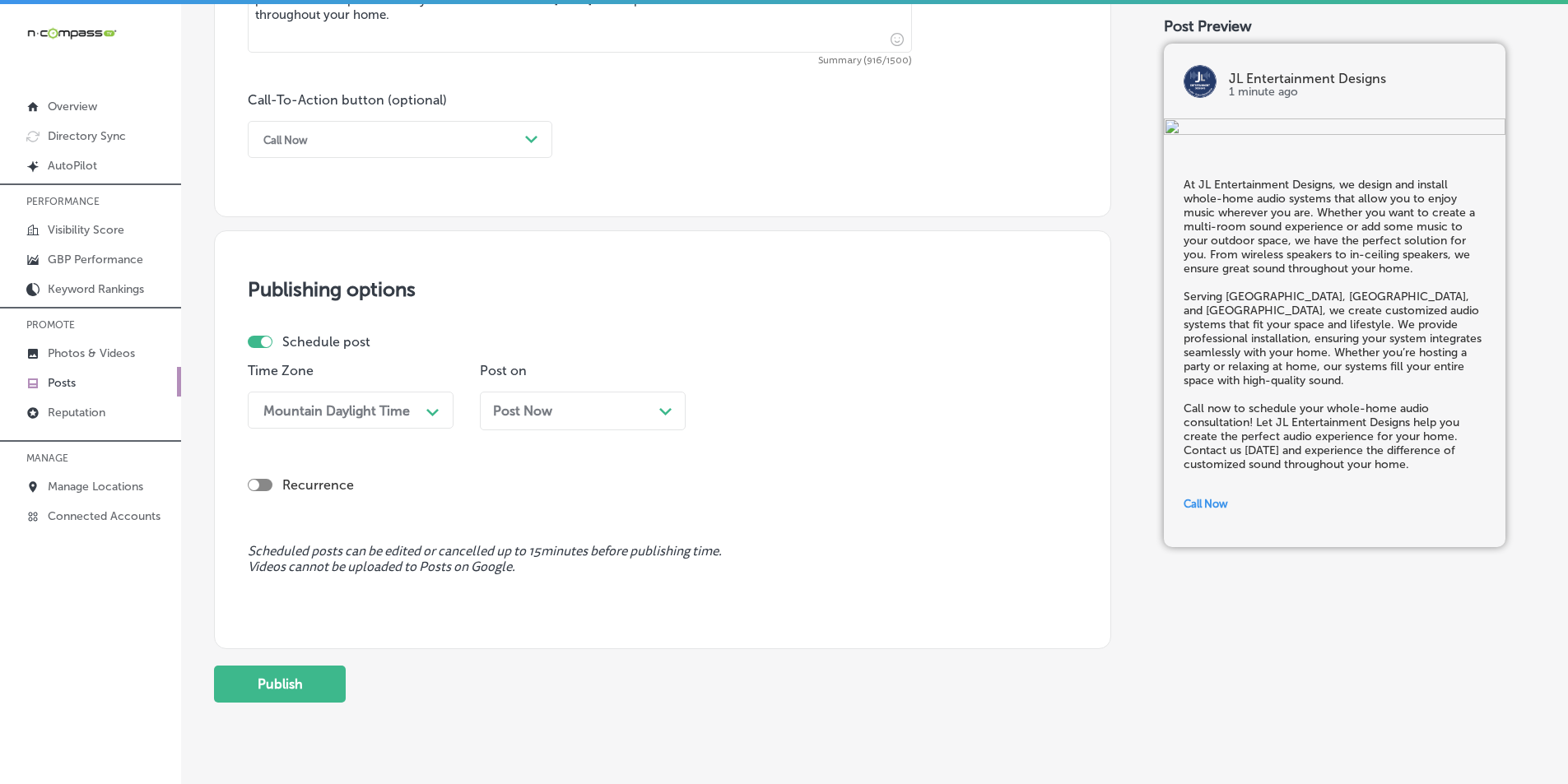
click at [657, 409] on div "Post Now Path Created with Sketch." at bounding box center [582, 411] width 179 height 16
click at [764, 413] on icon "Path Created with Sketch." at bounding box center [896, 412] width 12 height 7
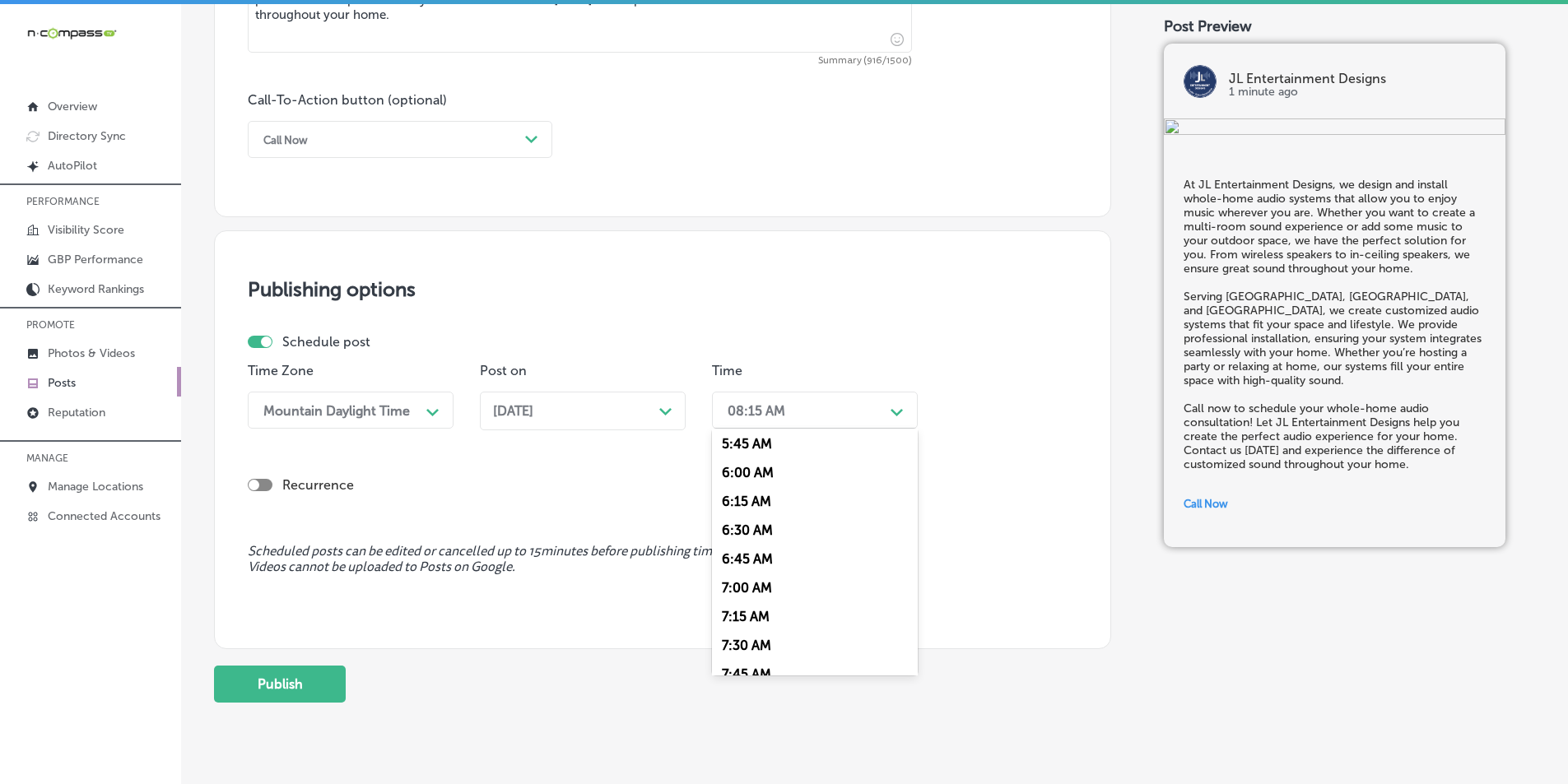
scroll to position [740, 0]
click at [743, 506] on div "7:00 AM" at bounding box center [815, 511] width 206 height 29
drag, startPoint x: 273, startPoint y: 680, endPoint x: 281, endPoint y: 655, distance: 26.2
click at [273, 679] on button "Publish" at bounding box center [280, 684] width 132 height 37
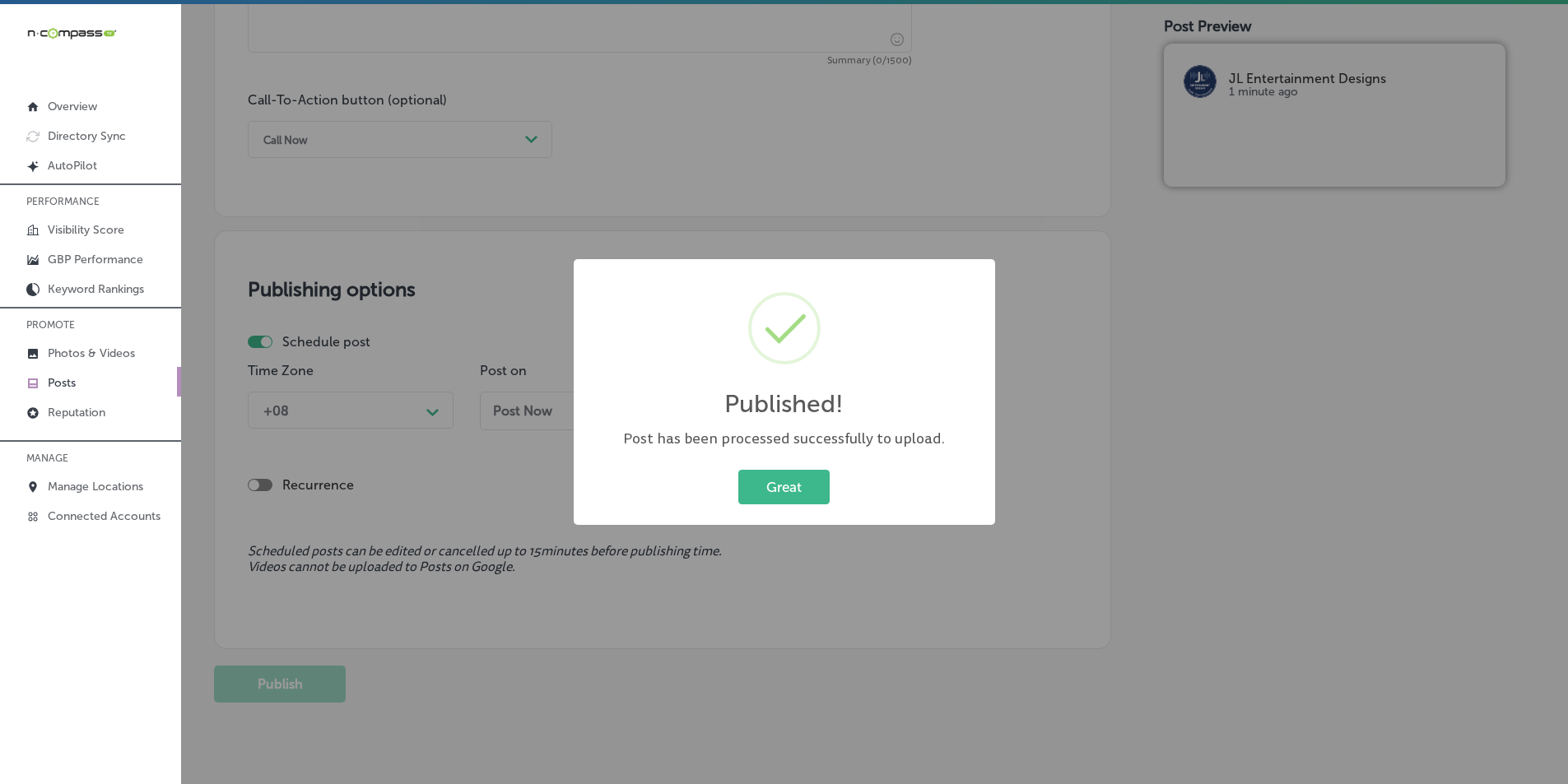
drag, startPoint x: 797, startPoint y: 485, endPoint x: 763, endPoint y: 464, distance: 40.0
click at [764, 485] on button "Great" at bounding box center [784, 487] width 91 height 34
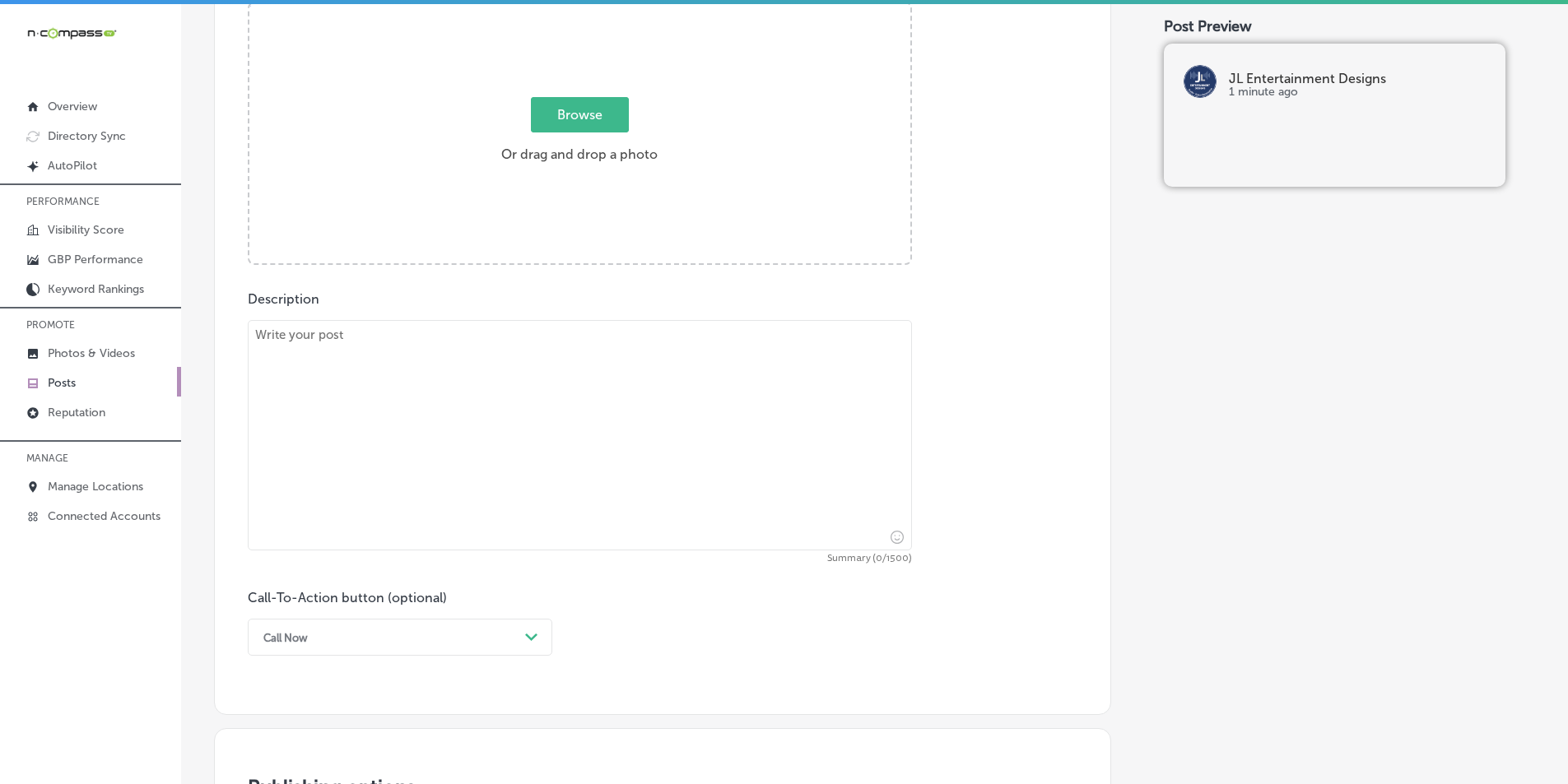
scroll to position [492, 0]
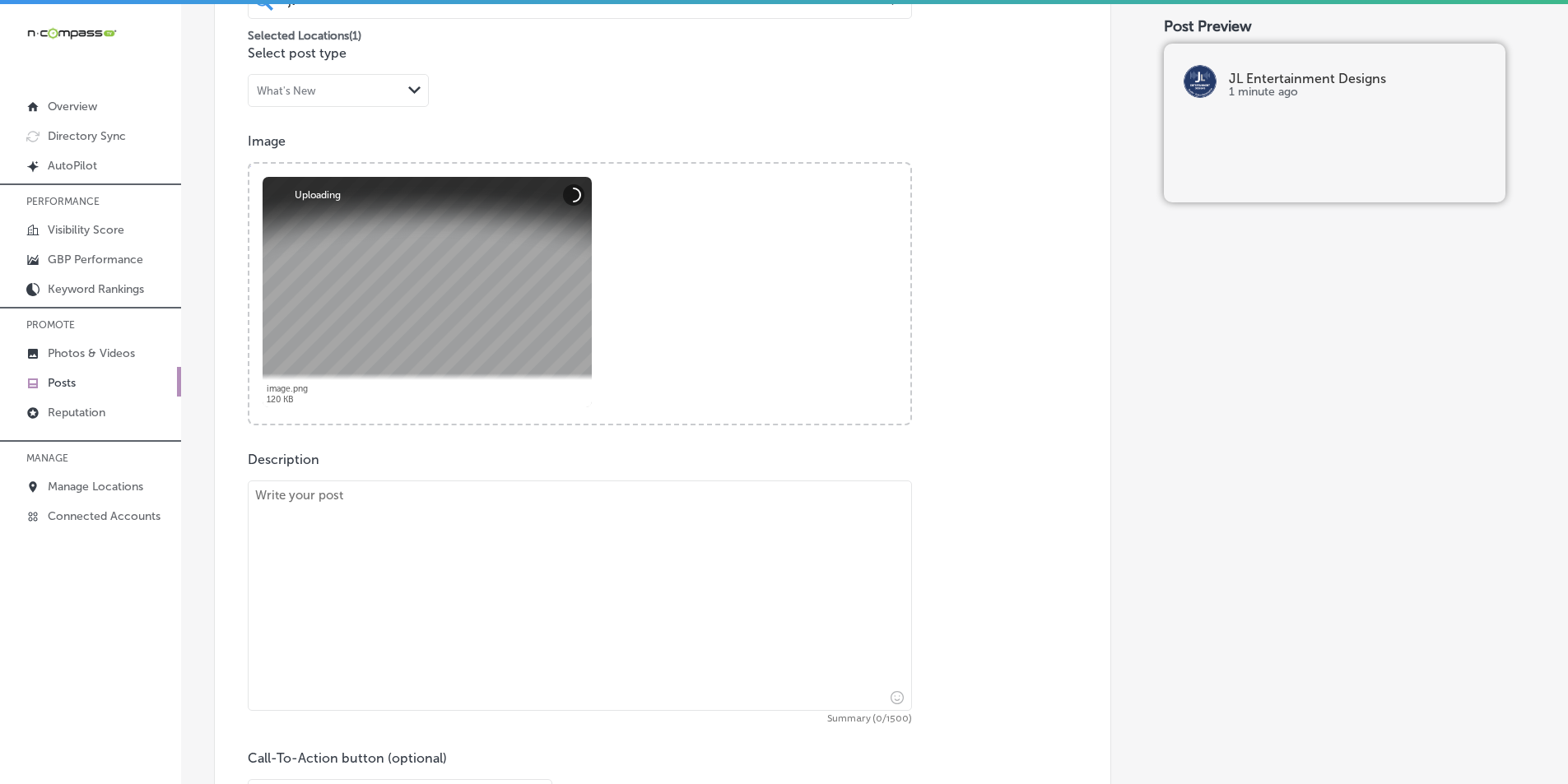
drag, startPoint x: 383, startPoint y: 571, endPoint x: 388, endPoint y: 548, distance: 23.5
click at [383, 570] on textarea at bounding box center [580, 596] width 664 height 230
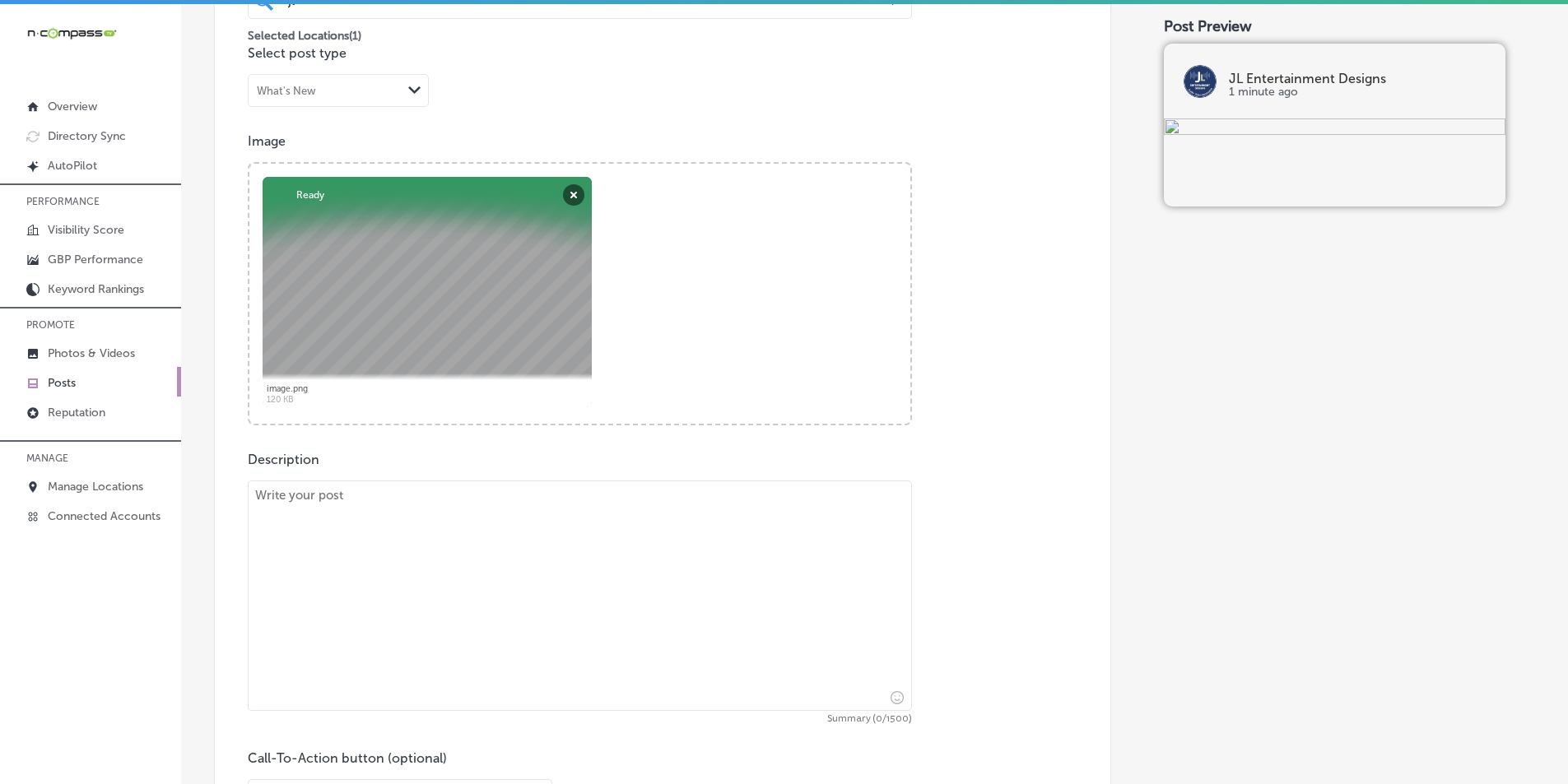
click at [455, 552] on textarea at bounding box center [580, 596] width 664 height 230
paste textarea "Upgrade your living room with professional TV mounting services from JL Enterta…"
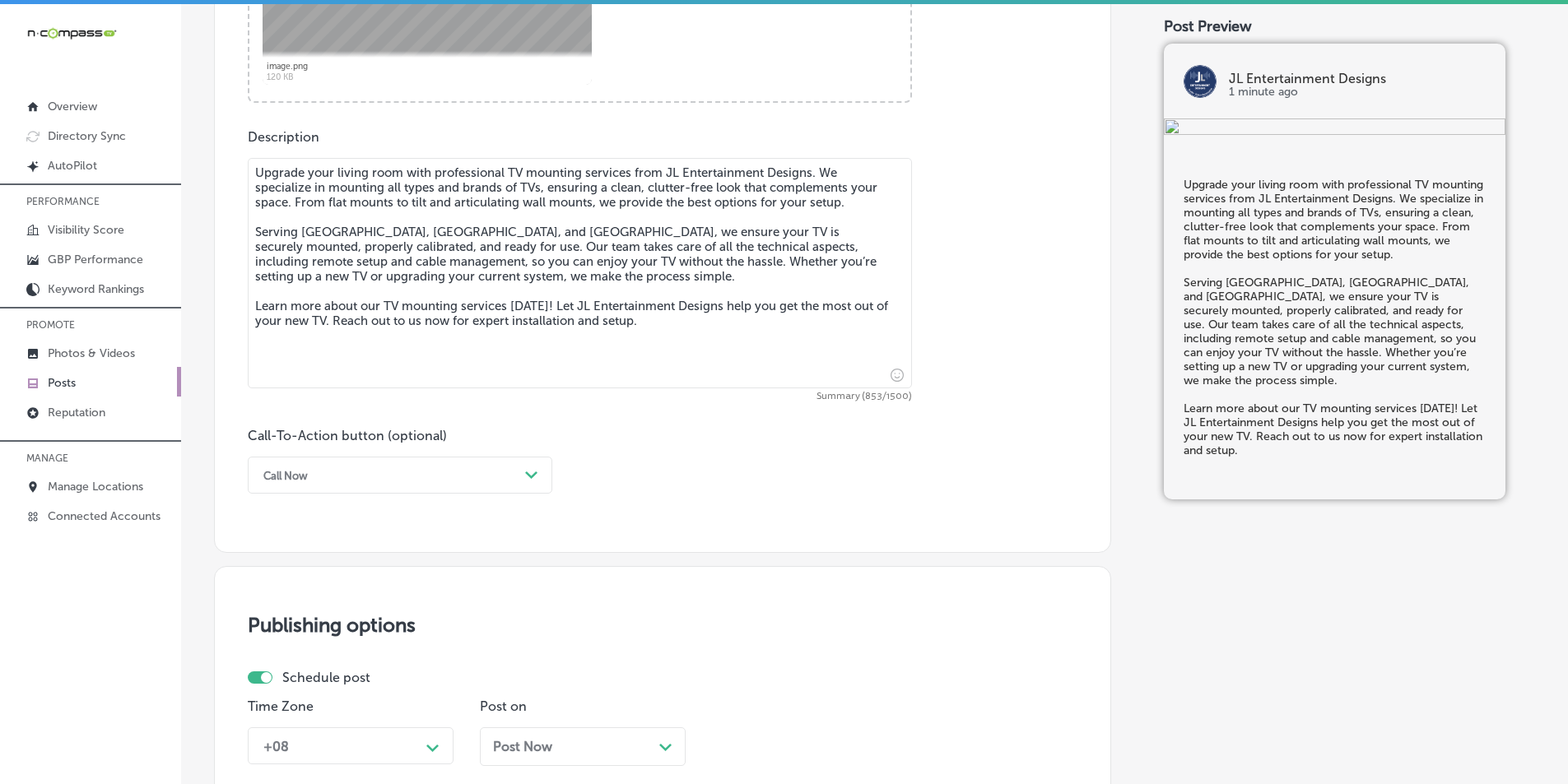
scroll to position [821, 0]
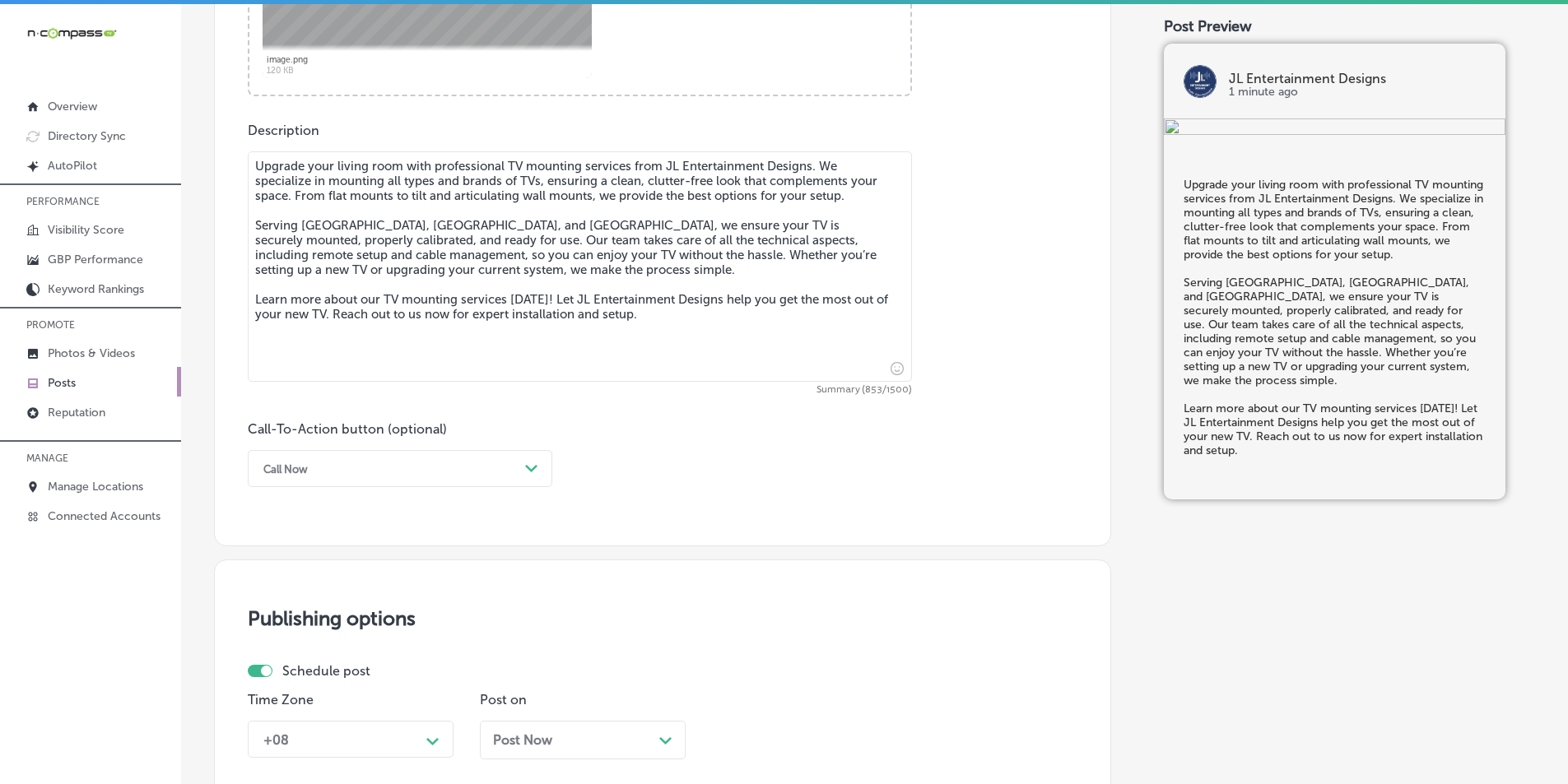
type textarea "Upgrade your living room with professional TV mounting services from JL Enterta…"
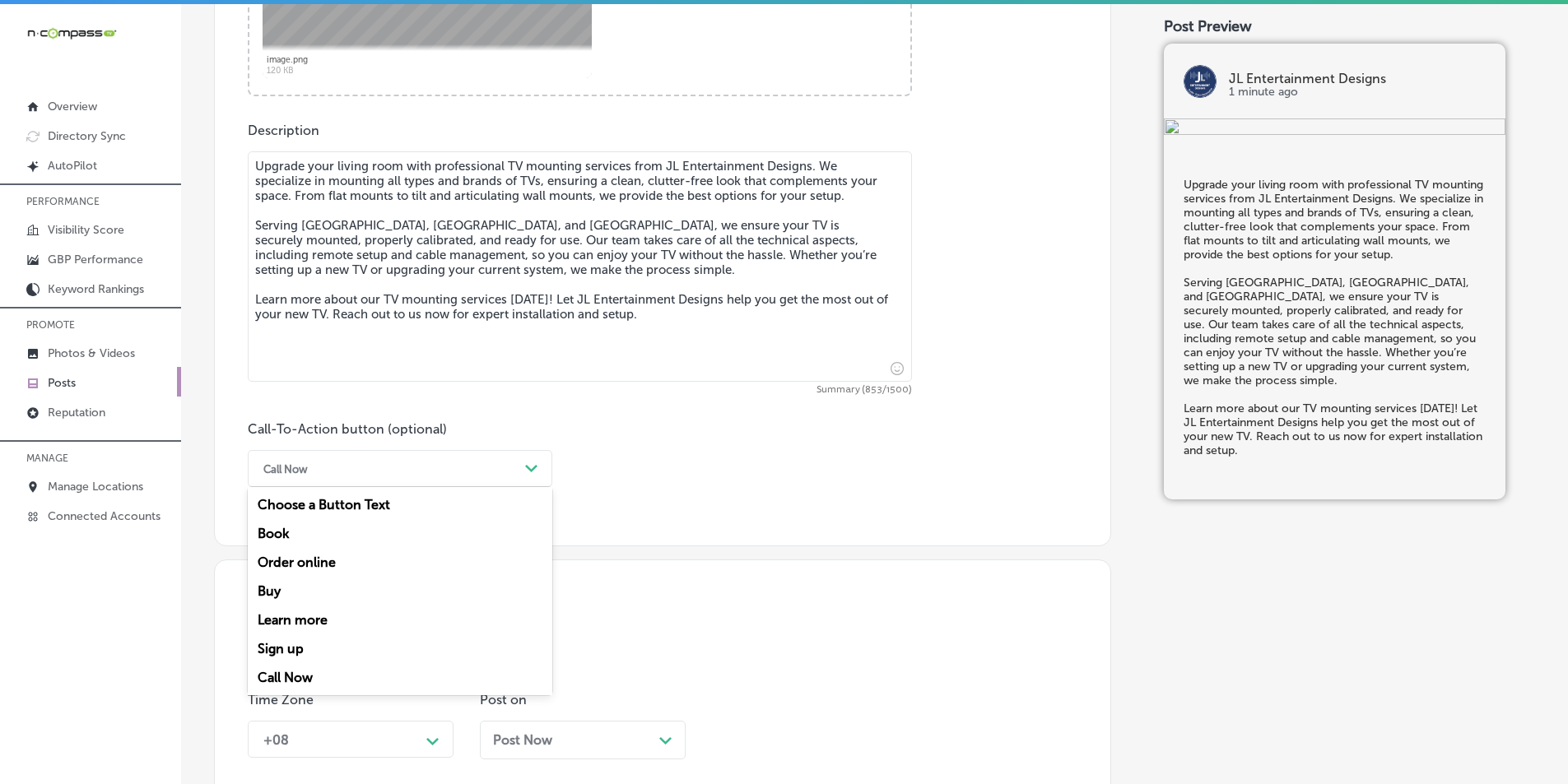
click at [534, 469] on polygon at bounding box center [531, 468] width 12 height 7
click at [319, 615] on div "Learn more" at bounding box center [399, 619] width 304 height 29
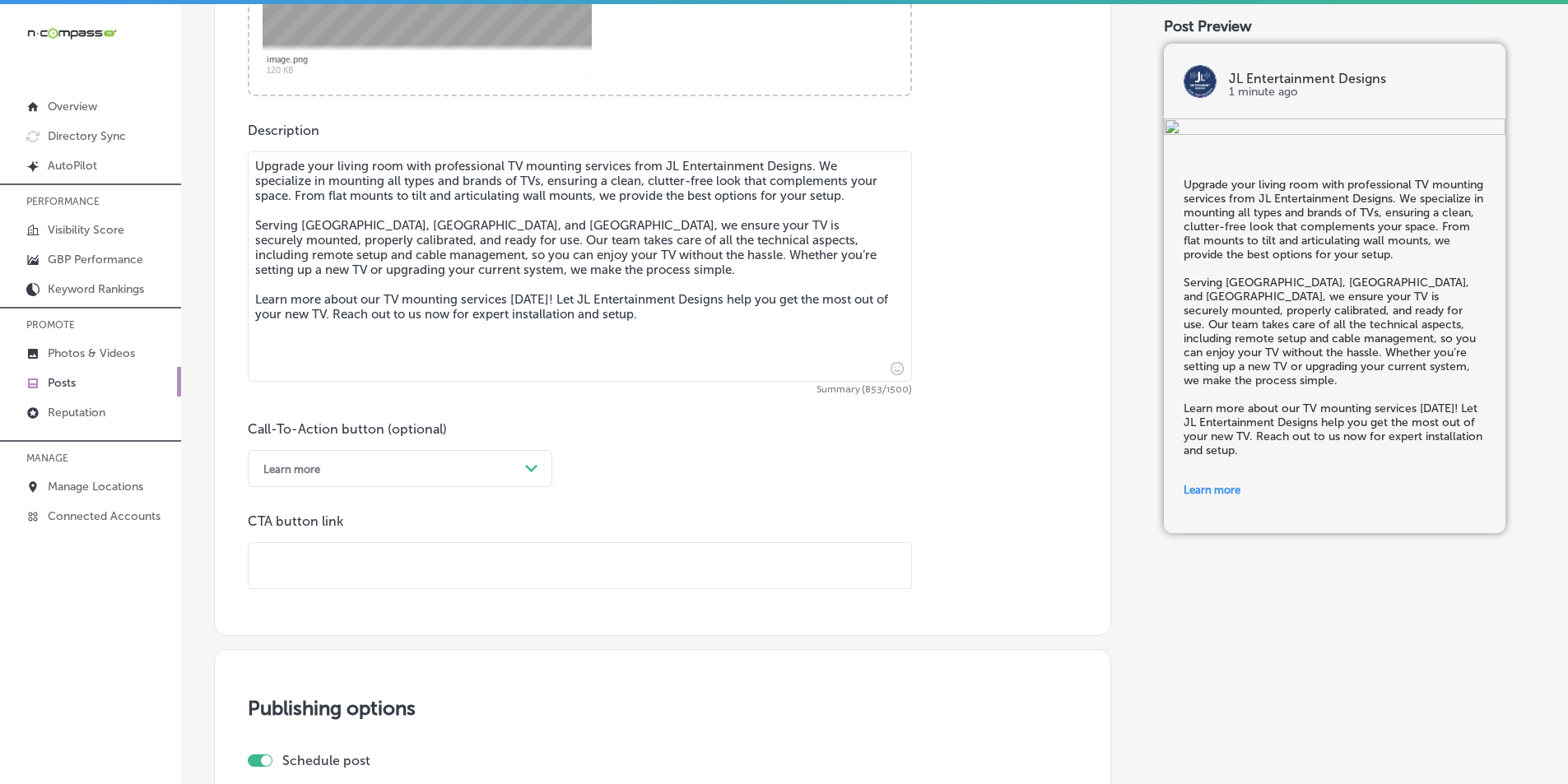
drag, startPoint x: 371, startPoint y: 559, endPoint x: 376, endPoint y: 551, distance: 9.4
click at [372, 557] on input "text" at bounding box center [580, 566] width 662 height 46
paste input "[URL][DOMAIN_NAME]"
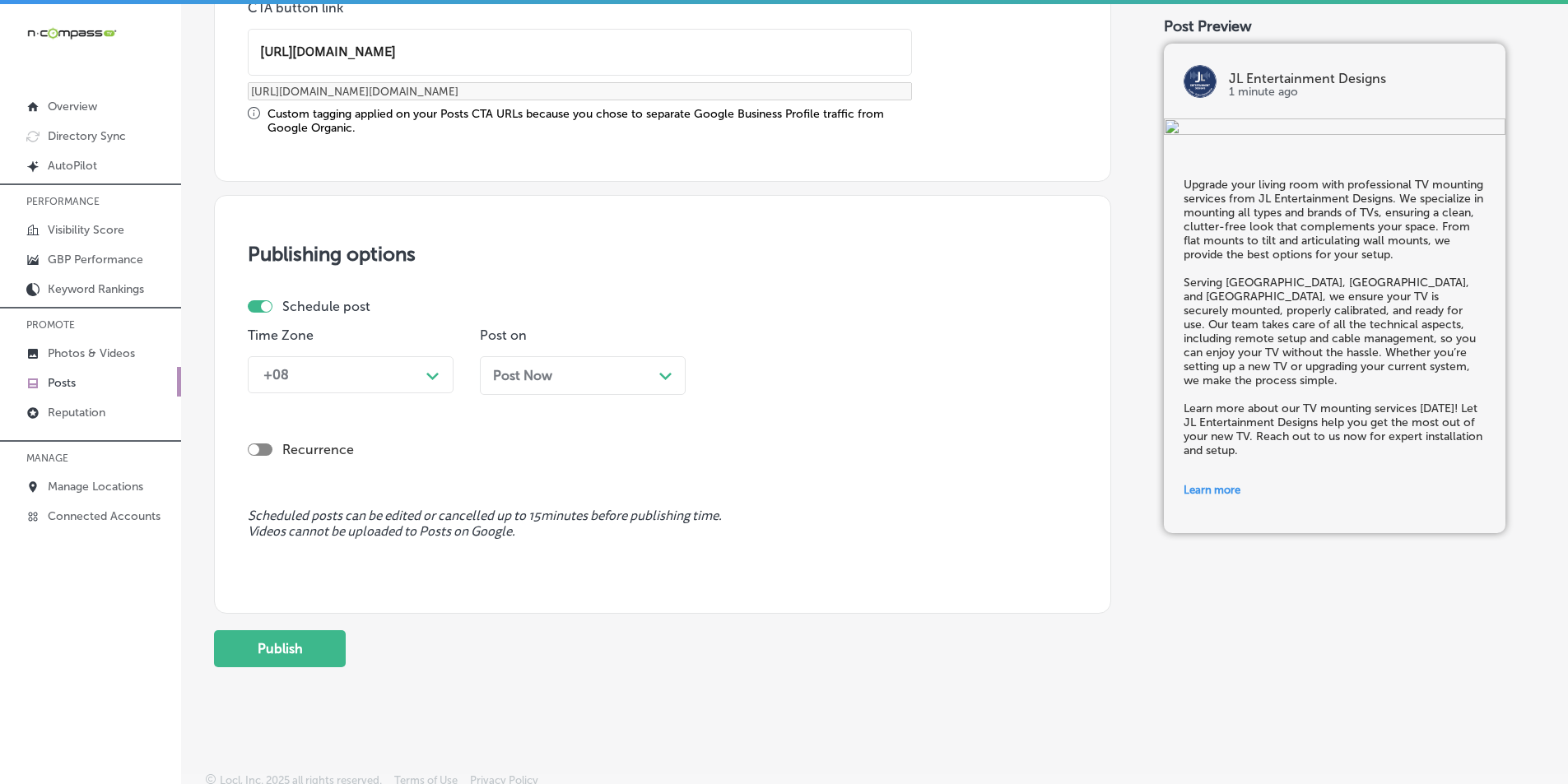
scroll to position [1341, 0]
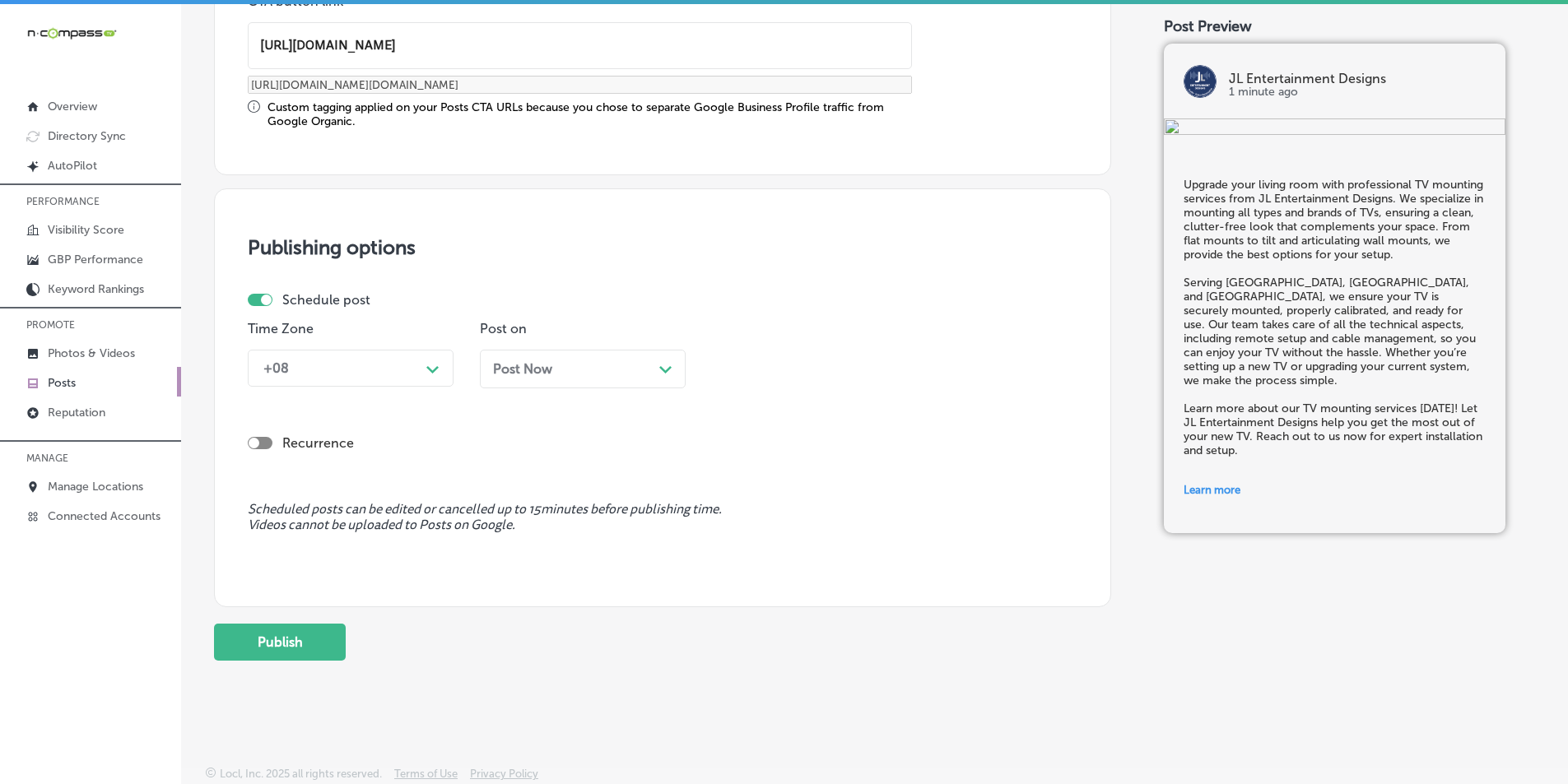
type input "[URL][DOMAIN_NAME]"
click at [431, 363] on div "Path Created with Sketch." at bounding box center [432, 367] width 13 height 13
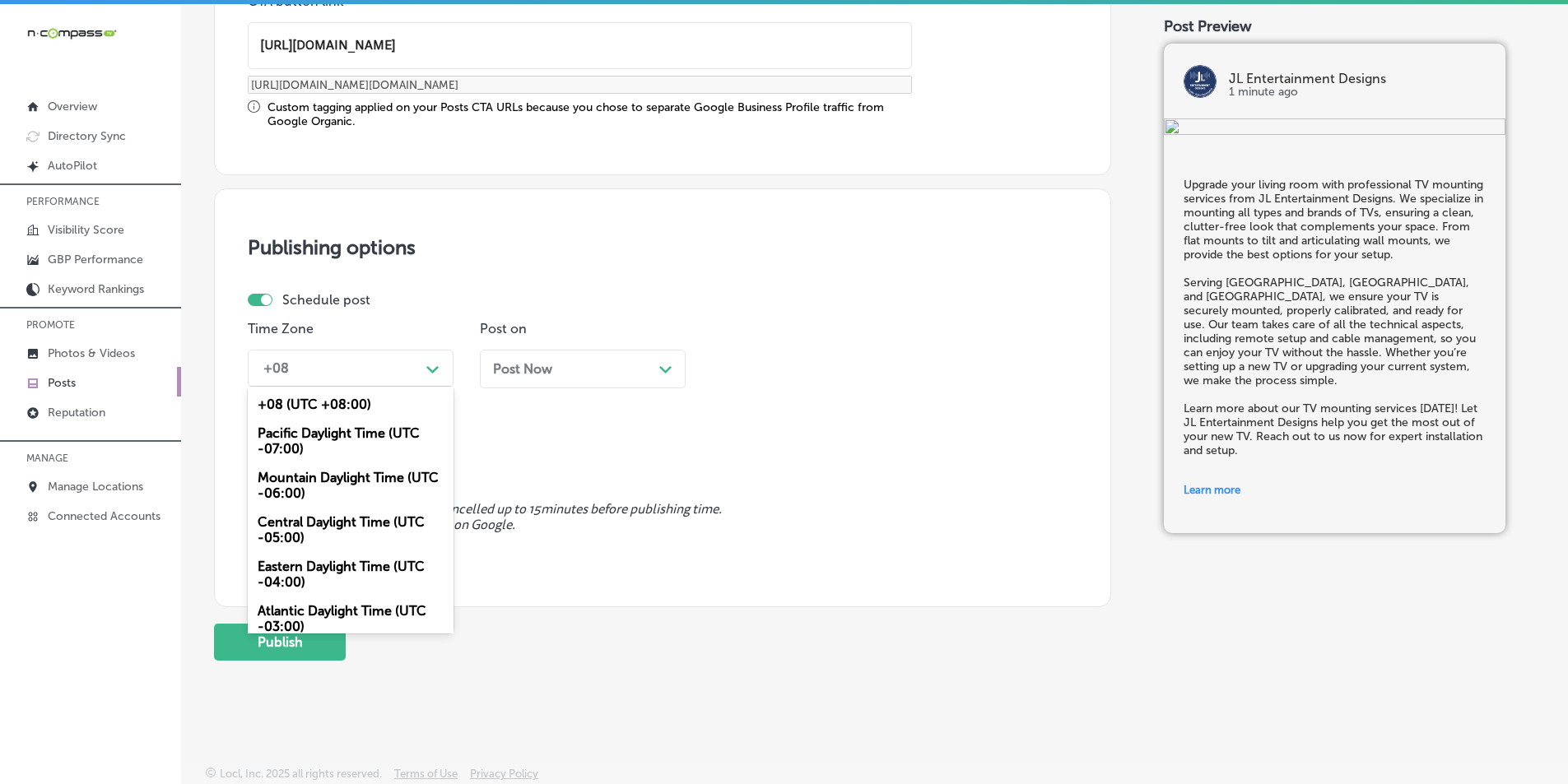
click at [326, 475] on div "Mountain Daylight Time (UTC -06:00)" at bounding box center [351, 485] width 206 height 45
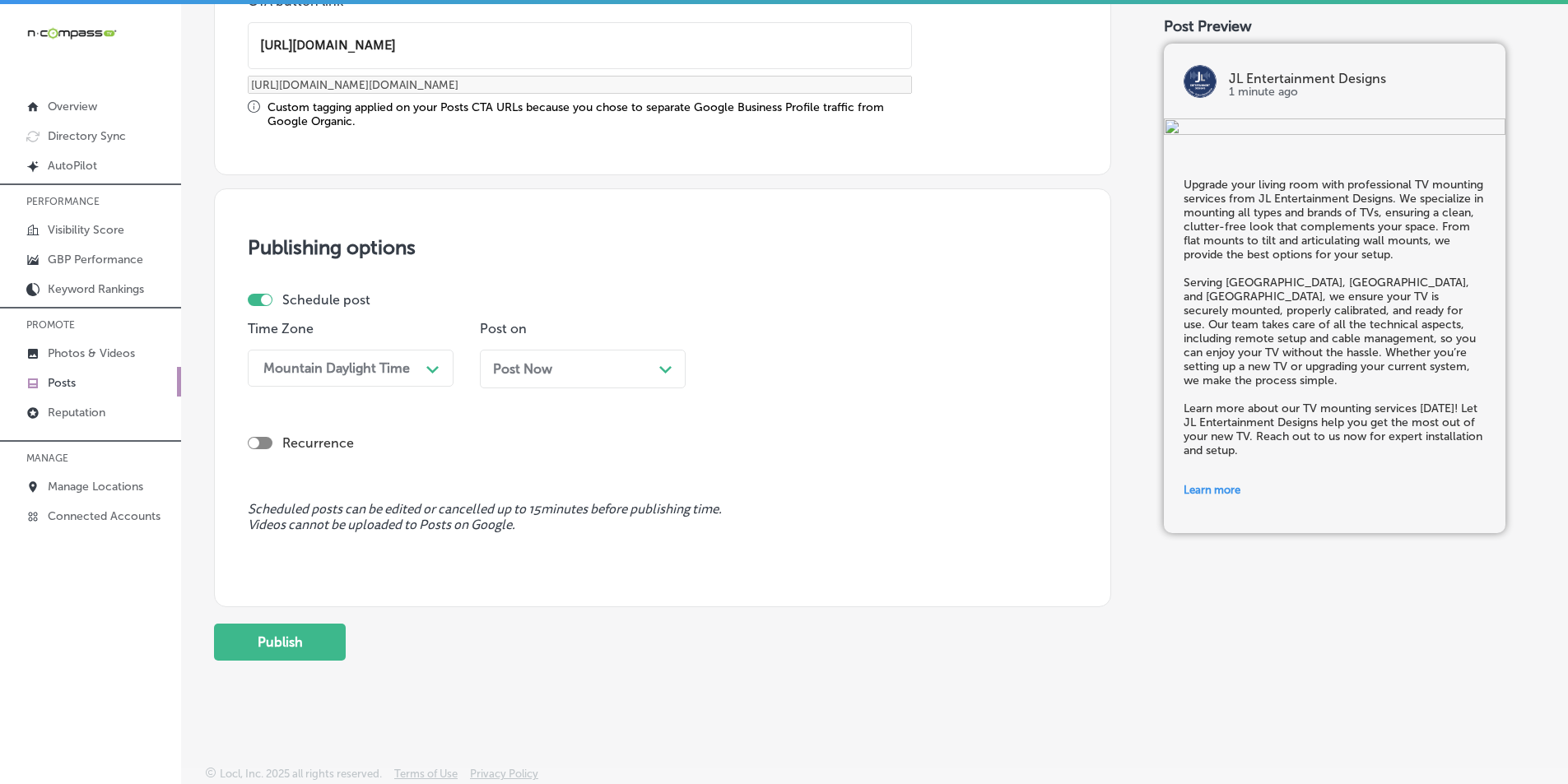
click at [664, 367] on icon "Path Created with Sketch." at bounding box center [665, 369] width 12 height 7
click at [764, 367] on polygon at bounding box center [896, 369] width 12 height 7
click at [736, 549] on div "7:00 AM" at bounding box center [815, 552] width 206 height 29
click at [284, 646] on button "Publish" at bounding box center [280, 641] width 132 height 37
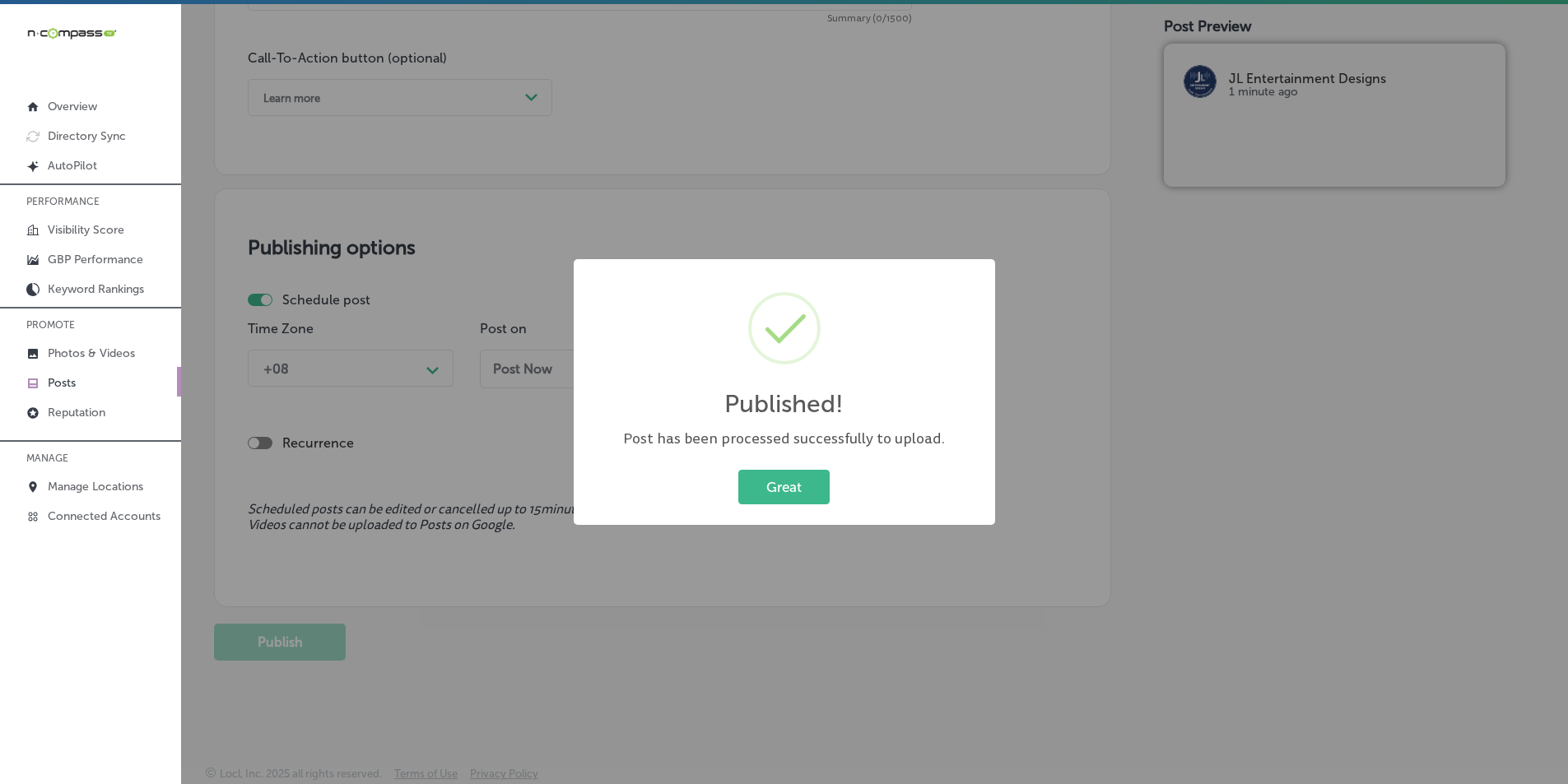
scroll to position [1191, 0]
drag, startPoint x: 784, startPoint y: 478, endPoint x: 754, endPoint y: 459, distance: 35.5
click at [764, 478] on button "Great" at bounding box center [784, 487] width 91 height 34
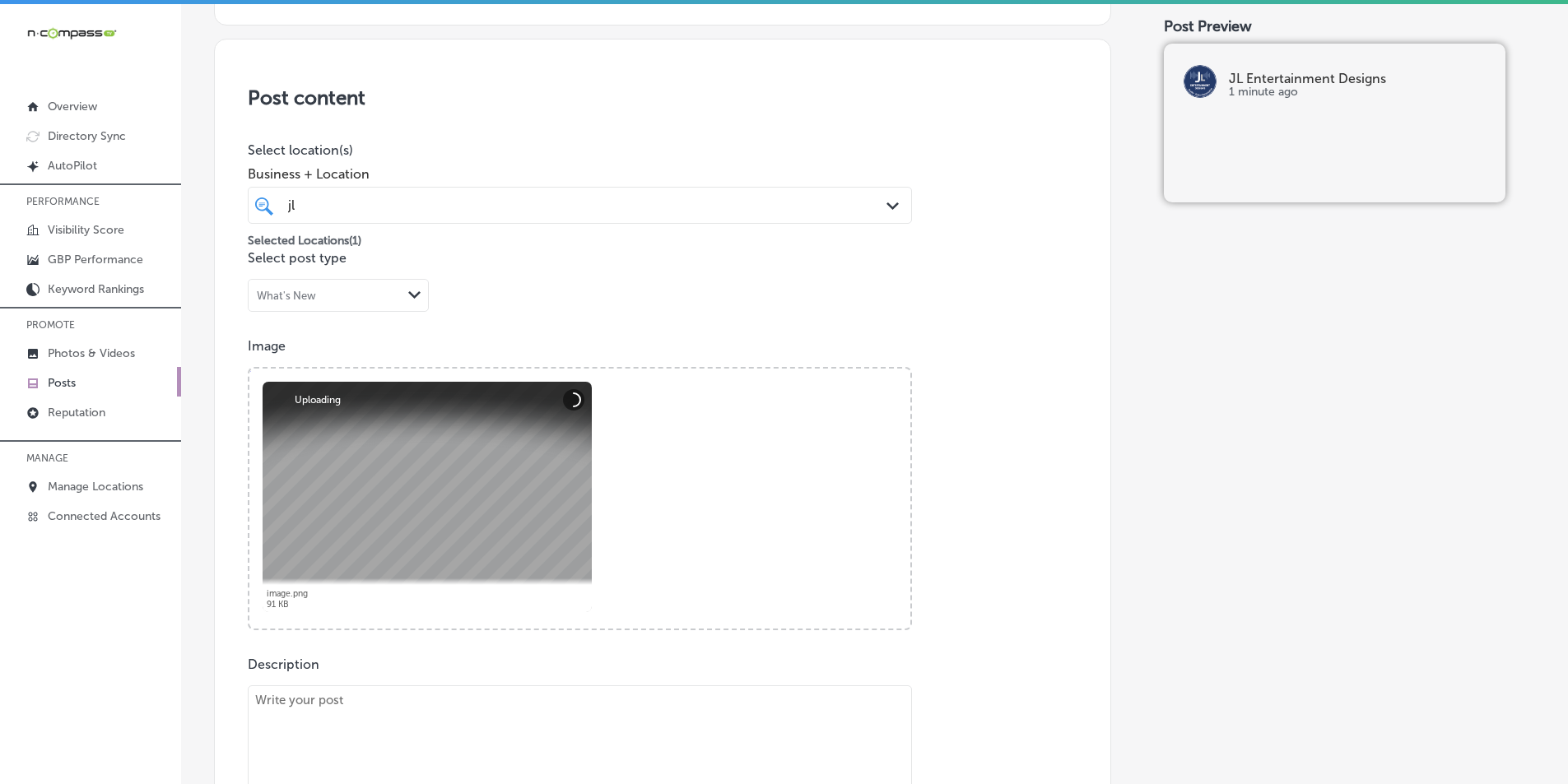
scroll to position [533, 0]
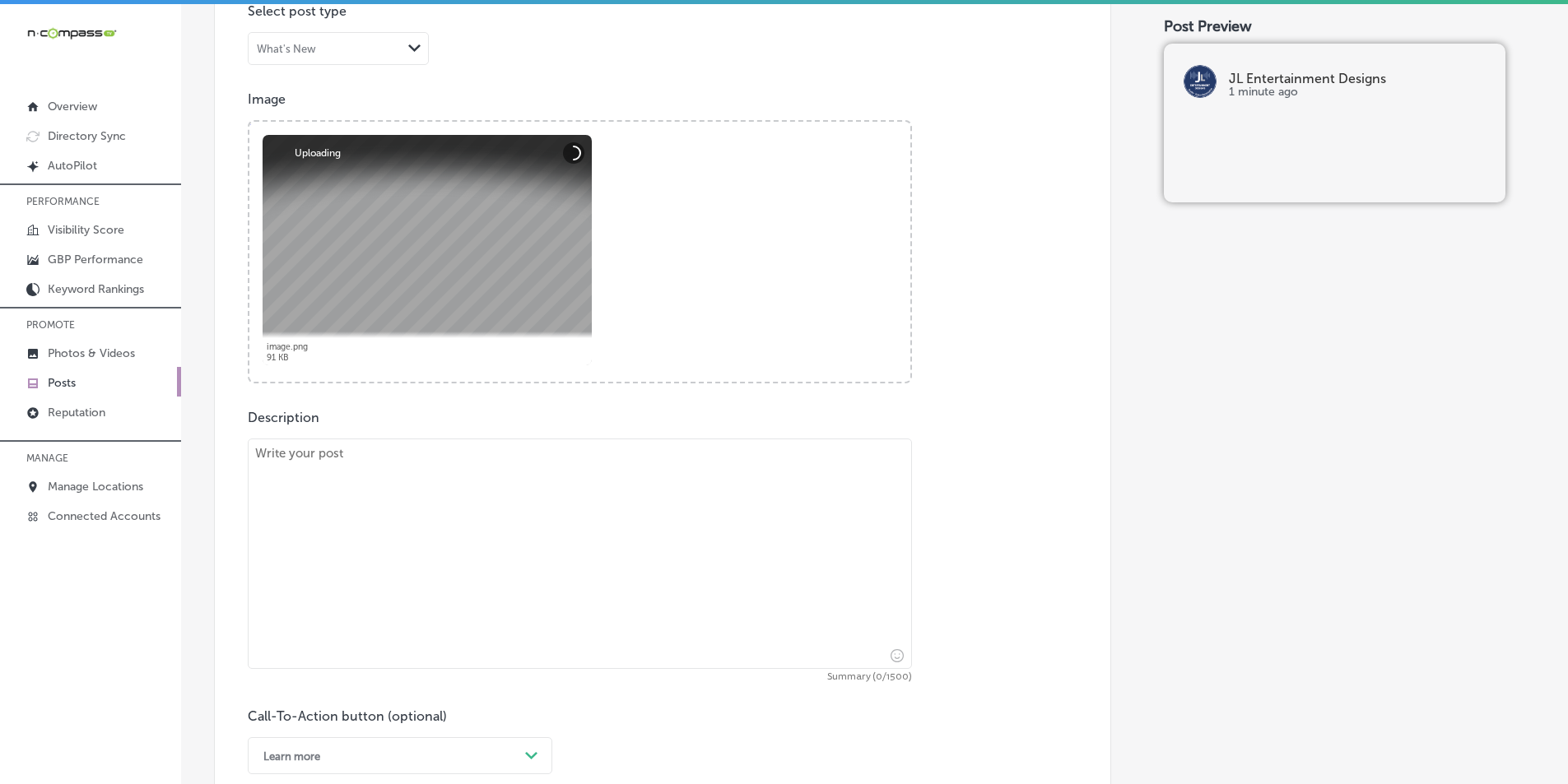
click at [469, 525] on textarea at bounding box center [580, 554] width 664 height 230
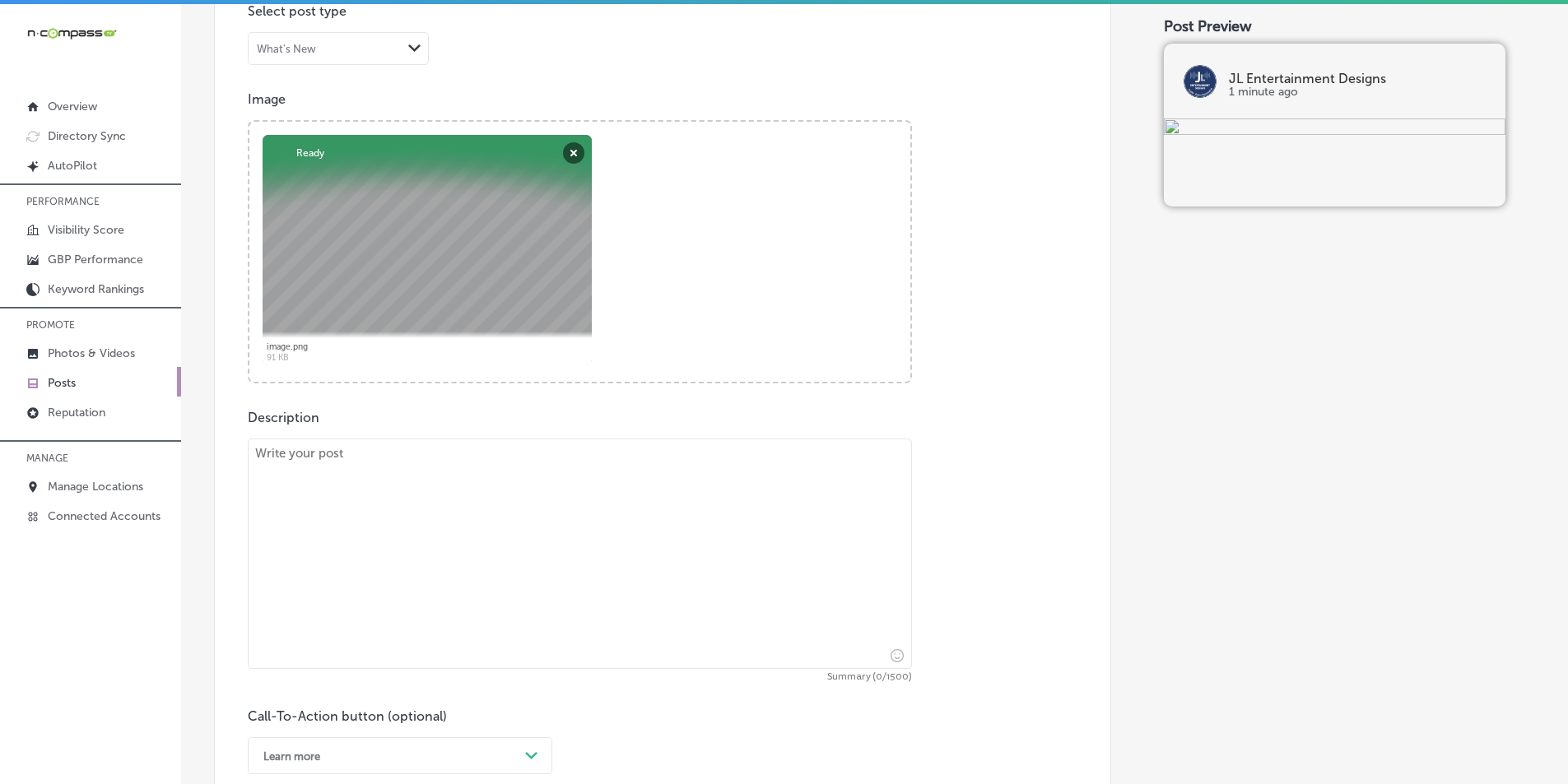
click at [455, 506] on textarea at bounding box center [580, 554] width 664 height 230
paste textarea "Protect your home and business with surveillance camera installation from JL En…"
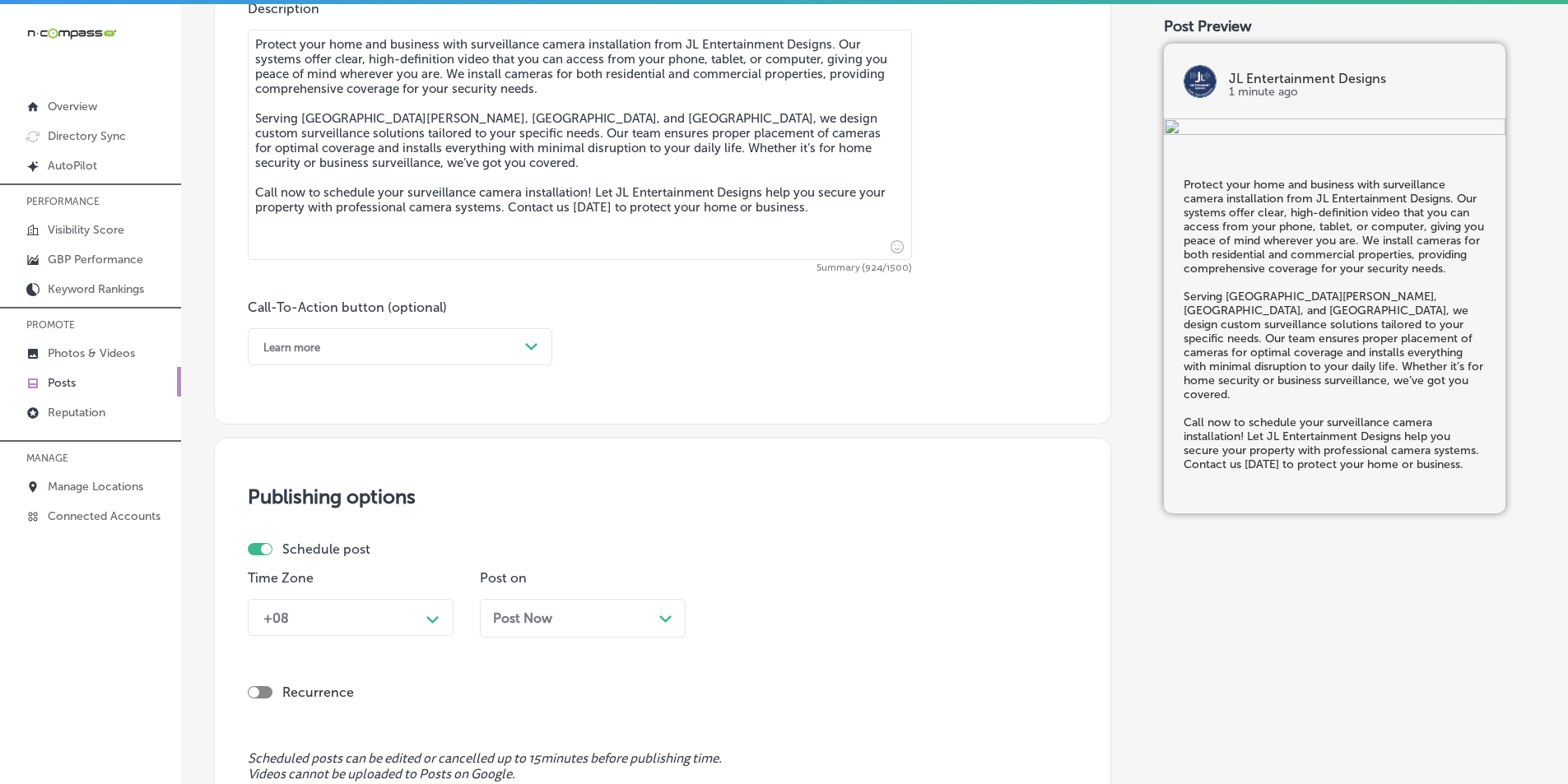
scroll to position [945, 0]
type textarea "Protect your home and business with surveillance camera installation from JL En…"
click at [532, 338] on div "Path Created with Sketch." at bounding box center [531, 344] width 13 height 13
drag, startPoint x: 266, startPoint y: 550, endPoint x: 285, endPoint y: 538, distance: 22.5
click at [268, 549] on div "Call Now" at bounding box center [399, 553] width 304 height 29
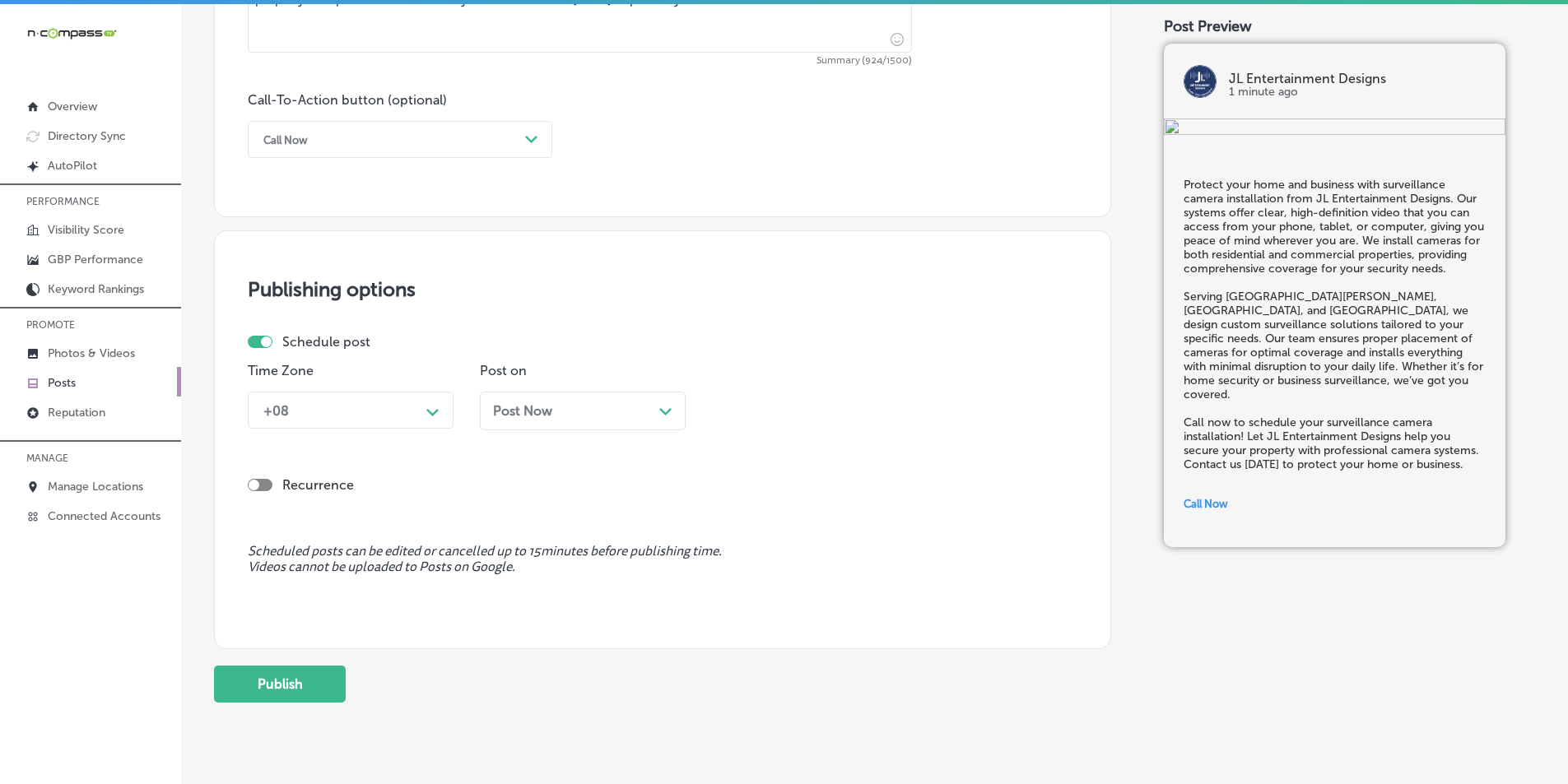
scroll to position [1191, 0]
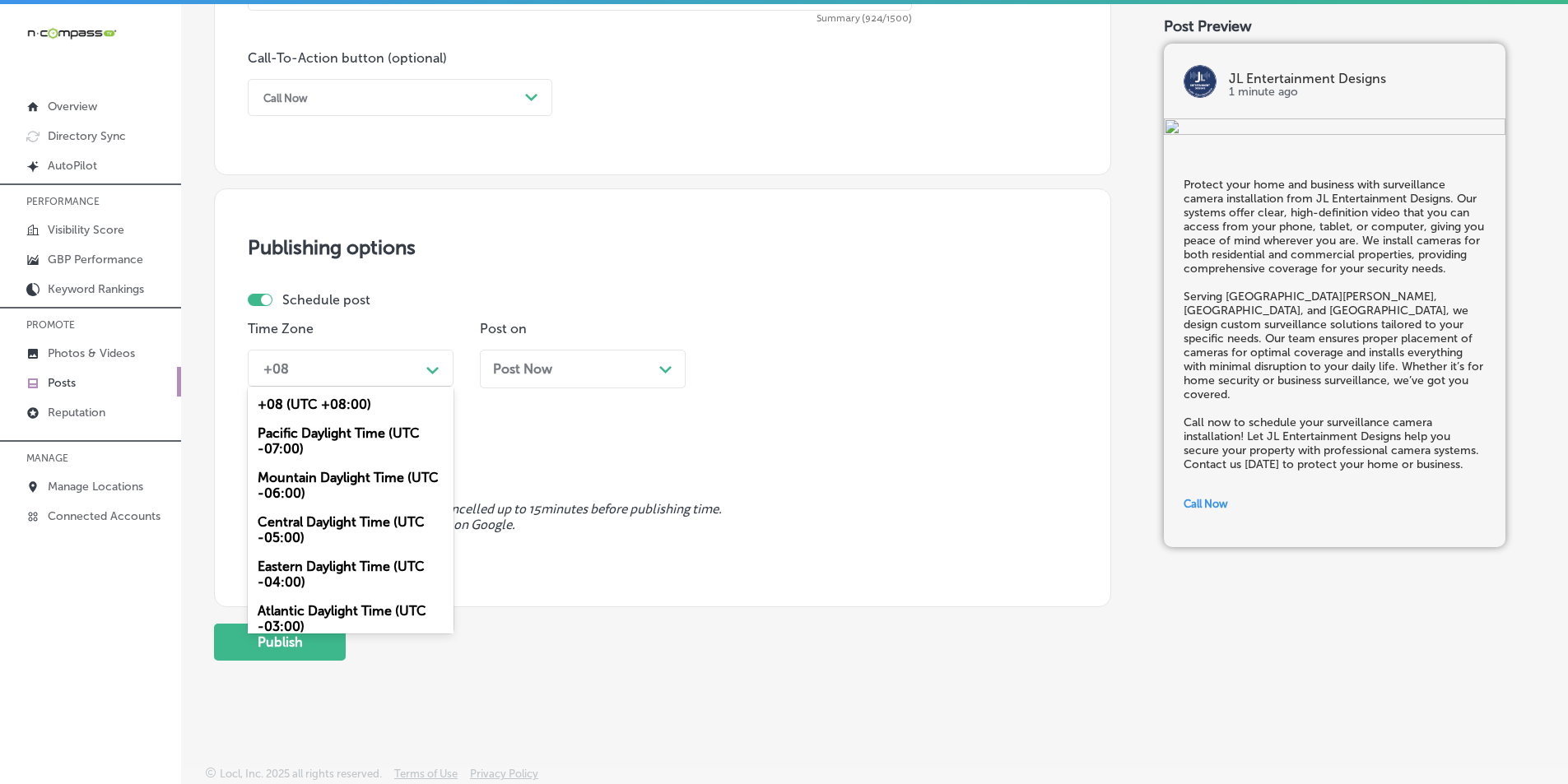
click at [437, 371] on icon "Path Created with Sketch." at bounding box center [432, 370] width 12 height 7
drag, startPoint x: 342, startPoint y: 474, endPoint x: 458, endPoint y: 446, distance: 119.3
click at [347, 473] on div "Mountain Daylight Time (UTC -06:00)" at bounding box center [351, 485] width 206 height 45
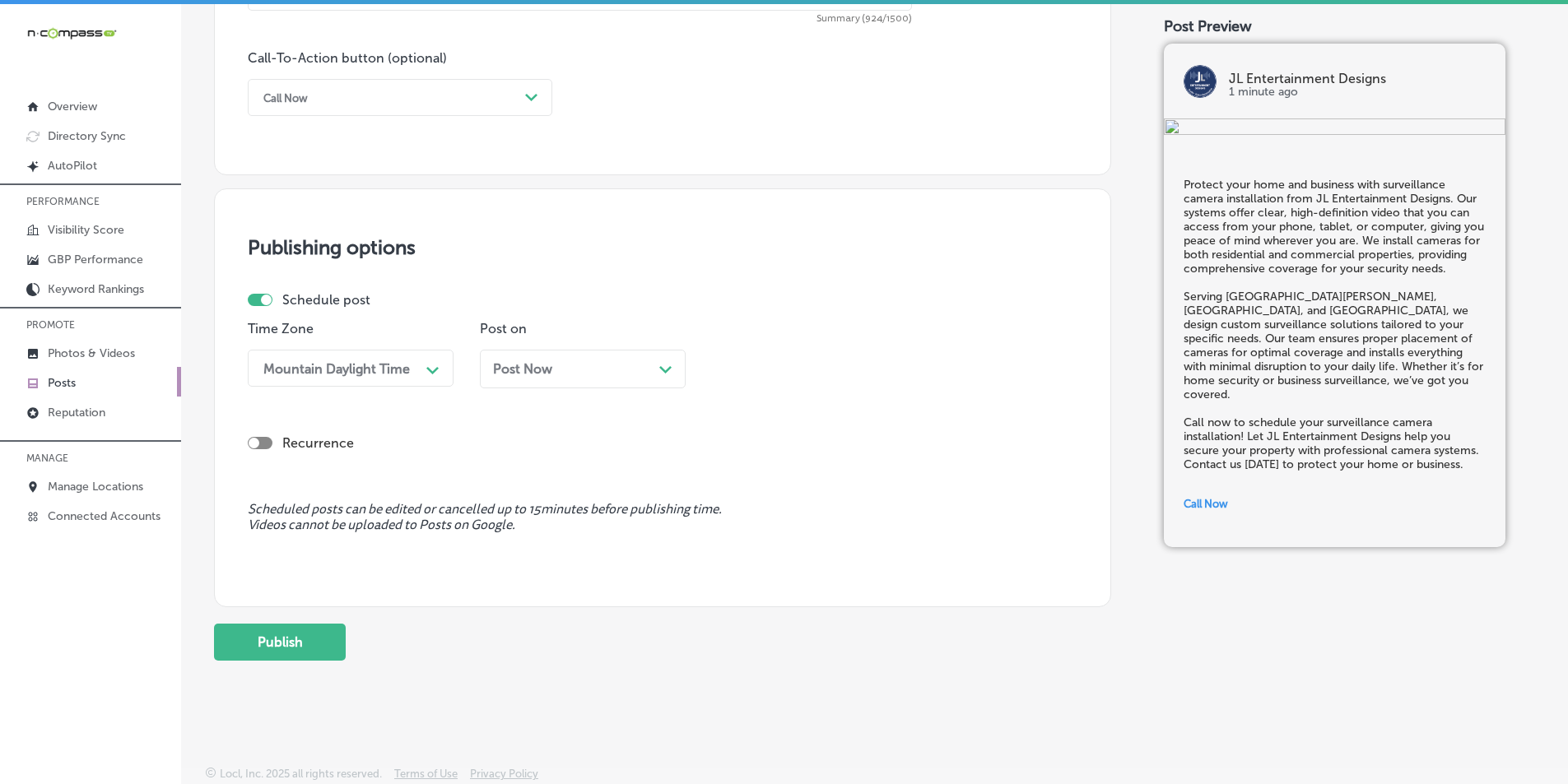
click at [667, 366] on div "Path Created with Sketch." at bounding box center [665, 367] width 13 height 13
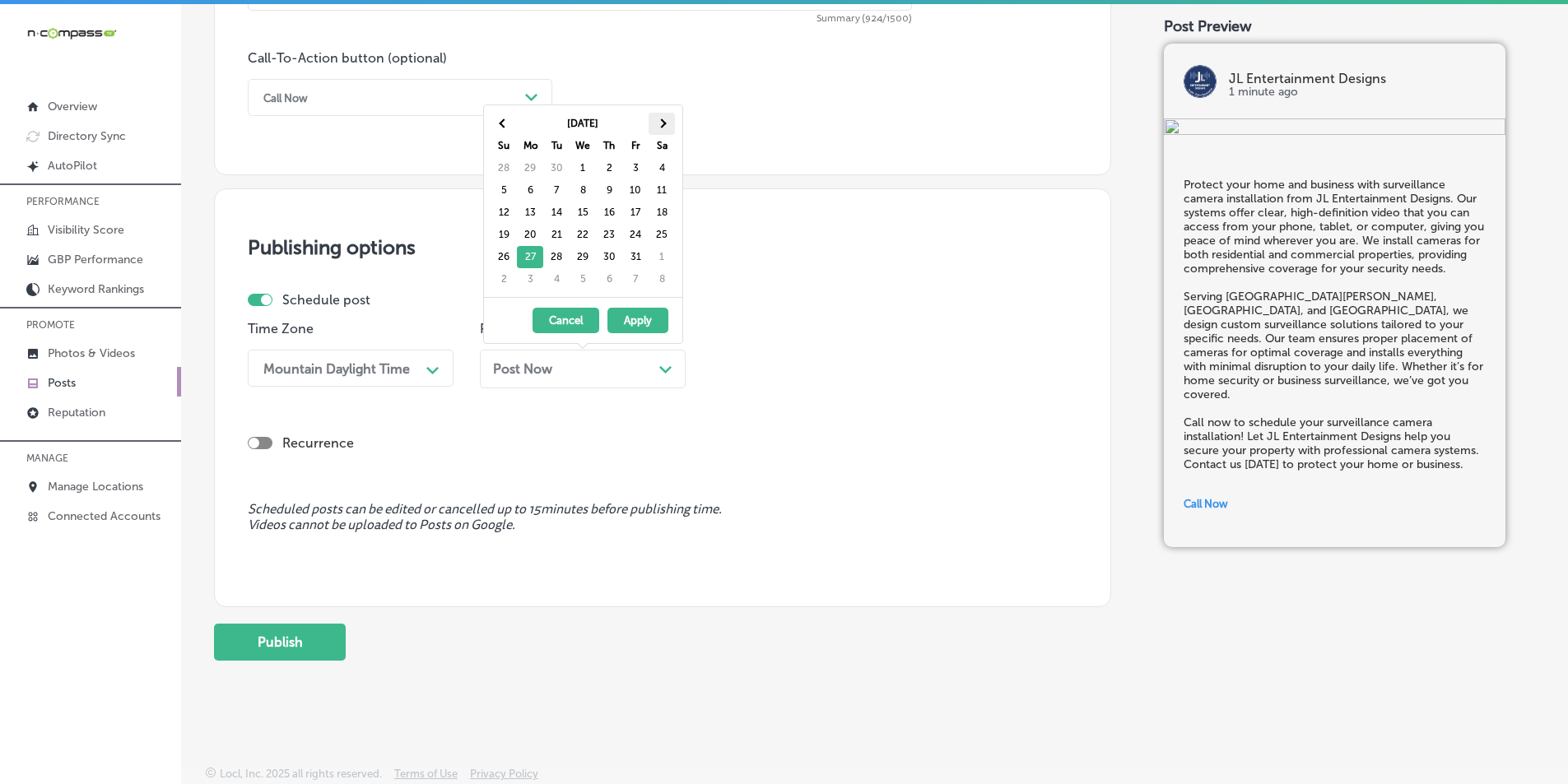
click at [664, 123] on span at bounding box center [661, 123] width 9 height 9
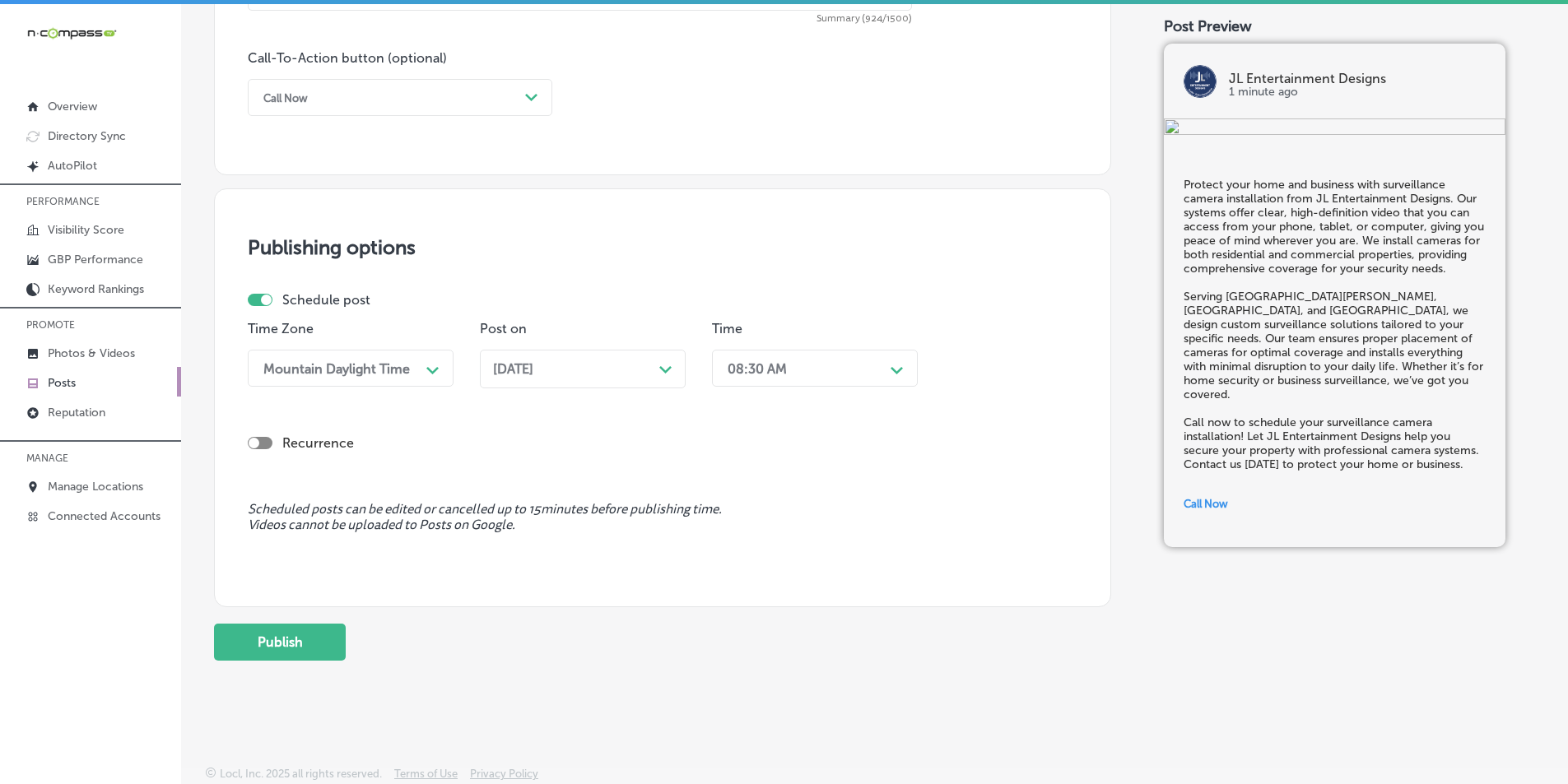
click at [764, 366] on div "Path Created with Sketch." at bounding box center [896, 368] width 13 height 13
click at [735, 552] on div "7:00 AM" at bounding box center [815, 552] width 206 height 29
click at [258, 642] on button "Publish" at bounding box center [280, 641] width 132 height 37
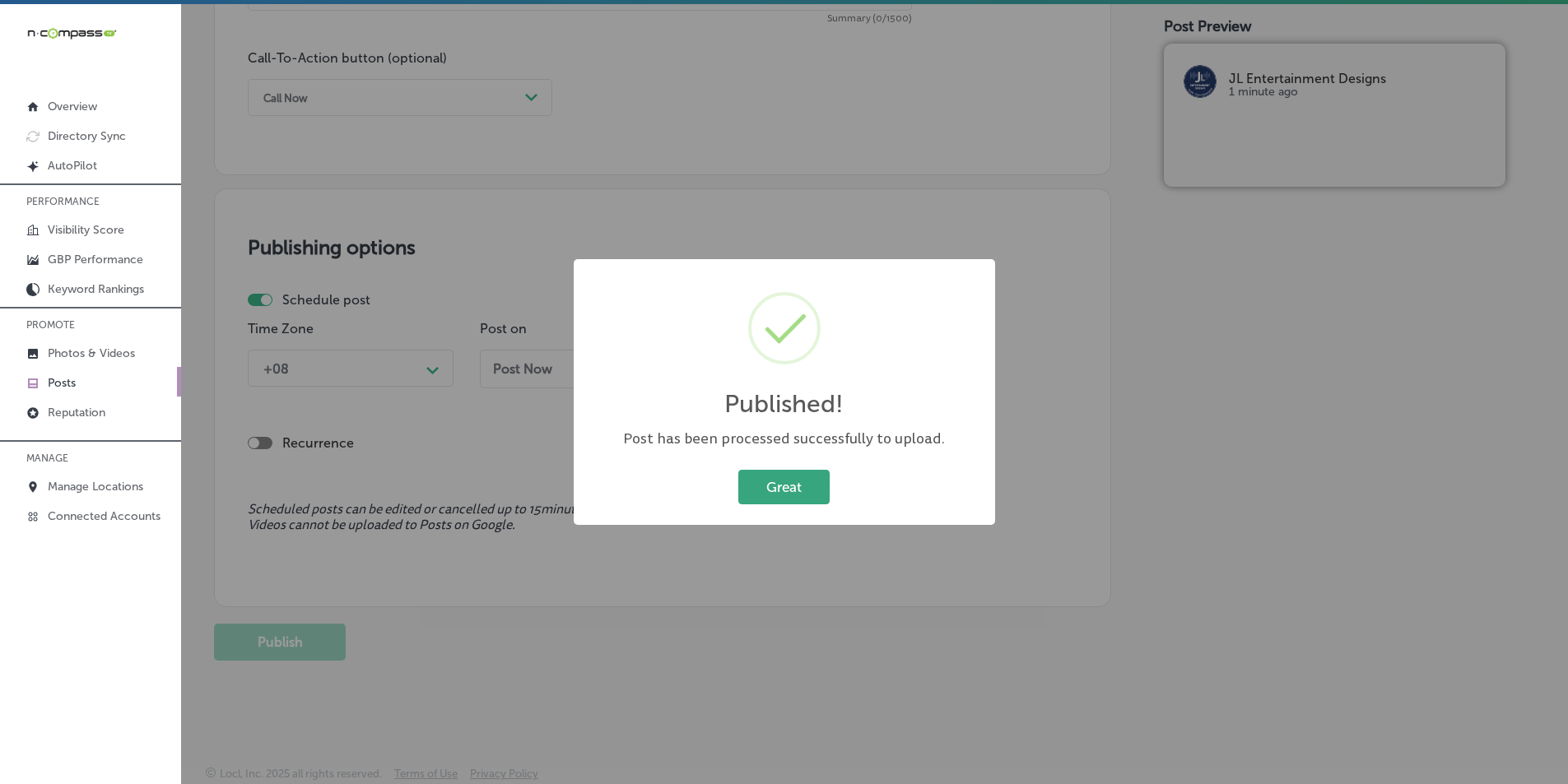
click at [755, 487] on button "Great" at bounding box center [784, 487] width 91 height 34
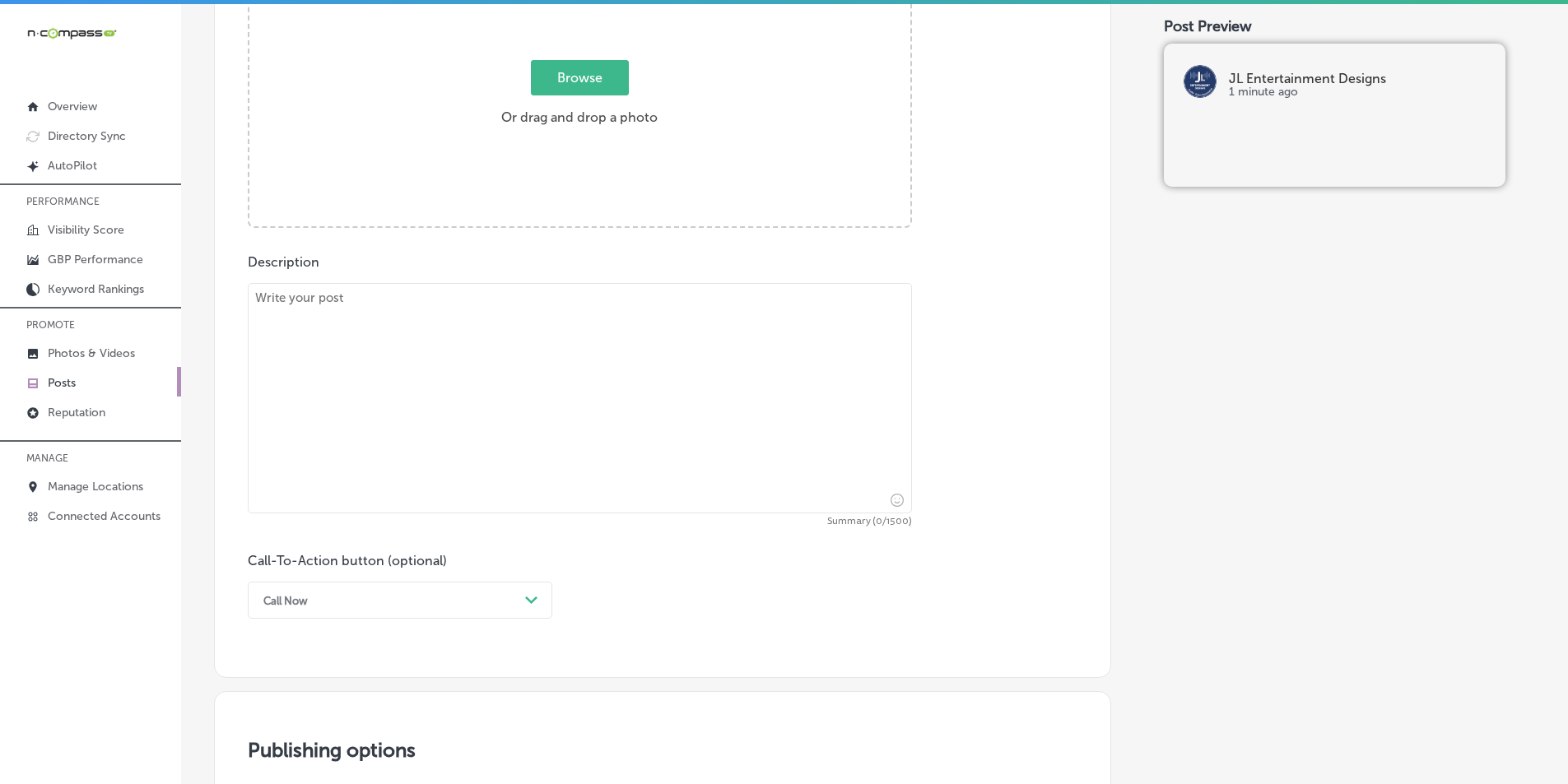
scroll to position [451, 0]
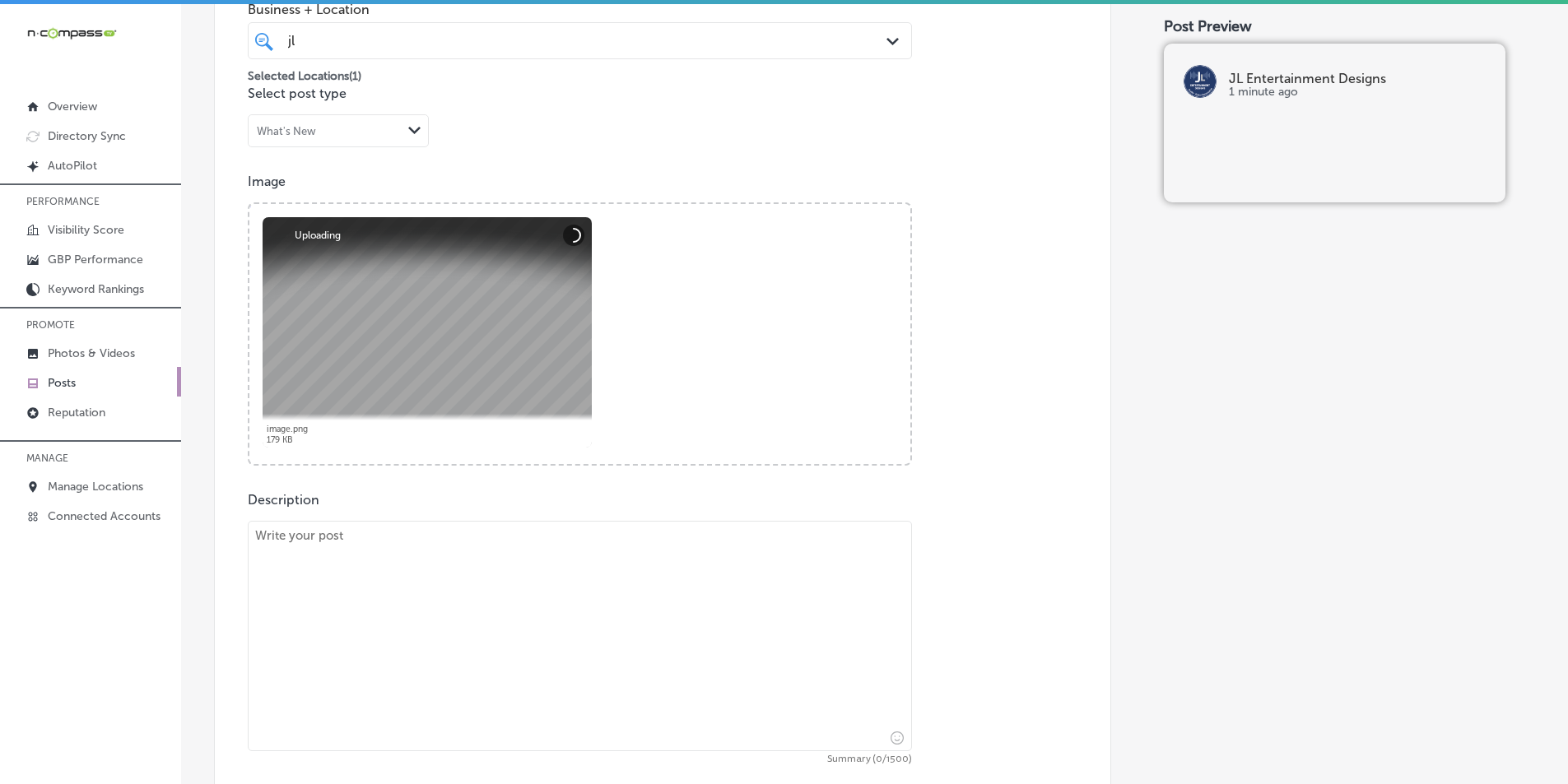
drag, startPoint x: 406, startPoint y: 580, endPoint x: 439, endPoint y: 474, distance: 111.0
click at [406, 580] on textarea at bounding box center [580, 636] width 664 height 230
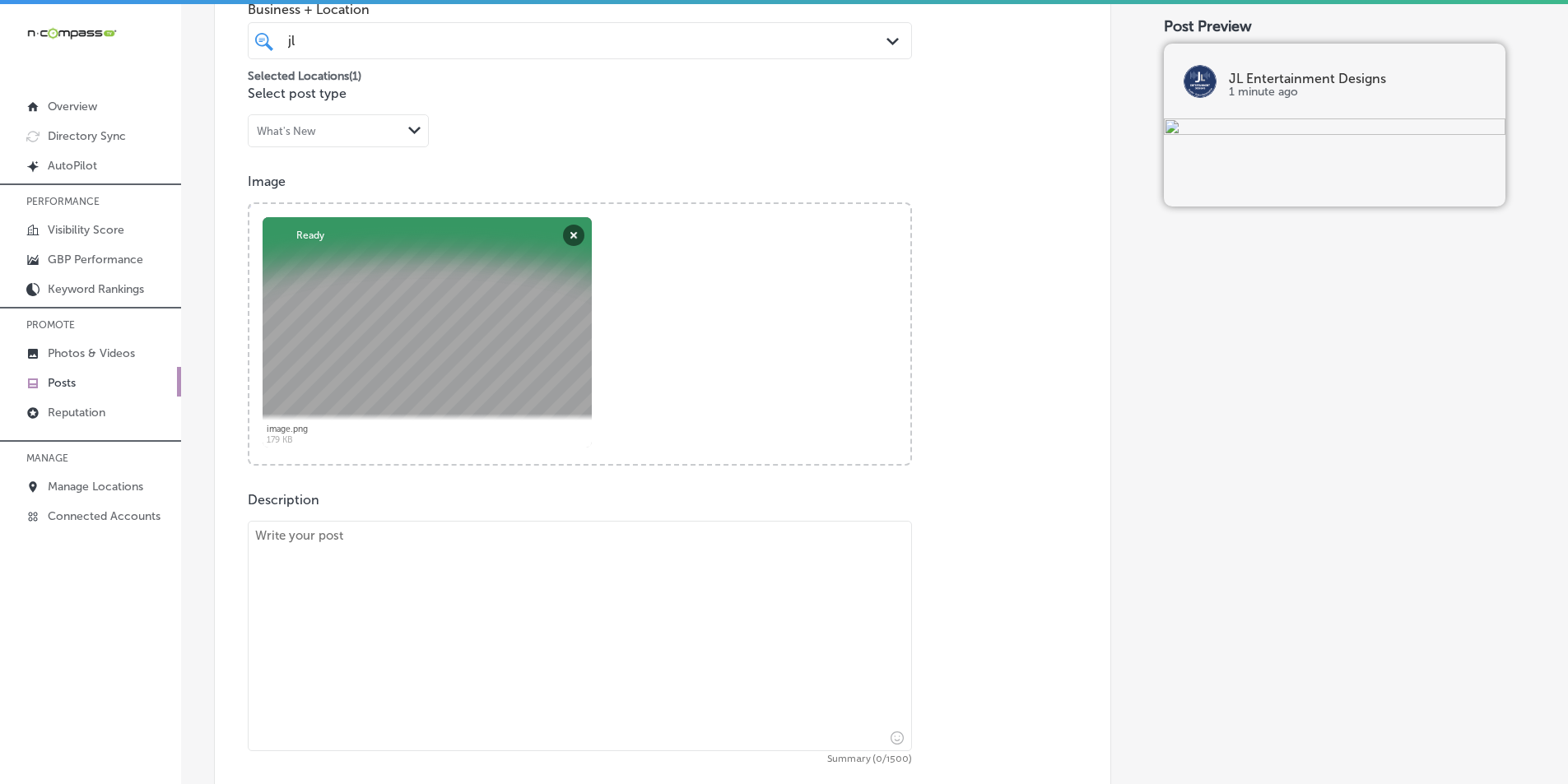
click at [478, 591] on textarea at bounding box center [580, 636] width 664 height 230
paste textarea "Enhance your outdoor space with a custom outdoor audio system from JL Entertain…"
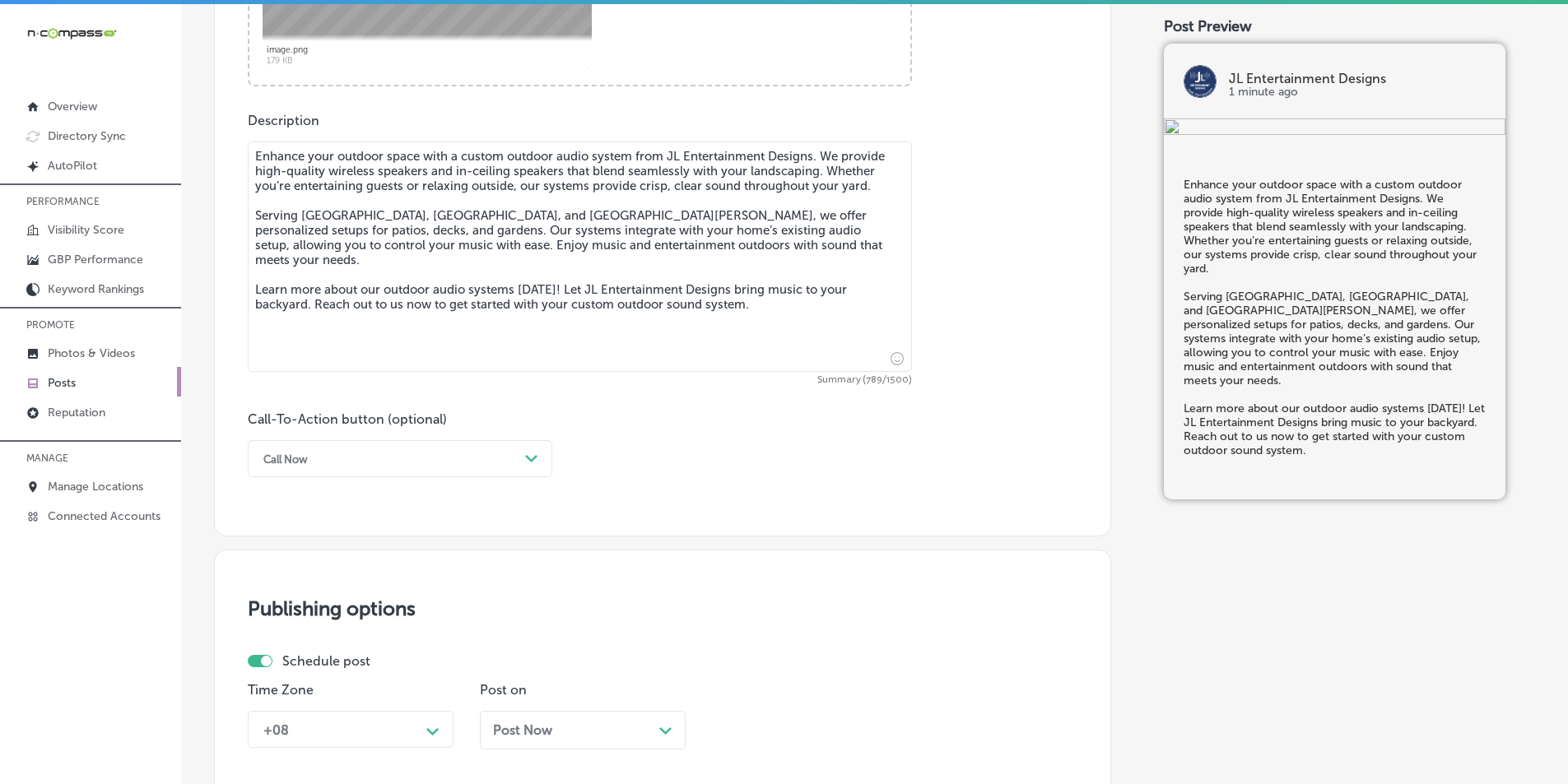
scroll to position [862, 0]
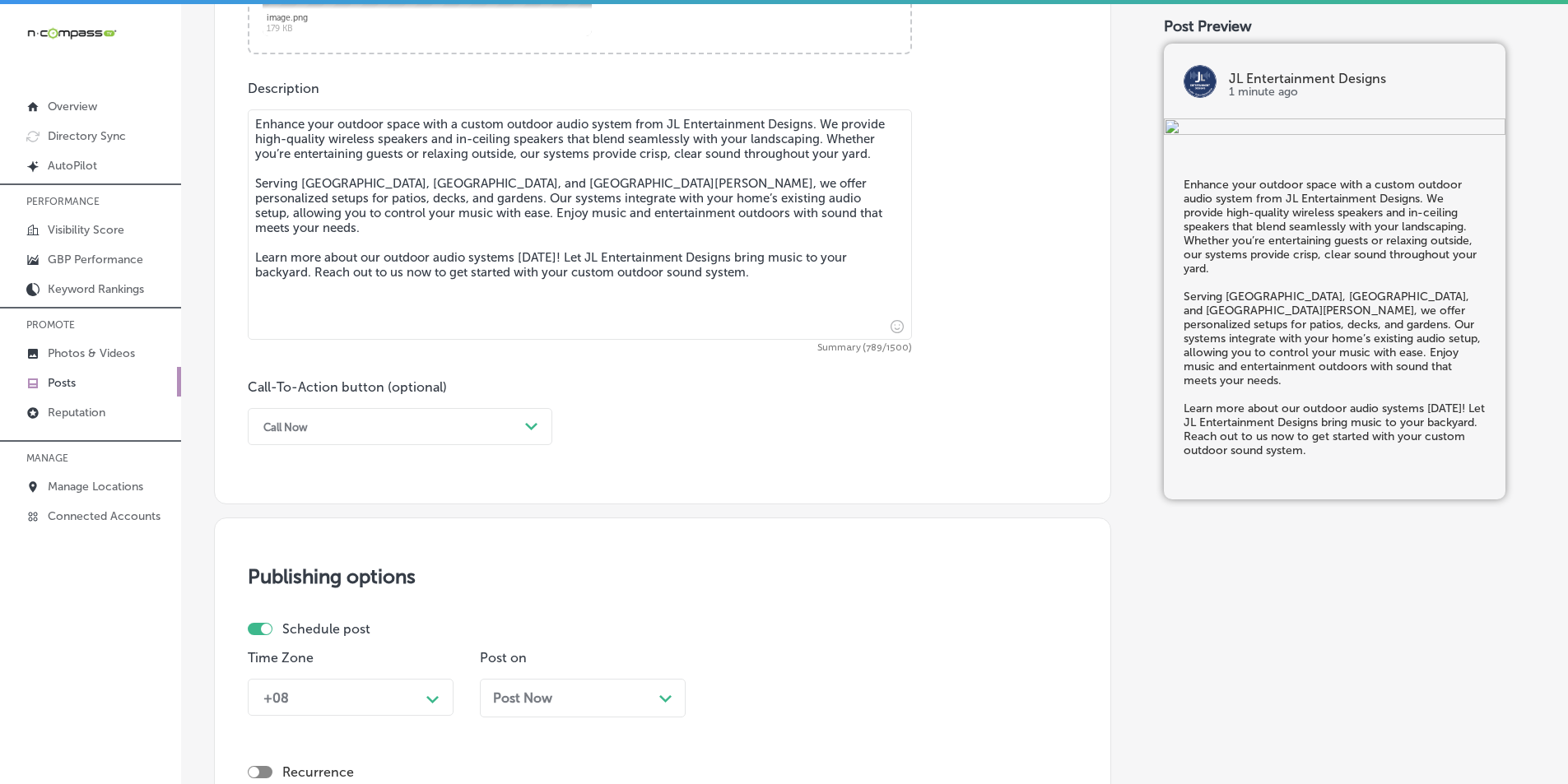
type textarea "Enhance your outdoor space with a custom outdoor audio system from JL Entertain…"
drag, startPoint x: 531, startPoint y: 424, endPoint x: 516, endPoint y: 430, distance: 16.2
click at [530, 425] on icon "Path Created with Sketch." at bounding box center [531, 426] width 12 height 7
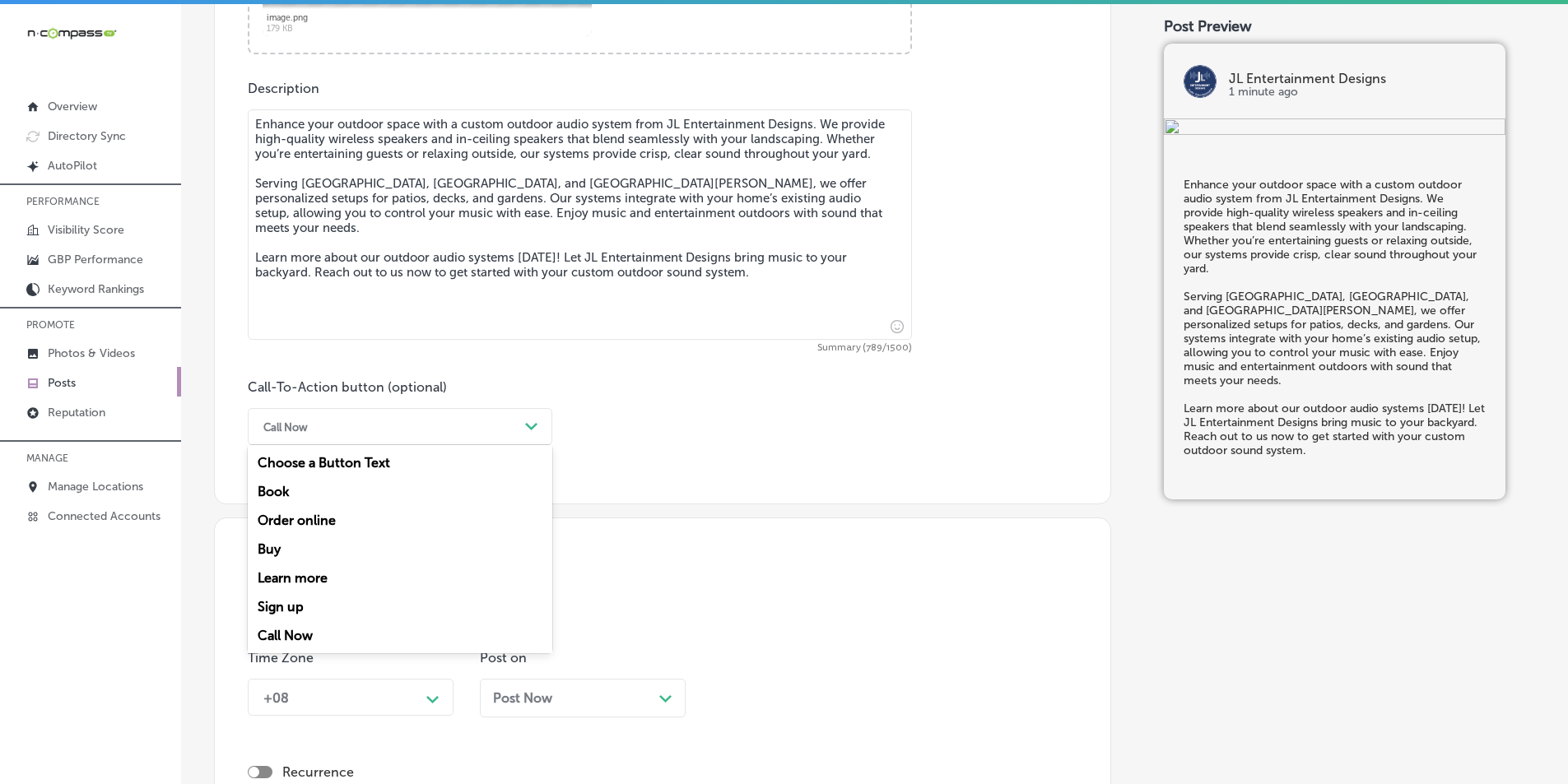
drag, startPoint x: 309, startPoint y: 576, endPoint x: 341, endPoint y: 564, distance: 34.2
click at [311, 575] on div "Learn more" at bounding box center [399, 578] width 304 height 29
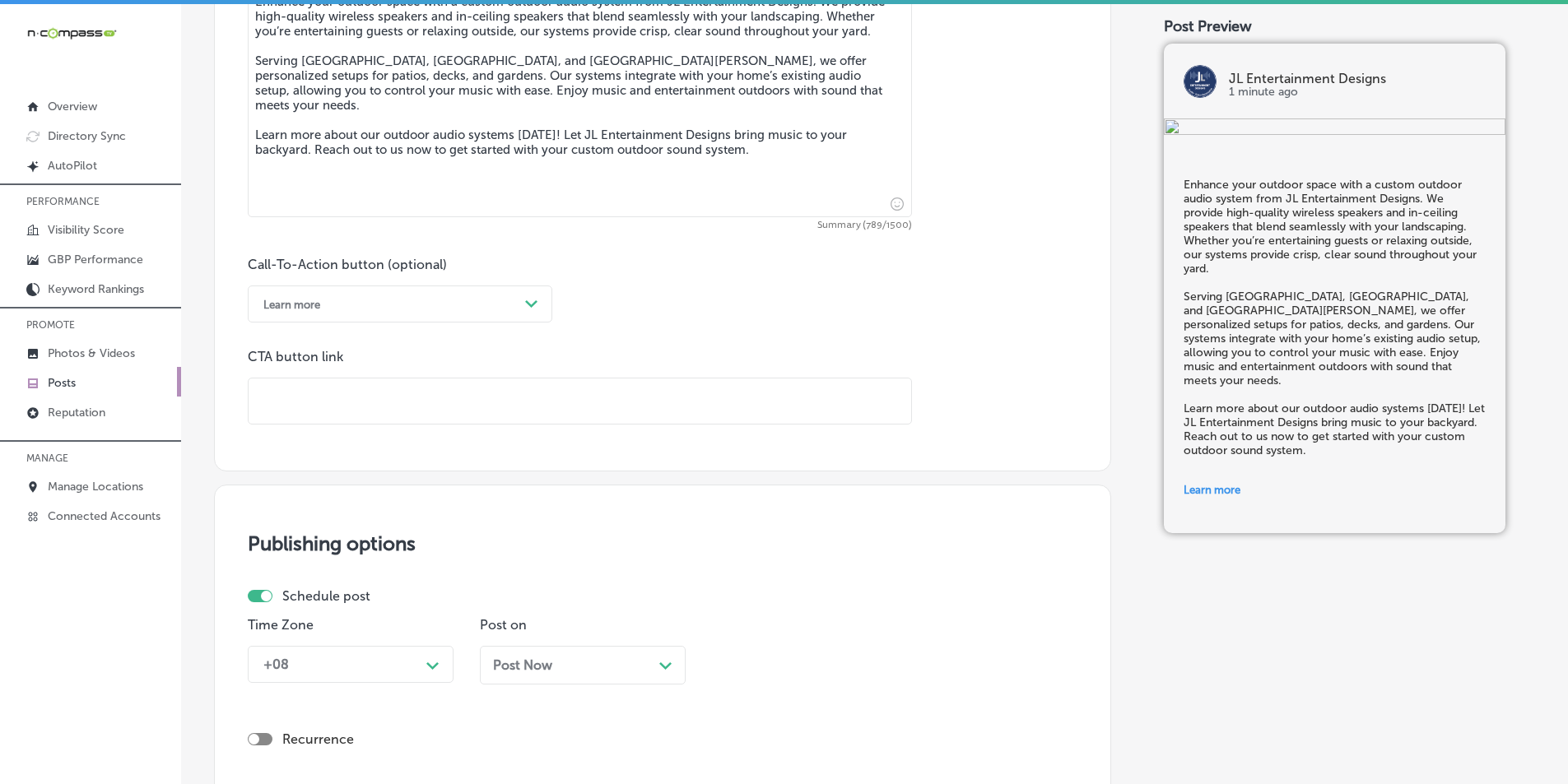
scroll to position [1027, 0]
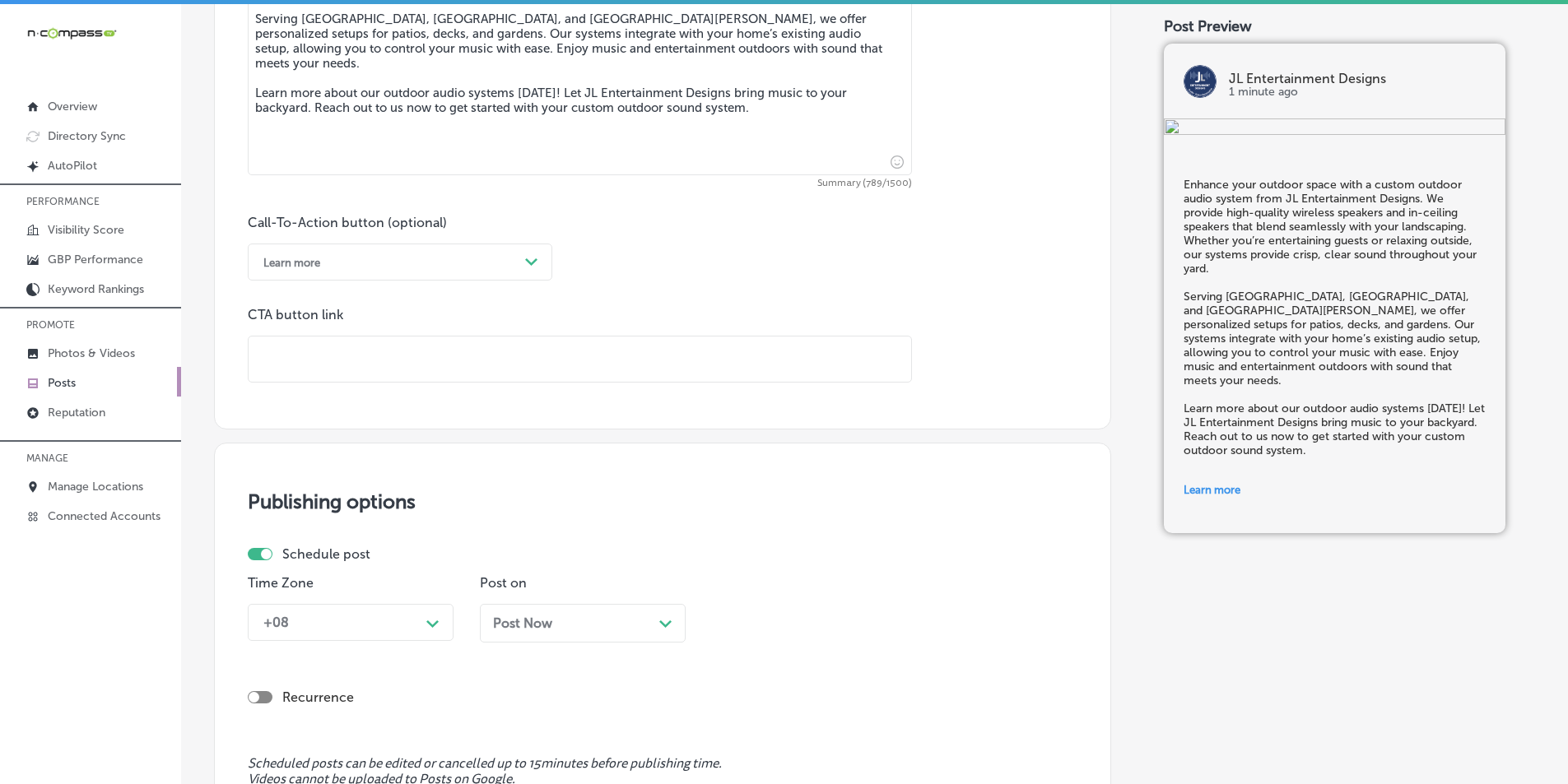
click at [346, 354] on input "text" at bounding box center [580, 360] width 662 height 46
paste input "[URL][DOMAIN_NAME]"
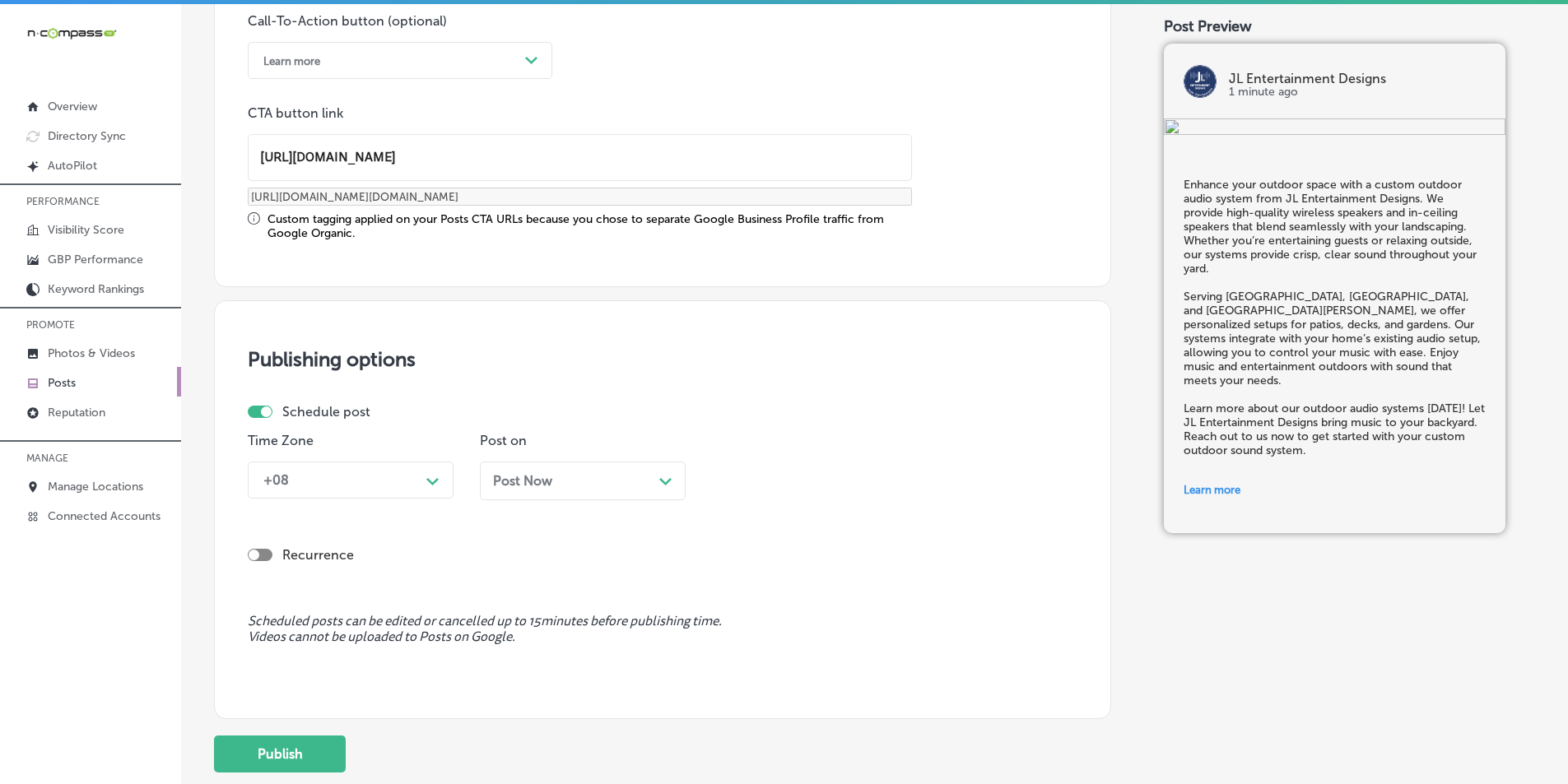
scroll to position [1274, 0]
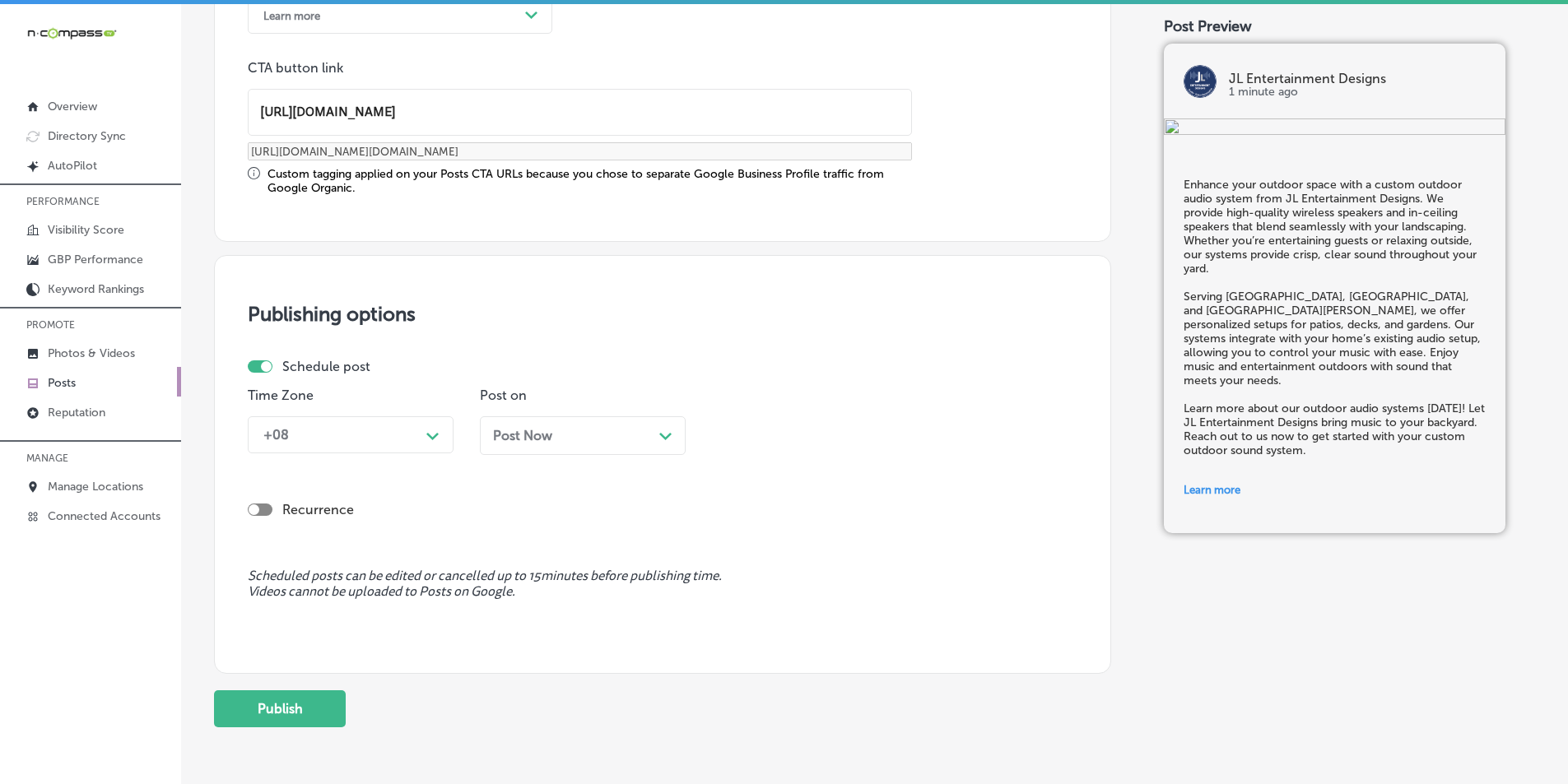
type input "[URL][DOMAIN_NAME]"
click at [430, 431] on div "Path Created with Sketch." at bounding box center [432, 434] width 13 height 13
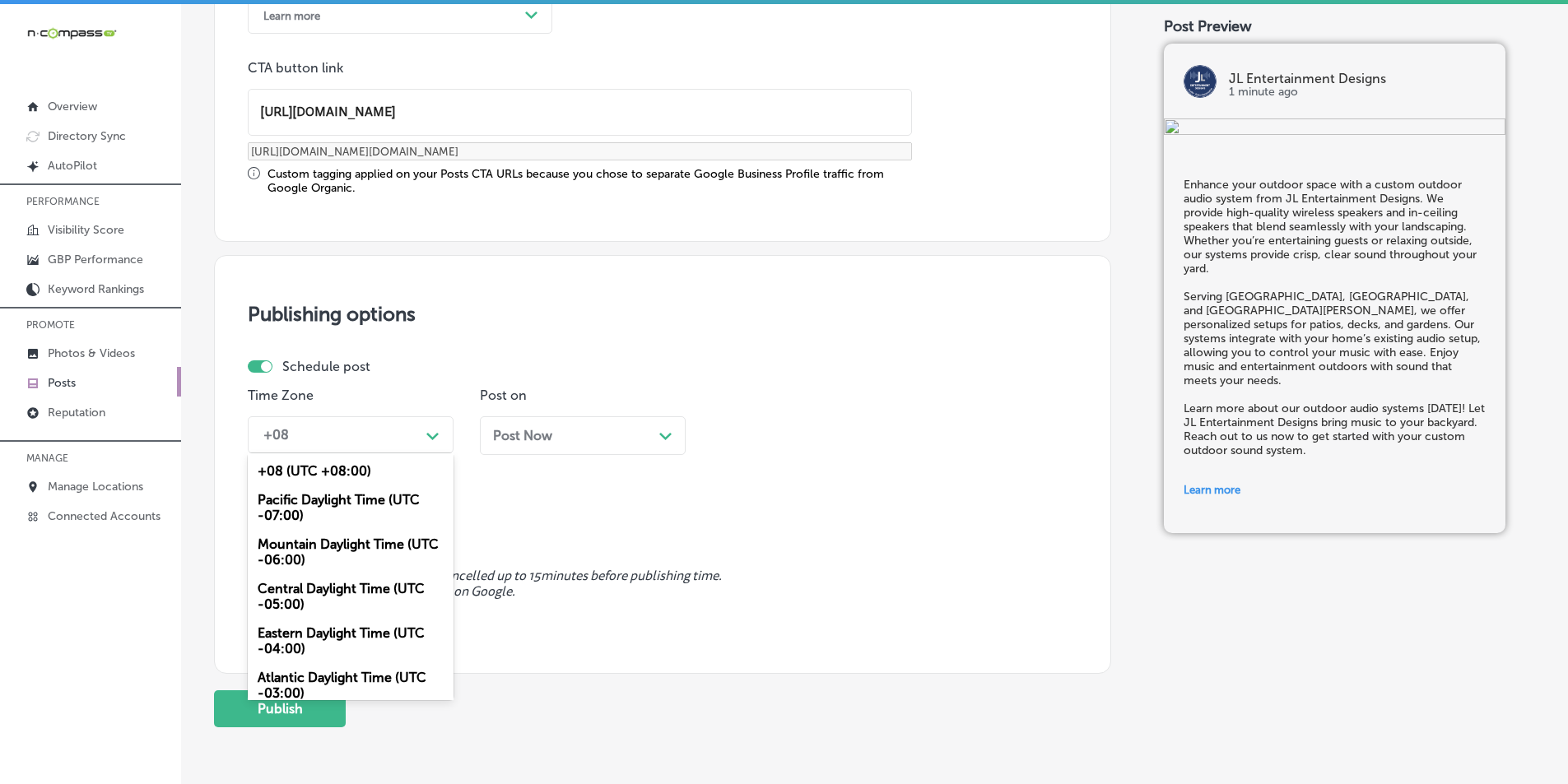
drag, startPoint x: 313, startPoint y: 543, endPoint x: 493, endPoint y: 492, distance: 187.1
click at [316, 542] on div "Mountain Daylight Time (UTC -06:00)" at bounding box center [351, 552] width 206 height 45
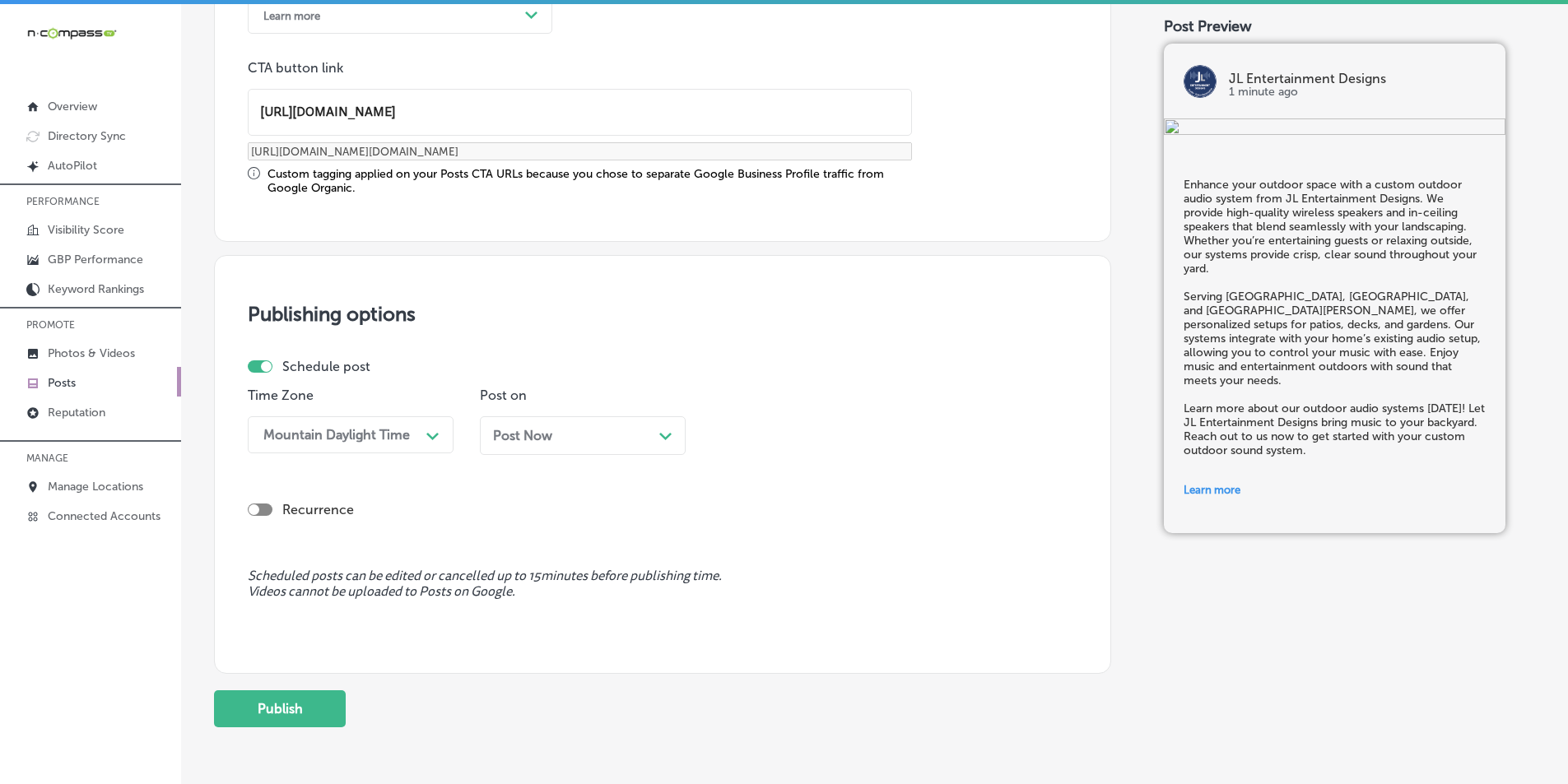
click at [658, 434] on div "Post Now Path Created with Sketch." at bounding box center [582, 436] width 179 height 16
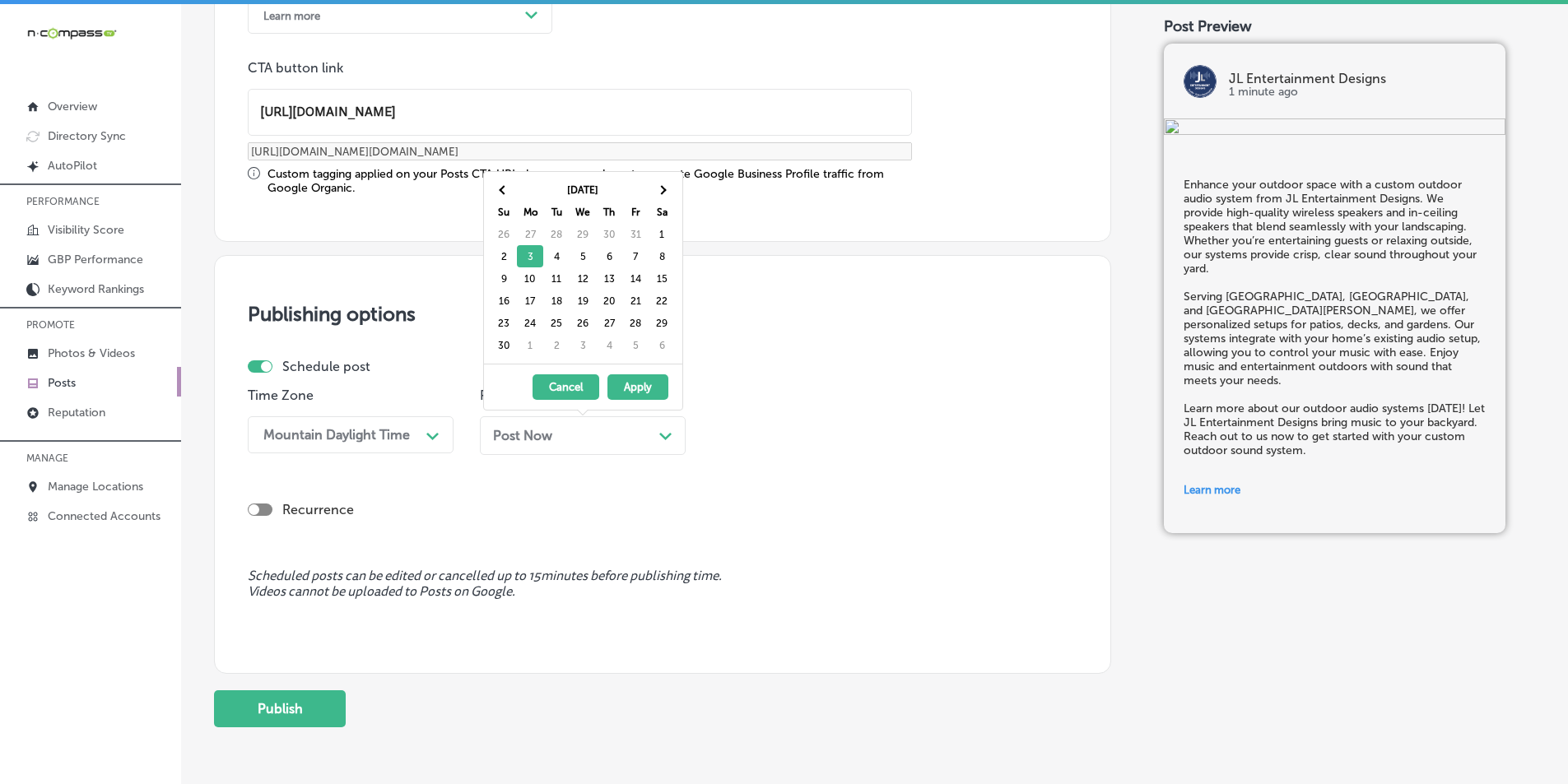
drag, startPoint x: 530, startPoint y: 276, endPoint x: 523, endPoint y: 365, distance: 89.3
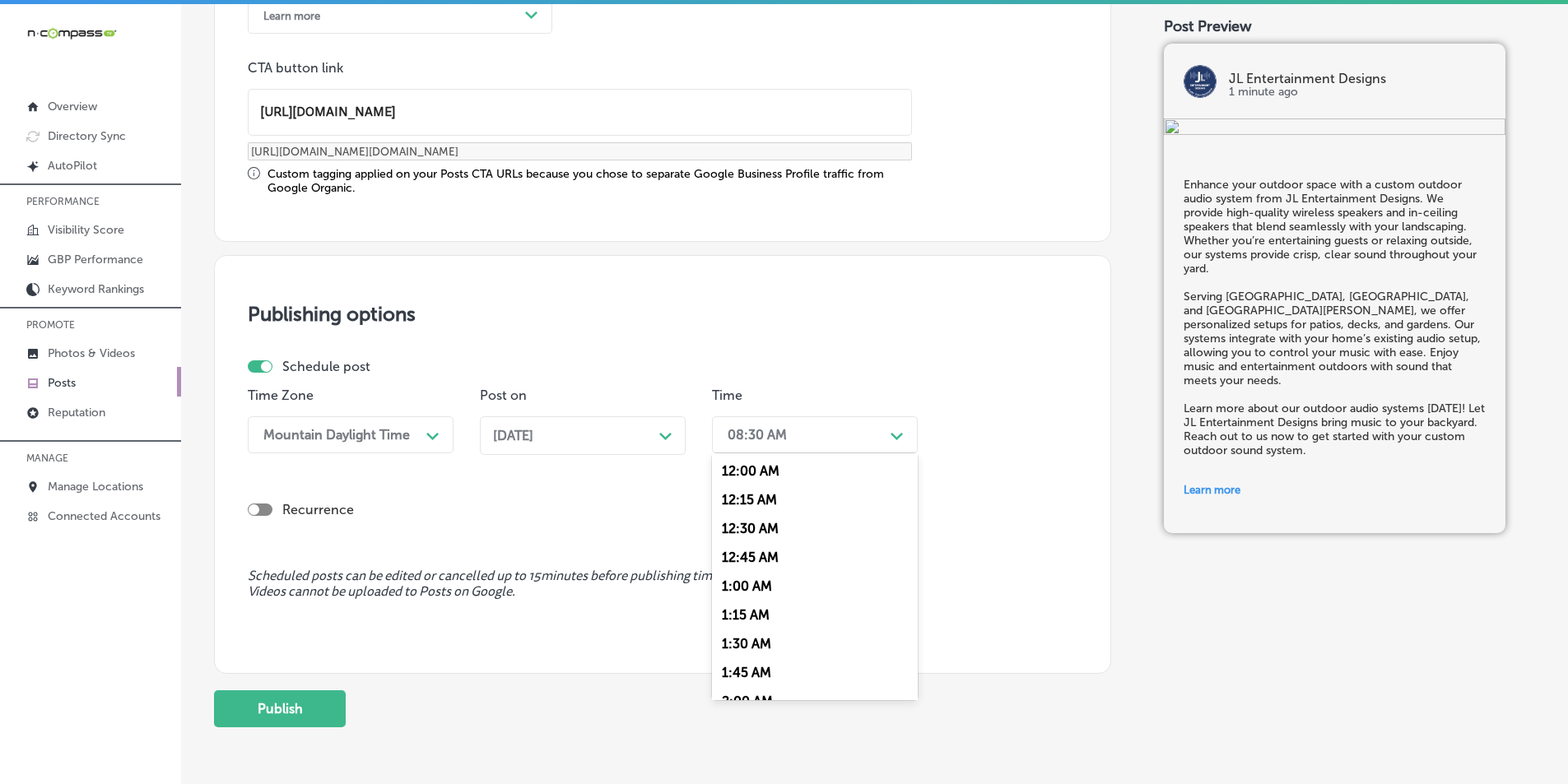
click at [764, 432] on div "Path Created with Sketch." at bounding box center [896, 434] width 13 height 13
click at [739, 614] on div "7:00 AM" at bounding box center [815, 618] width 206 height 29
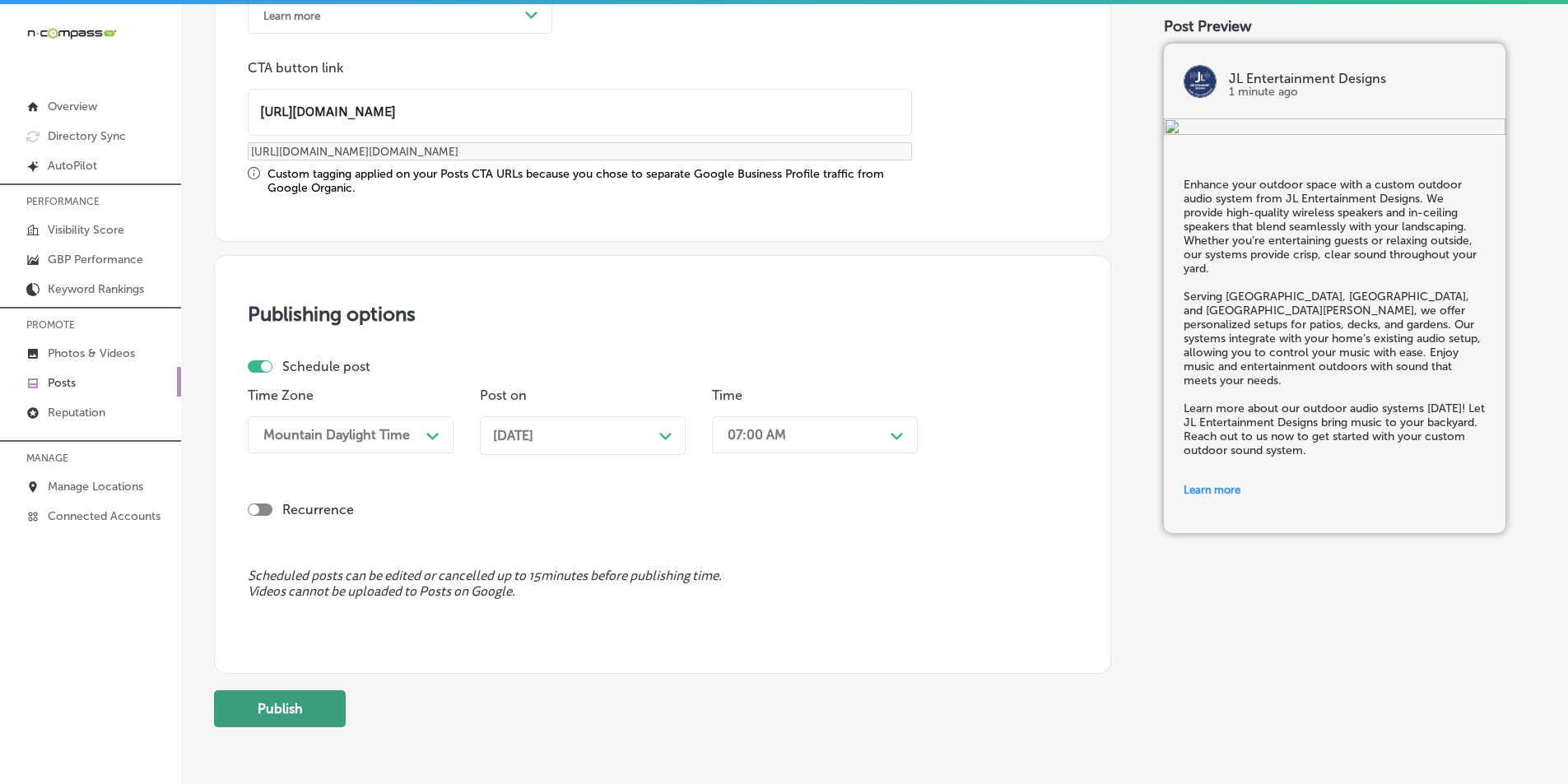
click at [288, 705] on button "Publish" at bounding box center [280, 709] width 132 height 37
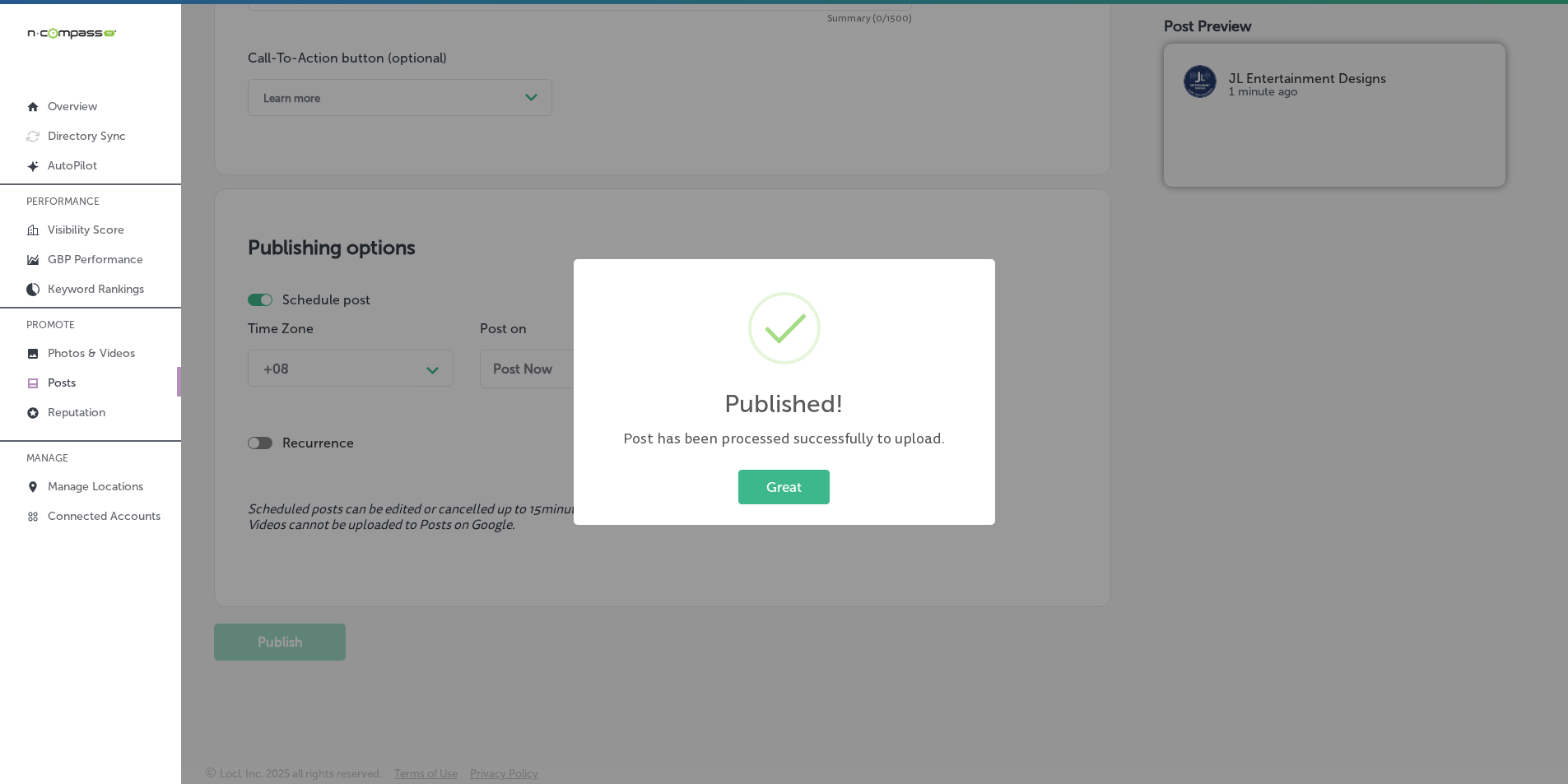
scroll to position [1191, 0]
click at [764, 480] on button "Great" at bounding box center [784, 487] width 91 height 34
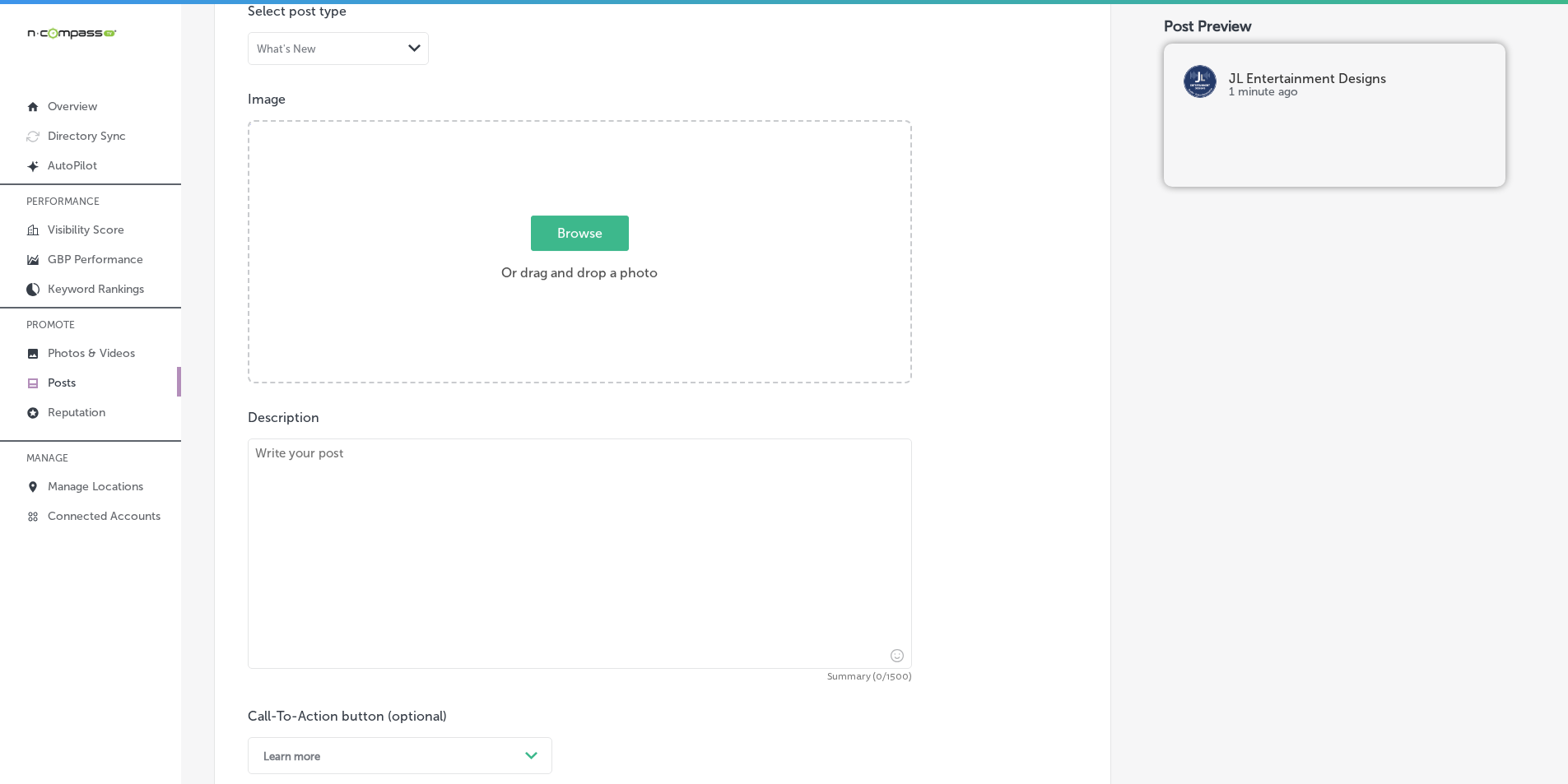
scroll to position [369, 0]
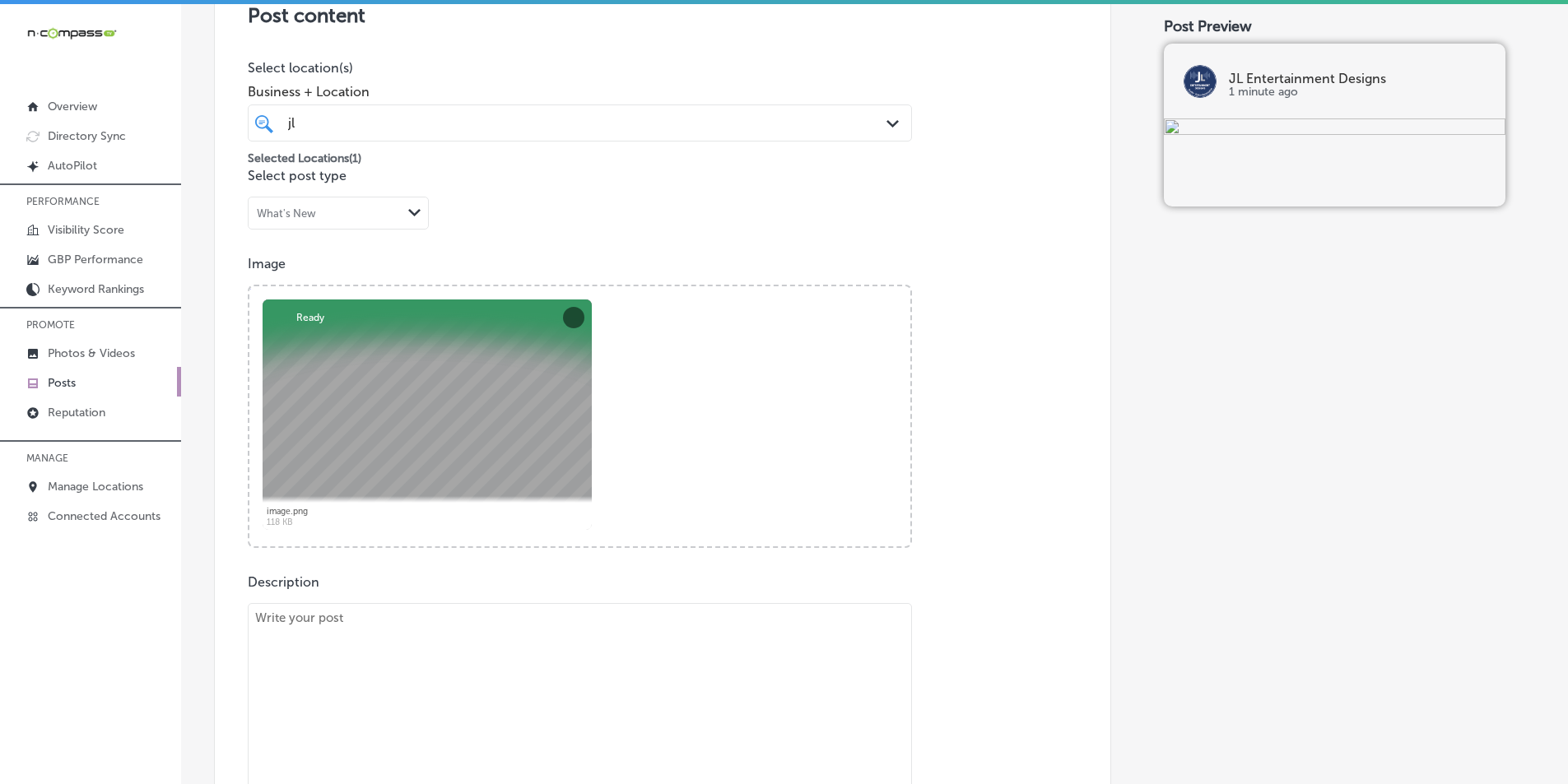
click at [337, 623] on textarea at bounding box center [580, 719] width 664 height 230
click at [368, 632] on textarea at bounding box center [580, 719] width 664 height 230
paste textarea "Is your WiFi signal weak in certain areas of your home? JL Entertainment Design…"
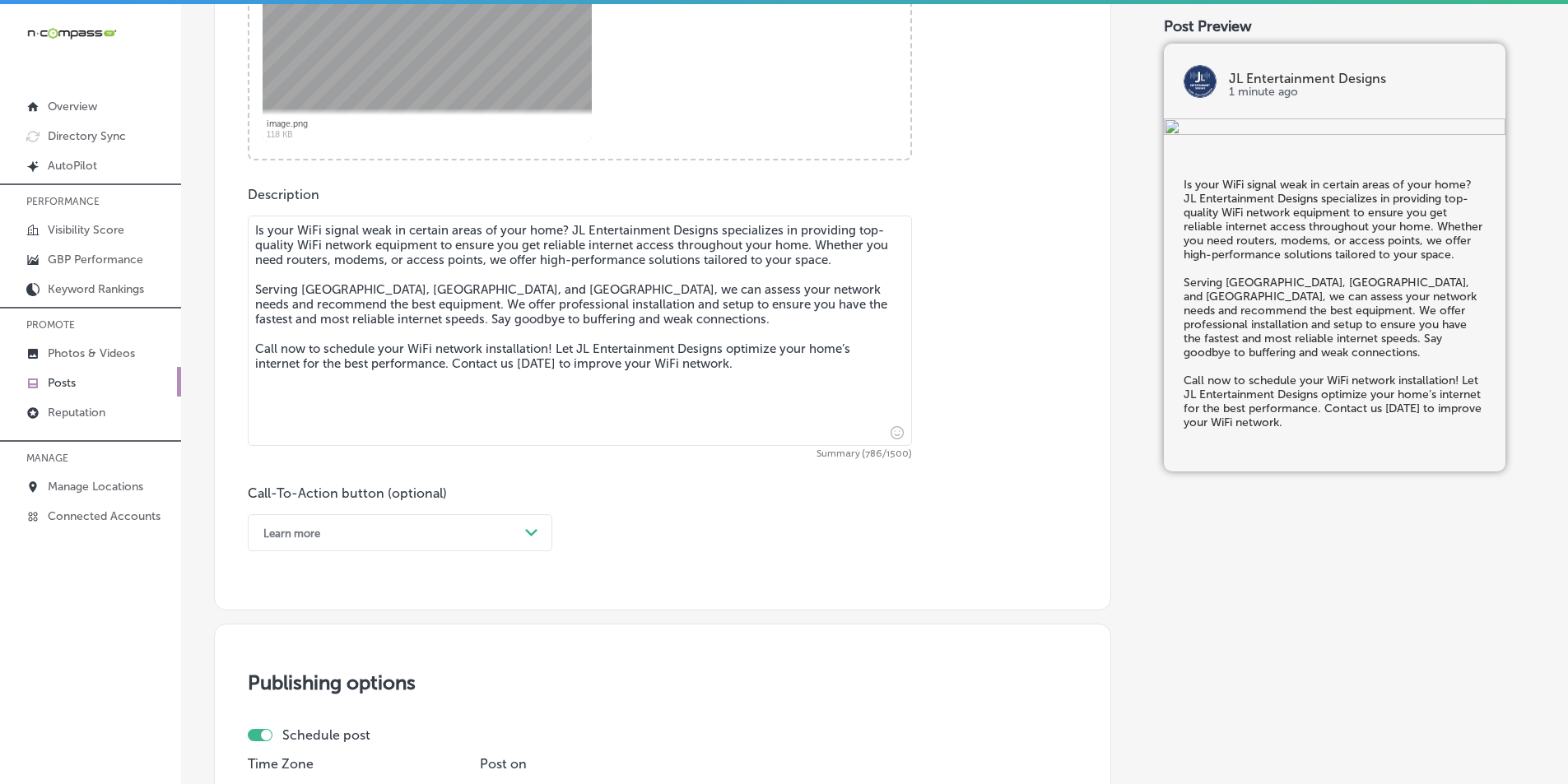
scroll to position [780, 0]
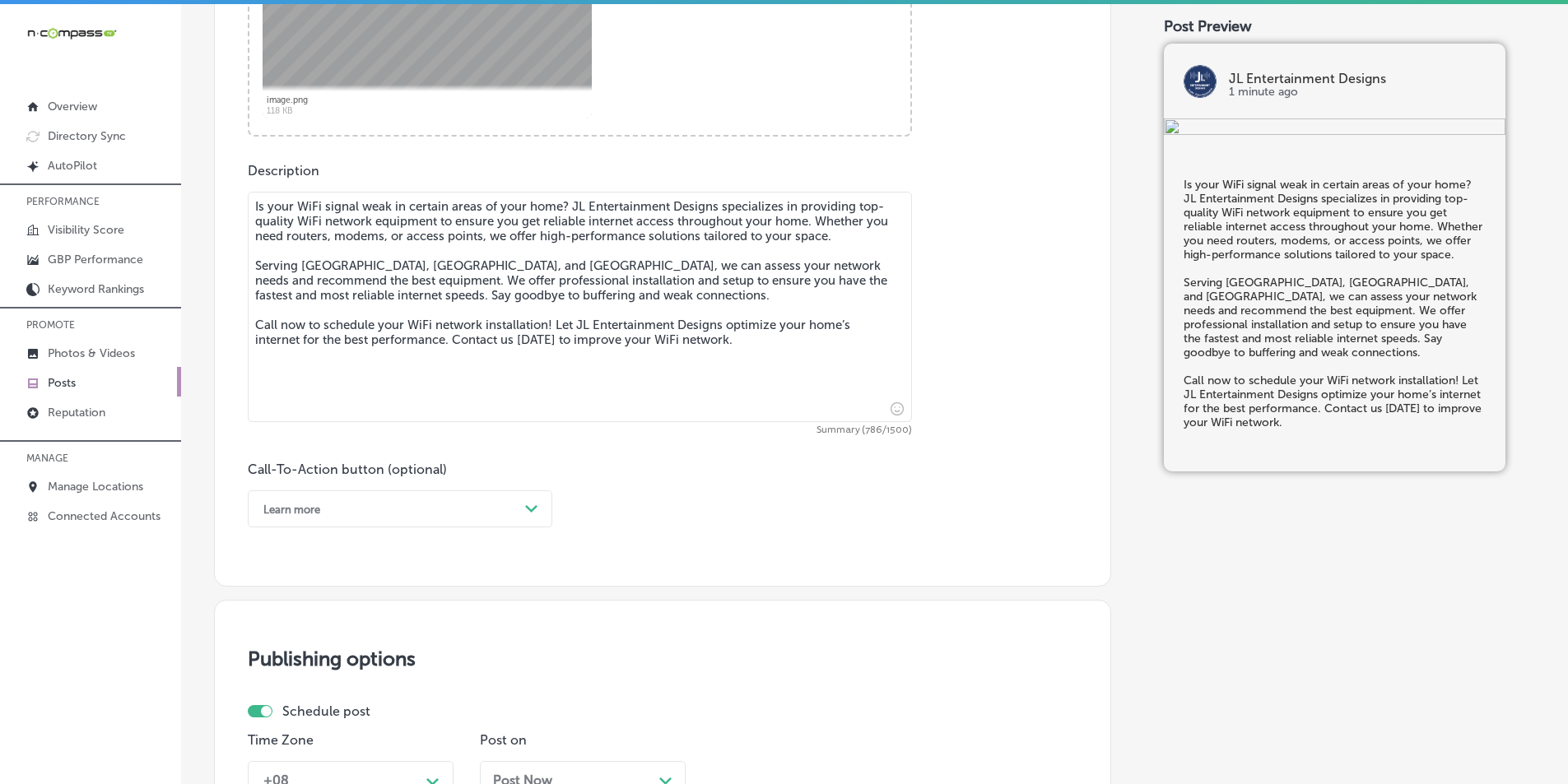
type textarea "Is your WiFi signal weak in certain areas of your home? JL Entertainment Design…"
click at [526, 510] on icon "Path Created with Sketch." at bounding box center [531, 508] width 12 height 7
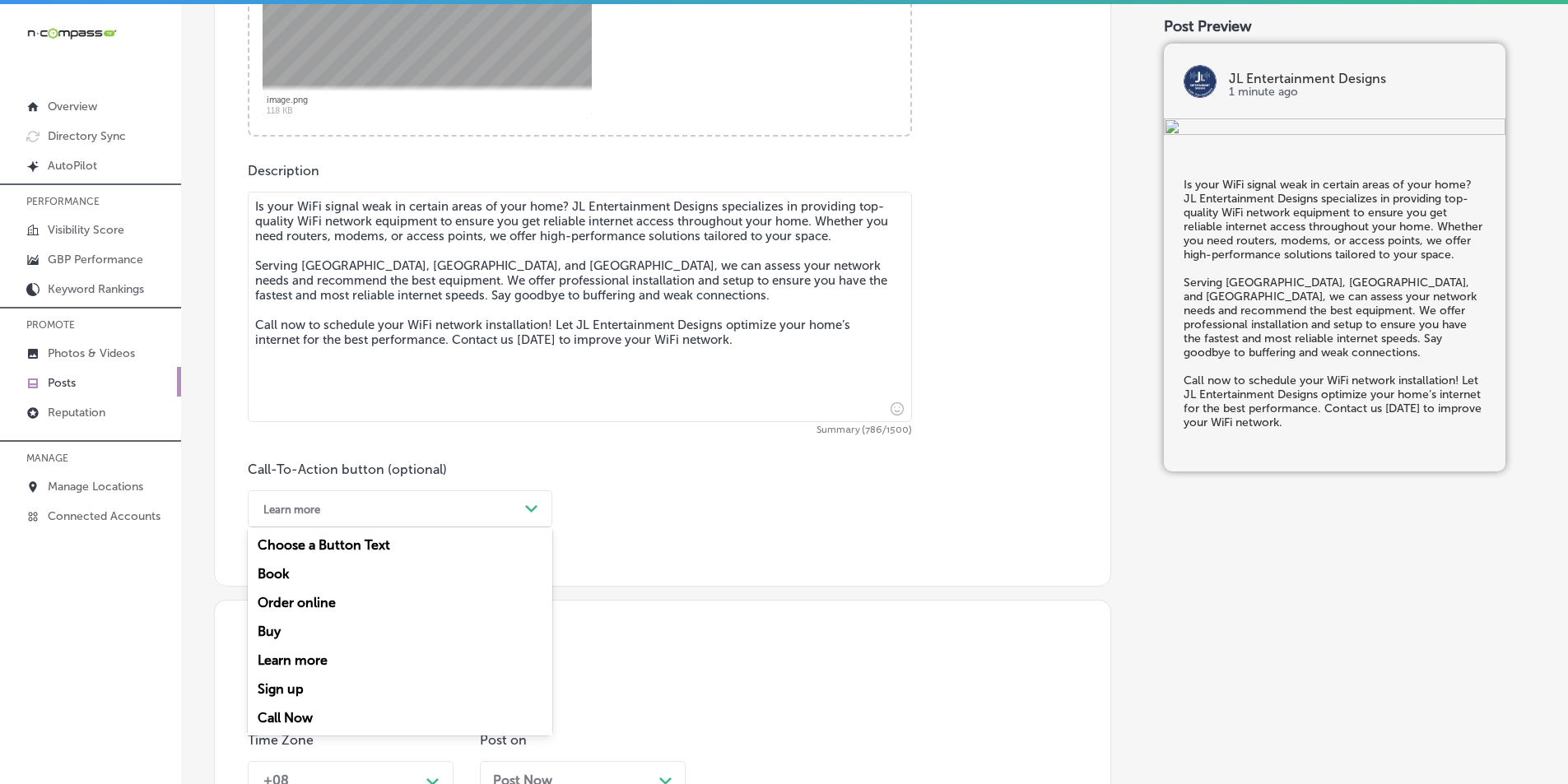
drag, startPoint x: 270, startPoint y: 711, endPoint x: 279, endPoint y: 701, distance: 13.5
click at [270, 711] on div "Call Now" at bounding box center [399, 718] width 304 height 29
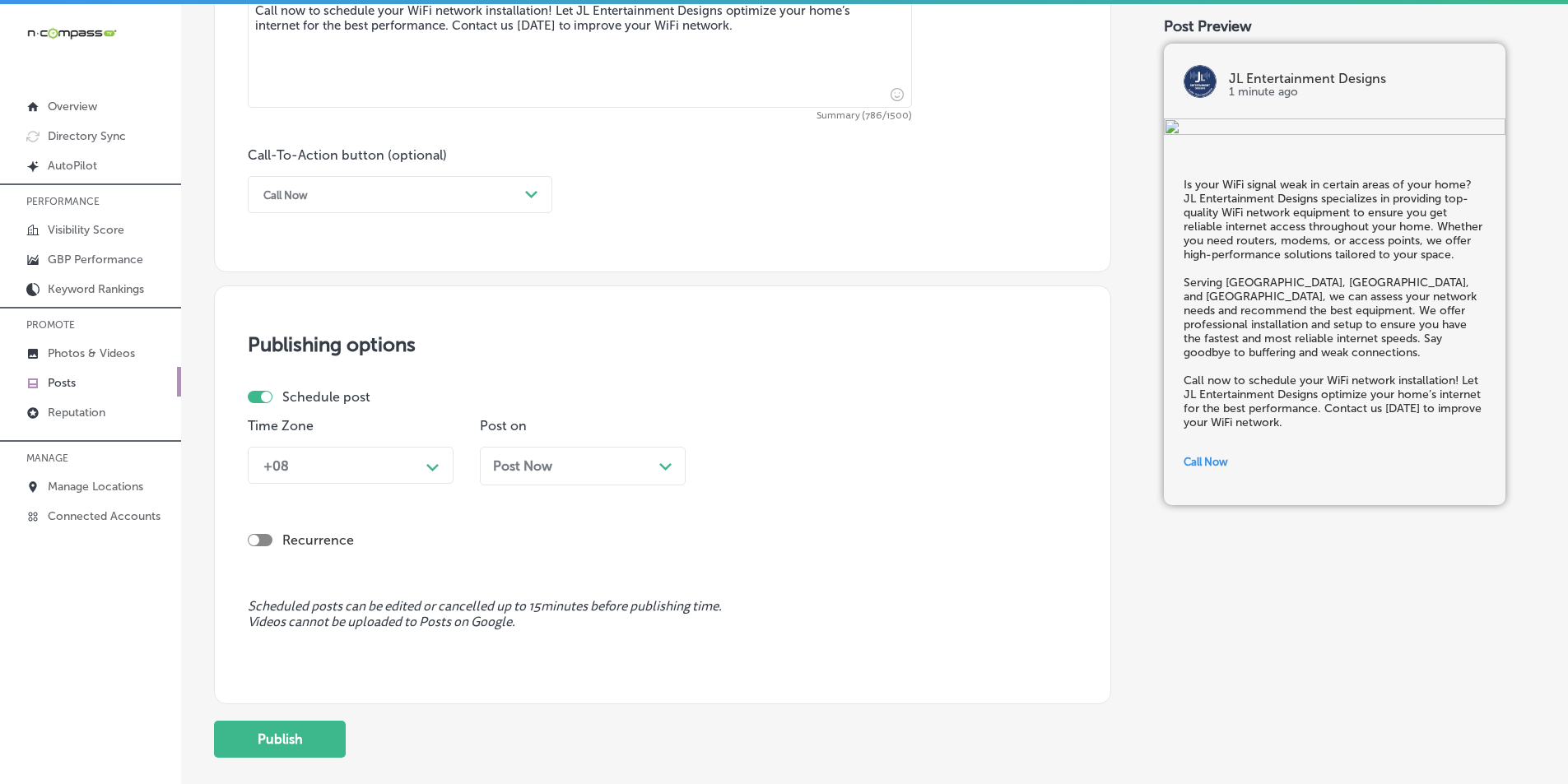
scroll to position [1109, 0]
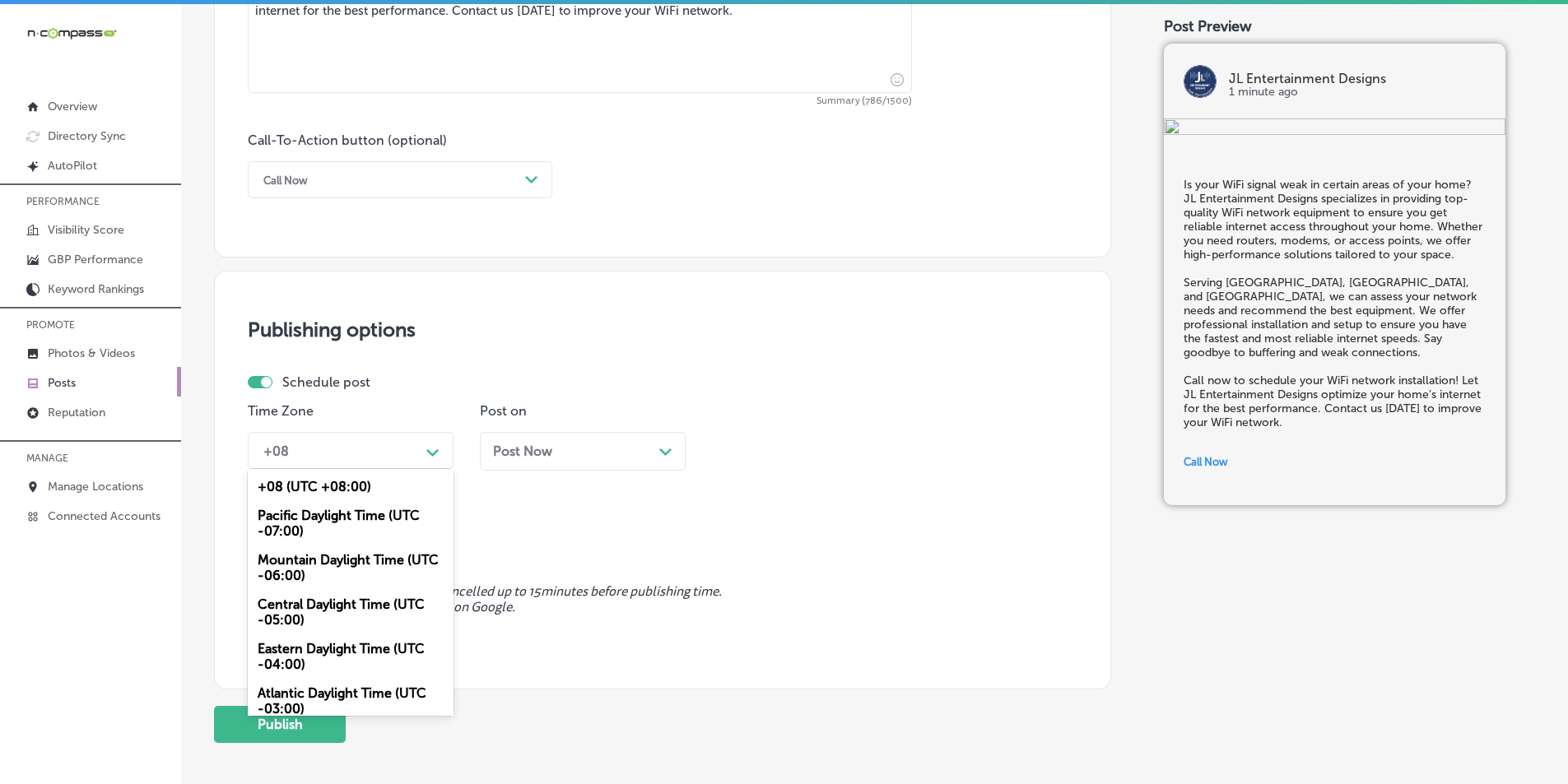
click at [432, 453] on icon "Path Created with Sketch." at bounding box center [432, 452] width 12 height 7
drag, startPoint x: 301, startPoint y: 559, endPoint x: 367, endPoint y: 543, distance: 67.9
click at [302, 559] on div "Mountain Daylight Time (UTC -06:00)" at bounding box center [351, 567] width 206 height 45
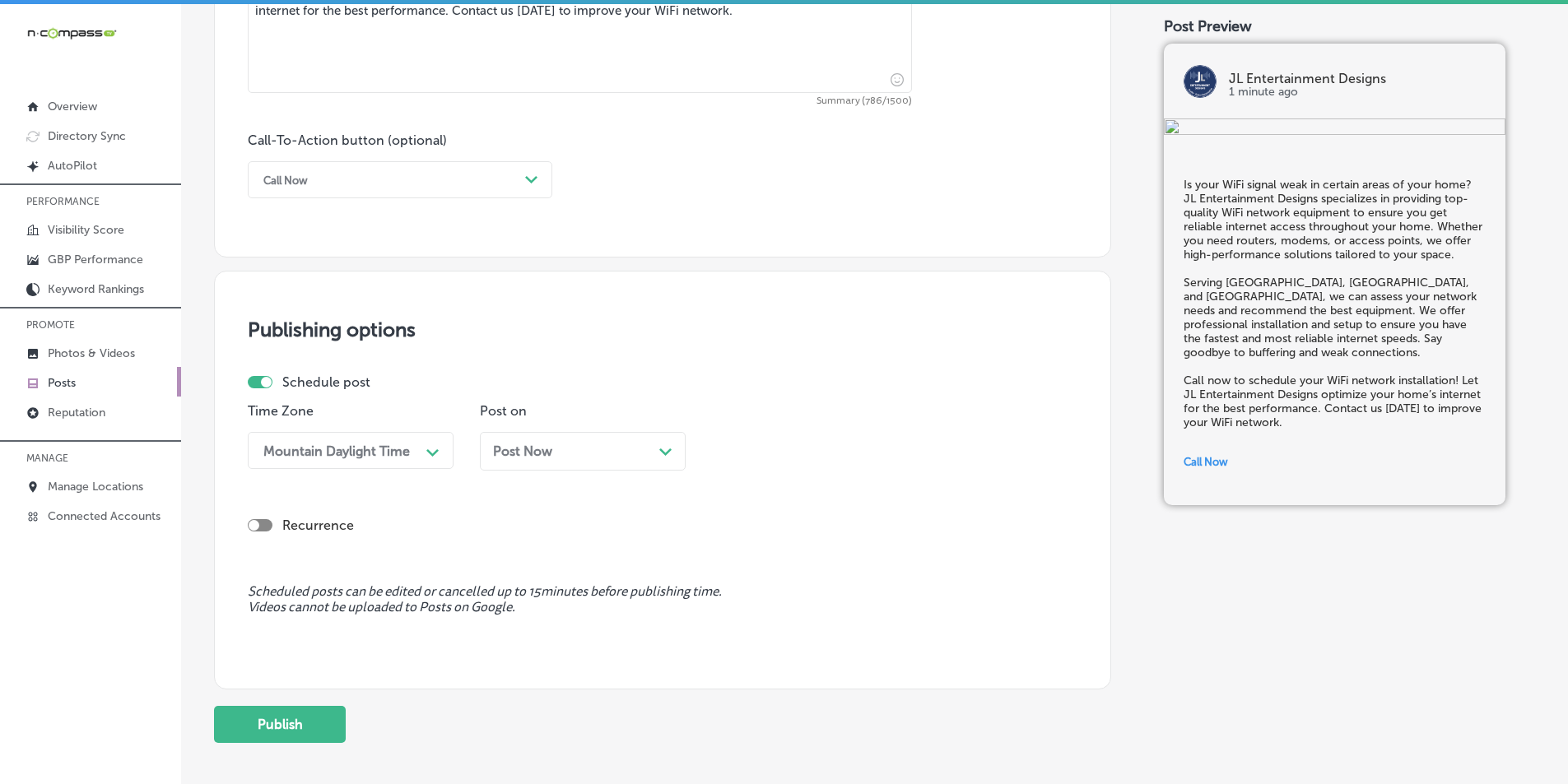
click at [665, 449] on icon "Path Created with Sketch." at bounding box center [665, 452] width 12 height 7
click at [764, 453] on polygon at bounding box center [896, 452] width 12 height 7
click at [736, 632] on div "7:00 AM" at bounding box center [815, 634] width 206 height 29
click at [279, 715] on button "Publish" at bounding box center [280, 724] width 132 height 37
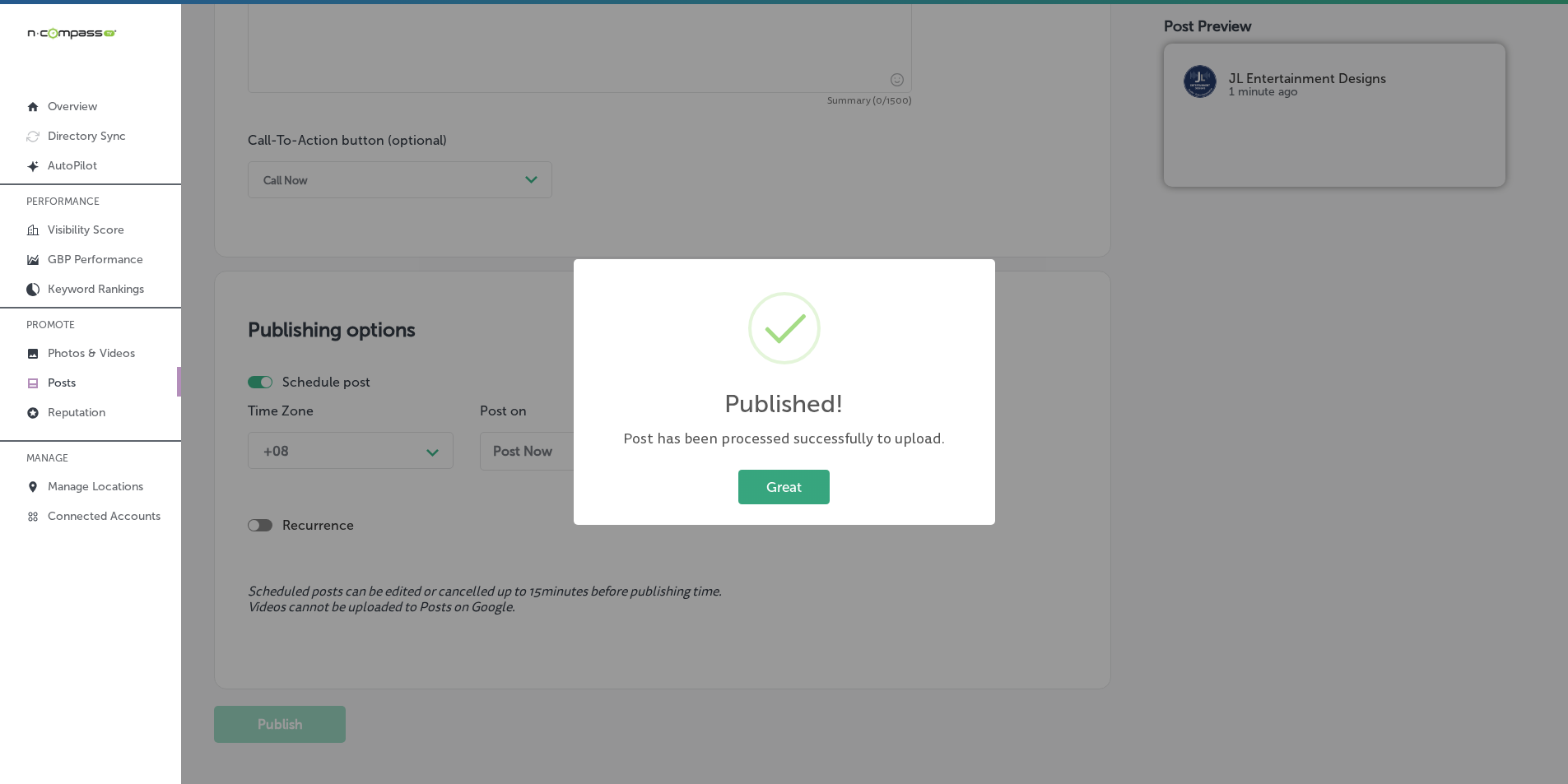
click at [764, 488] on button "Great" at bounding box center [784, 487] width 91 height 34
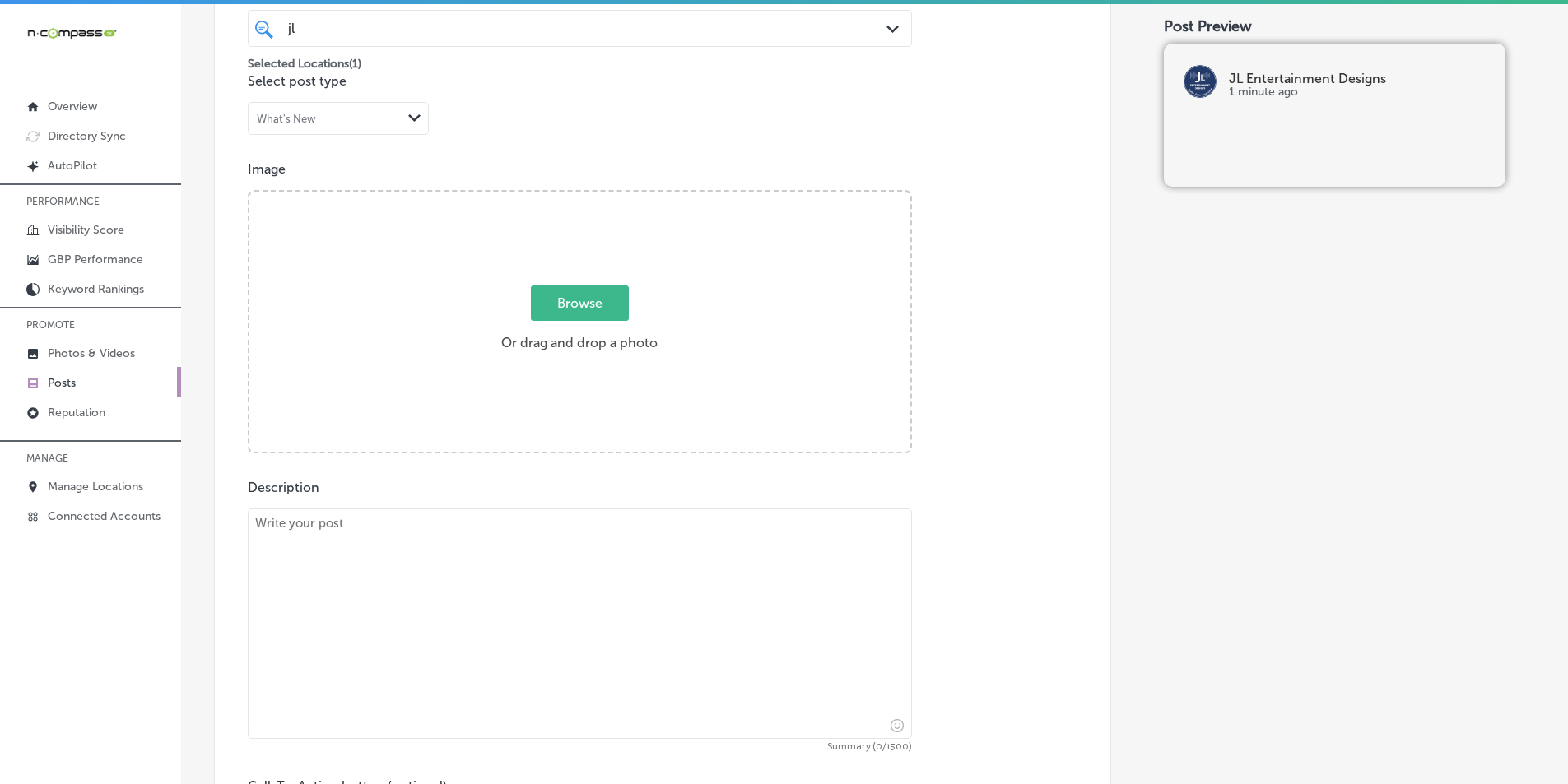
scroll to position [286, 0]
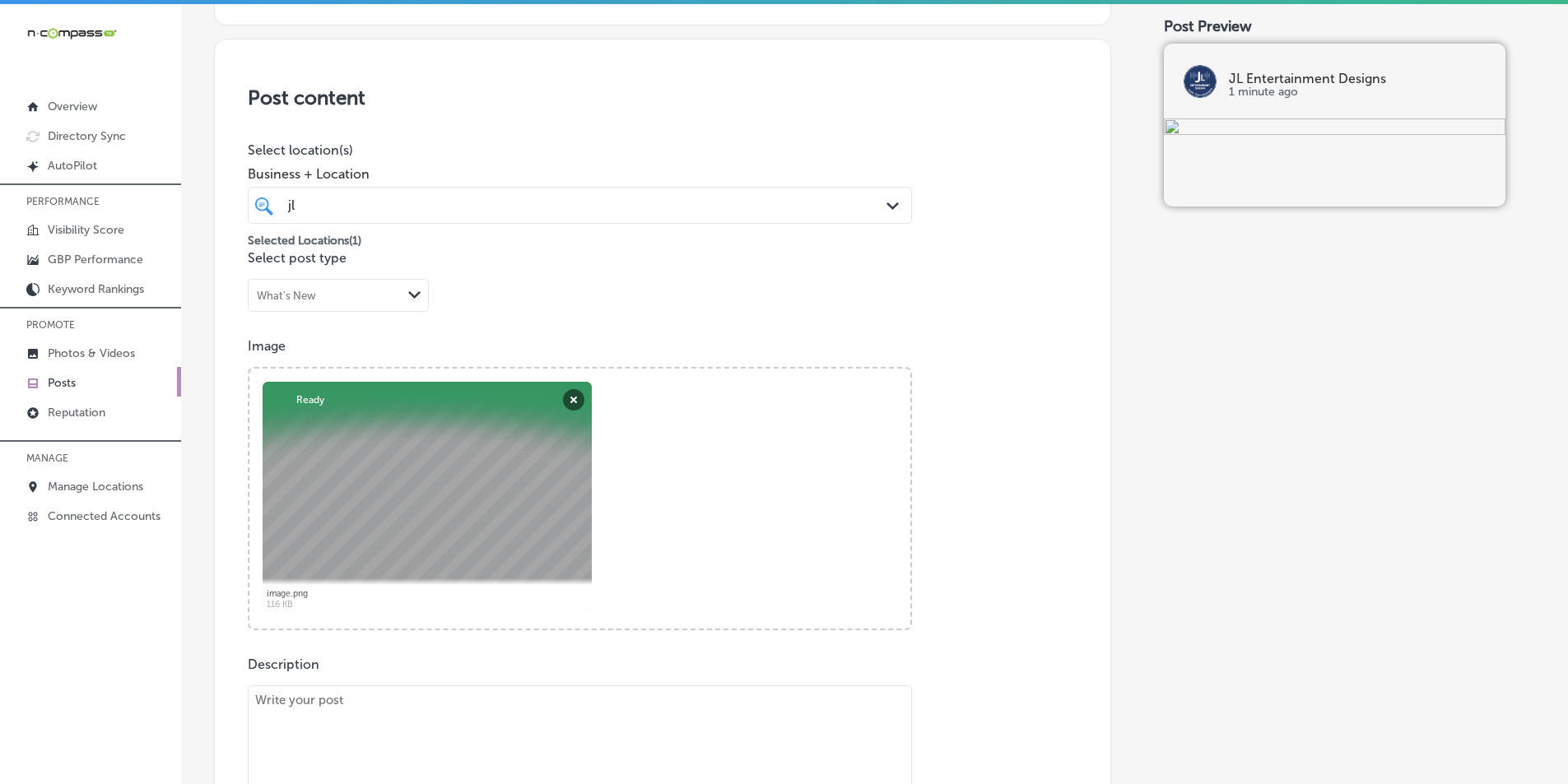
paste textarea "JL Entertainment Designs offers comprehensive commercial AV and networking solu…"
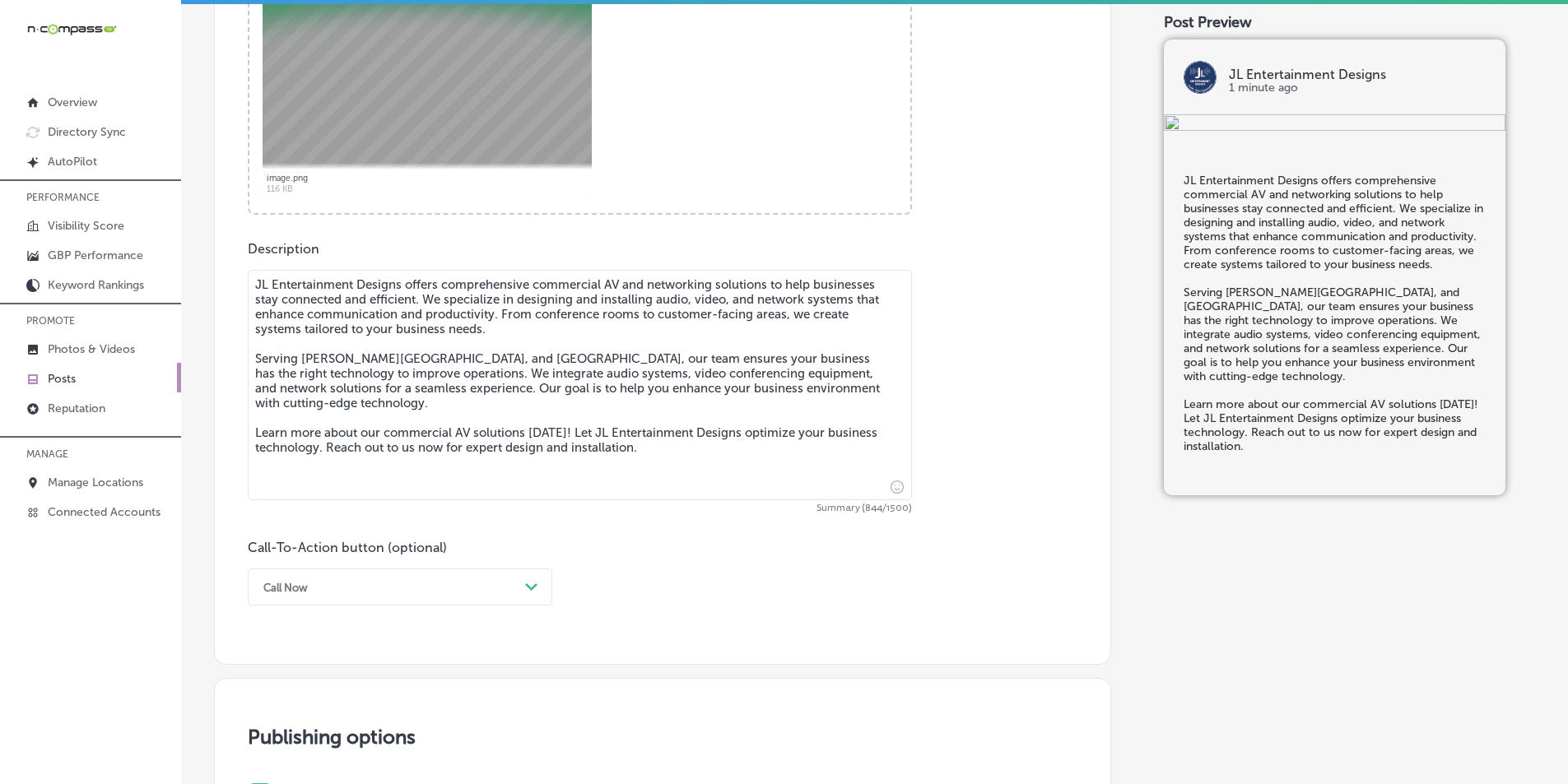
scroll to position [780, 0]
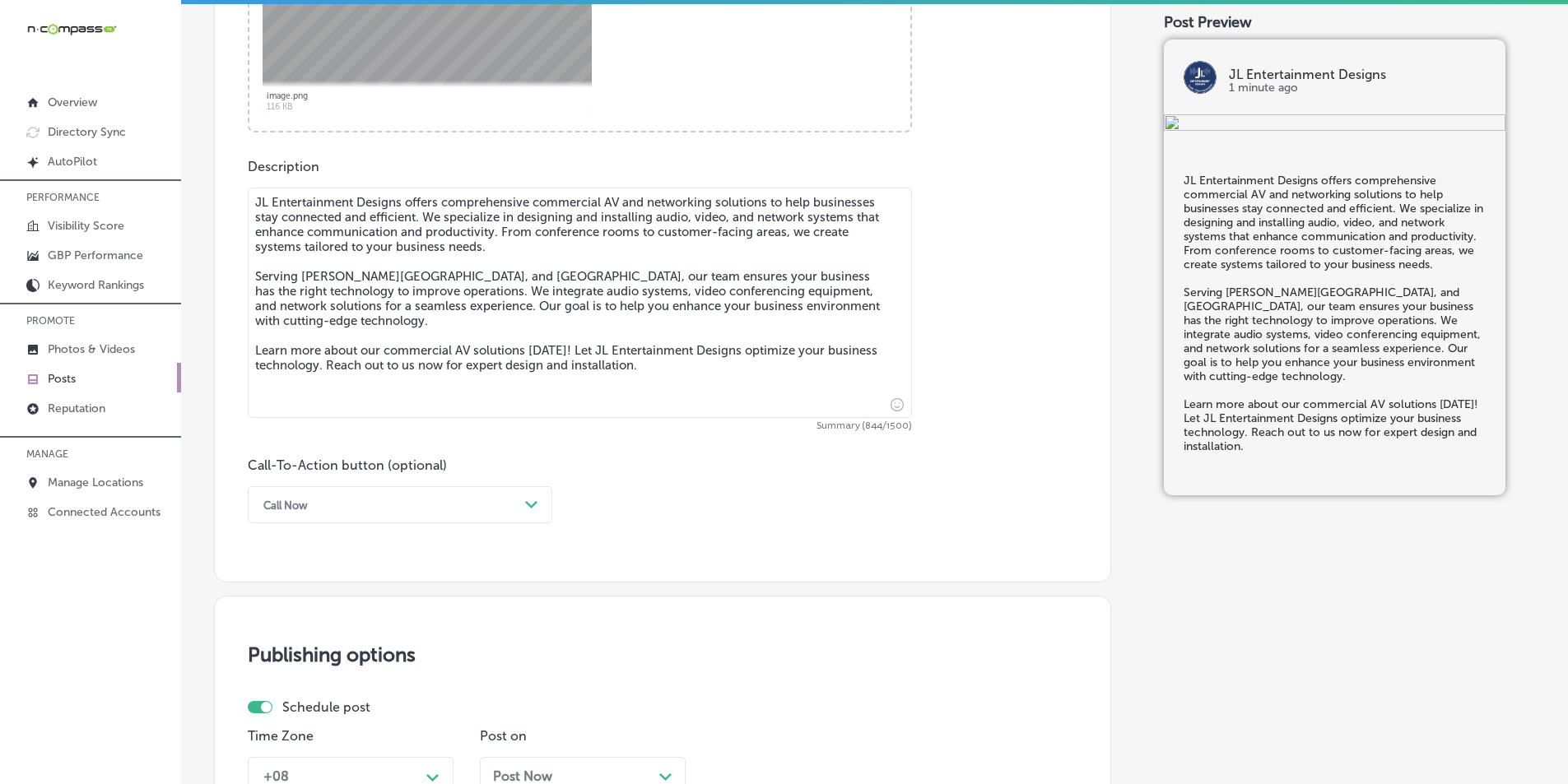
type textarea "JL Entertainment Designs offers comprehensive commercial AV and networking solu…"
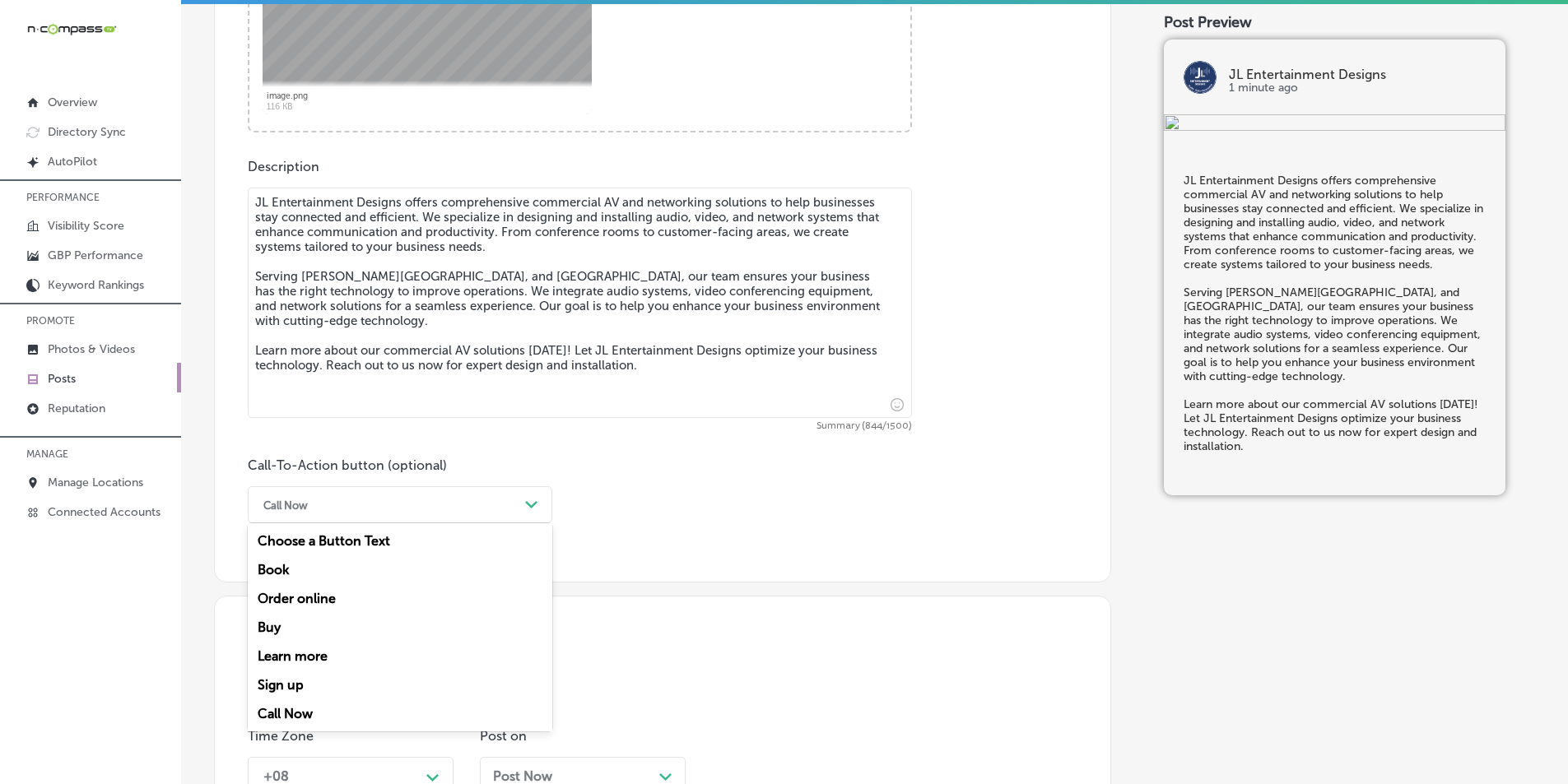
drag, startPoint x: 536, startPoint y: 506, endPoint x: 520, endPoint y: 541, distance: 38.5
click at [536, 506] on icon "Path Created with Sketch." at bounding box center [531, 504] width 12 height 7
click at [298, 656] on div "Learn more" at bounding box center [399, 656] width 304 height 29
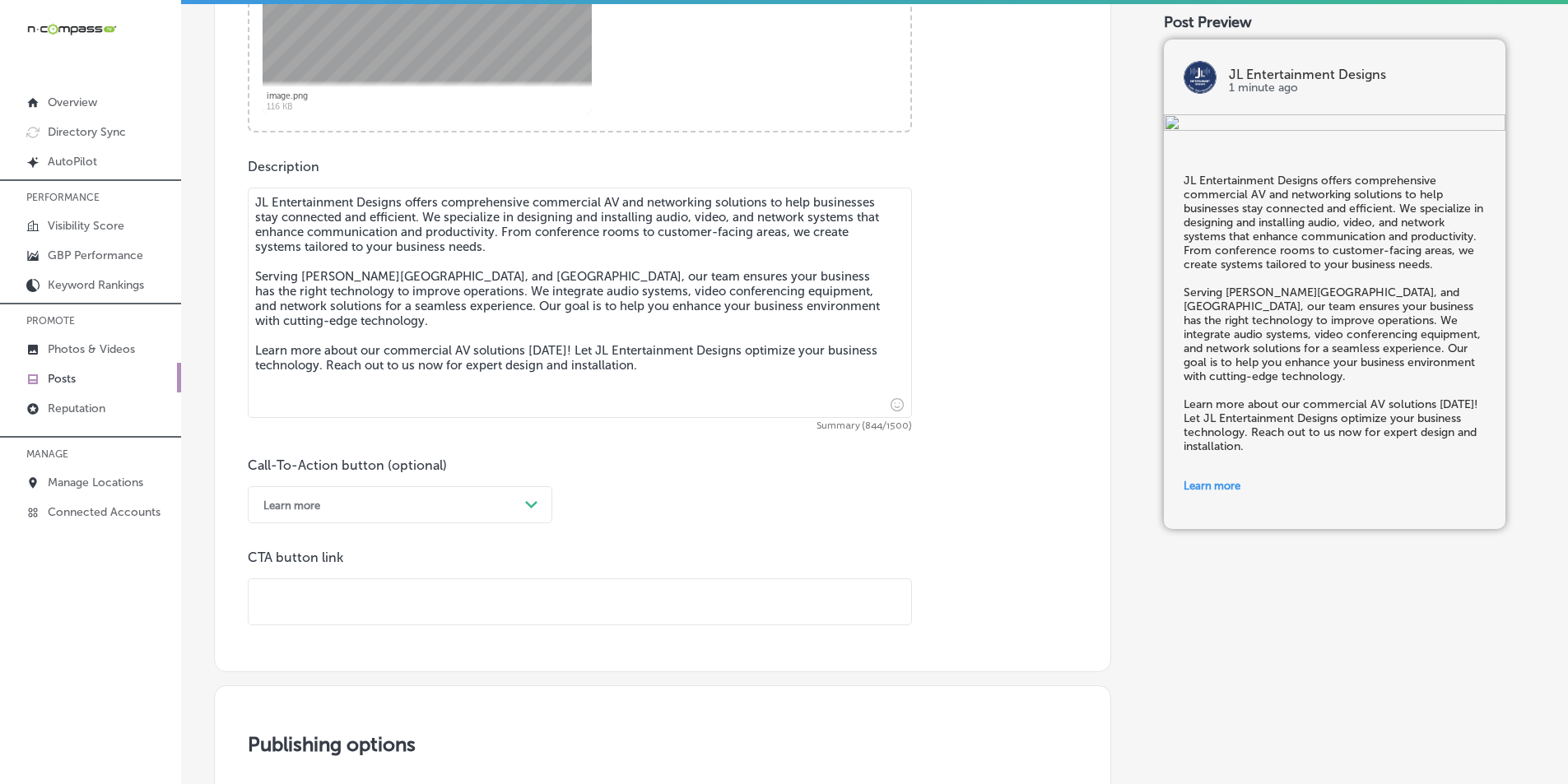
click at [298, 588] on input "text" at bounding box center [580, 603] width 662 height 46
paste input "[URL][DOMAIN_NAME]"
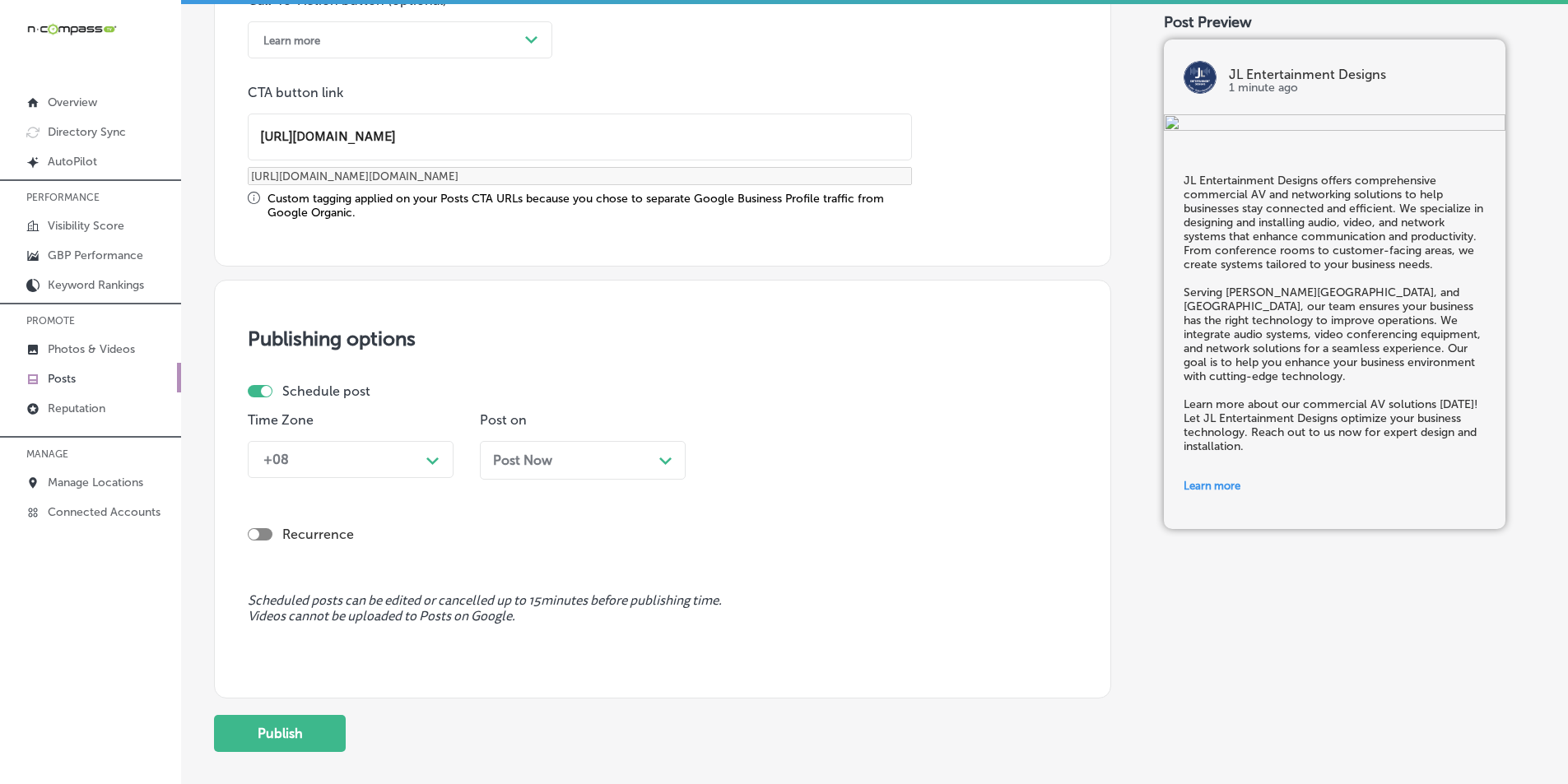
scroll to position [1274, 0]
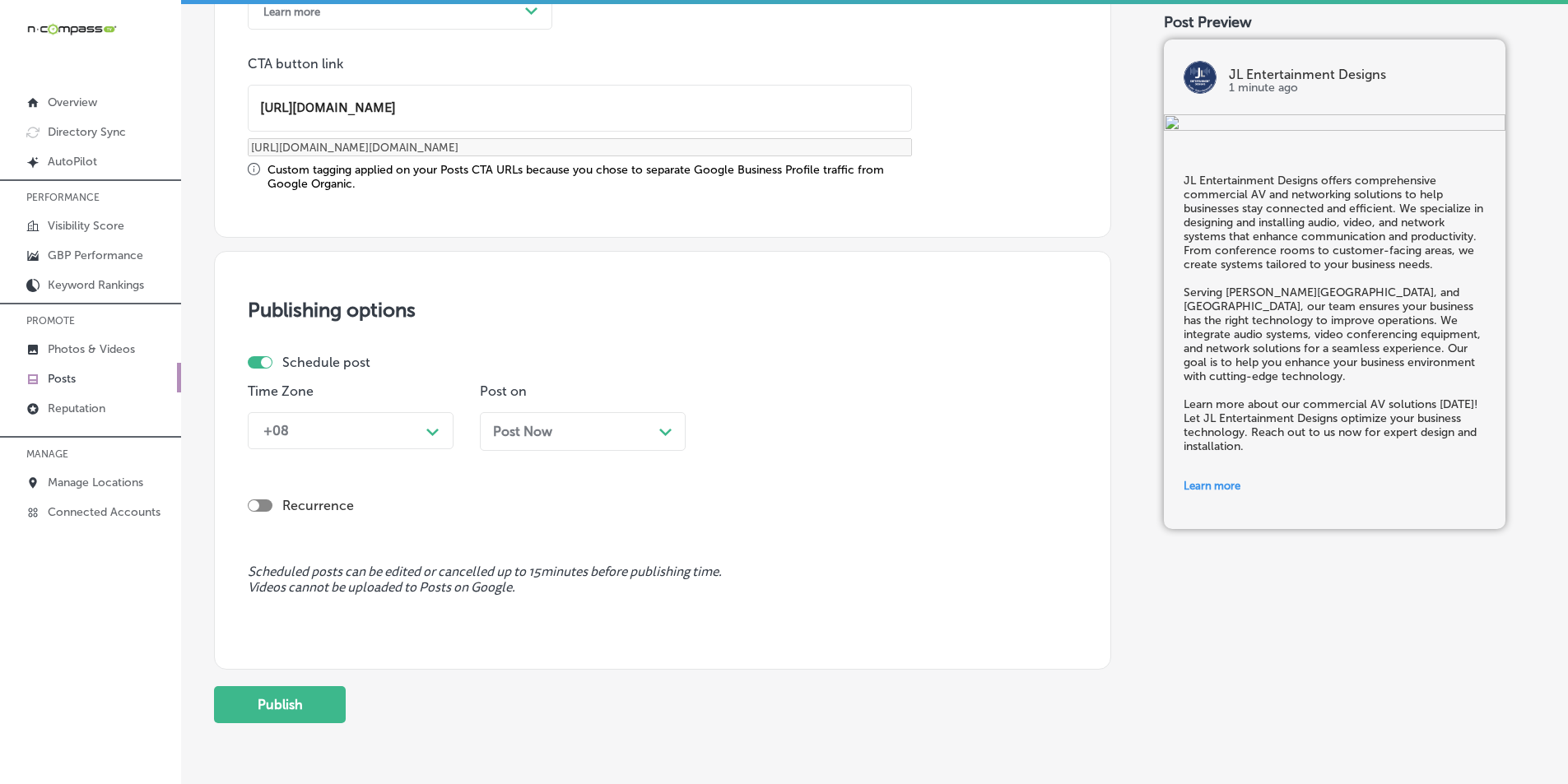
type input "[URL][DOMAIN_NAME]"
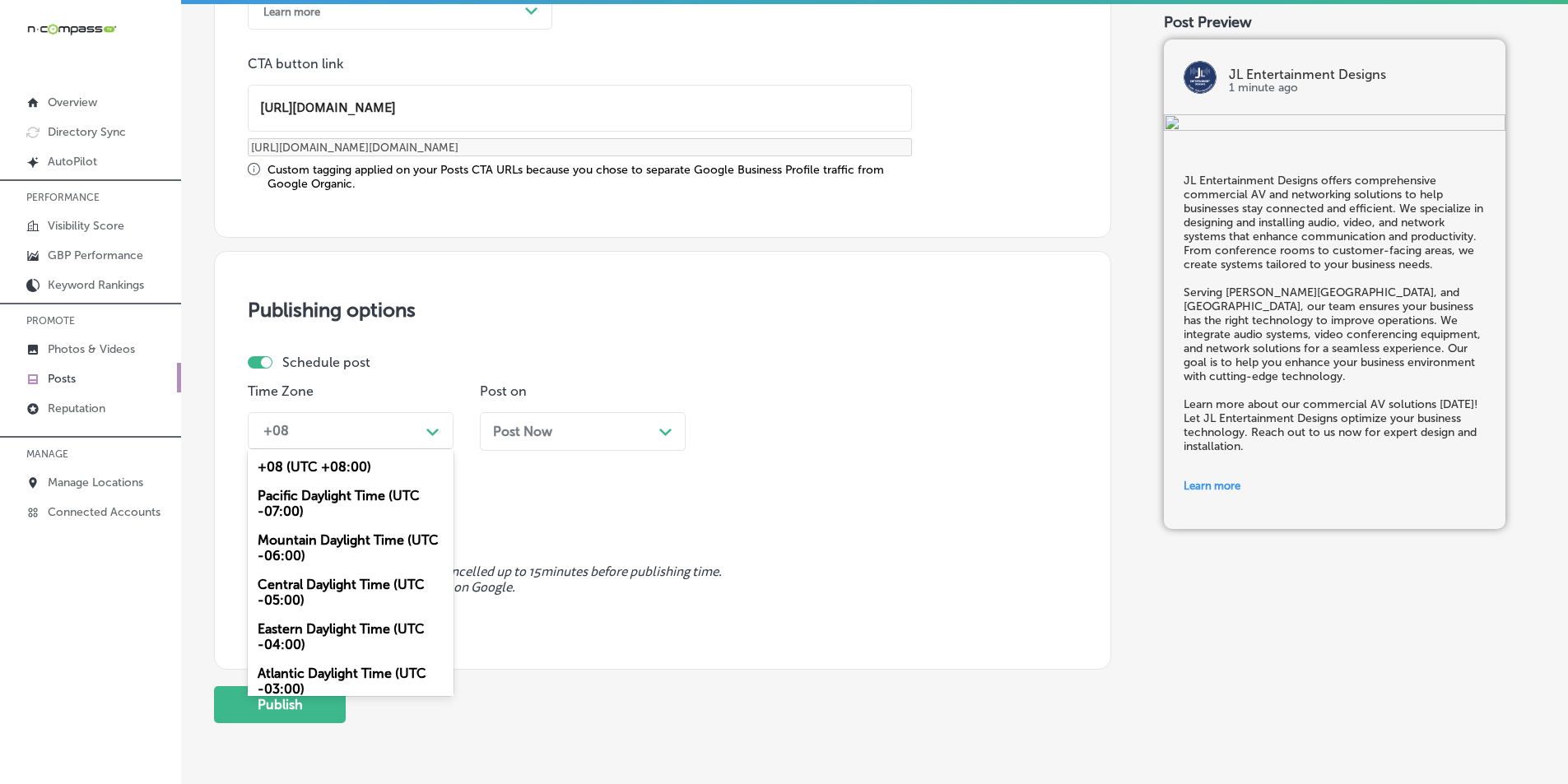
click at [435, 422] on div "Path Created with Sketch." at bounding box center [432, 430] width 27 height 27
click at [329, 539] on div "Mountain Daylight Time (UTC -06:00)" at bounding box center [351, 548] width 206 height 45
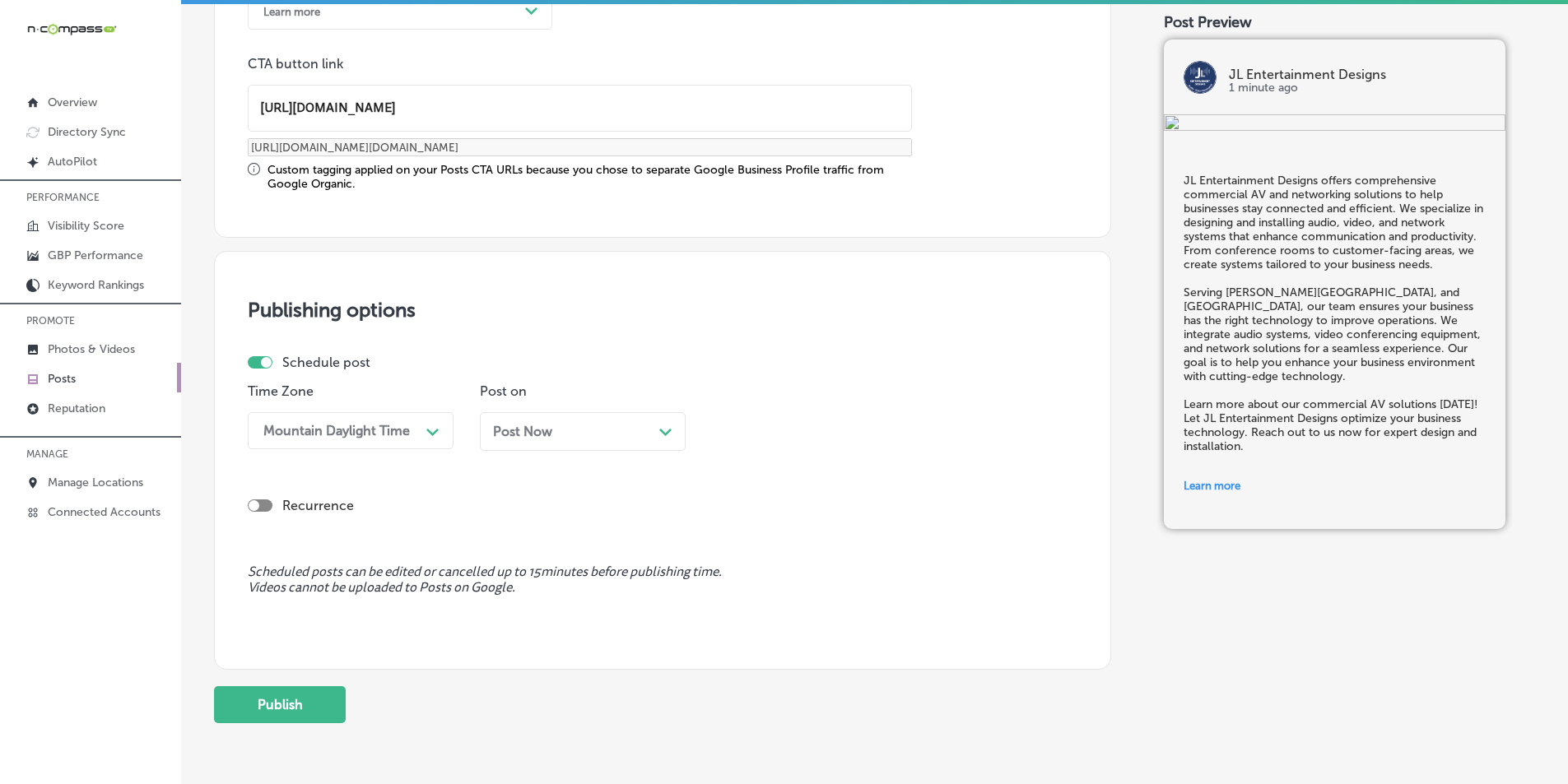
click at [662, 429] on icon "Path Created with Sketch." at bounding box center [665, 432] width 12 height 7
click at [764, 427] on div "Path Created with Sketch." at bounding box center [896, 430] width 13 height 13
drag, startPoint x: 744, startPoint y: 613, endPoint x: 609, endPoint y: 609, distance: 135.1
click at [743, 613] on div "7:00 AM" at bounding box center [815, 615] width 206 height 29
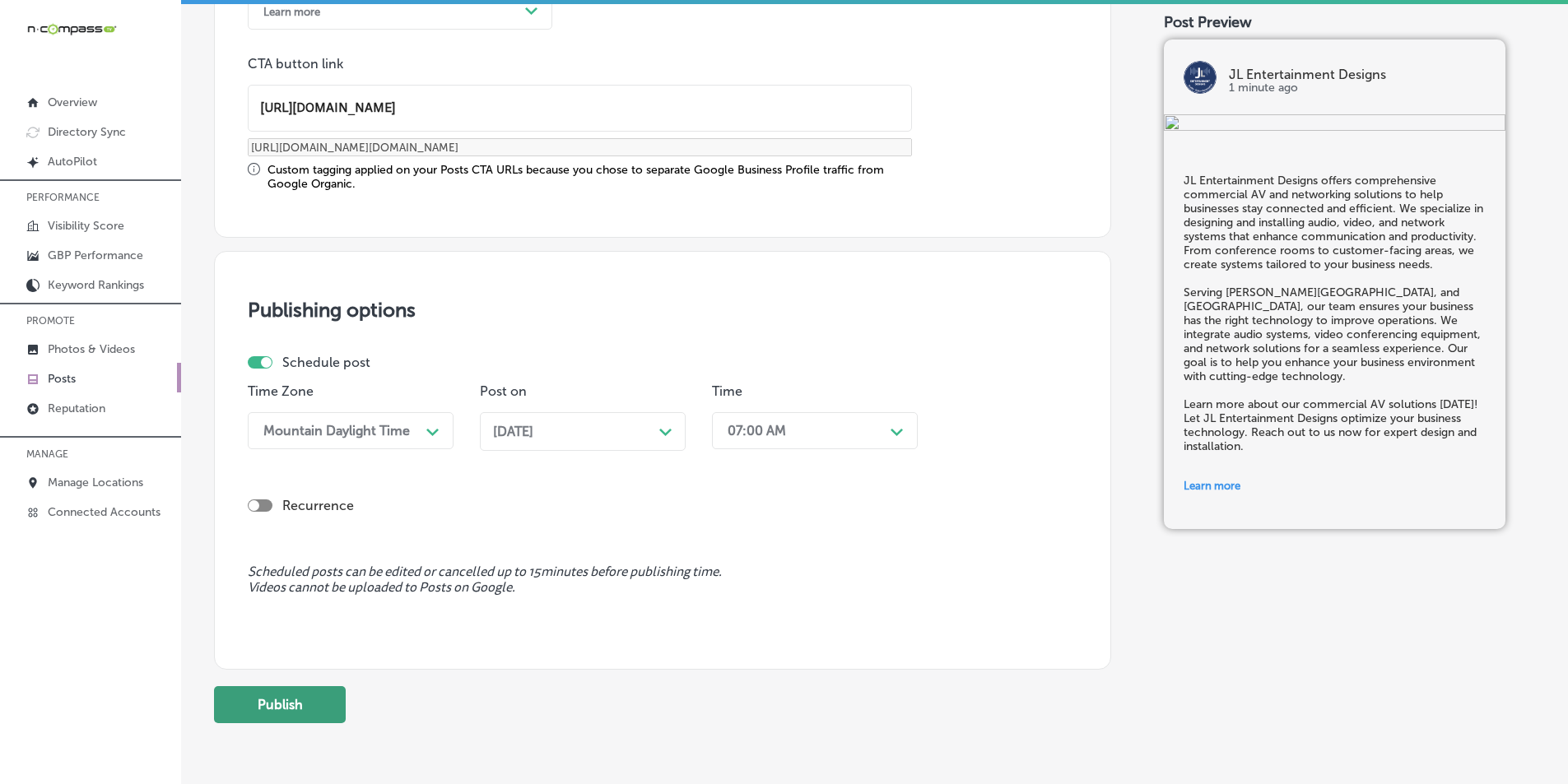
click at [290, 698] on button "Publish" at bounding box center [280, 704] width 132 height 37
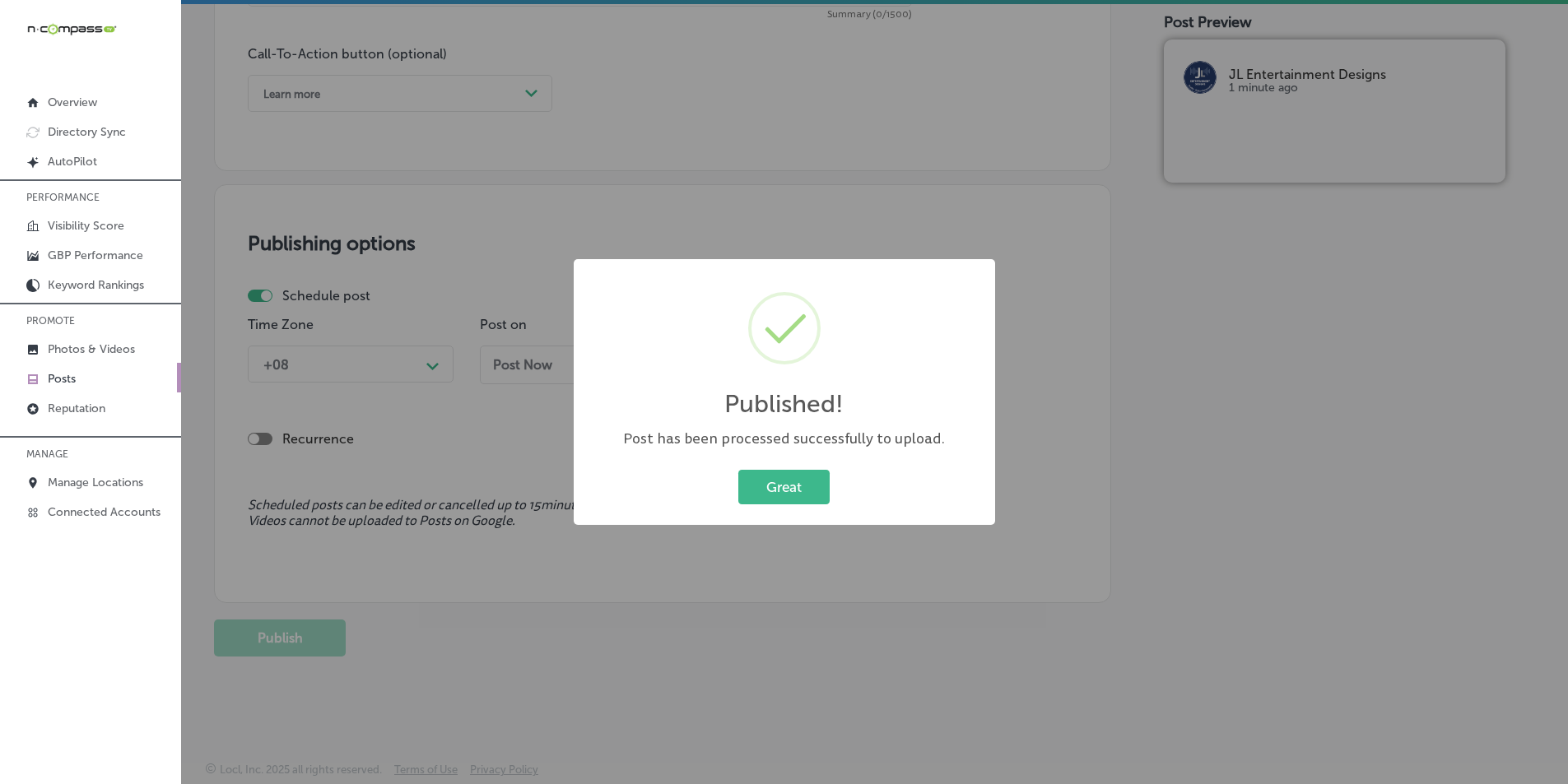
scroll to position [1191, 0]
click at [764, 482] on button "Great" at bounding box center [784, 487] width 91 height 34
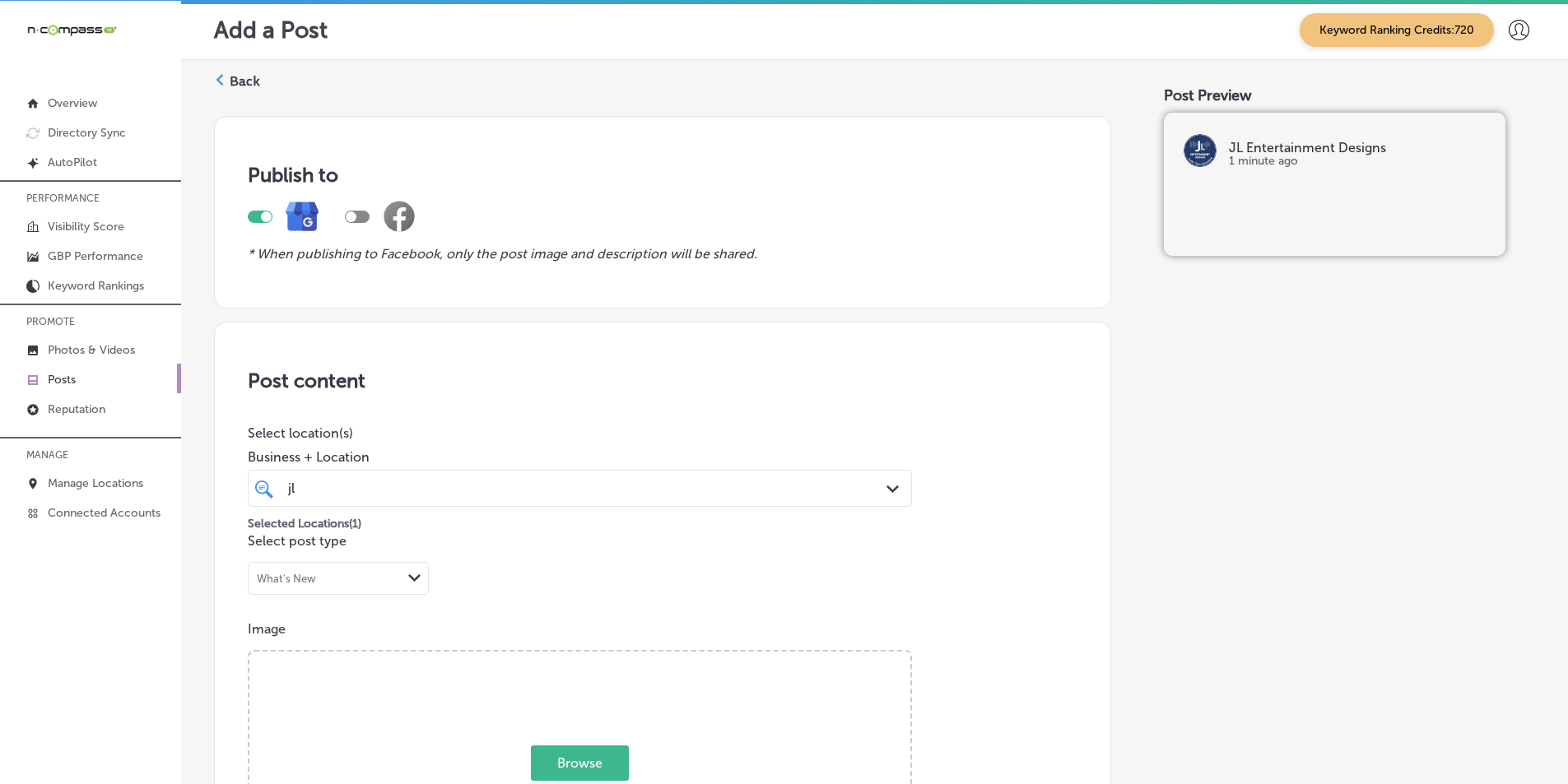
scroll to position [0, 0]
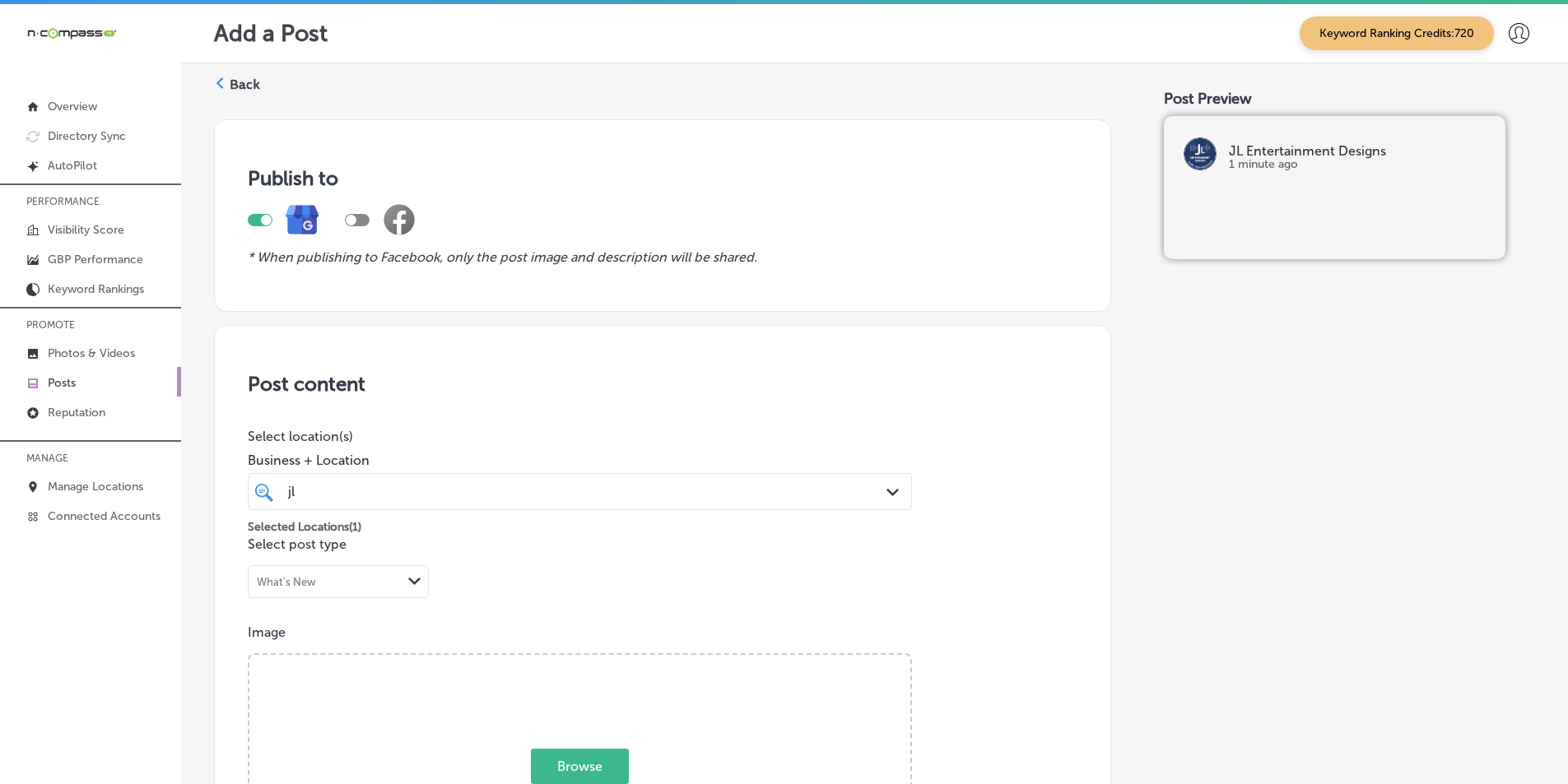
click at [233, 84] on label "Back" at bounding box center [245, 84] width 31 height 18
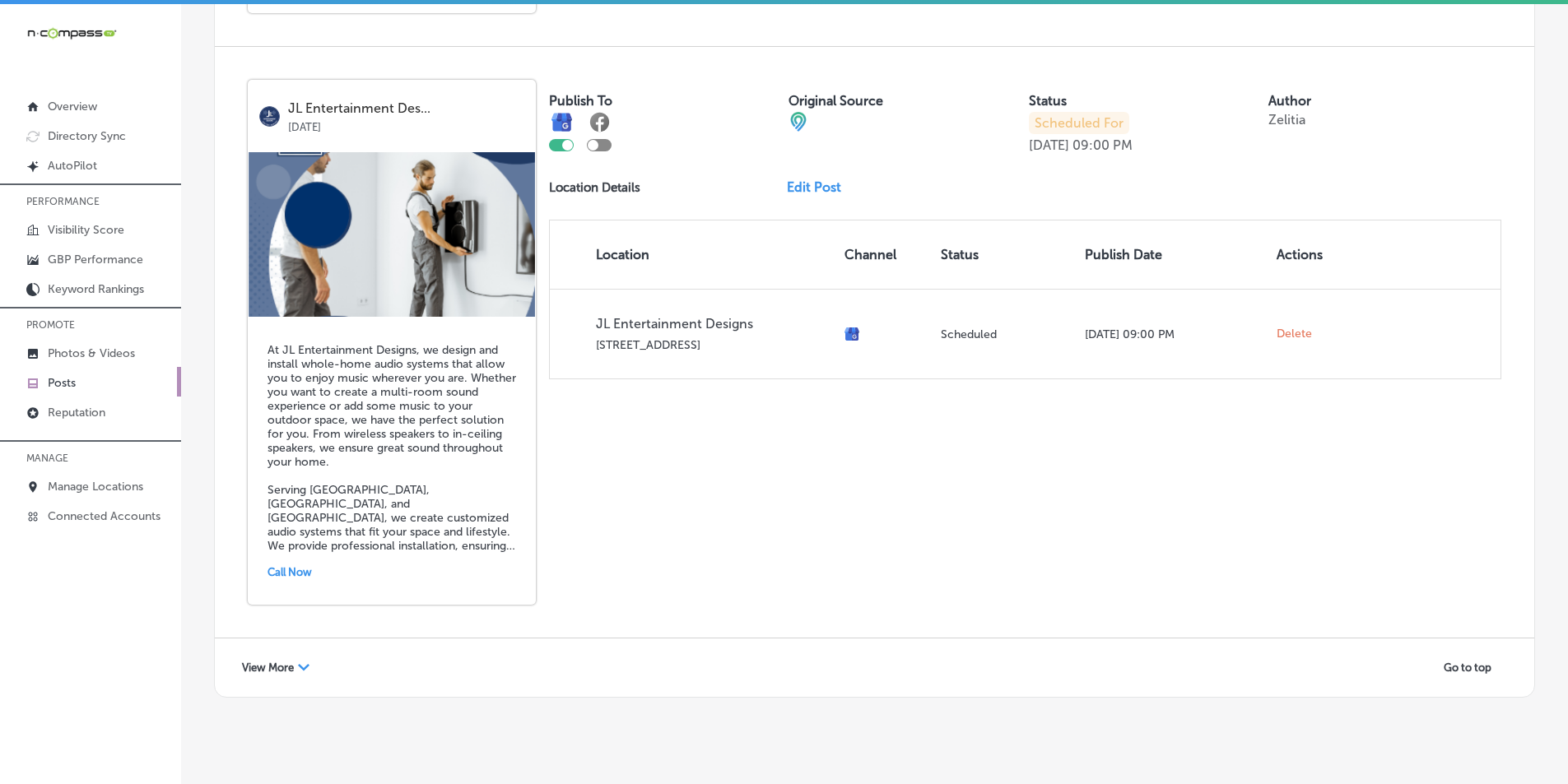
scroll to position [3560, 0]
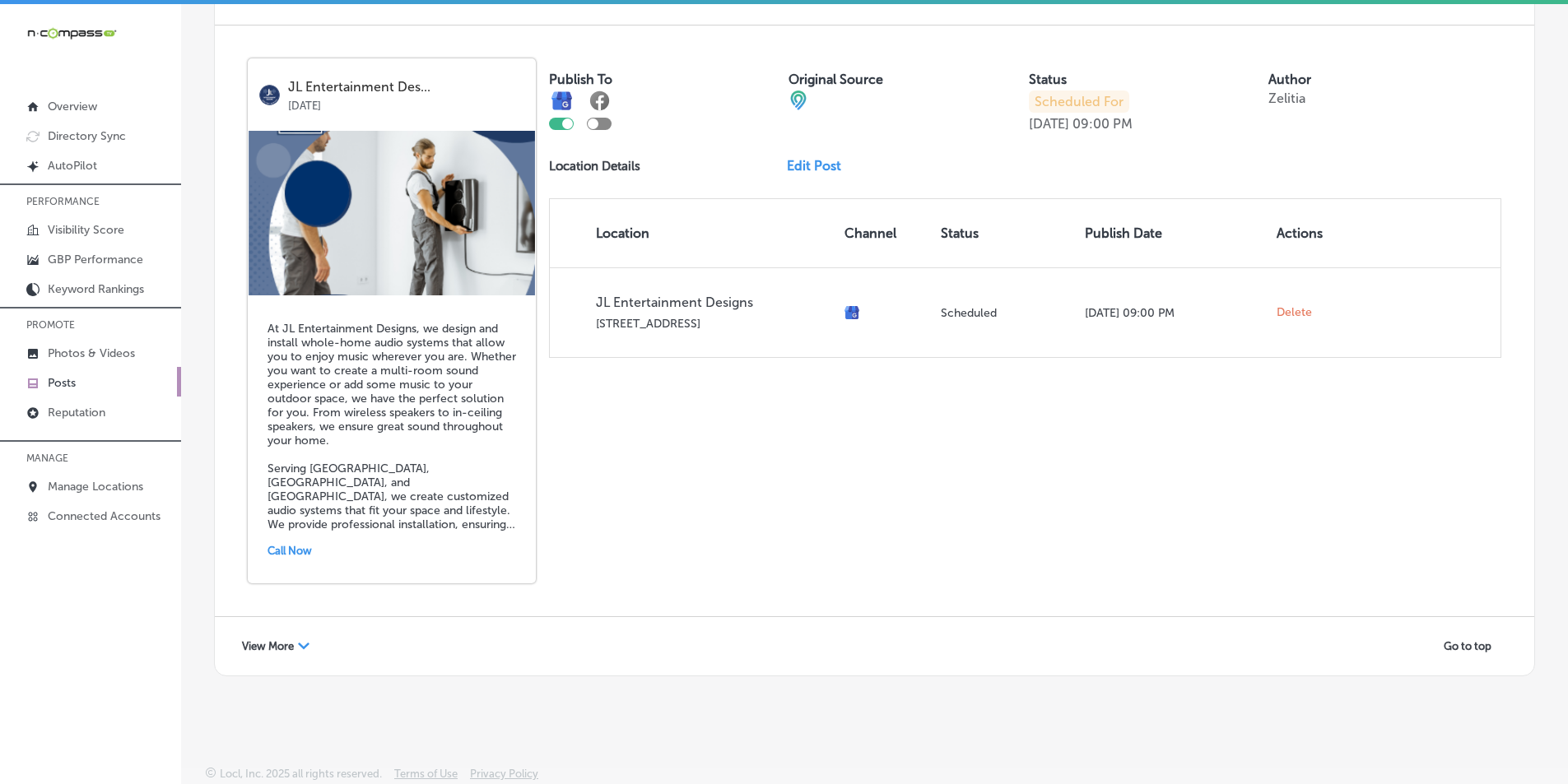
click at [276, 640] on span "View More" at bounding box center [268, 646] width 52 height 12
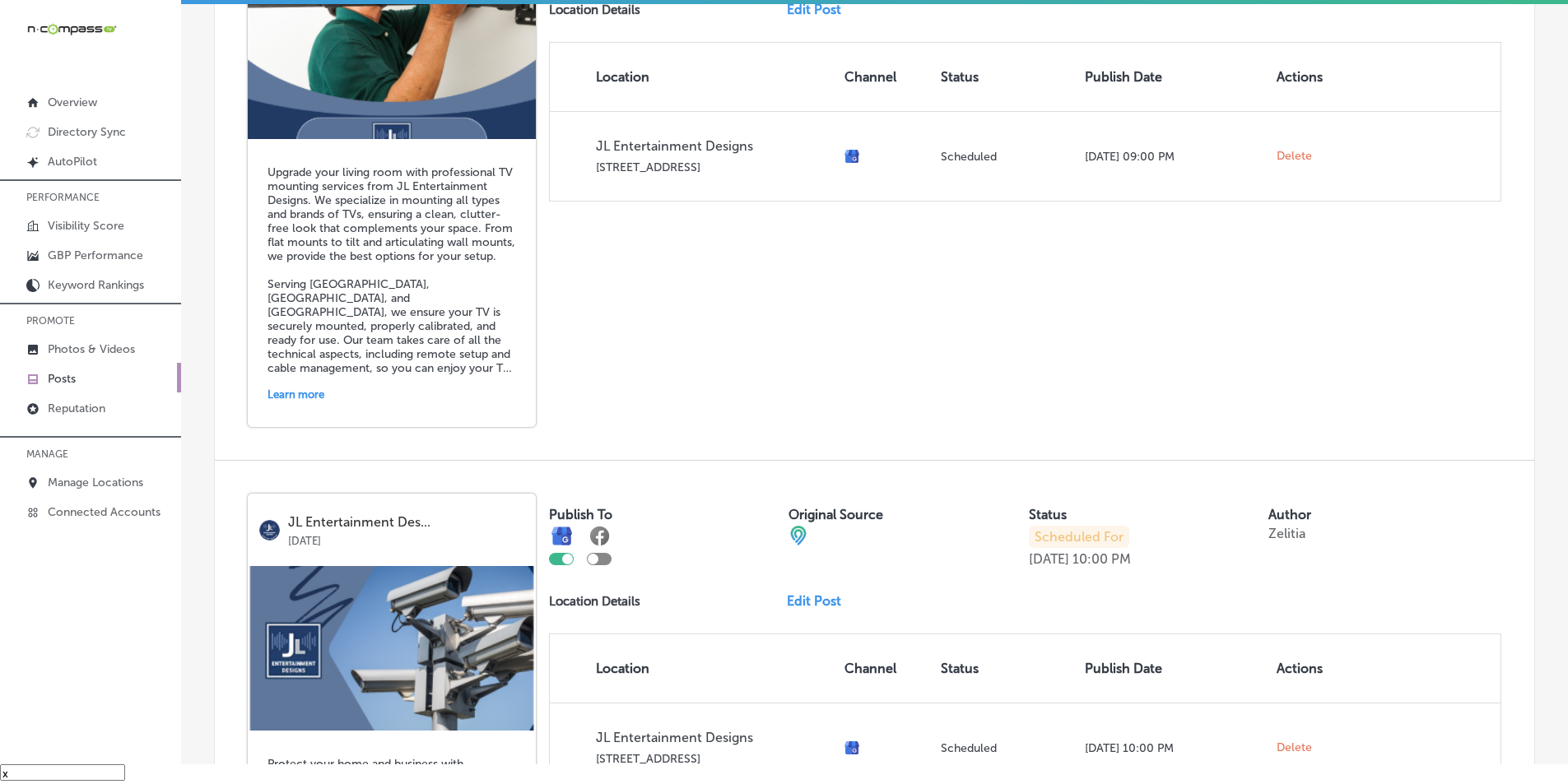
scroll to position [4379, 0]
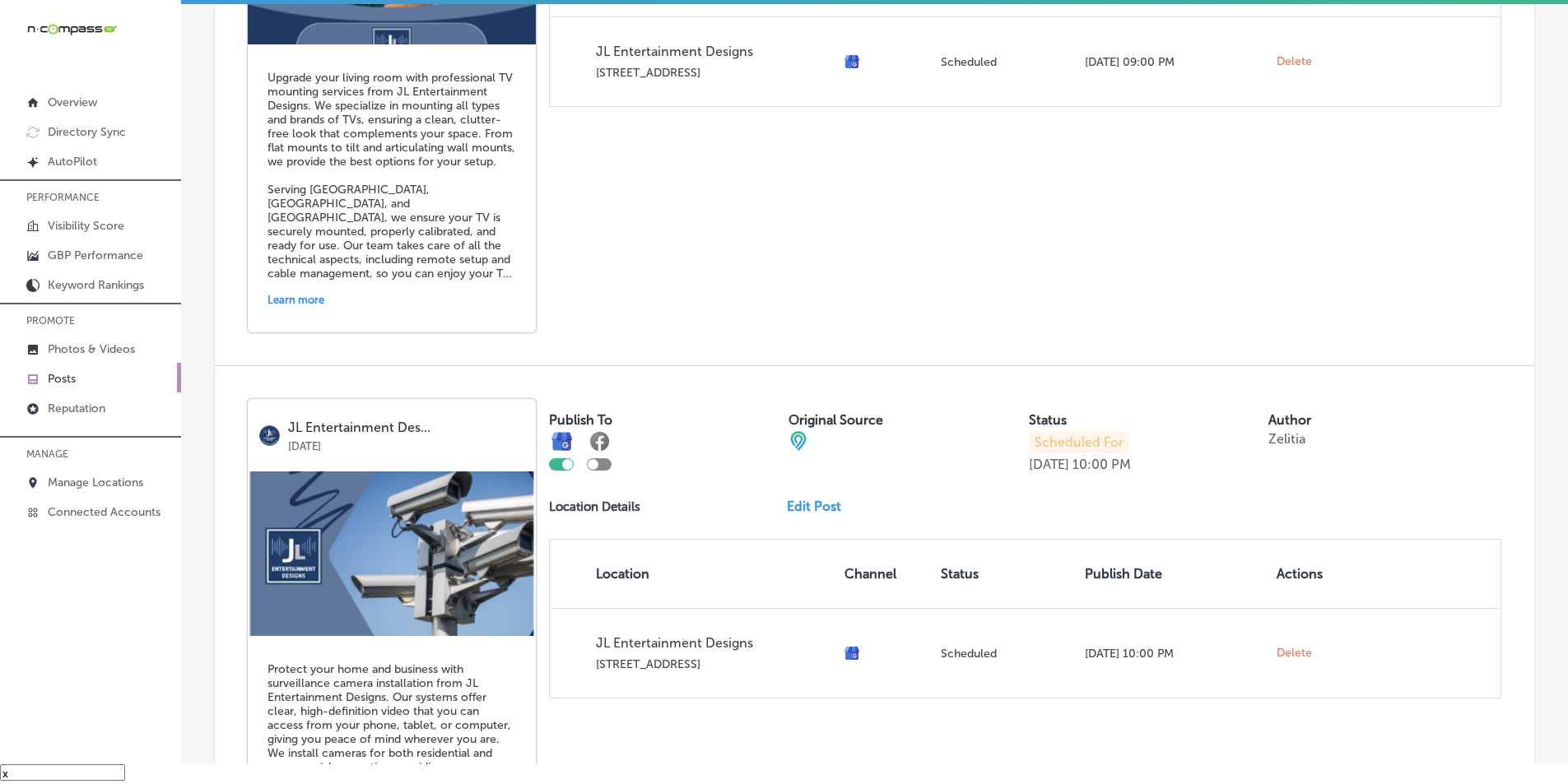
click at [764, 502] on link "Edit Post" at bounding box center [821, 506] width 67 height 16
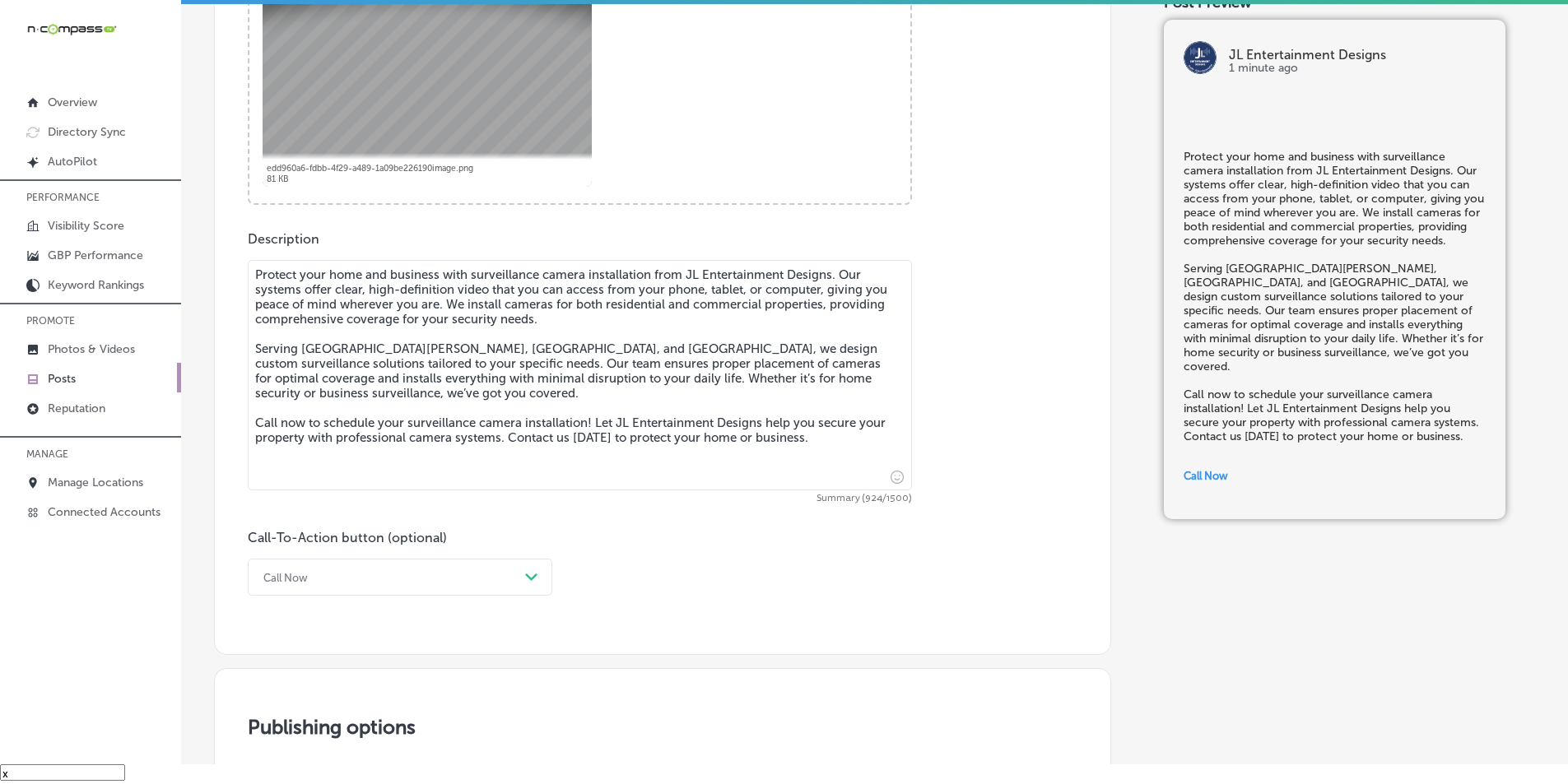
checkbox input "true"
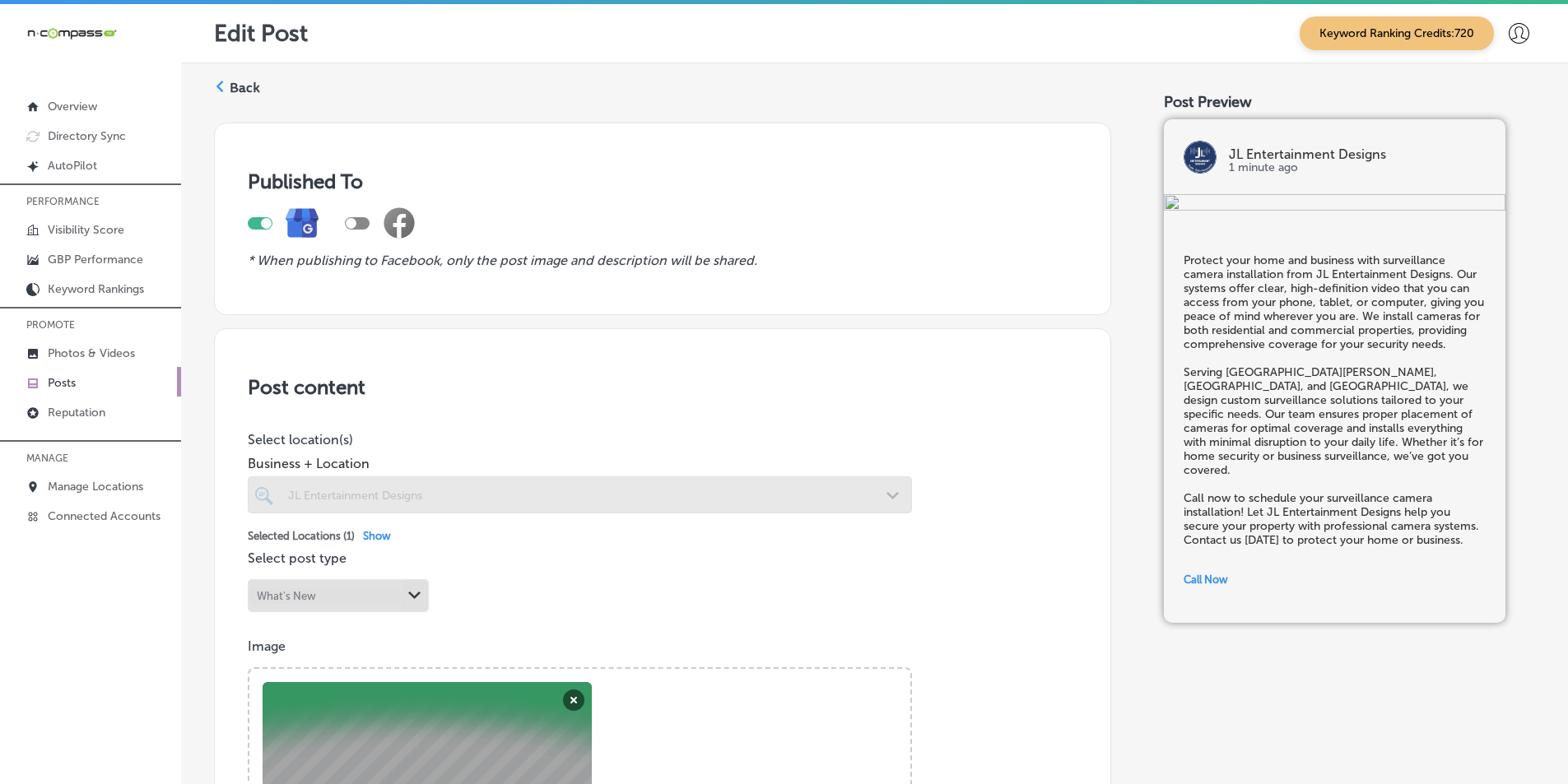
click at [224, 85] on icon at bounding box center [220, 86] width 12 height 12
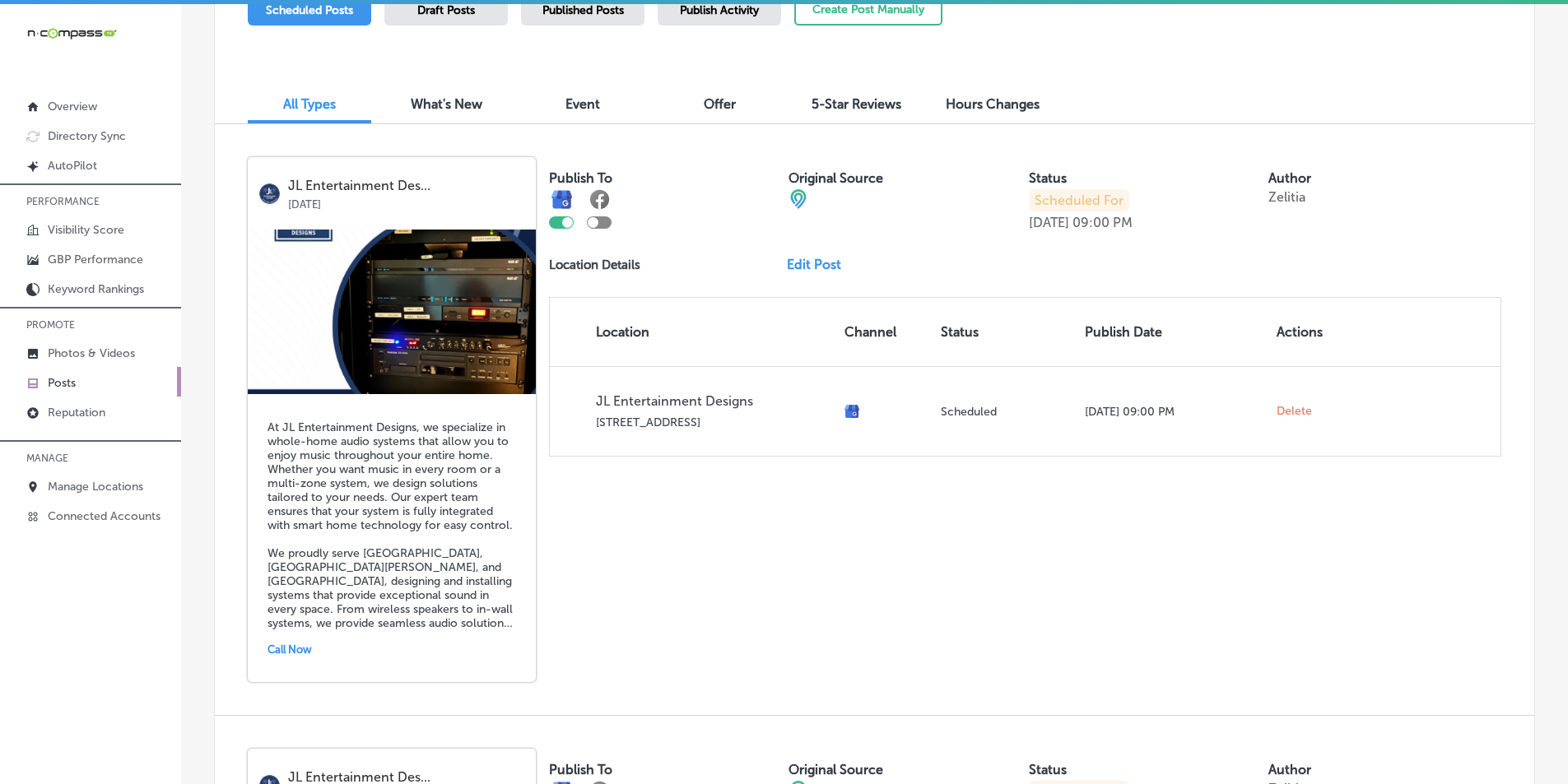
scroll to position [576, 0]
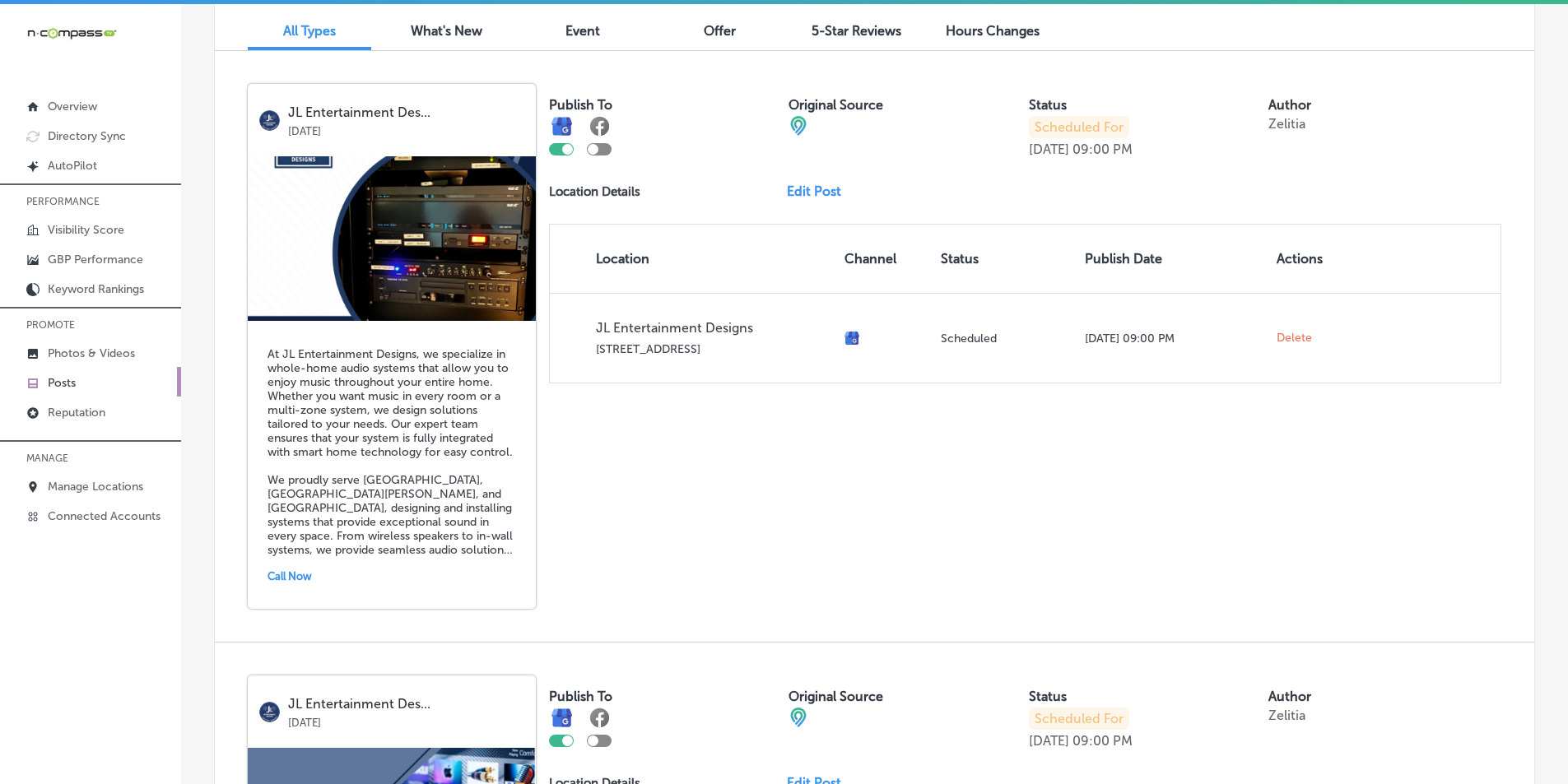
click at [764, 182] on div "Publish To Original Source Status Scheduled For [DATE] 09:00 PM Author Zelitia …" at bounding box center [1025, 234] width 952 height 299
click at [764, 185] on link "Edit Post" at bounding box center [821, 191] width 67 height 16
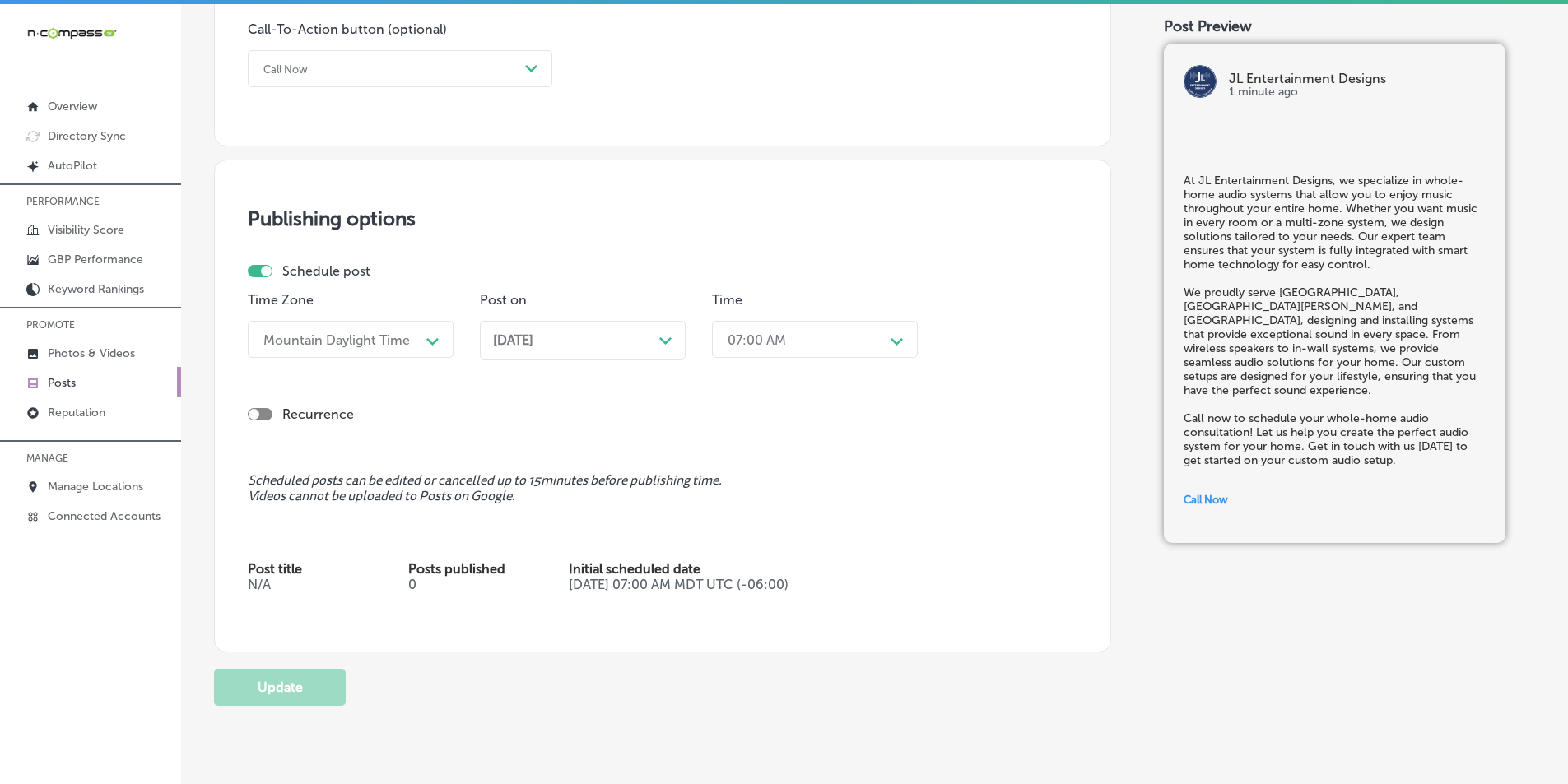
scroll to position [1296, 0]
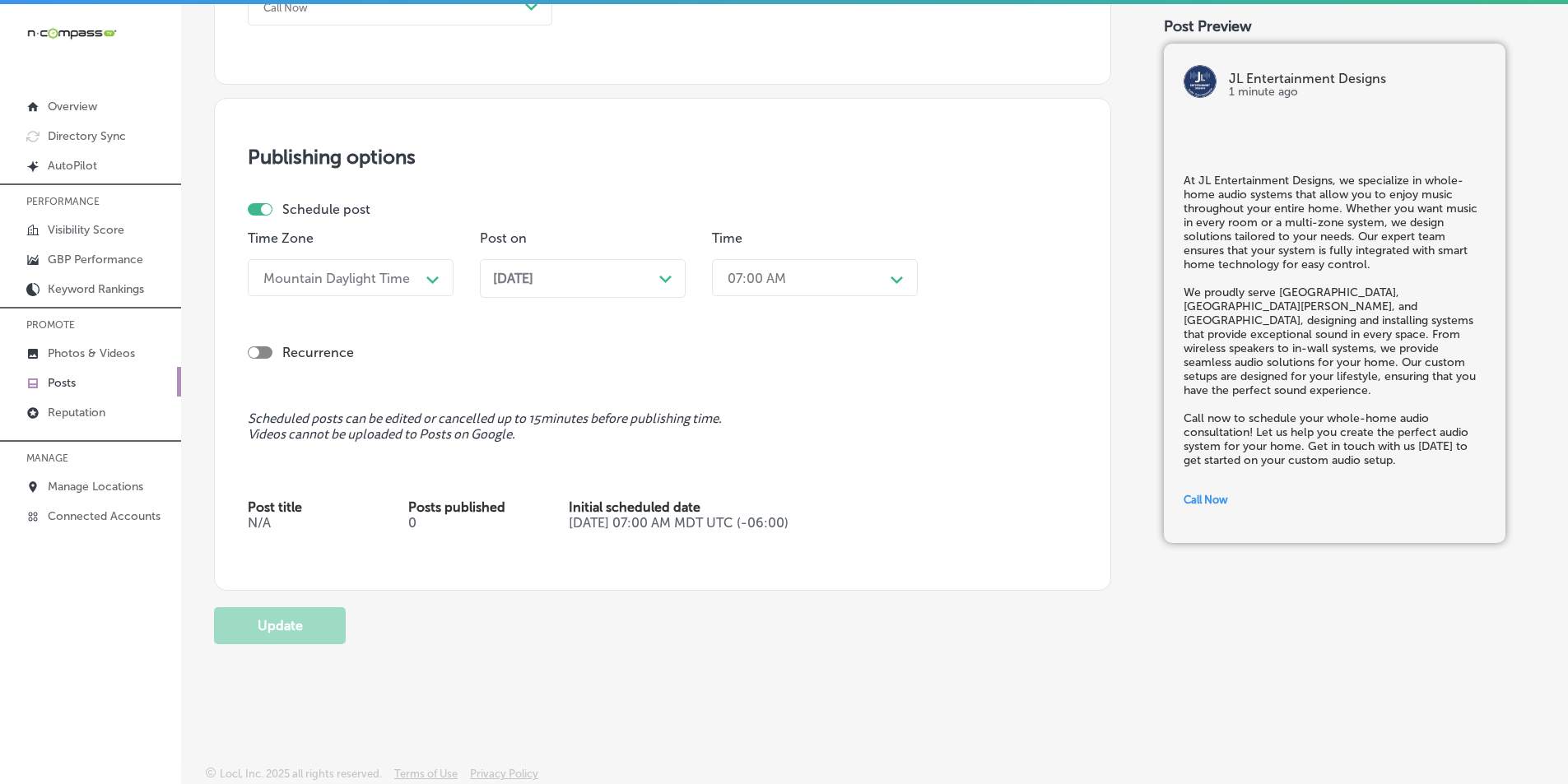
checkbox input "true"
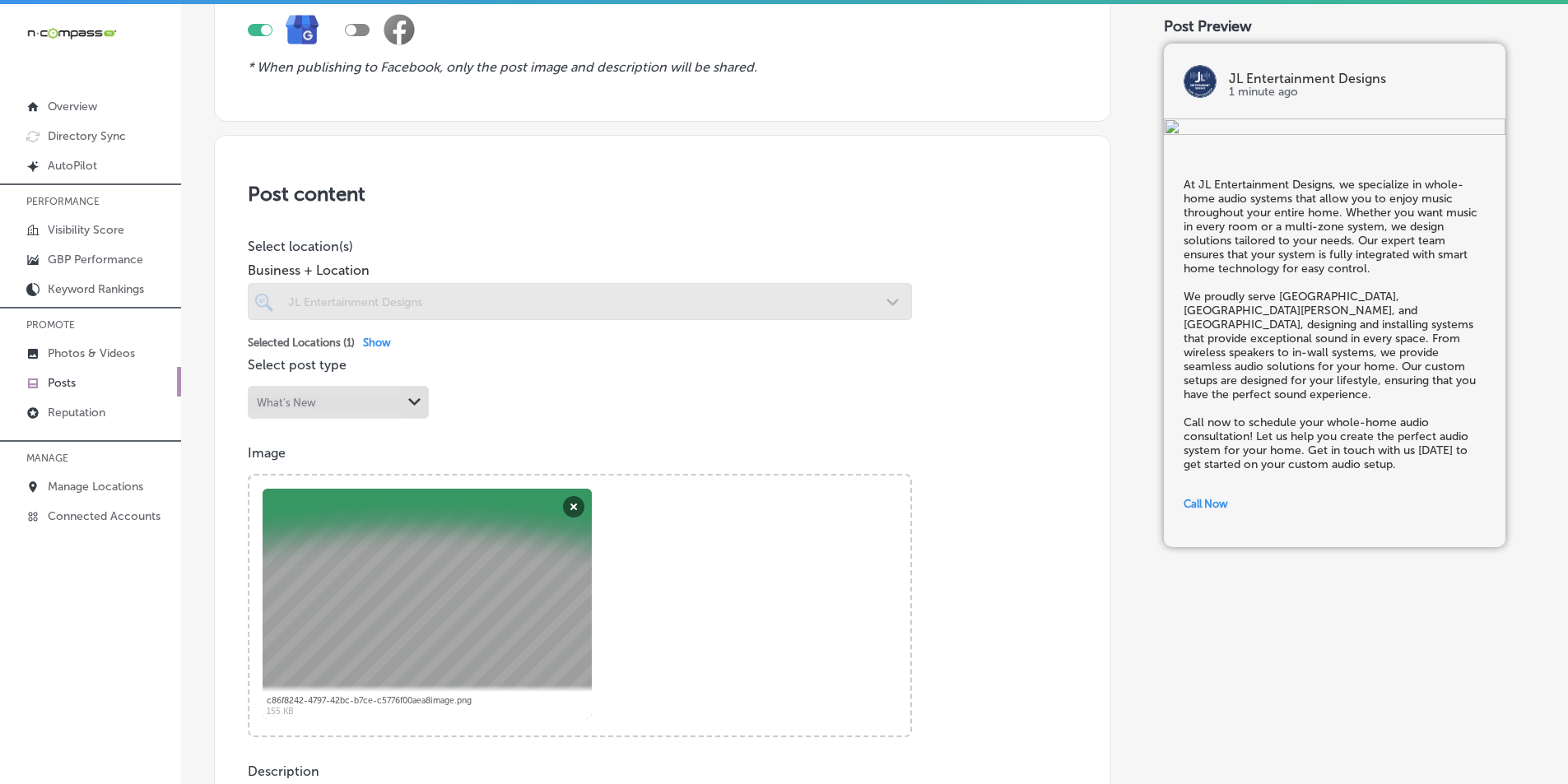
scroll to position [0, 0]
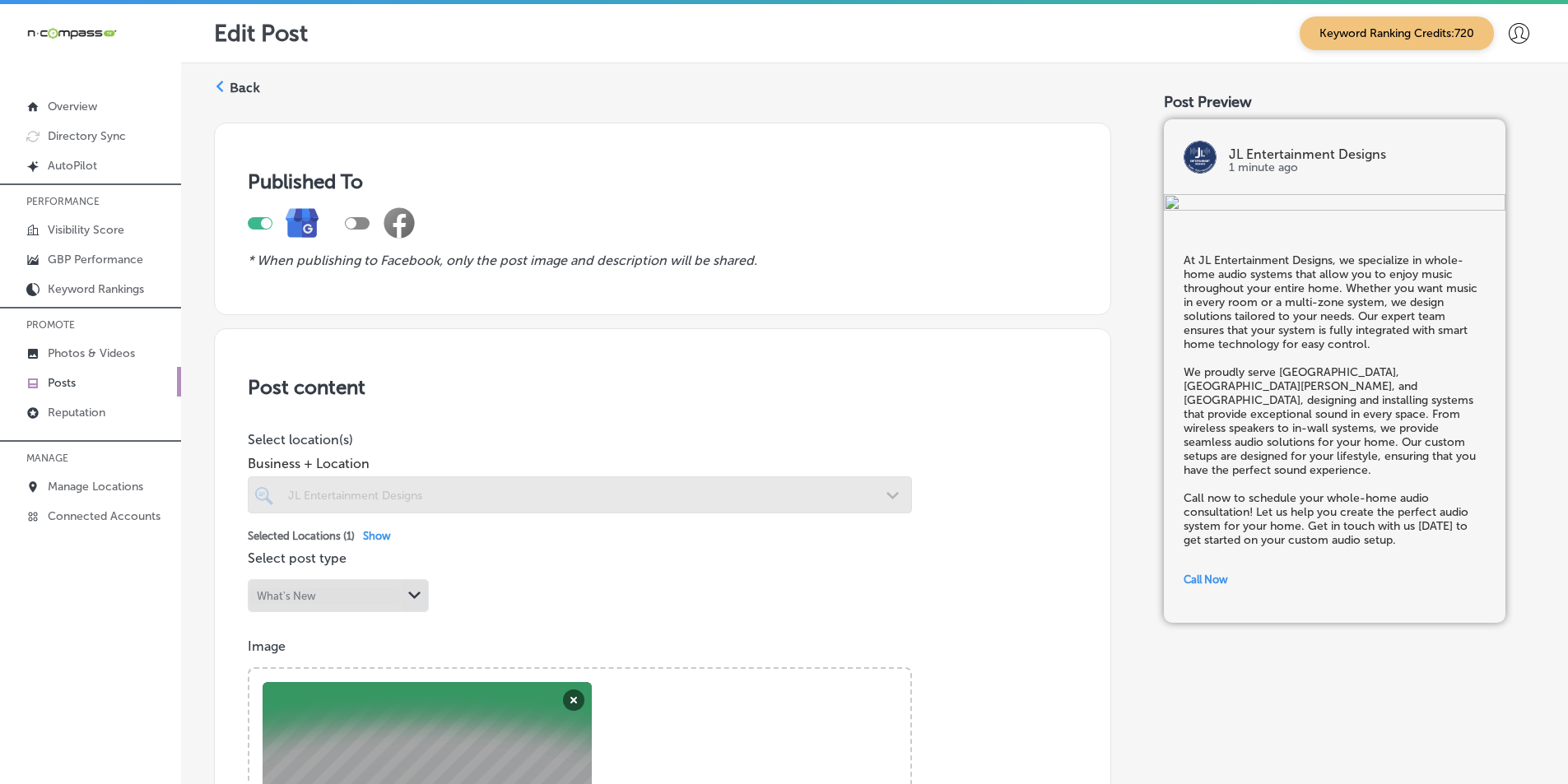
click at [237, 80] on label "Back" at bounding box center [245, 88] width 31 height 18
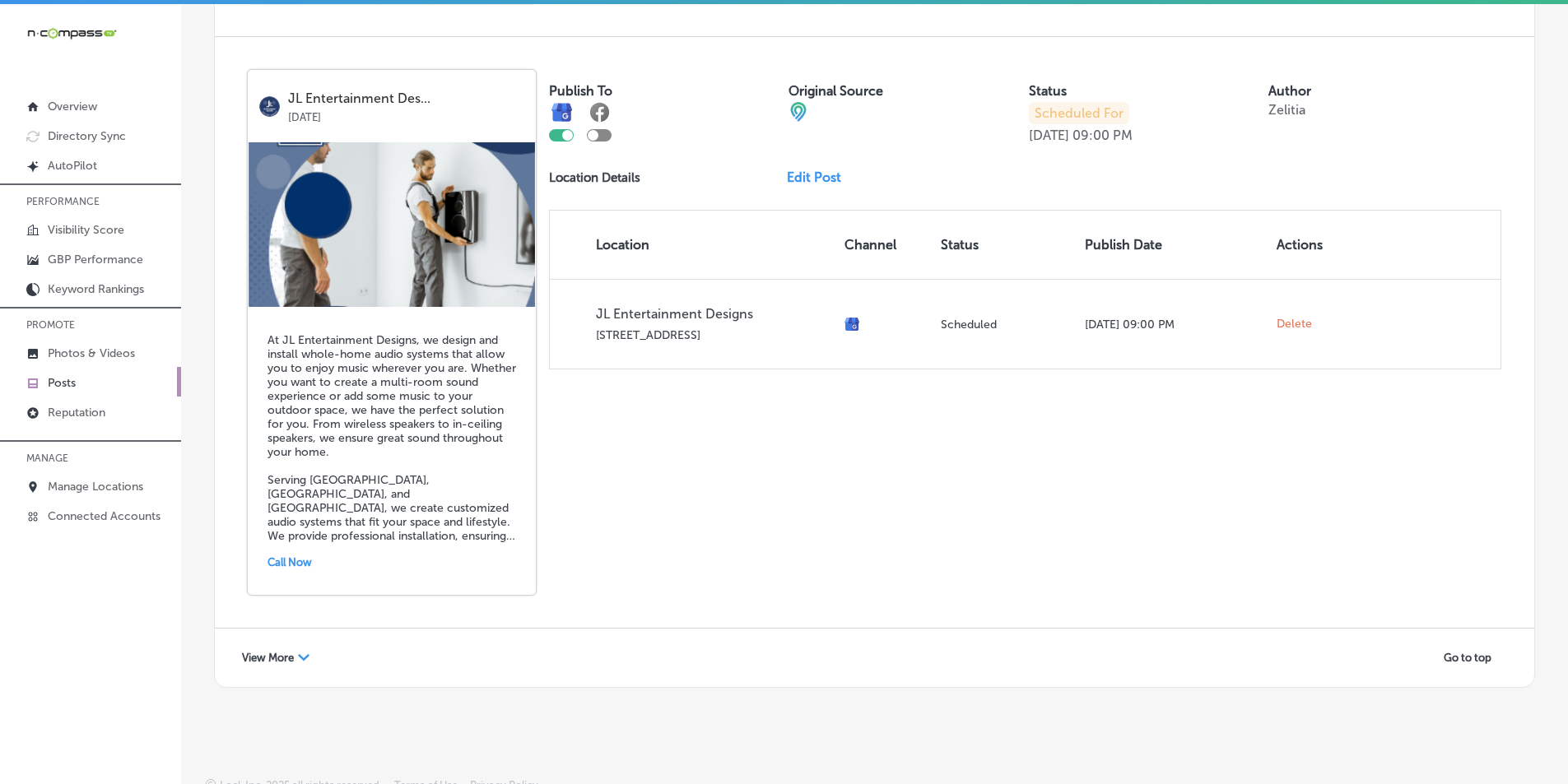
scroll to position [3560, 0]
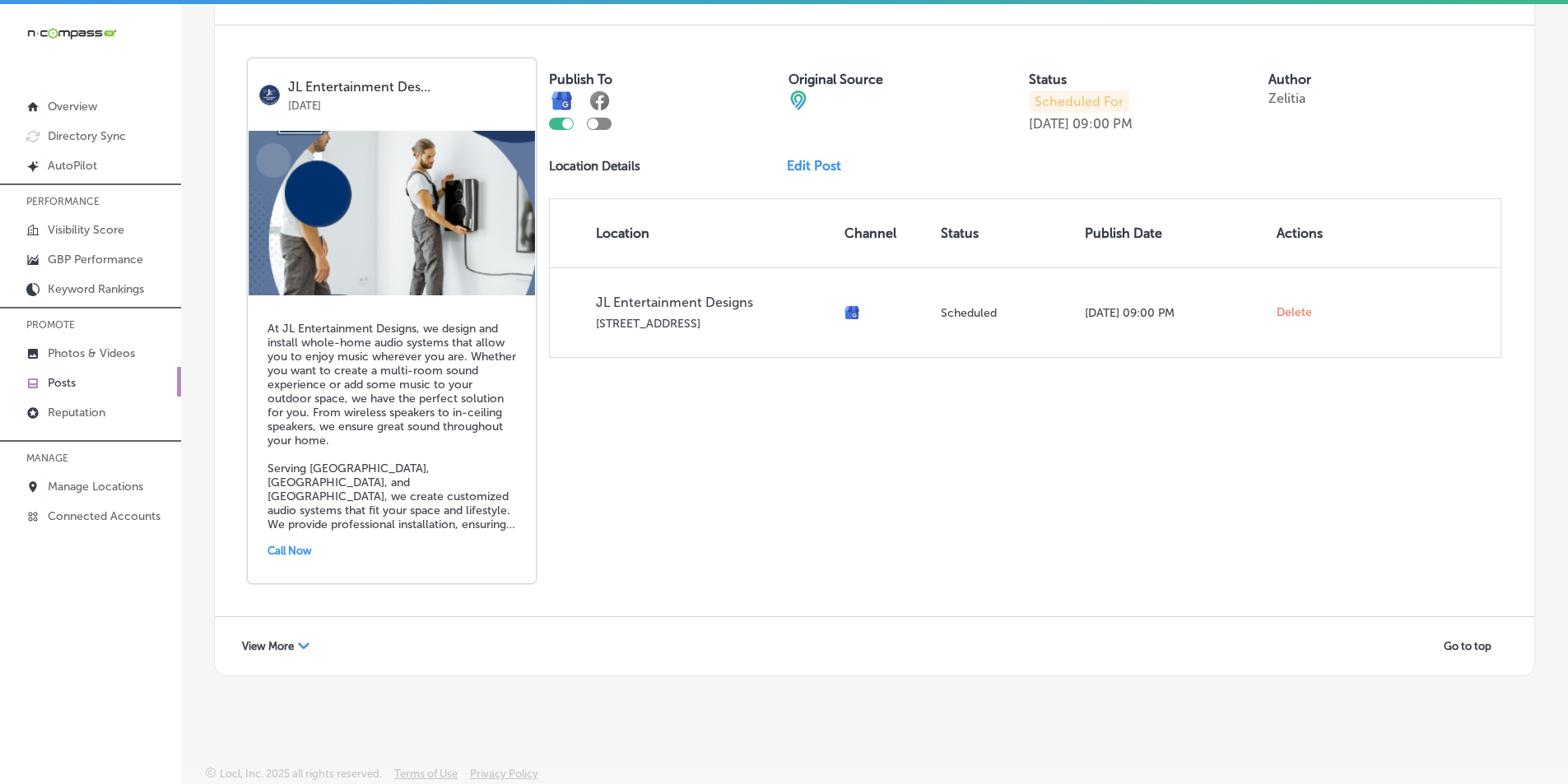
click at [280, 634] on div "View More Path Created with Sketch." at bounding box center [276, 646] width 89 height 26
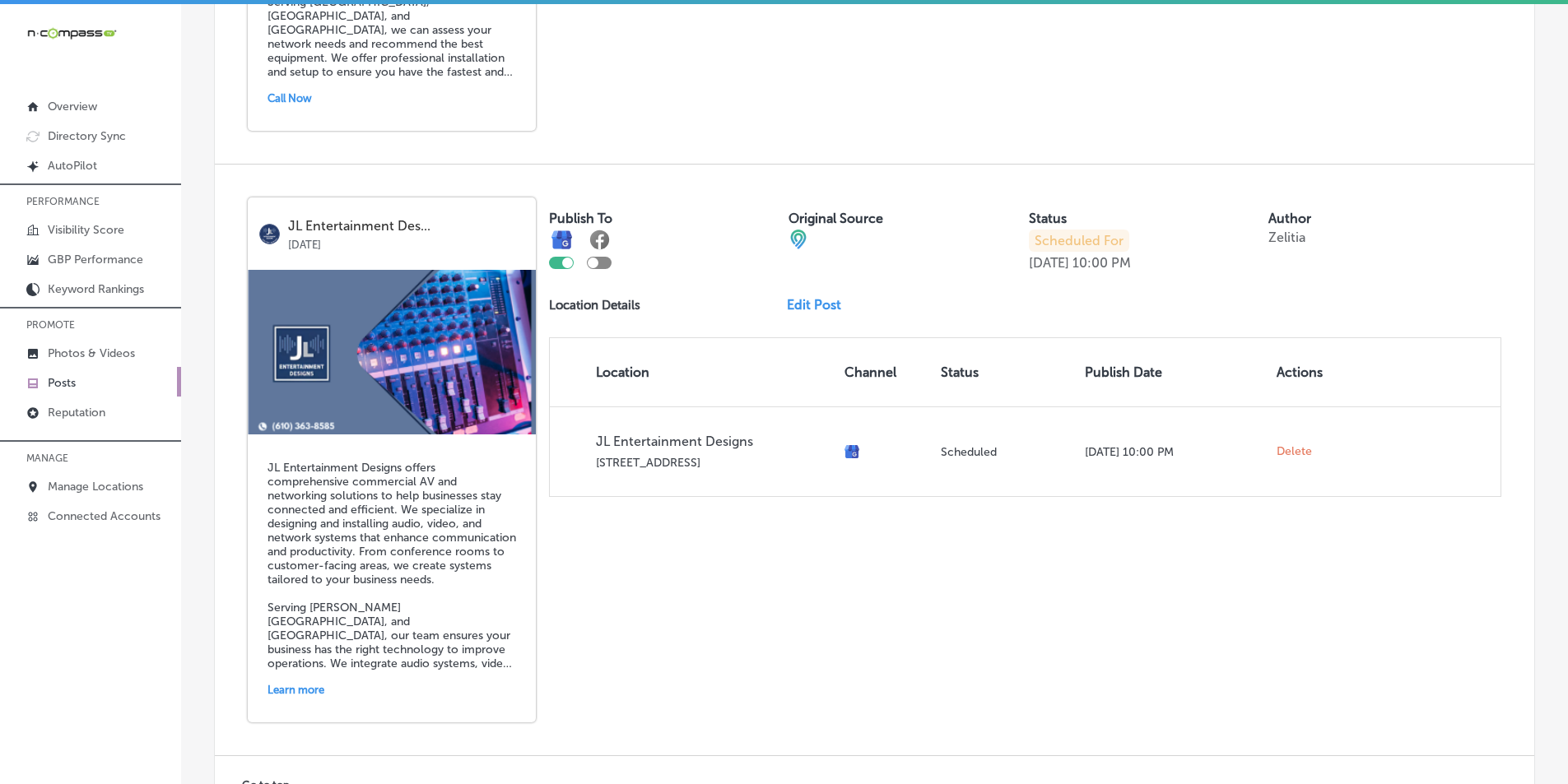
scroll to position [6440, 0]
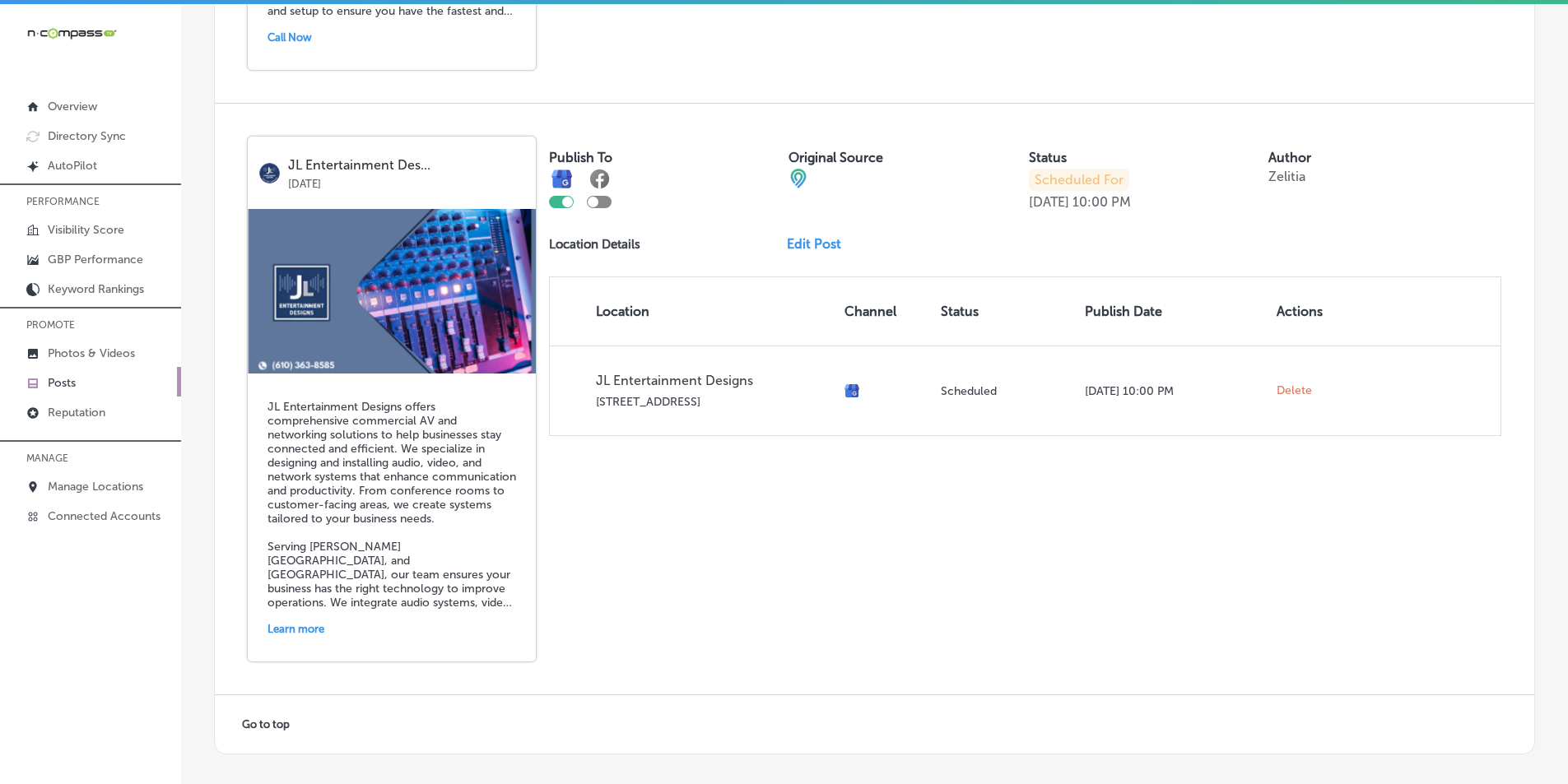
click at [764, 242] on link "Edit Post" at bounding box center [821, 244] width 67 height 16
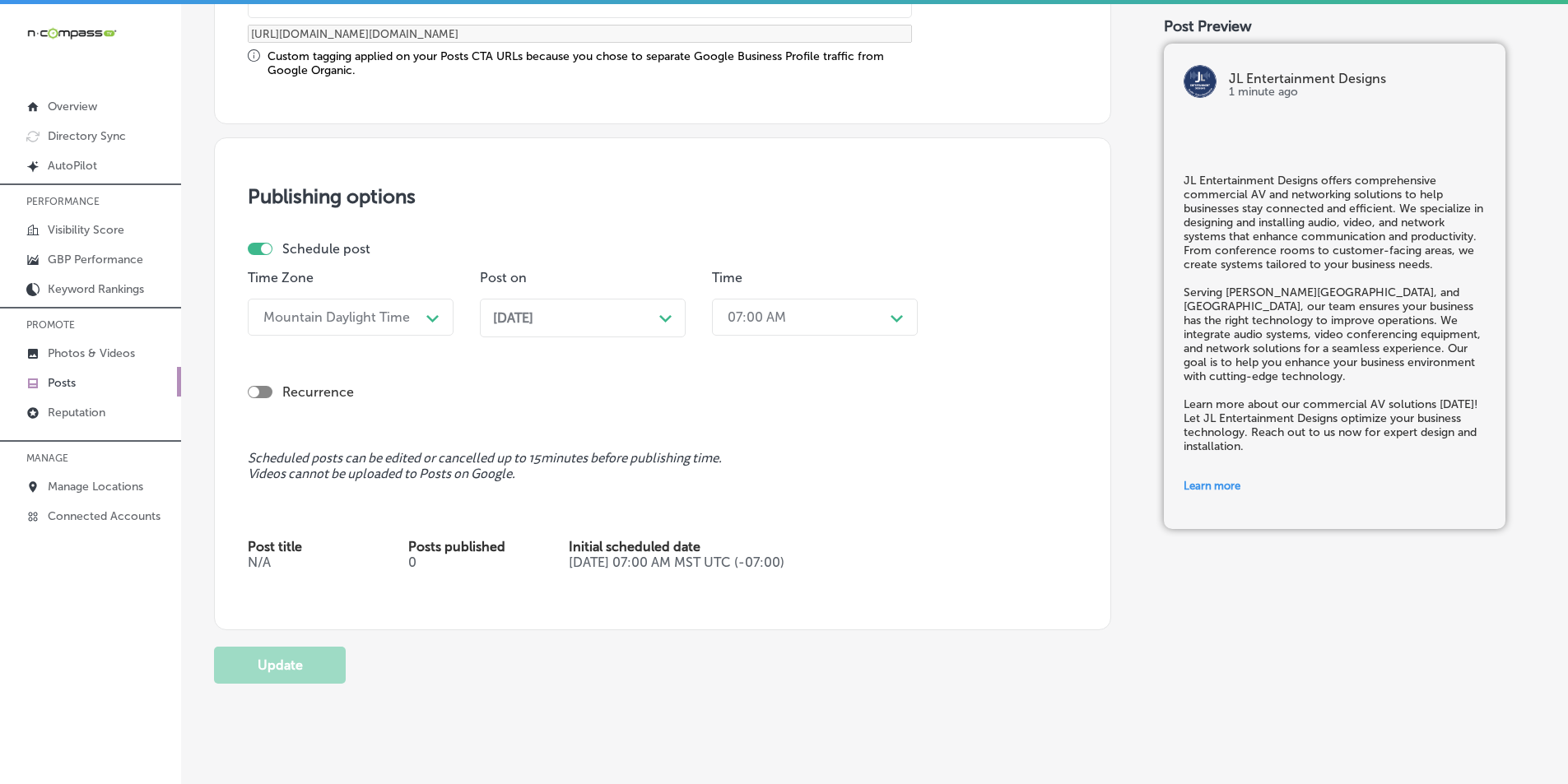
checkbox input "true"
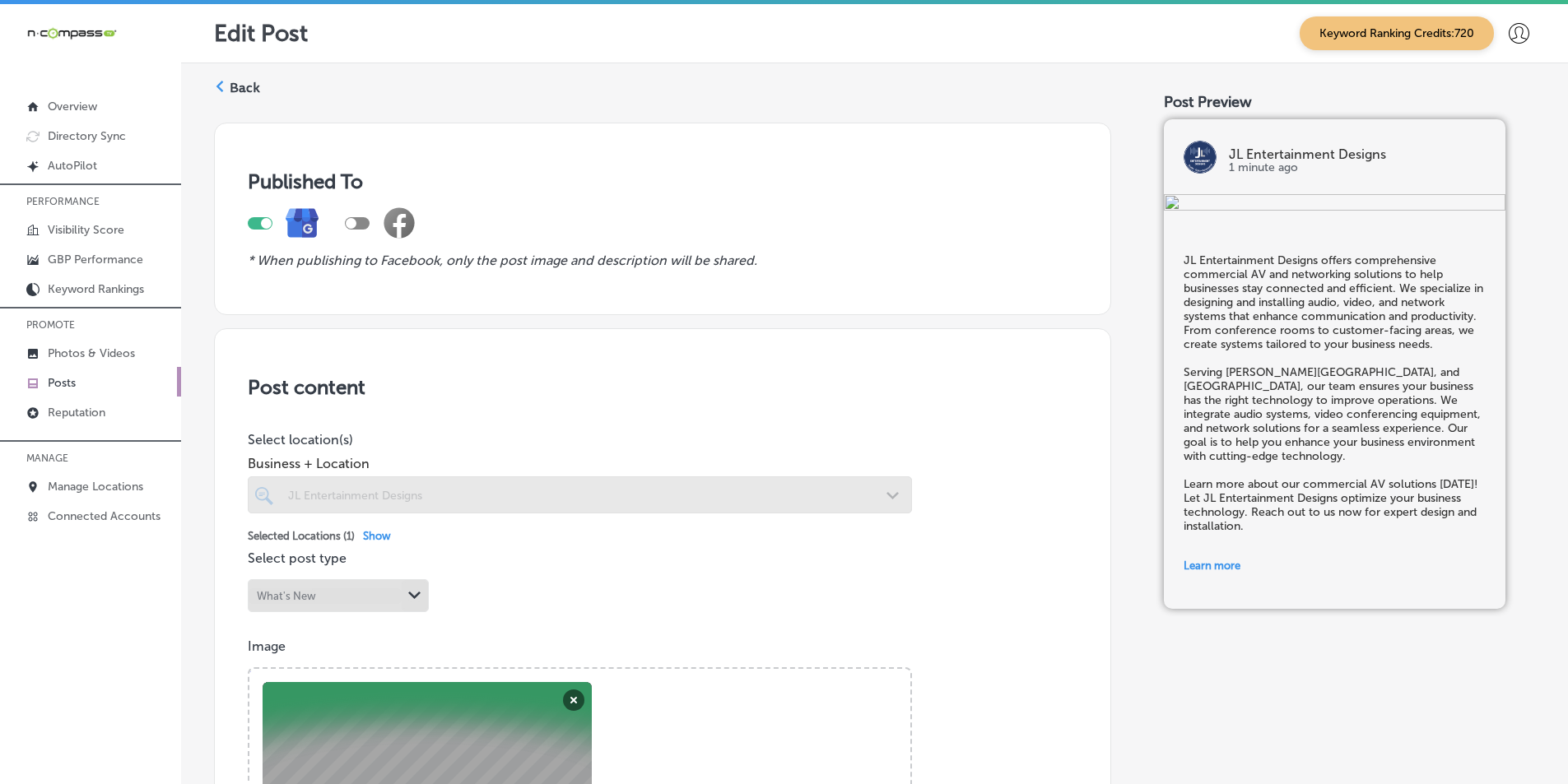
click at [233, 80] on label "Back" at bounding box center [245, 88] width 31 height 18
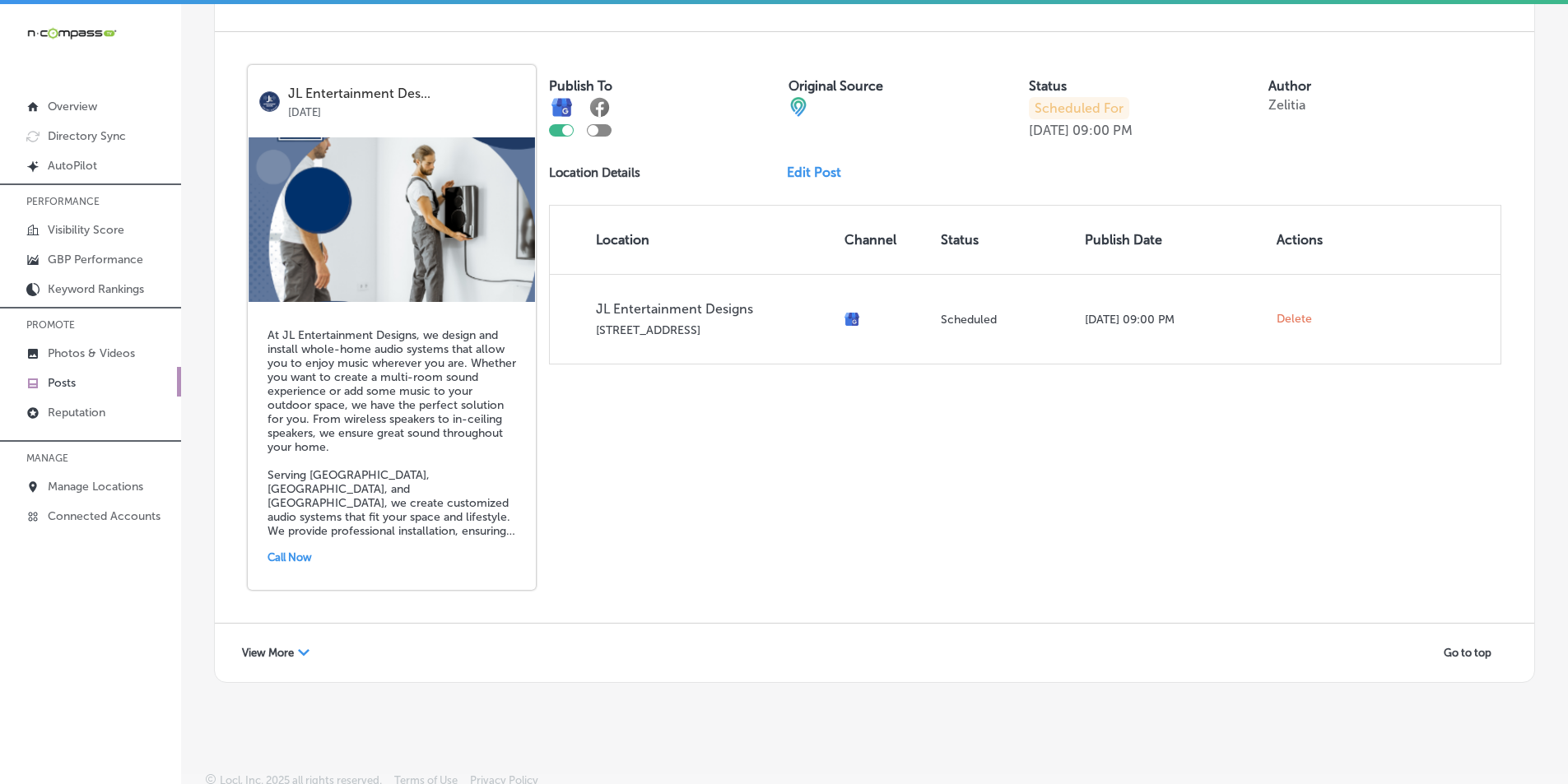
scroll to position [3560, 0]
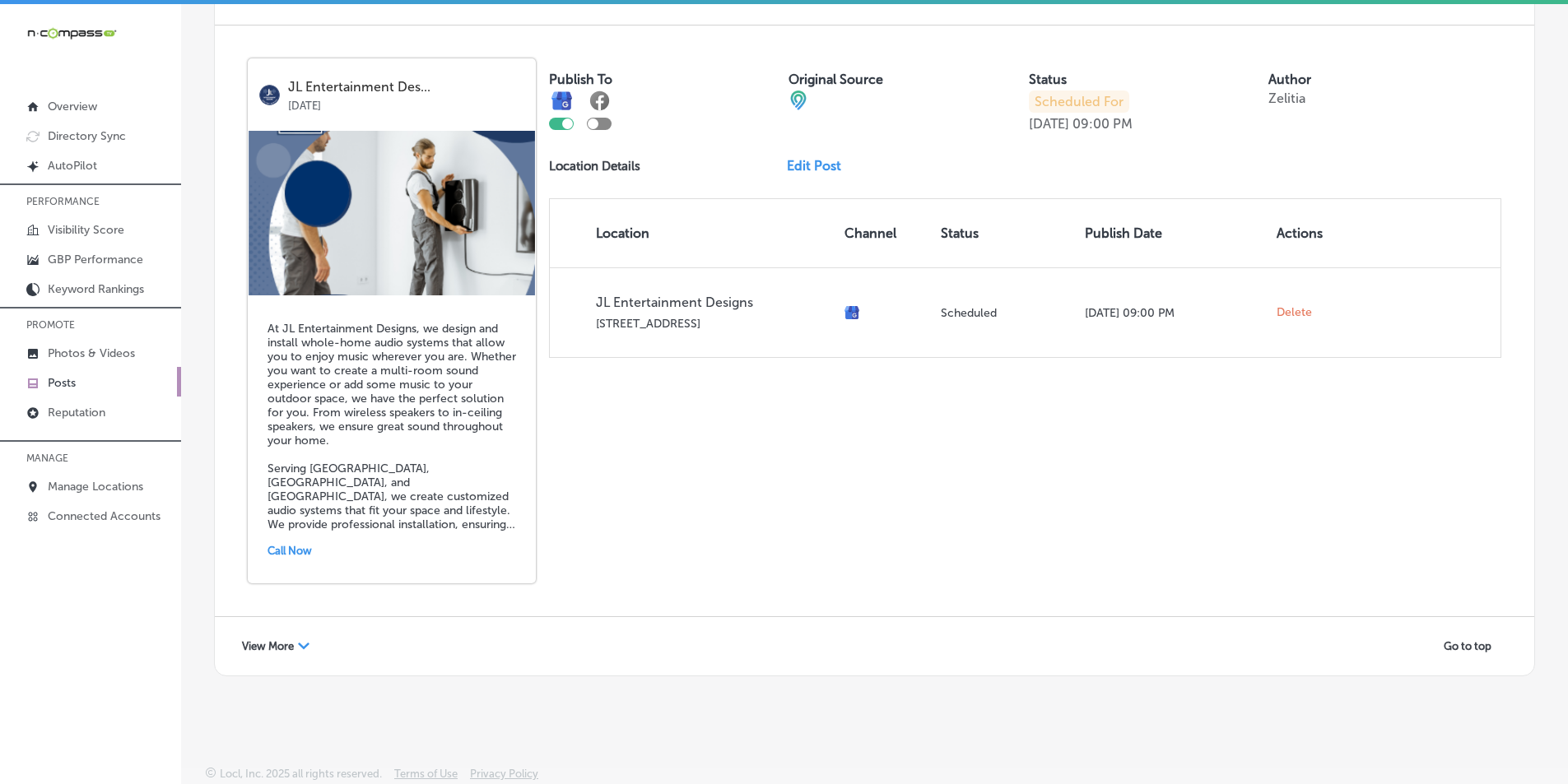
click at [298, 643] on icon "Path Created with Sketch." at bounding box center [304, 645] width 12 height 7
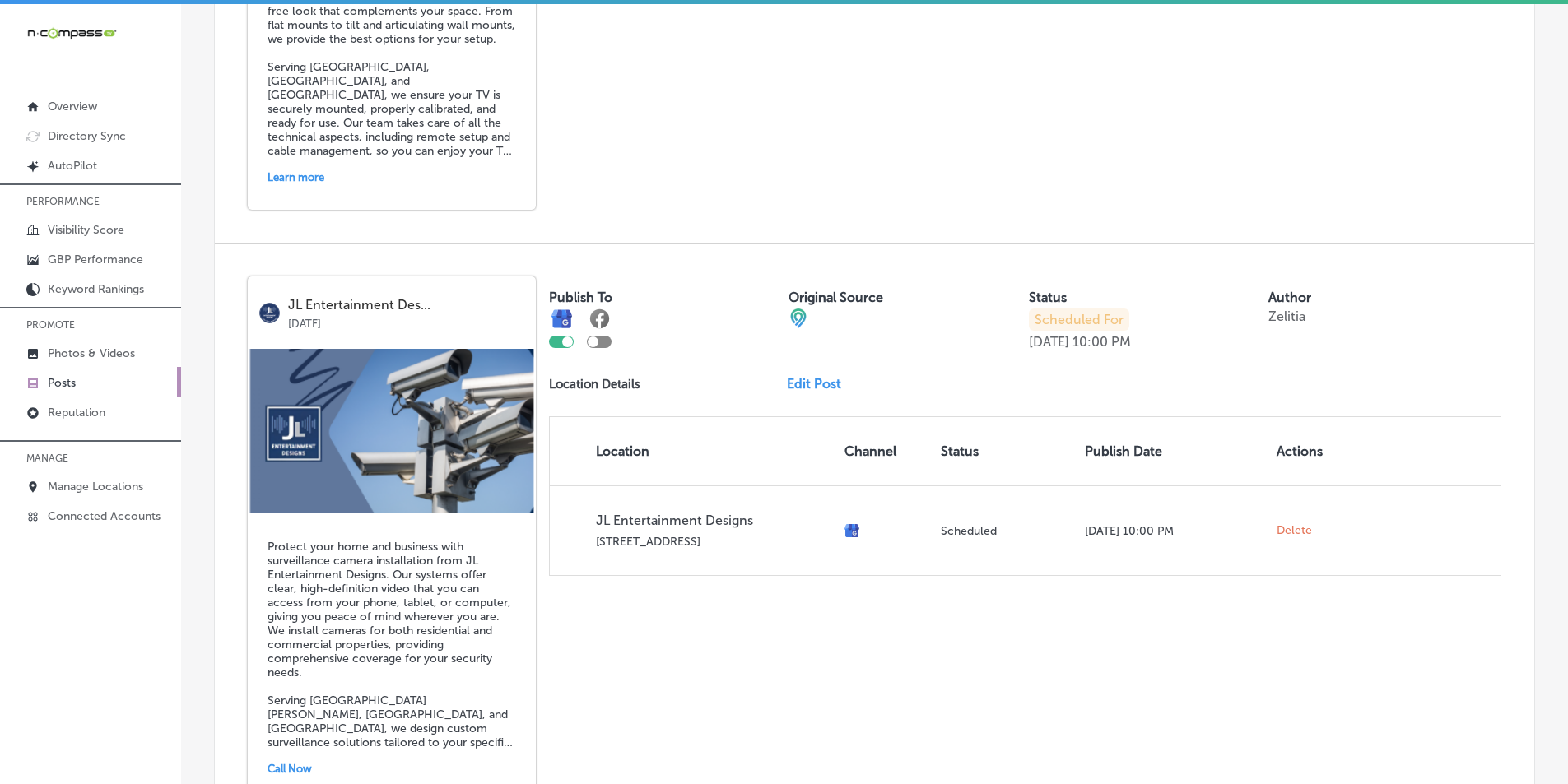
scroll to position [4547, 0]
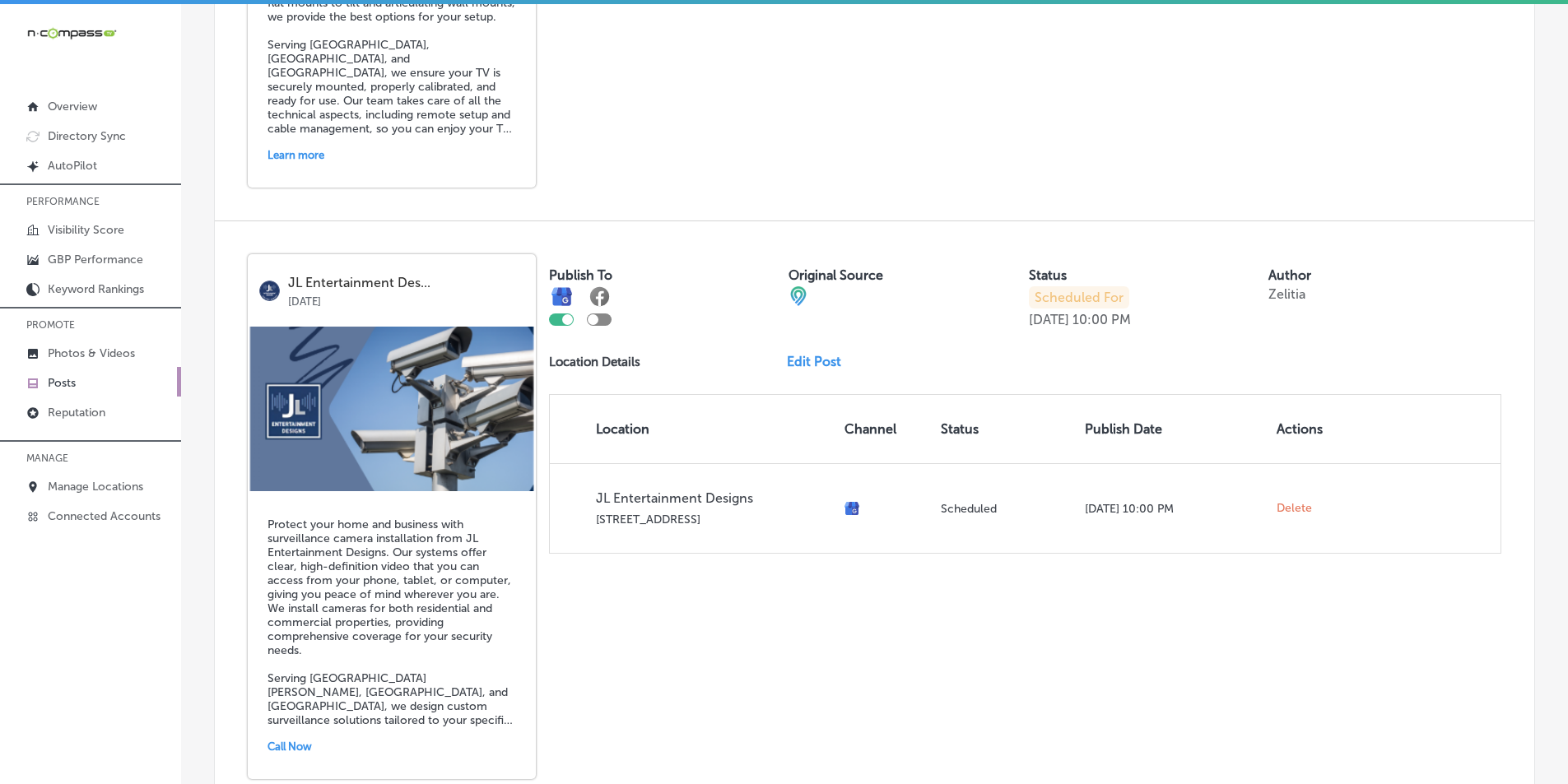
click at [764, 361] on link "Edit Post" at bounding box center [821, 362] width 67 height 16
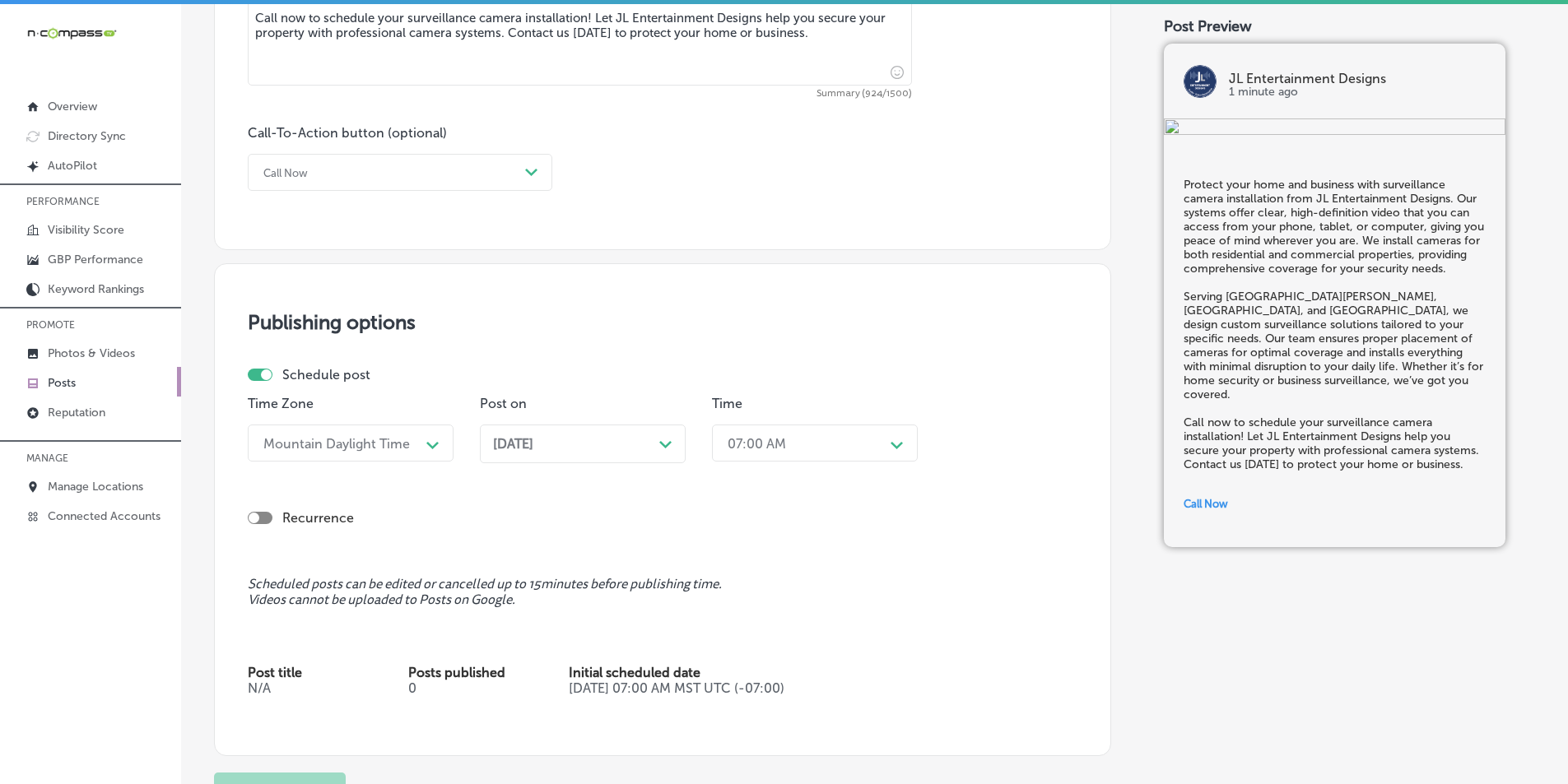
scroll to position [1152, 0]
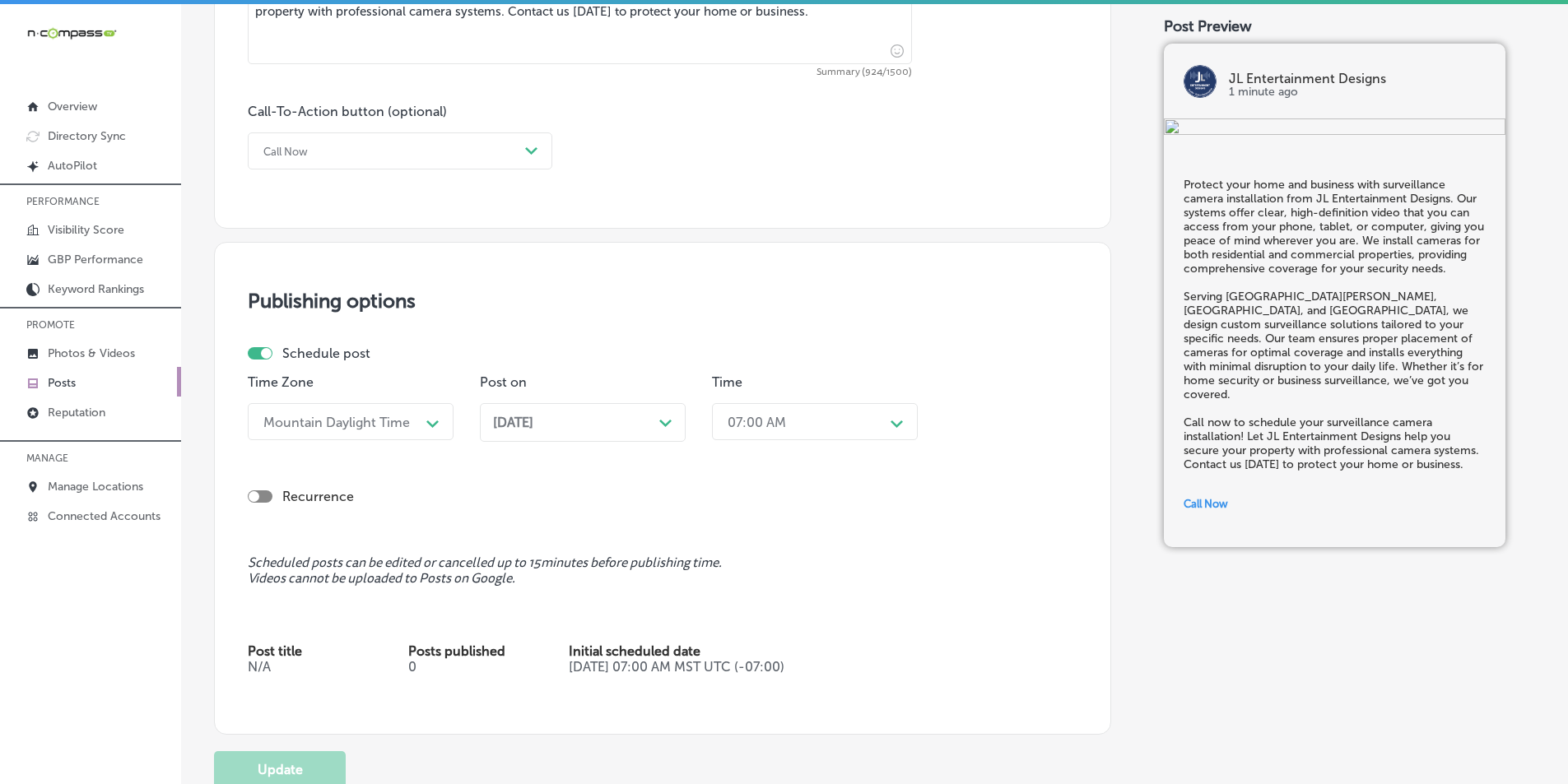
click at [424, 421] on div "Path Created with Sketch." at bounding box center [432, 422] width 27 height 27
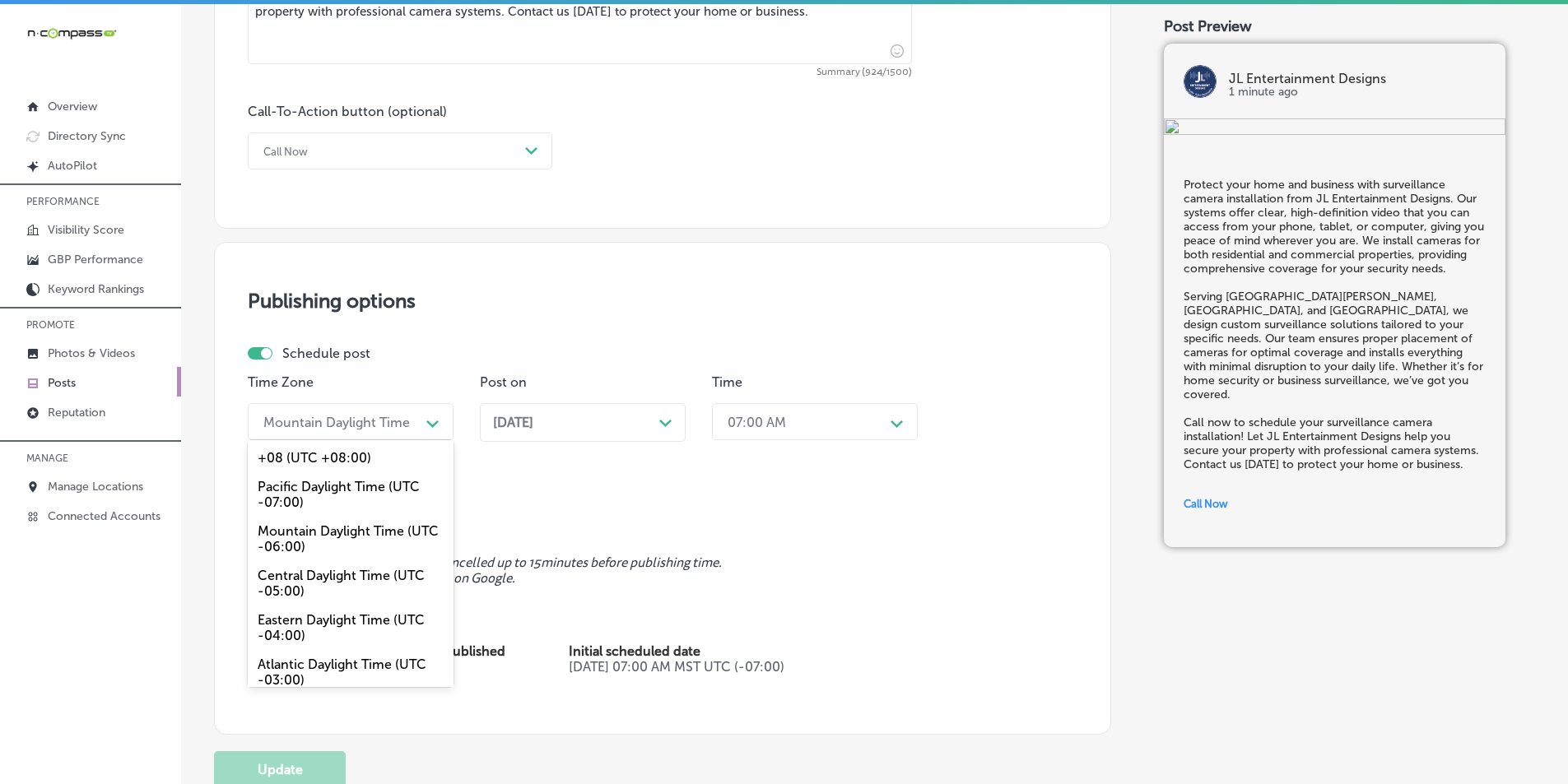
scroll to position [11, 0]
click at [426, 418] on div "Path Created with Sketch." at bounding box center [432, 421] width 13 height 13
click at [342, 525] on div "Mountain Daylight Time (UTC -06:00)" at bounding box center [351, 538] width 206 height 45
click at [429, 423] on polygon at bounding box center [432, 423] width 12 height 7
click at [312, 537] on div "Mountain Daylight Time (UTC -06:00)" at bounding box center [351, 538] width 206 height 45
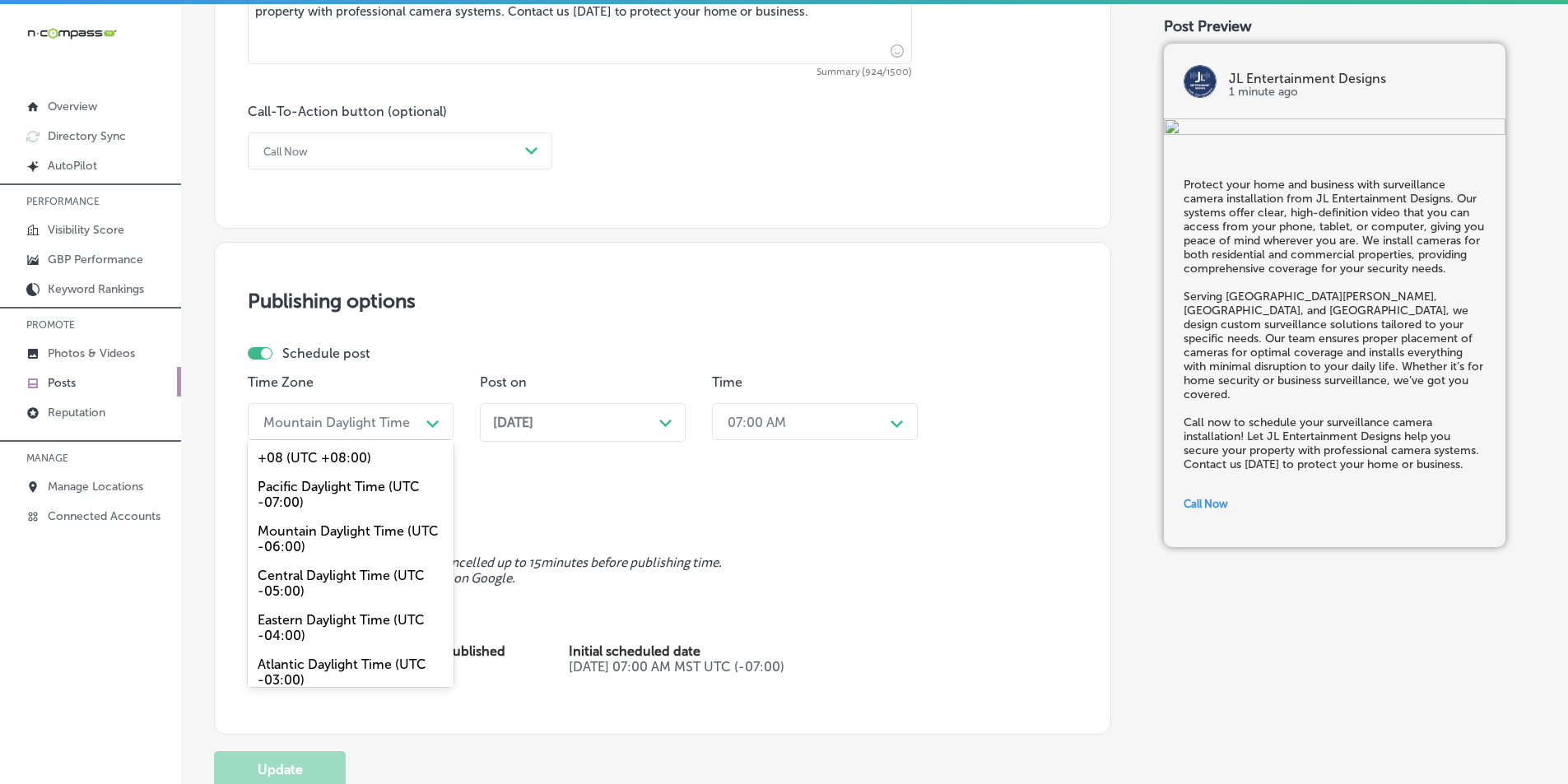
click at [431, 416] on div "Path Created with Sketch." at bounding box center [432, 421] width 13 height 13
click at [315, 543] on div "Mountain Daylight Time (UTC -06:00)" at bounding box center [351, 538] width 206 height 45
click at [414, 420] on div "Mountain Daylight Time" at bounding box center [337, 421] width 165 height 29
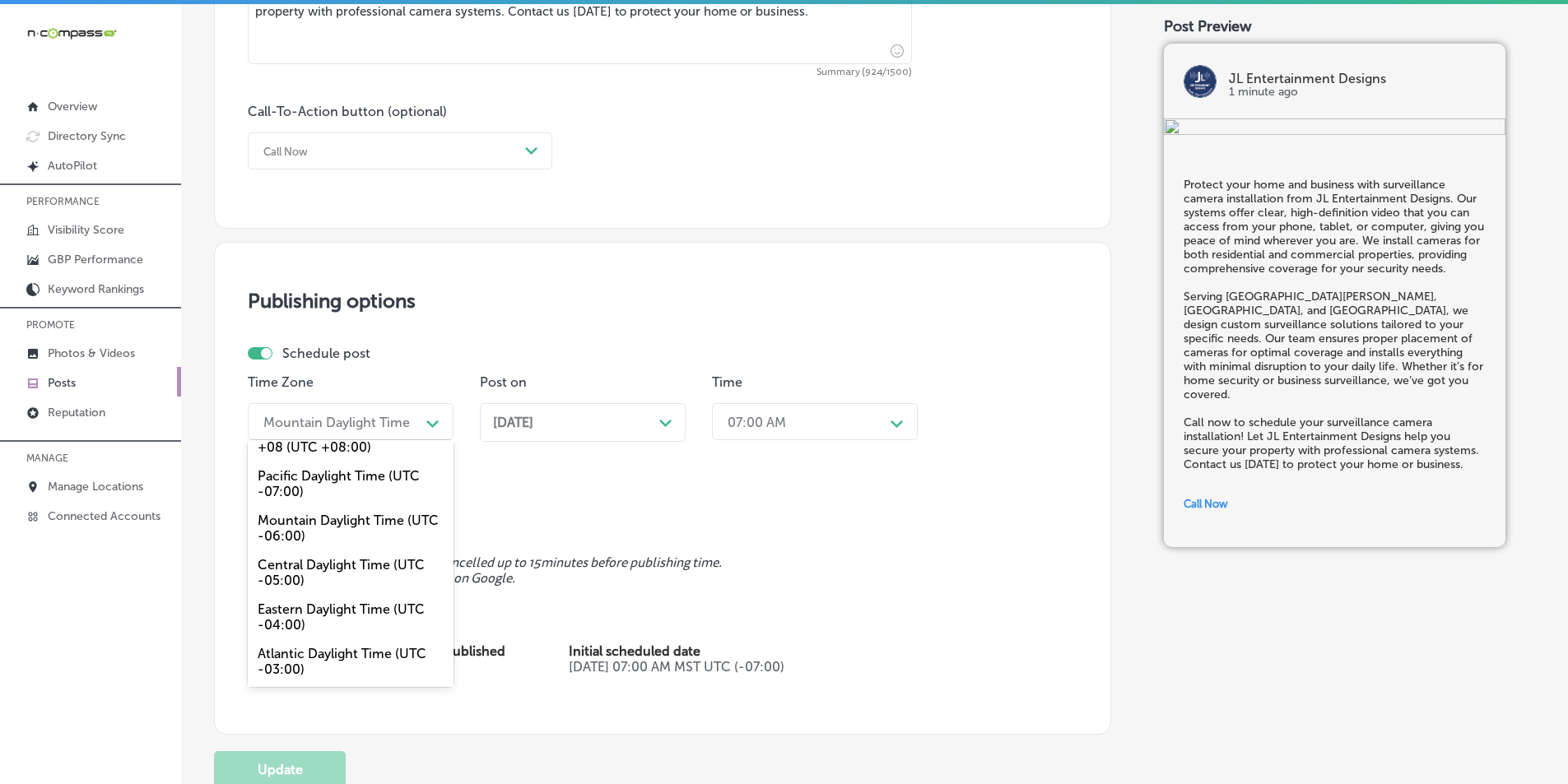
click at [315, 537] on div "Mountain Daylight Time (UTC -06:00)" at bounding box center [351, 528] width 206 height 45
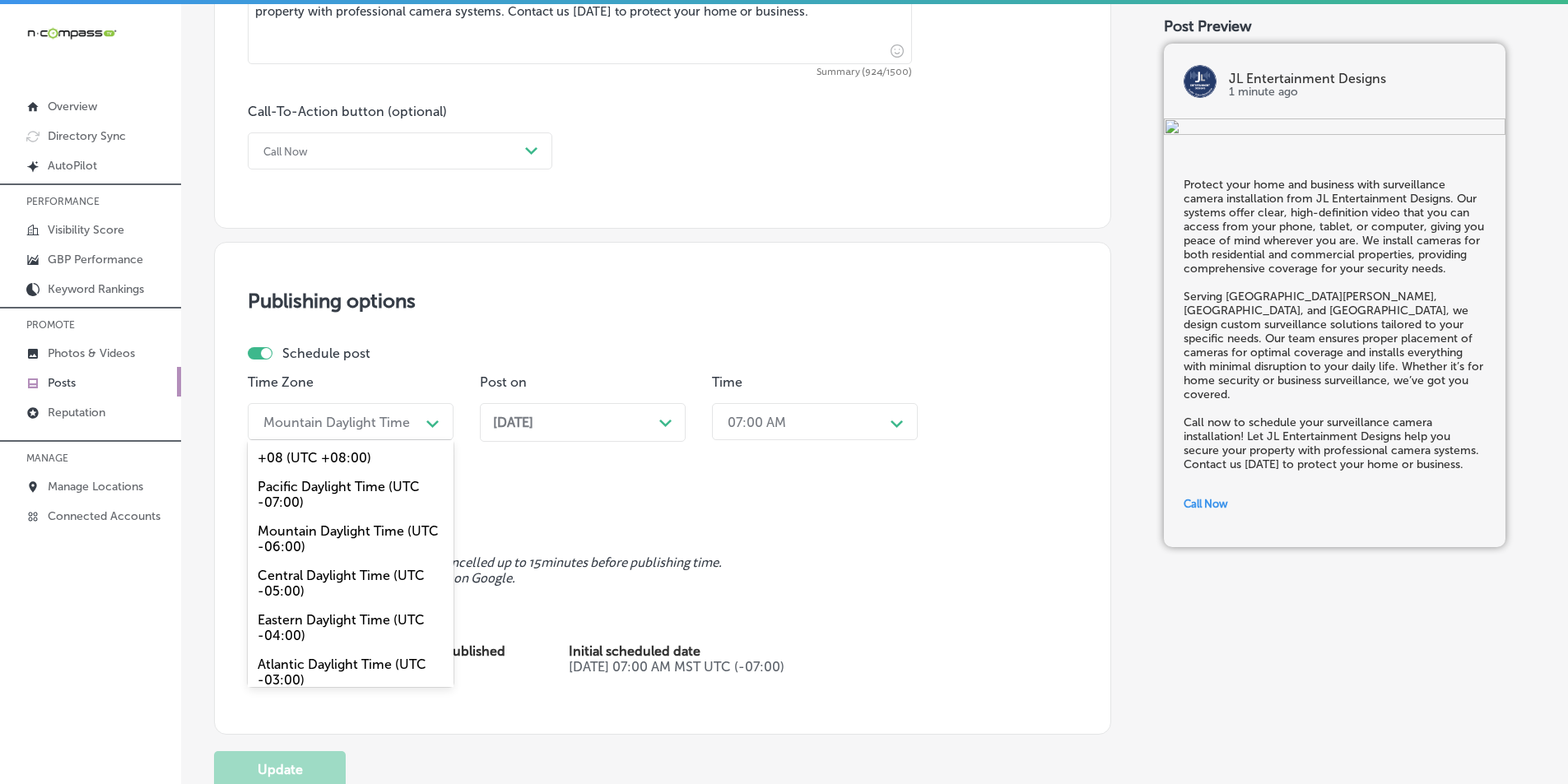
click at [342, 417] on div "Mountain Daylight Time" at bounding box center [337, 422] width 147 height 16
click at [308, 541] on div "Mountain Daylight Time (UTC -06:00)" at bounding box center [351, 538] width 206 height 45
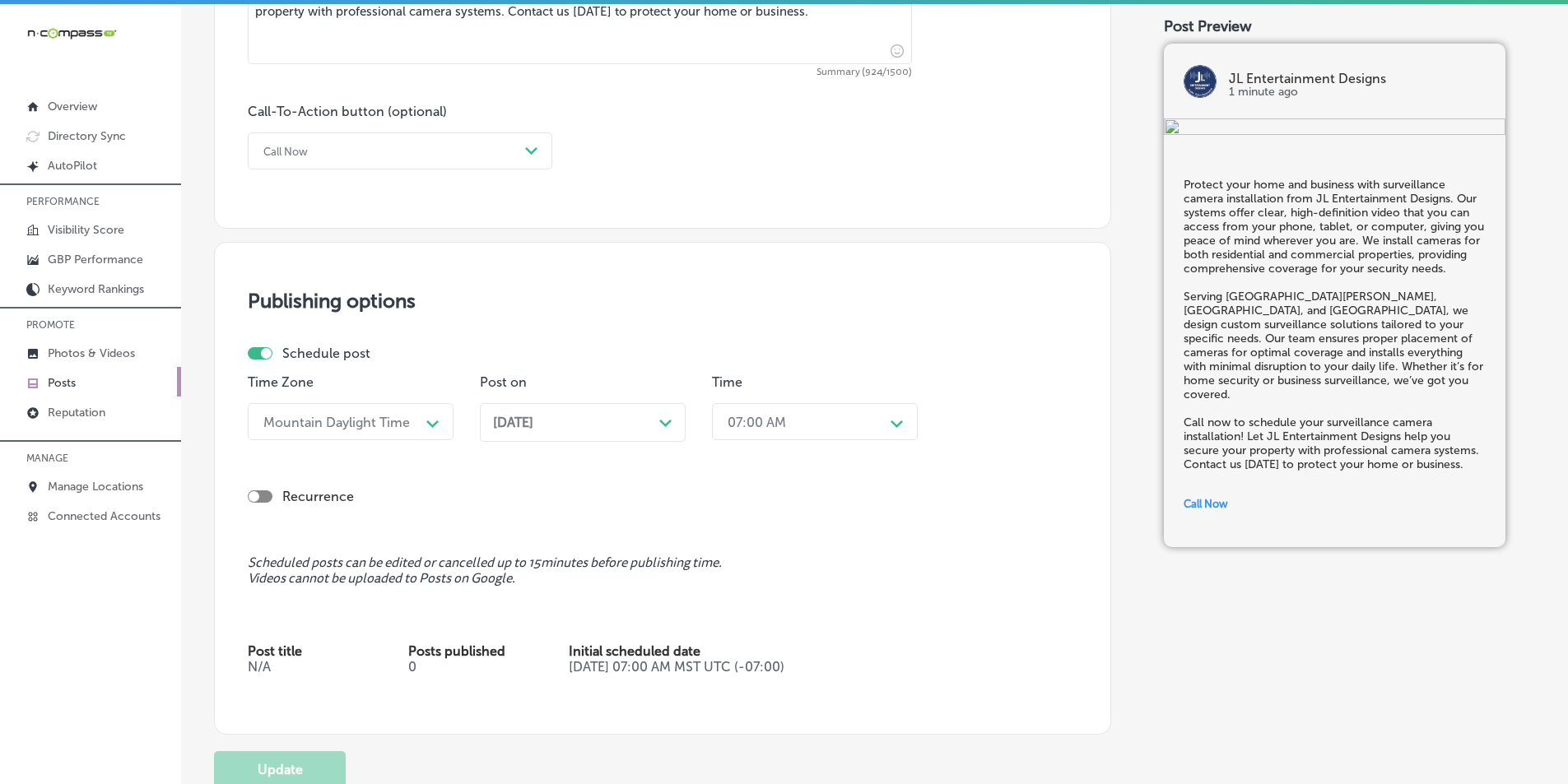
click at [437, 420] on polygon at bounding box center [432, 423] width 12 height 7
click at [228, 327] on div "Publishing options Schedule post Time Zone Mountain Daylight Time Path Created …" at bounding box center [662, 488] width 897 height 493
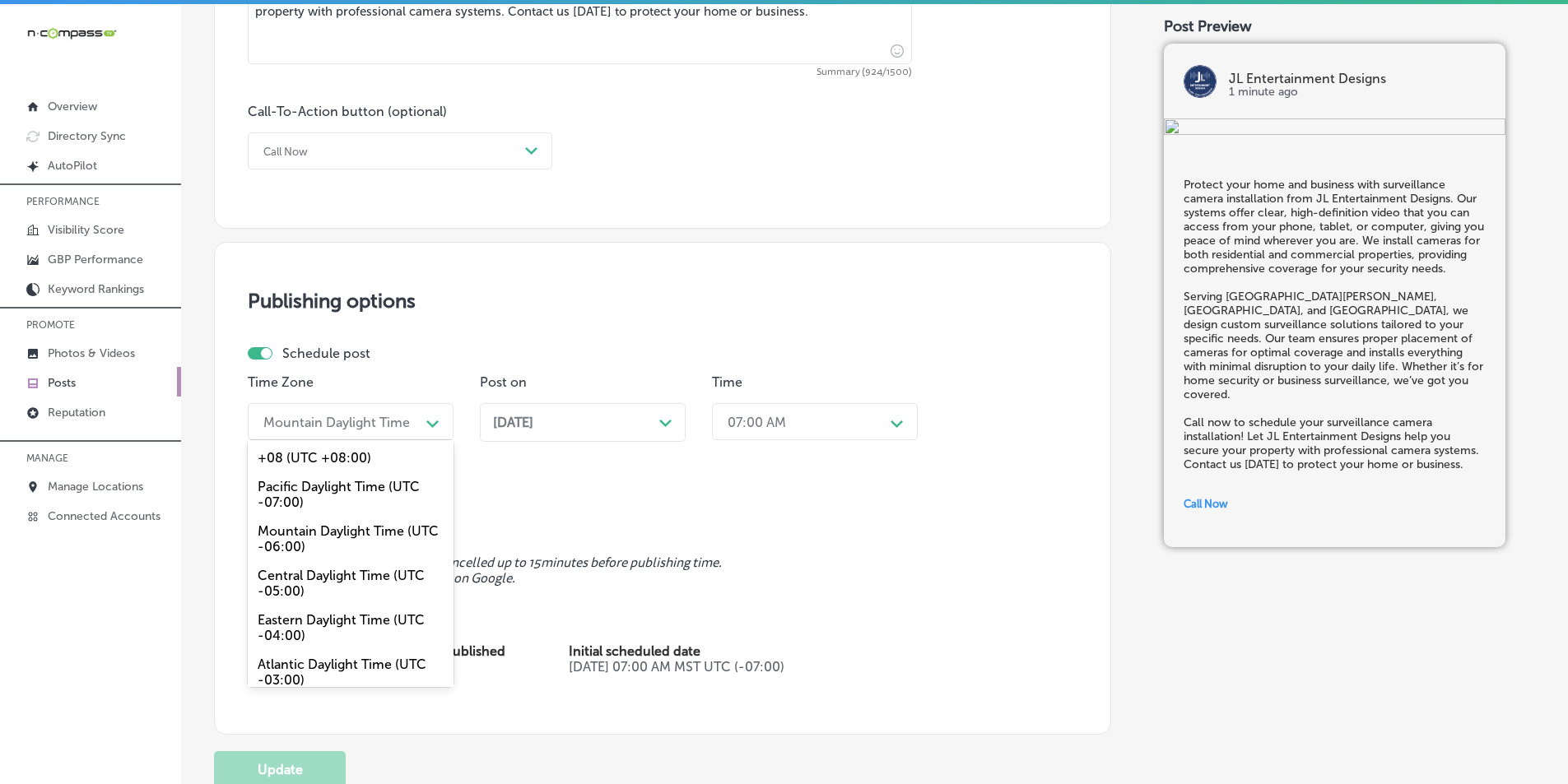
click at [429, 419] on div "Path Created with Sketch." at bounding box center [432, 421] width 13 height 13
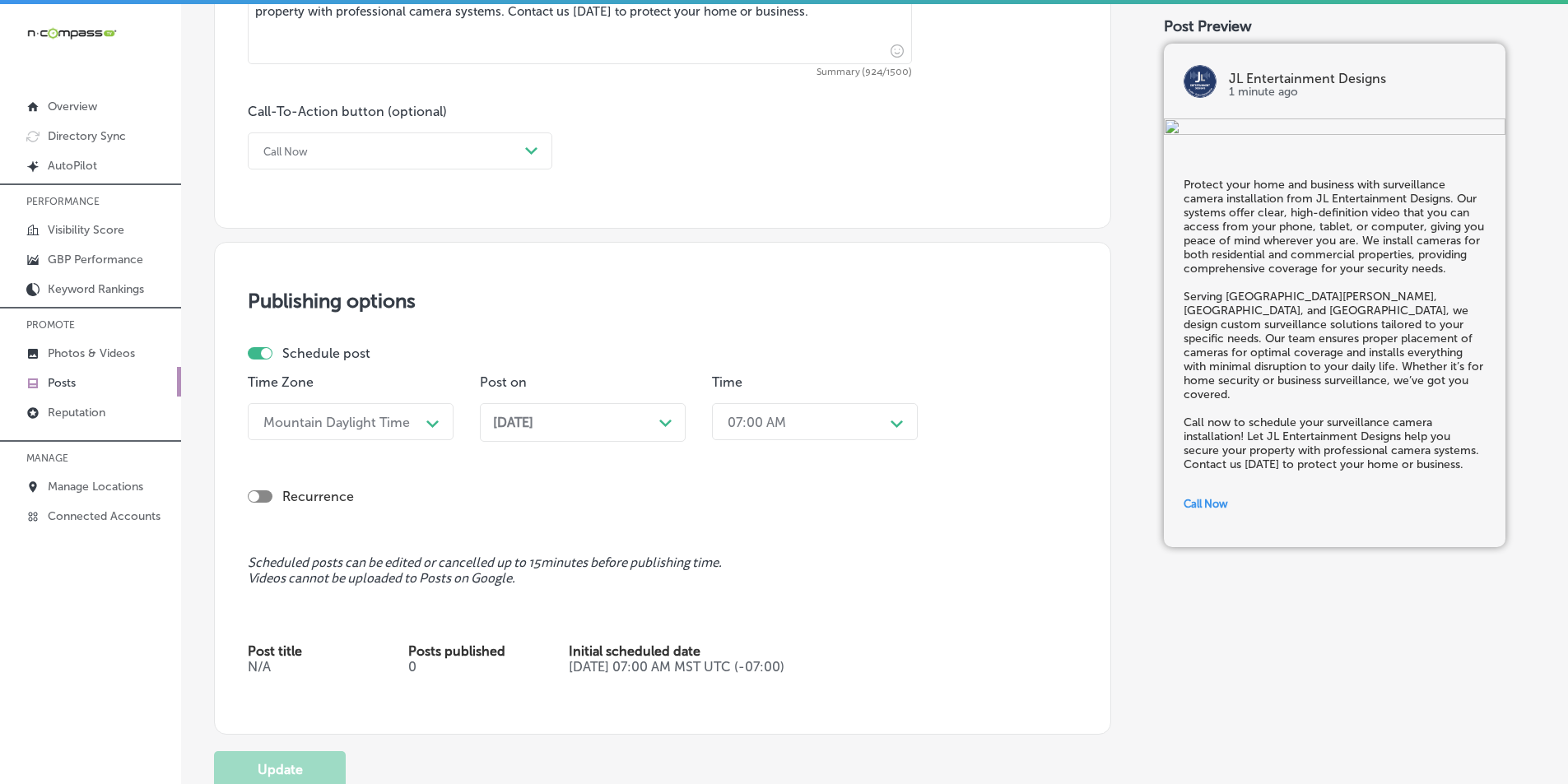
scroll to position [1069, 0]
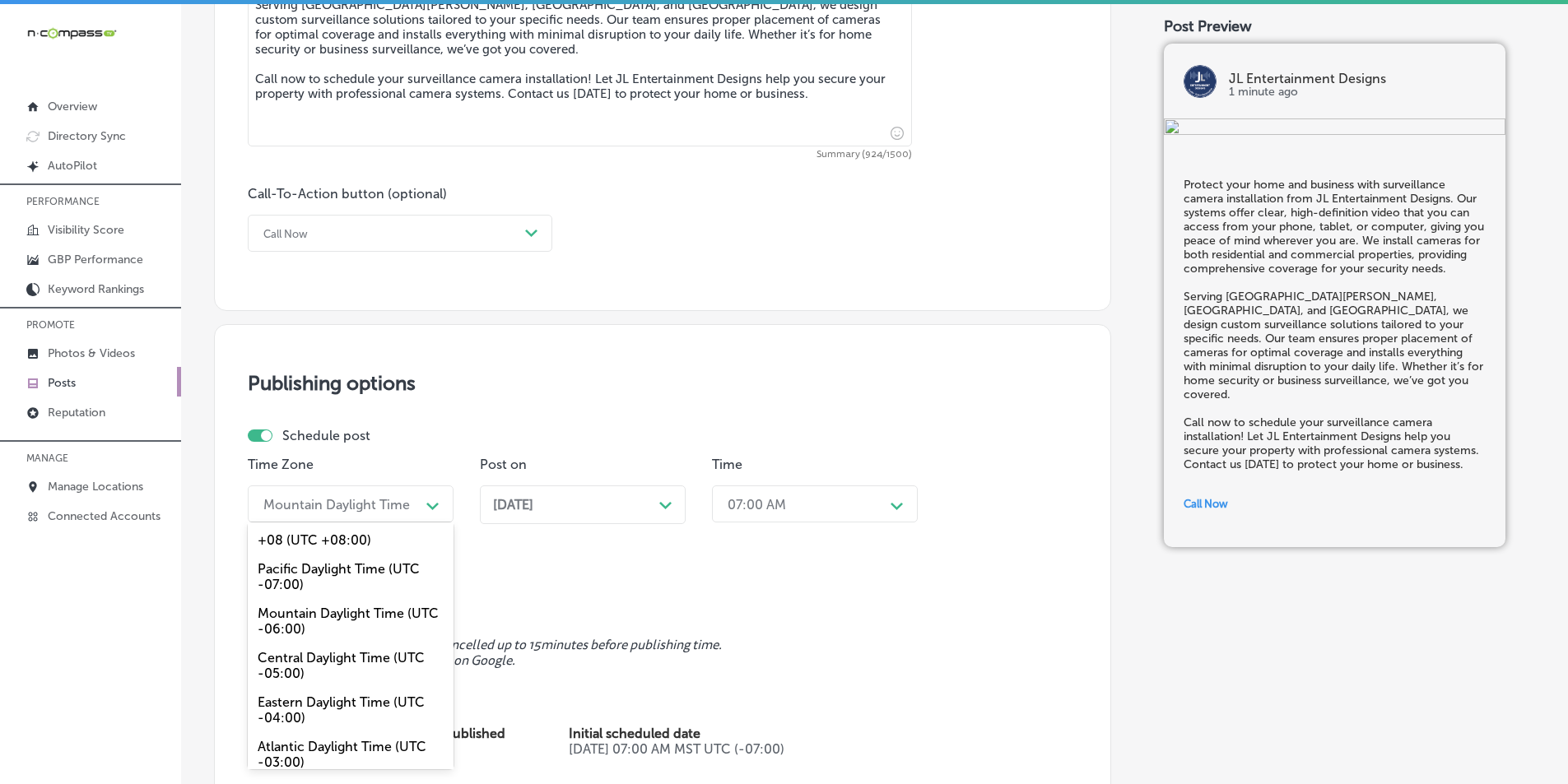
click at [392, 505] on div "Mountain Daylight Time" at bounding box center [337, 504] width 147 height 16
click at [308, 612] on div "Mountain Daylight Time (UTC -06:00)" at bounding box center [351, 620] width 206 height 45
click at [380, 502] on div "Mountain Daylight Time" at bounding box center [337, 504] width 147 height 16
click at [309, 627] on div "Mountain Daylight Time (UTC -06:00)" at bounding box center [351, 620] width 206 height 45
drag, startPoint x: 356, startPoint y: 504, endPoint x: 312, endPoint y: 611, distance: 115.7
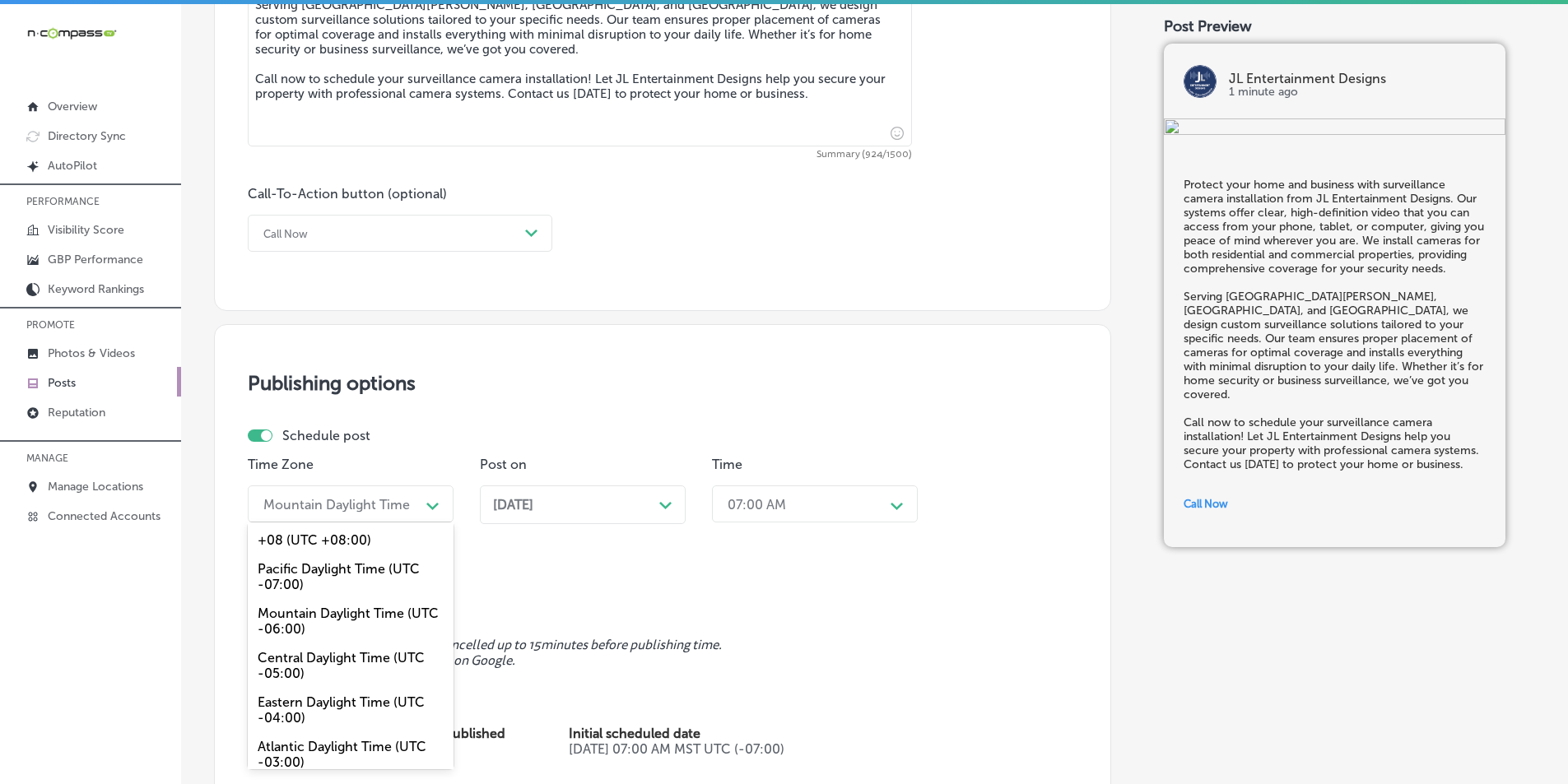
click at [356, 506] on div "Mountain Daylight Time" at bounding box center [337, 504] width 147 height 16
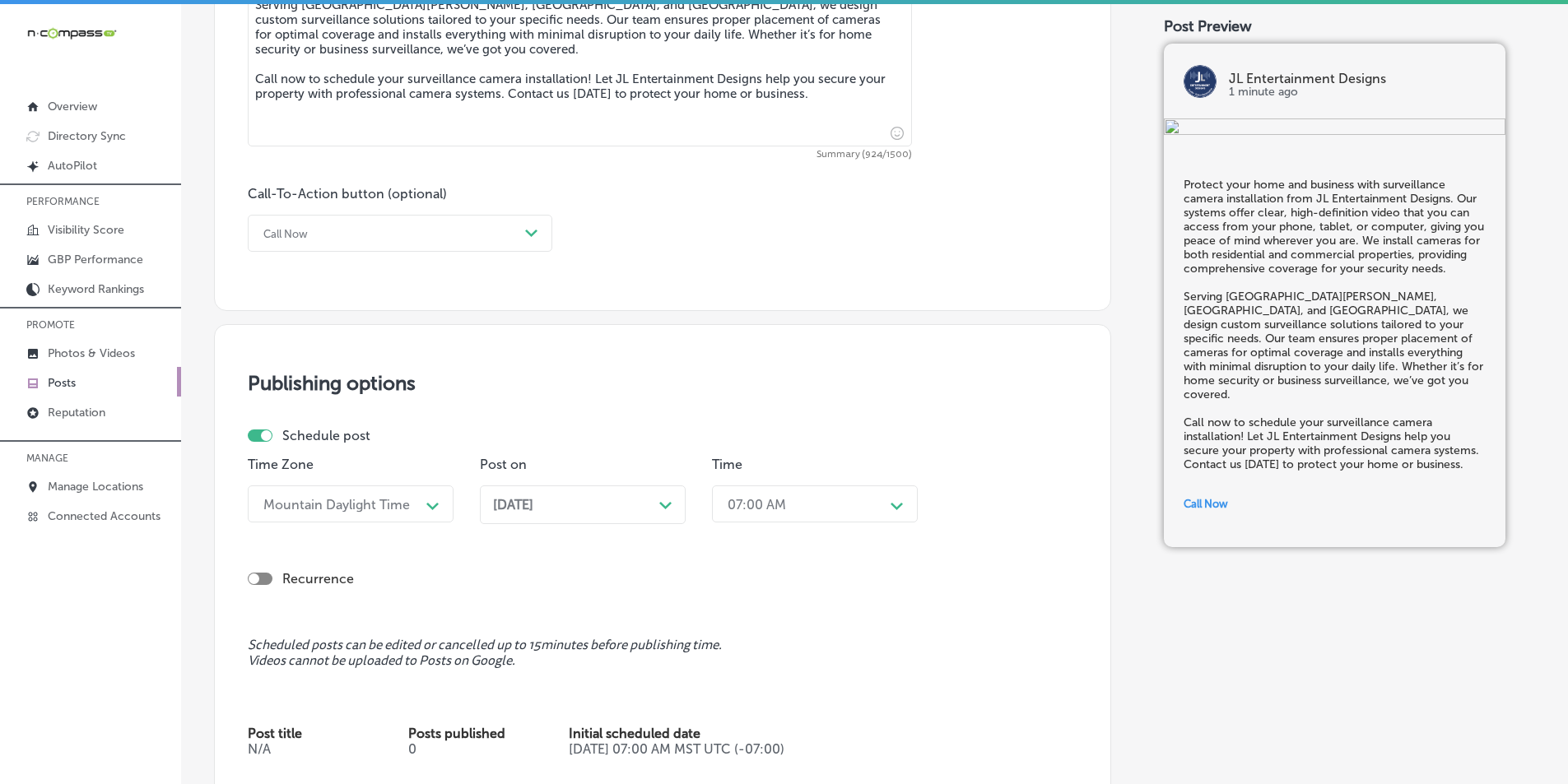
drag, startPoint x: 308, startPoint y: 616, endPoint x: 625, endPoint y: 399, distance: 384.2
click at [634, 399] on div "Publishing options Schedule post Time Zone Mountain Daylight Time Path Created …" at bounding box center [662, 570] width 897 height 493
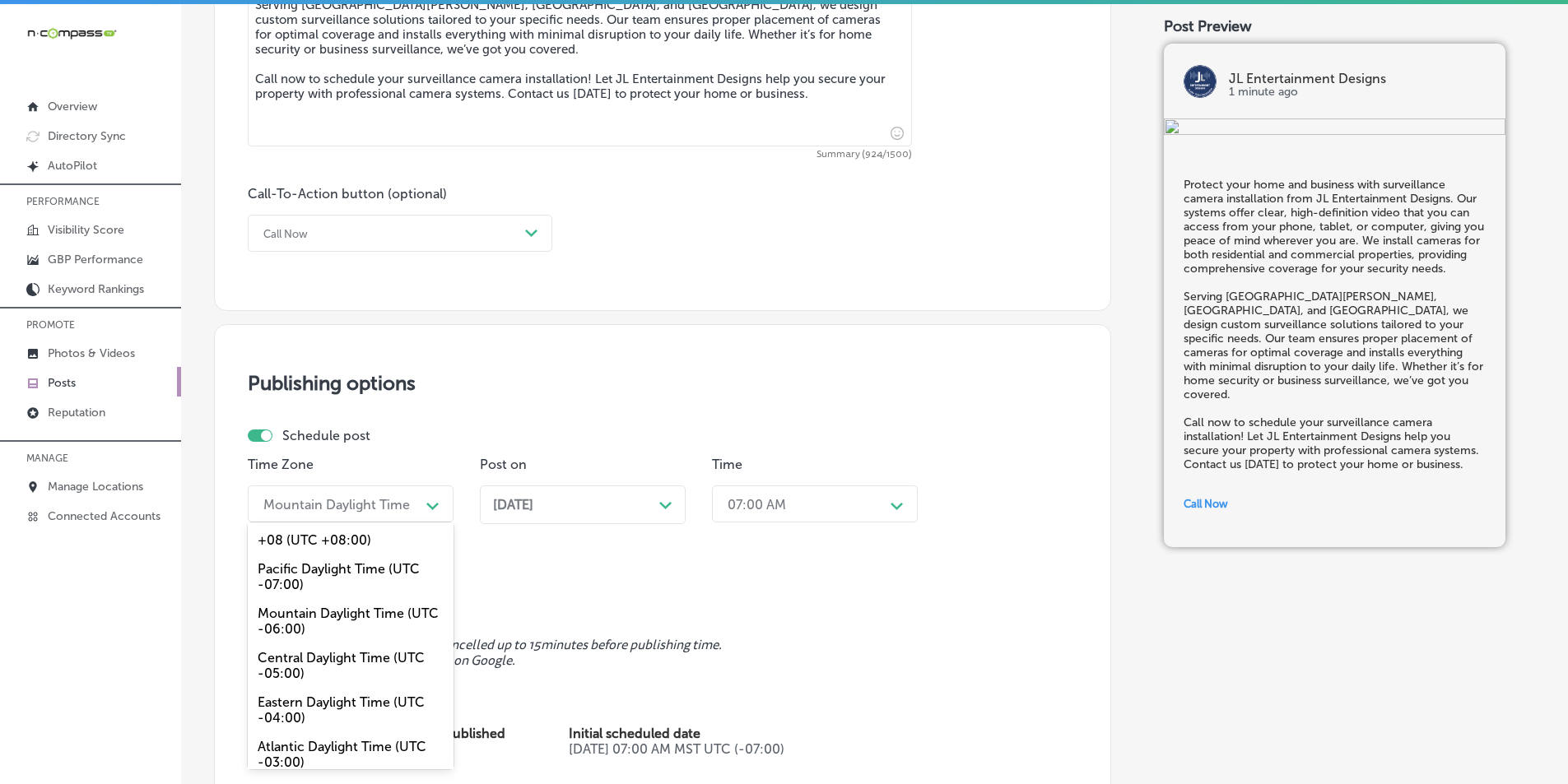
click at [423, 502] on div "Path Created with Sketch." at bounding box center [432, 504] width 27 height 27
drag, startPoint x: 330, startPoint y: 614, endPoint x: 313, endPoint y: 623, distance: 19.2
click at [313, 623] on div "Mountain Daylight Time (UTC -06:00)" at bounding box center [351, 620] width 206 height 45
click at [432, 506] on polygon at bounding box center [432, 505] width 12 height 7
click at [316, 623] on div "Mountain Daylight Time (UTC -06:00)" at bounding box center [351, 620] width 206 height 45
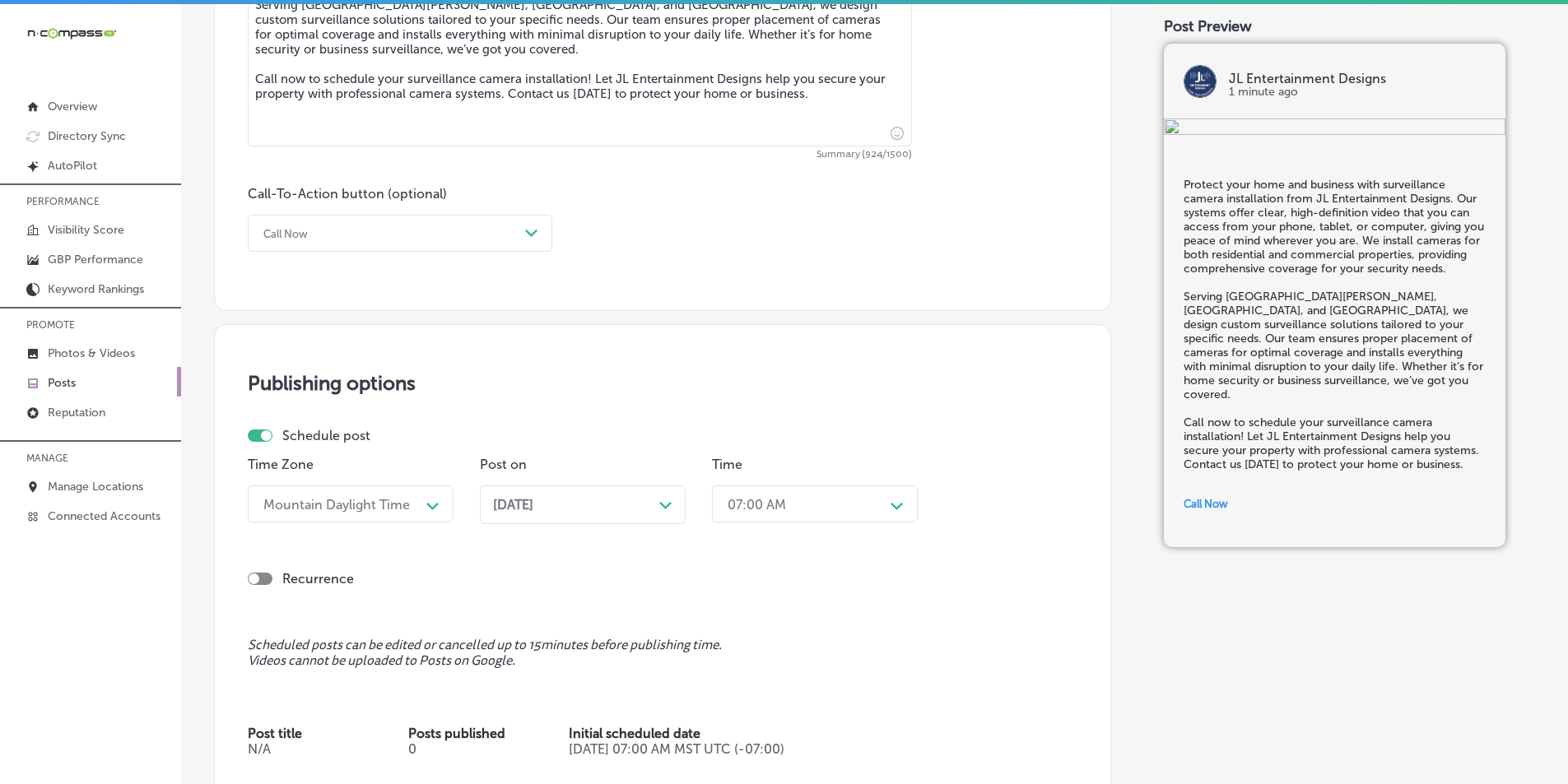
click at [424, 502] on div "Path Created with Sketch." at bounding box center [432, 504] width 27 height 27
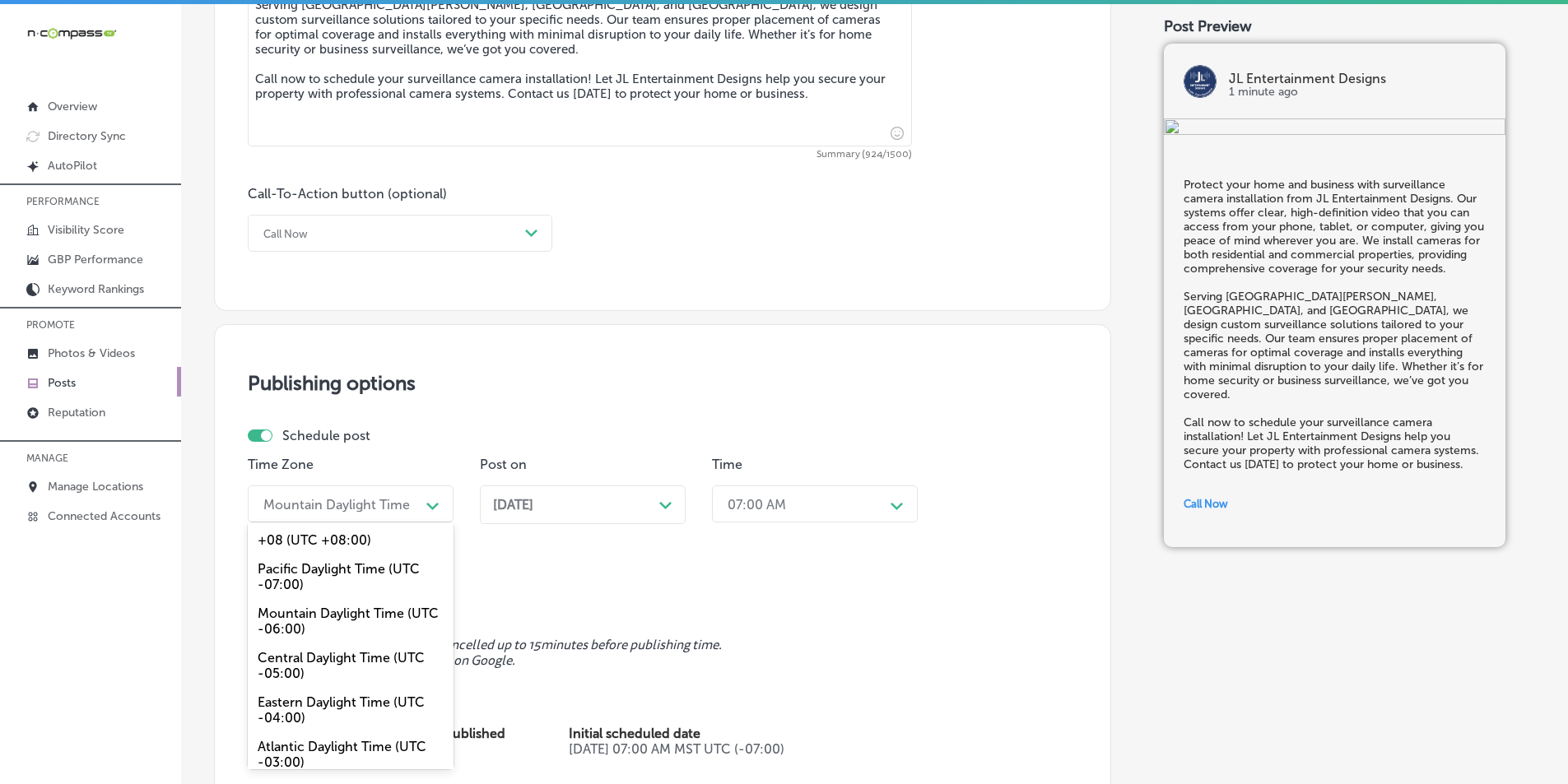
click at [439, 498] on div "Path Created with Sketch." at bounding box center [432, 504] width 13 height 13
click at [312, 626] on div "Mountain Daylight Time (UTC -06:00)" at bounding box center [351, 620] width 206 height 45
drag, startPoint x: 427, startPoint y: 500, endPoint x: 421, endPoint y: 508, distance: 10.0
click at [428, 500] on div "Path Created with Sketch." at bounding box center [432, 504] width 13 height 13
click at [315, 616] on div "Mountain Daylight Time (UTC -06:00)" at bounding box center [351, 620] width 206 height 45
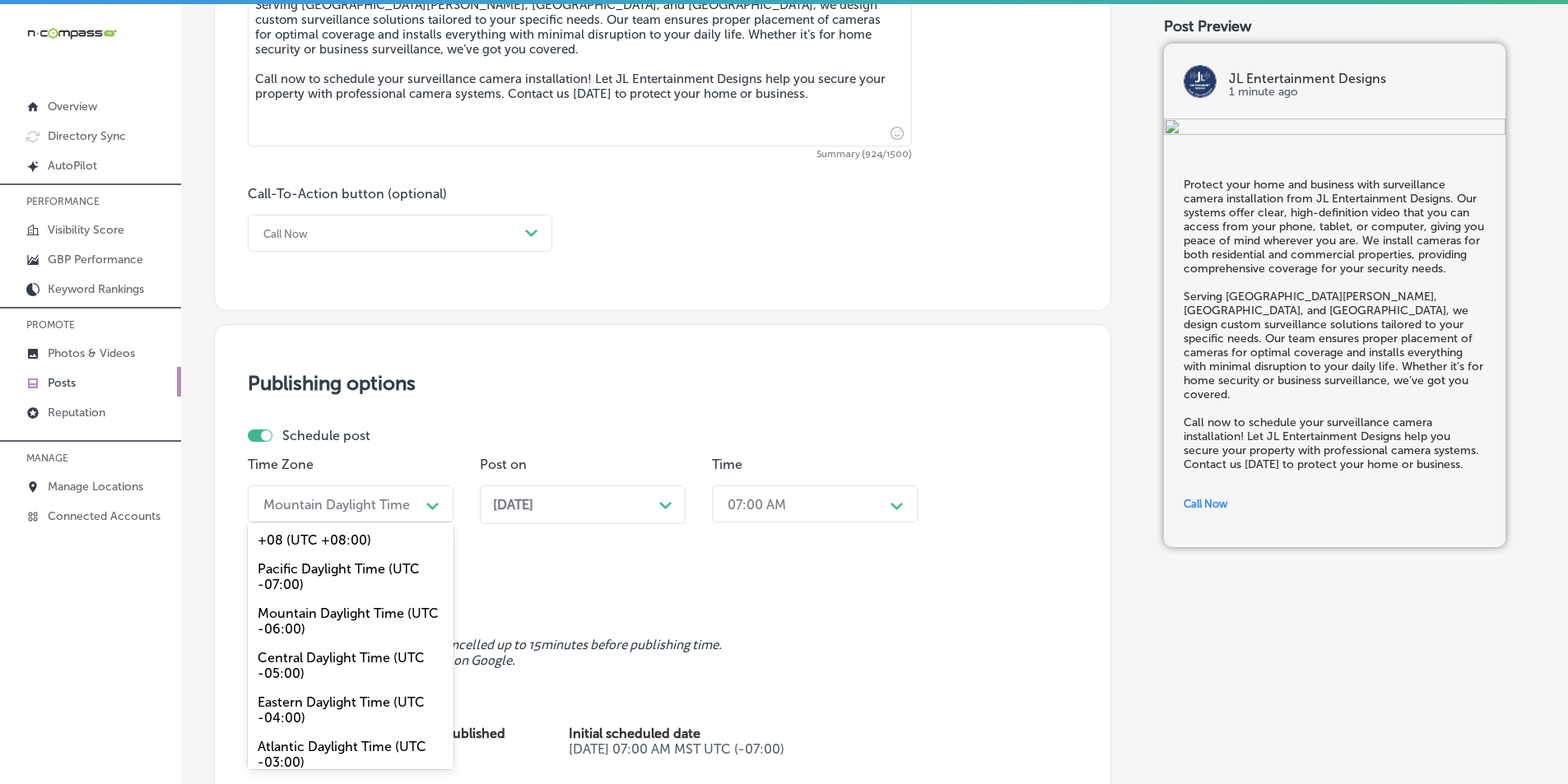
click at [431, 503] on icon "Path Created with Sketch." at bounding box center [432, 505] width 12 height 7
click at [321, 623] on div "Mountain Daylight Time (UTC -06:00)" at bounding box center [351, 620] width 206 height 45
click at [438, 502] on div "Path Created with Sketch." at bounding box center [432, 504] width 13 height 13
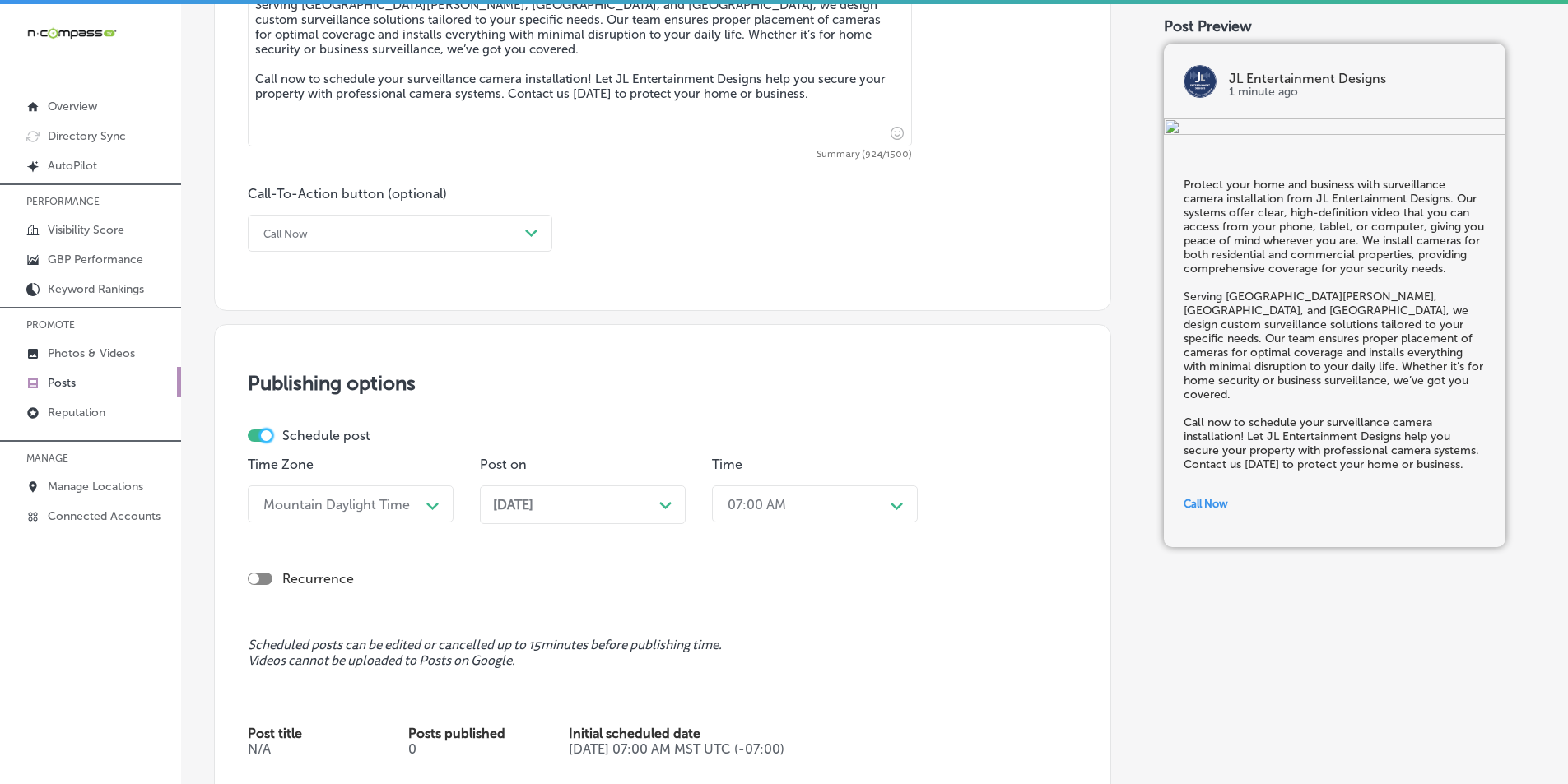
click at [262, 435] on div at bounding box center [266, 435] width 11 height 11
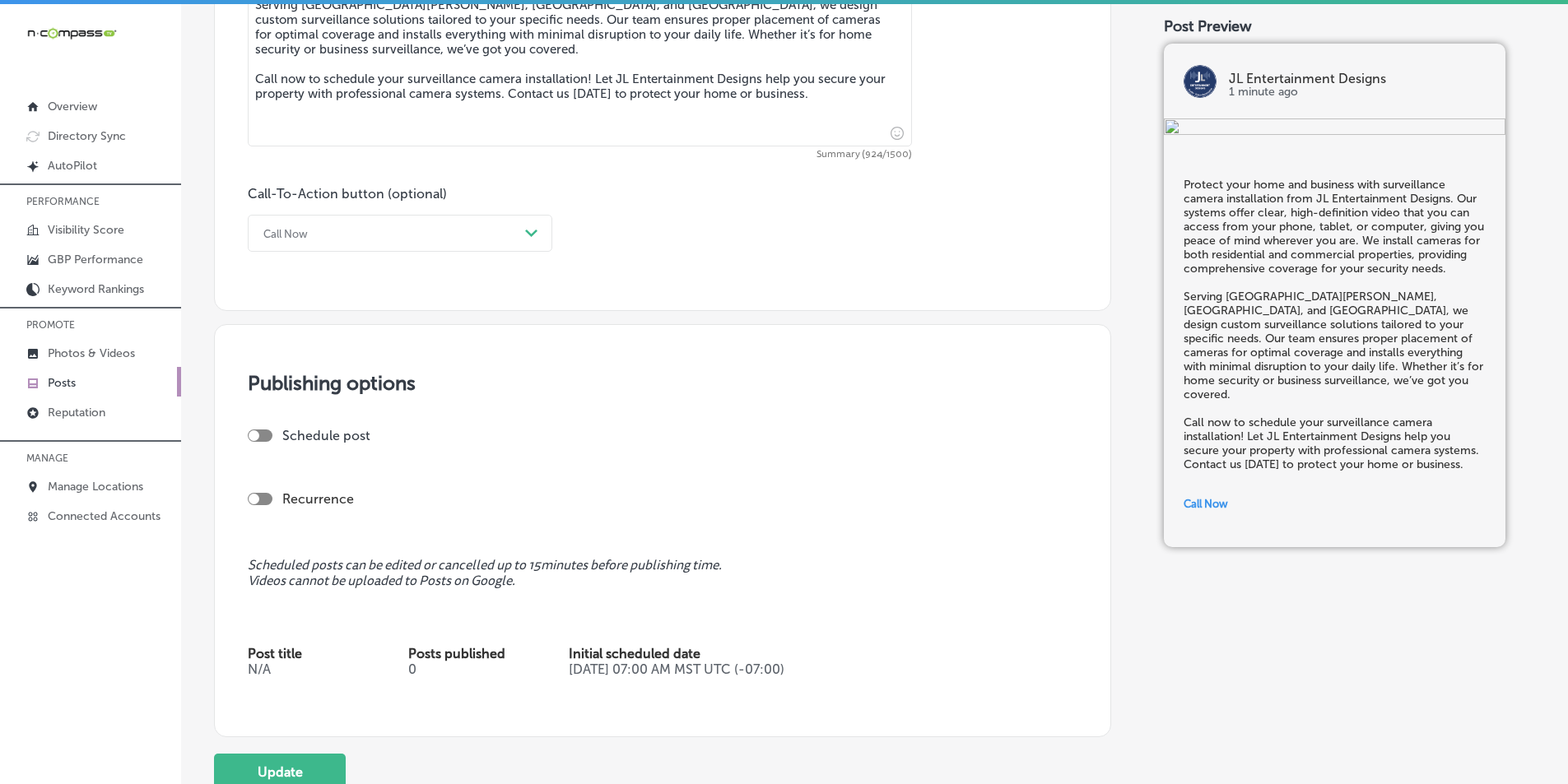
click at [265, 435] on div at bounding box center [260, 435] width 25 height 12
checkbox input "true"
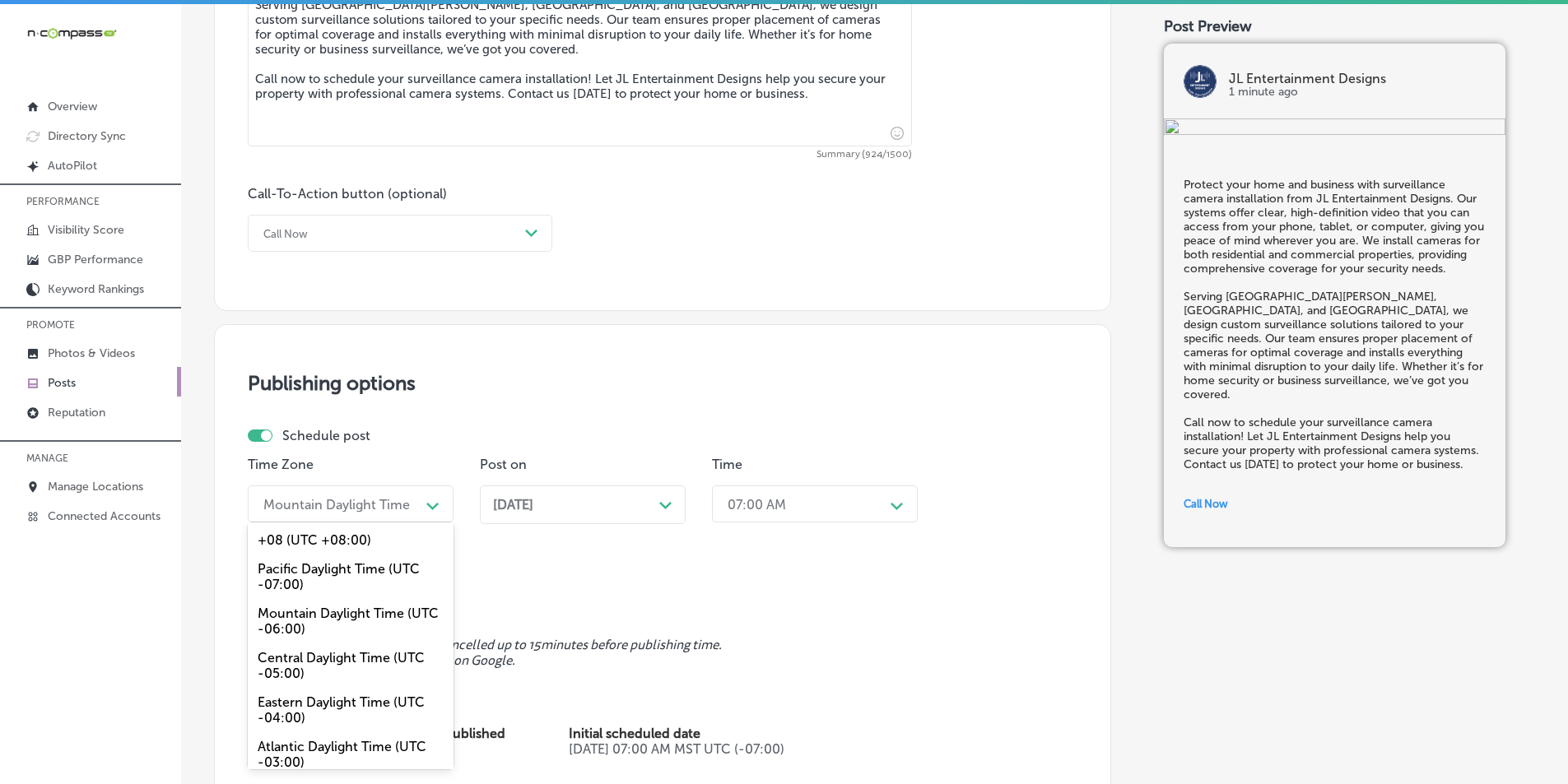
click at [427, 498] on div "Path Created with Sketch." at bounding box center [432, 504] width 13 height 13
click at [321, 621] on div "Mountain Daylight Time (UTC -06:00)" at bounding box center [351, 620] width 206 height 45
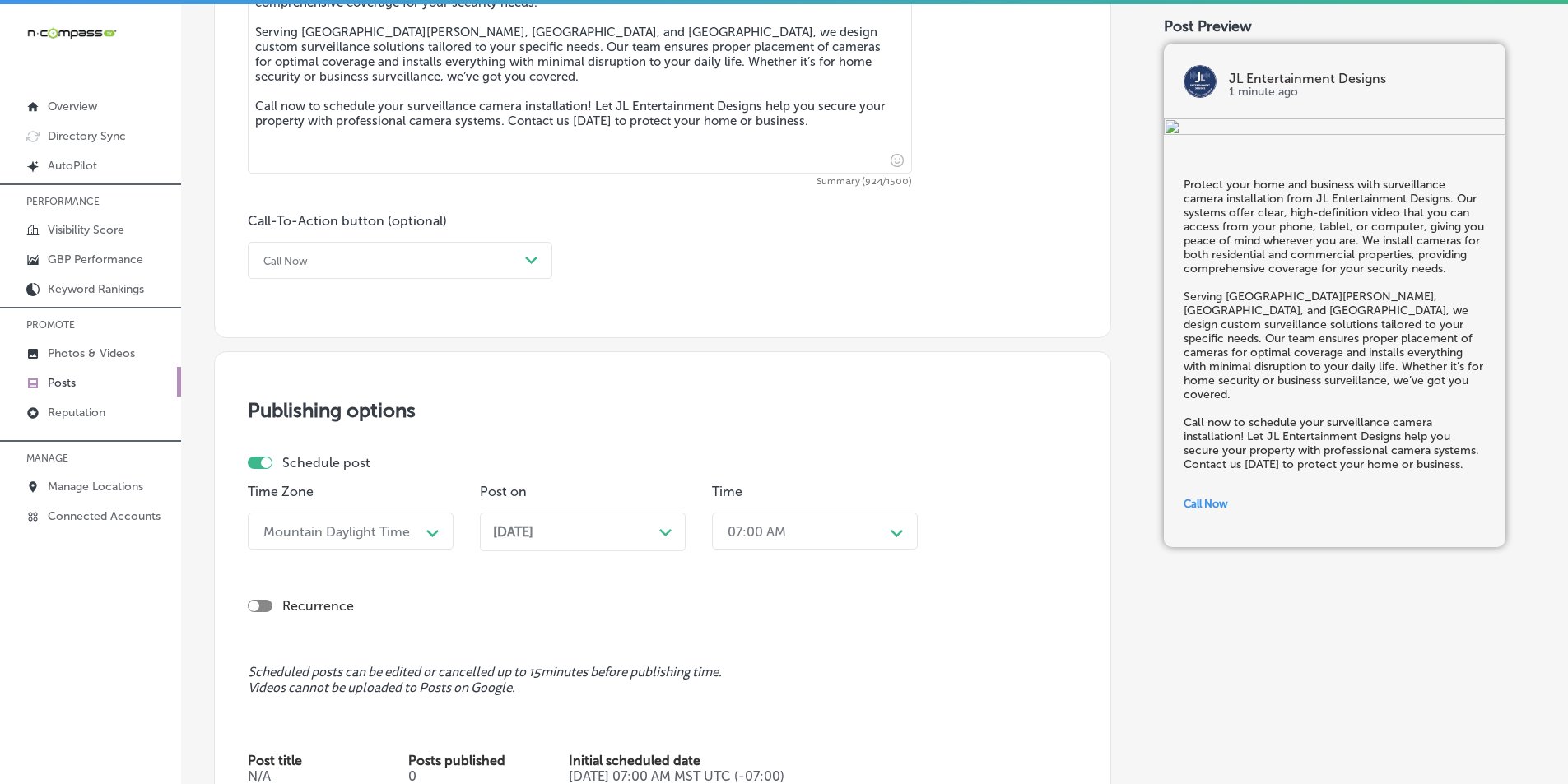
scroll to position [1152, 0]
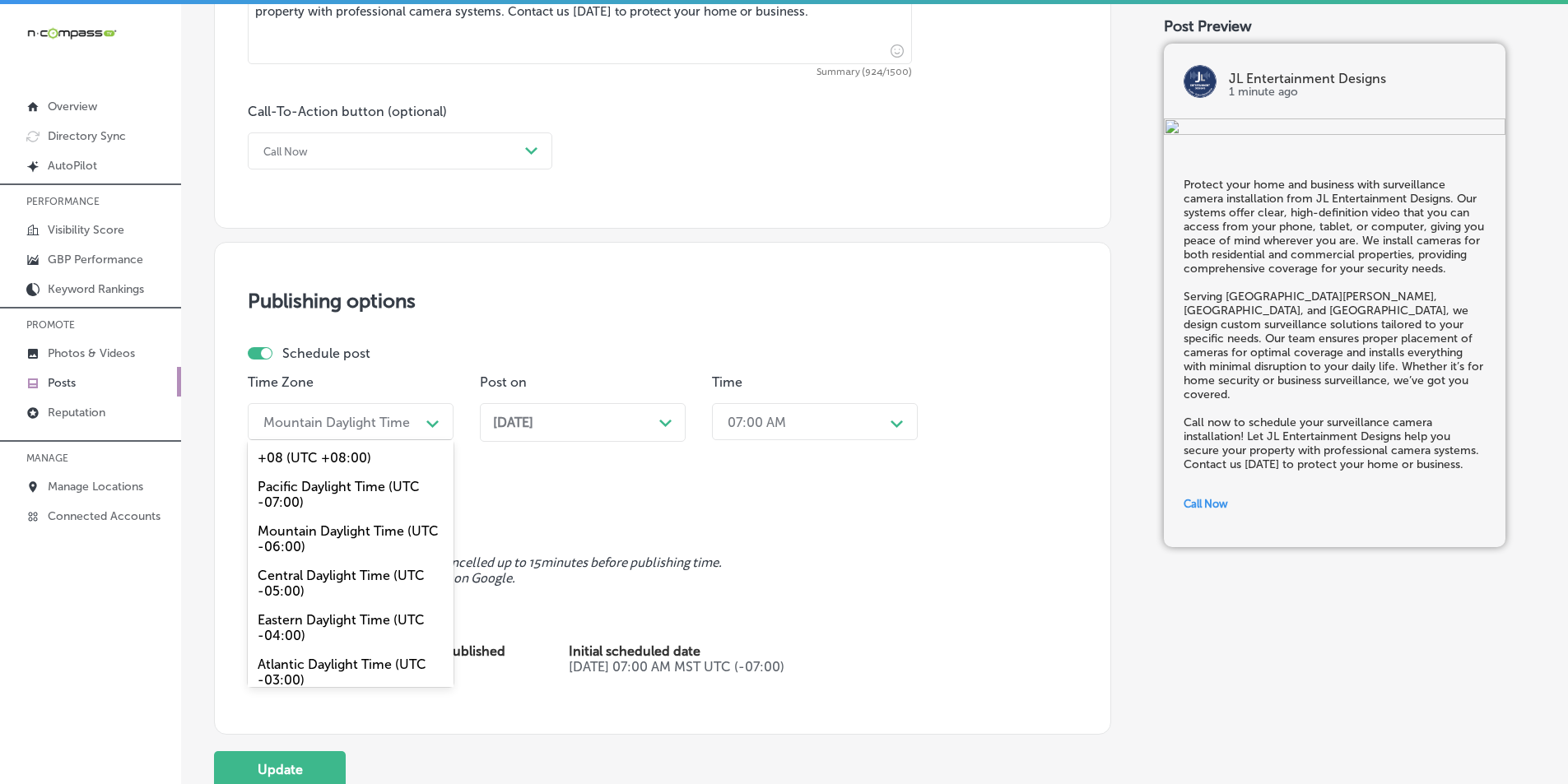
click at [441, 421] on div "Path Created with Sketch." at bounding box center [432, 422] width 27 height 27
drag, startPoint x: 711, startPoint y: 291, endPoint x: 707, endPoint y: 278, distance: 13.6
click at [711, 290] on h3 "Publishing options" at bounding box center [662, 300] width 830 height 24
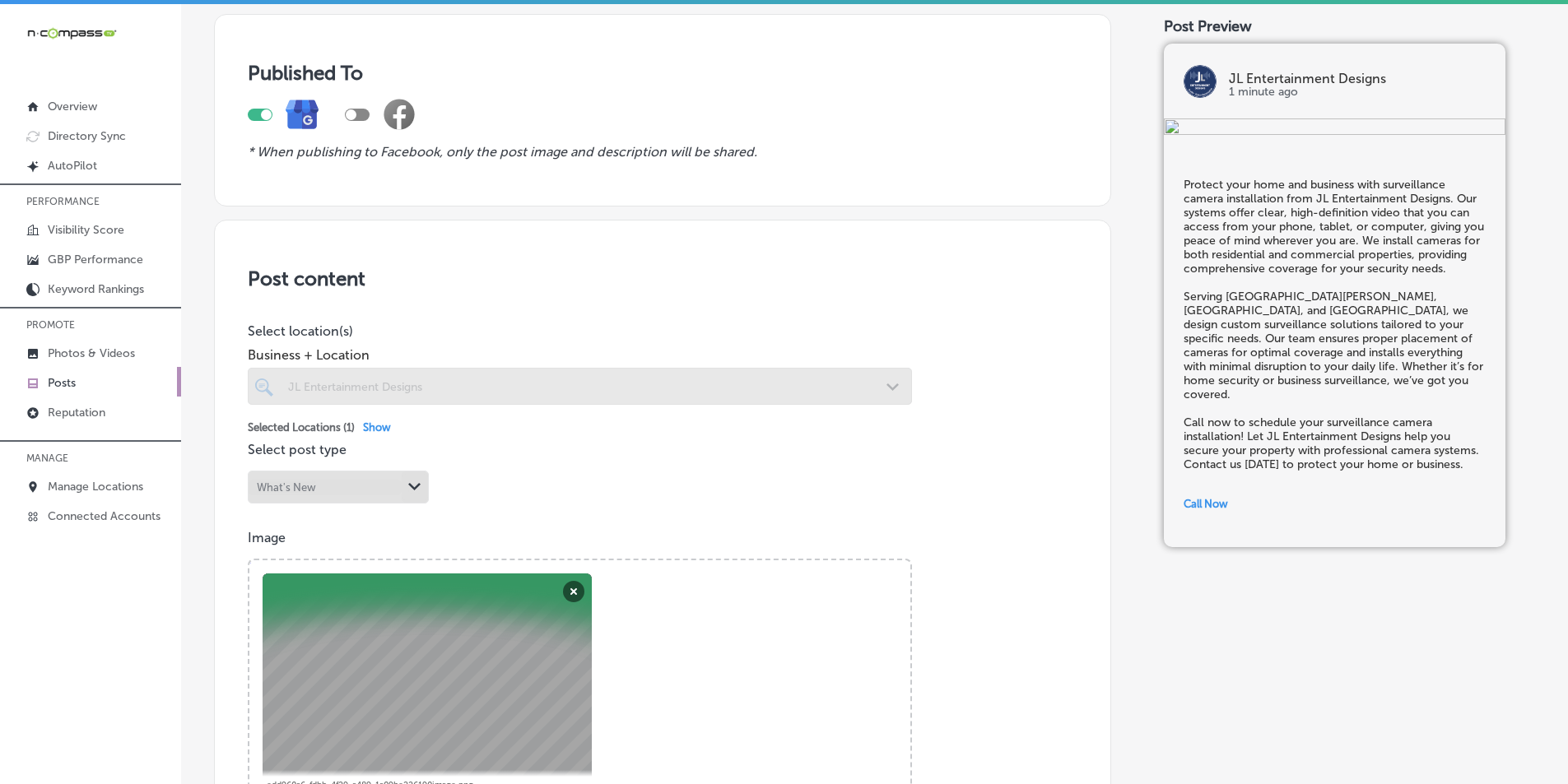
scroll to position [0, 0]
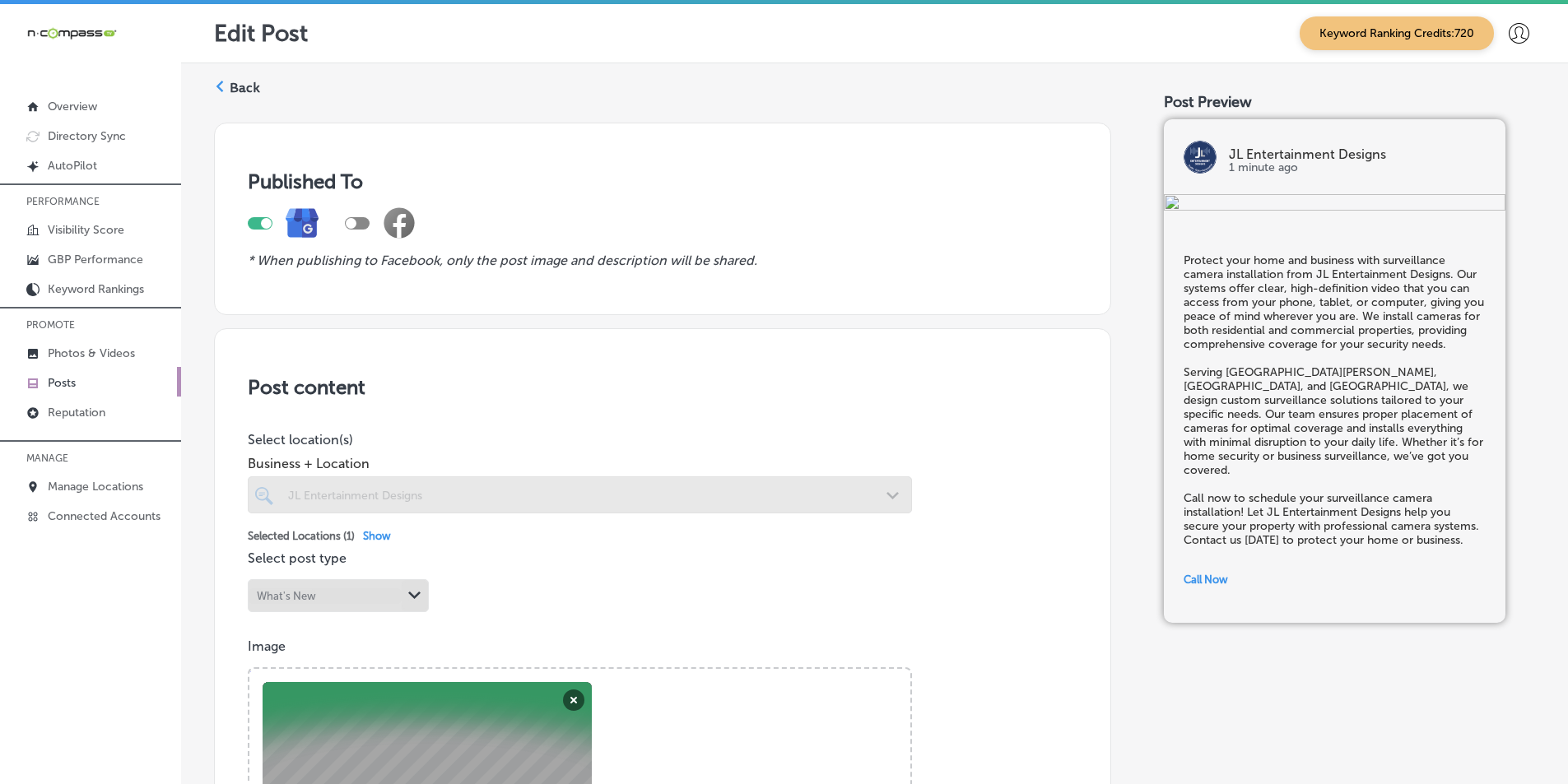
click at [225, 87] on div "Back" at bounding box center [237, 92] width 46 height 34
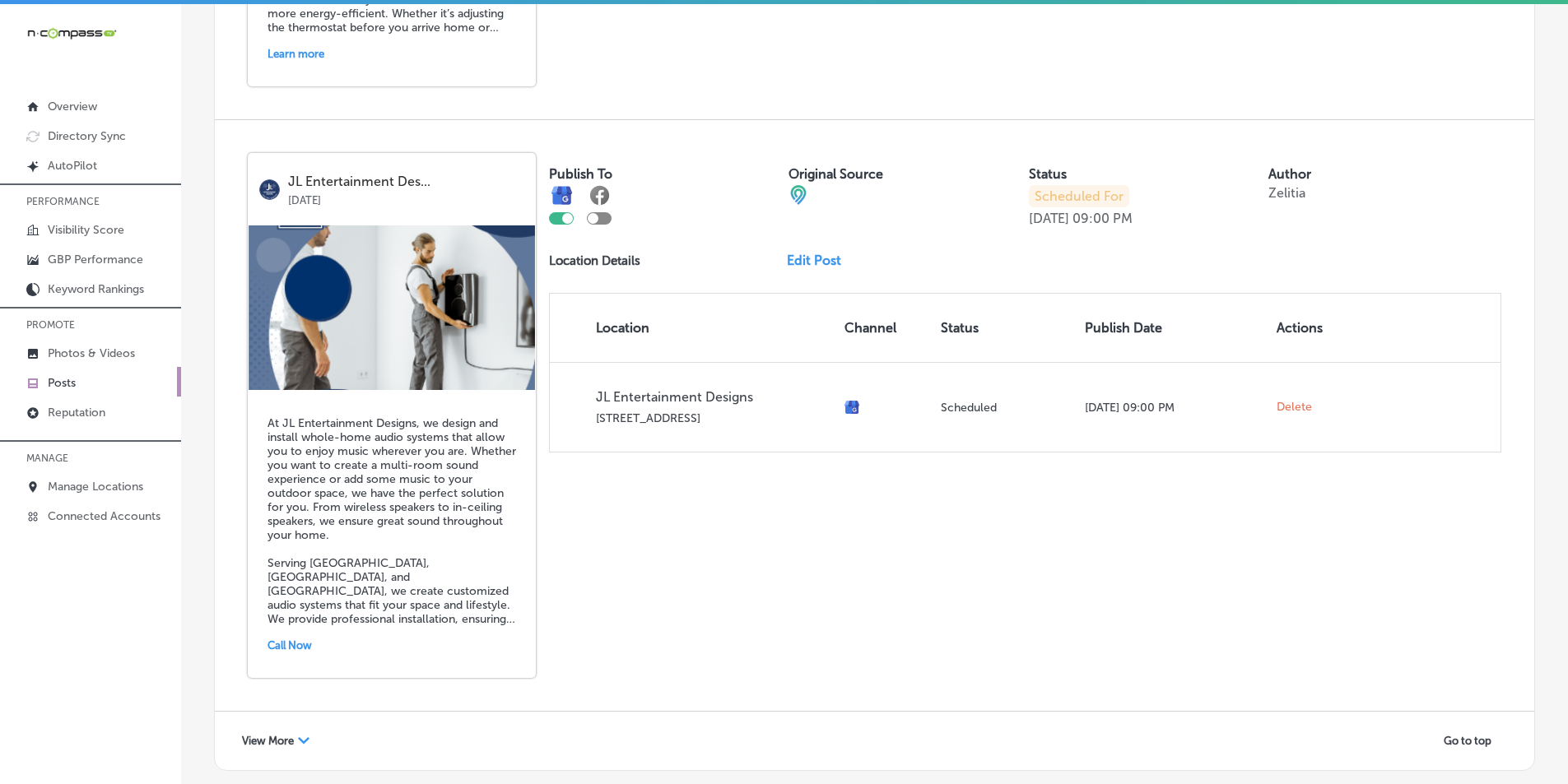
scroll to position [3560, 0]
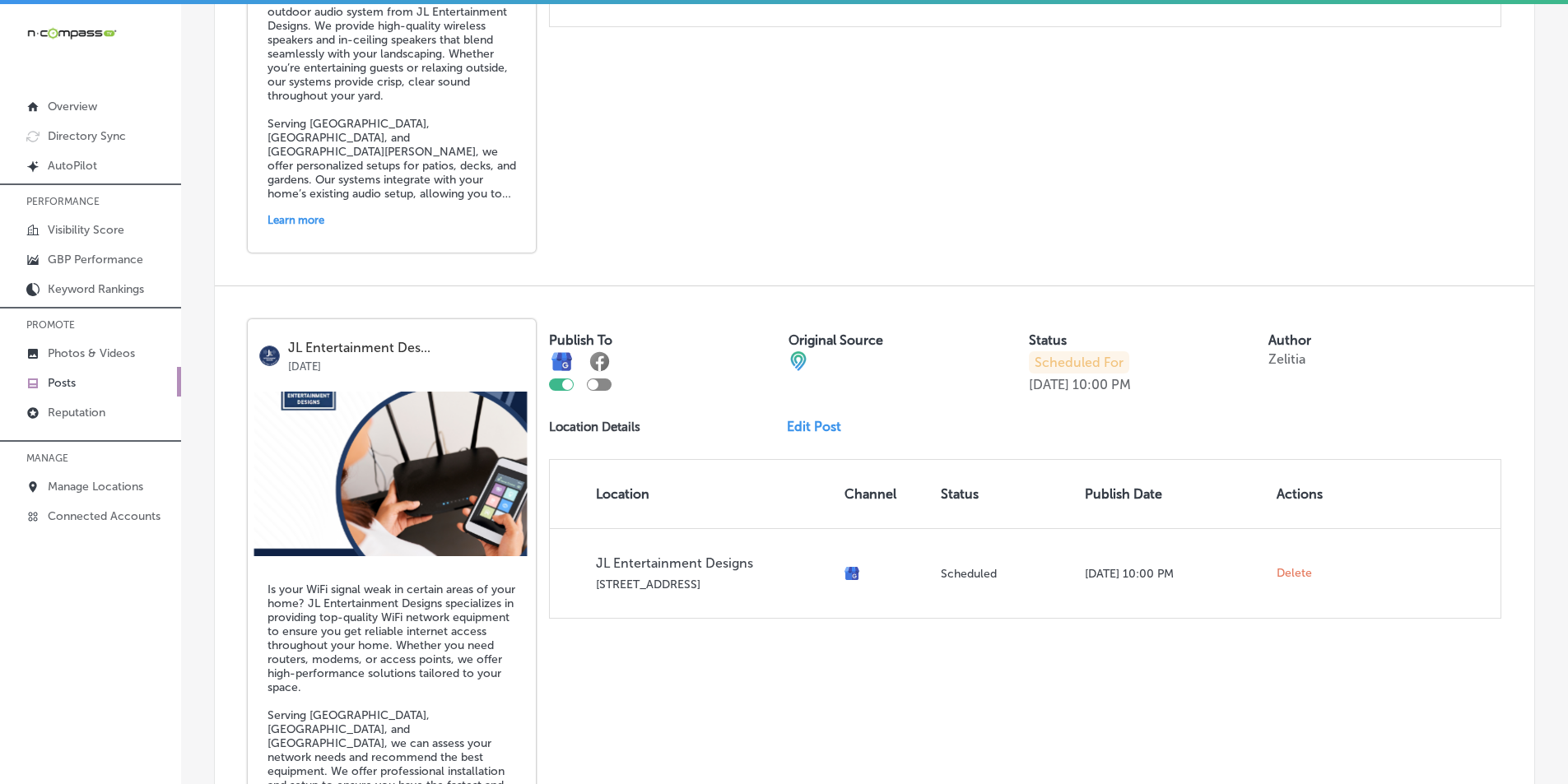
scroll to position [5618, 0]
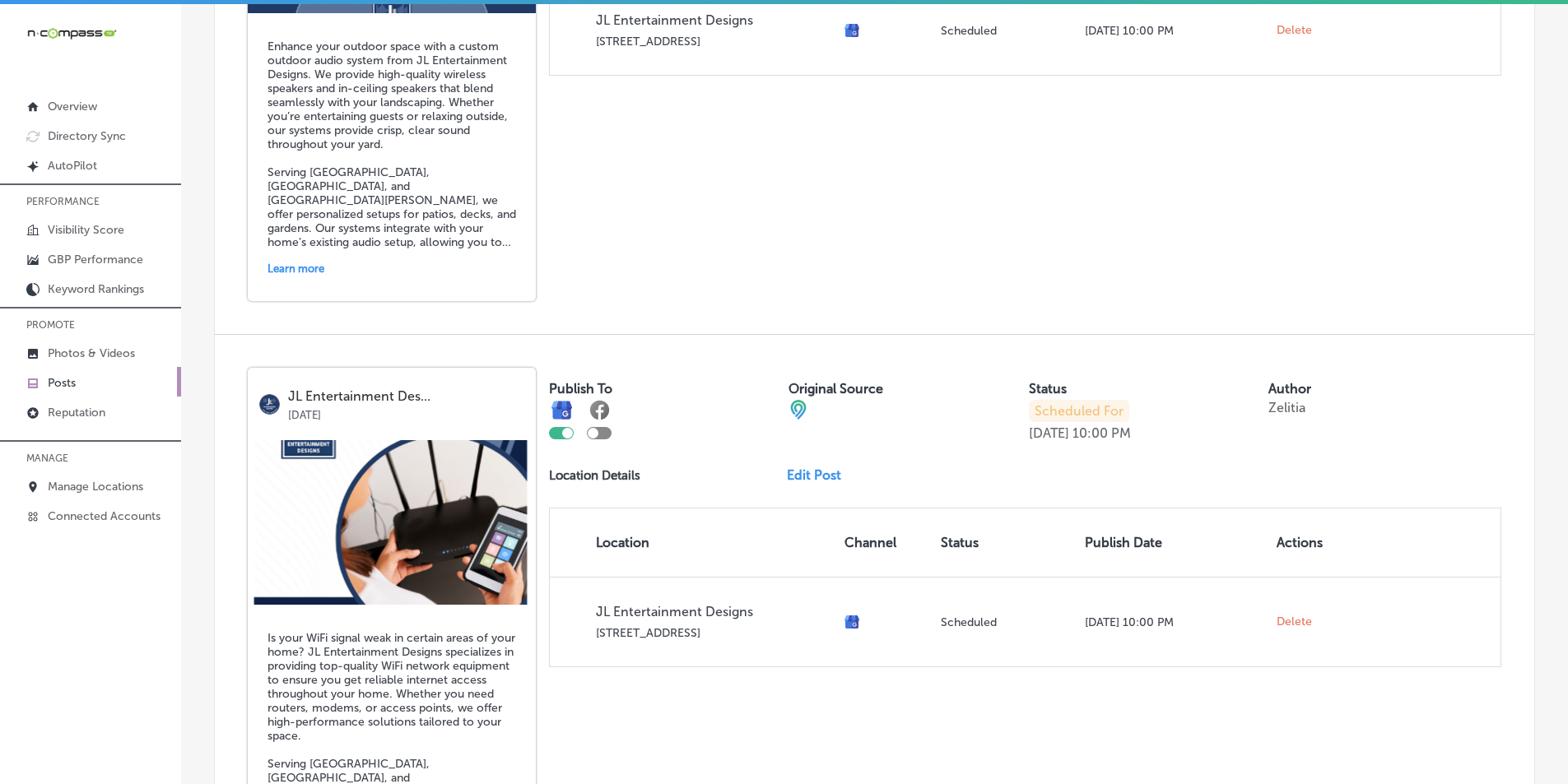
click at [803, 476] on link "Edit Post" at bounding box center [821, 476] width 67 height 16
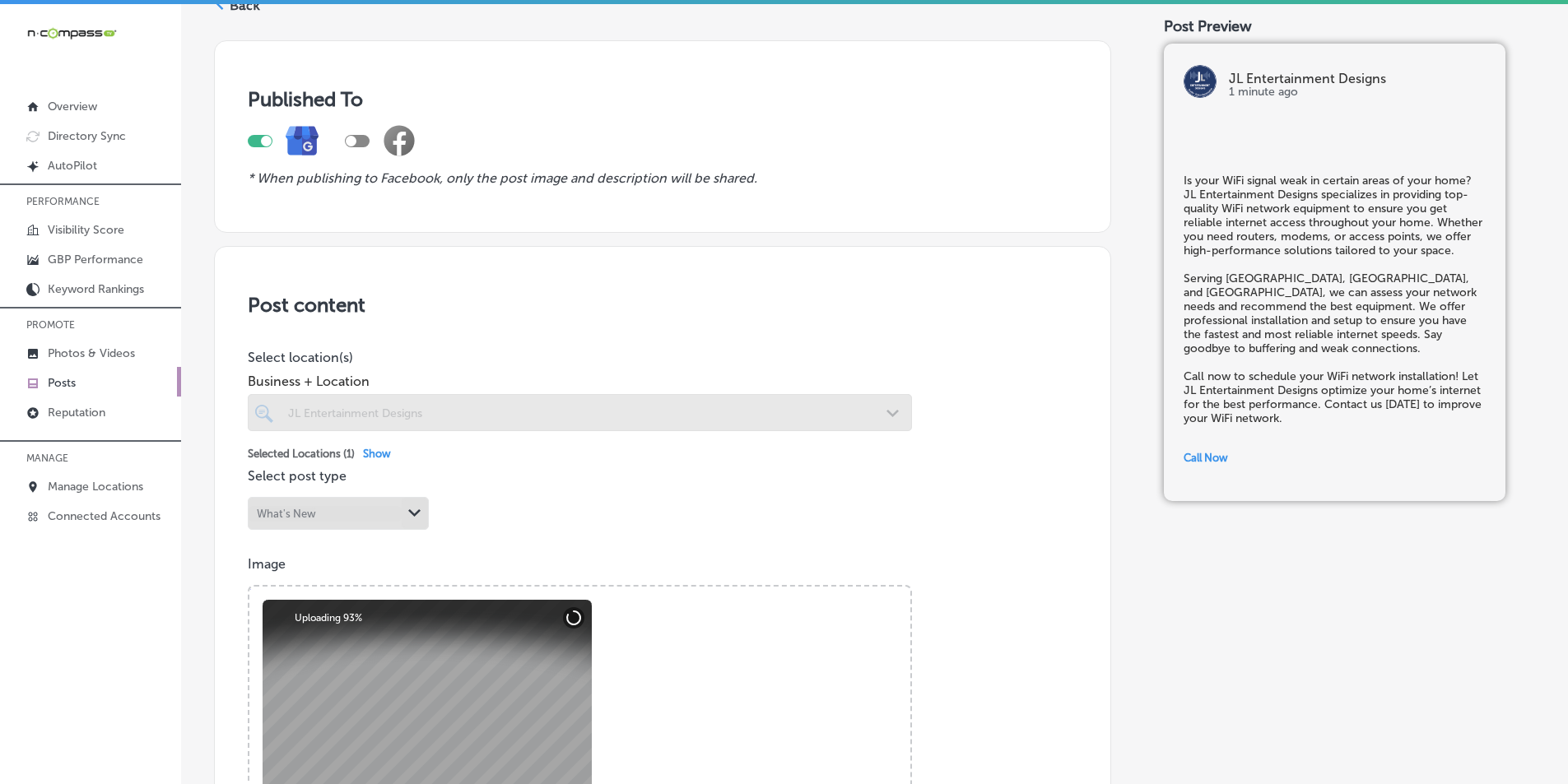
checkbox input "true"
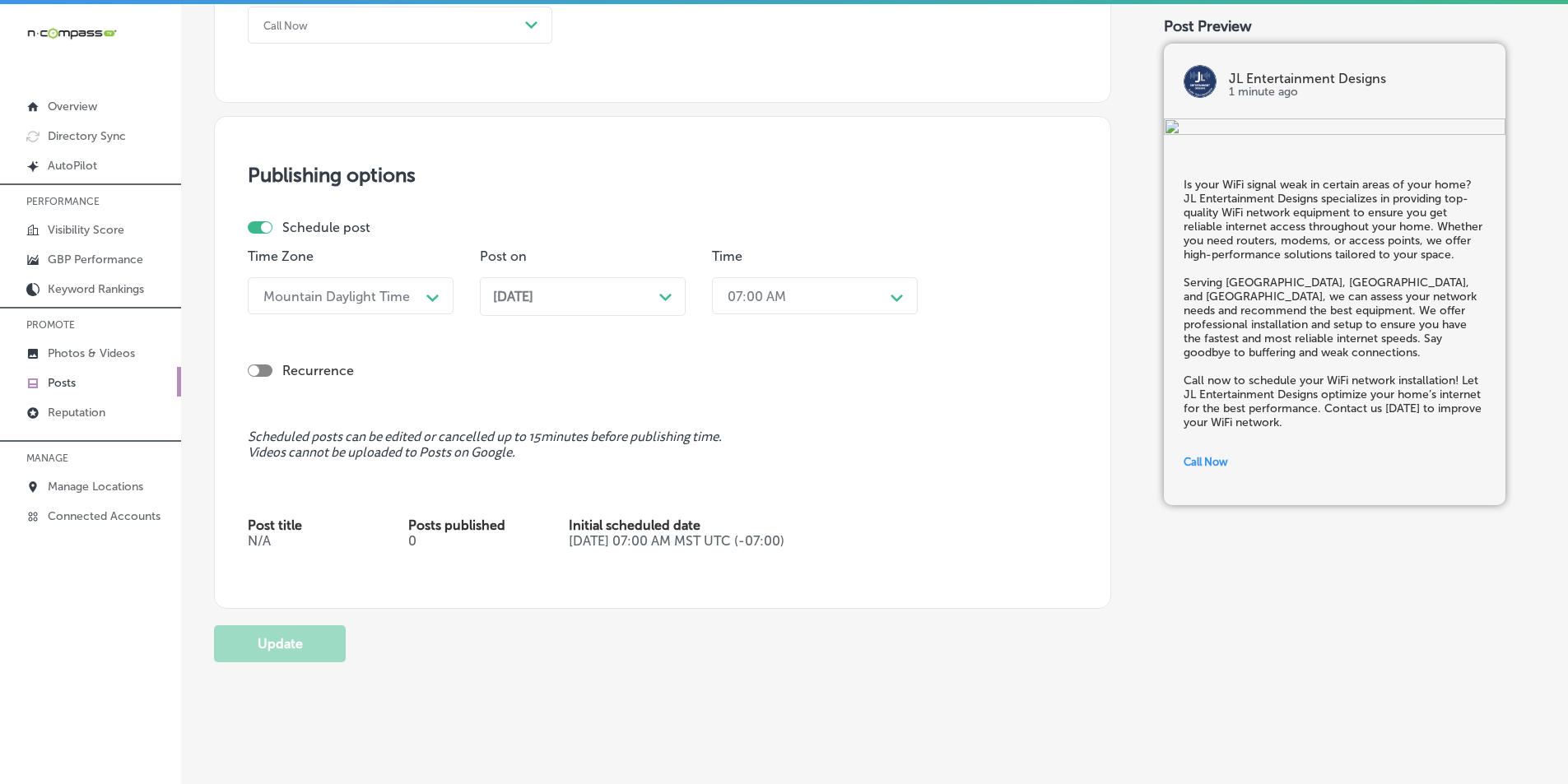
scroll to position [1296, 0]
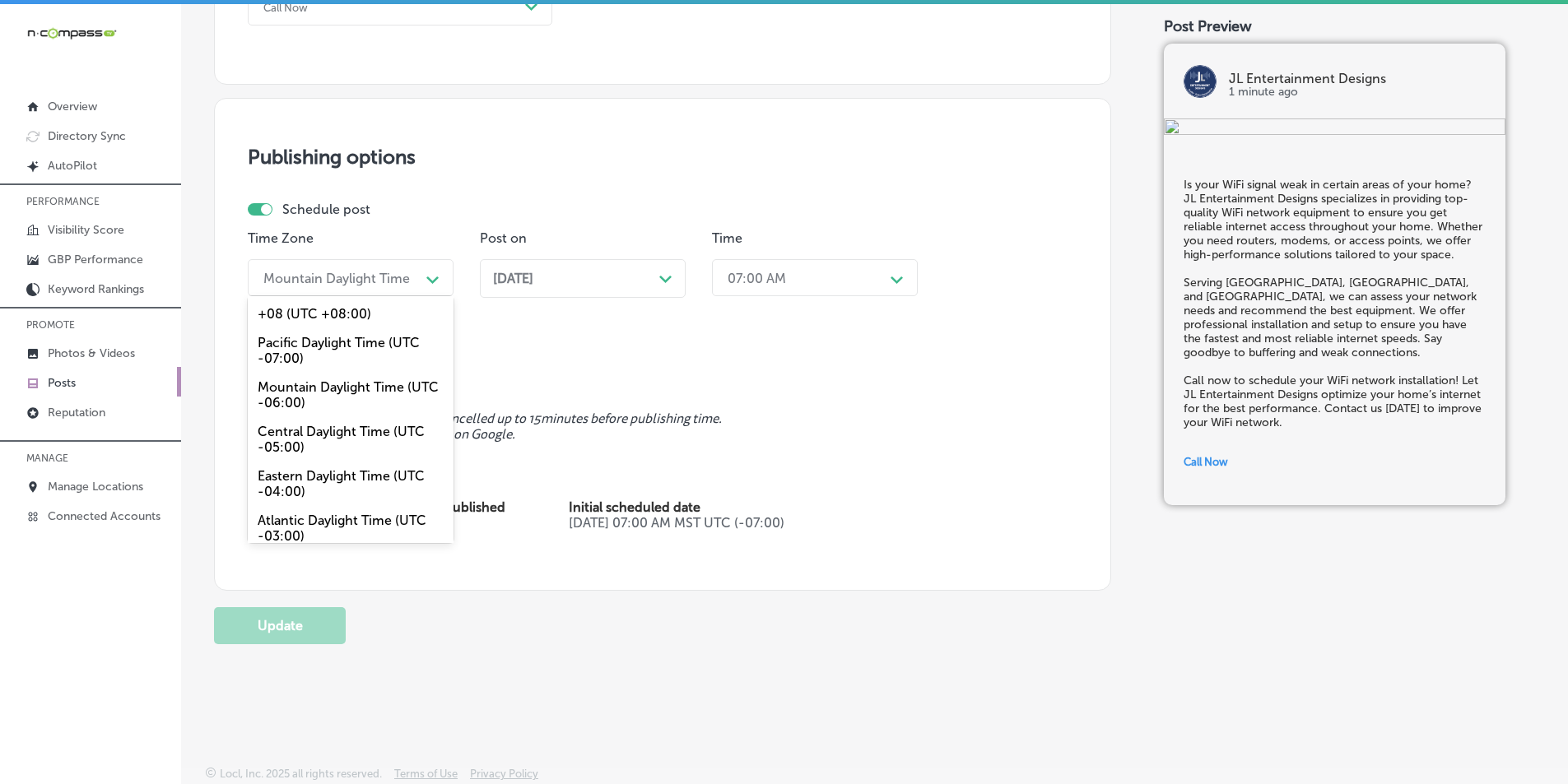
click at [433, 272] on div "Path Created with Sketch." at bounding box center [432, 278] width 13 height 13
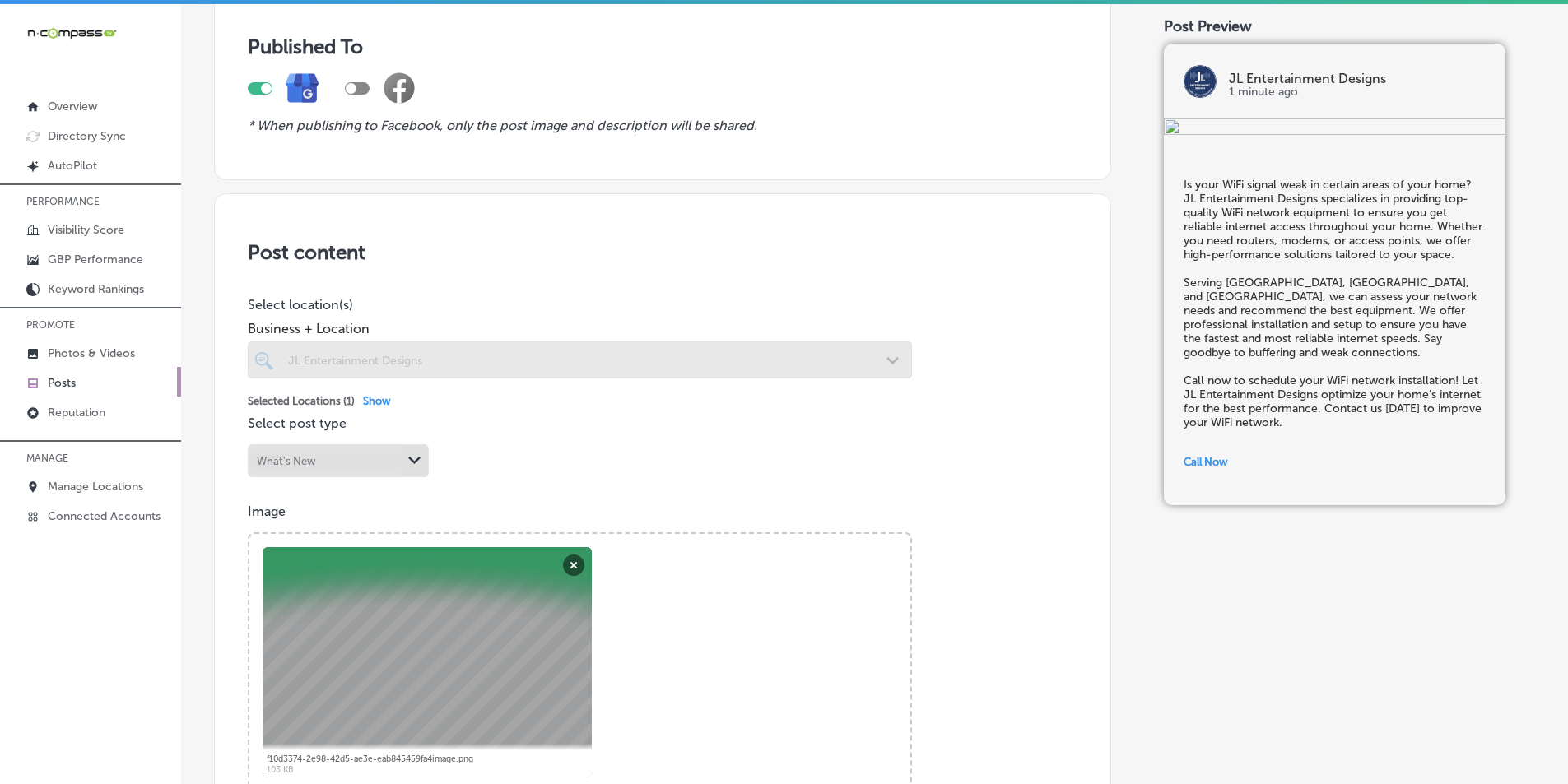
scroll to position [0, 0]
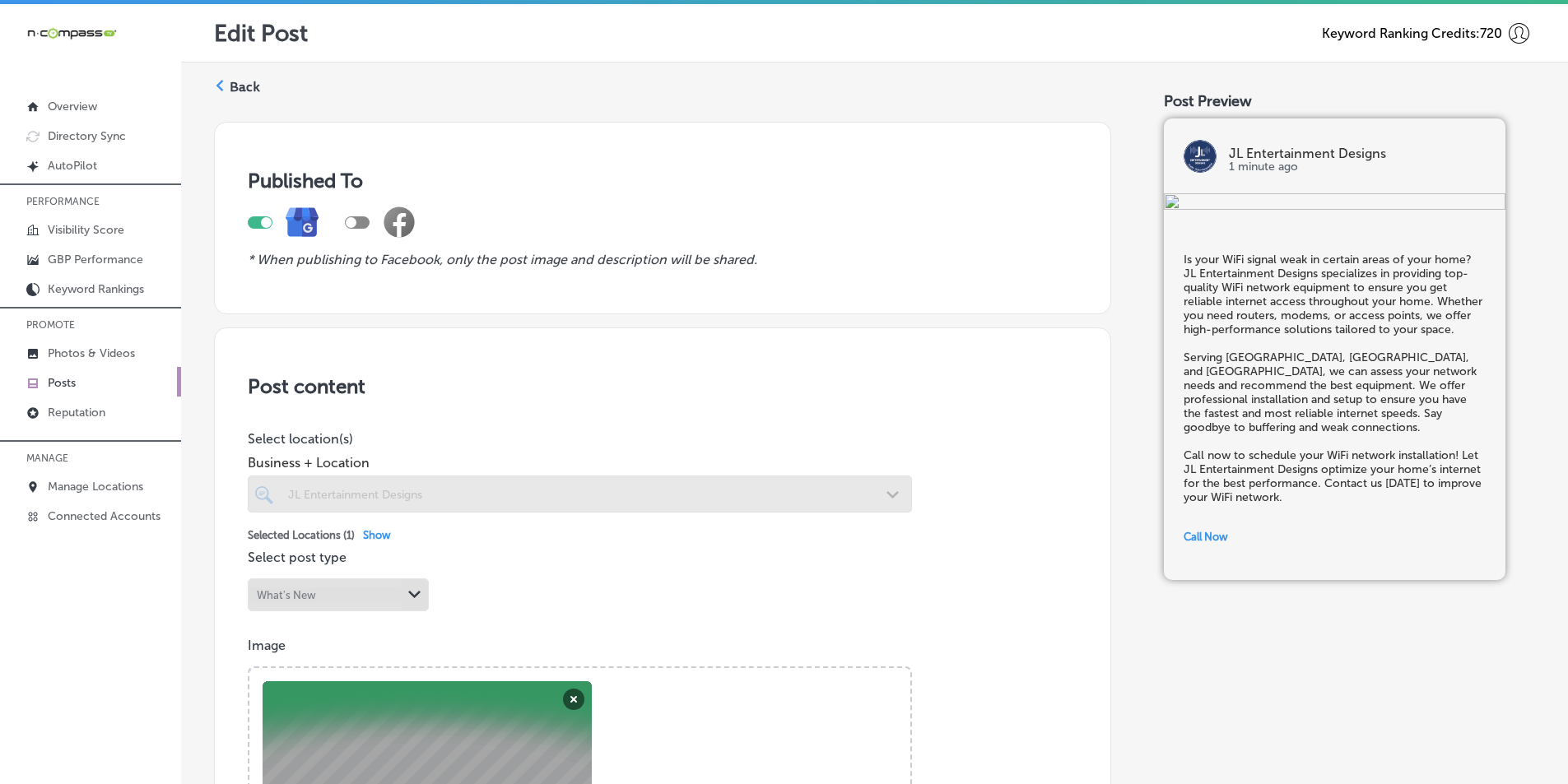
click at [237, 85] on label "Back" at bounding box center [245, 87] width 31 height 18
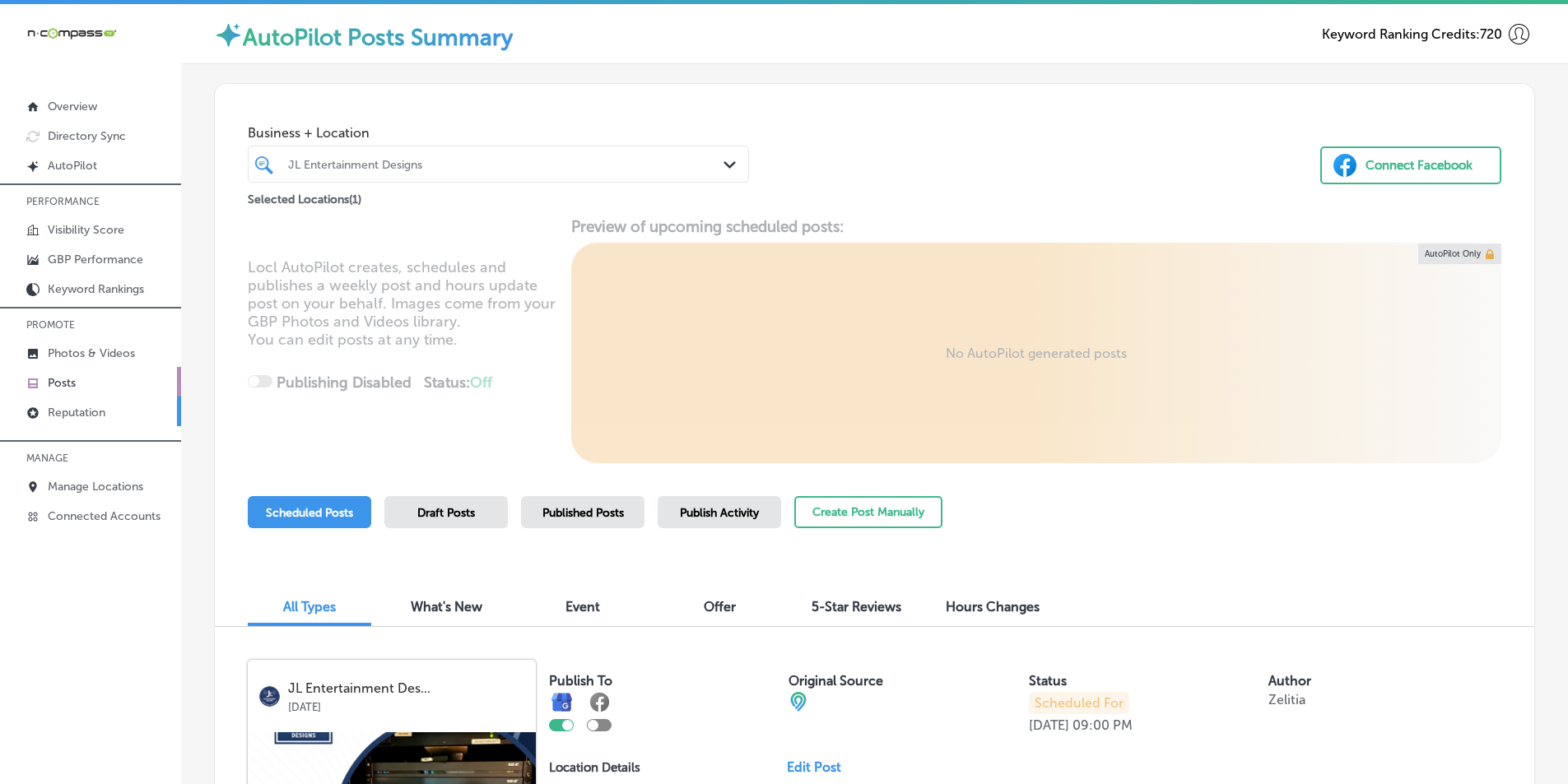
click at [60, 409] on p "Reputation" at bounding box center [76, 412] width 57 height 14
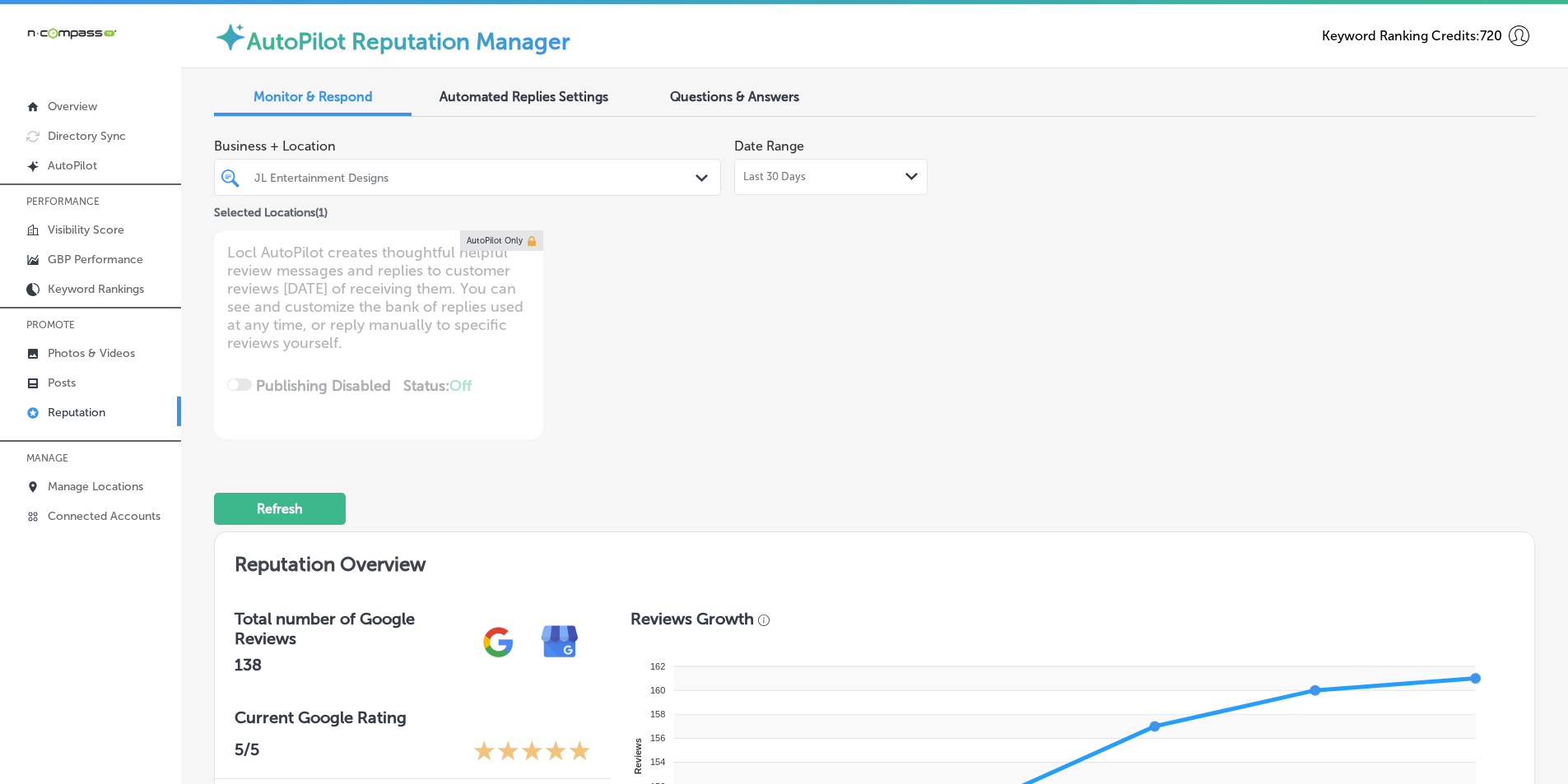
click at [696, 175] on icon "Path Created with Sketch." at bounding box center [702, 177] width 12 height 7
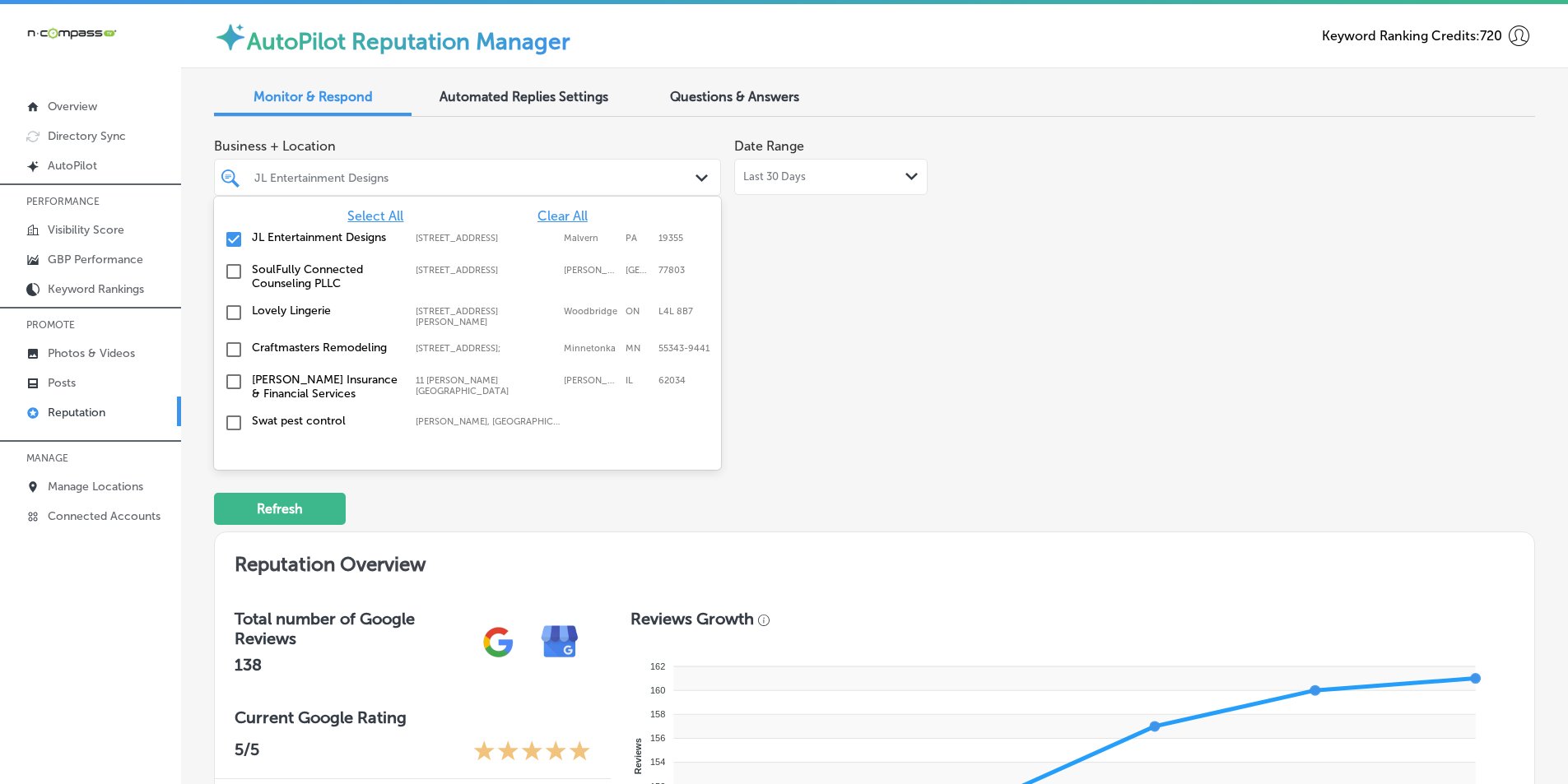
click at [377, 216] on span "Select All" at bounding box center [375, 216] width 56 height 16
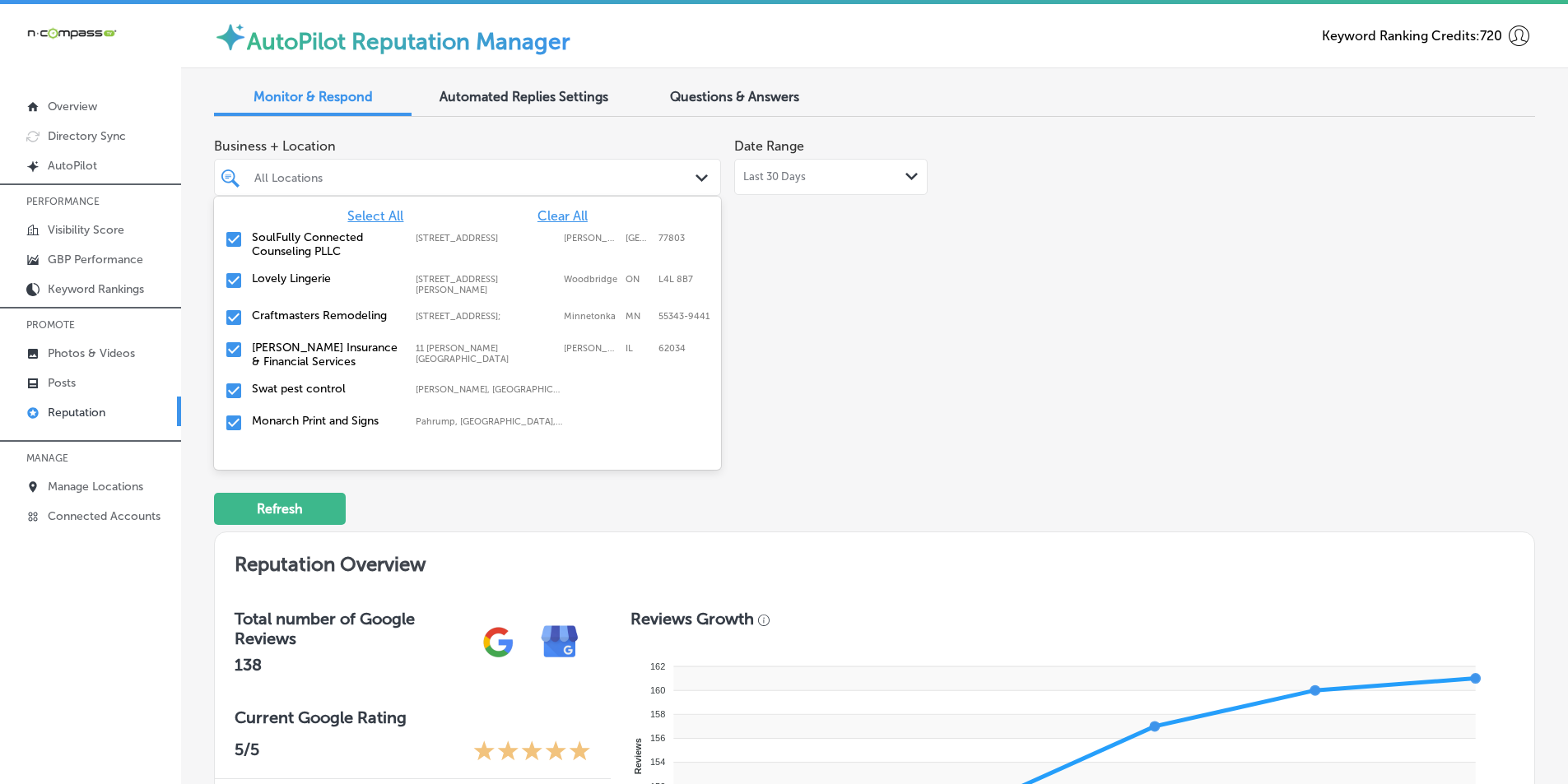
click at [909, 317] on div "Business + Location option 401 N. Main Street; Suite 106 focused, 2 of 354. 354…" at bounding box center [611, 284] width 793 height 309
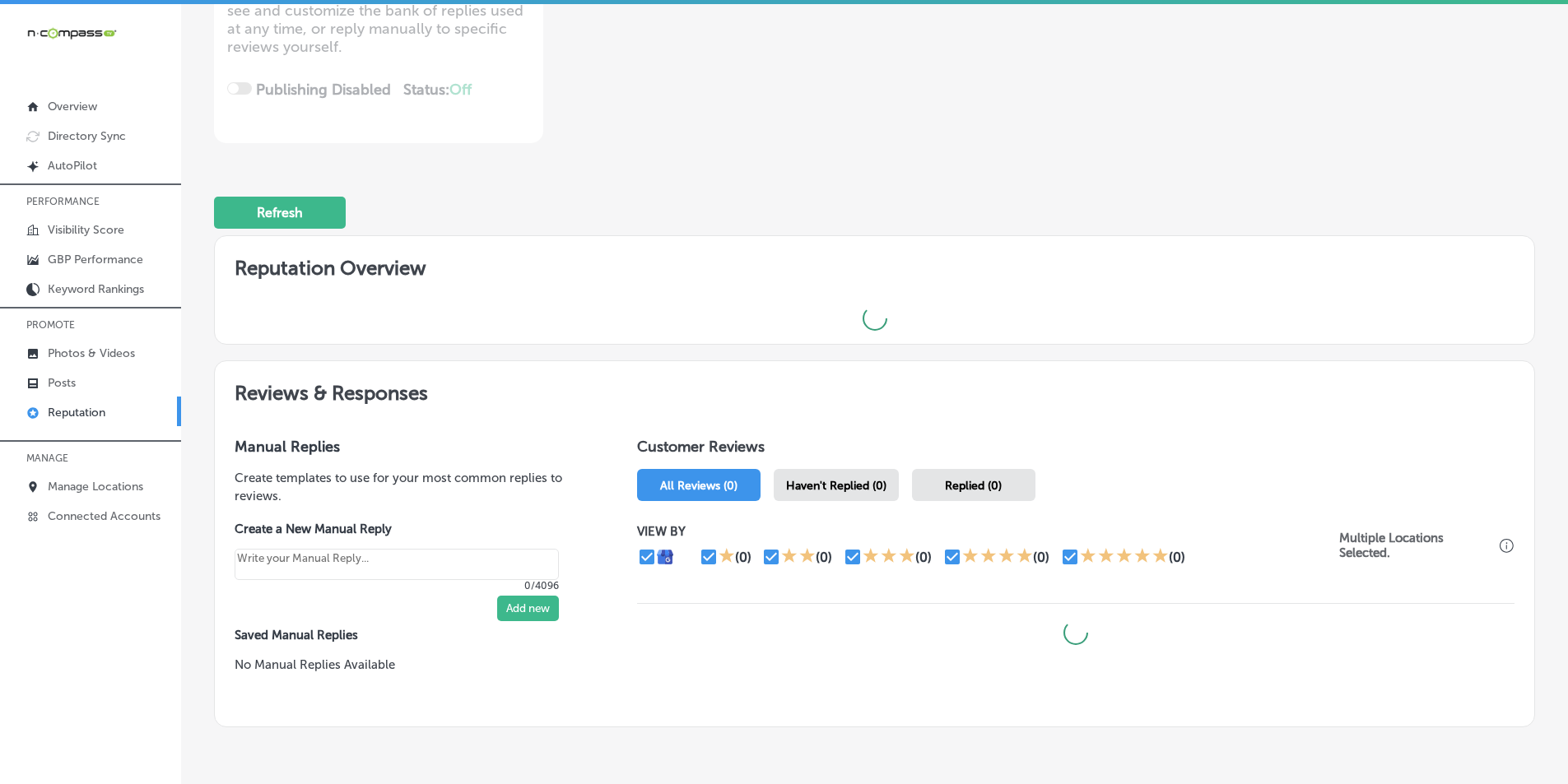
scroll to position [329, 0]
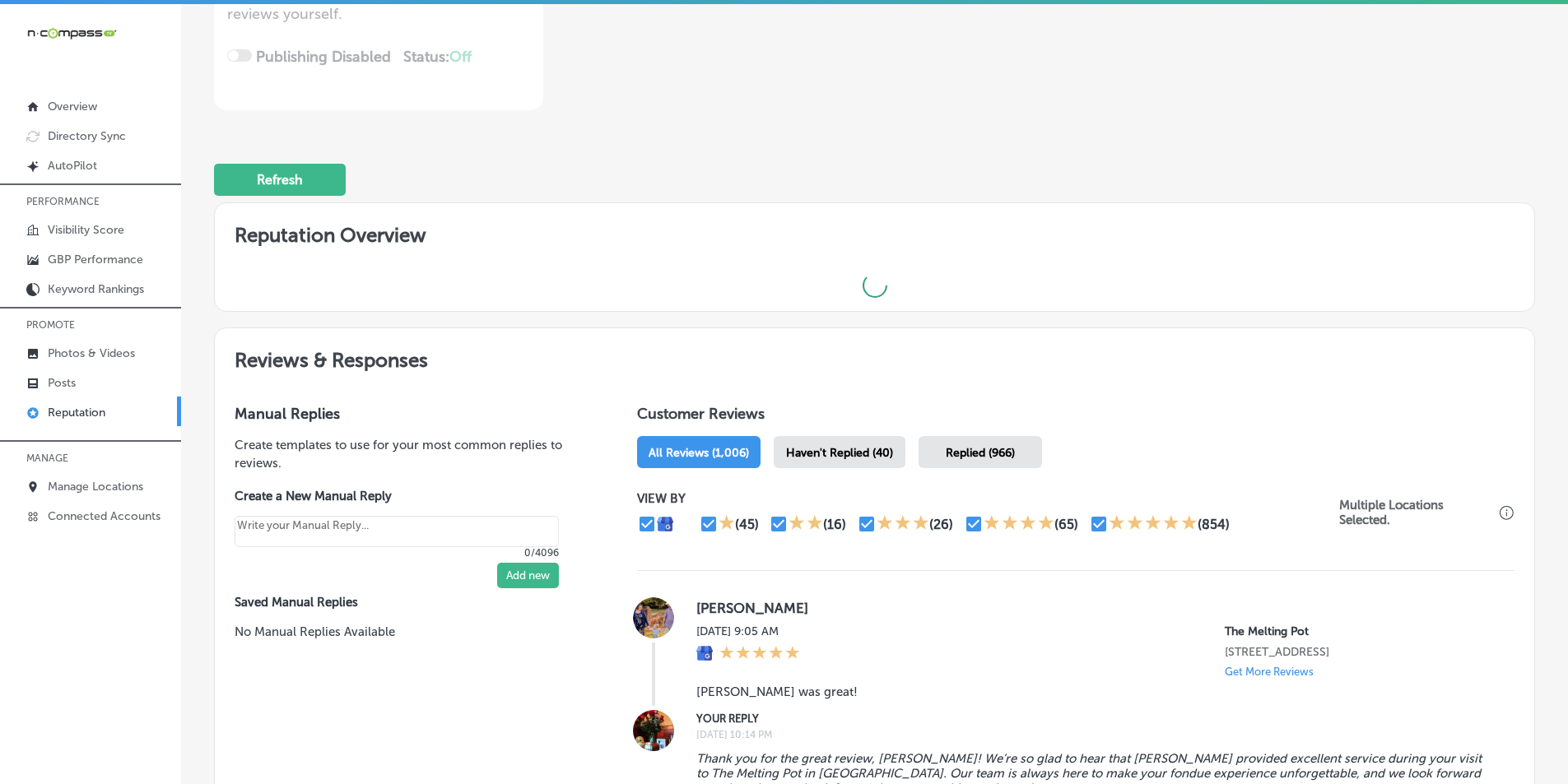
click at [832, 444] on div "Haven't Replied (40)" at bounding box center [839, 452] width 132 height 32
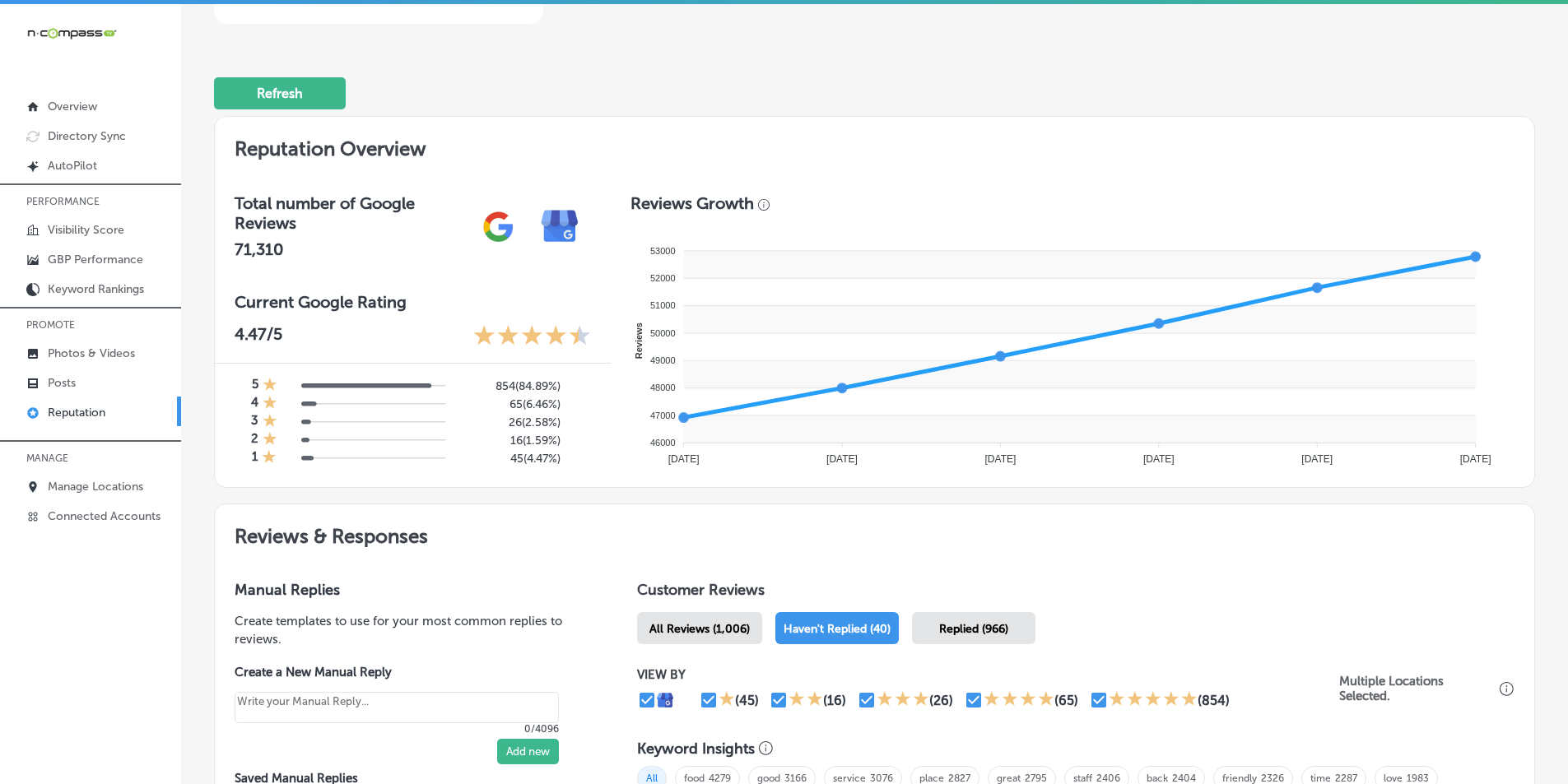
type textarea "x"
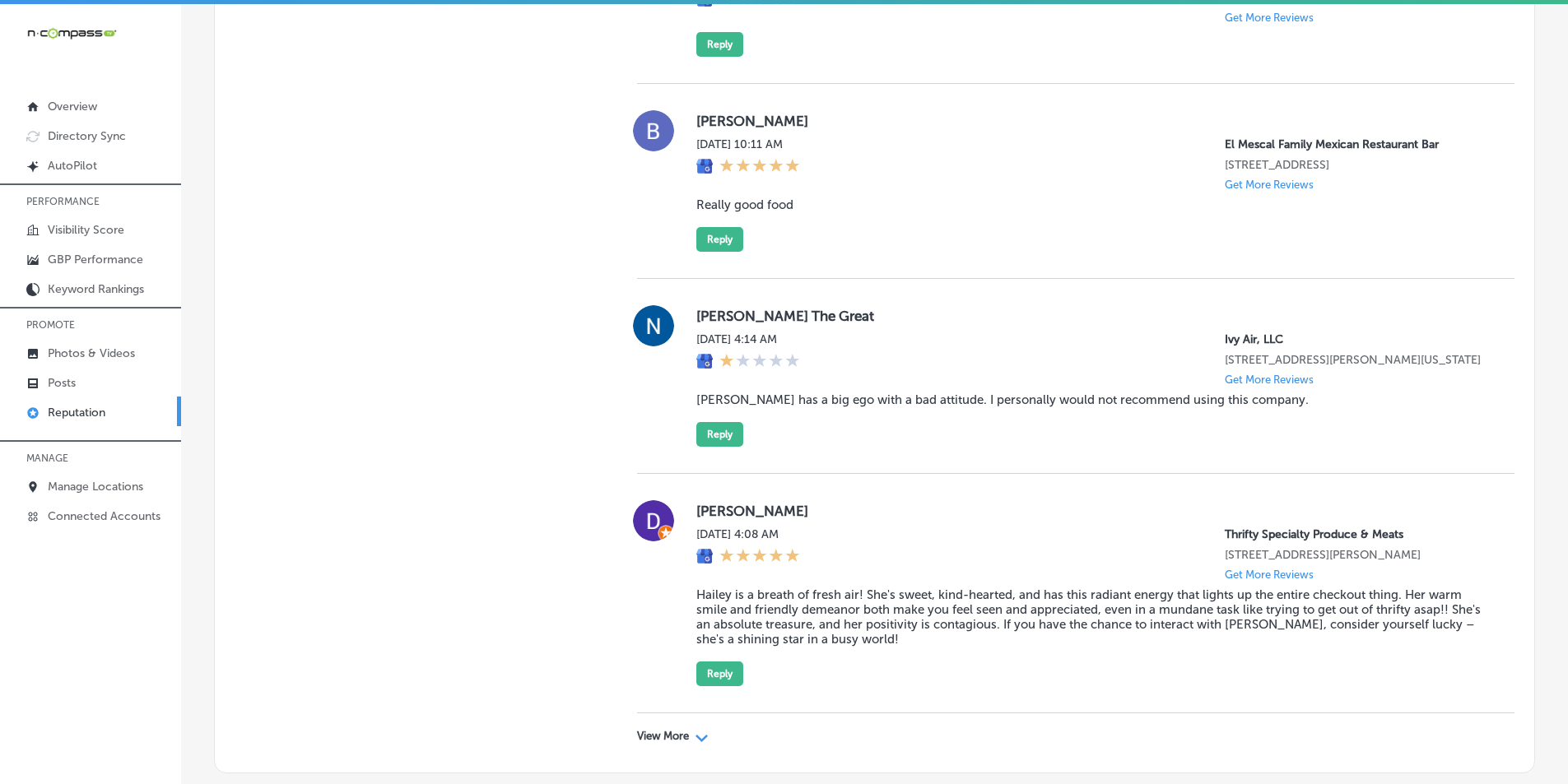
scroll to position [4527, 0]
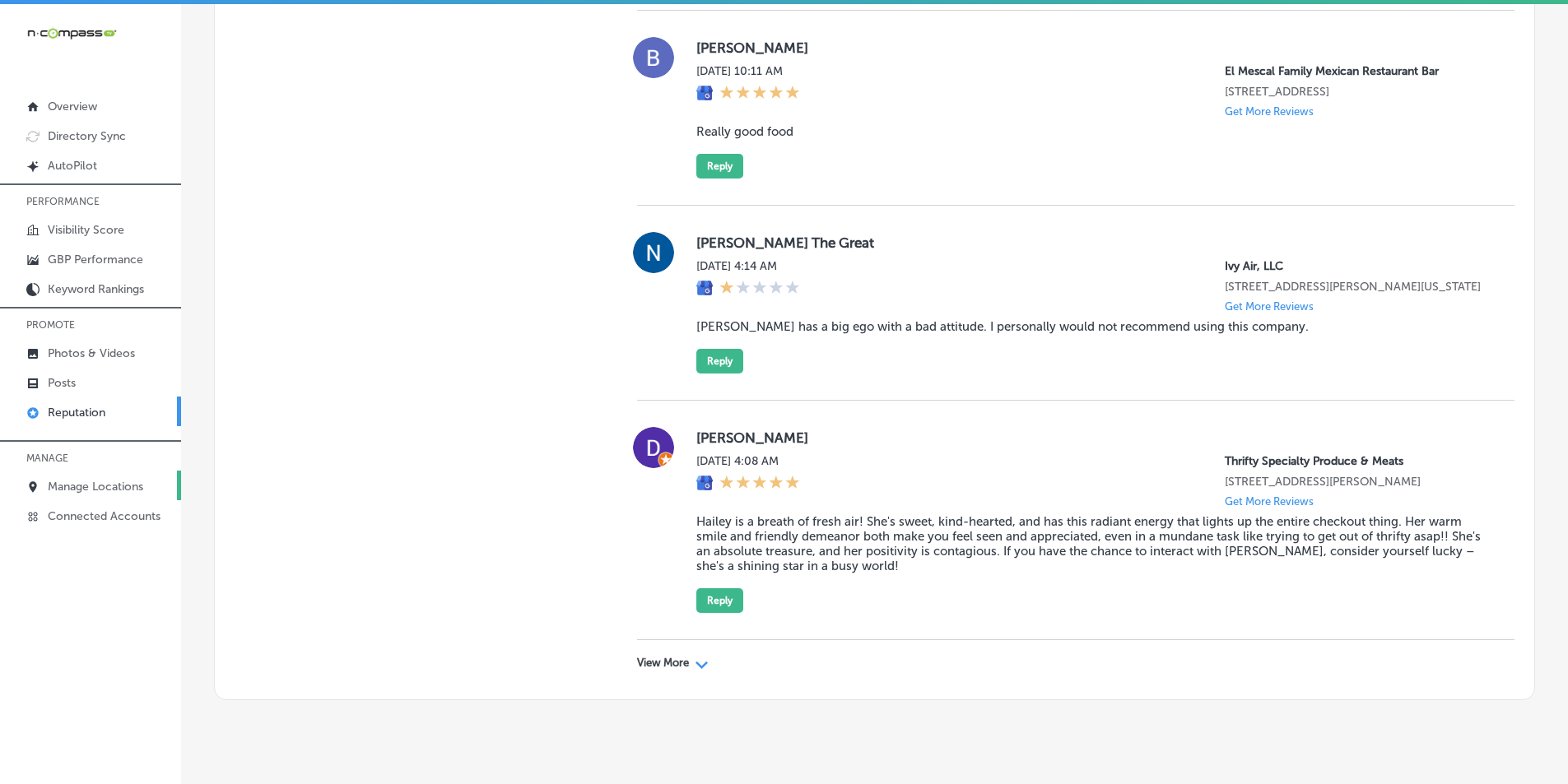
click at [112, 486] on p "Manage Locations" at bounding box center [95, 487] width 95 height 14
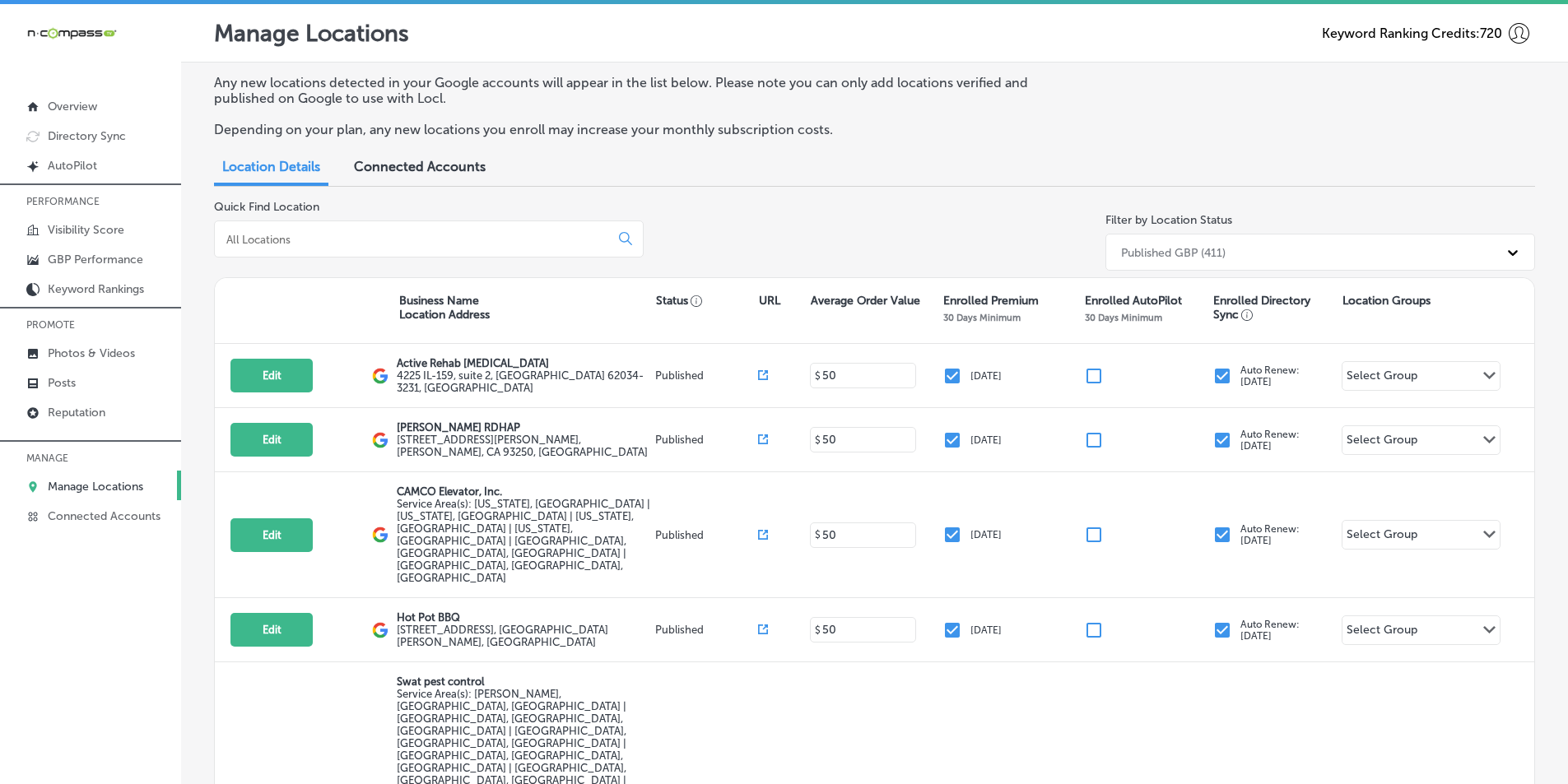
click at [529, 240] on input at bounding box center [415, 239] width 381 height 15
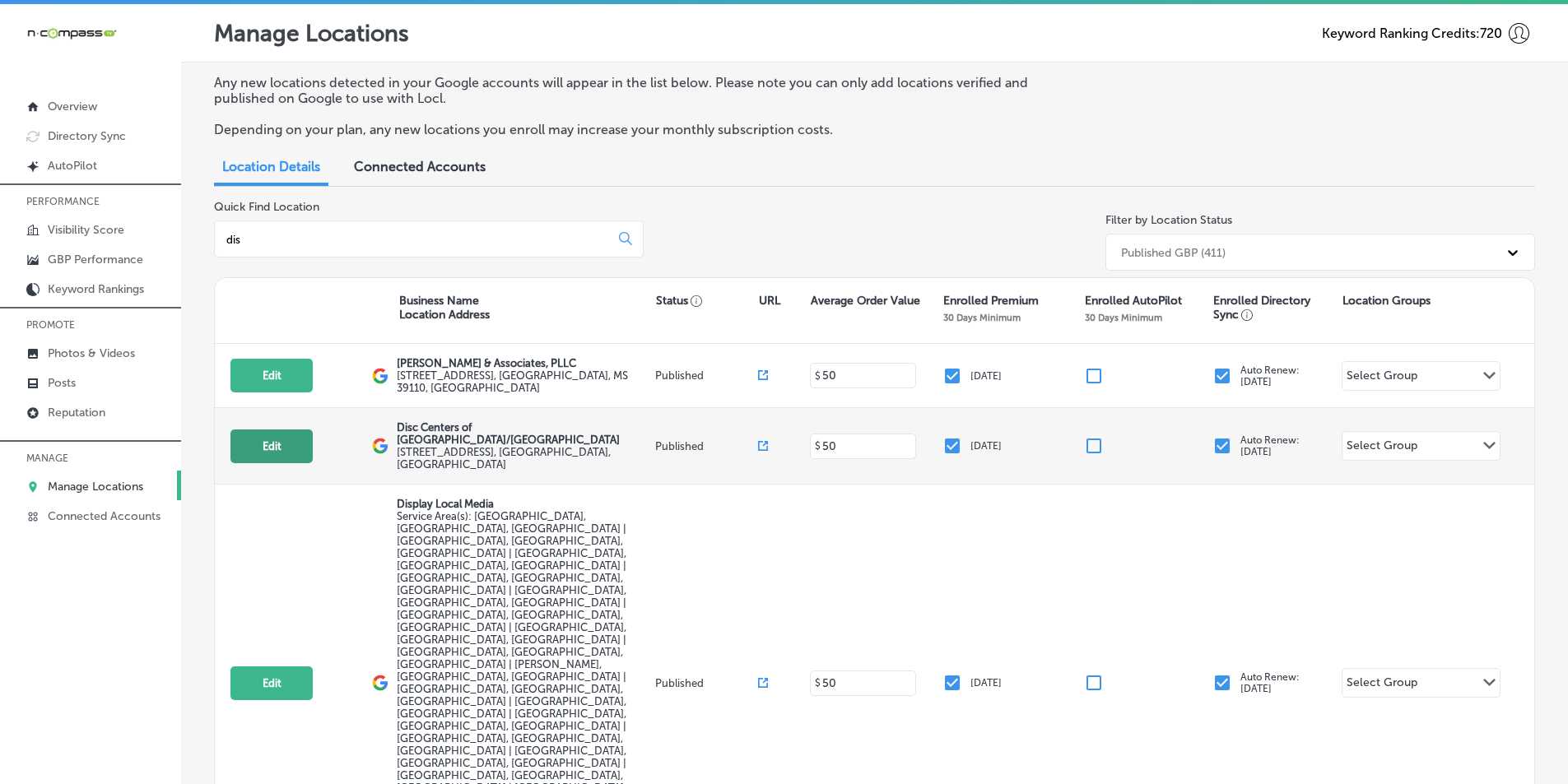
type input "dis"
click at [271, 440] on button "Edit" at bounding box center [271, 446] width 82 height 34
select select "US"
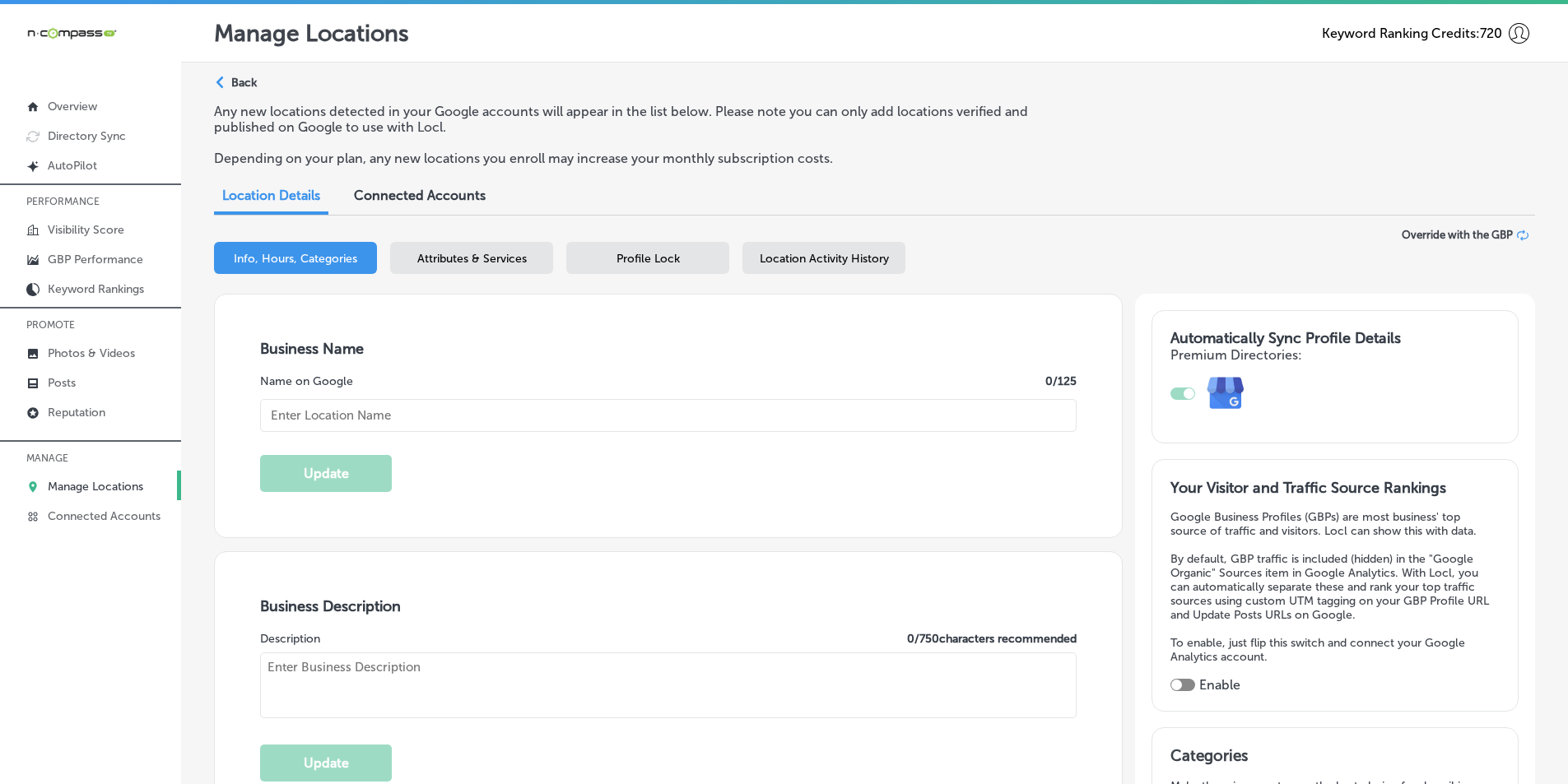
checkbox input "true"
type input "Disc Centers of [GEOGRAPHIC_DATA]/[GEOGRAPHIC_DATA]"
type textarea "Dr. David Cifra, President of Disc Centers of America/Sarasota, offers non-surg…"
type input "[STREET_ADDRESS]"
type input "[GEOGRAPHIC_DATA]"
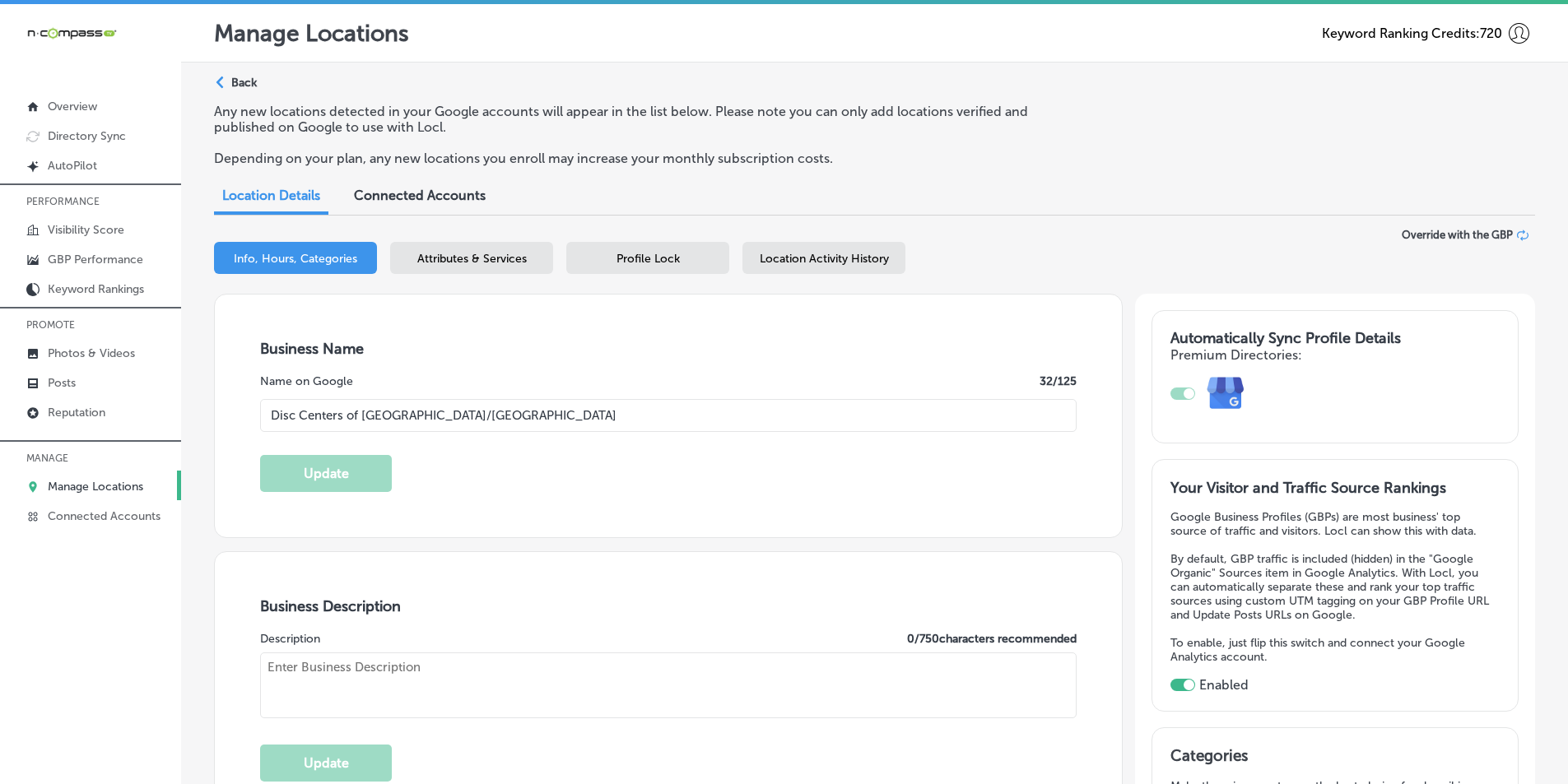
type input "34239"
type input "US"
type input "https://sarasotadisccenter.com/"
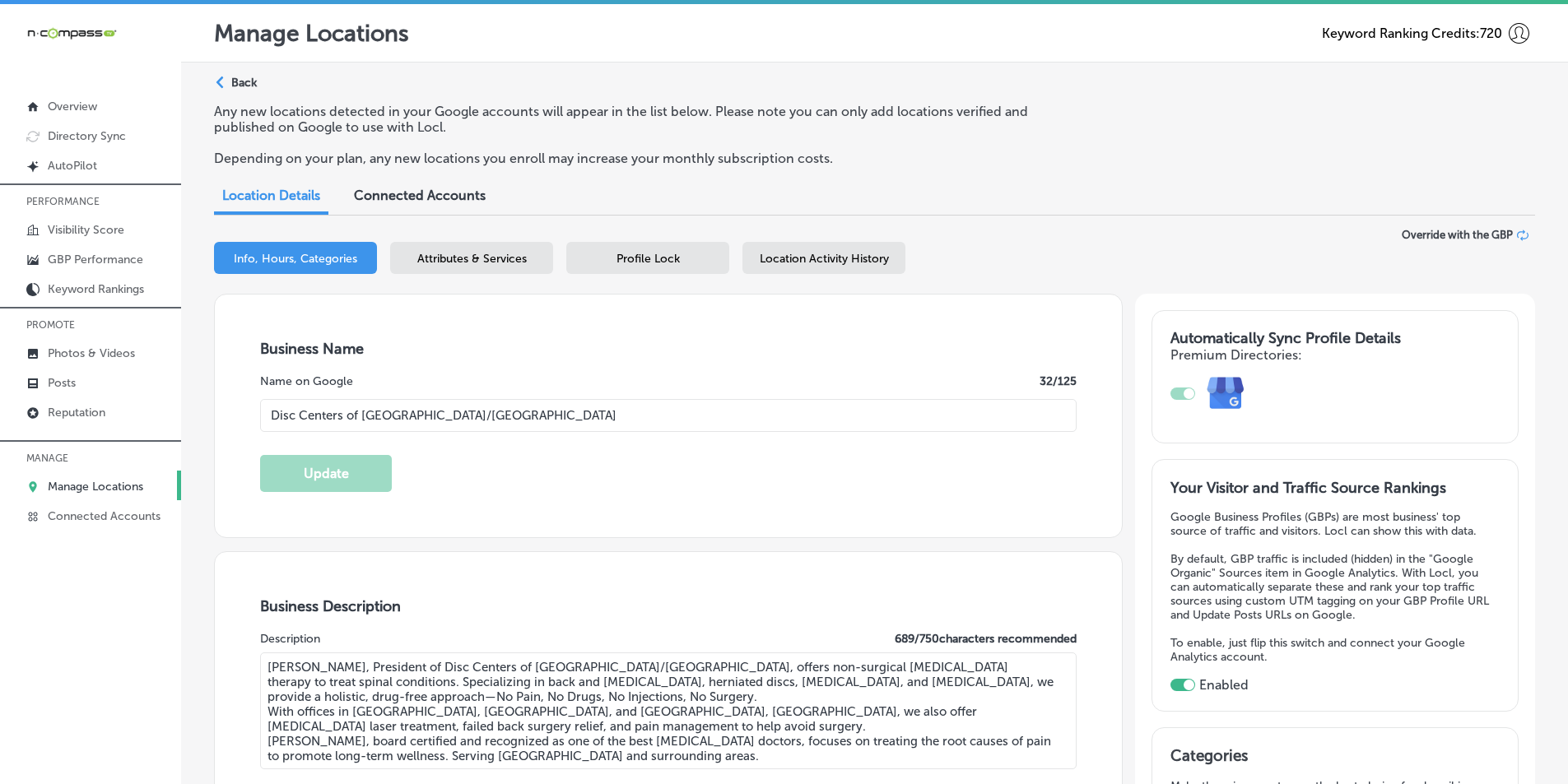
type input "+1 941 358 2224"
click at [223, 80] on icon "Path Created with Sketch." at bounding box center [219, 82] width 7 height 12
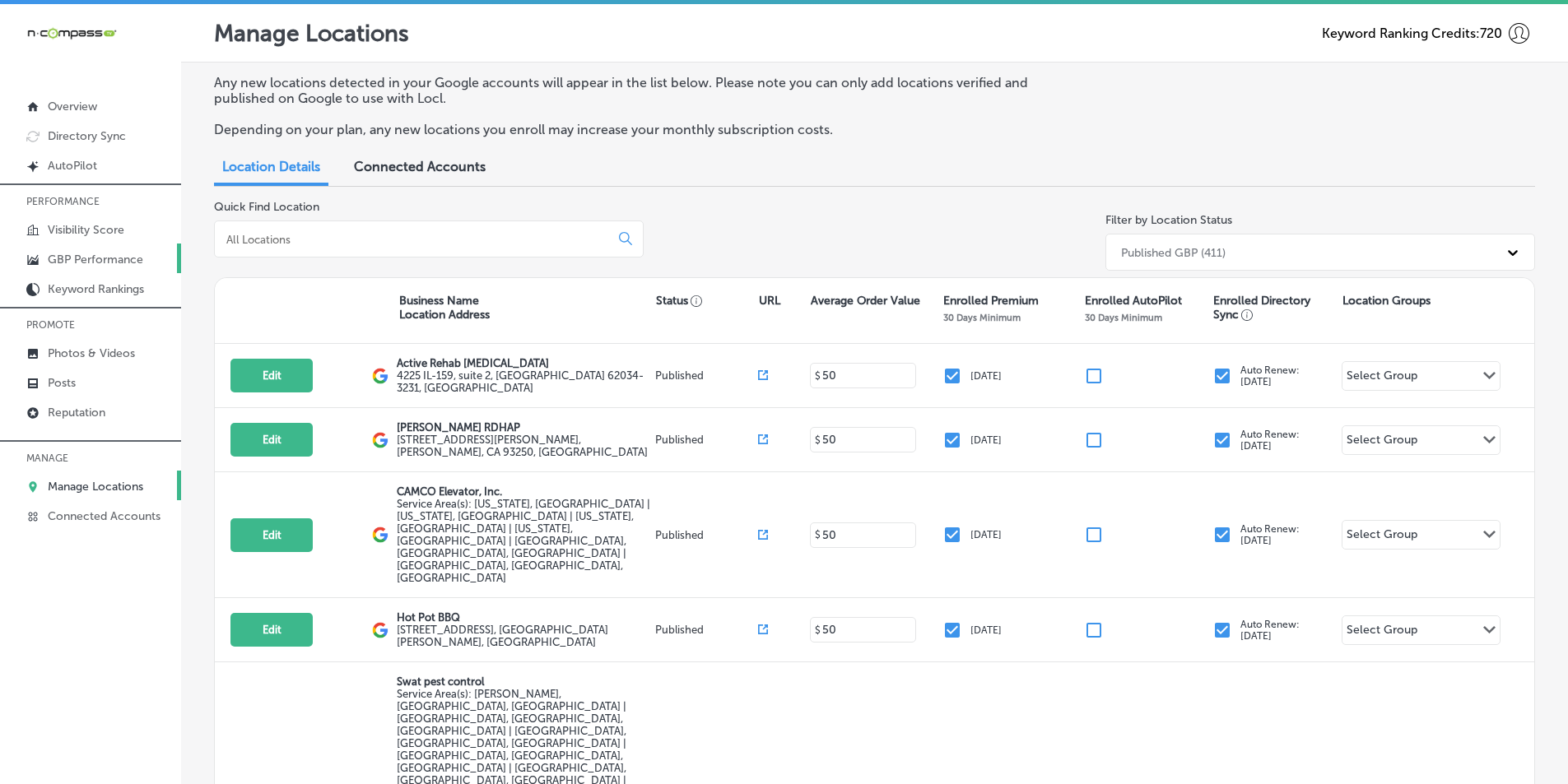
click at [107, 257] on p "GBP Performance" at bounding box center [95, 260] width 95 height 14
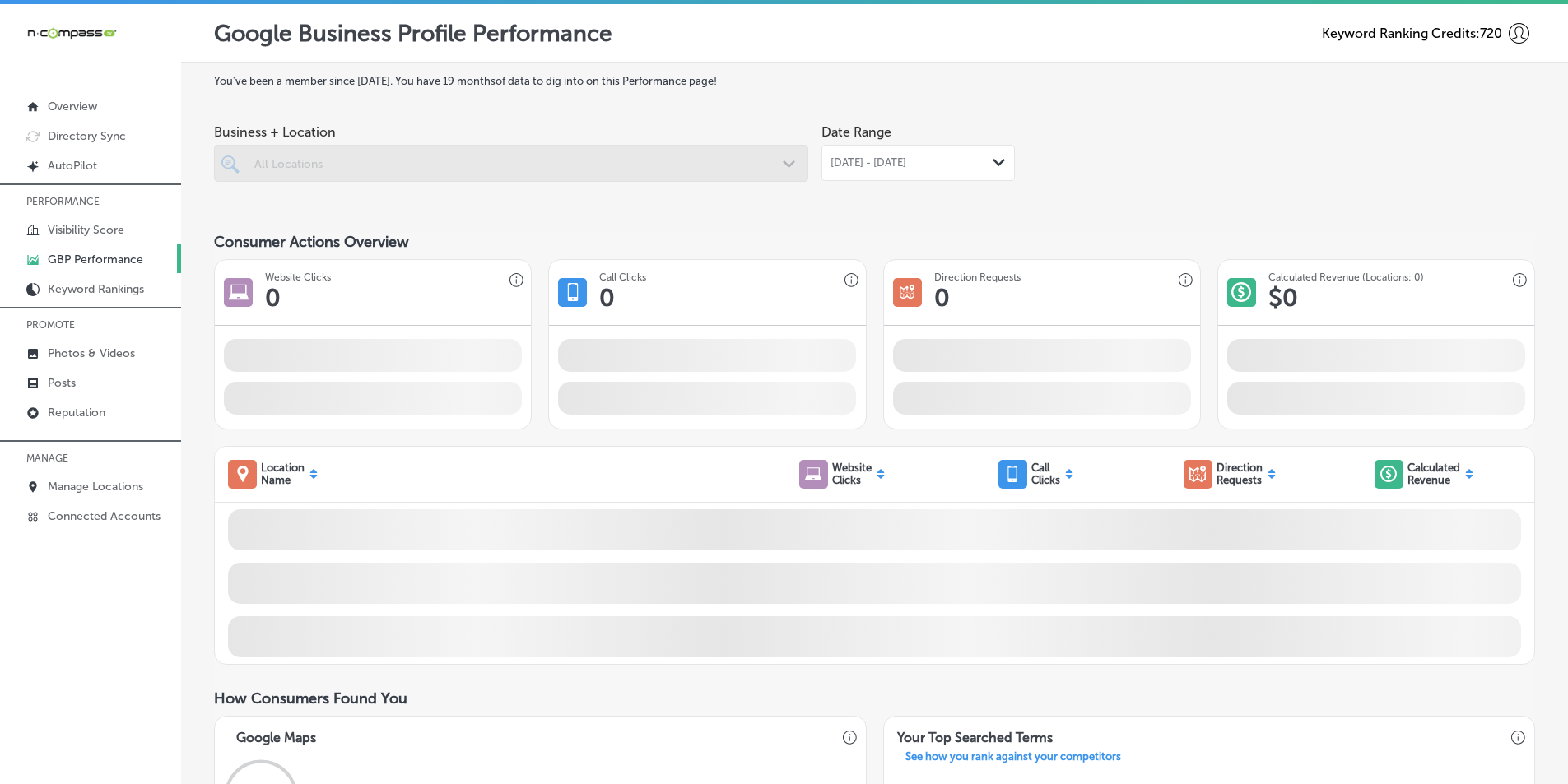
click at [726, 169] on div at bounding box center [510, 163] width 594 height 37
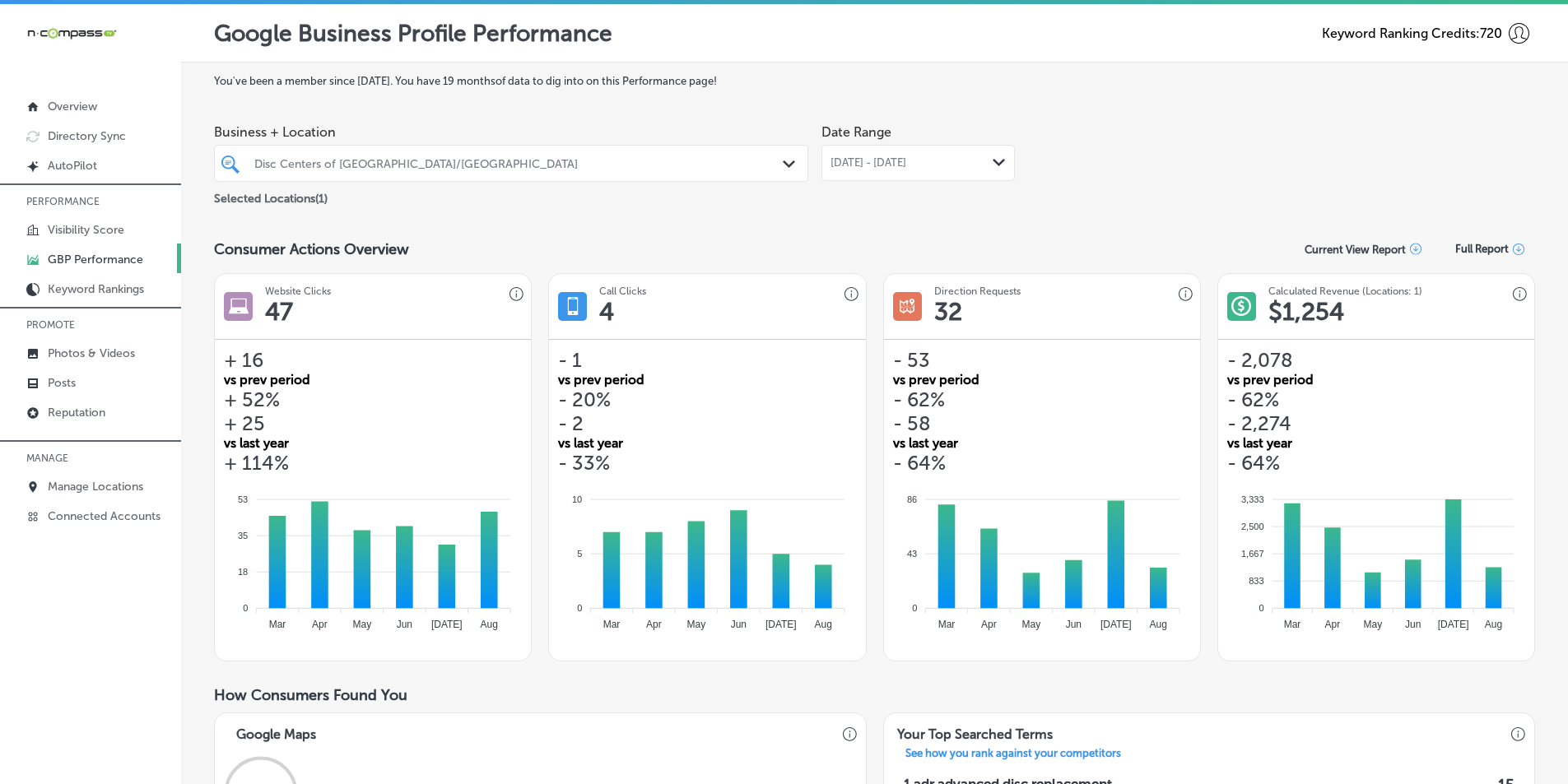
click at [992, 163] on icon "Path Created with Sketch." at bounding box center [998, 162] width 12 height 7
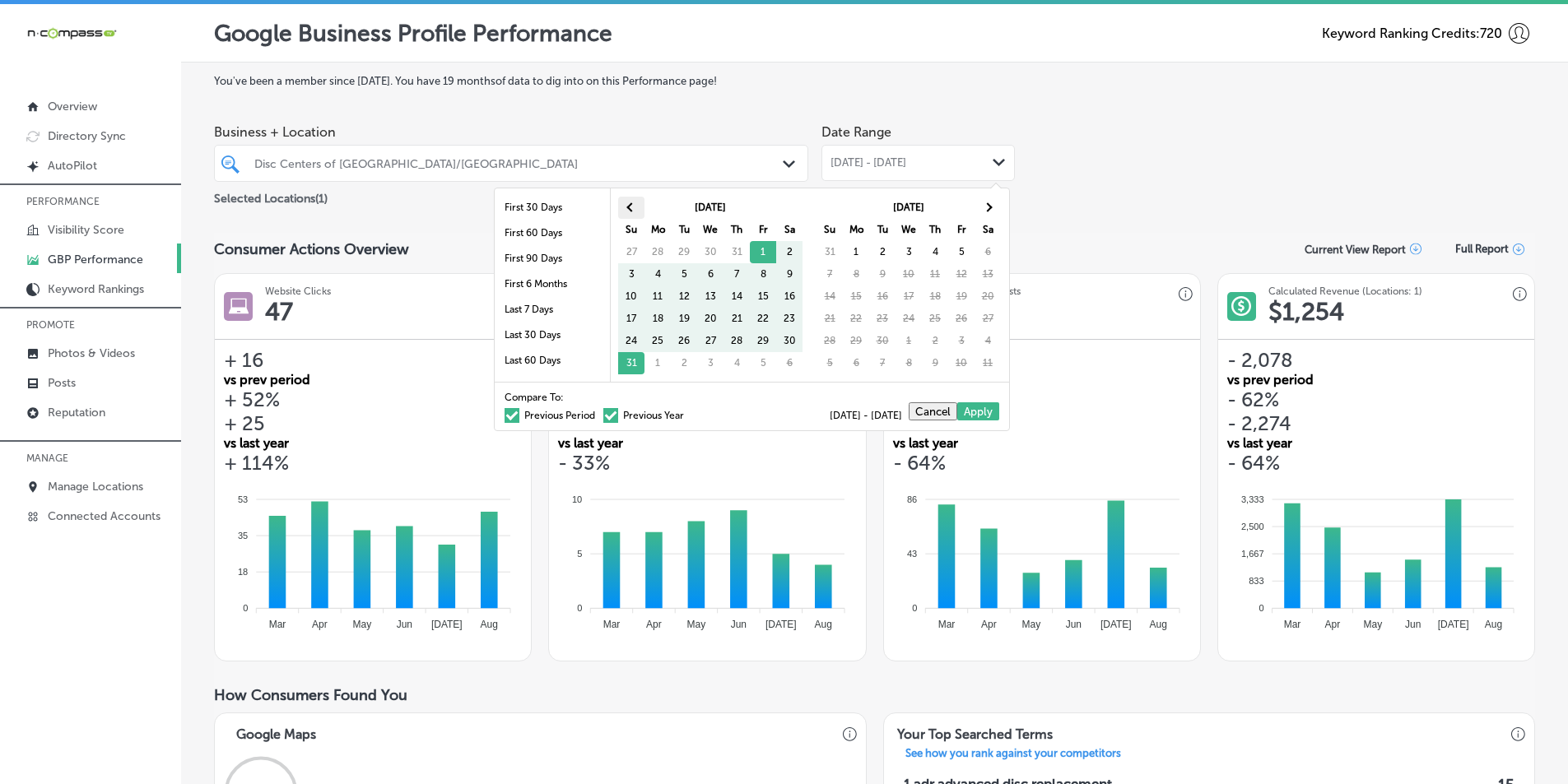
click at [626, 205] on th at bounding box center [631, 207] width 27 height 22
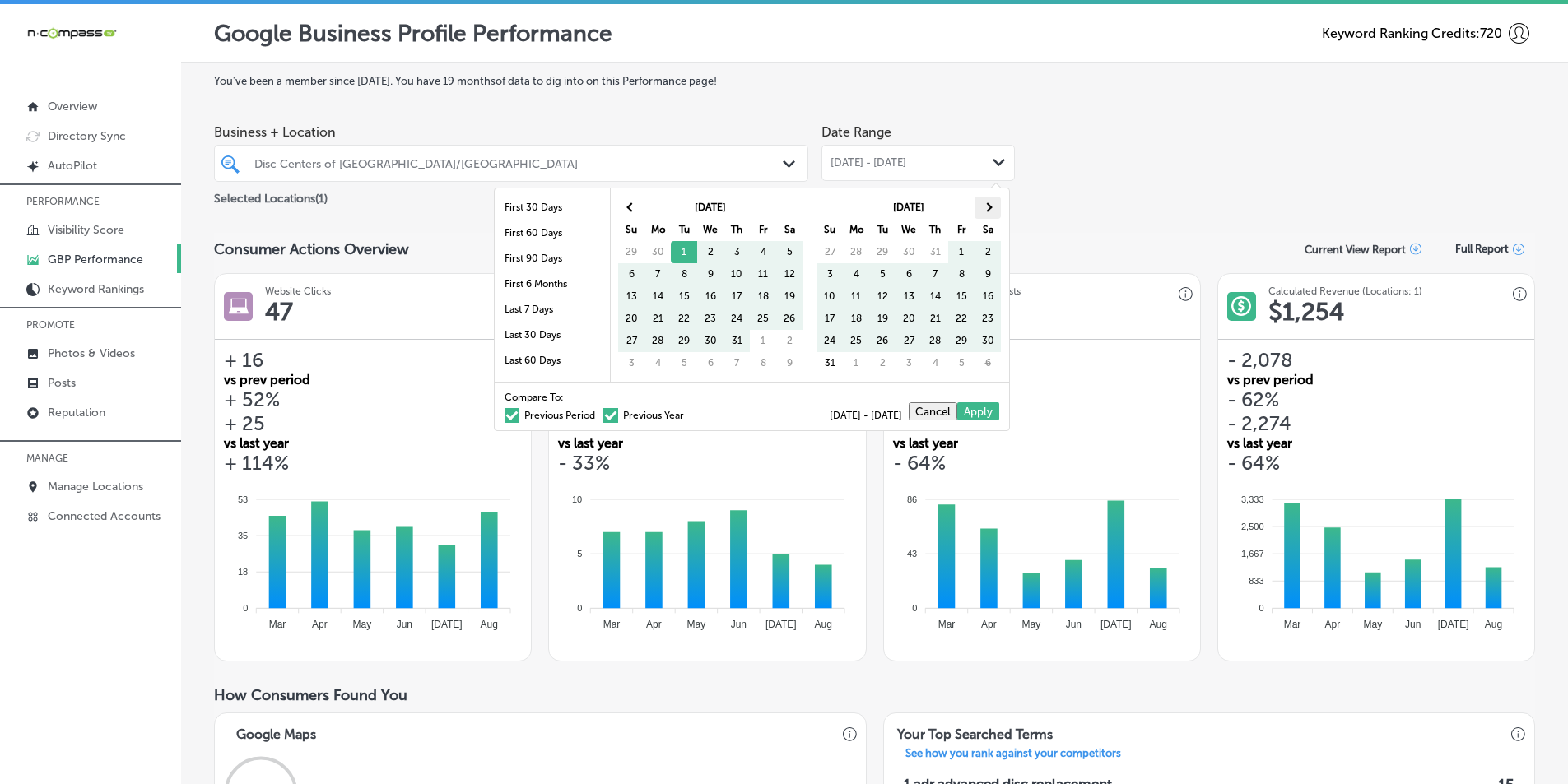
click at [997, 207] on th at bounding box center [987, 207] width 27 height 22
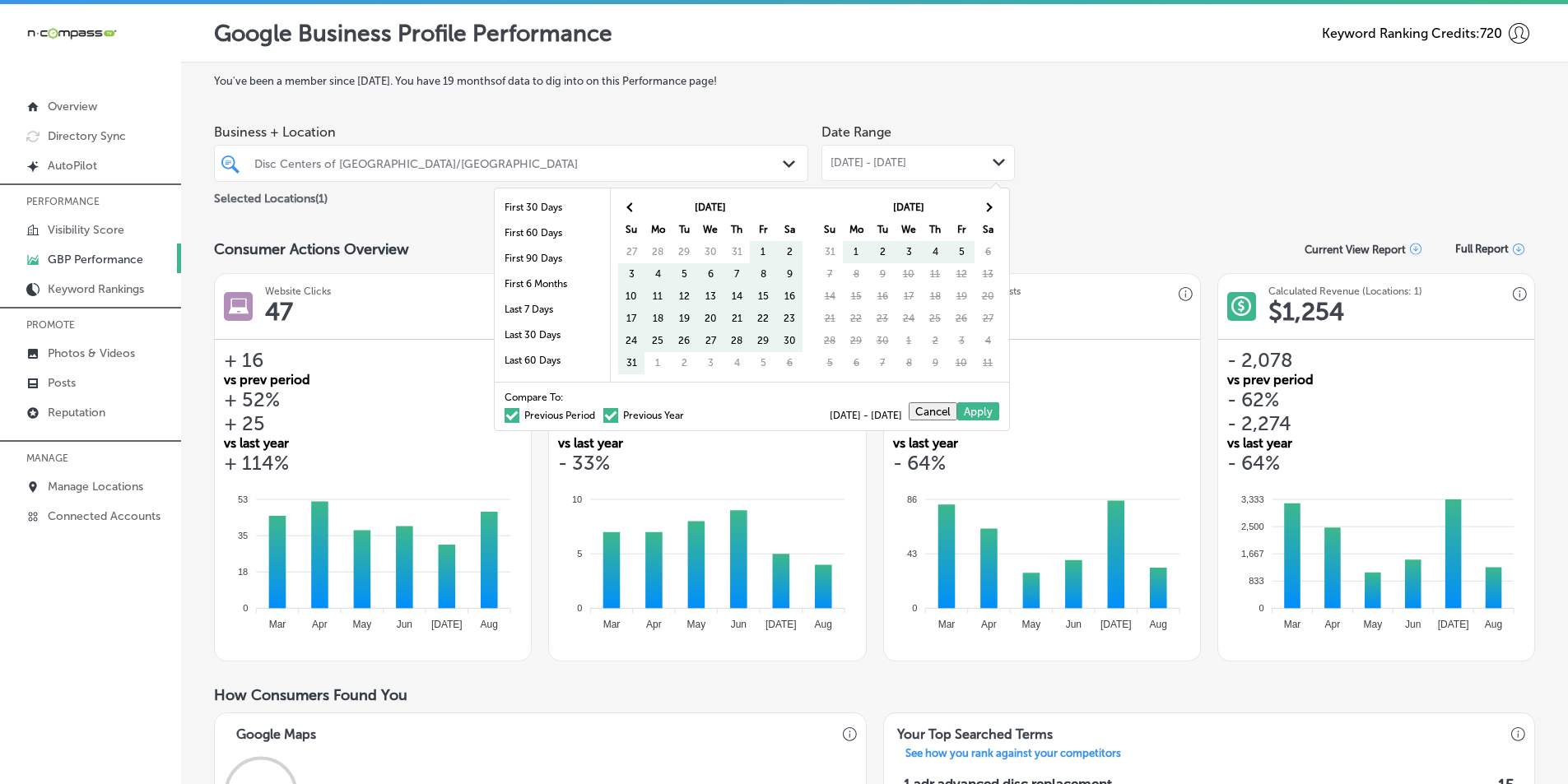
click at [882, 338] on td "30" at bounding box center [882, 341] width 27 height 22
click at [887, 341] on td "30" at bounding box center [882, 341] width 27 height 22
click at [987, 209] on span at bounding box center [986, 206] width 9 height 9
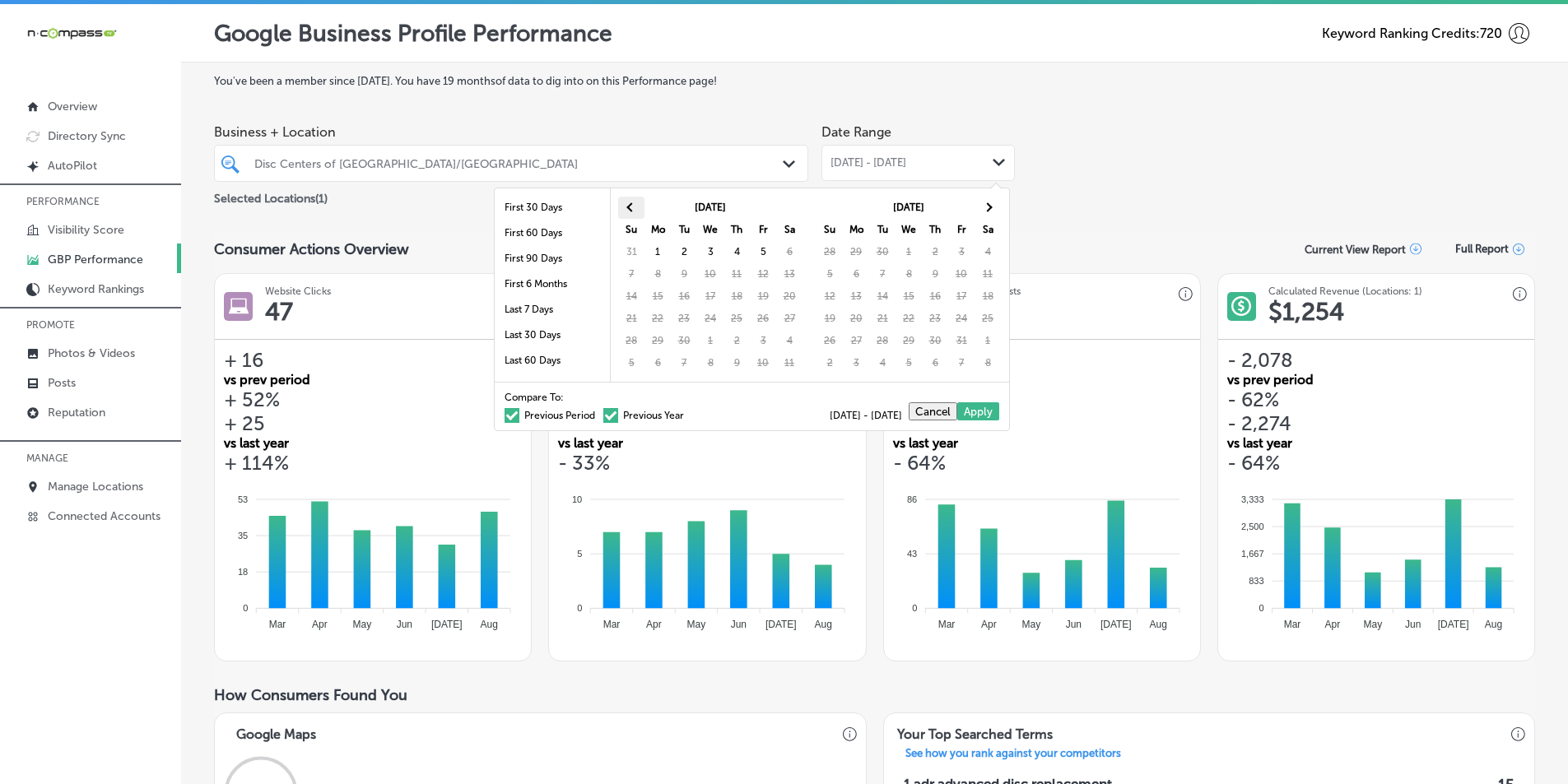
click at [630, 205] on span at bounding box center [630, 206] width 9 height 9
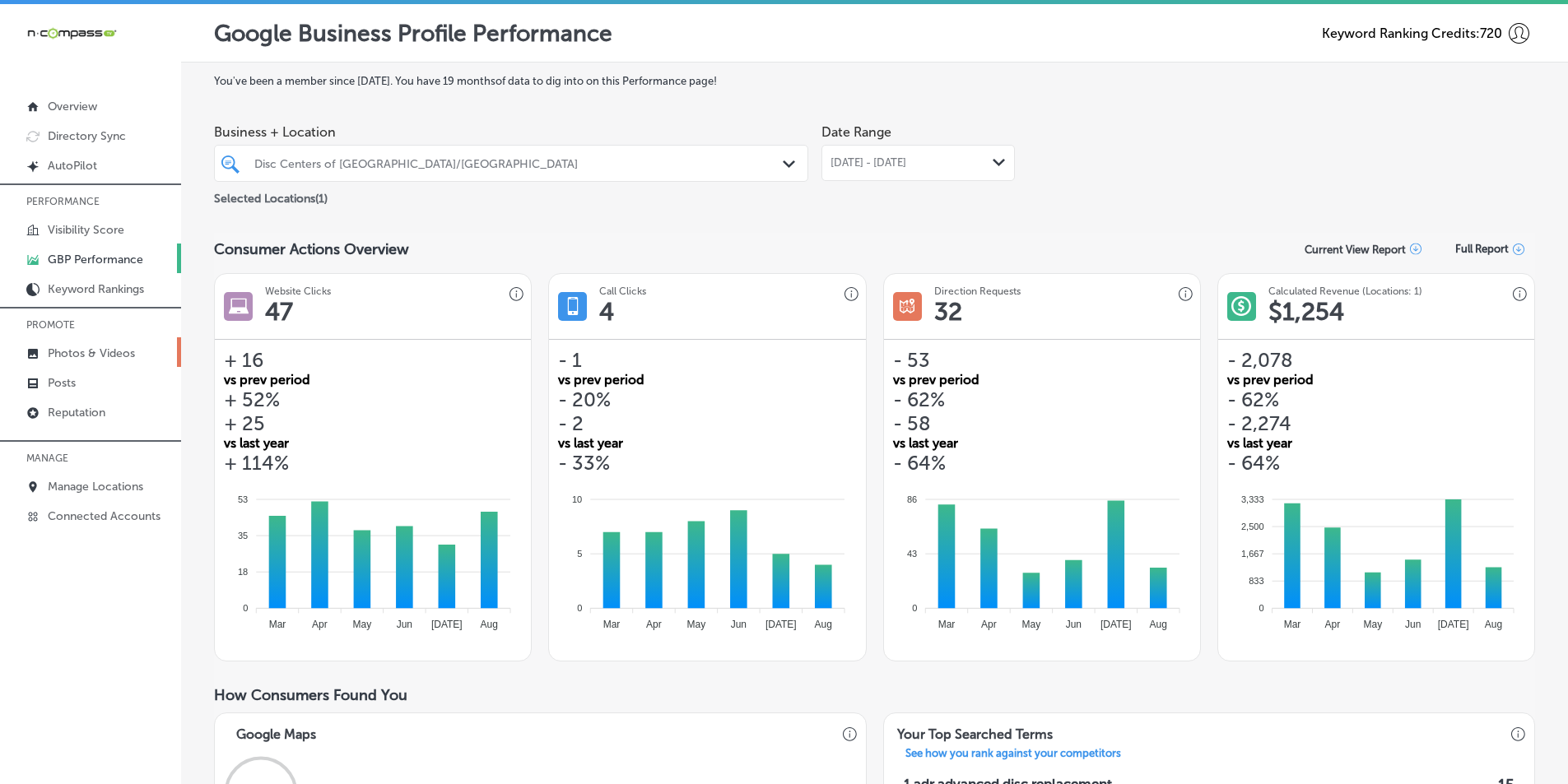
click at [85, 346] on link "Photos & Videos" at bounding box center [90, 352] width 181 height 30
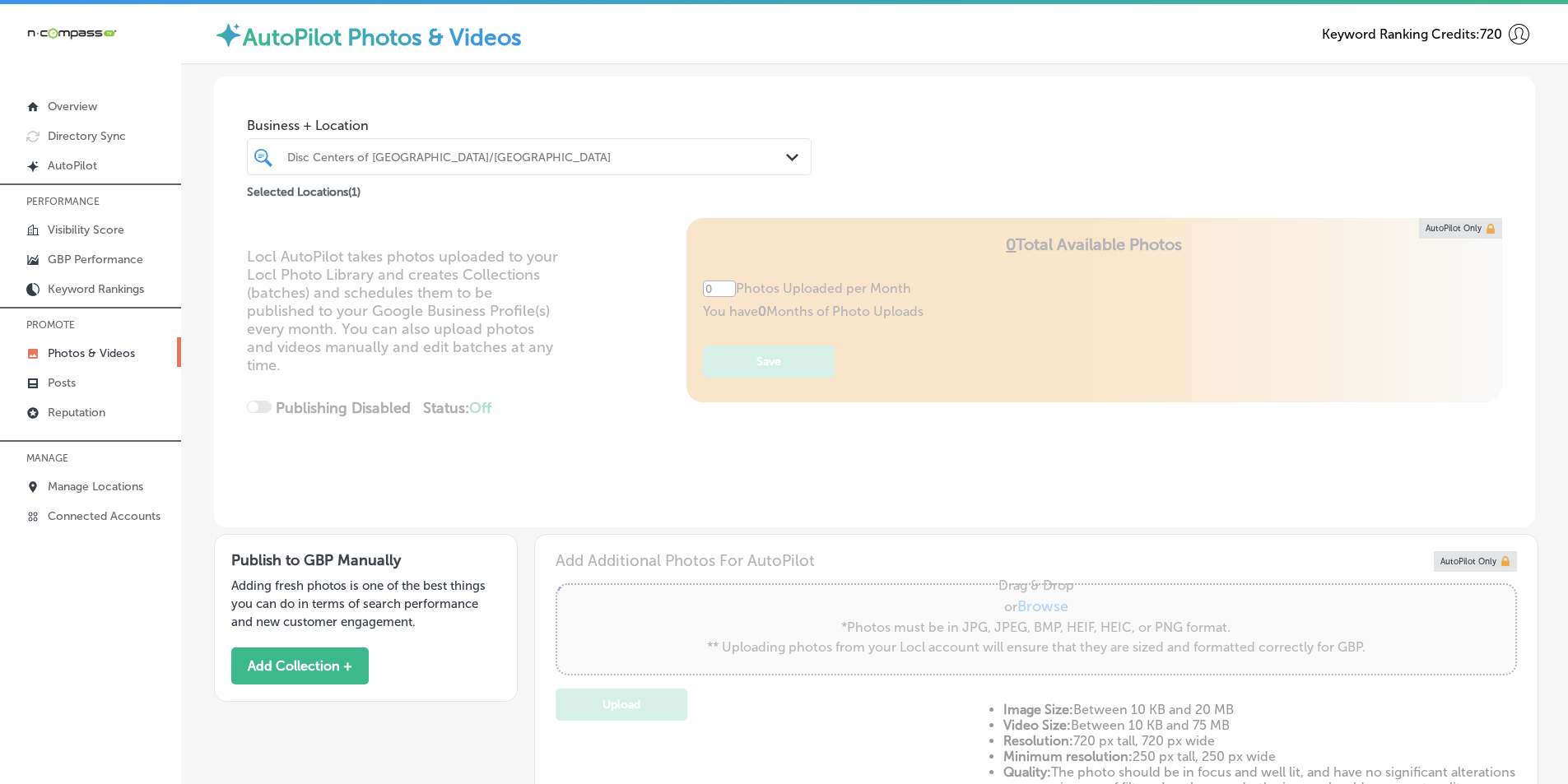
click at [475, 154] on div "Disc Centers of [GEOGRAPHIC_DATA]/[GEOGRAPHIC_DATA]" at bounding box center [537, 157] width 501 height 14
click at [922, 284] on div "Locl AutoPilot takes photos uploaded to your Locl Photo Library and creates Col…" at bounding box center [874, 373] width 1321 height 309
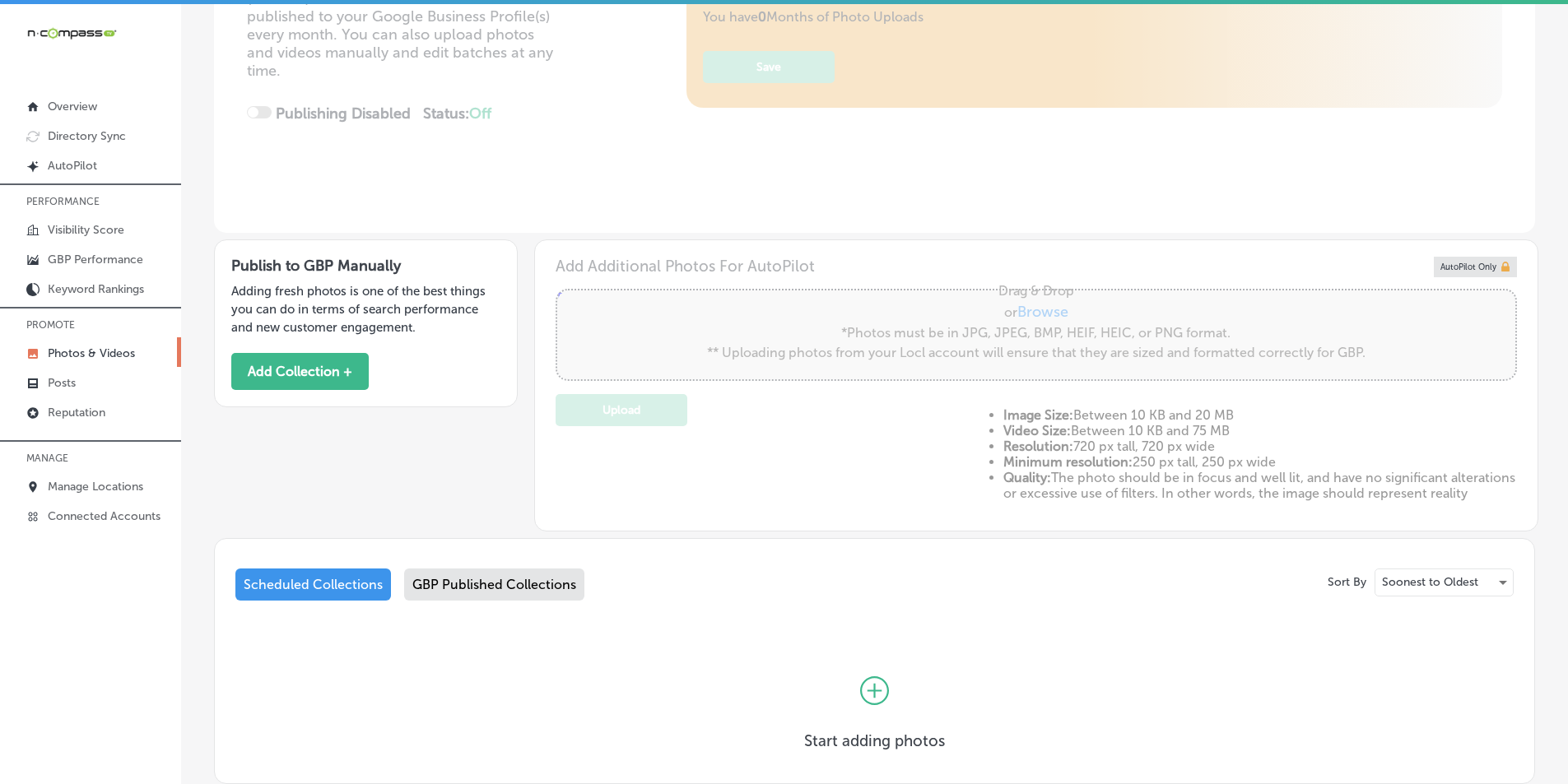
scroll to position [329, 0]
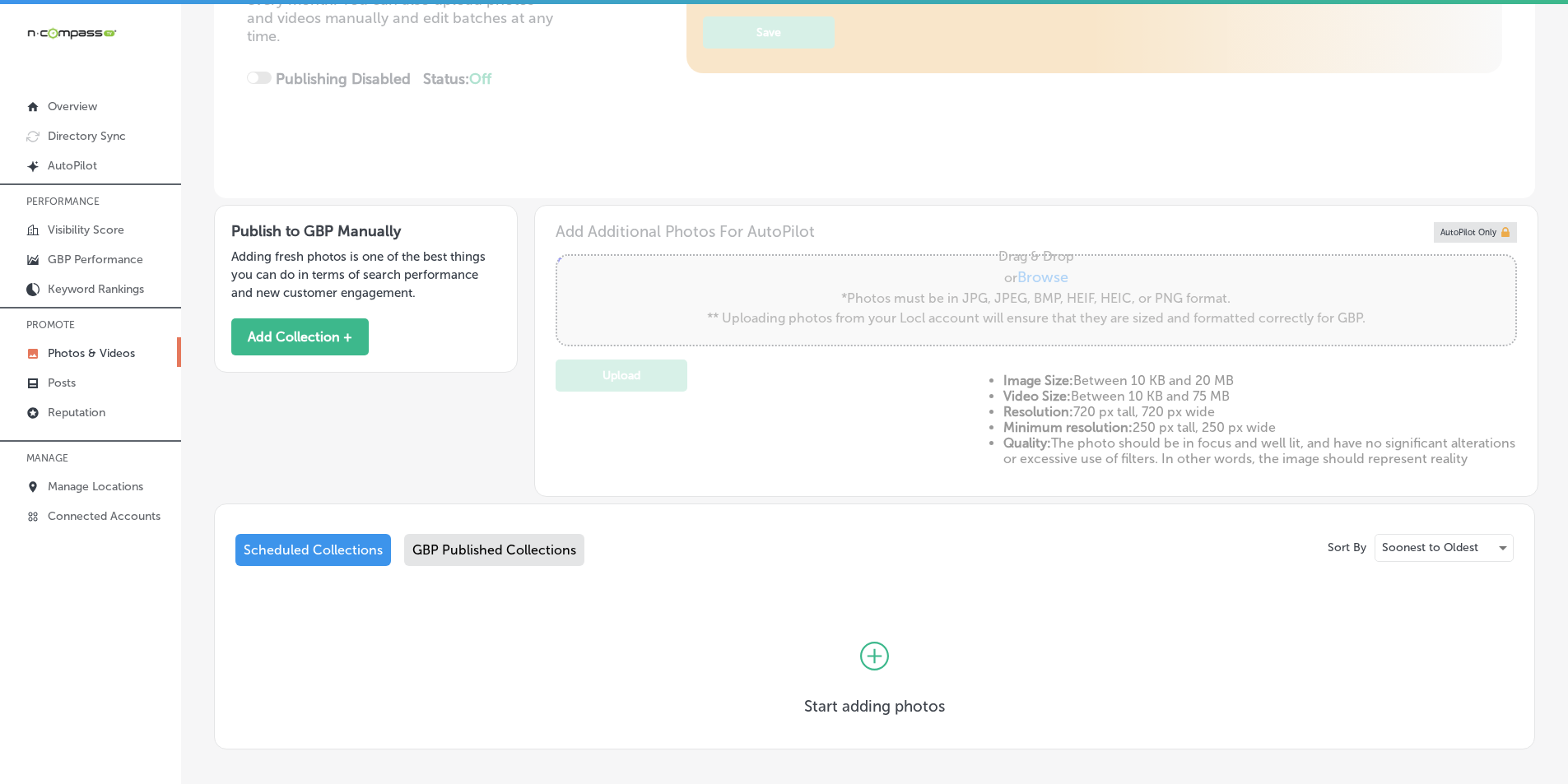
click at [485, 560] on div "GBP Published Collections" at bounding box center [495, 550] width 180 height 32
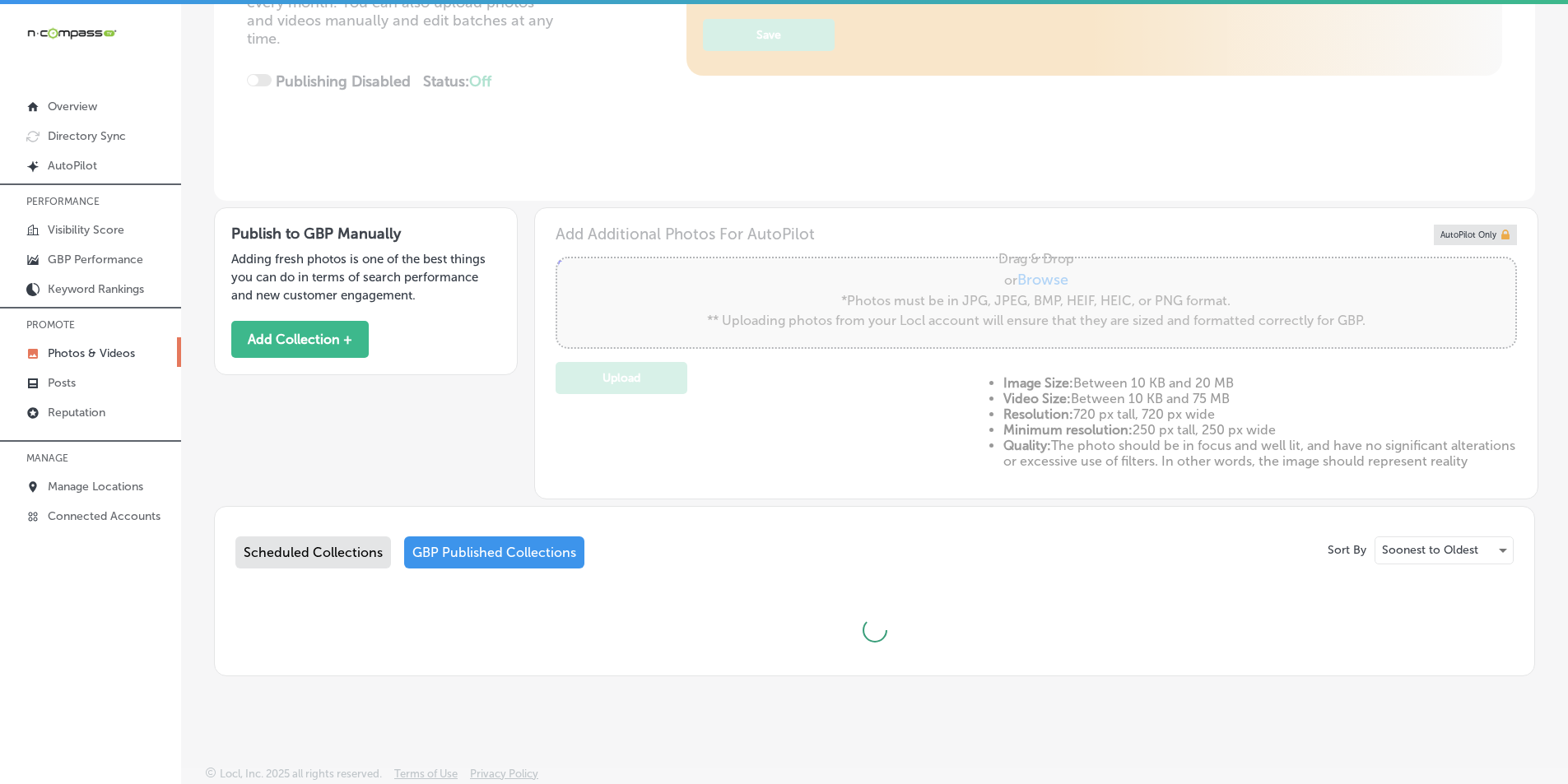
type input "5"
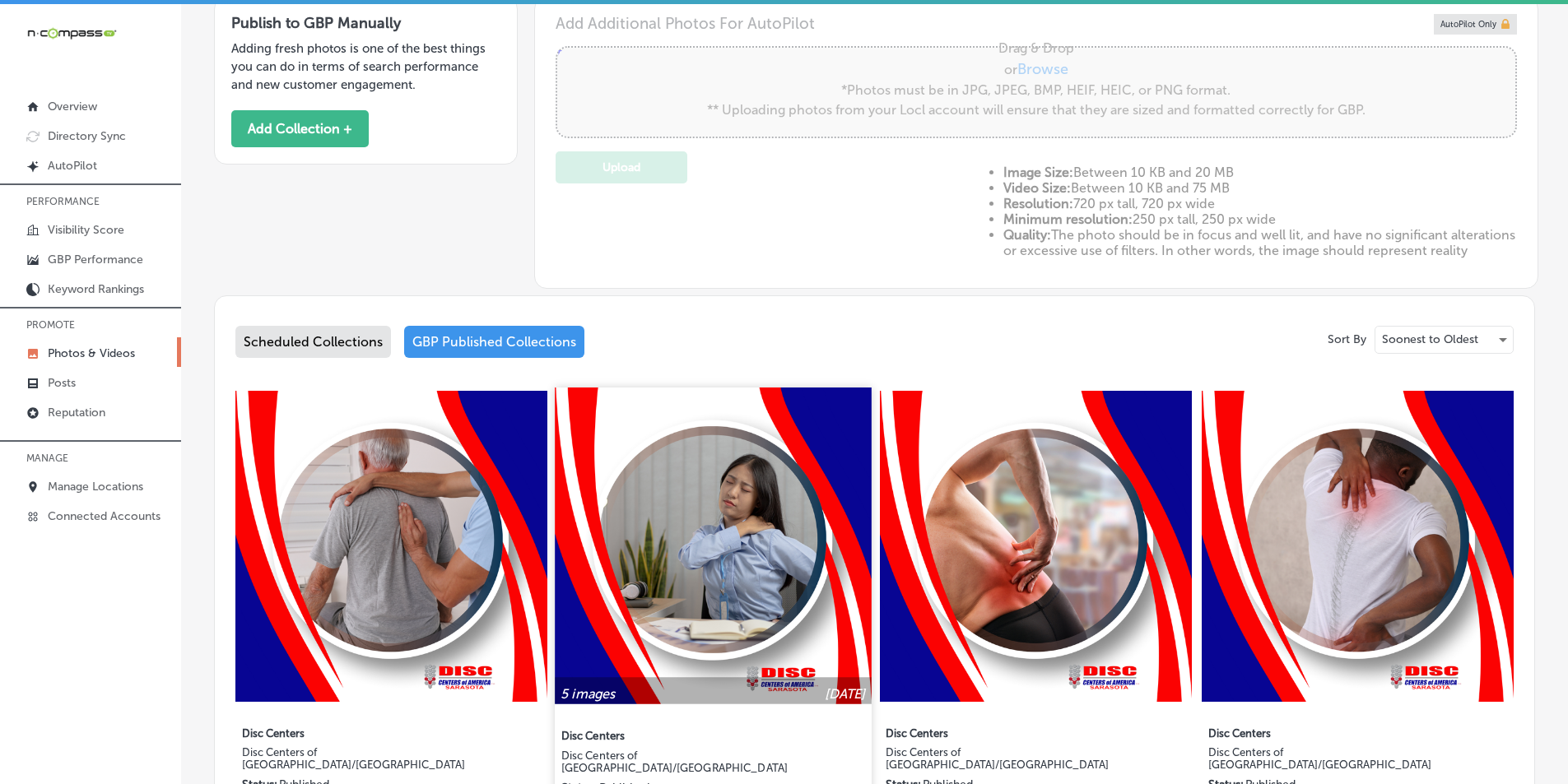
scroll to position [658, 0]
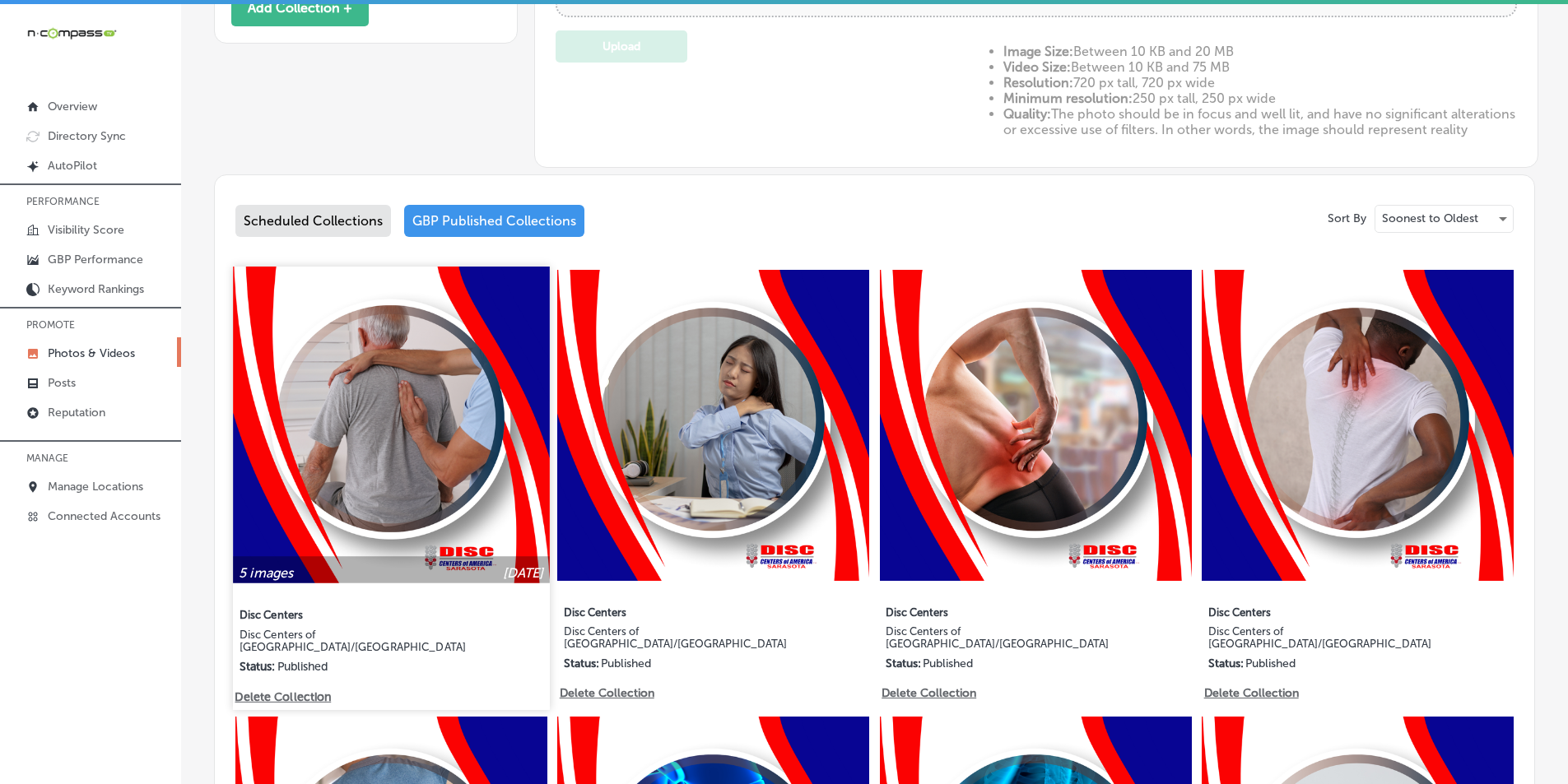
click at [430, 417] on img at bounding box center [391, 424] width 316 height 316
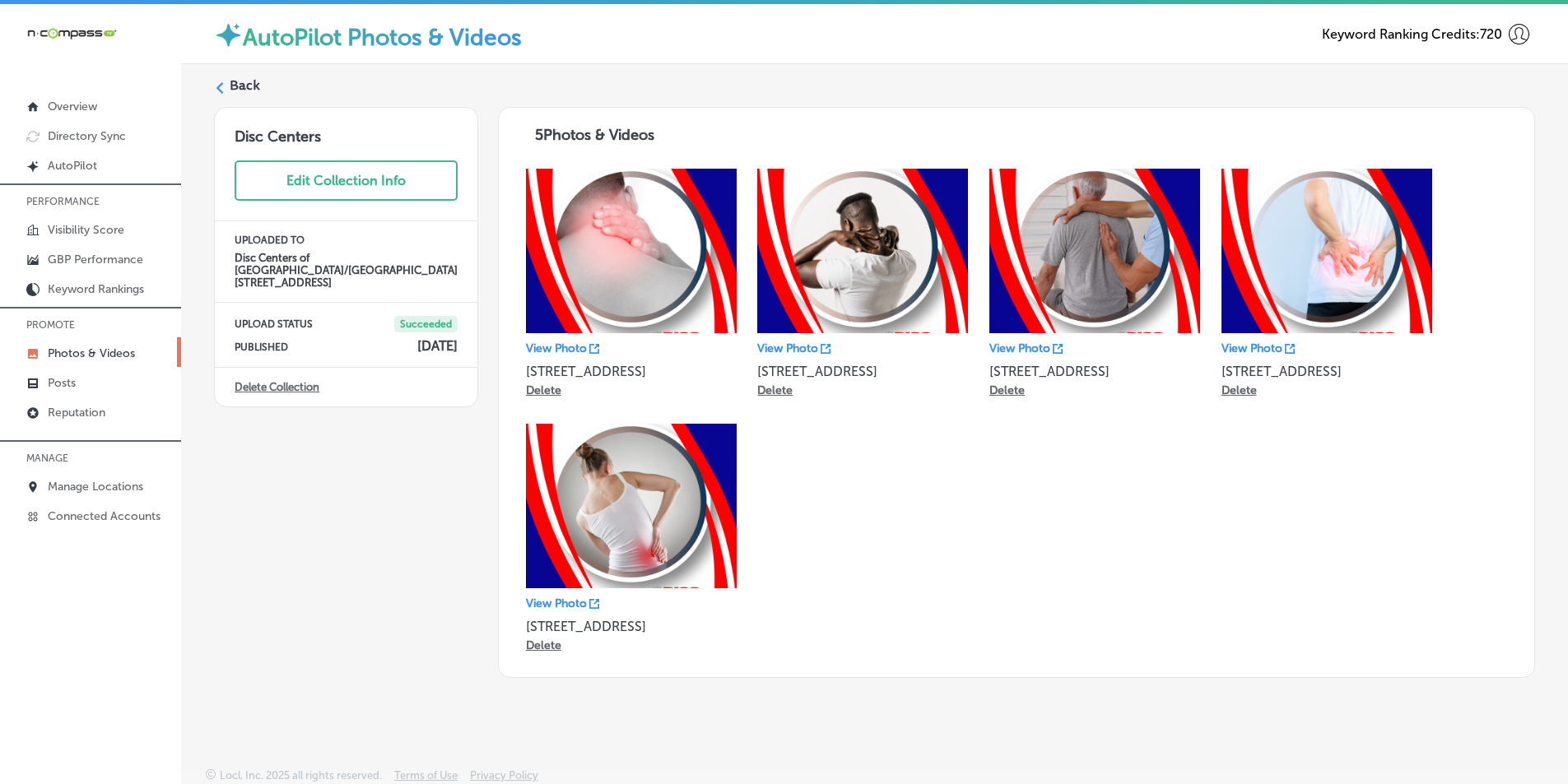
drag, startPoint x: 1237, startPoint y: 668, endPoint x: 1374, endPoint y: 700, distance: 140.7
click at [1374, 700] on div "AutoPilot Photos & Videos Keyword Ranking Credits: 720 Back Disc Centers Edit C…" at bounding box center [874, 395] width 1387 height 784
drag, startPoint x: 859, startPoint y: 533, endPoint x: 822, endPoint y: 533, distance: 37.0
click at [858, 533] on div "View Photo 1215 S East Ave Suite 210 Delete View Photo 1215 S East Ave Suite 21…" at bounding box center [1016, 413] width 1002 height 511
drag, startPoint x: 234, startPoint y: 257, endPoint x: 399, endPoint y: 259, distance: 165.0
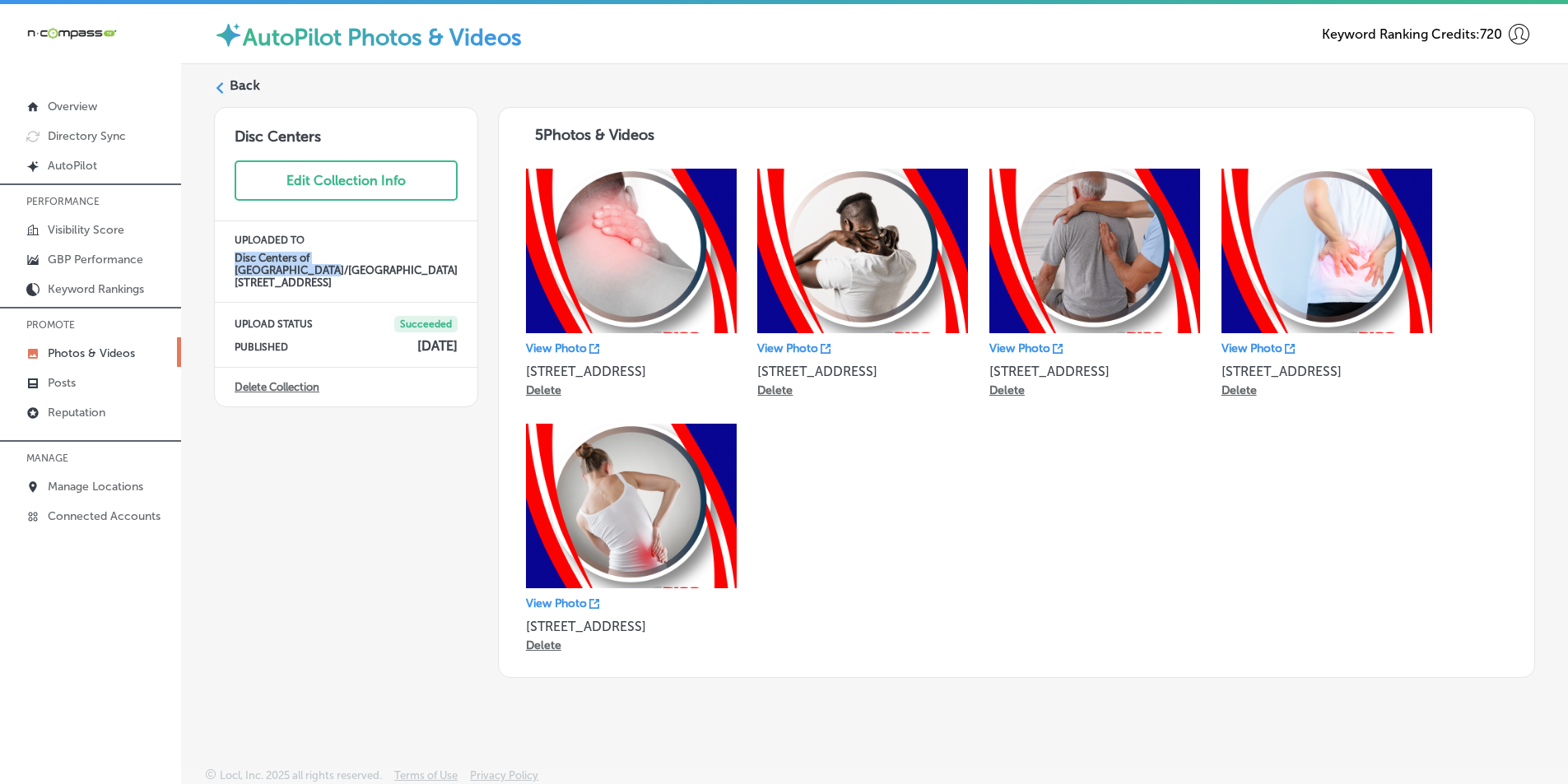
click at [399, 259] on div "UPLOADED TO Disc Centers of America/Sarasota 1215 S East Ave Suite 210" at bounding box center [346, 262] width 263 height 81
copy h4 "Disc Centers of [GEOGRAPHIC_DATA]/[GEOGRAPHIC_DATA]"
click at [246, 81] on label "Back" at bounding box center [245, 85] width 31 height 18
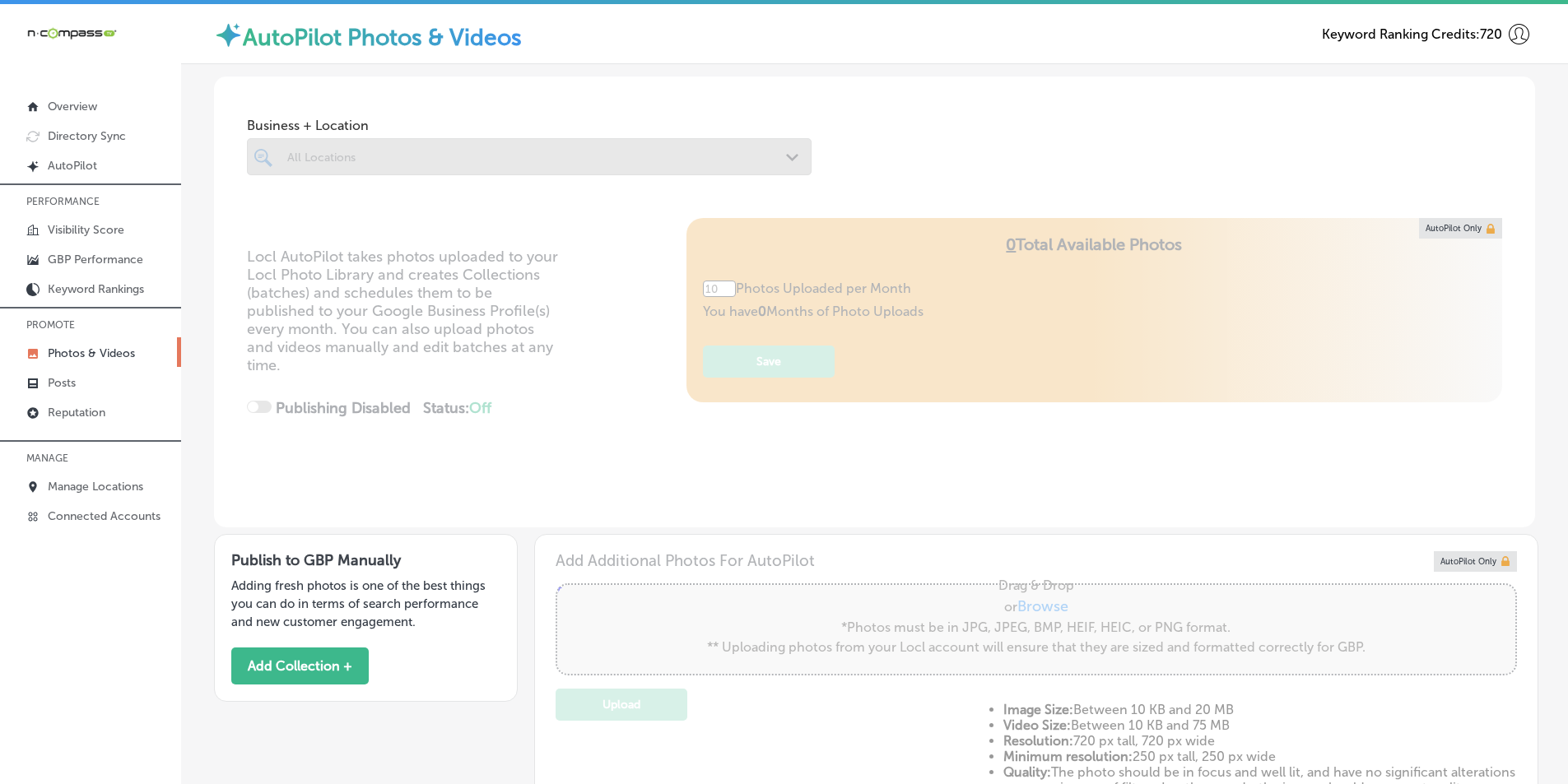
type input "5"
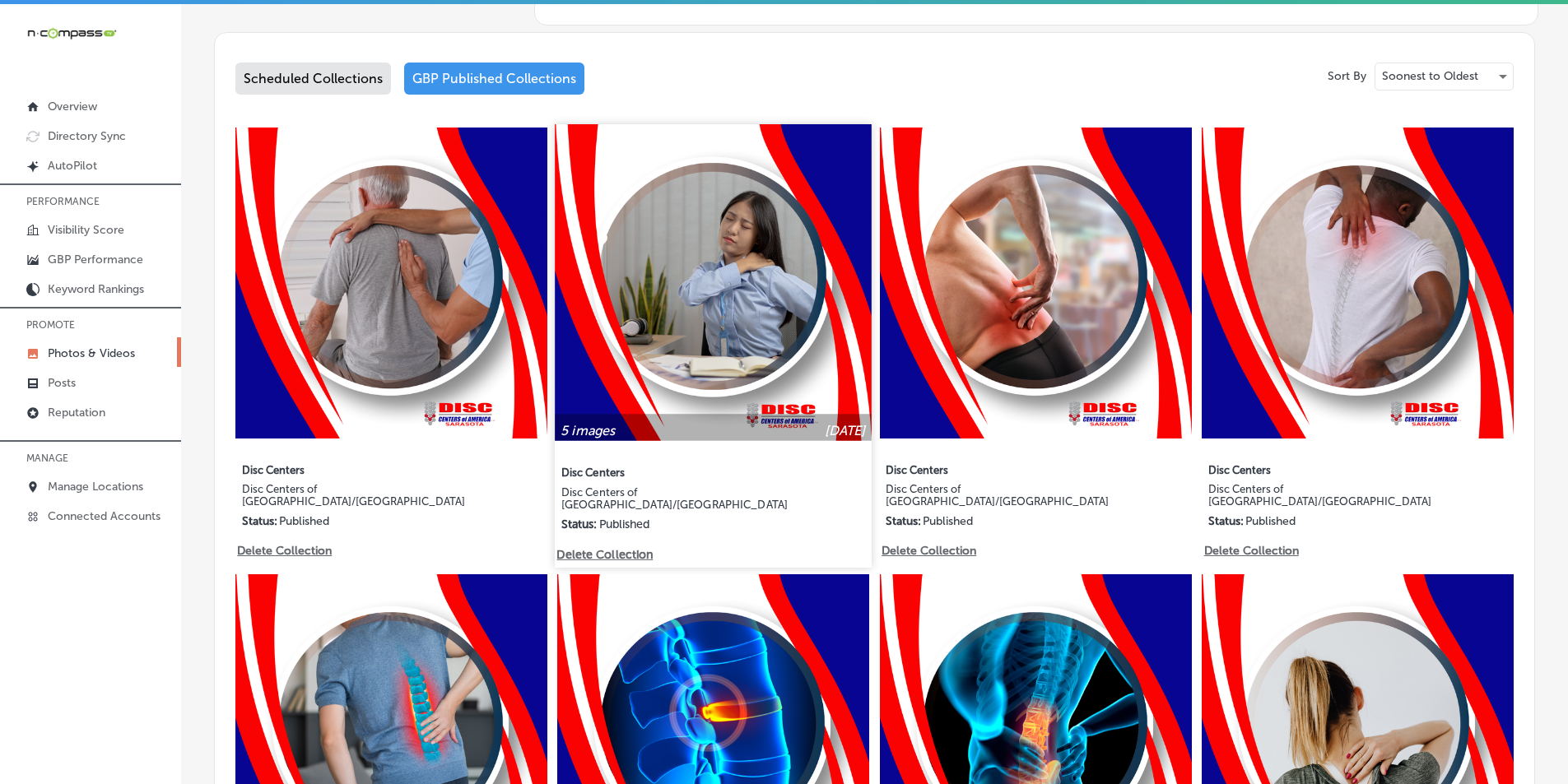
scroll to position [823, 0]
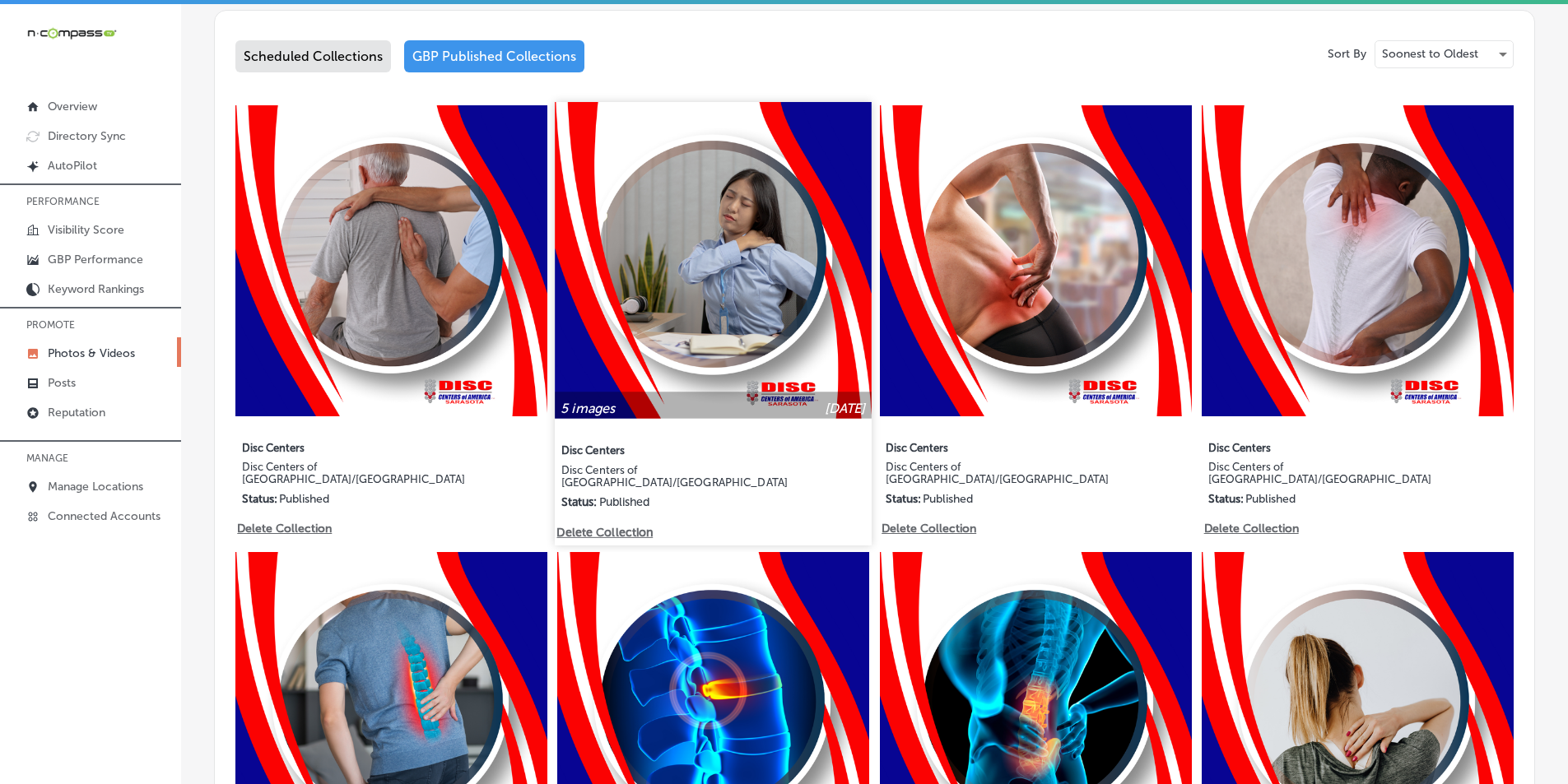
click at [720, 323] on img at bounding box center [713, 260] width 316 height 316
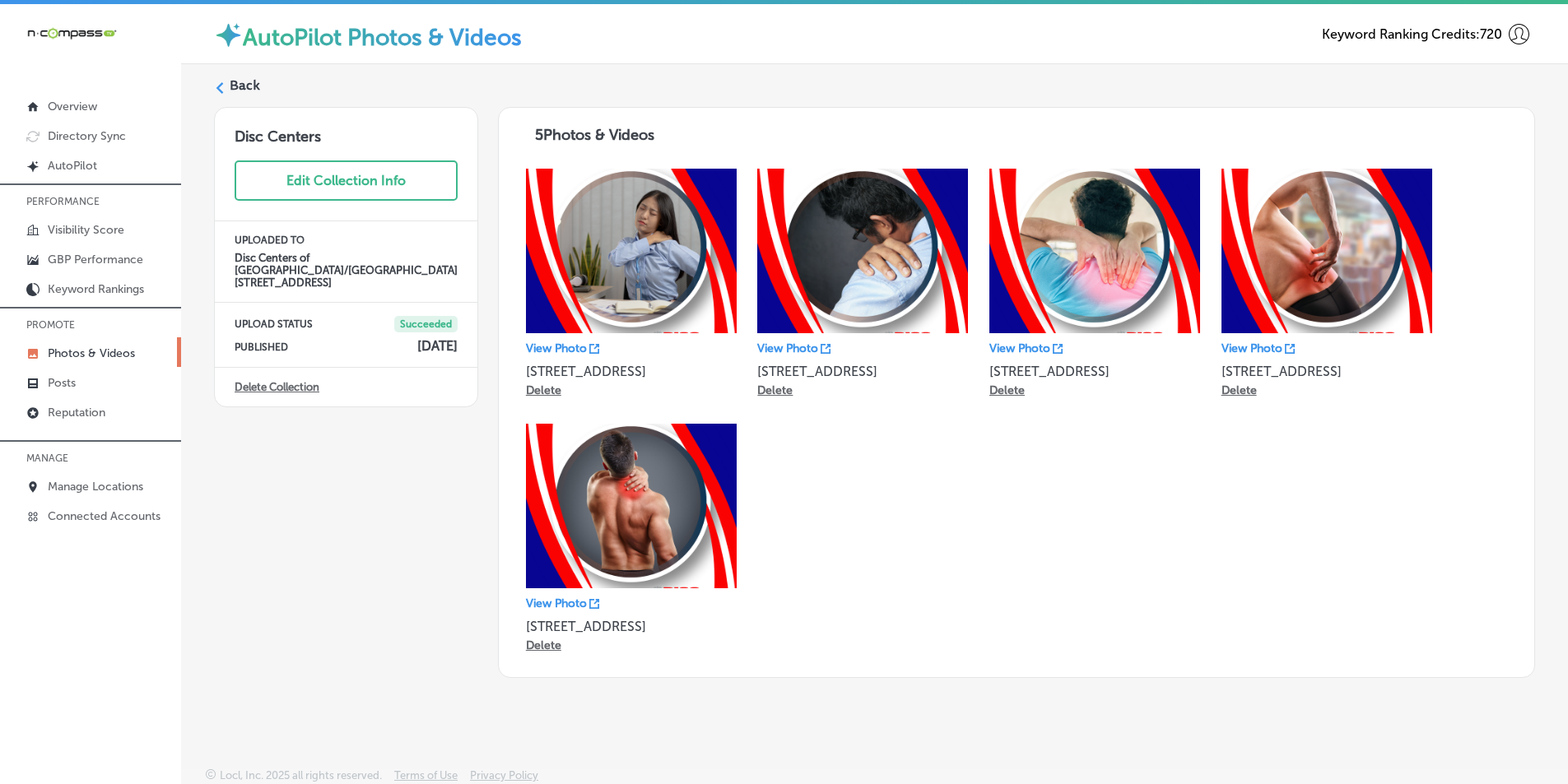
click at [90, 352] on p "Photos & Videos" at bounding box center [91, 354] width 87 height 14
click at [89, 348] on p "Photos & Videos" at bounding box center [91, 354] width 87 height 14
click at [217, 85] on icon at bounding box center [220, 88] width 12 height 12
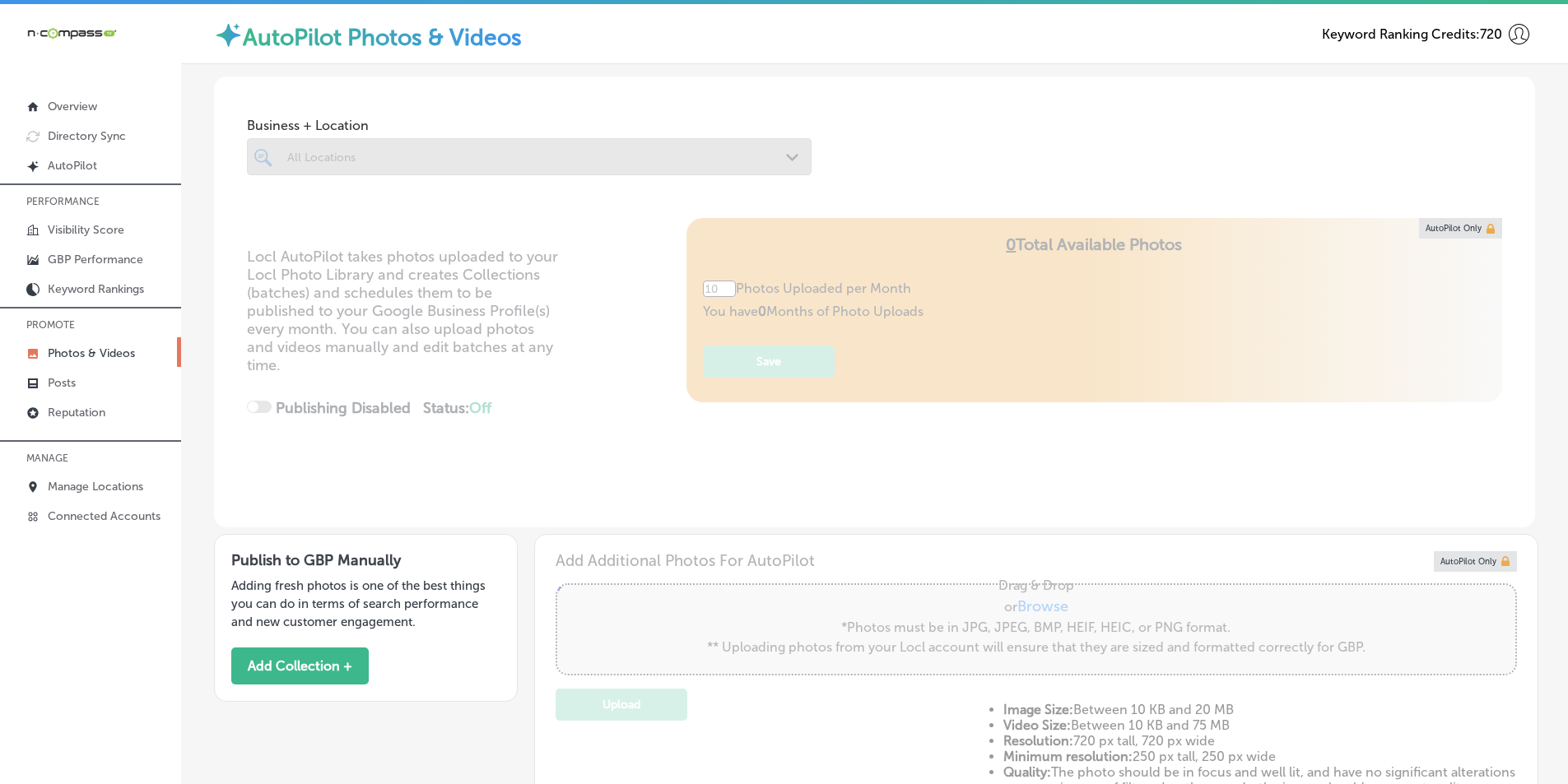
type input "5"
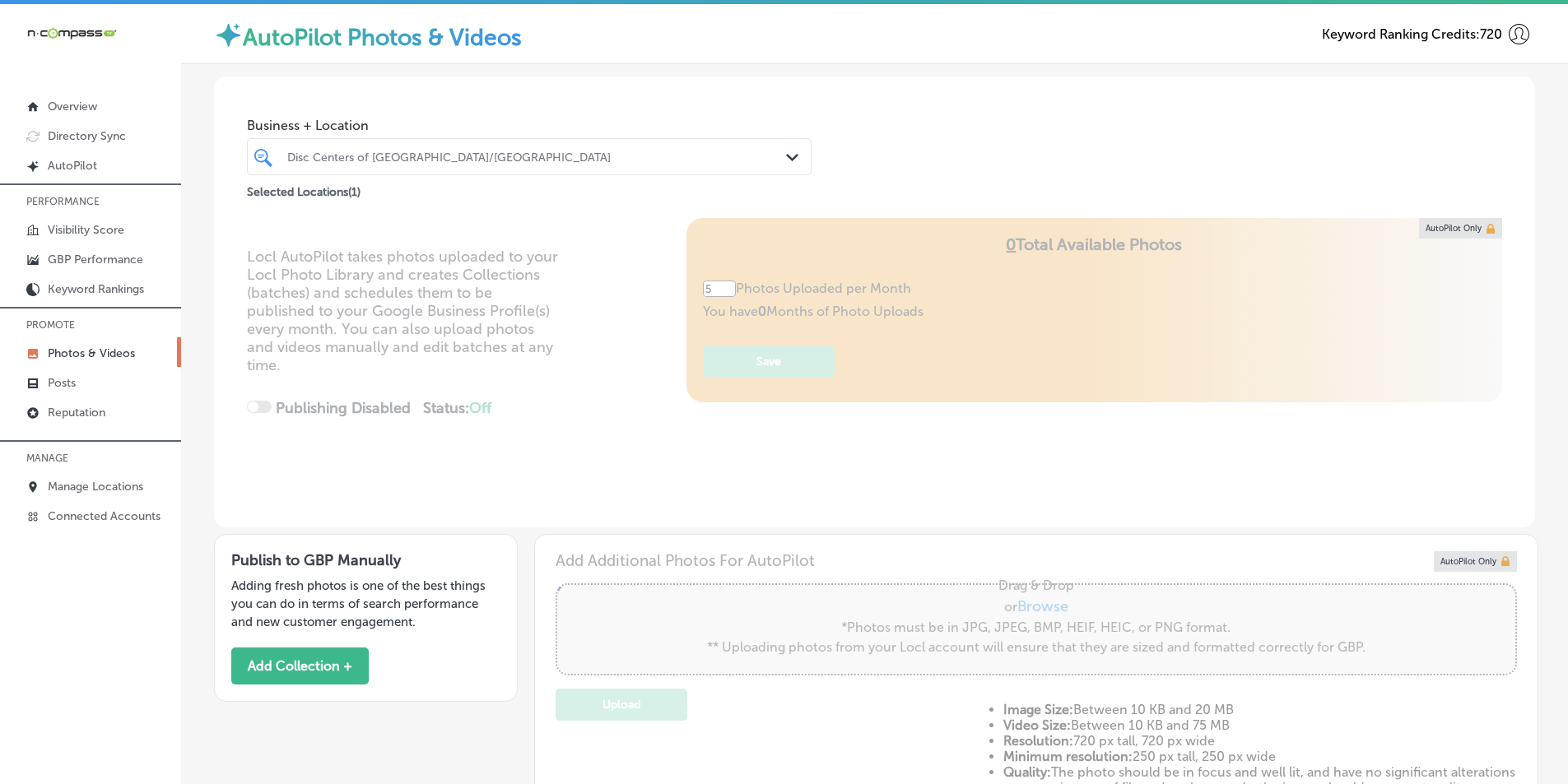
drag, startPoint x: 381, startPoint y: 152, endPoint x: 460, endPoint y: 167, distance: 80.4
click at [381, 153] on div "Disc Centers of [GEOGRAPHIC_DATA]/[GEOGRAPHIC_DATA]" at bounding box center [537, 157] width 501 height 14
click at [503, 157] on div "Disc Centers of [GEOGRAPHIC_DATA]/[GEOGRAPHIC_DATA]" at bounding box center [537, 157] width 501 height 14
click at [453, 159] on div "Disc Centers of [GEOGRAPHIC_DATA]/[GEOGRAPHIC_DATA]" at bounding box center [537, 157] width 501 height 14
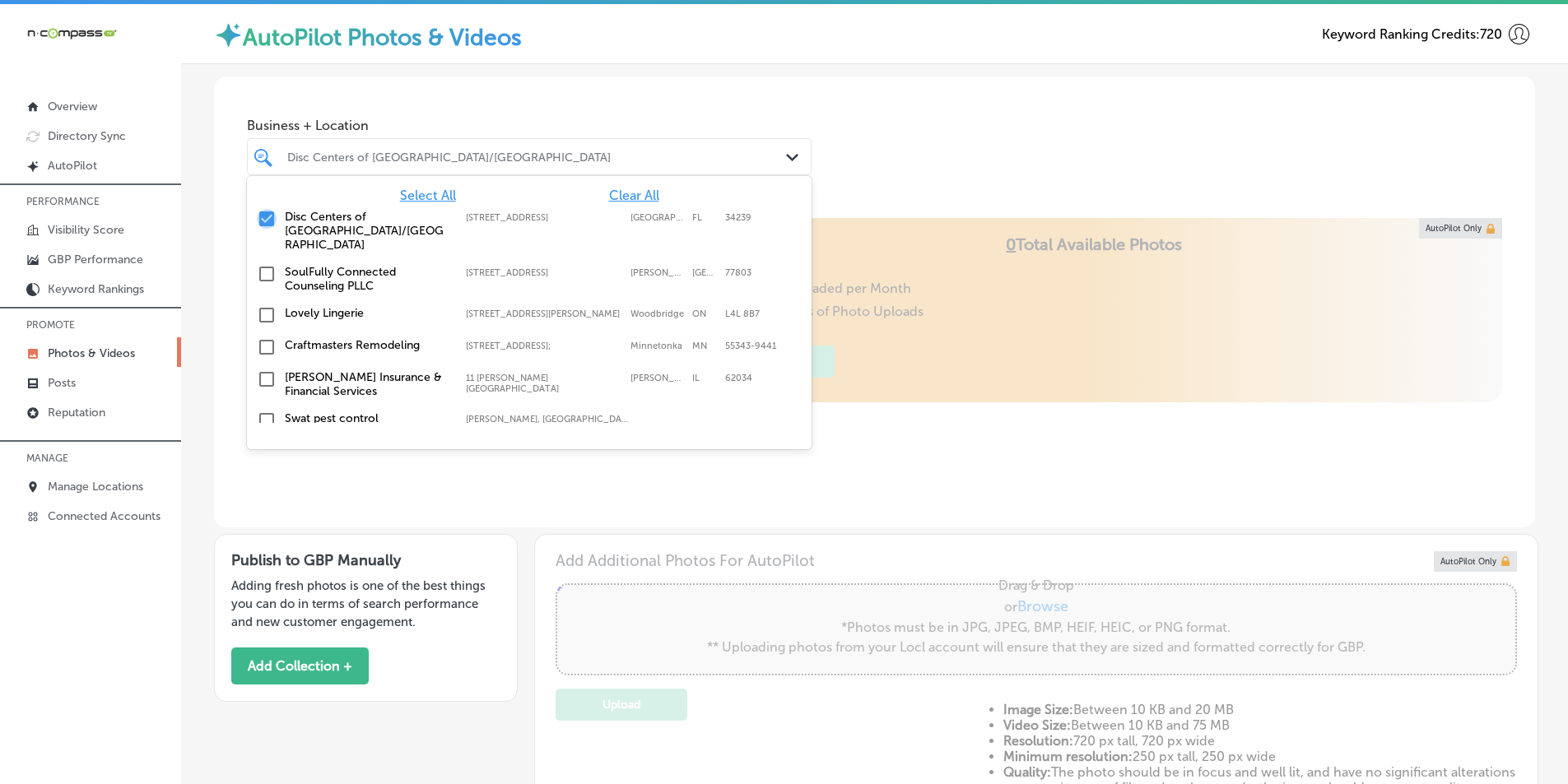
click at [268, 215] on input "checkbox" at bounding box center [267, 219] width 20 height 20
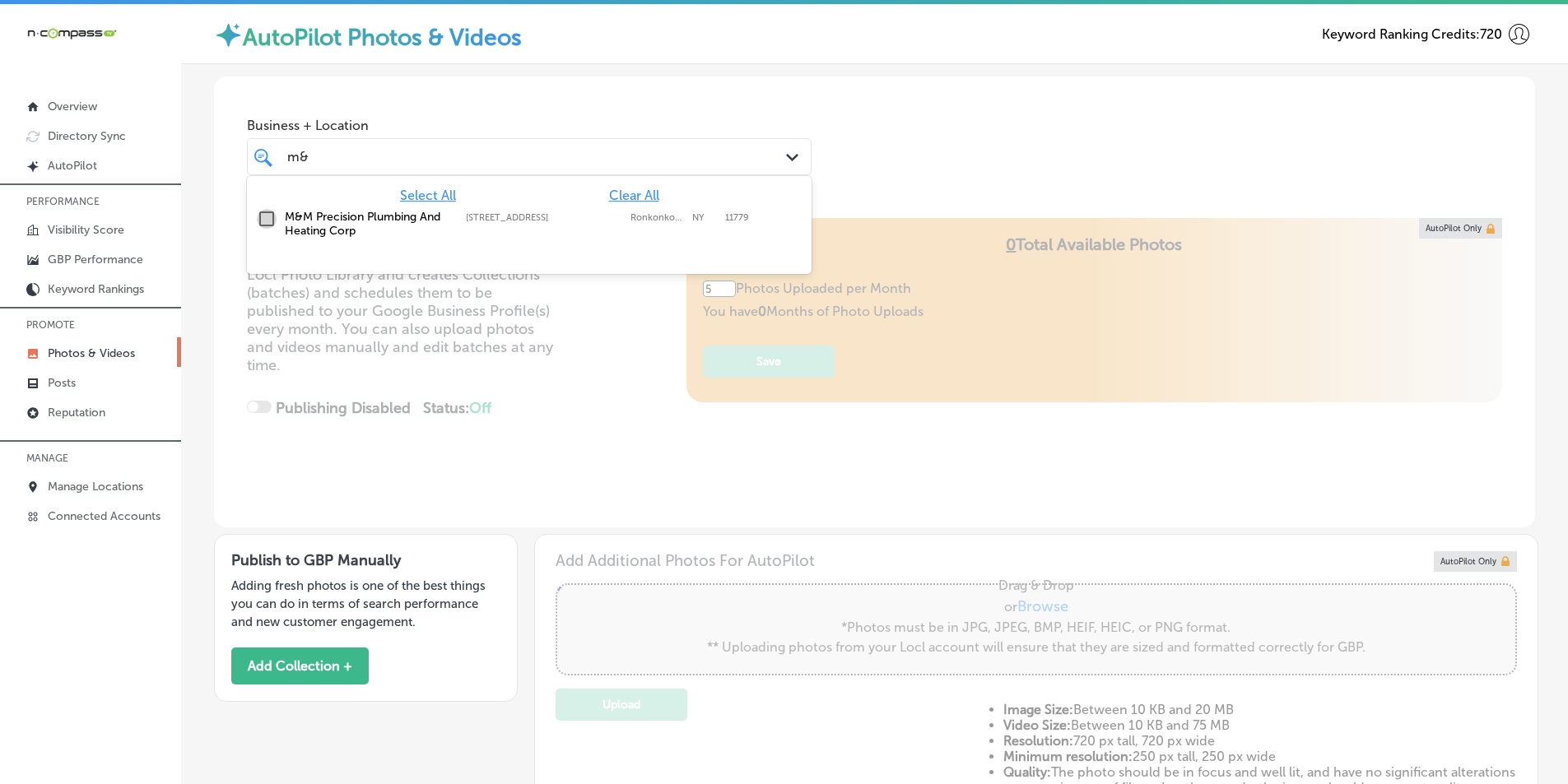
click at [264, 213] on input "checkbox" at bounding box center [267, 219] width 20 height 20
type input "m&"
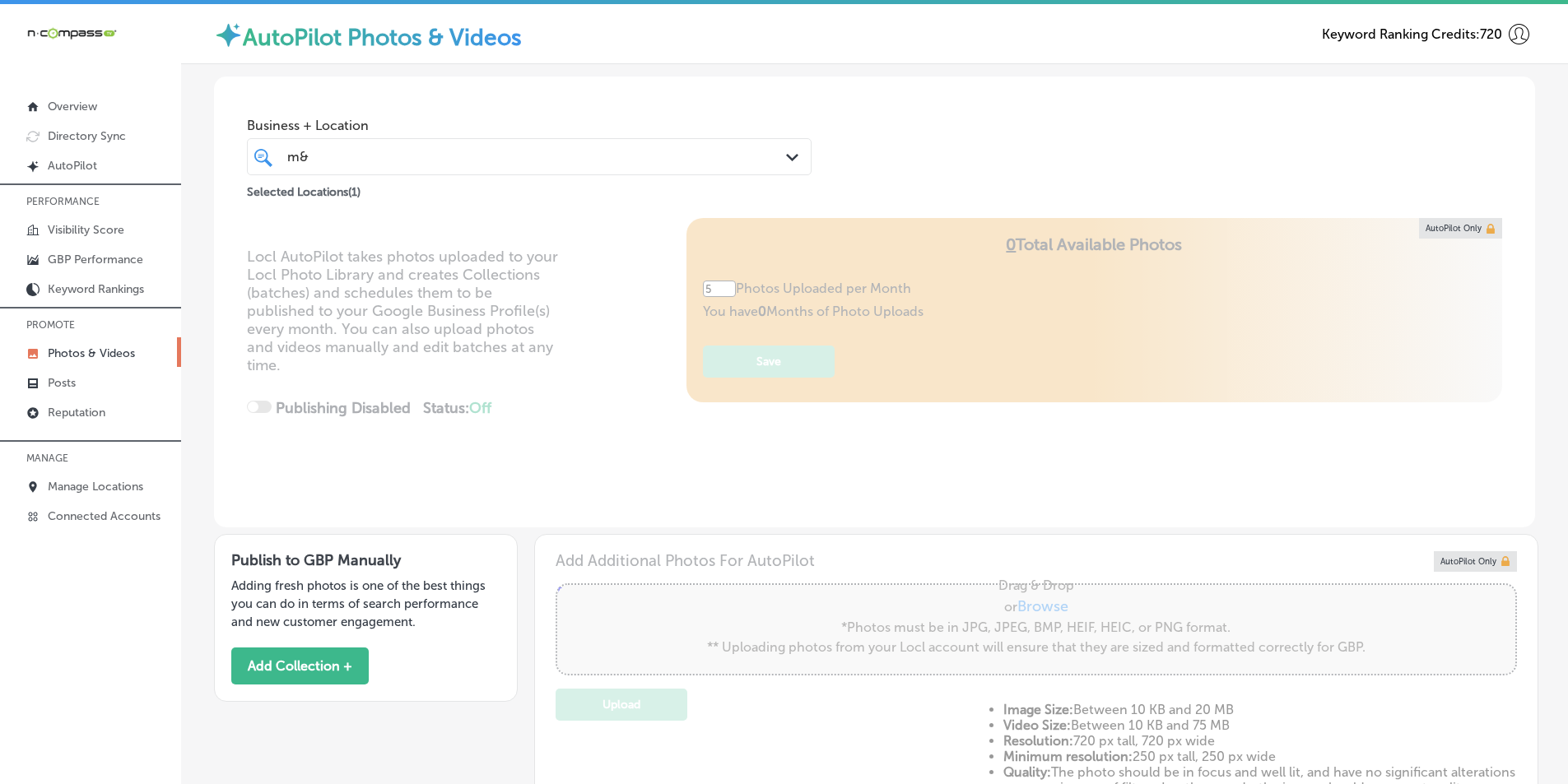
click at [616, 309] on div "Locl AutoPilot takes photos uploaded to your Locl Photo Library and creates Col…" at bounding box center [874, 373] width 1321 height 309
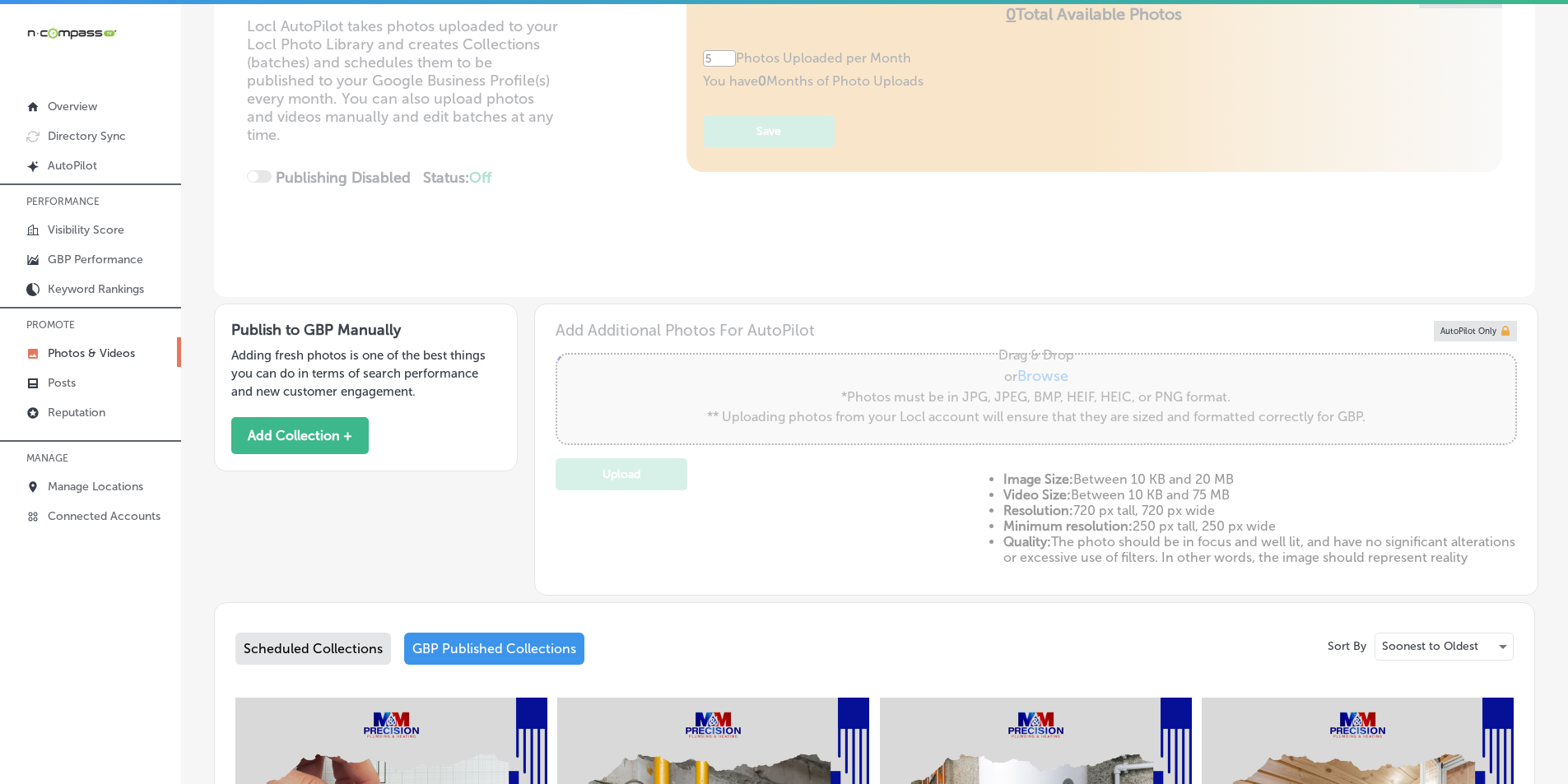
scroll to position [411, 0]
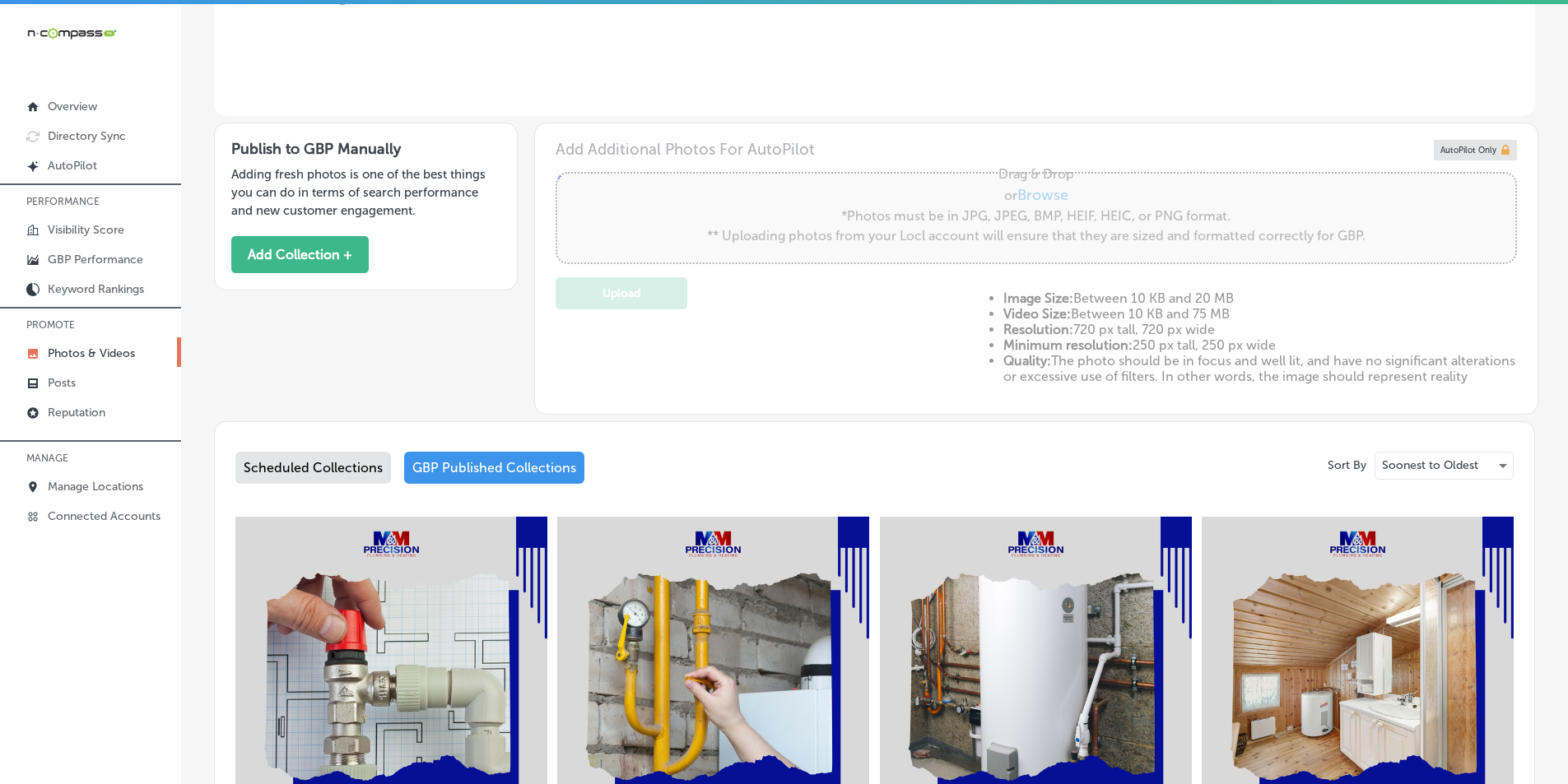
click at [480, 478] on div "GBP Published Collections" at bounding box center [495, 468] width 180 height 32
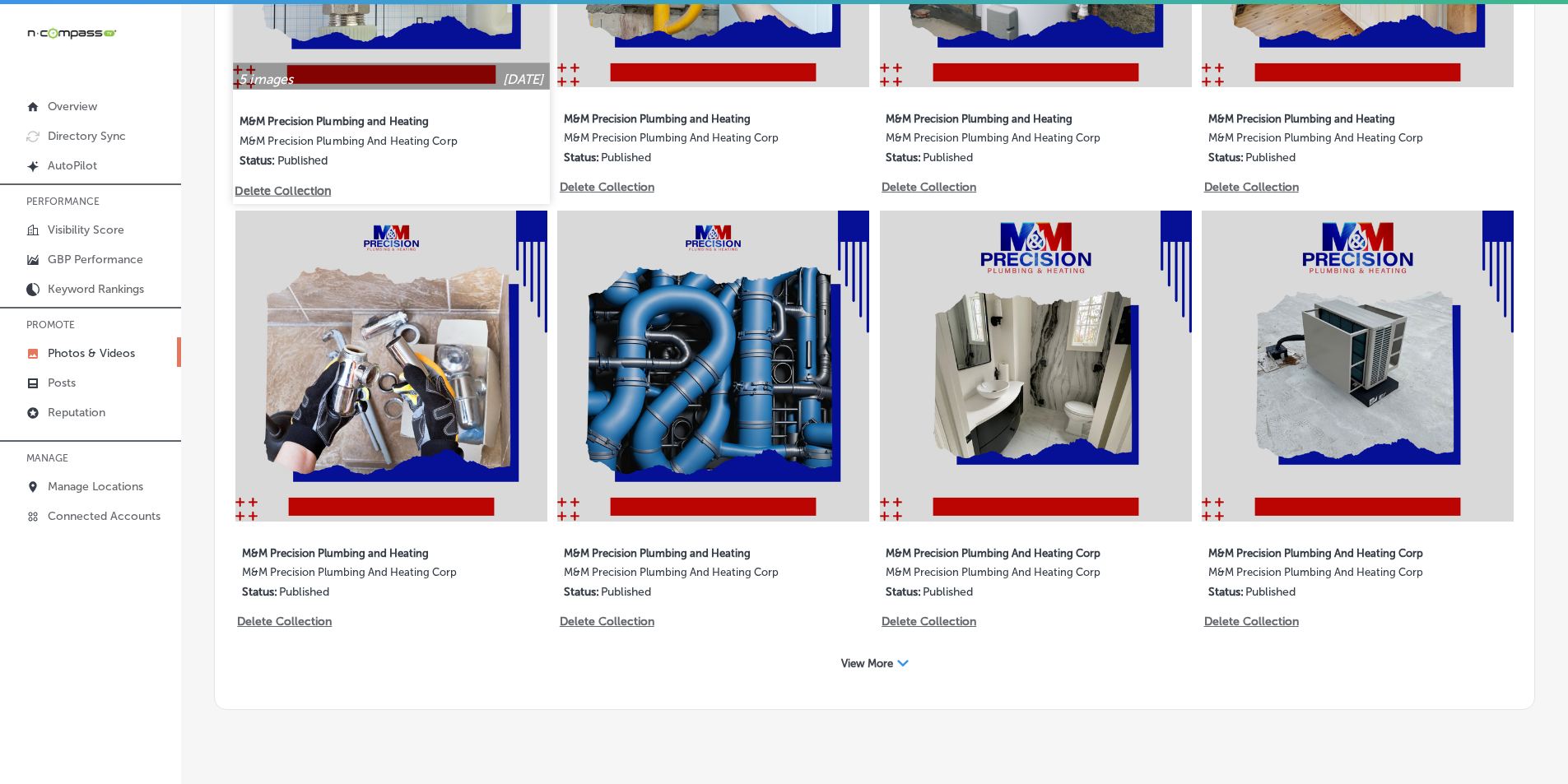
scroll to position [1191, 0]
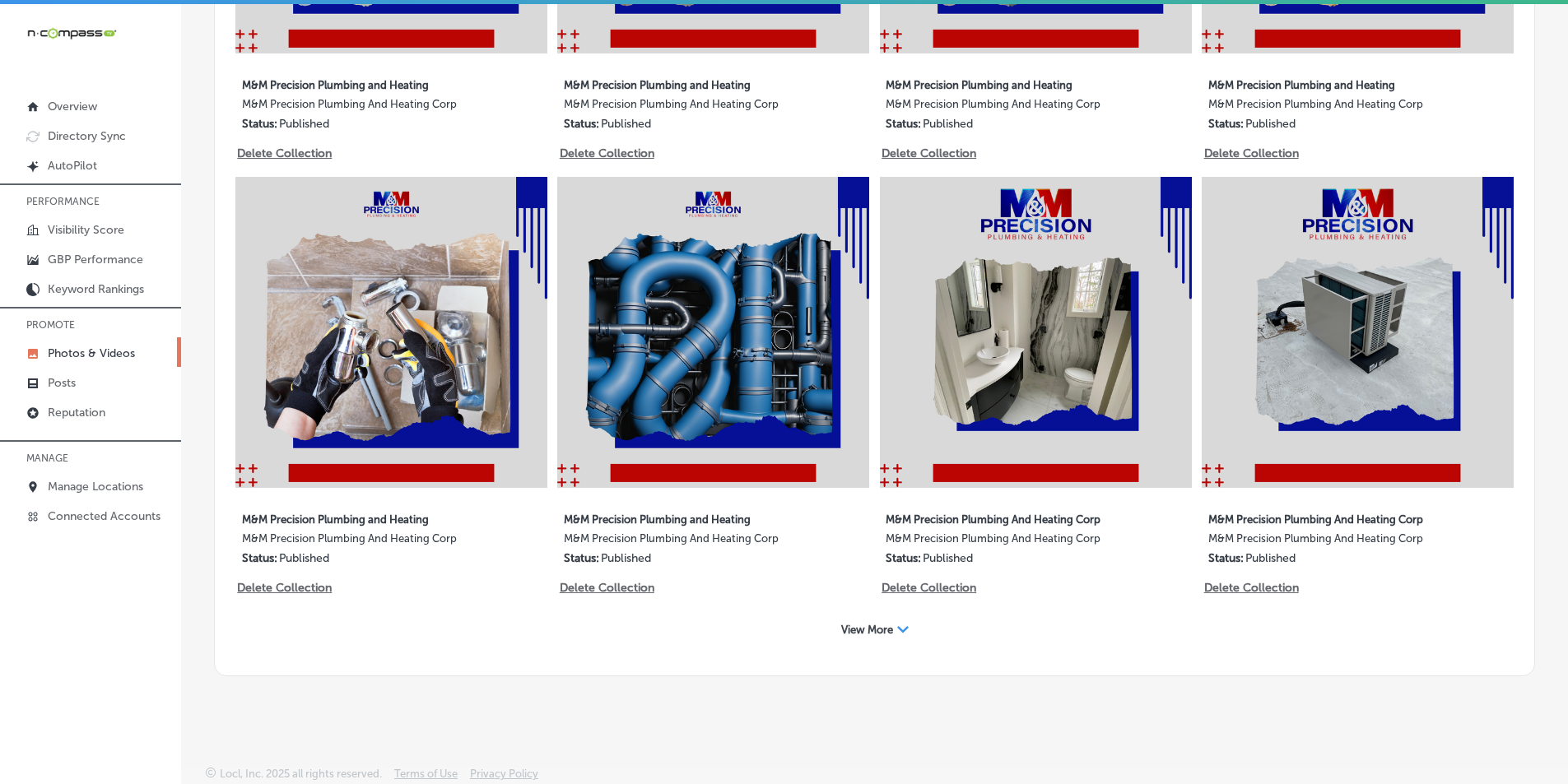
click at [888, 629] on div "View More Path Created with Sketch." at bounding box center [875, 630] width 89 height 26
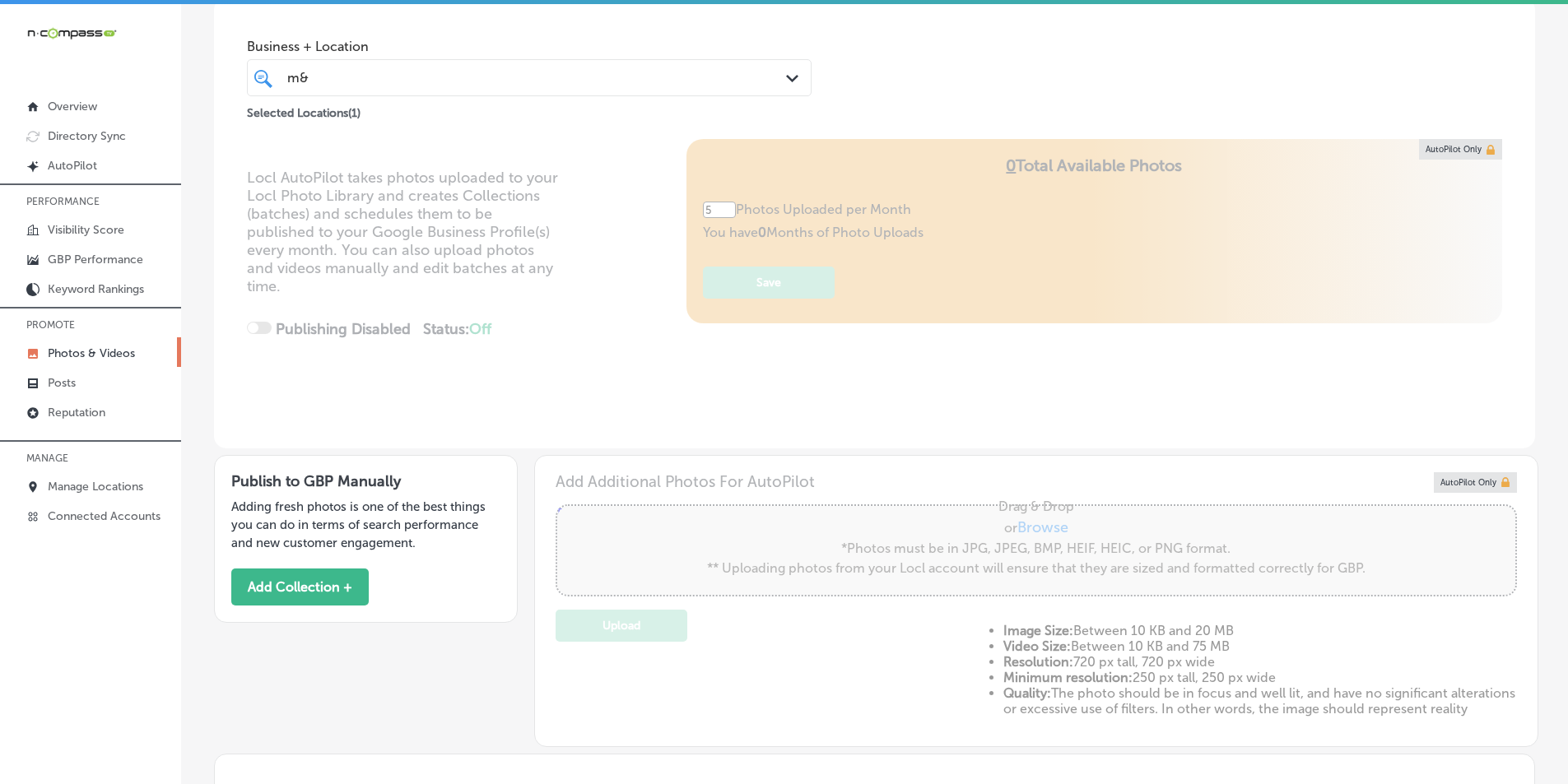
scroll to position [0, 0]
